Goal: Complete Application Form: Complete application form

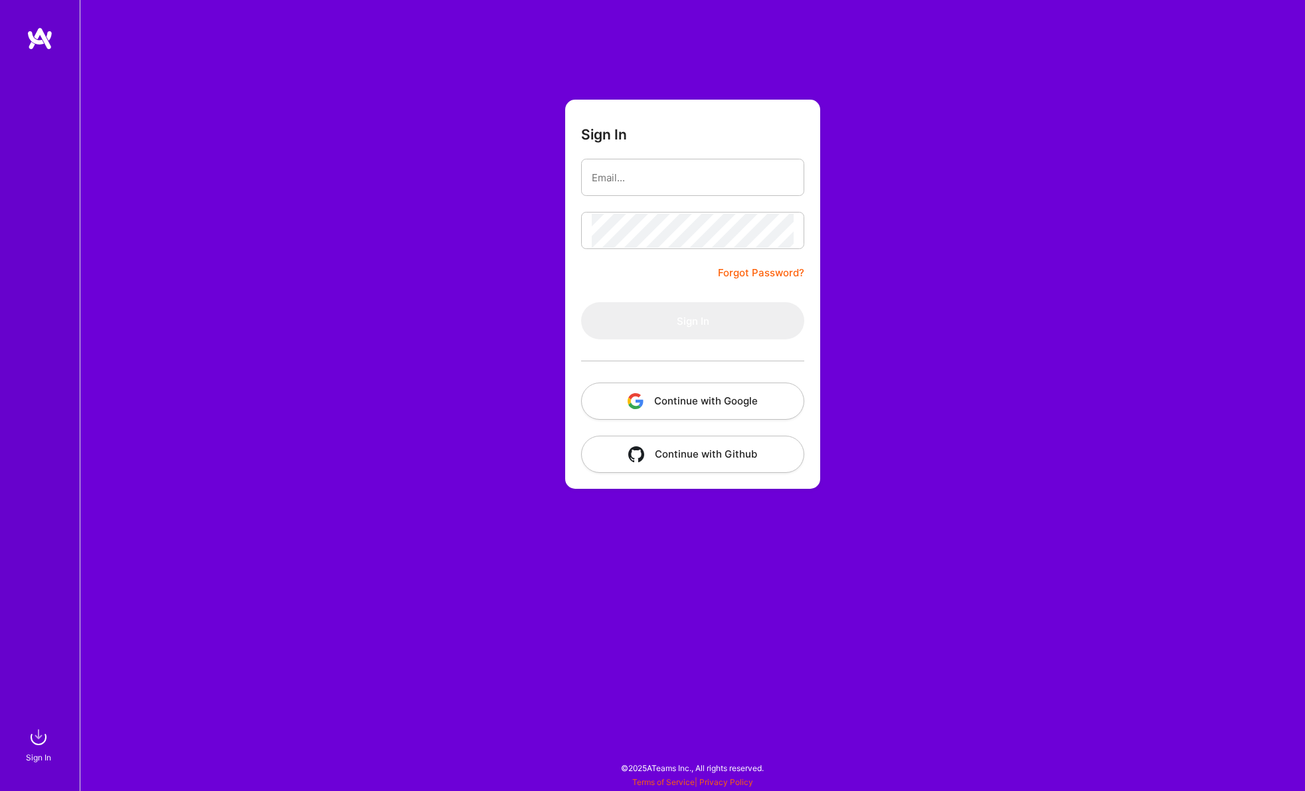
click at [716, 408] on button "Continue with Google" at bounding box center [692, 400] width 223 height 37
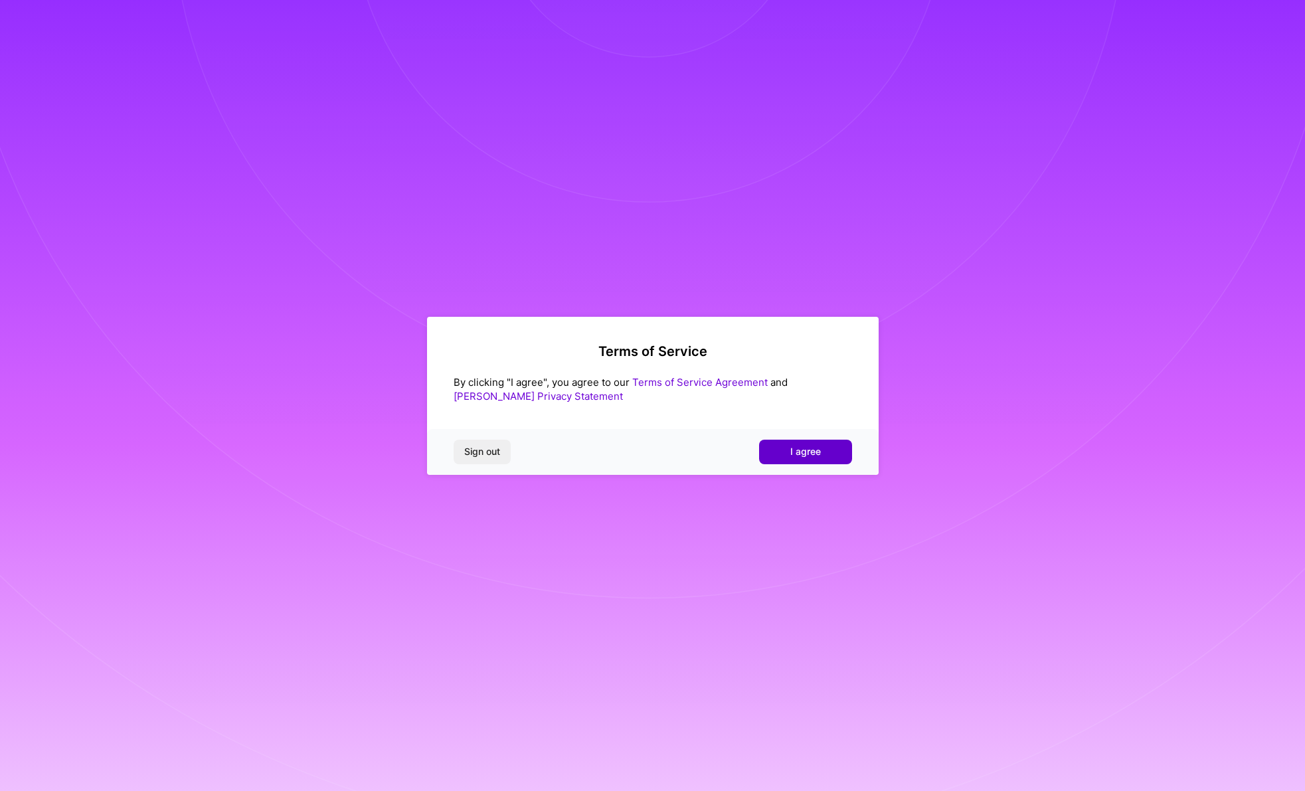
click at [805, 449] on span "I agree" at bounding box center [805, 451] width 31 height 13
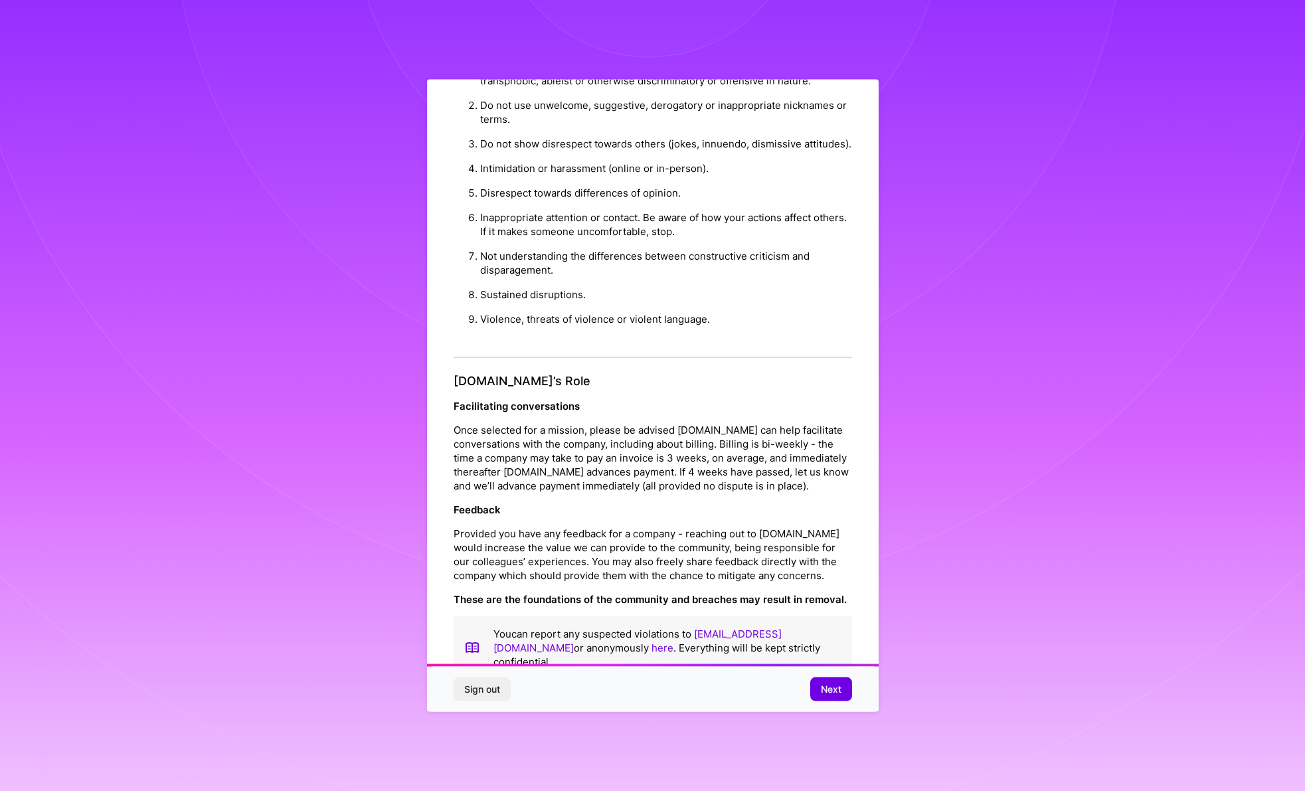
scroll to position [39, 0]
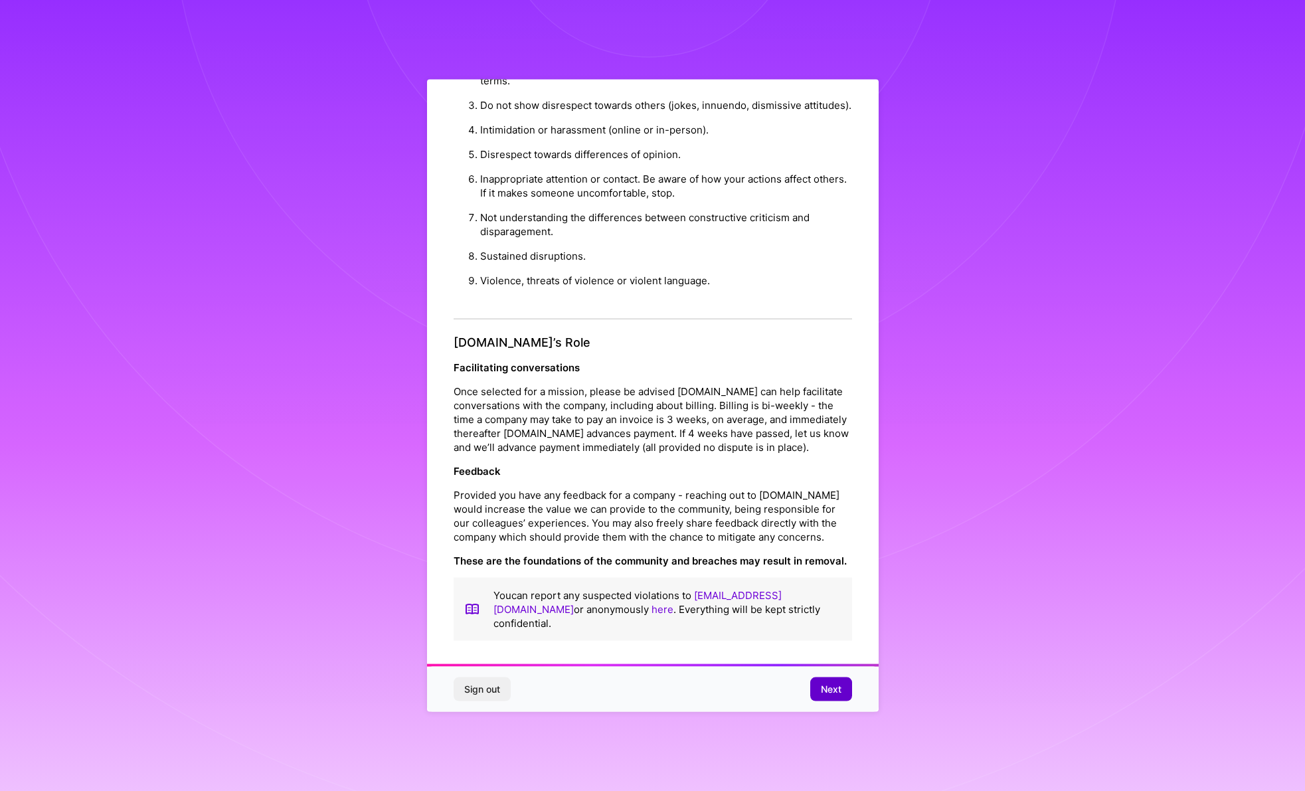
click at [822, 680] on button "Next" at bounding box center [831, 689] width 42 height 24
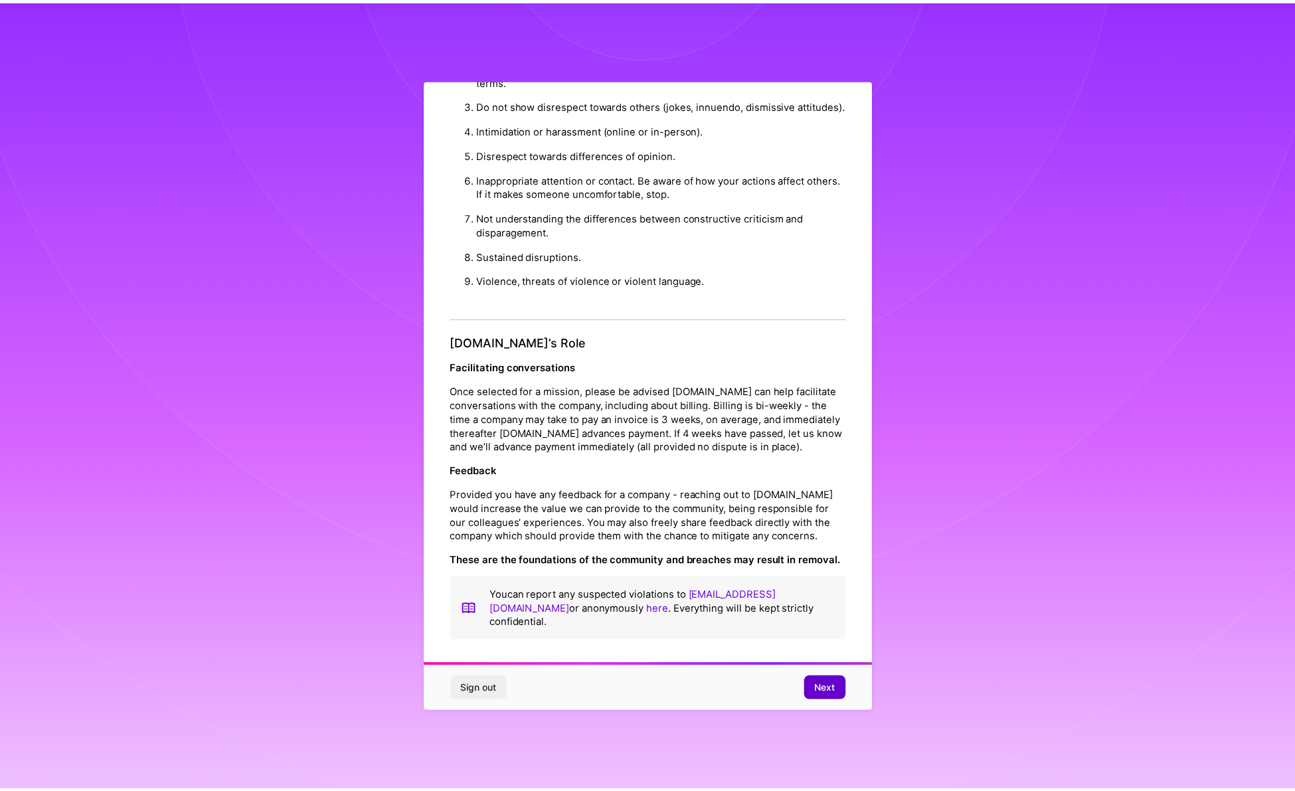
scroll to position [0, 0]
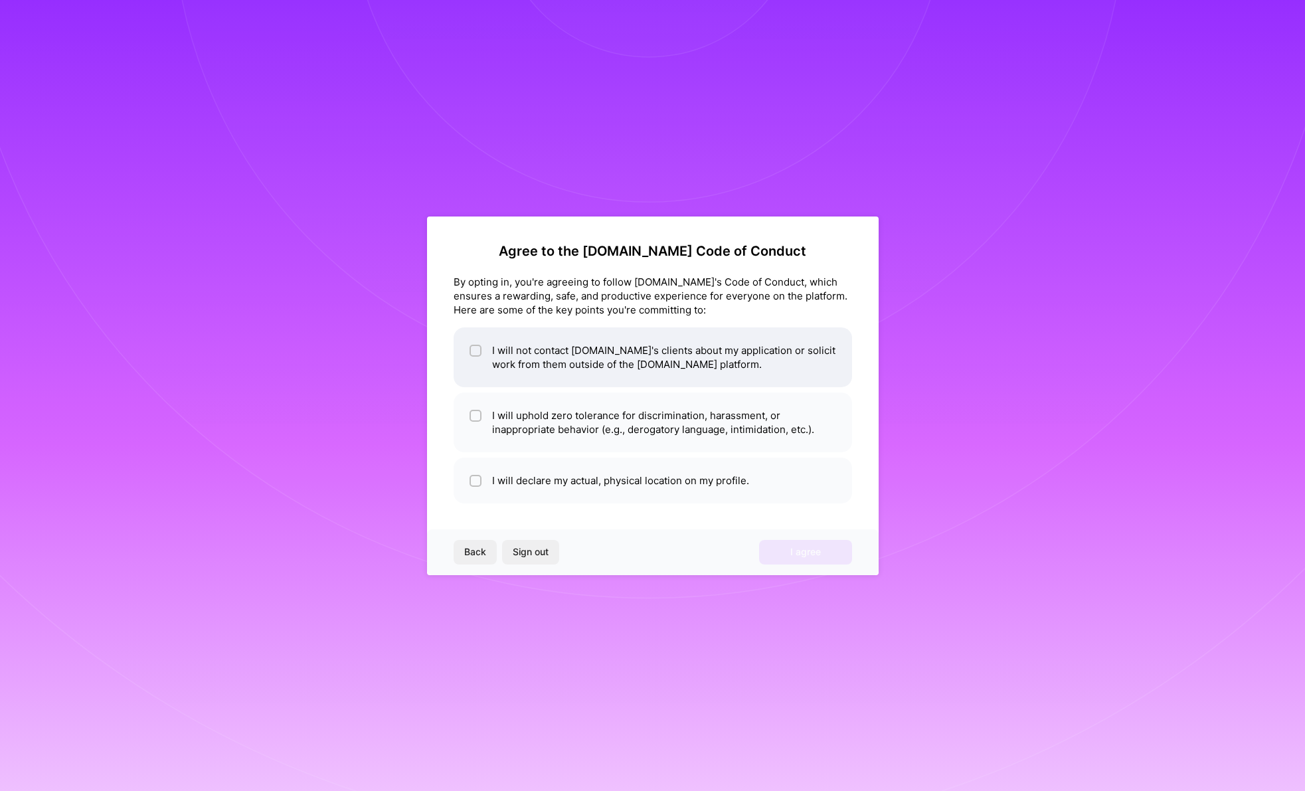
click at [470, 353] on div at bounding box center [475, 351] width 12 height 12
checkbox input "true"
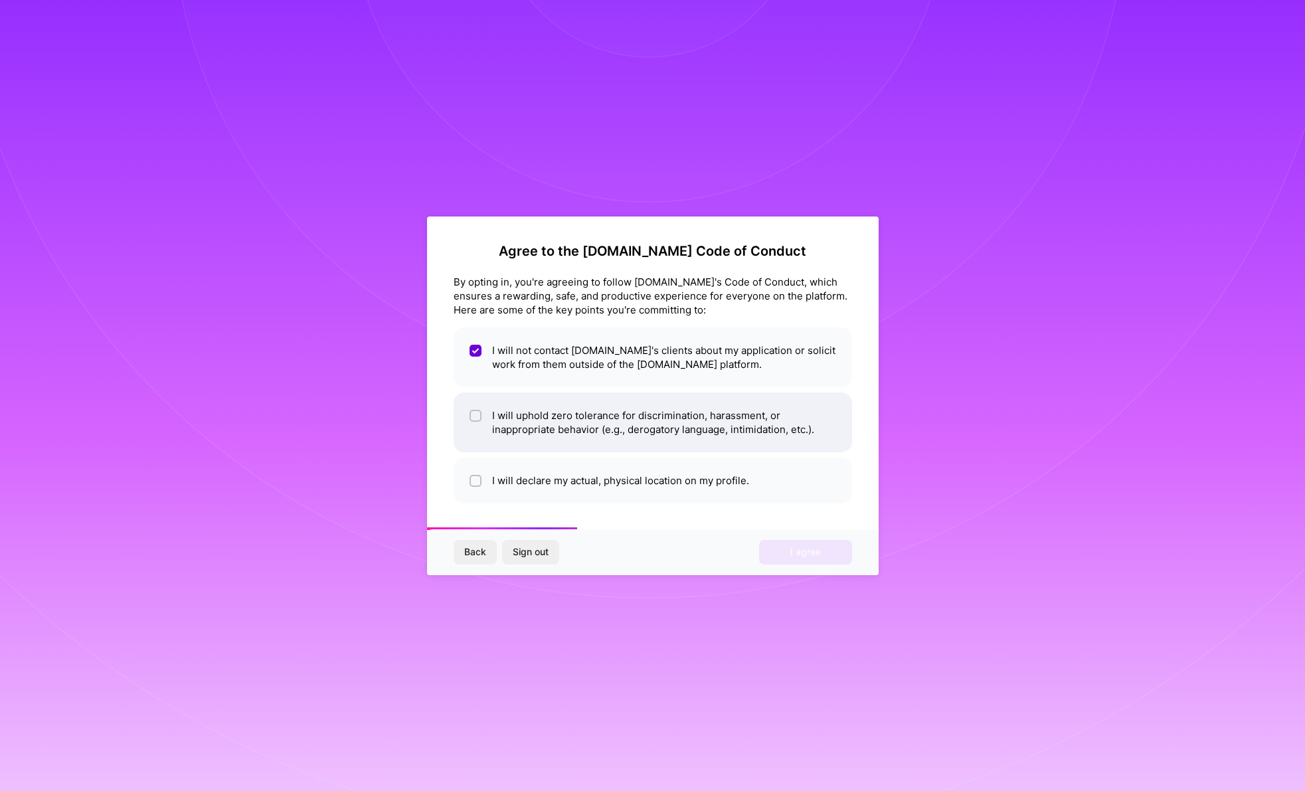
click at [476, 413] on input "checkbox" at bounding box center [476, 416] width 9 height 9
checkbox input "true"
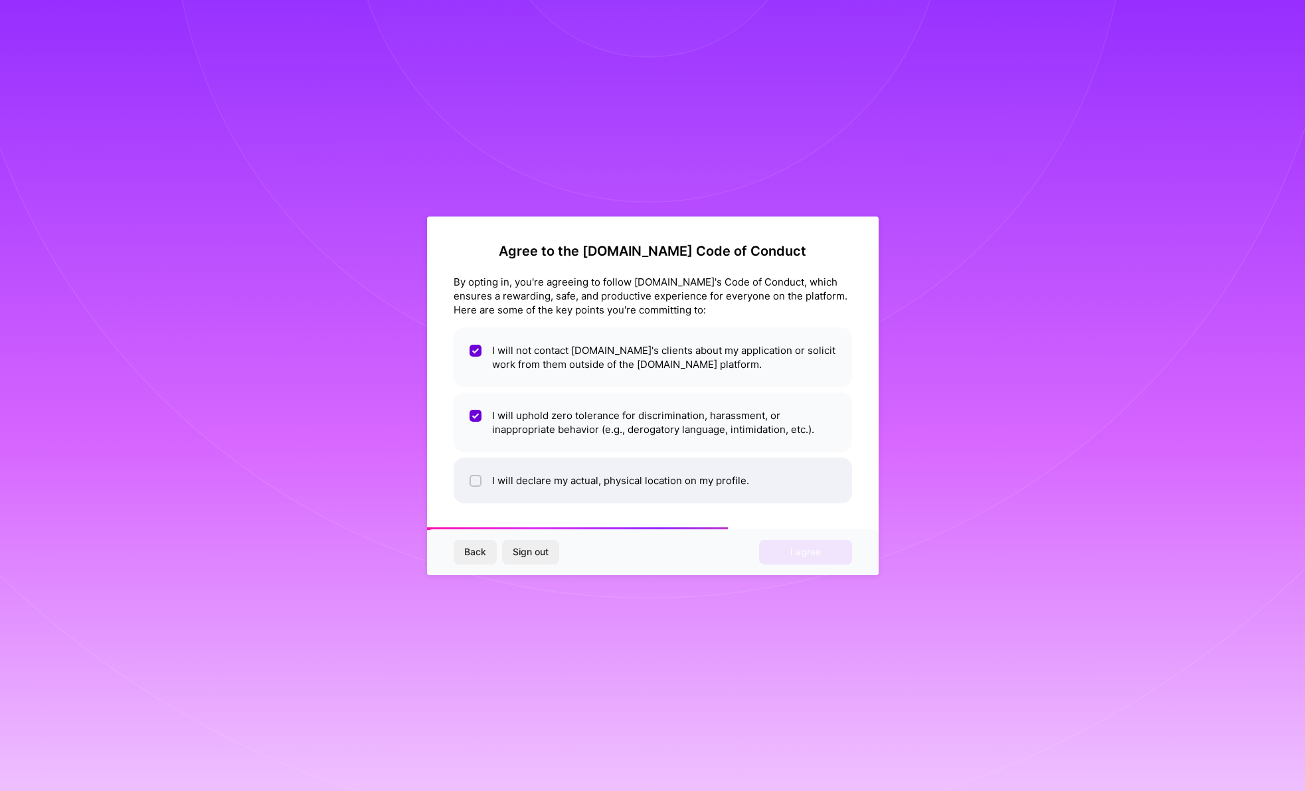
click at [472, 483] on input "checkbox" at bounding box center [476, 481] width 9 height 9
checkbox input "true"
click at [814, 558] on span "I agree" at bounding box center [805, 551] width 31 height 13
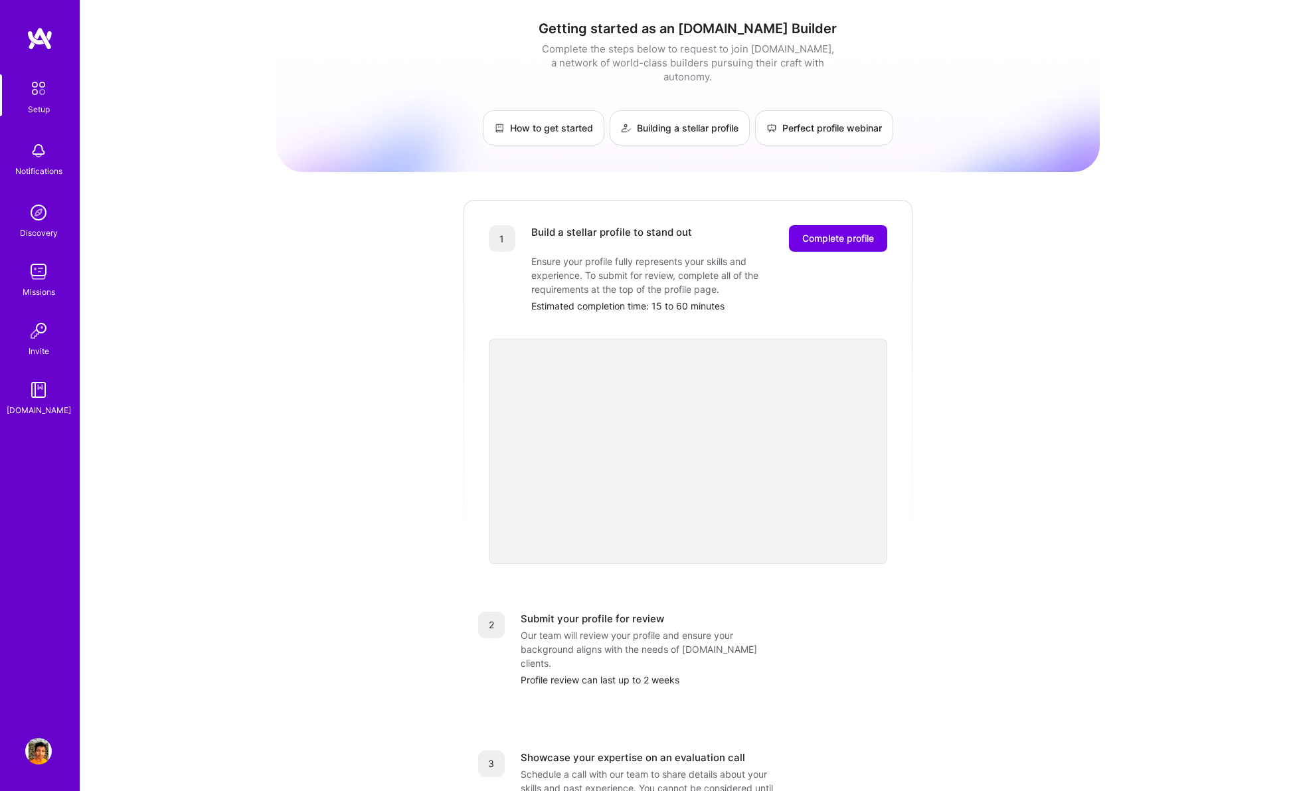
click at [1042, 376] on div "Getting started as an [DOMAIN_NAME] Builder Complete the steps below to request…" at bounding box center [687, 518] width 823 height 1017
click at [851, 232] on span "Complete profile" at bounding box center [838, 238] width 72 height 13
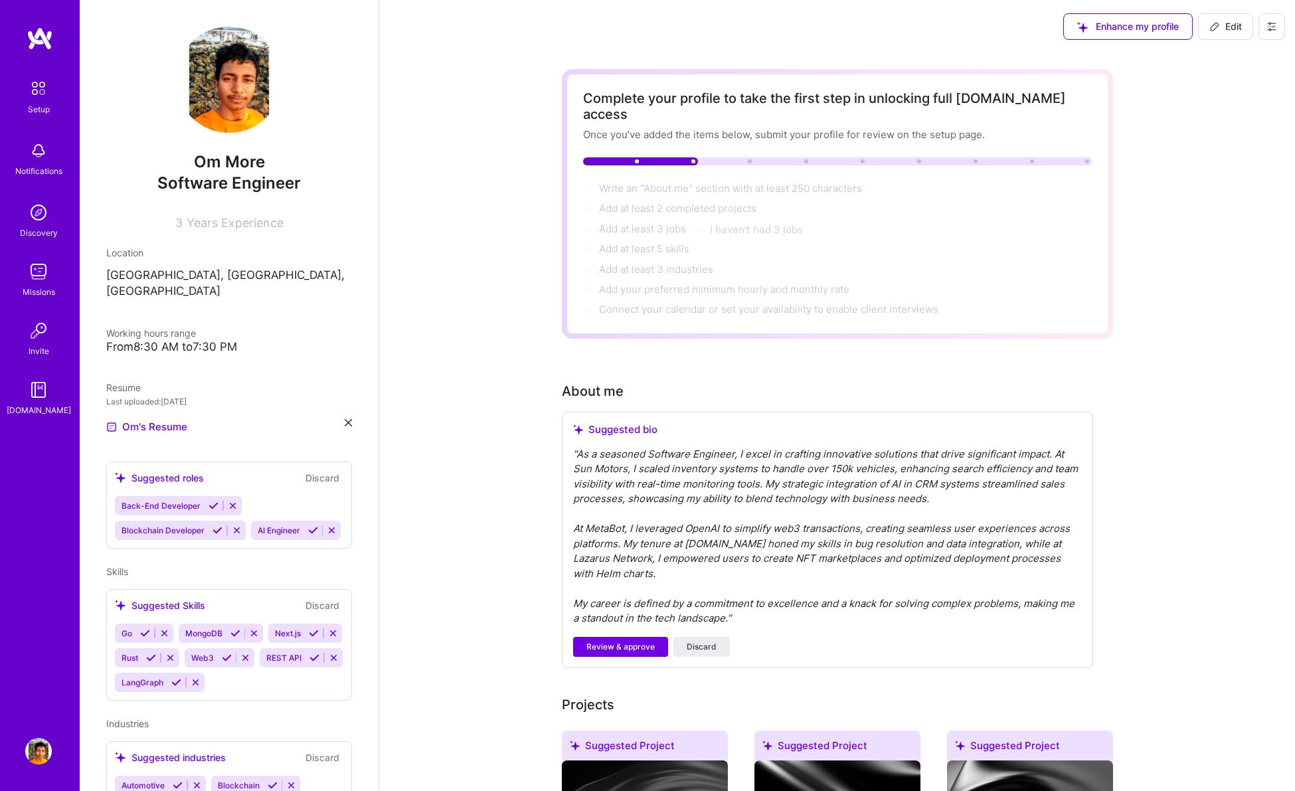
scroll to position [14, 0]
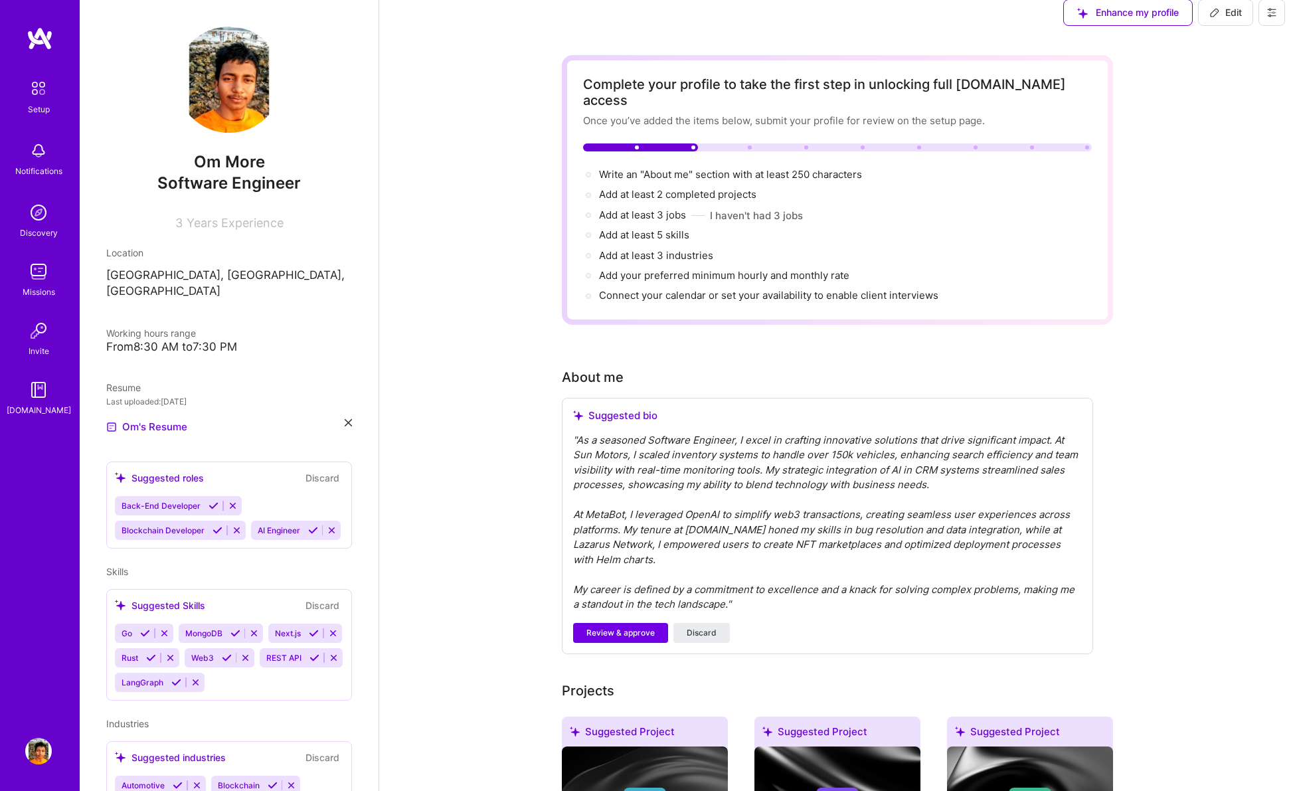
click at [618, 433] on div "" As a seasoned Software Engineer, I excel in crafting innovative solutions tha…" at bounding box center [827, 522] width 509 height 179
drag, startPoint x: 628, startPoint y: 438, endPoint x: 851, endPoint y: 426, distance: 223.4
click at [851, 433] on div "" As a seasoned Software Engineer, I excel in crafting innovative solutions tha…" at bounding box center [827, 522] width 509 height 179
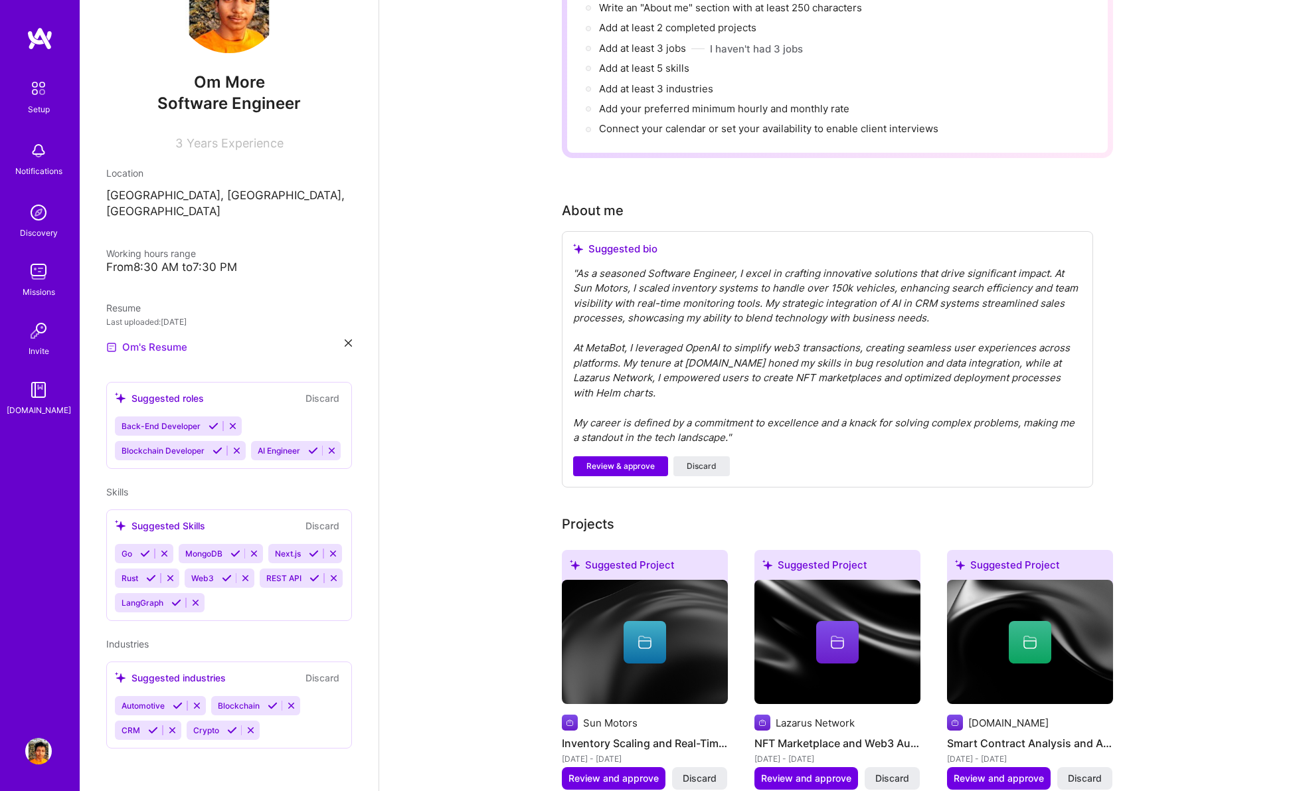
scroll to position [278, 0]
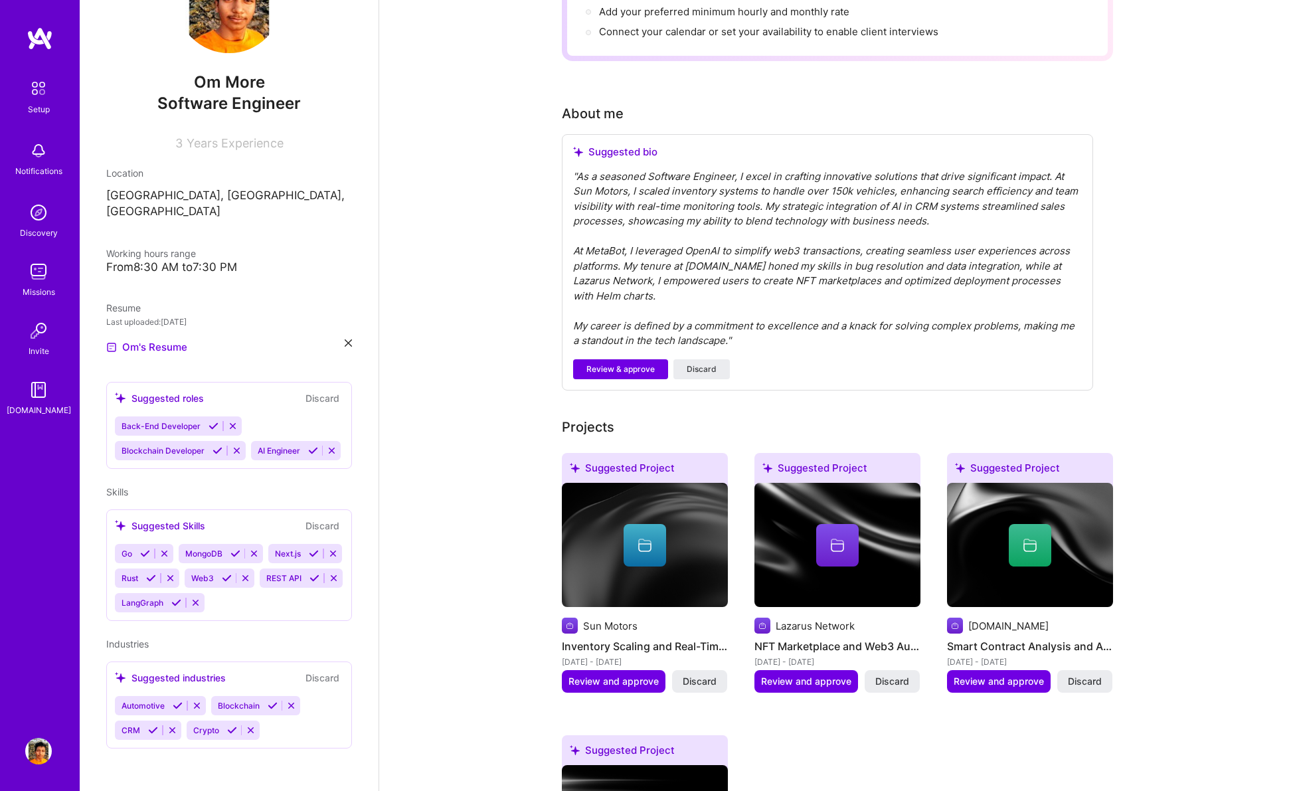
click at [240, 603] on div "Go MongoDB Next.[PERSON_NAME] Web3 REST API LangGraph" at bounding box center [229, 578] width 228 height 68
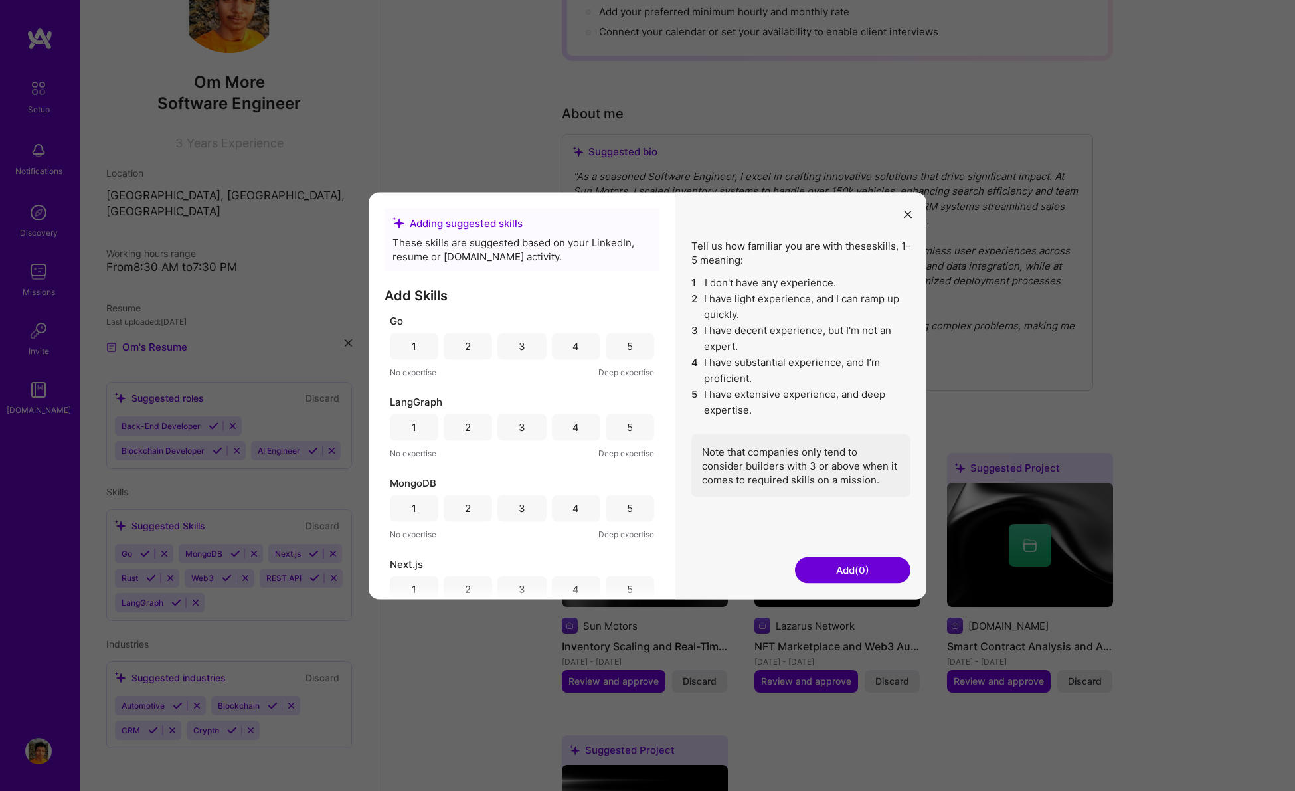
click at [907, 218] on button "modal" at bounding box center [908, 214] width 16 height 22
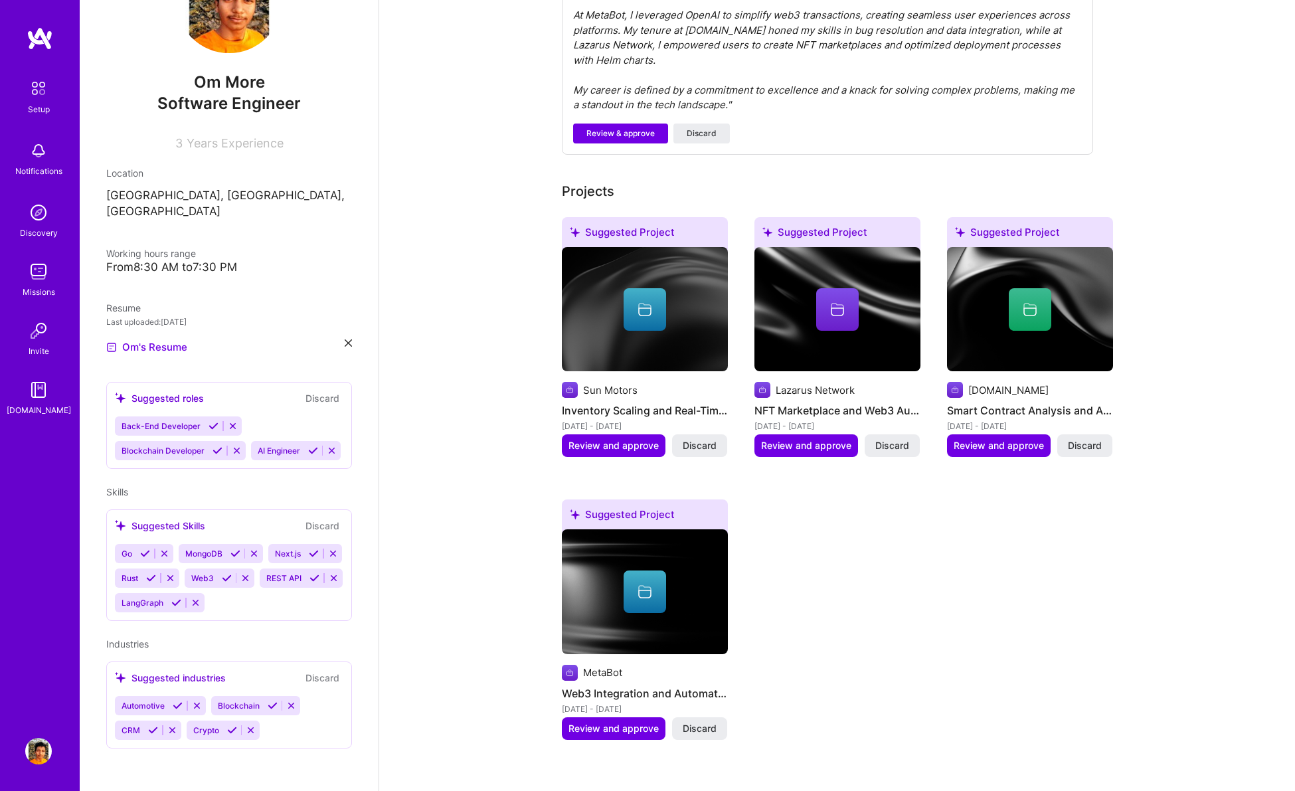
scroll to position [0, 0]
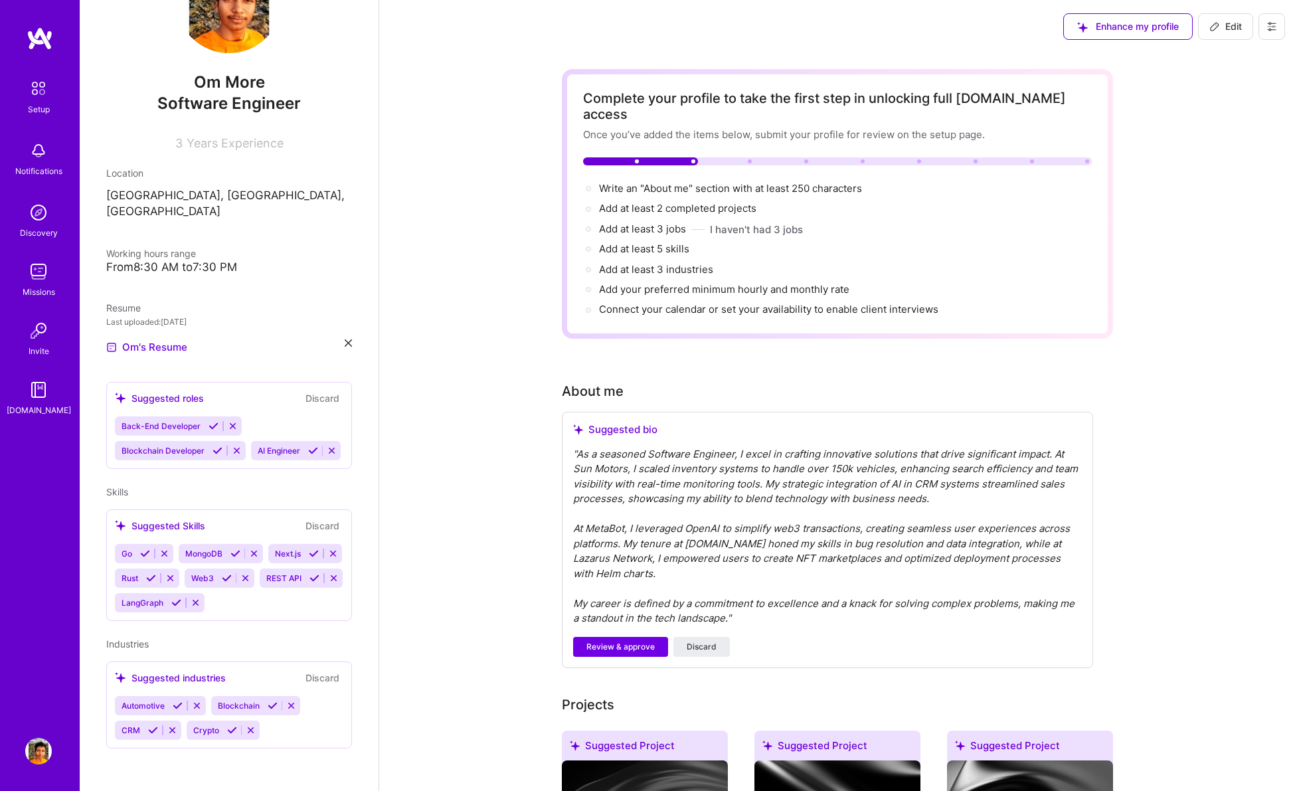
click at [273, 744] on div "Suggested industries Discard Automotive Blockchain CRM Crypto" at bounding box center [229, 704] width 246 height 87
click at [276, 737] on div "Automotive Blockchain CRM Crypto" at bounding box center [229, 718] width 228 height 44
click at [196, 675] on div "Suggested industries" at bounding box center [170, 678] width 111 height 14
click at [169, 705] on div "Automotive" at bounding box center [142, 705] width 54 height 19
click at [167, 675] on div "Suggested industries" at bounding box center [170, 678] width 111 height 14
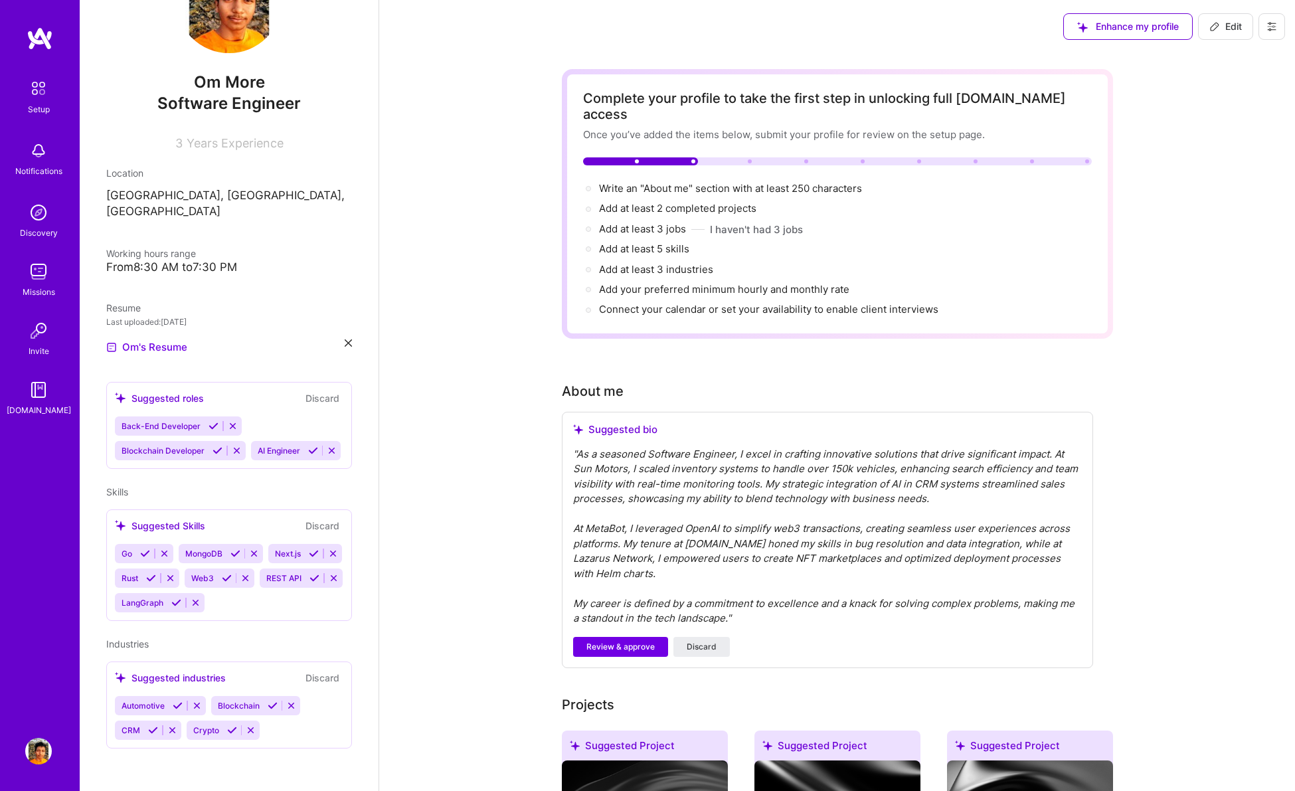
click at [219, 426] on div "Back-End Developer Blockchain Developer AI Engineer" at bounding box center [229, 438] width 228 height 44
click at [169, 519] on div "Suggested Skills" at bounding box center [160, 526] width 90 height 14
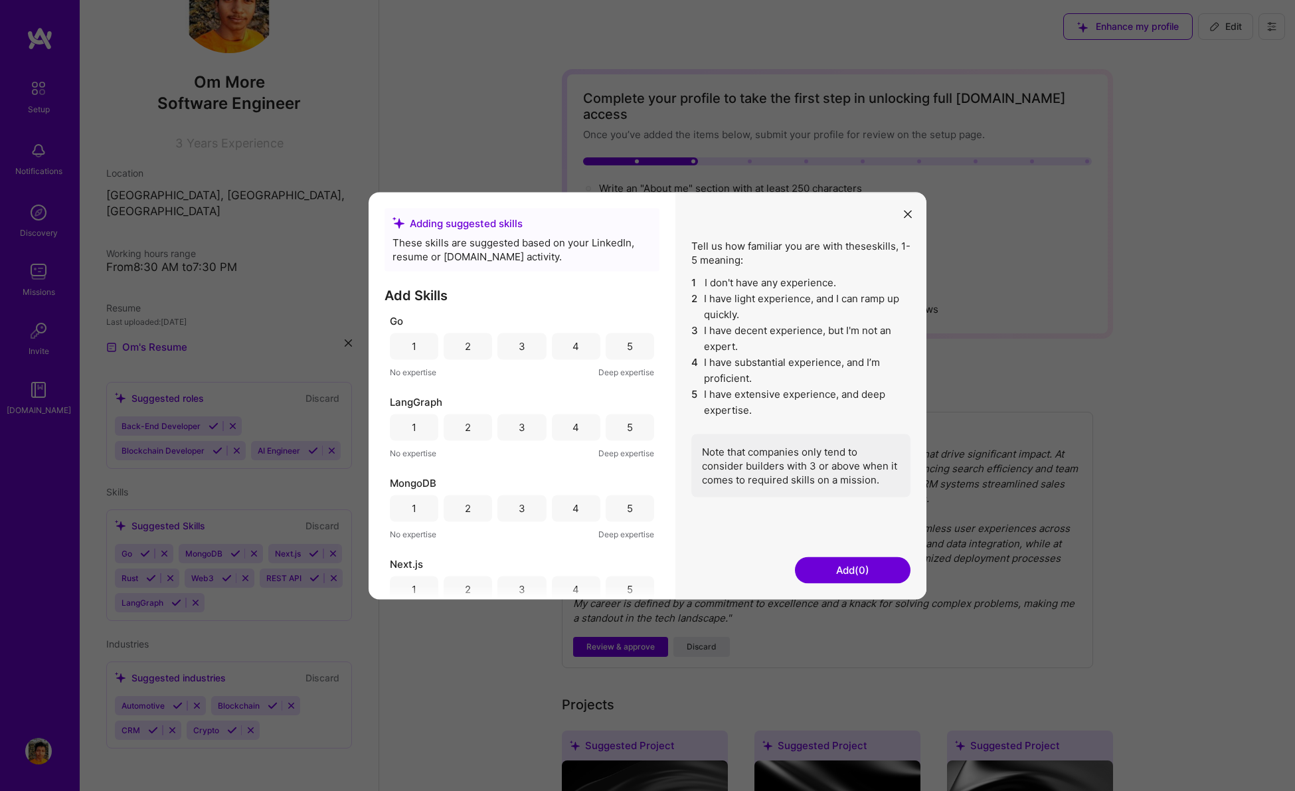
click at [905, 216] on icon "modal" at bounding box center [908, 214] width 8 height 8
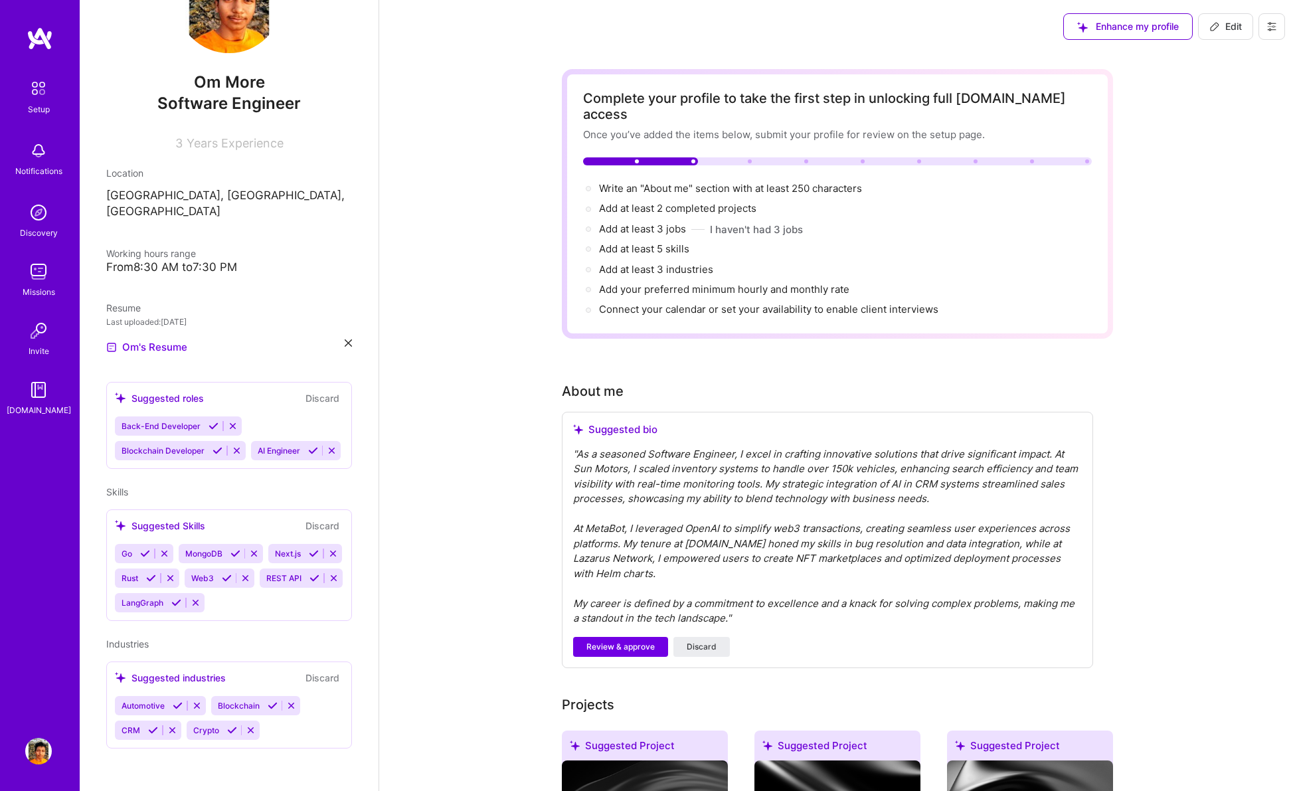
click at [201, 675] on div "Suggested industries" at bounding box center [170, 678] width 111 height 14
click at [118, 676] on icon at bounding box center [120, 677] width 11 height 11
click at [160, 519] on div "Suggested Skills" at bounding box center [160, 526] width 90 height 14
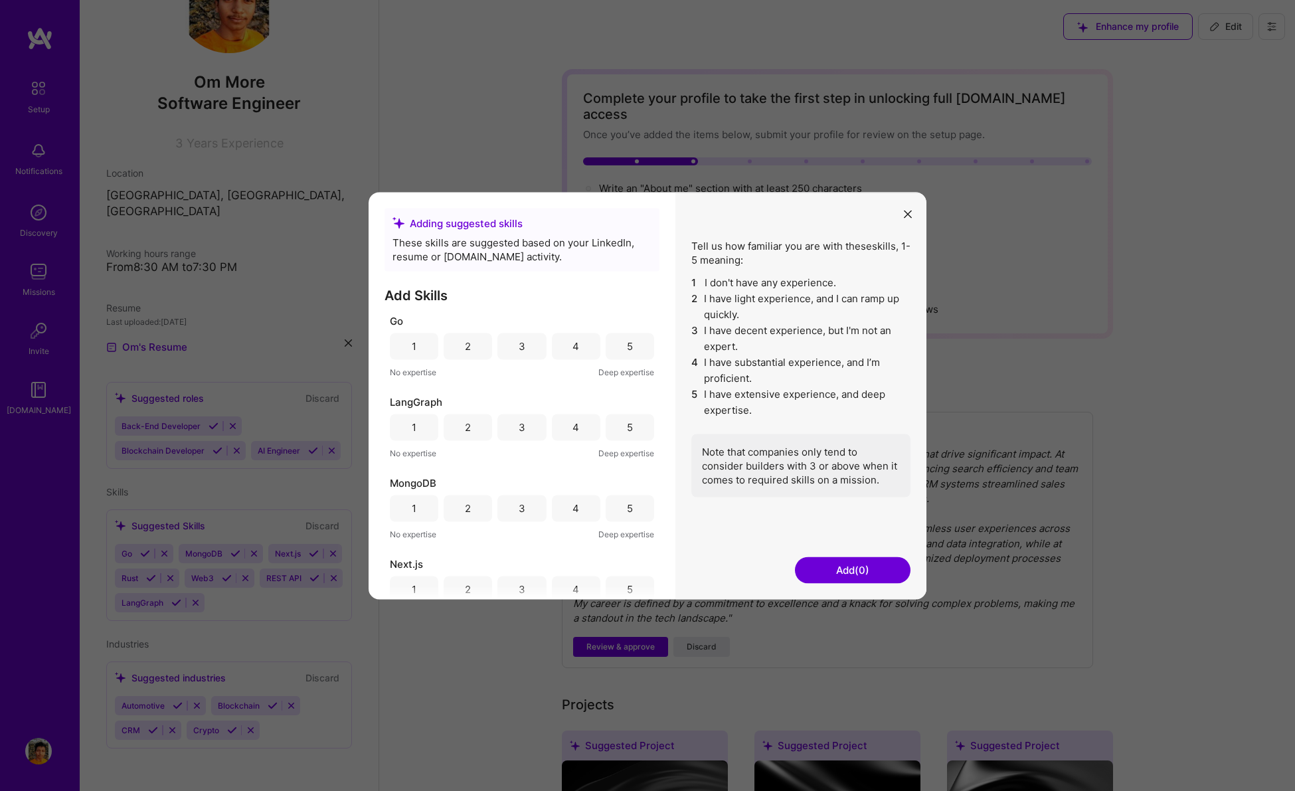
click at [578, 348] on div "4" at bounding box center [576, 346] width 48 height 27
click at [627, 428] on div "5" at bounding box center [630, 427] width 6 height 14
click at [587, 501] on div "4" at bounding box center [576, 508] width 48 height 27
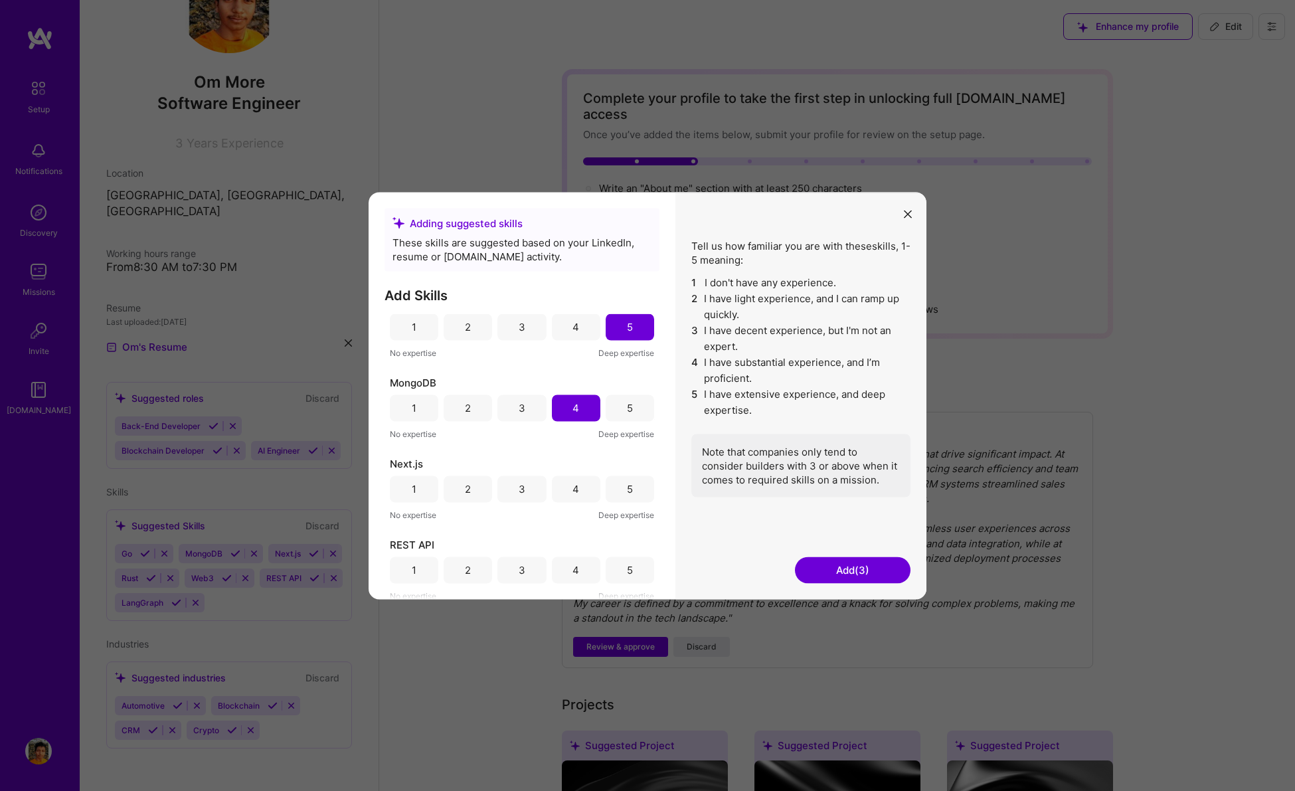
click at [572, 485] on div "4" at bounding box center [575, 489] width 7 height 14
click at [611, 490] on div "5" at bounding box center [630, 488] width 48 height 27
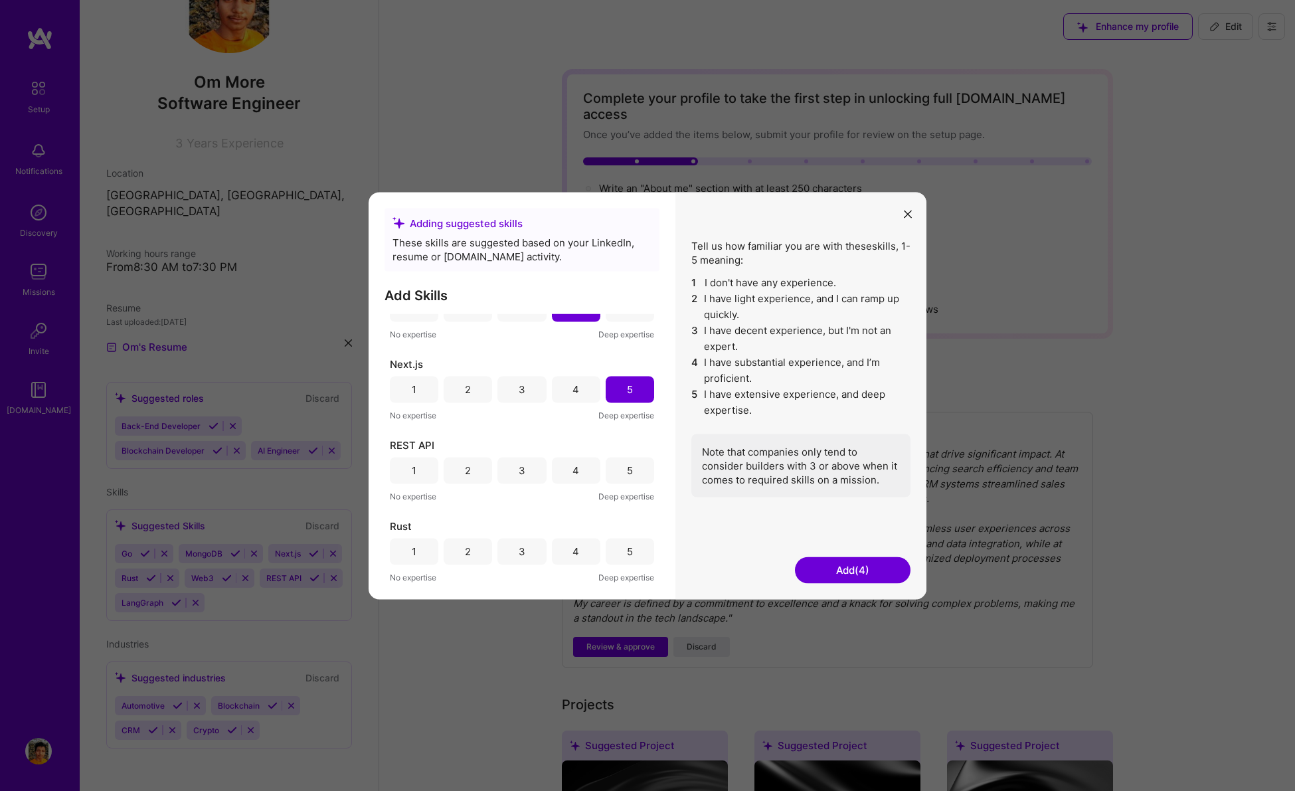
click at [615, 471] on div "5" at bounding box center [630, 470] width 48 height 27
click at [530, 550] on div "3" at bounding box center [521, 551] width 48 height 27
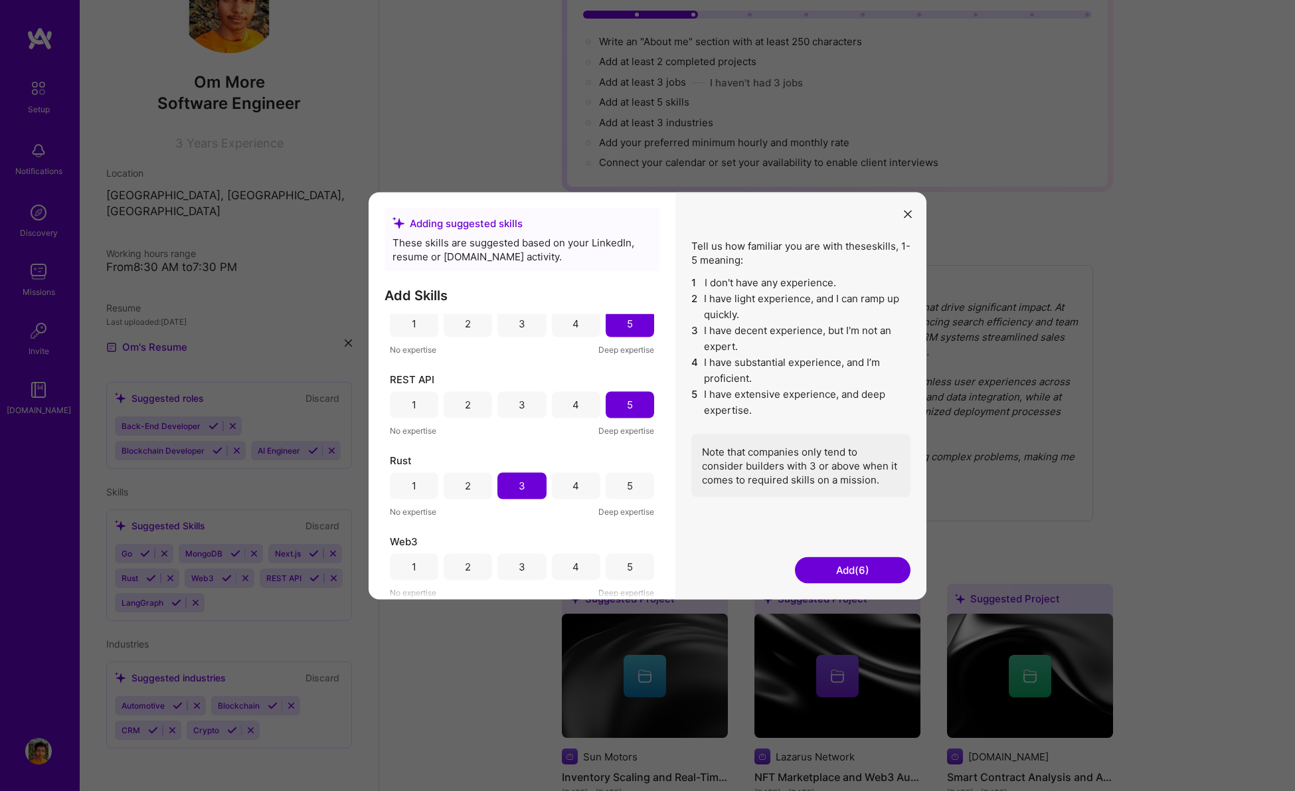
click at [556, 484] on div "4" at bounding box center [576, 485] width 48 height 27
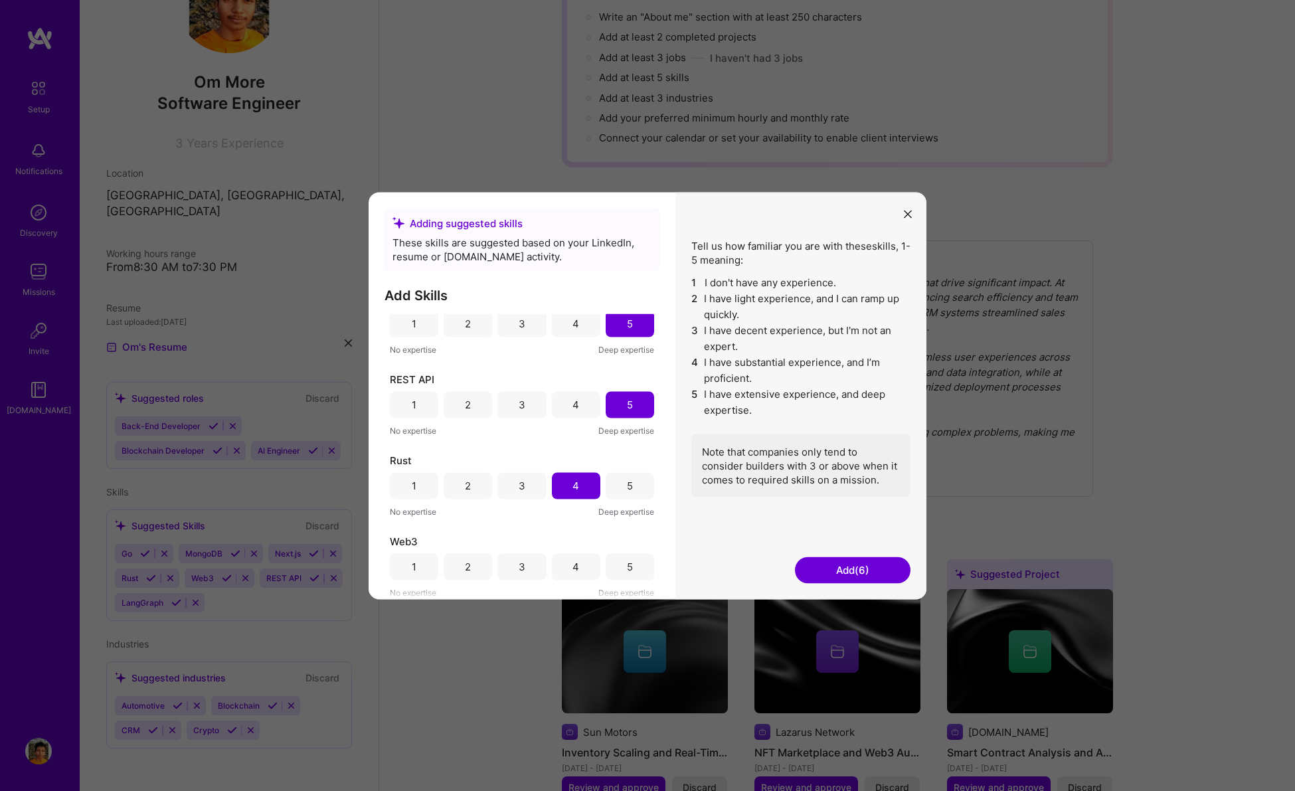
click at [563, 556] on div "4" at bounding box center [576, 566] width 48 height 27
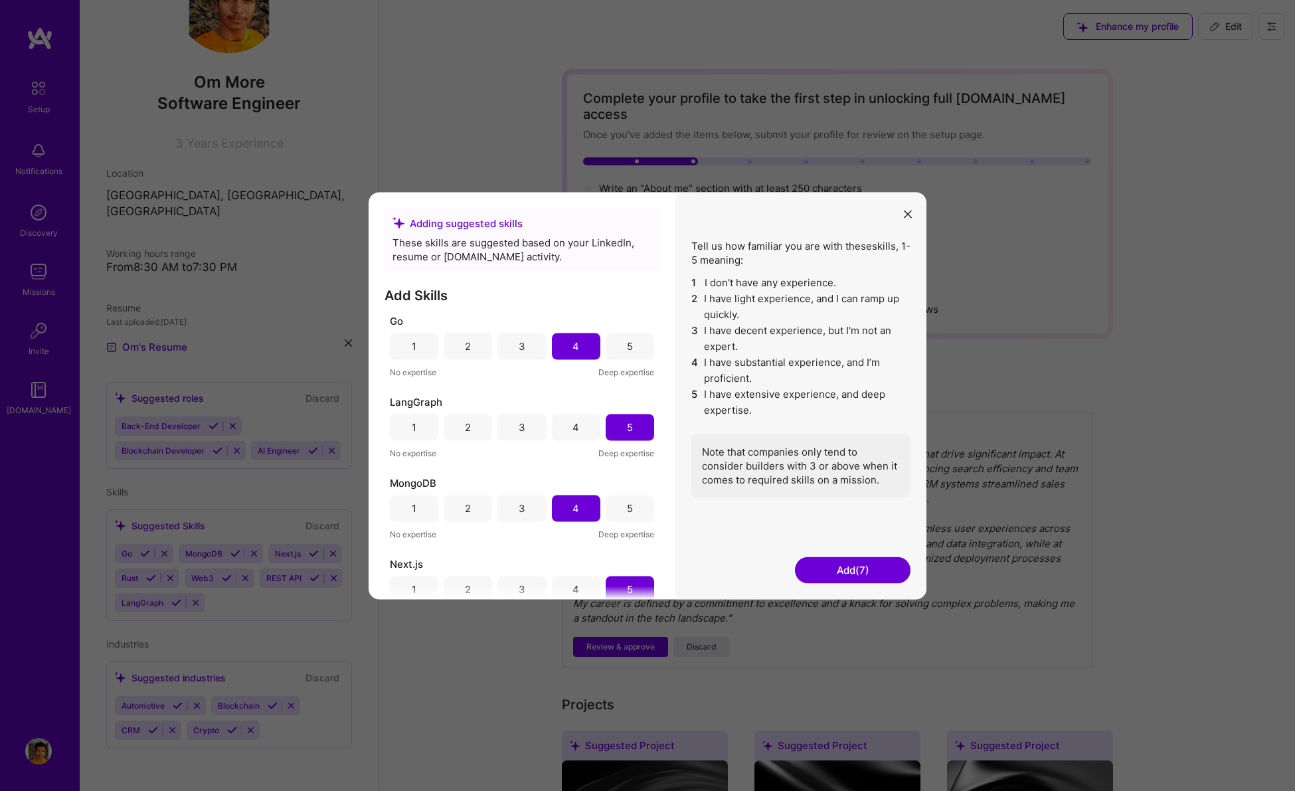
click at [857, 574] on button "Add (7)" at bounding box center [853, 569] width 116 height 27
click at [848, 570] on button "Add (7)" at bounding box center [853, 569] width 116 height 27
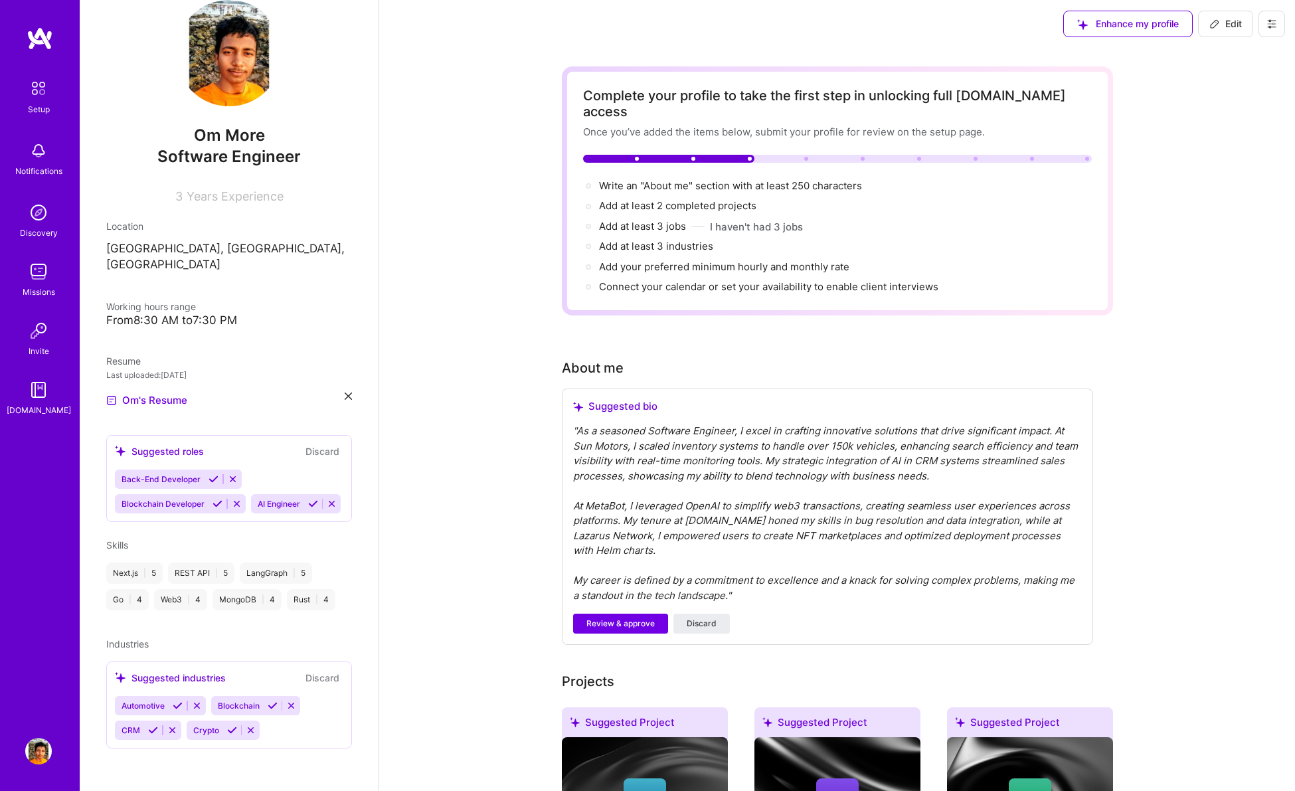
scroll to position [5, 0]
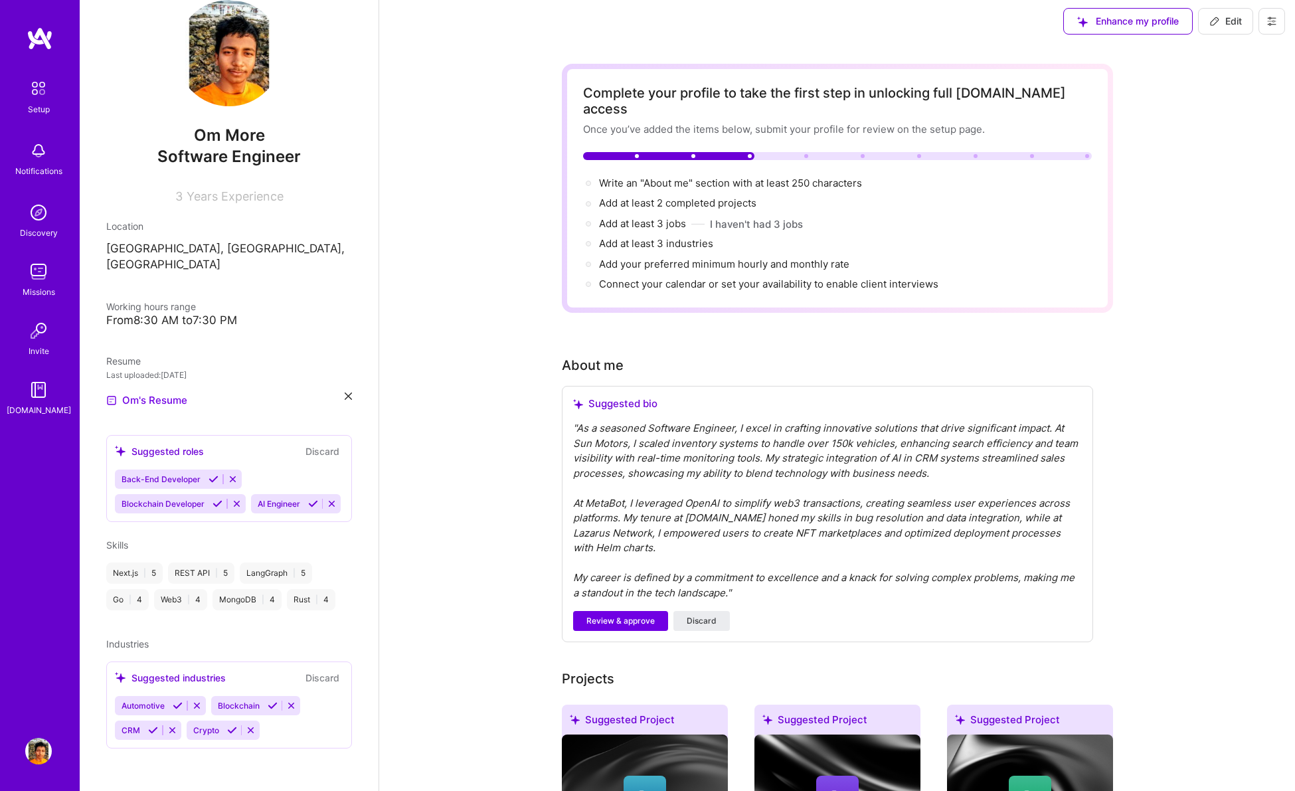
click at [197, 678] on div "Suggested industries" at bounding box center [170, 678] width 111 height 14
click at [147, 681] on div "Suggested industries" at bounding box center [170, 678] width 111 height 14
click at [122, 680] on icon at bounding box center [120, 677] width 11 height 11
click at [164, 671] on div "Suggested industries" at bounding box center [170, 678] width 111 height 14
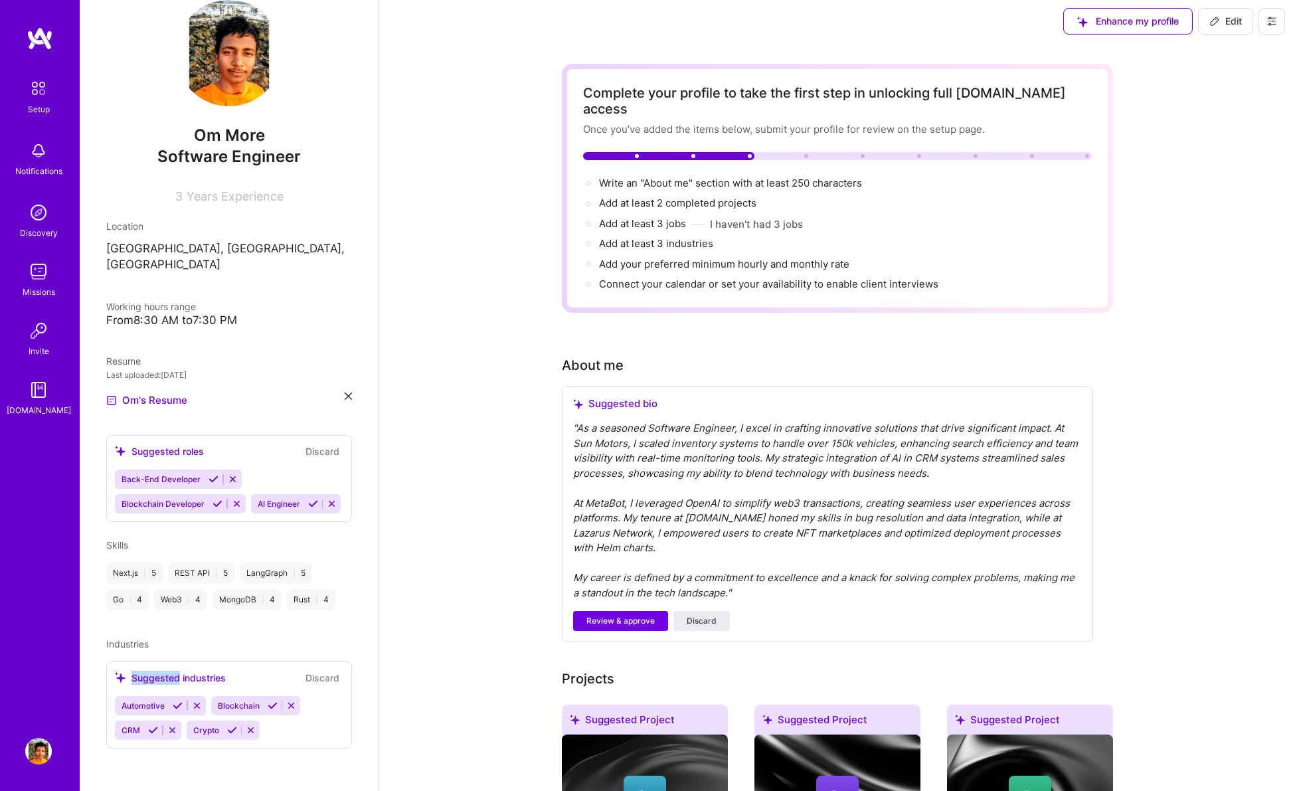
click at [164, 671] on div "Suggested industries" at bounding box center [170, 678] width 111 height 14
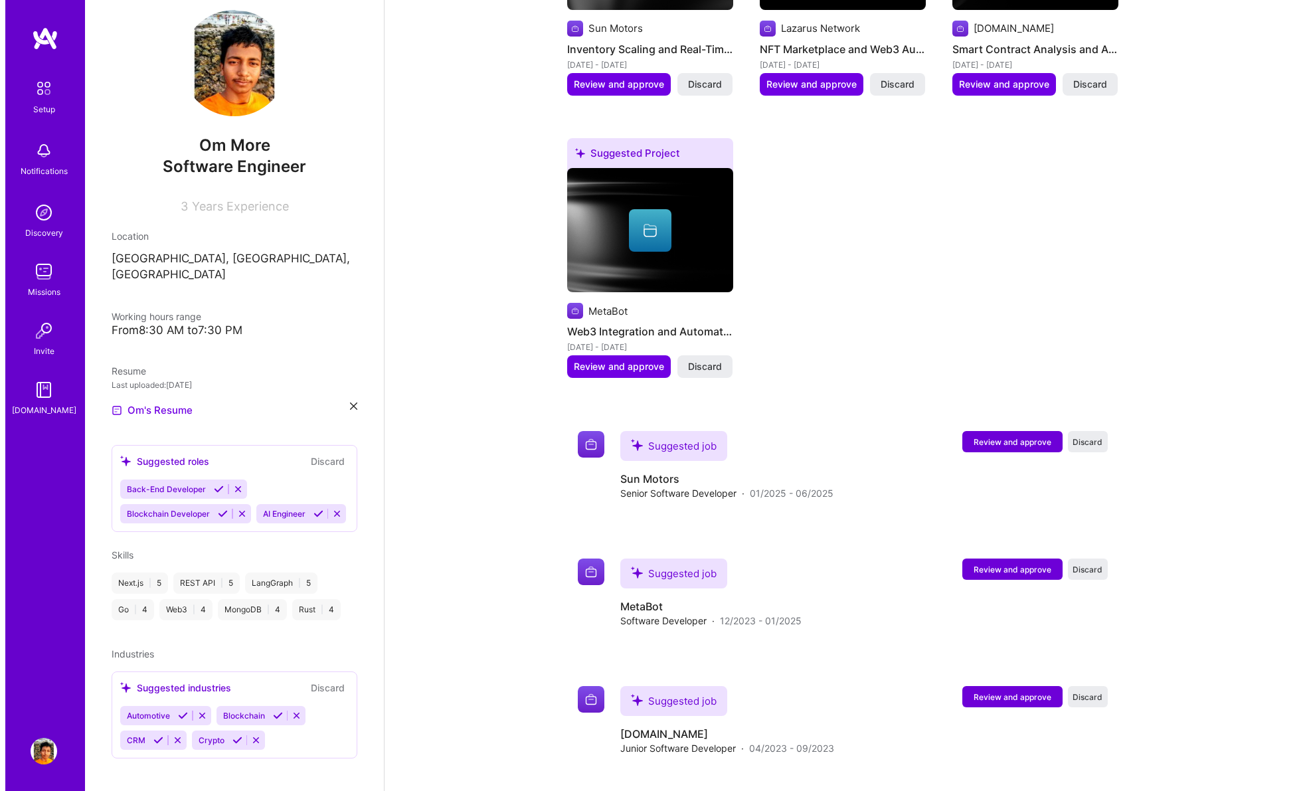
scroll to position [979, 0]
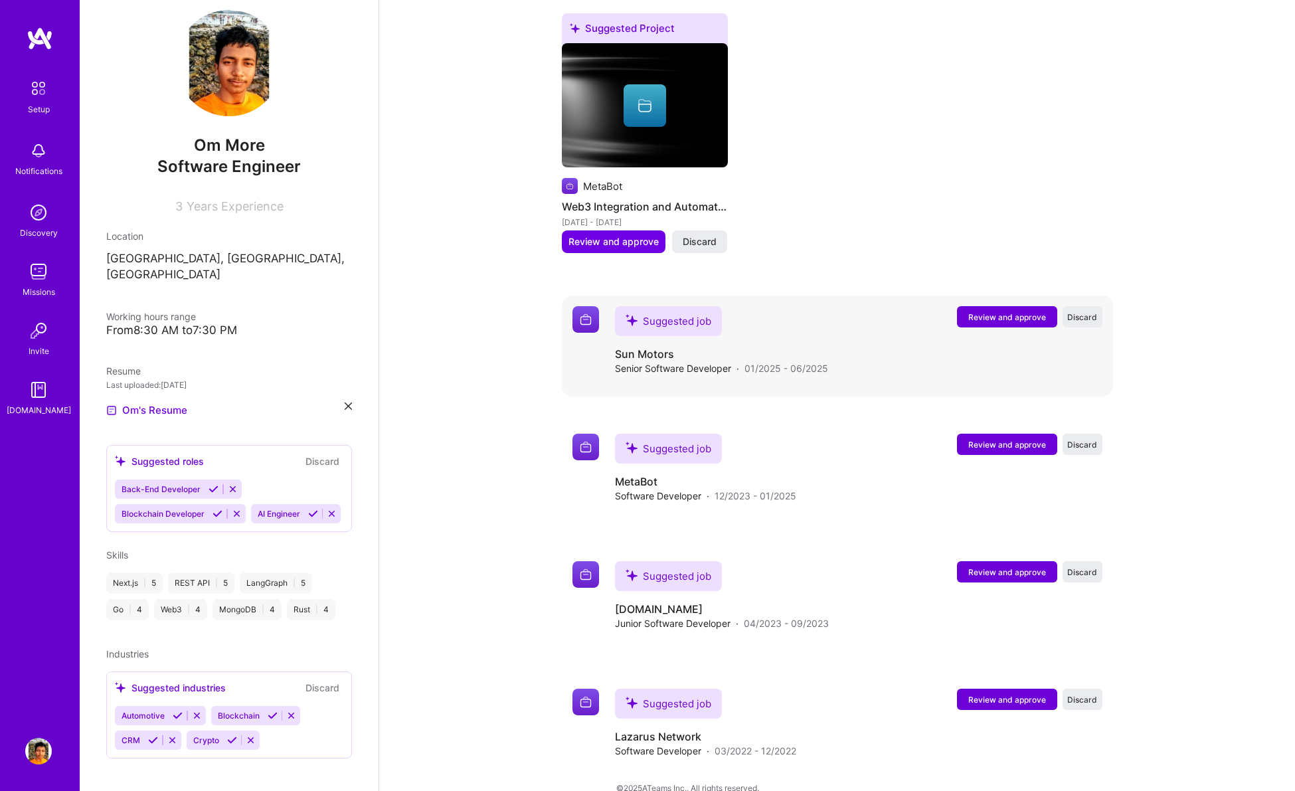
click at [699, 306] on div "Suggested job" at bounding box center [668, 321] width 107 height 30
click at [972, 311] on span "Review and approve" at bounding box center [1007, 316] width 78 height 11
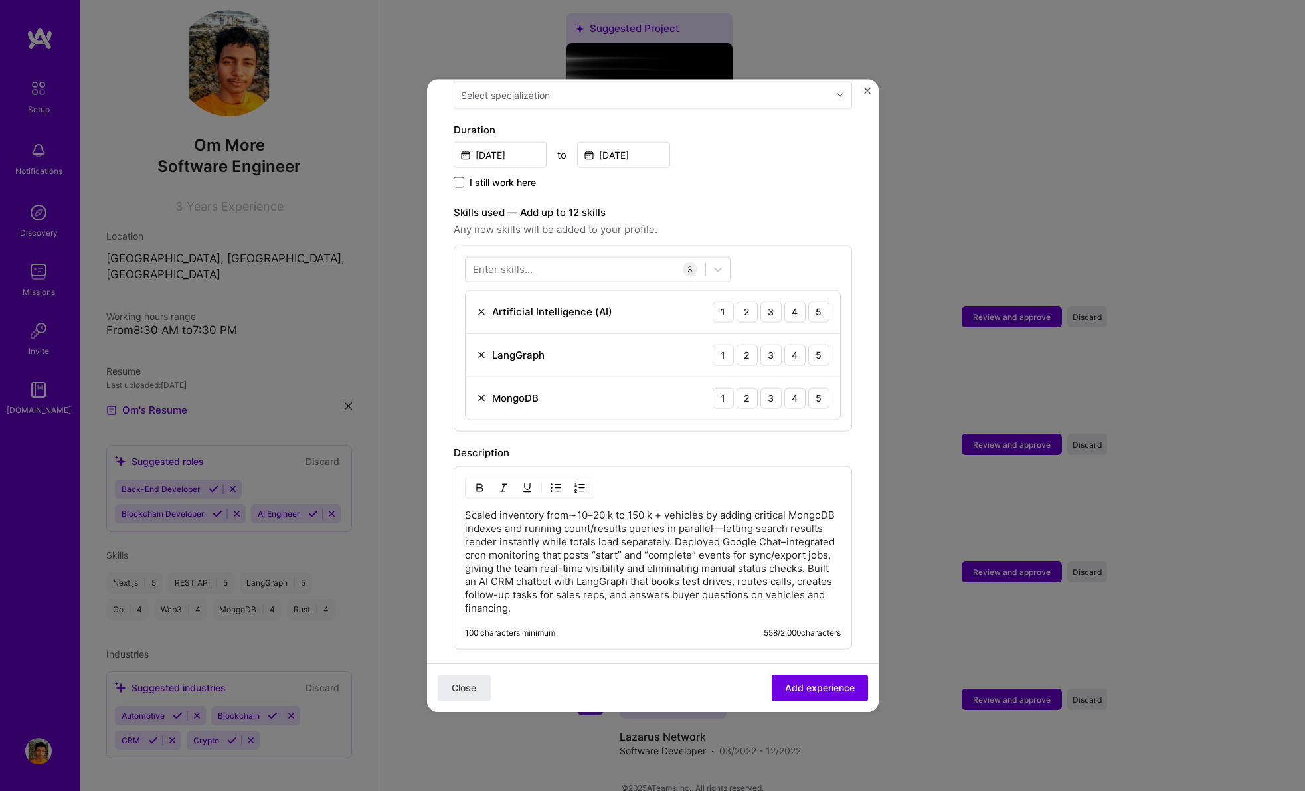
scroll to position [477, 0]
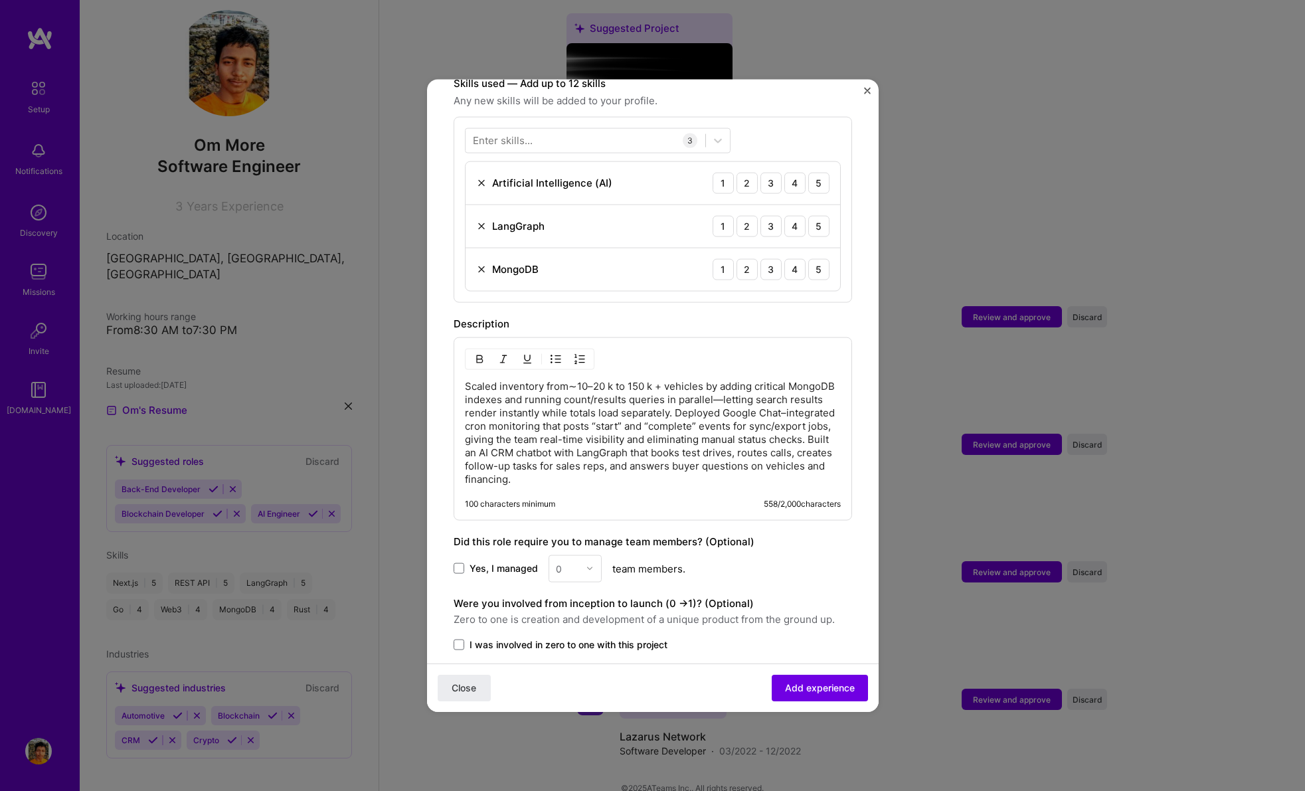
click at [695, 448] on p "Scaled inventory from∼10–20 k to 150 k + vehicles by adding critical MongoDB in…" at bounding box center [653, 432] width 376 height 106
click at [681, 465] on p "Scaled inventory from∼10–20 k to 150 k + vehicles by adding critical MongoDB in…" at bounding box center [653, 432] width 376 height 106
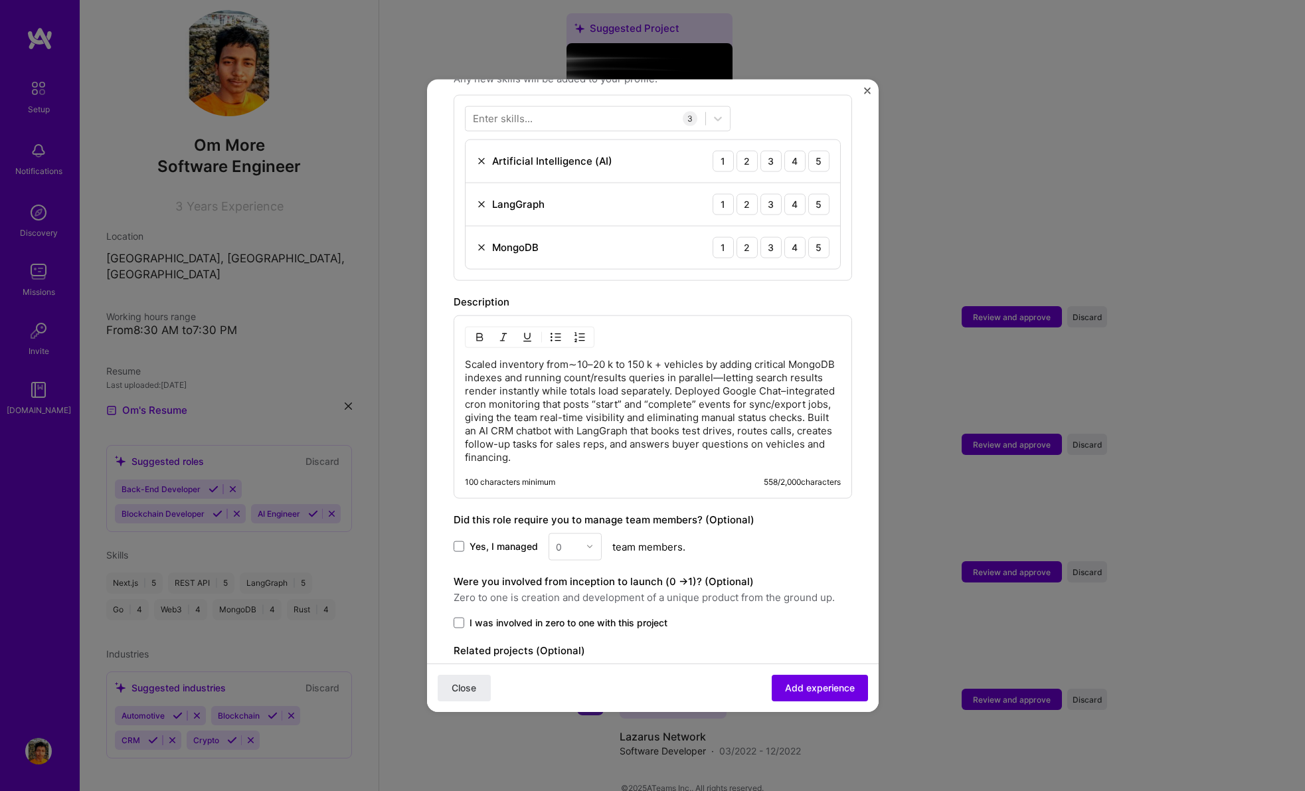
scroll to position [559, 0]
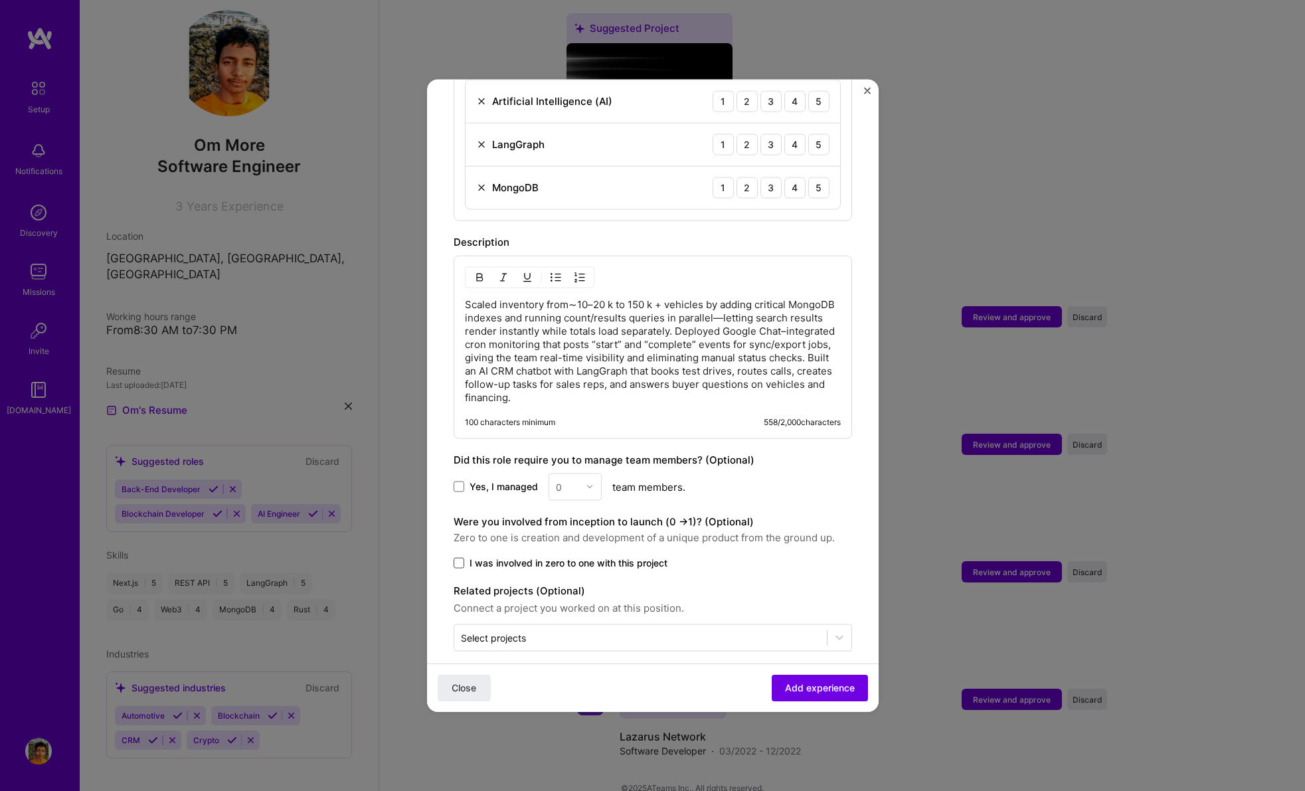
click at [460, 557] on span at bounding box center [459, 562] width 11 height 11
click at [0, 0] on input "I was involved in zero to one with this project" at bounding box center [0, 0] width 0 height 0
click at [460, 560] on icon at bounding box center [458, 562] width 5 height 4
click at [0, 0] on input "I was involved in zero to one with this project" at bounding box center [0, 0] width 0 height 0
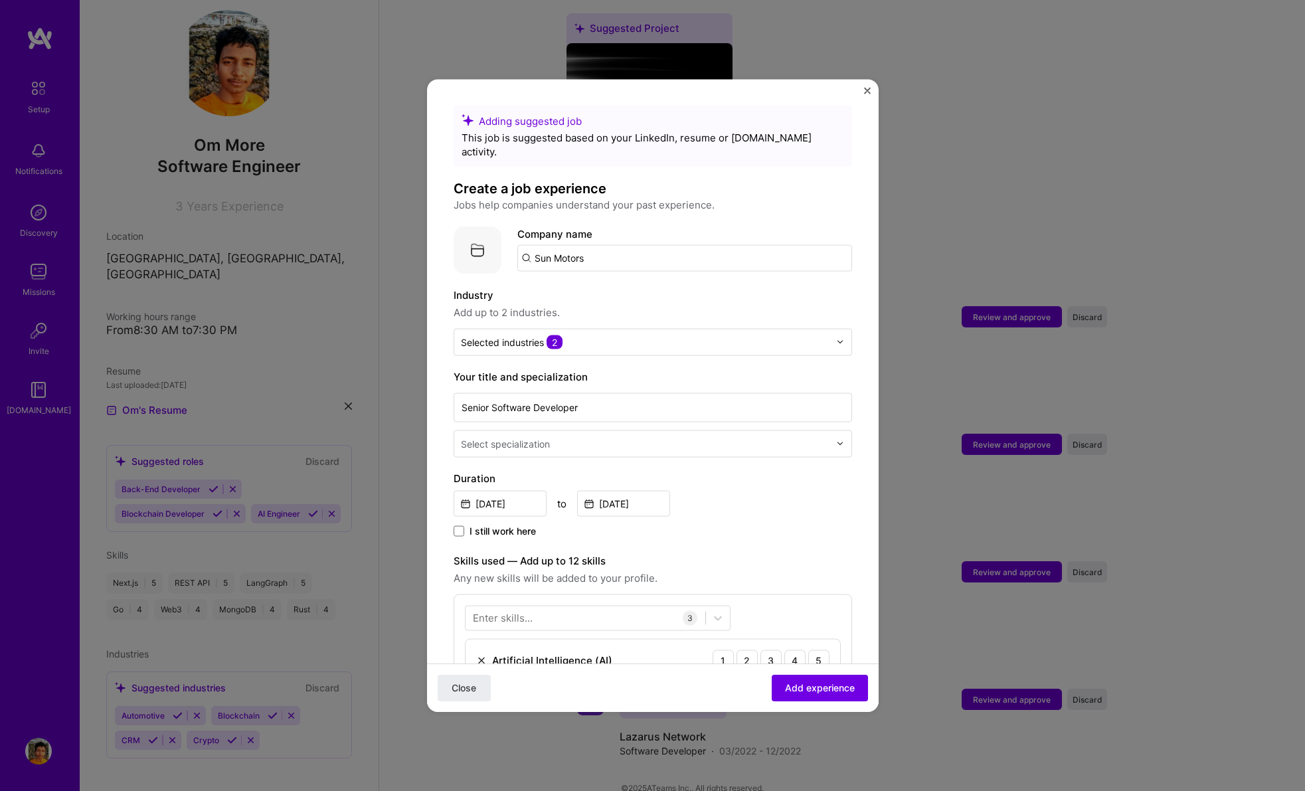
click at [737, 436] on input "text" at bounding box center [646, 443] width 371 height 14
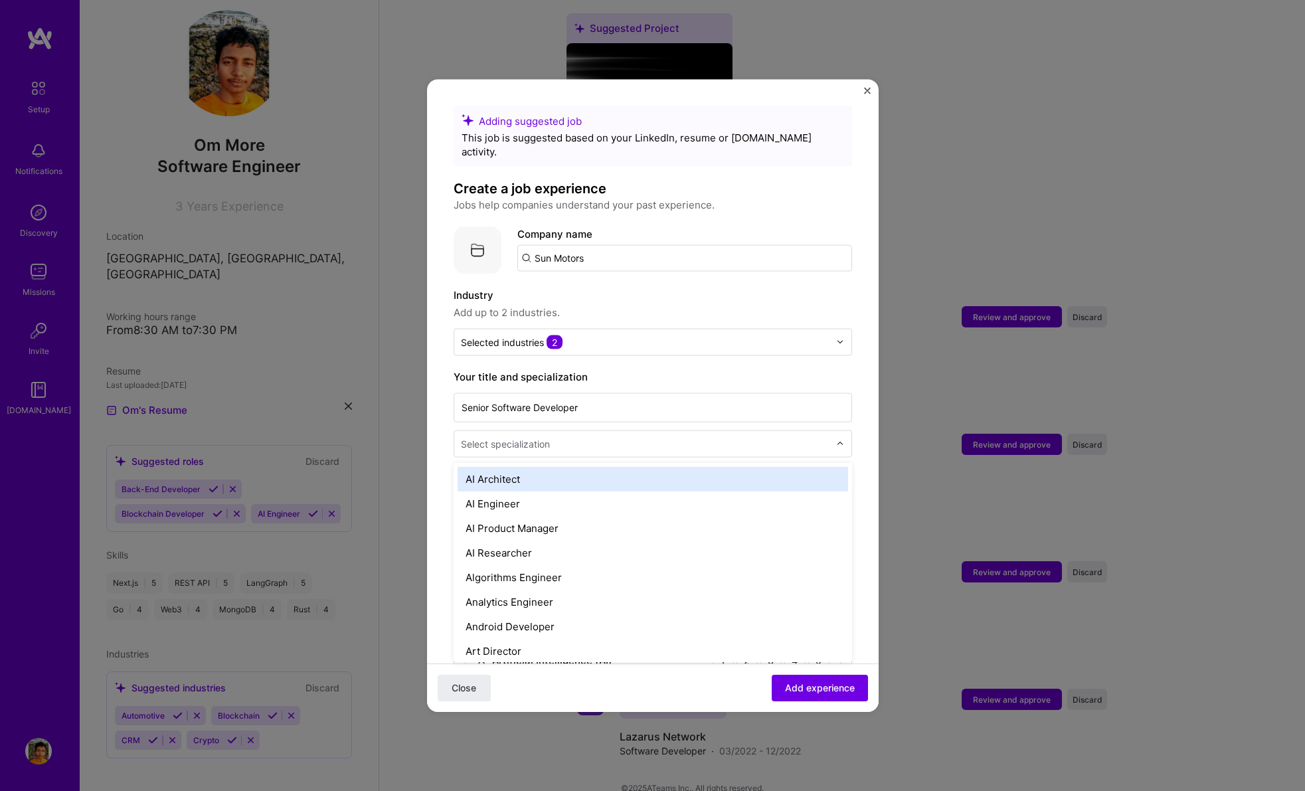
click at [774, 436] on input "text" at bounding box center [646, 443] width 371 height 14
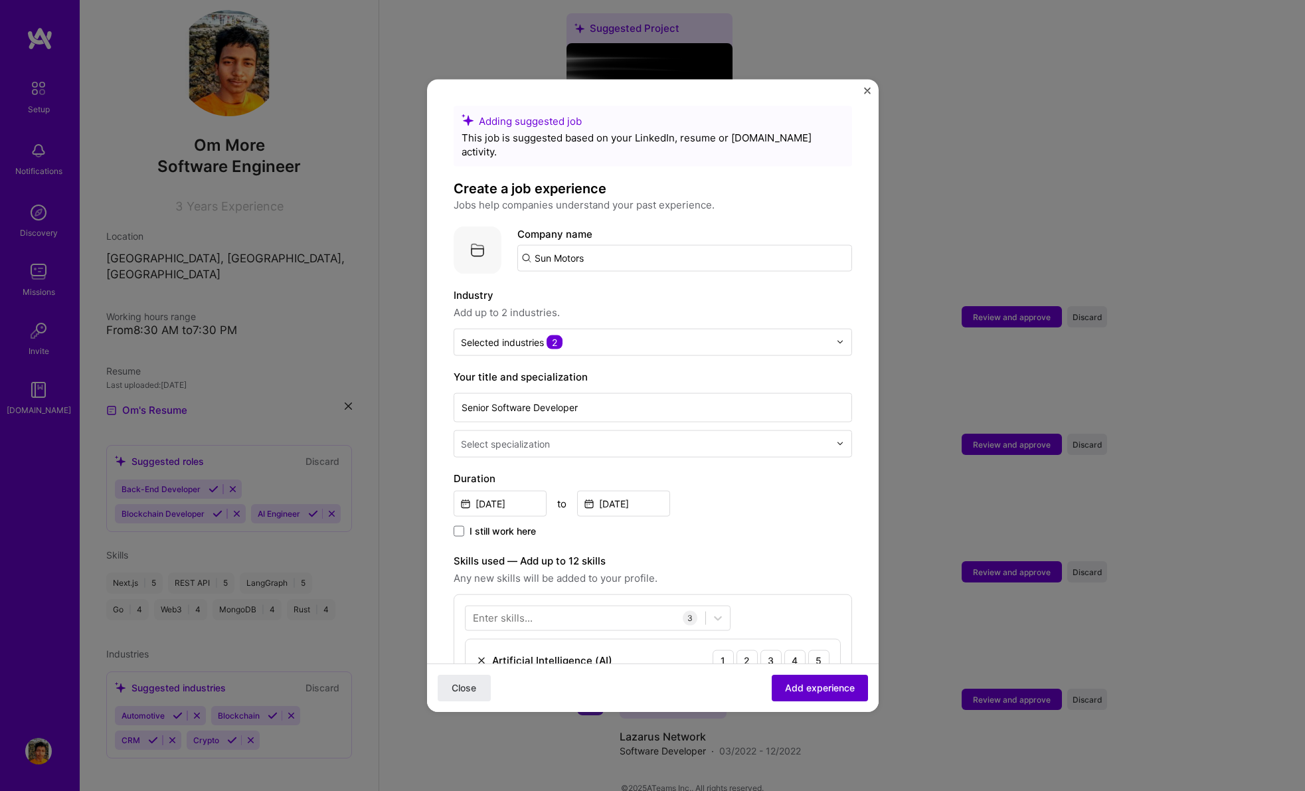
click at [806, 683] on span "Add experience" at bounding box center [820, 687] width 70 height 13
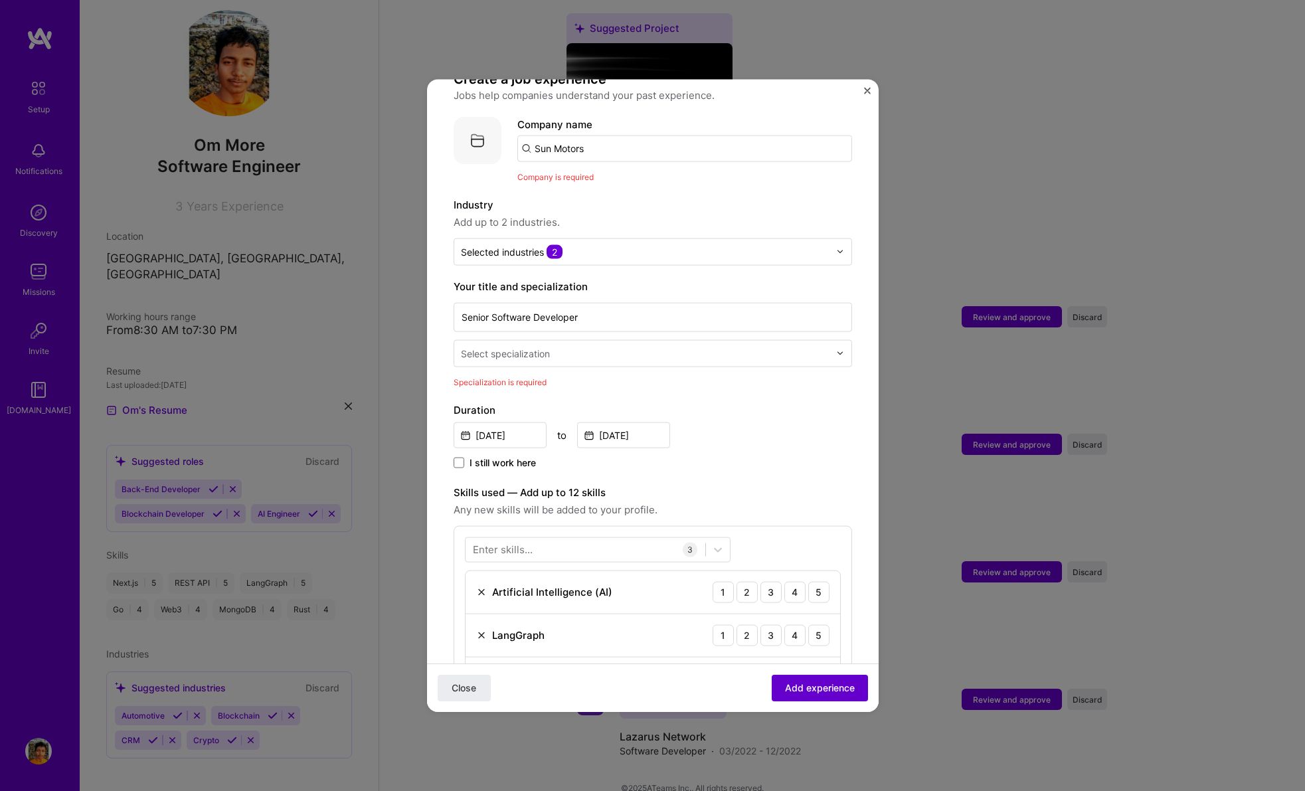
scroll to position [133, 0]
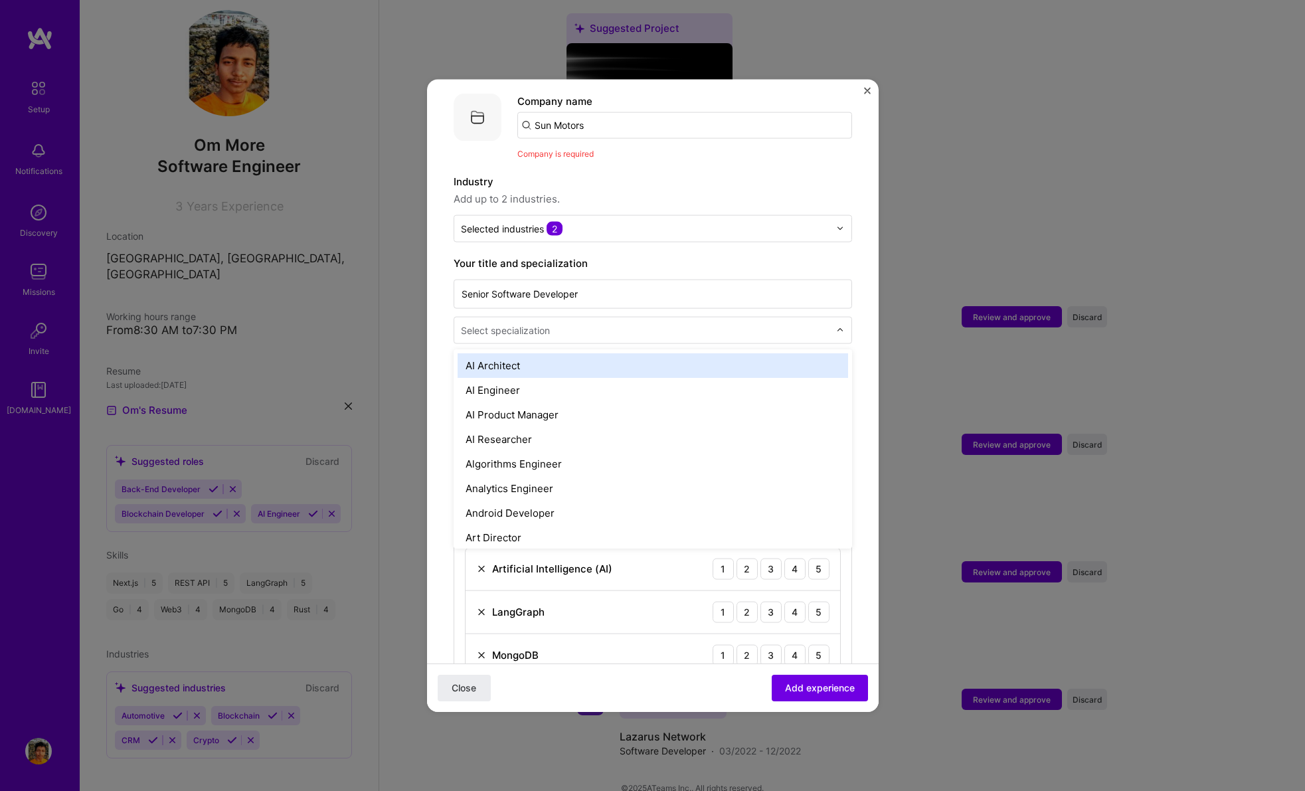
click at [558, 323] on input "text" at bounding box center [646, 330] width 371 height 14
type input "Soft"
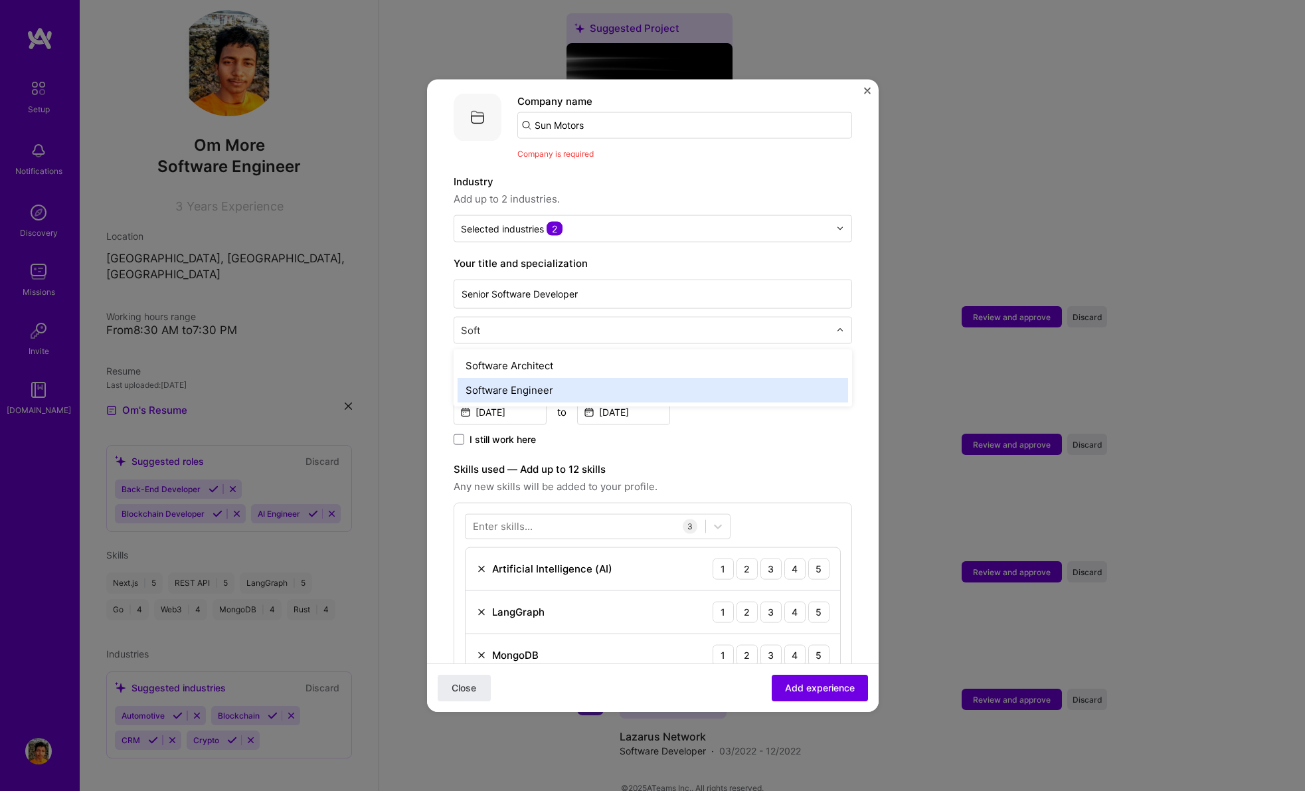
click at [562, 377] on div "Software Engineer" at bounding box center [653, 389] width 390 height 25
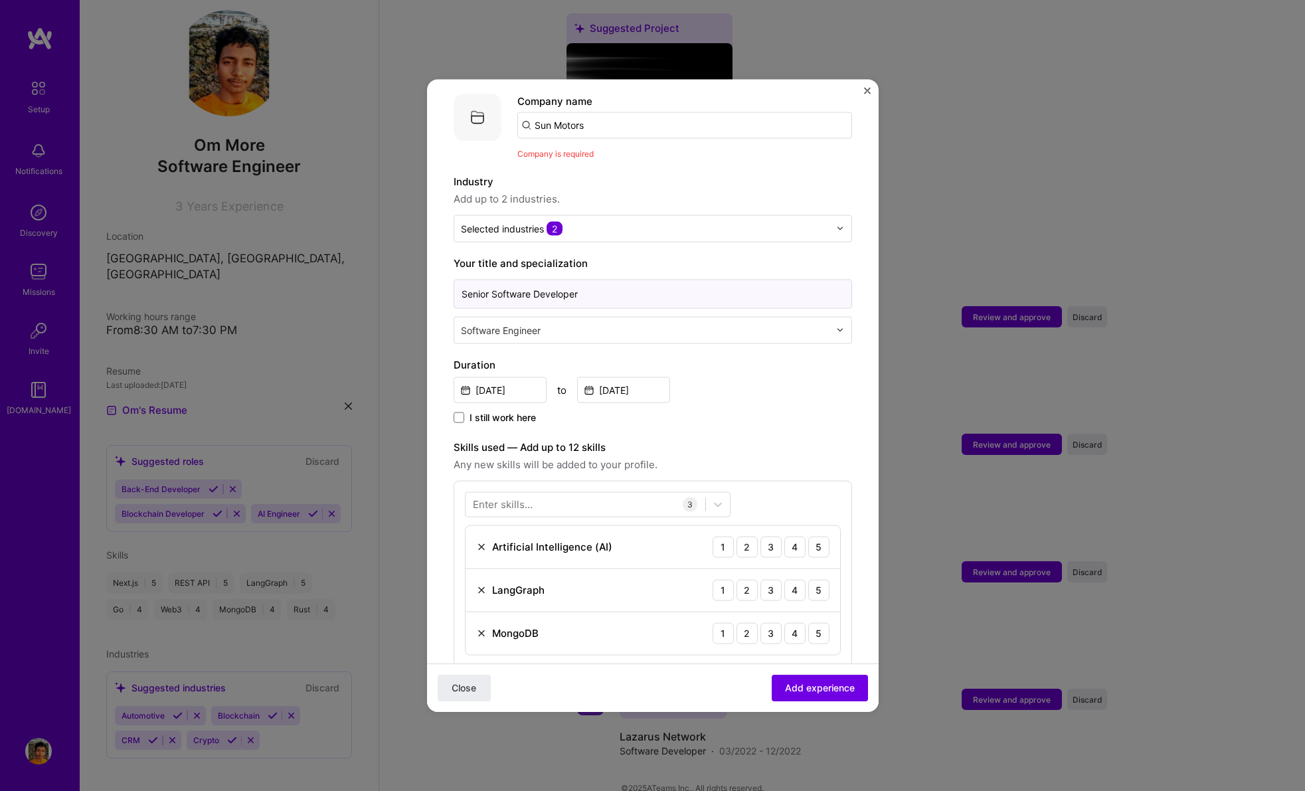
click at [571, 279] on input "Senior Software Developer" at bounding box center [653, 293] width 398 height 29
click at [528, 323] on input "text" at bounding box center [646, 330] width 371 height 14
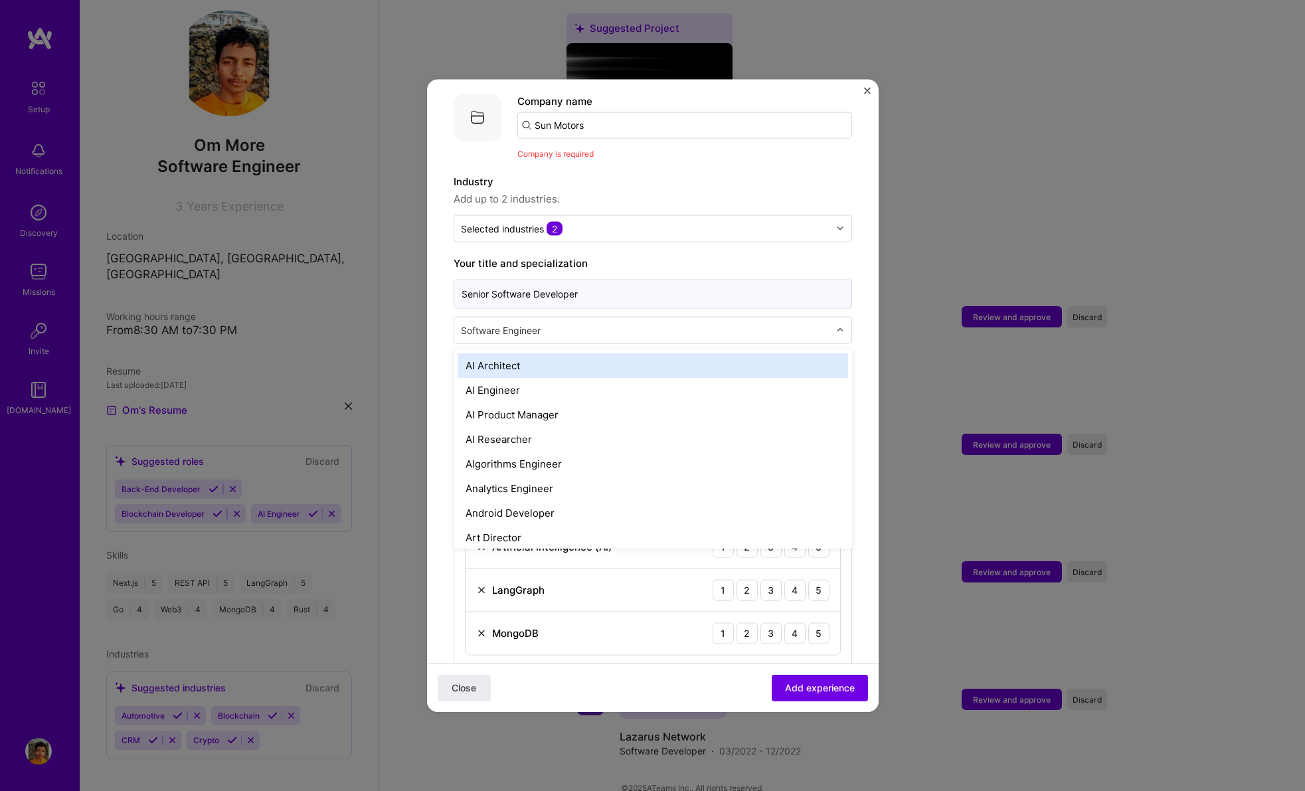
click at [546, 283] on input "Senior Software Developer" at bounding box center [653, 293] width 398 height 29
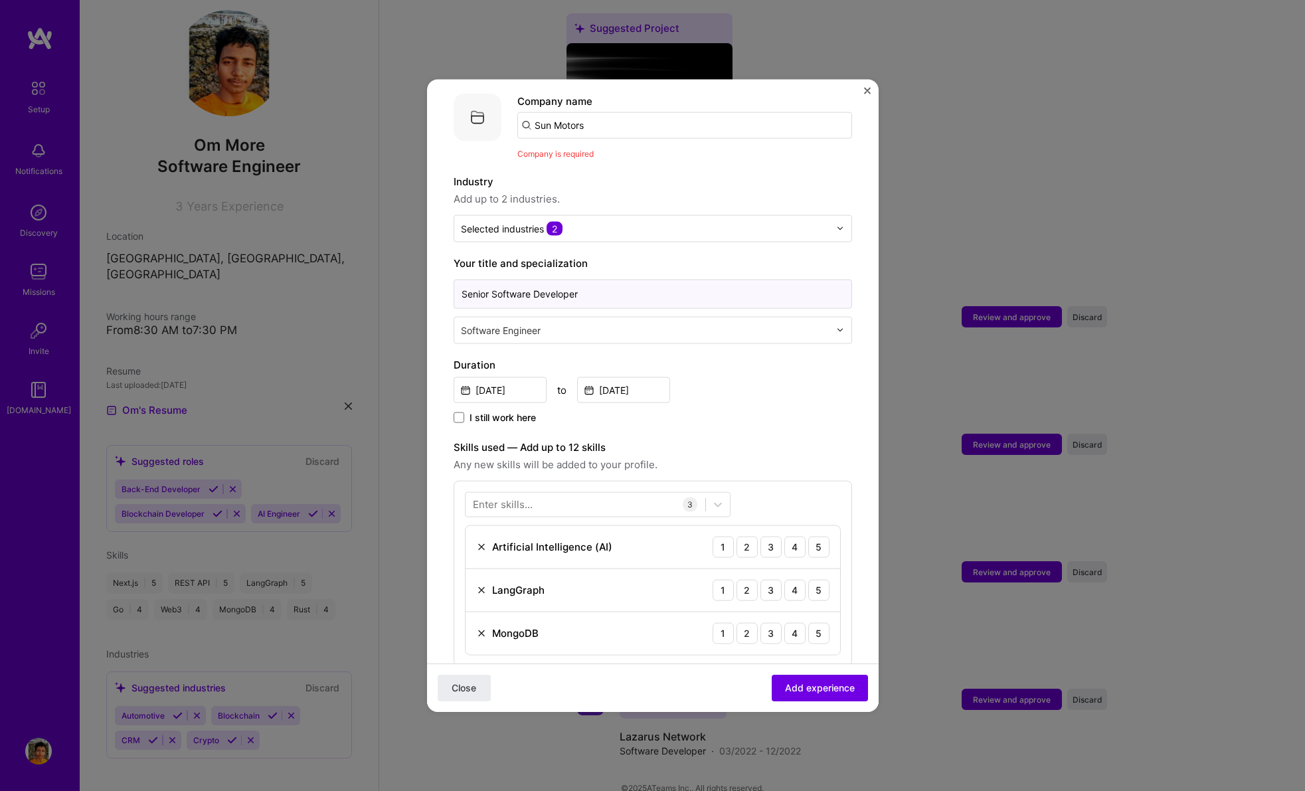
click at [546, 283] on input "Senior Software Developer" at bounding box center [653, 293] width 398 height 29
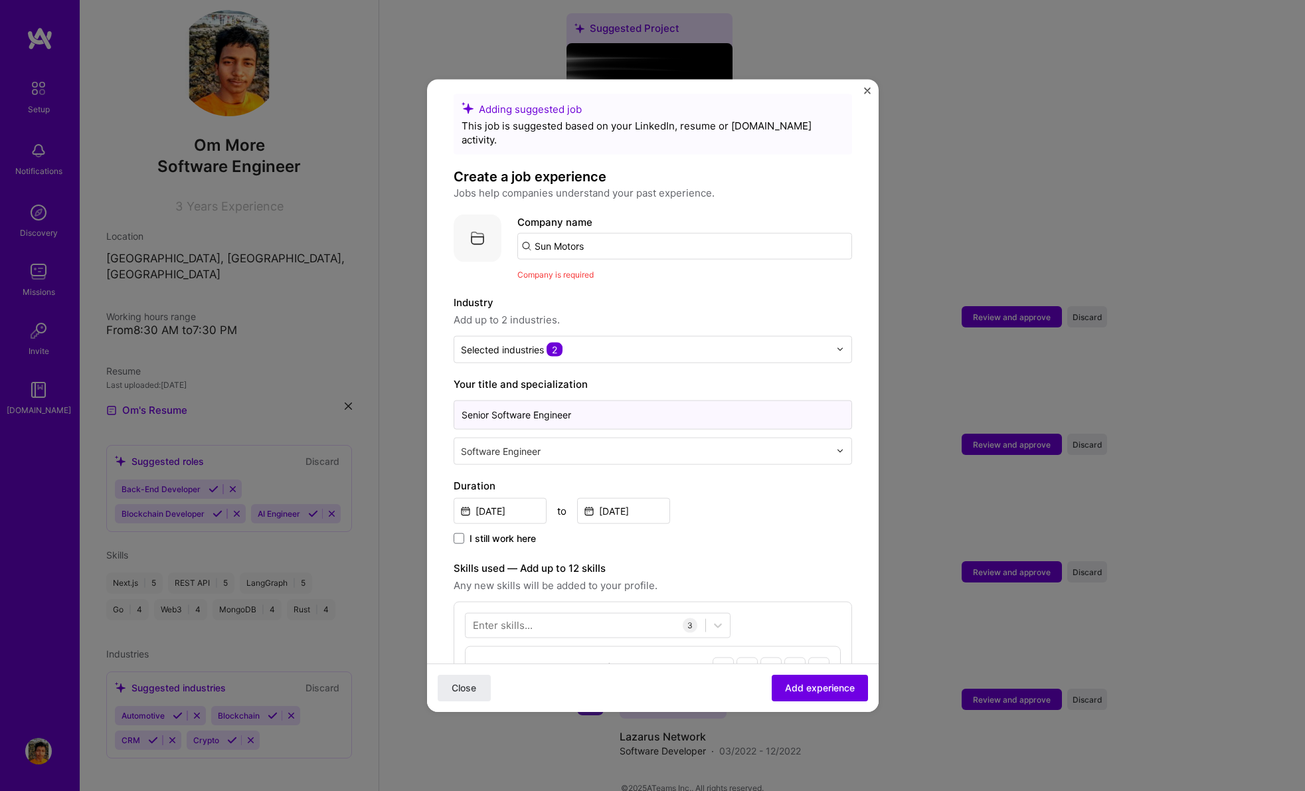
type input "Senior Software Engineer"
click at [593, 232] on input "Sun Motors" at bounding box center [684, 245] width 335 height 27
click at [596, 232] on input "Sun Motors" at bounding box center [684, 245] width 335 height 27
type input "Sun Motors"
click at [608, 271] on div "Sun Motors" at bounding box center [625, 282] width 66 height 23
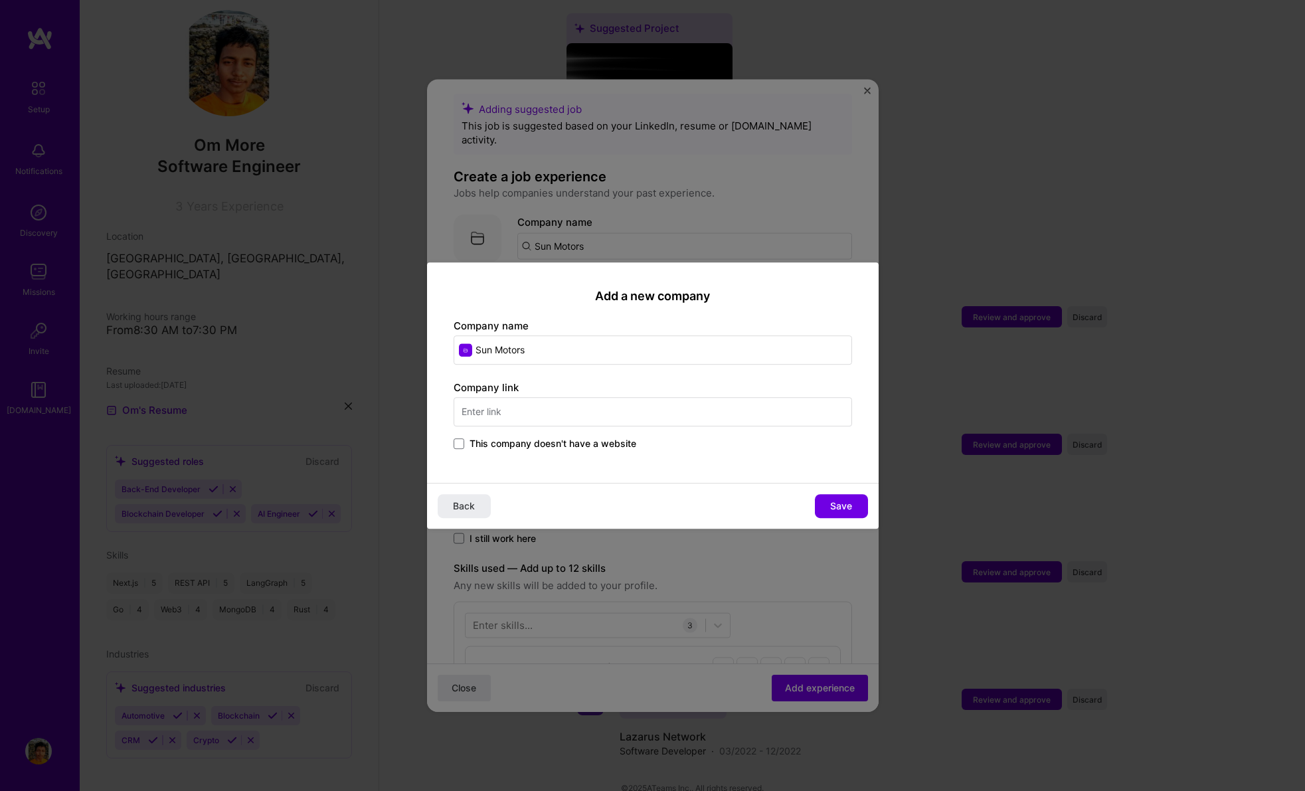
click at [534, 408] on input "text" at bounding box center [653, 411] width 398 height 29
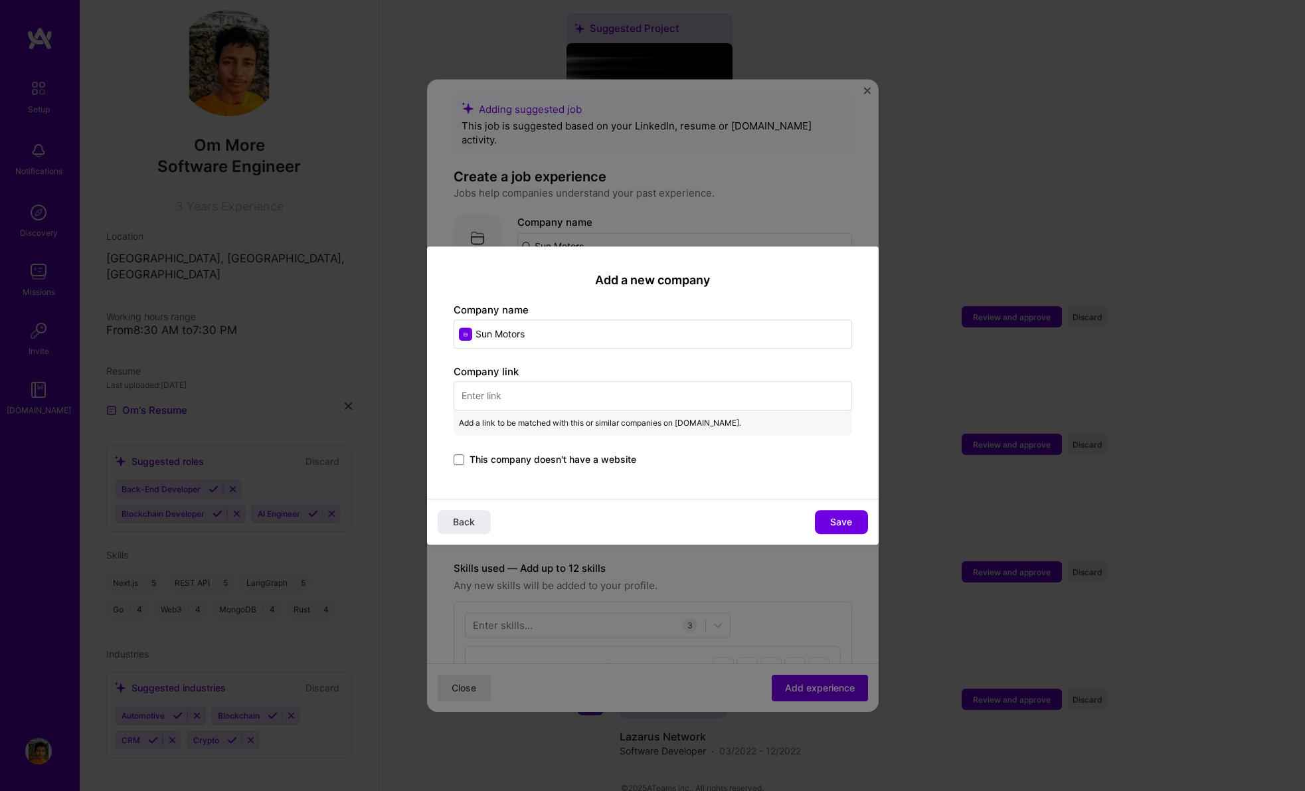
paste input "[DOMAIN_NAME]"
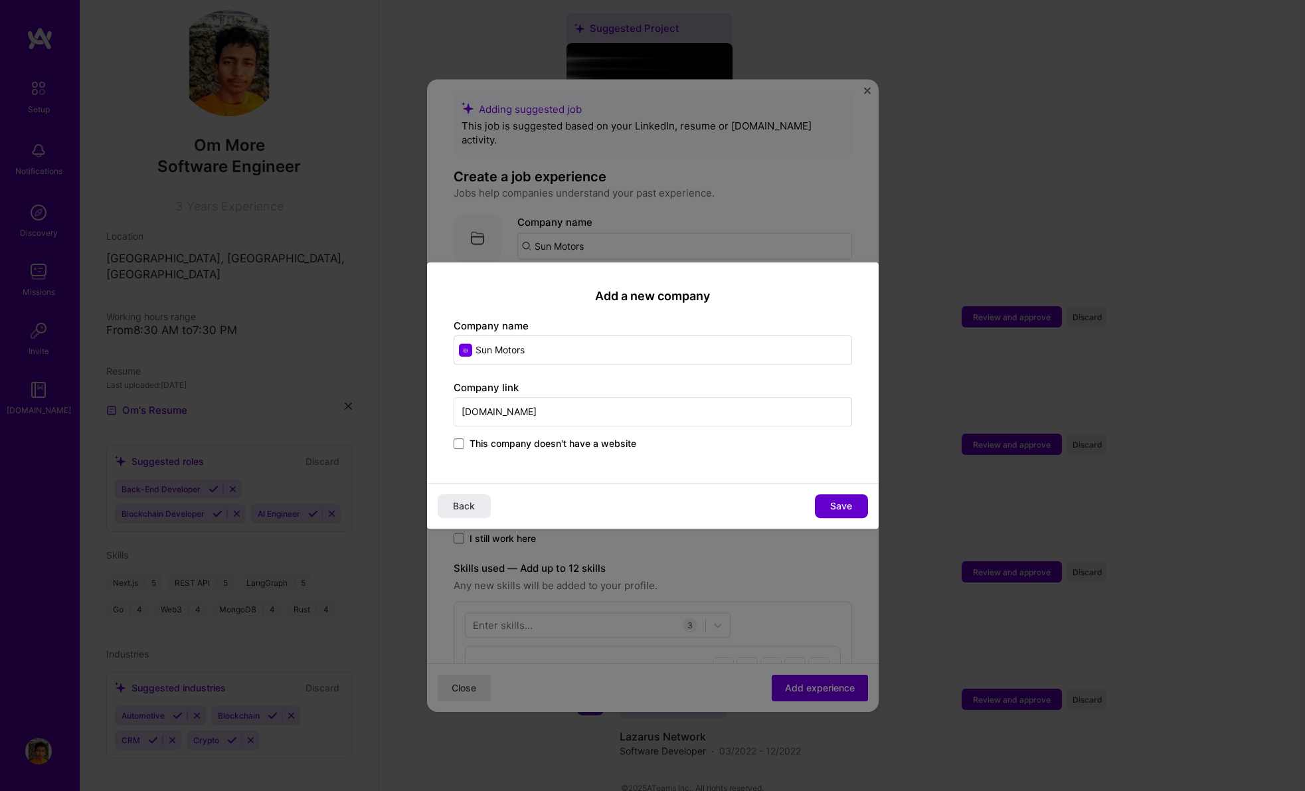
type input "[DOMAIN_NAME]"
click at [832, 507] on span "Save" at bounding box center [841, 505] width 22 height 13
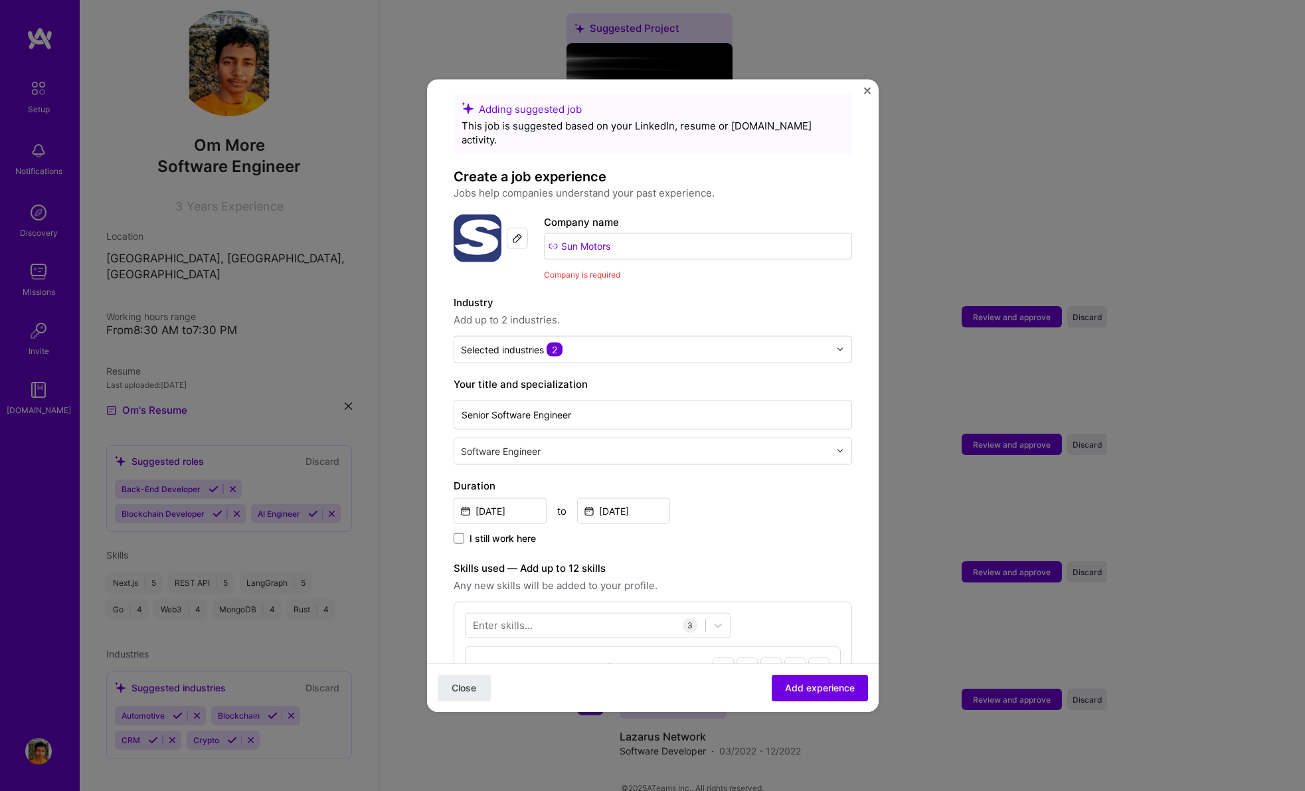
click at [573, 269] on span "Company is required" at bounding box center [582, 274] width 76 height 10
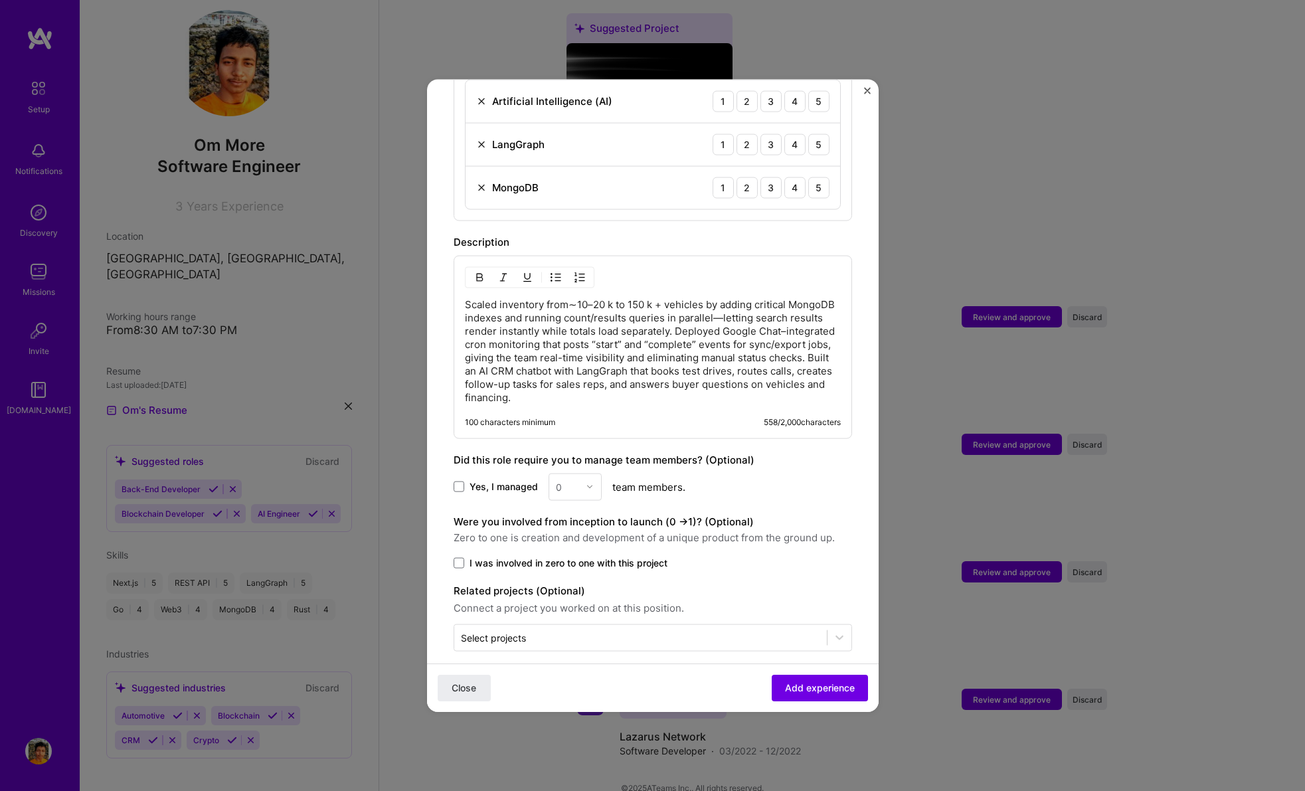
click at [791, 704] on div "Close Add experience" at bounding box center [653, 687] width 452 height 48
click at [790, 690] on span "Add experience" at bounding box center [820, 687] width 70 height 13
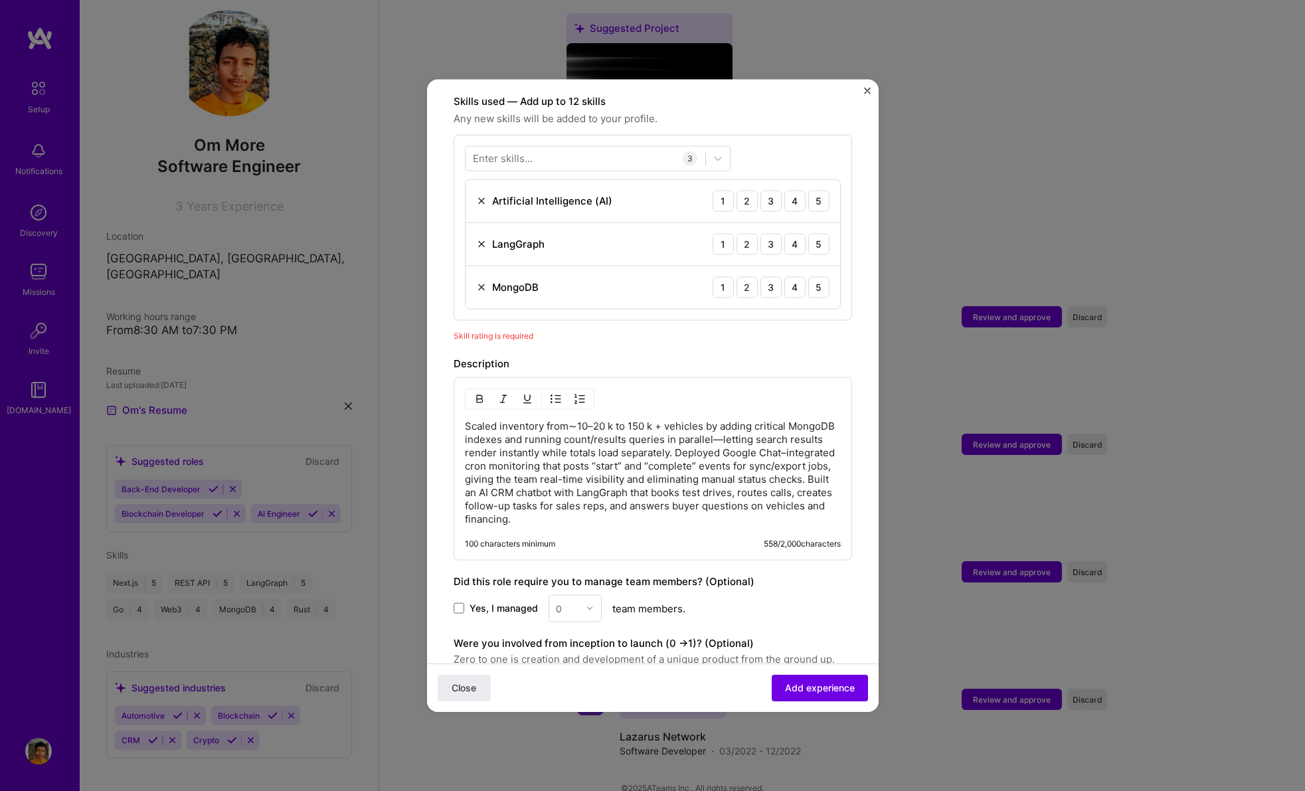
scroll to position [371, 0]
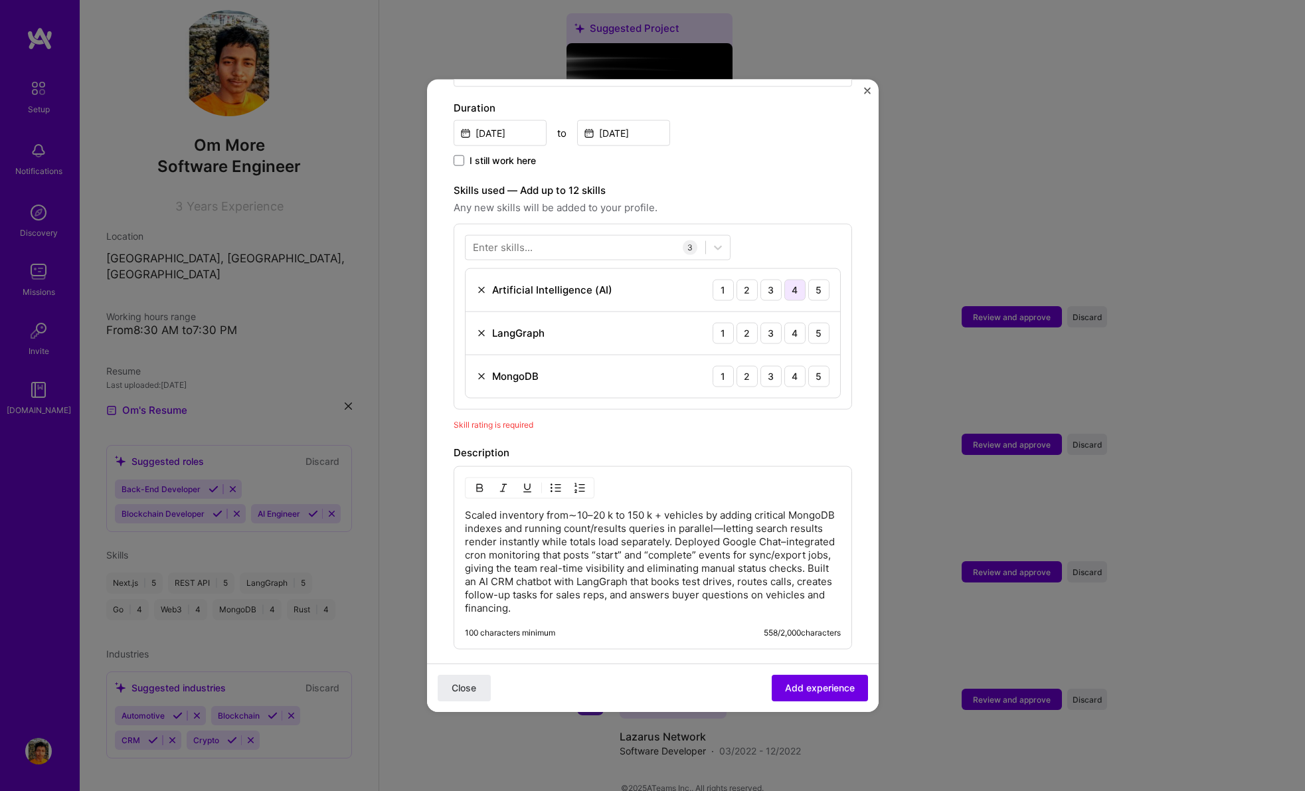
click at [786, 279] on div "4" at bounding box center [794, 289] width 21 height 21
click at [808, 322] on div "5" at bounding box center [818, 332] width 21 height 21
click at [791, 368] on div "4" at bounding box center [794, 375] width 21 height 21
click at [804, 683] on span "Add experience" at bounding box center [820, 687] width 70 height 13
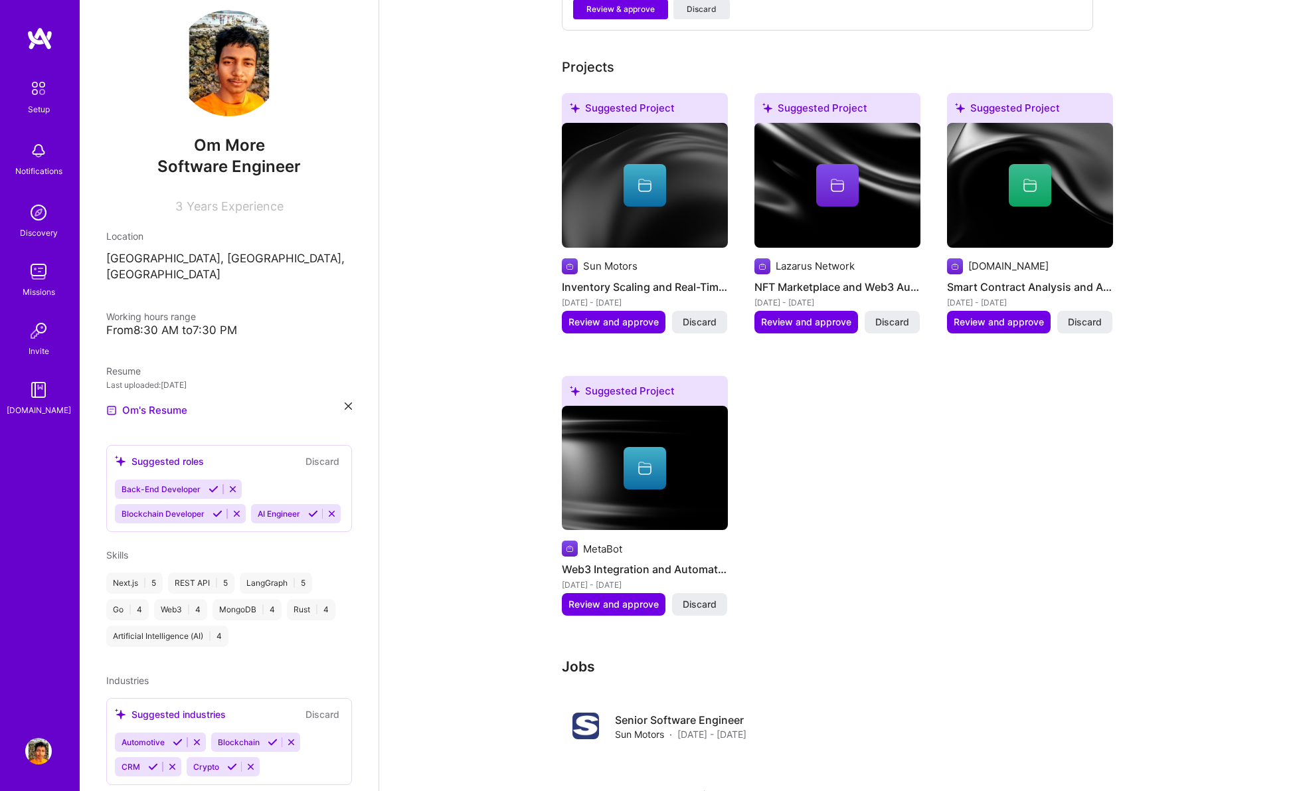
scroll to position [859, 0]
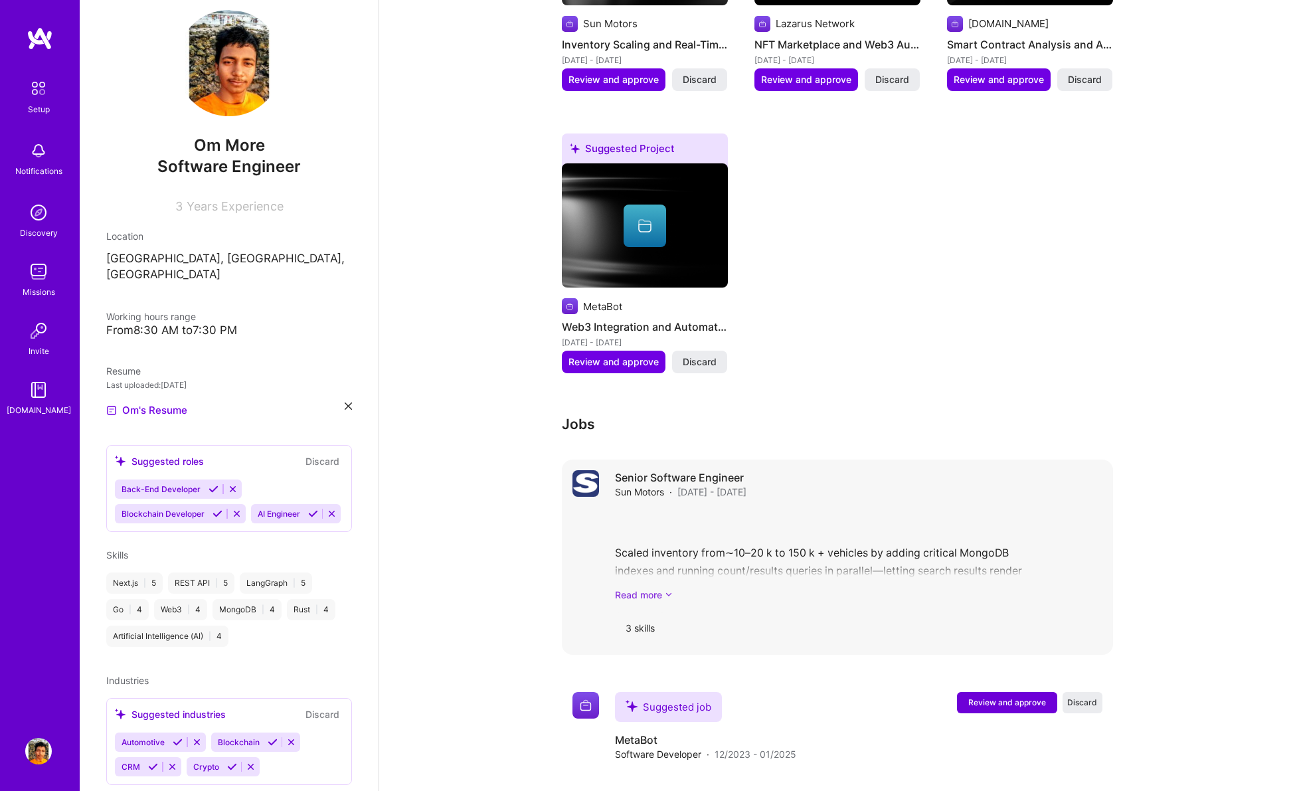
click at [649, 588] on link "Read more" at bounding box center [858, 595] width 487 height 14
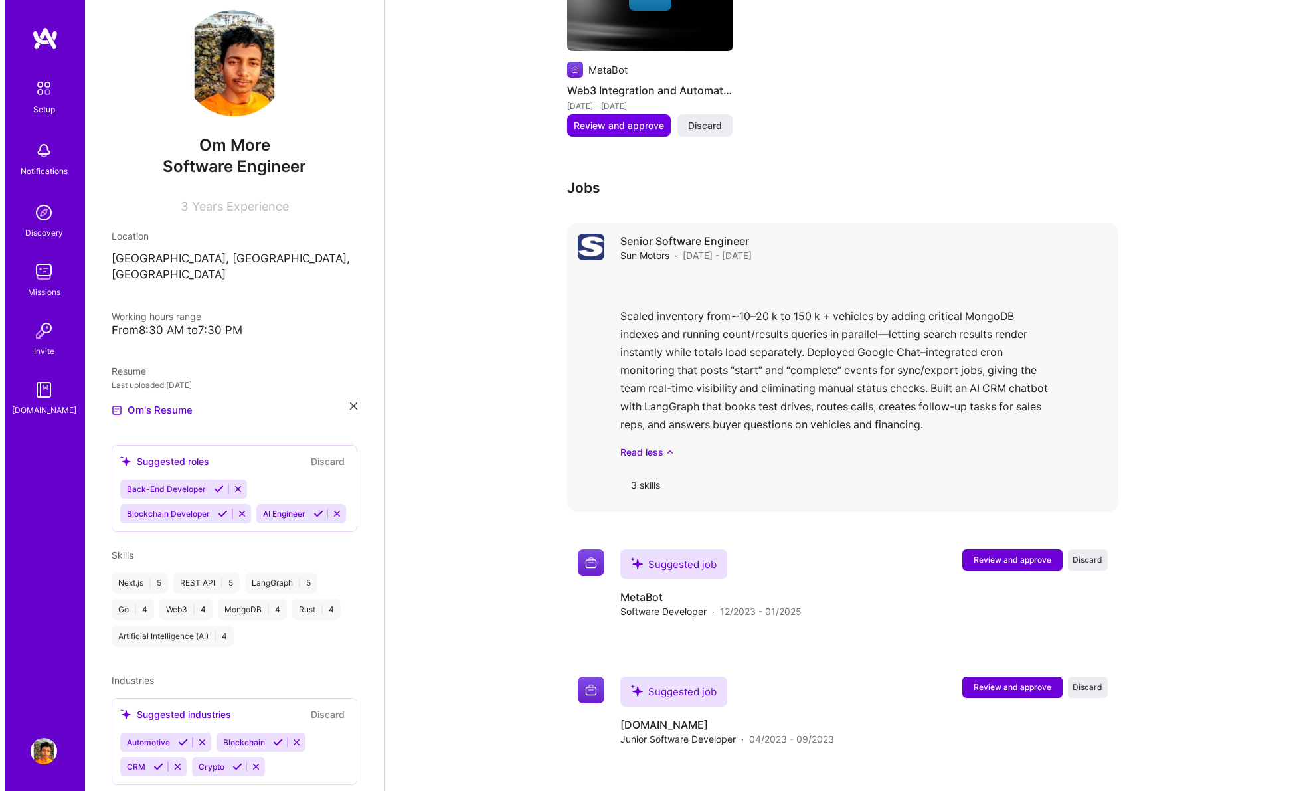
scroll to position [1191, 0]
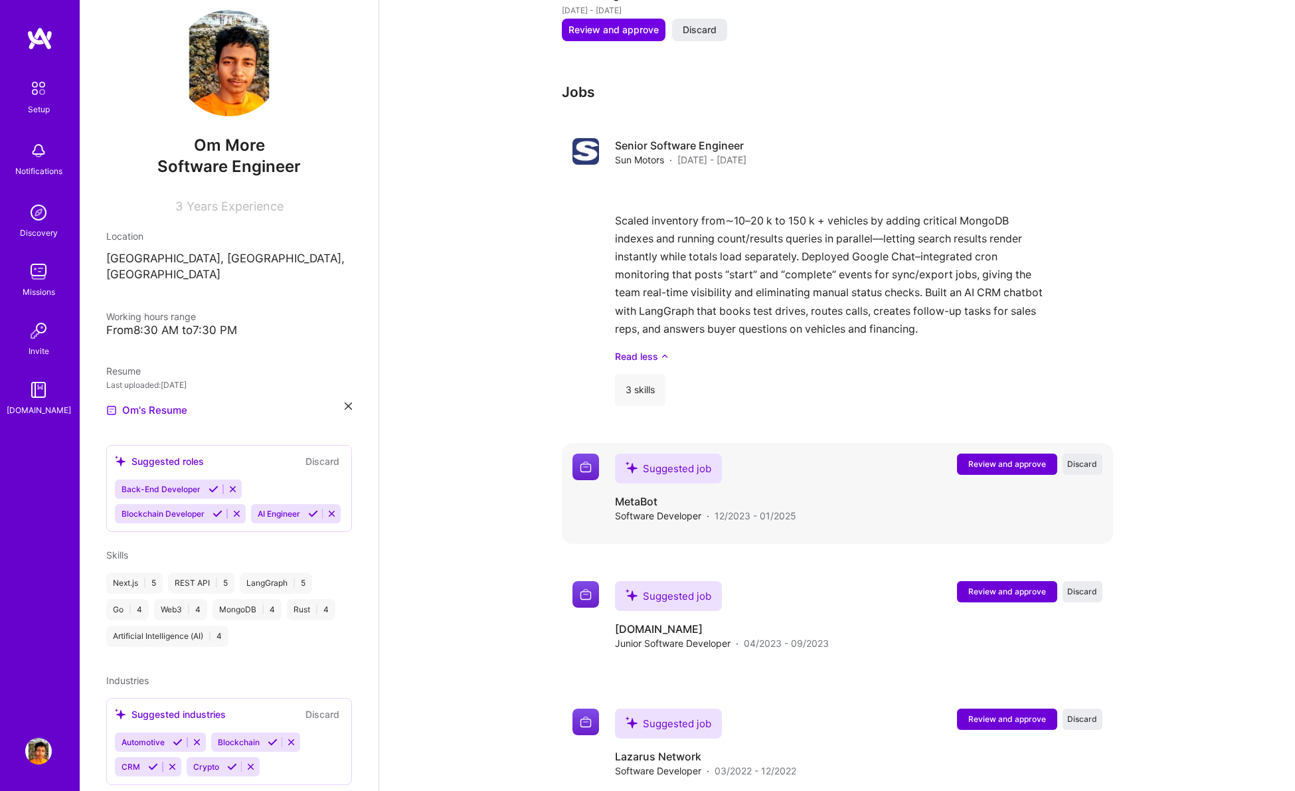
click at [989, 458] on span "Review and approve" at bounding box center [1007, 463] width 78 height 11
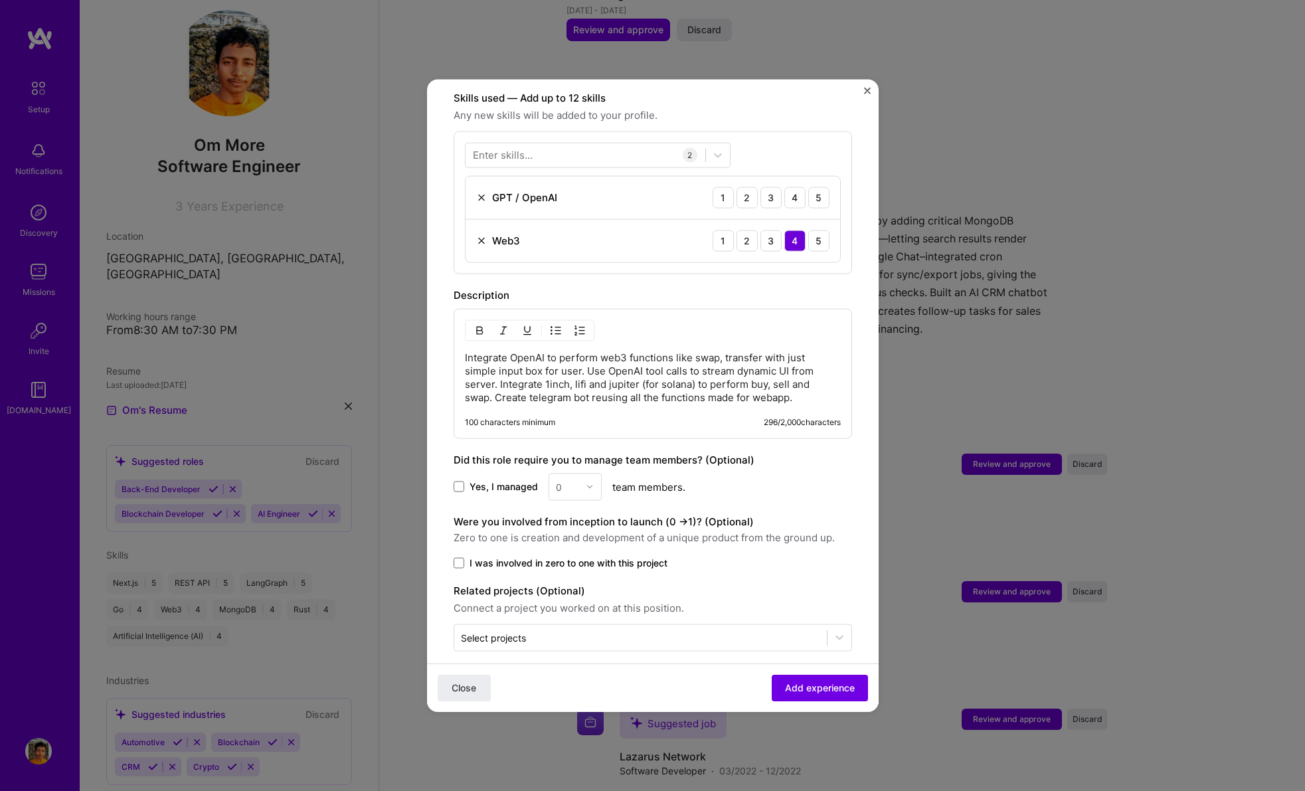
scroll to position [126, 0]
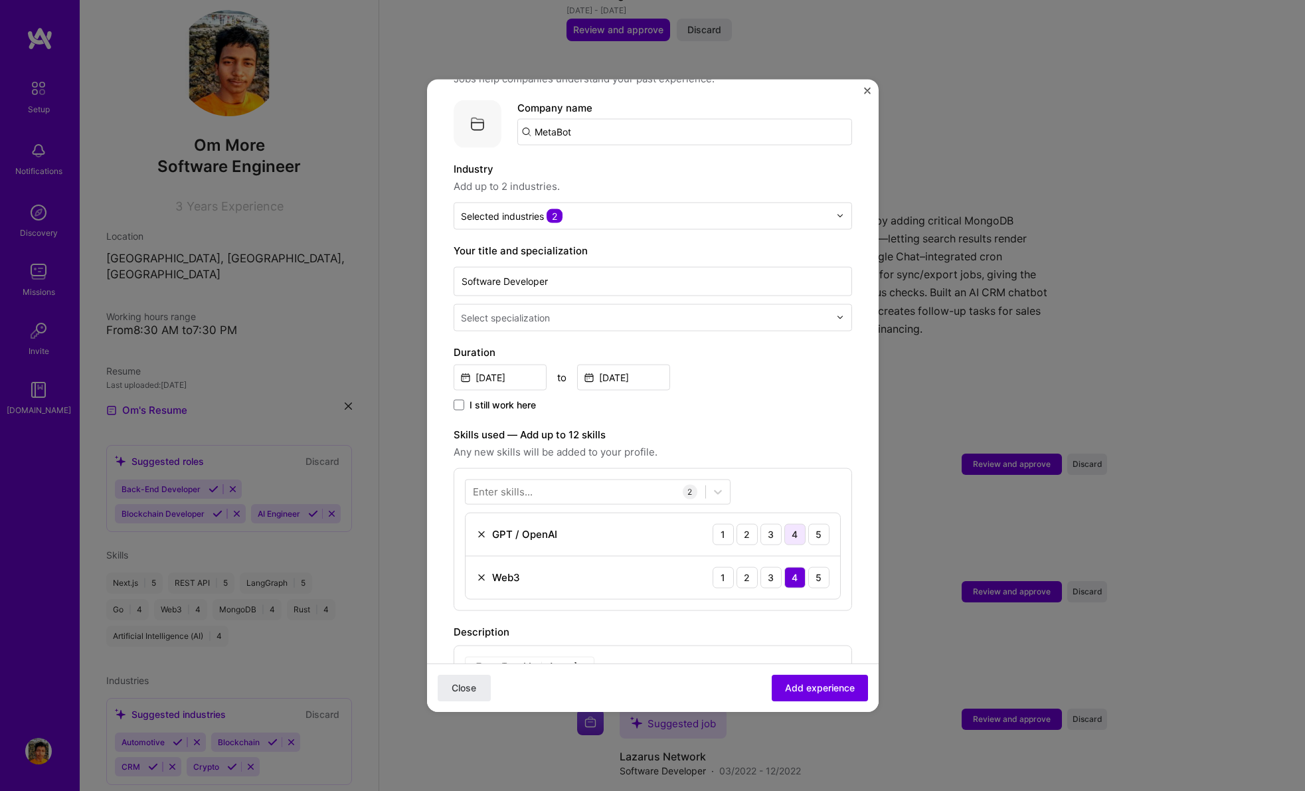
click at [790, 523] on div "4" at bounding box center [794, 533] width 21 height 21
click at [606, 481] on div at bounding box center [585, 492] width 240 height 22
click at [744, 447] on div "Skills used — Add up to 12 skills Any new skills will be added to your profile.…" at bounding box center [653, 518] width 398 height 184
click at [600, 482] on div at bounding box center [585, 492] width 240 height 22
click at [578, 533] on div "Nest.js" at bounding box center [598, 545] width 266 height 25
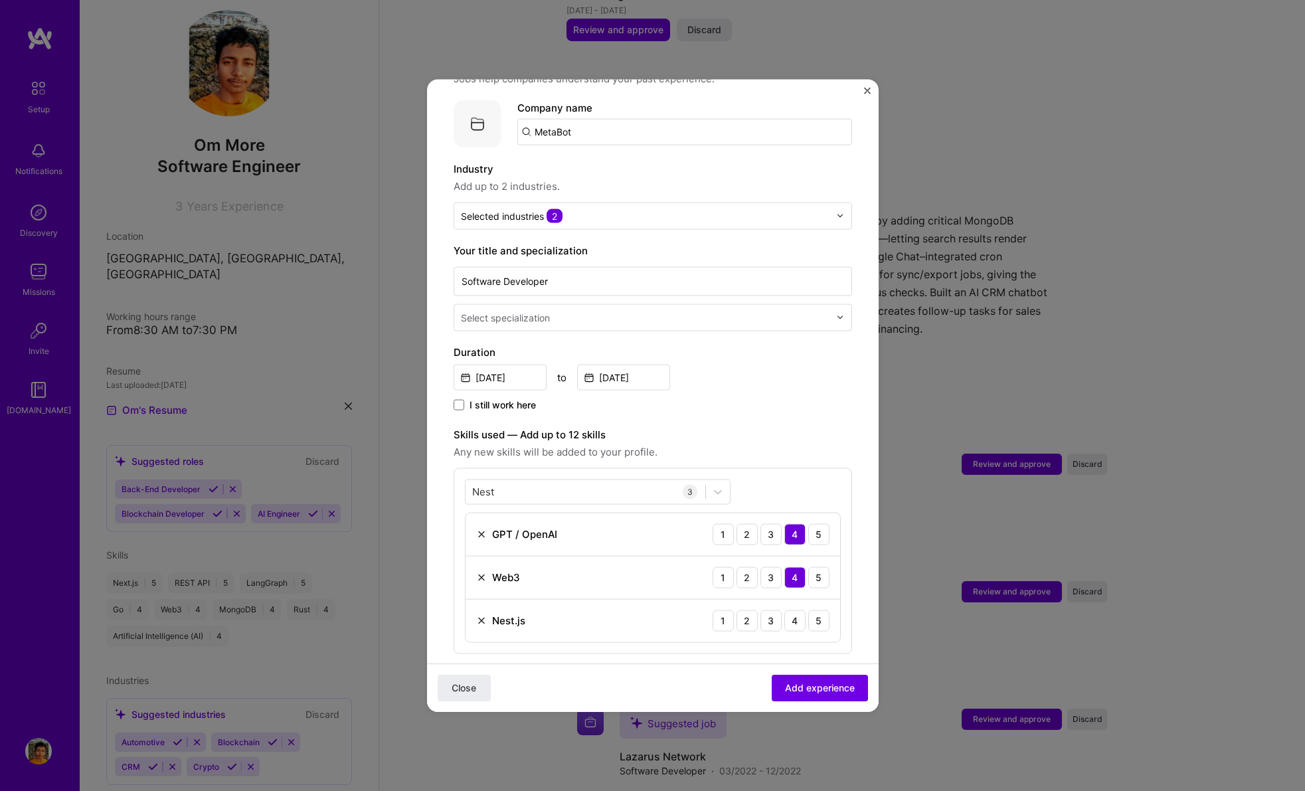
click at [735, 467] on div "Nest Nest 3 GPT / OpenAI 1 2 3 4 5 Web3 1 2 3 4 5 Nest.js 1 2 3 4 5" at bounding box center [653, 560] width 398 height 186
click at [588, 481] on div "Nest Nest" at bounding box center [585, 492] width 240 height 22
drag, startPoint x: 588, startPoint y: 467, endPoint x: 467, endPoint y: 478, distance: 121.4
click at [467, 481] on div "Nest Nest" at bounding box center [585, 492] width 240 height 22
click at [483, 485] on input "Nest" at bounding box center [483, 492] width 23 height 14
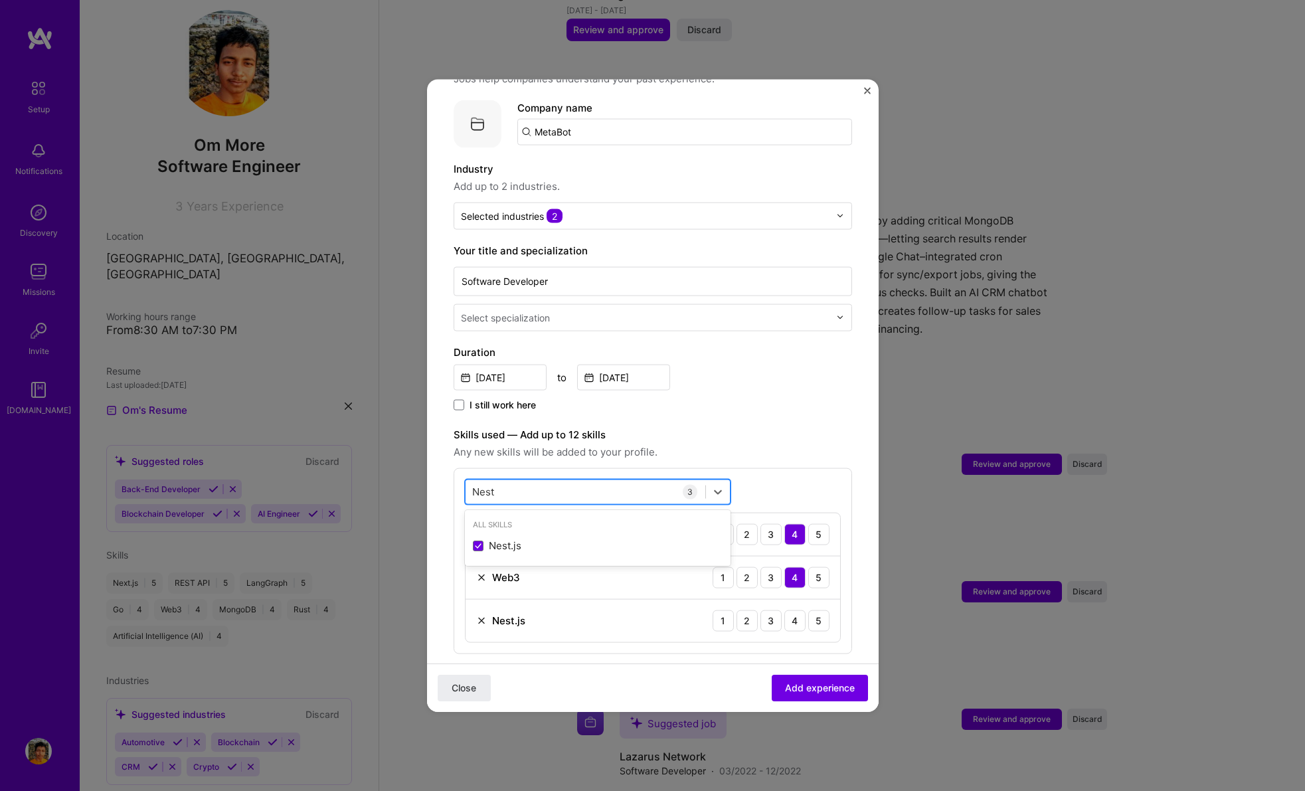
click at [483, 485] on input "Nest" at bounding box center [483, 492] width 23 height 14
click at [541, 539] on div "Next.js" at bounding box center [598, 546] width 250 height 14
type input "Next"
click at [762, 452] on div "Skills used — Add up to 12 skills Any new skills will be added to your profile.…" at bounding box center [653, 561] width 398 height 270
click at [808, 610] on div "5" at bounding box center [818, 620] width 21 height 21
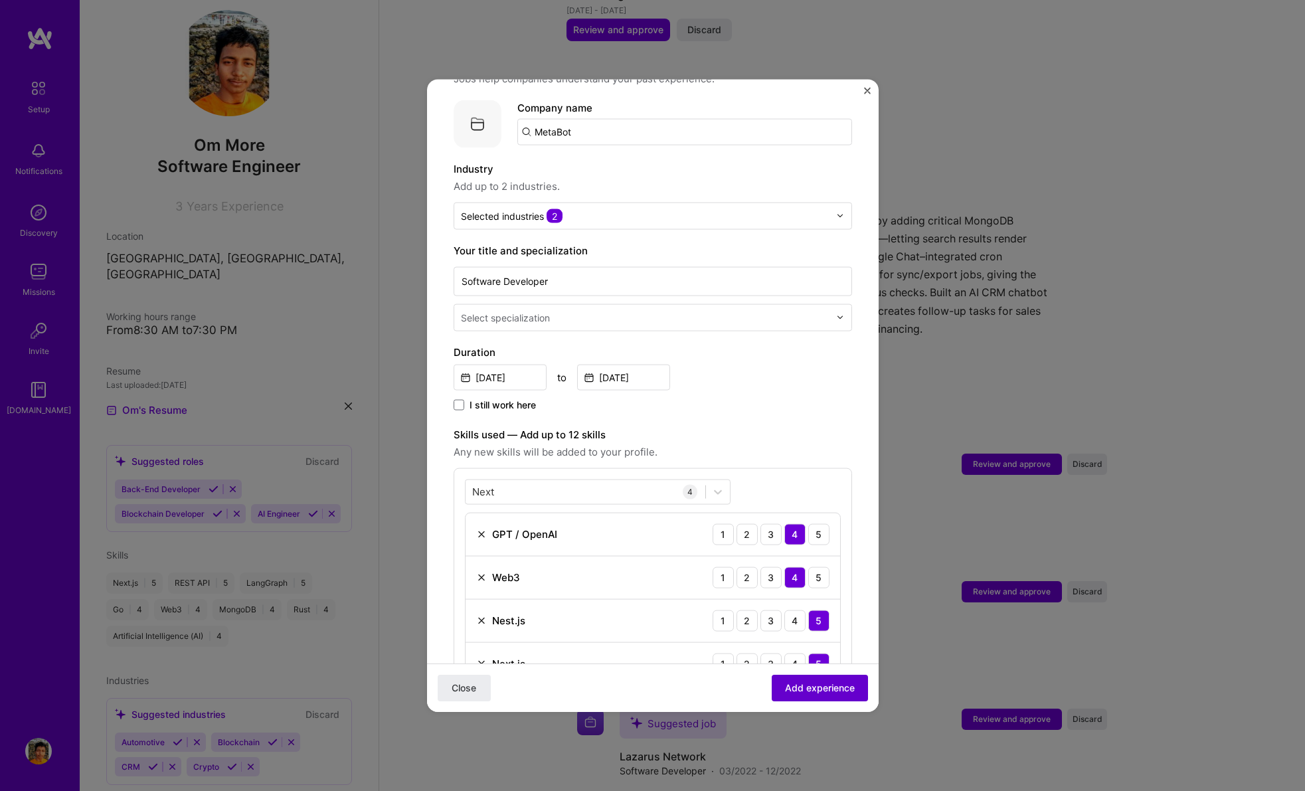
click at [807, 691] on span "Add experience" at bounding box center [820, 687] width 70 height 13
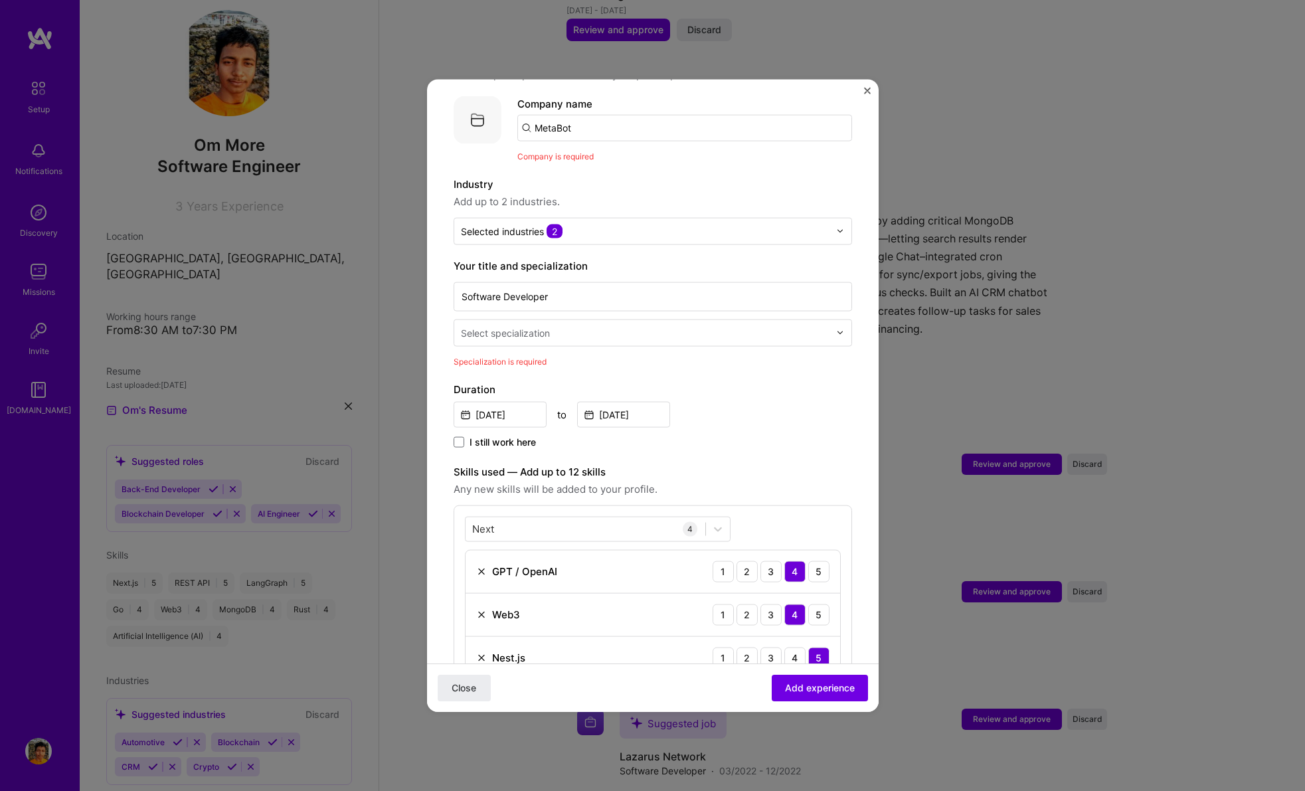
scroll to position [119, 0]
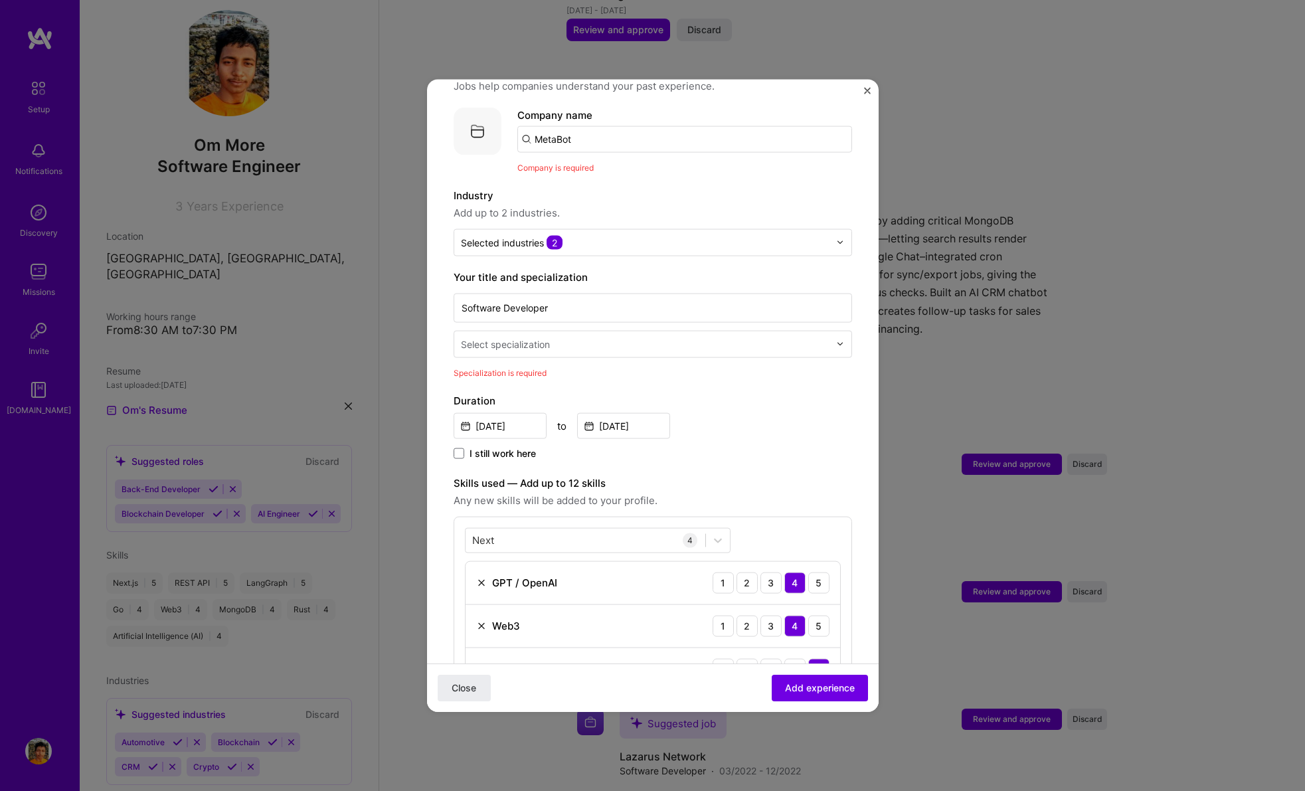
click at [541, 339] on div "Select specialization" at bounding box center [645, 344] width 382 height 26
type input "Soft"
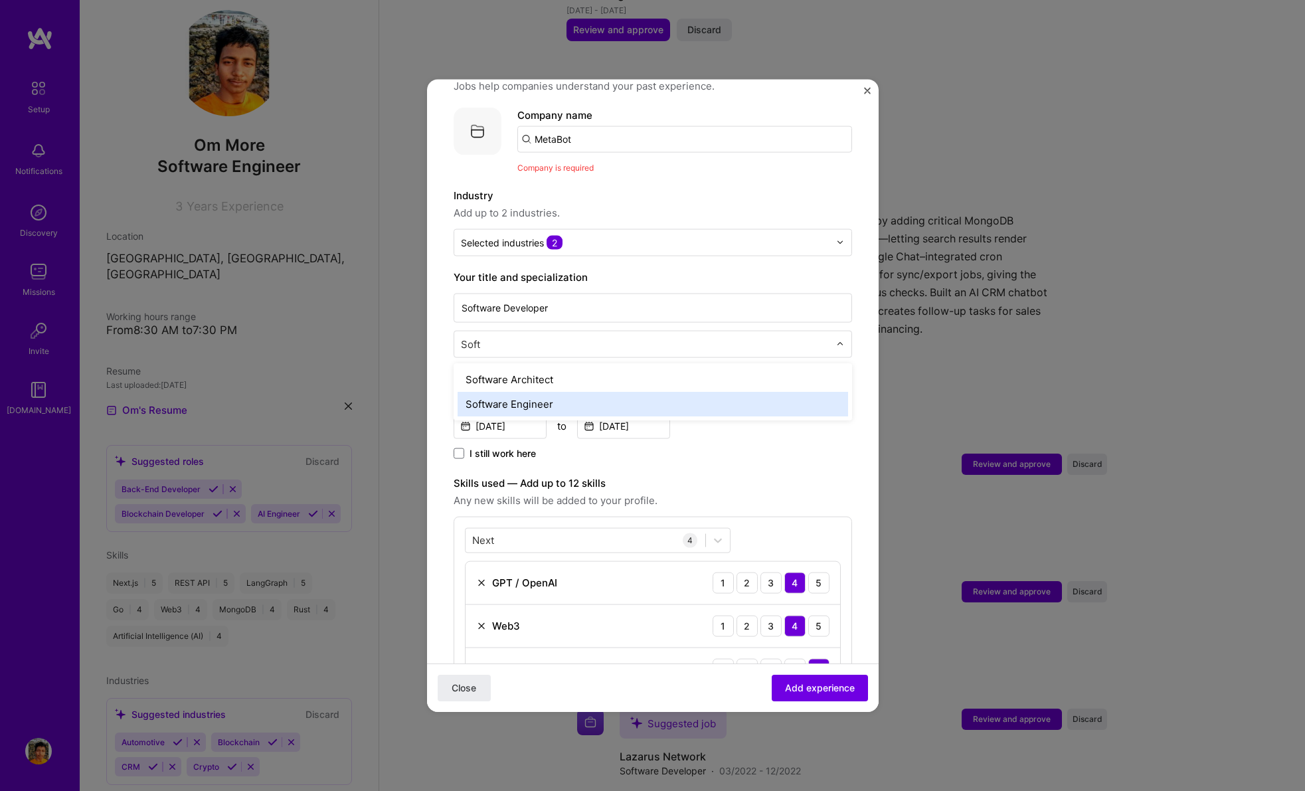
click at [545, 394] on div "Software Engineer" at bounding box center [653, 403] width 390 height 25
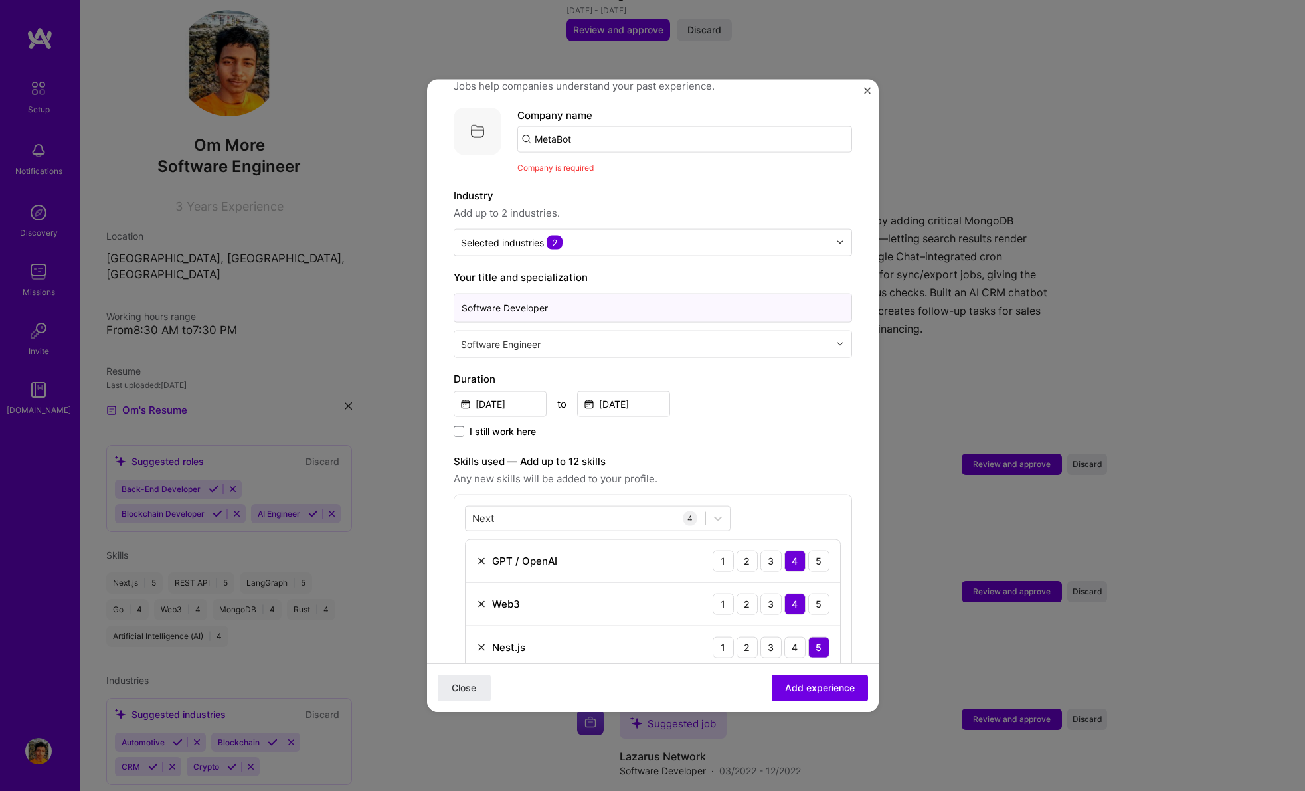
click at [531, 305] on input "Software Developer" at bounding box center [653, 307] width 398 height 29
click at [525, 299] on input "Software Developer" at bounding box center [653, 307] width 398 height 29
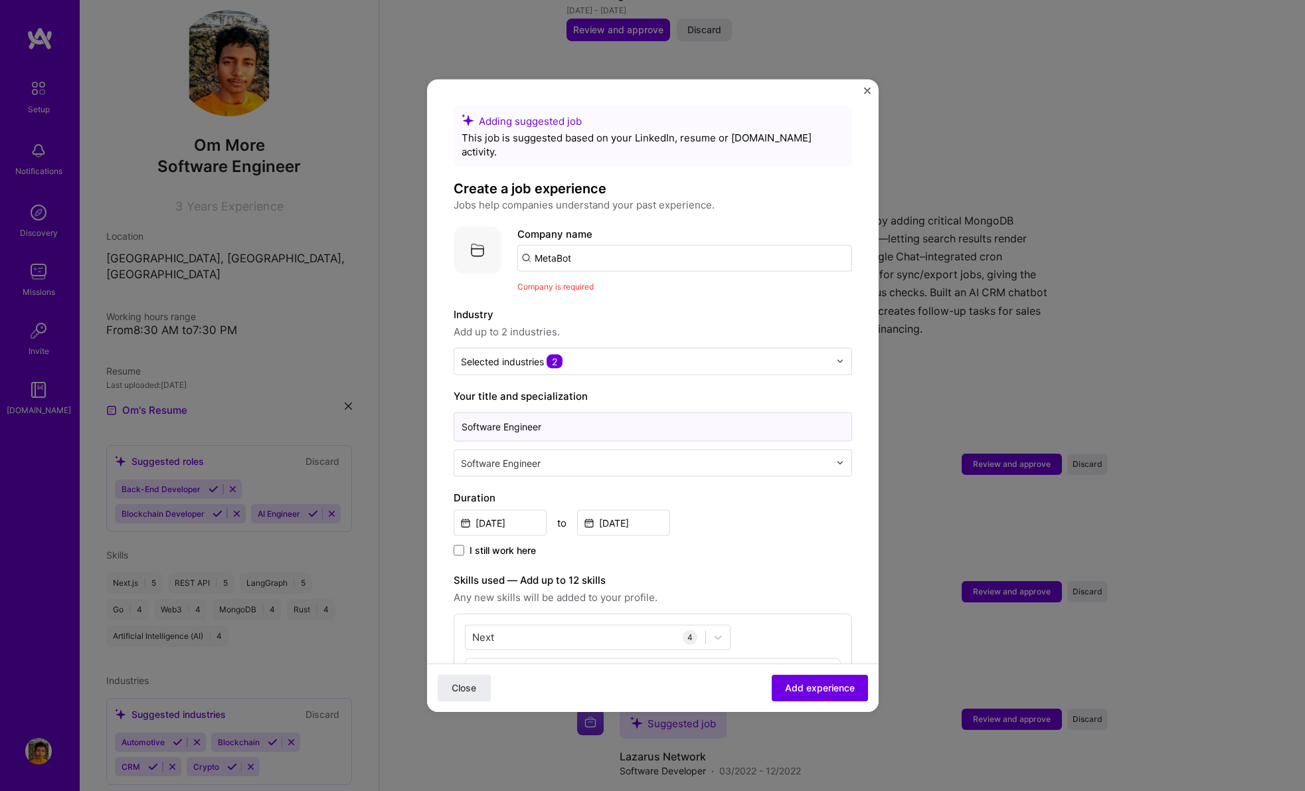
type input "Software Engineer"
click at [574, 244] on input "MetaBot" at bounding box center [684, 257] width 335 height 27
click at [600, 256] on input "MetaBot" at bounding box center [684, 257] width 335 height 27
click at [595, 251] on input "MetaBot" at bounding box center [684, 257] width 335 height 27
type input "Meta"
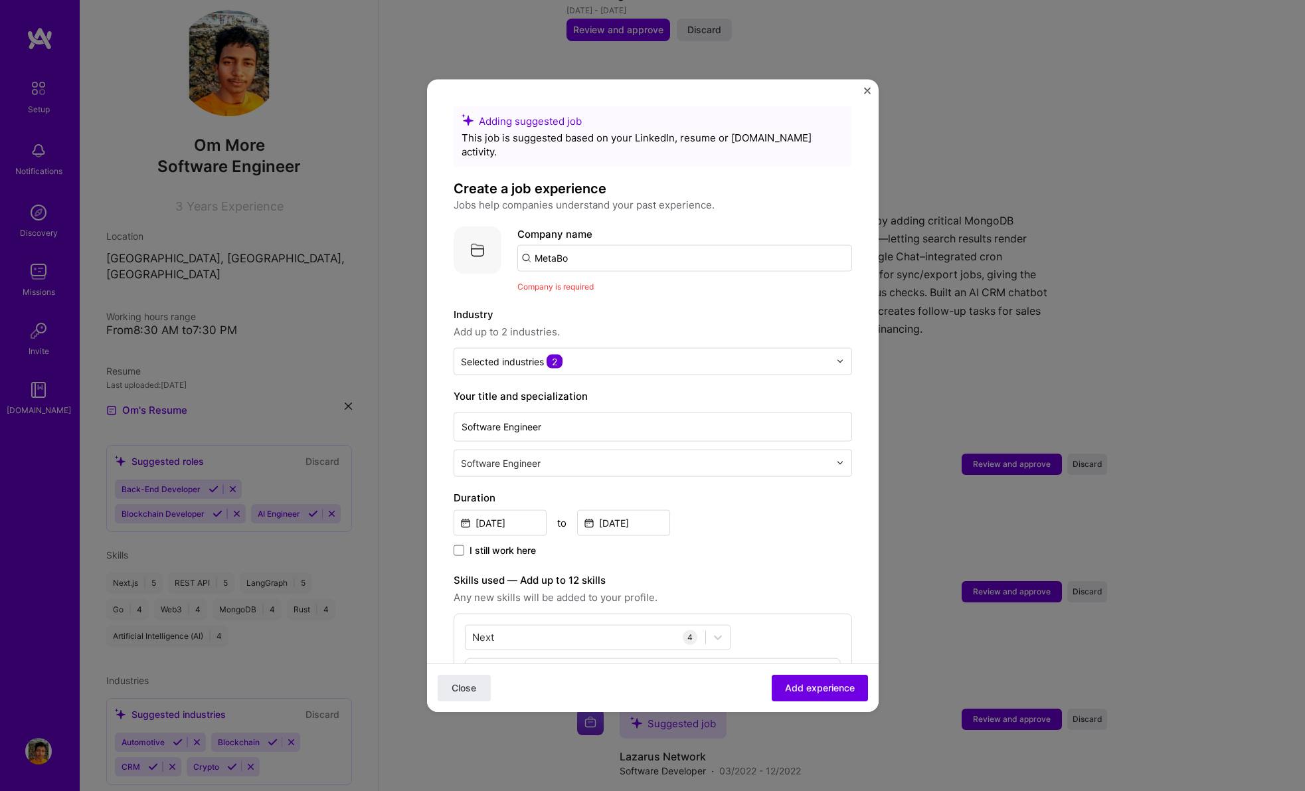
type input "MetaBot"
click at [463, 687] on button "Close" at bounding box center [464, 688] width 53 height 27
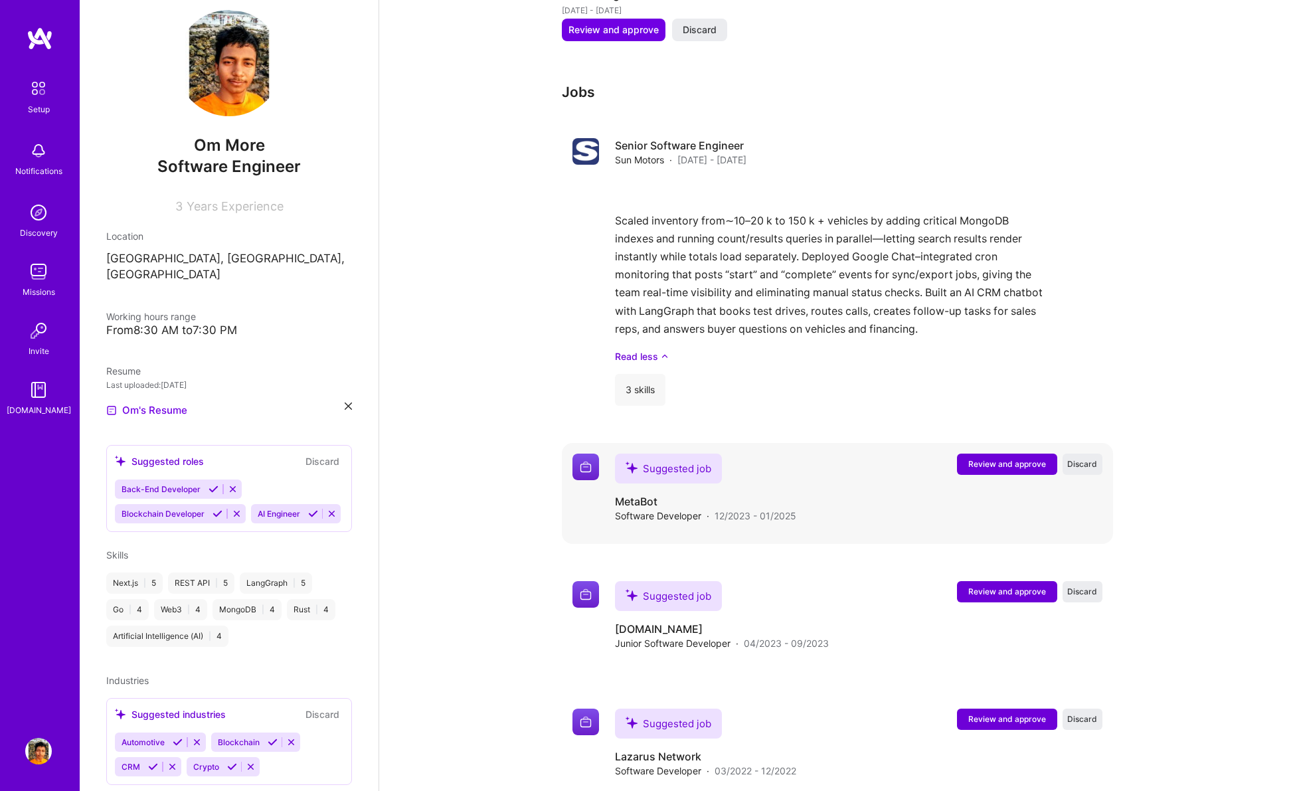
click at [987, 454] on button "Review and approve" at bounding box center [1007, 464] width 100 height 21
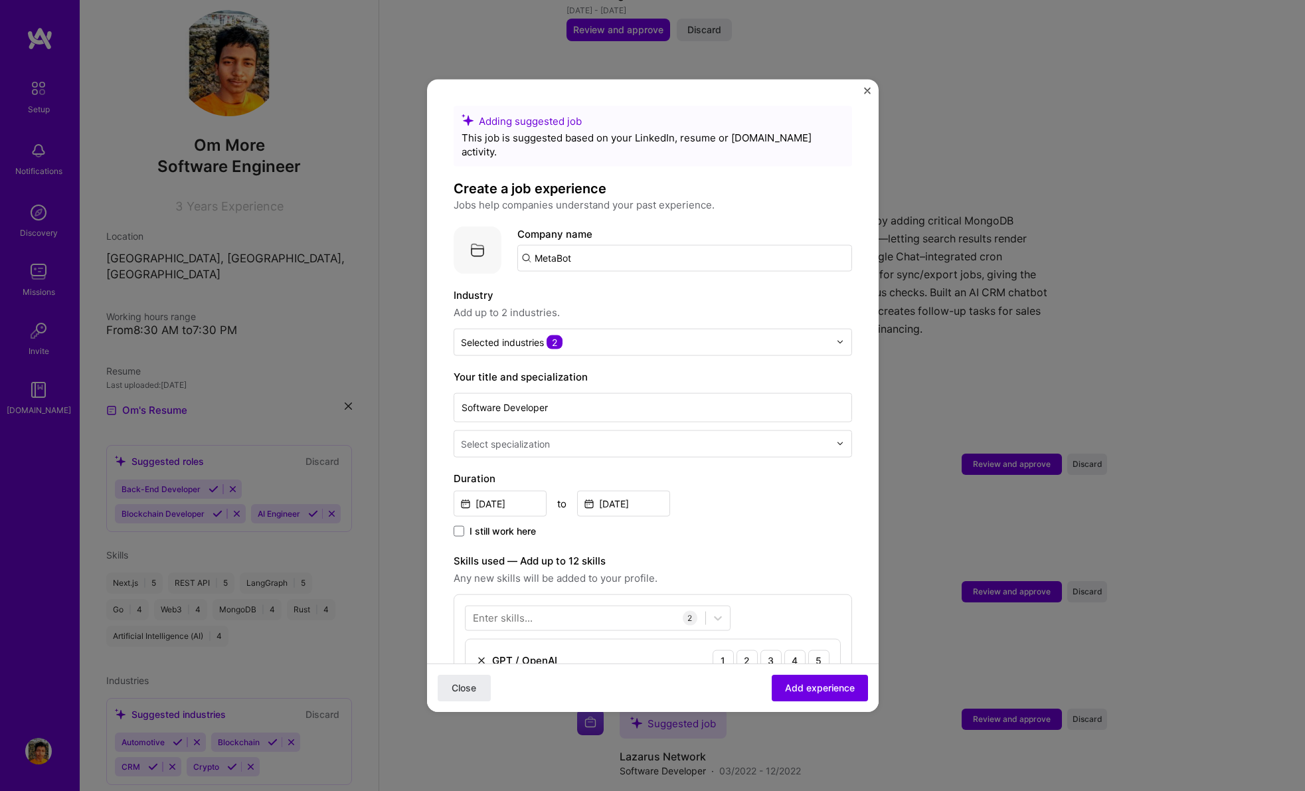
click at [603, 244] on input "MetaBot" at bounding box center [684, 257] width 335 height 27
type input "MetaBot"
click at [570, 278] on div "Add company MetaBot" at bounding box center [616, 295] width 199 height 34
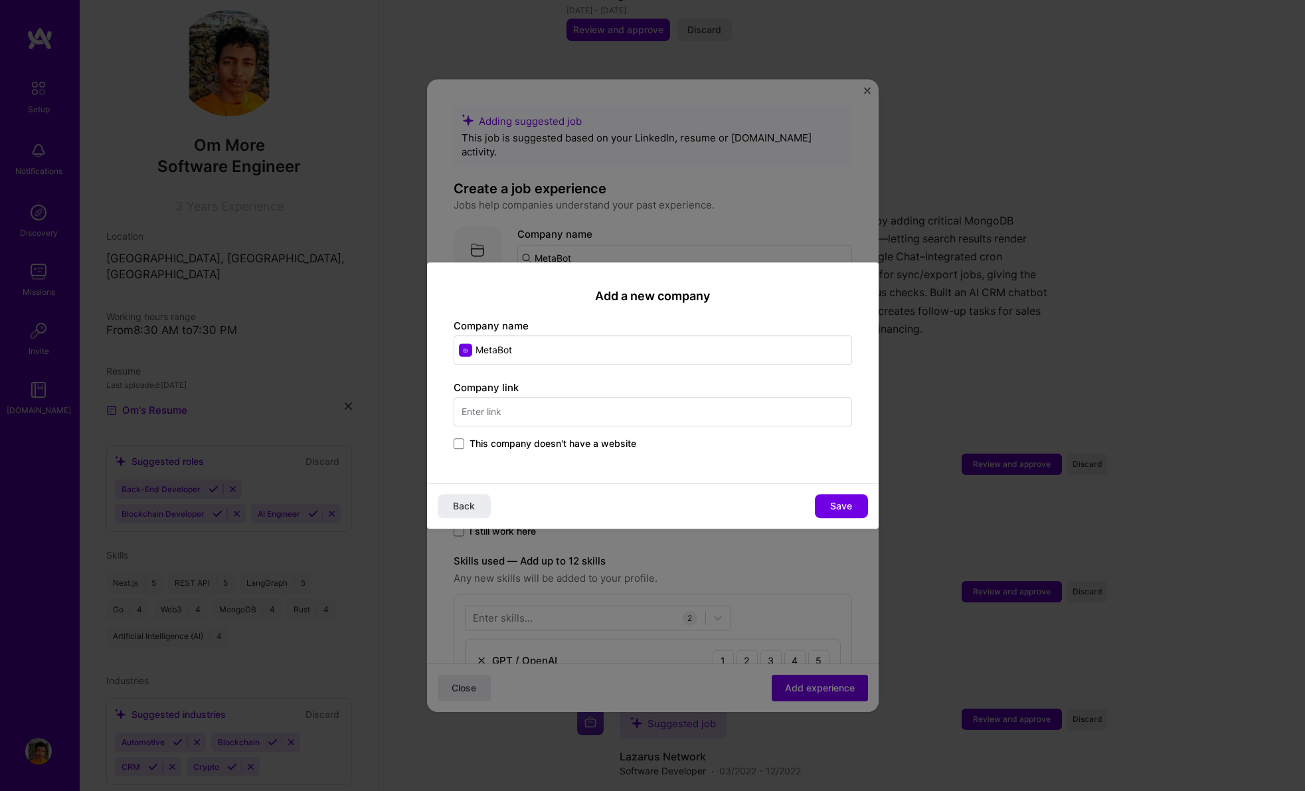
click at [533, 409] on input "text" at bounding box center [653, 411] width 398 height 29
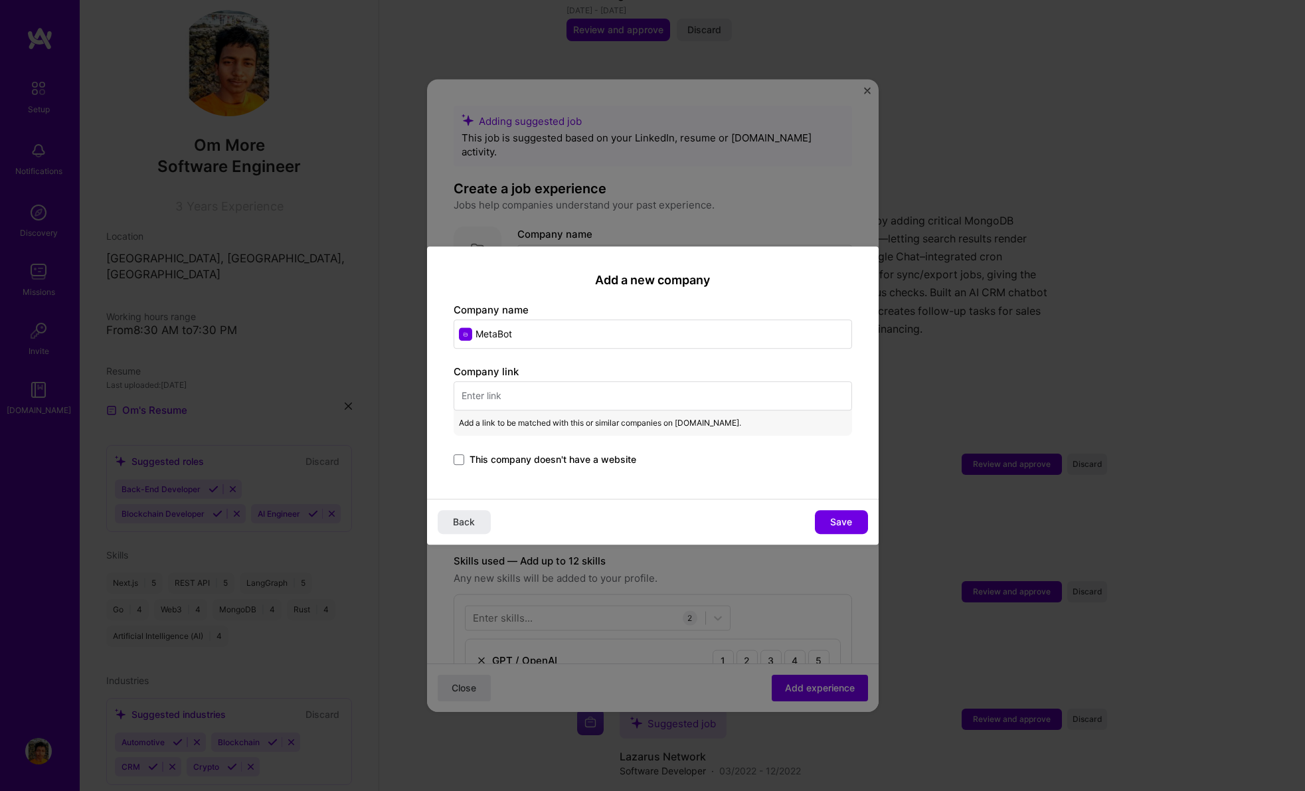
paste input "[URL][DOMAIN_NAME]"
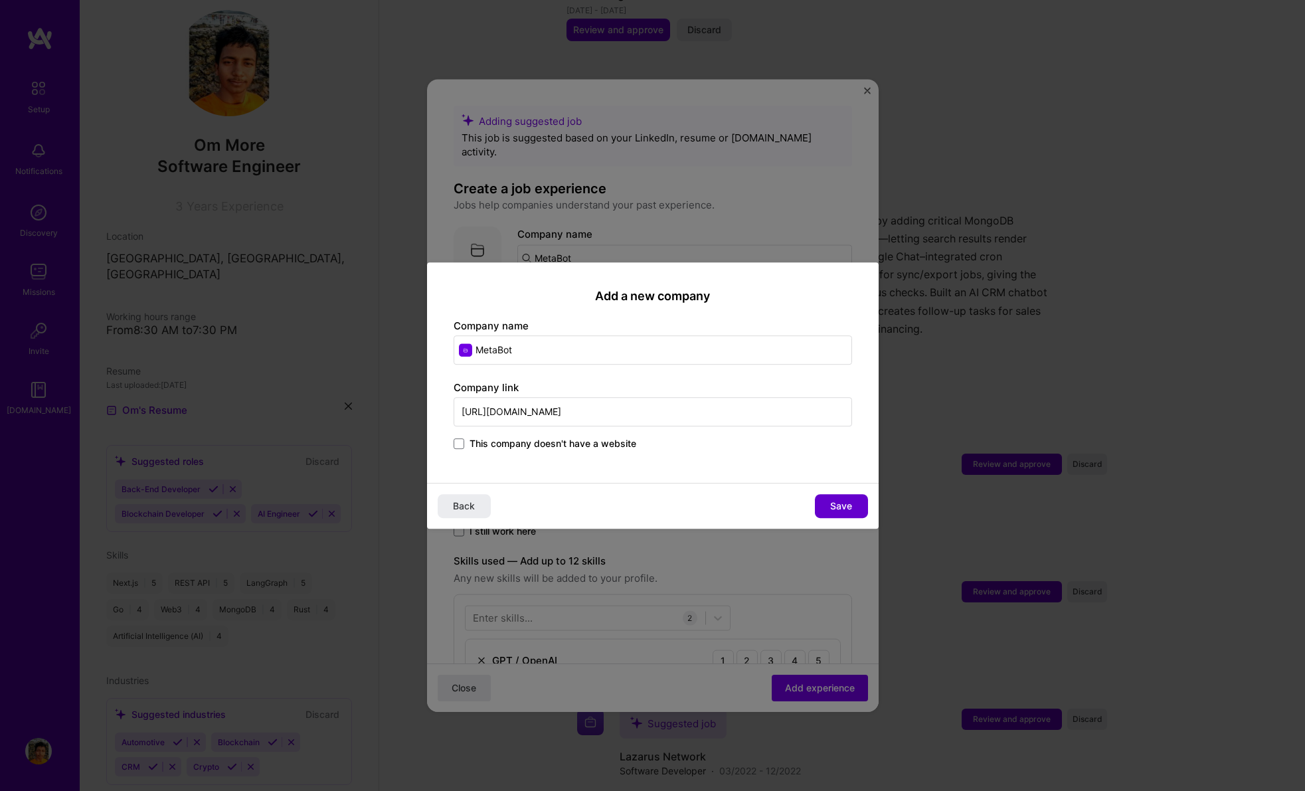
type input "[URL][DOMAIN_NAME]"
click at [827, 507] on button "Save" at bounding box center [841, 506] width 53 height 24
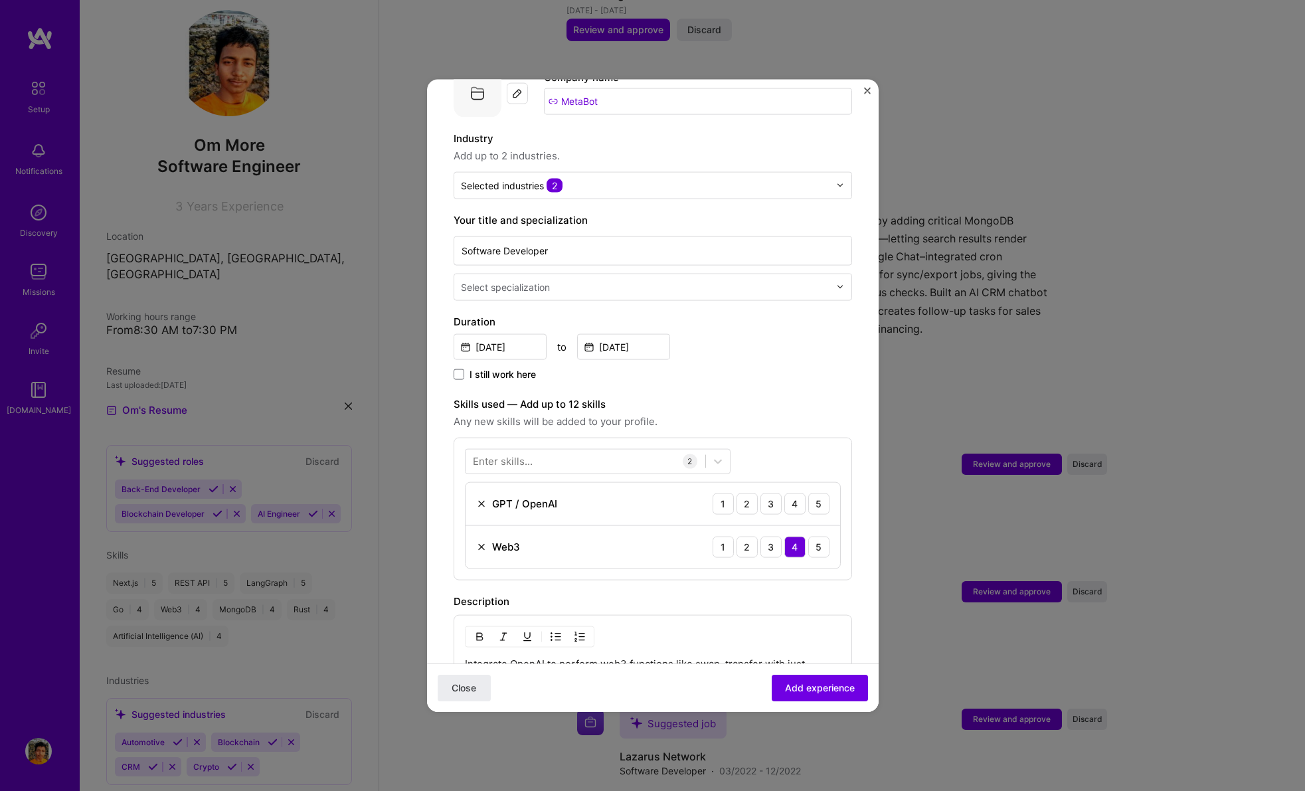
scroll to position [252, 0]
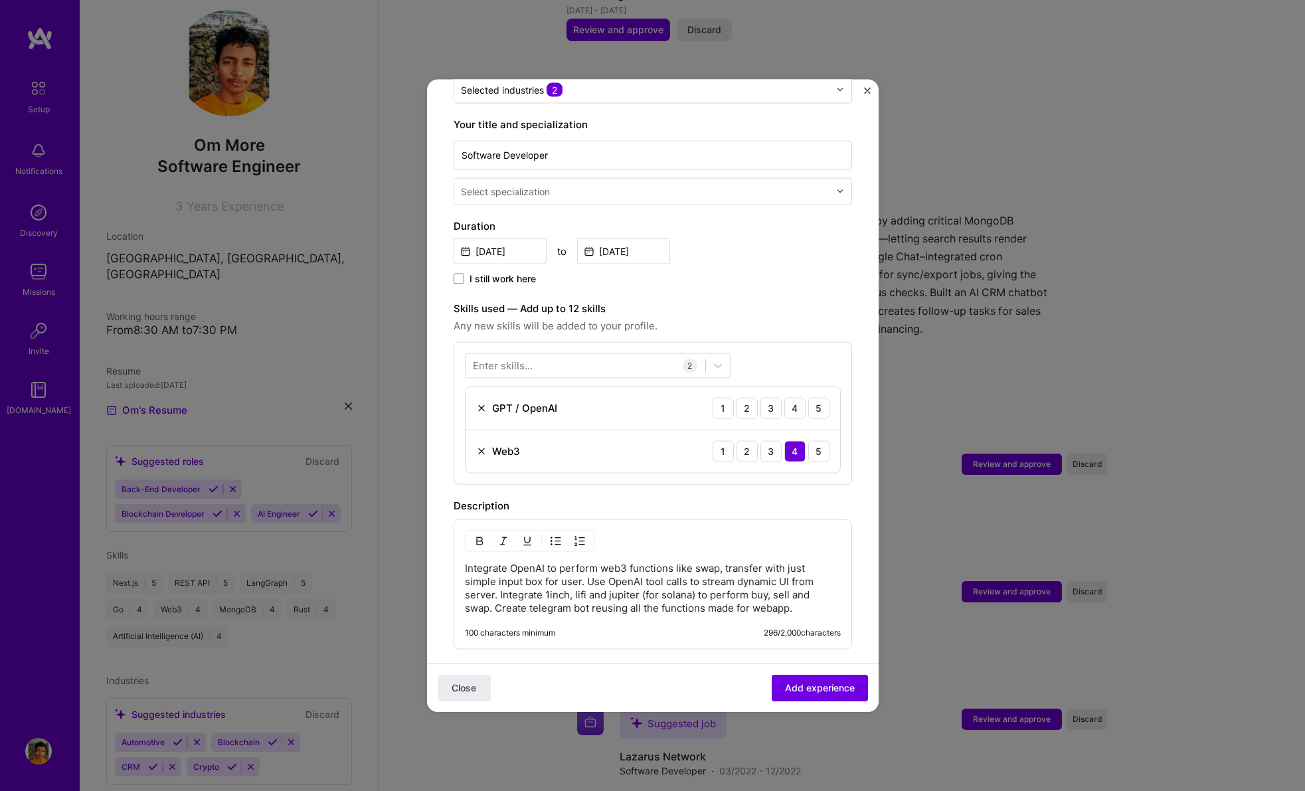
click at [670, 184] on input "text" at bounding box center [646, 191] width 371 height 14
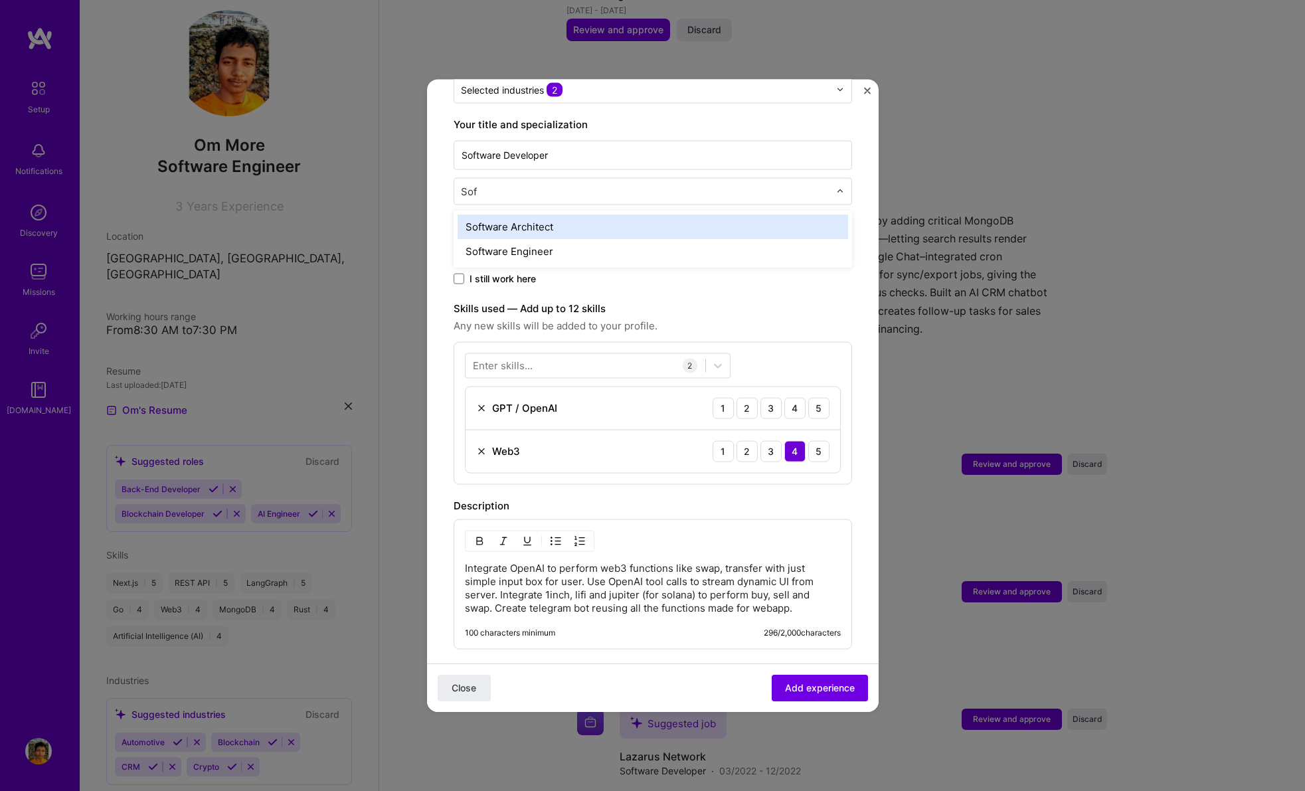
type input "Soft"
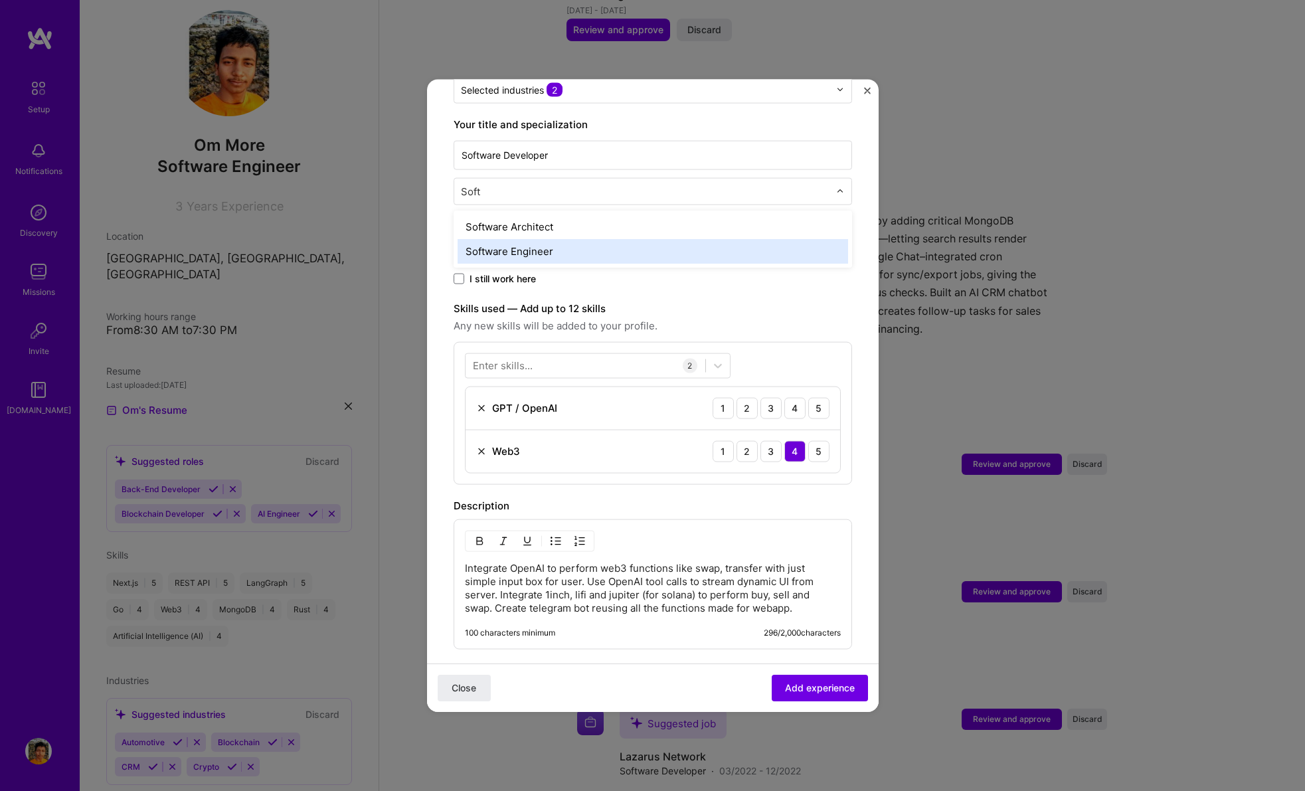
click at [649, 238] on div "Software Engineer" at bounding box center [653, 250] width 390 height 25
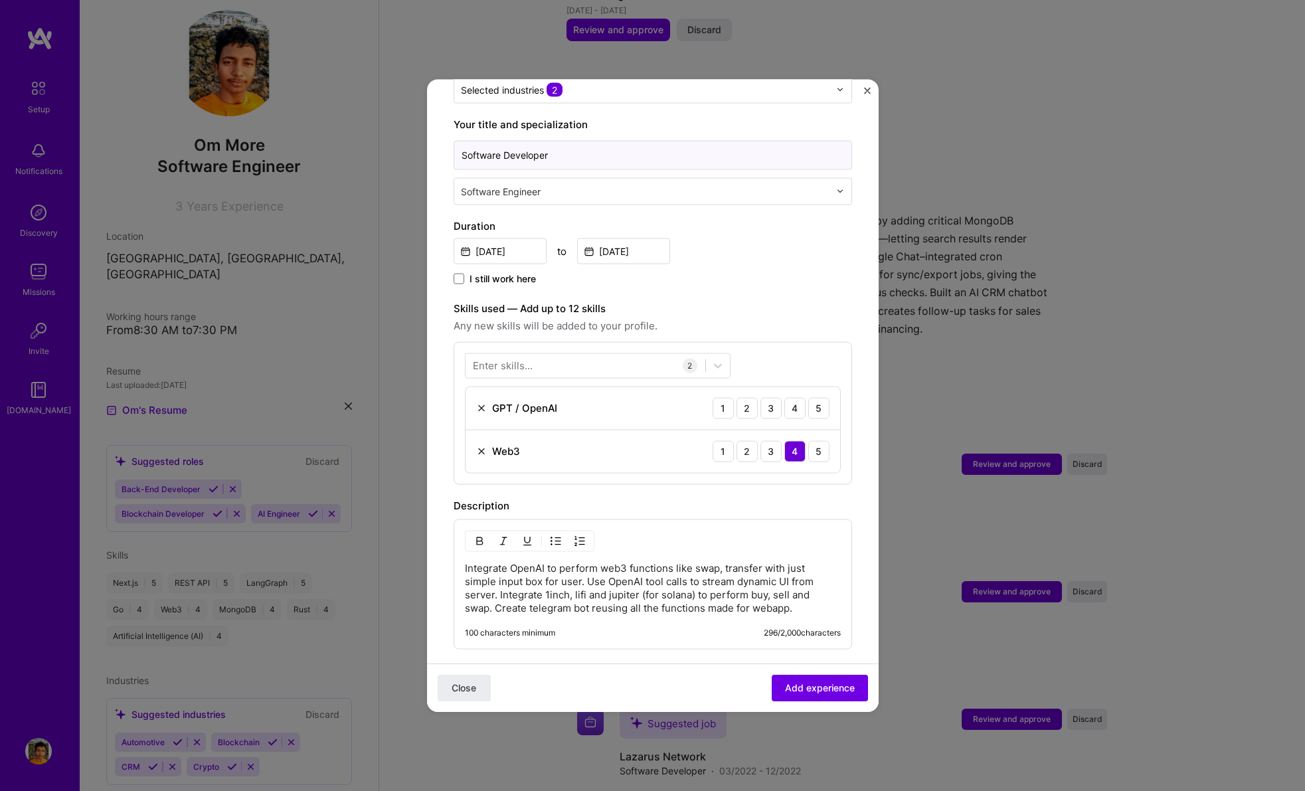
click at [508, 140] on input "Software Developer" at bounding box center [653, 154] width 398 height 29
type input "Software Engineer"
click at [784, 398] on div "4" at bounding box center [794, 407] width 21 height 21
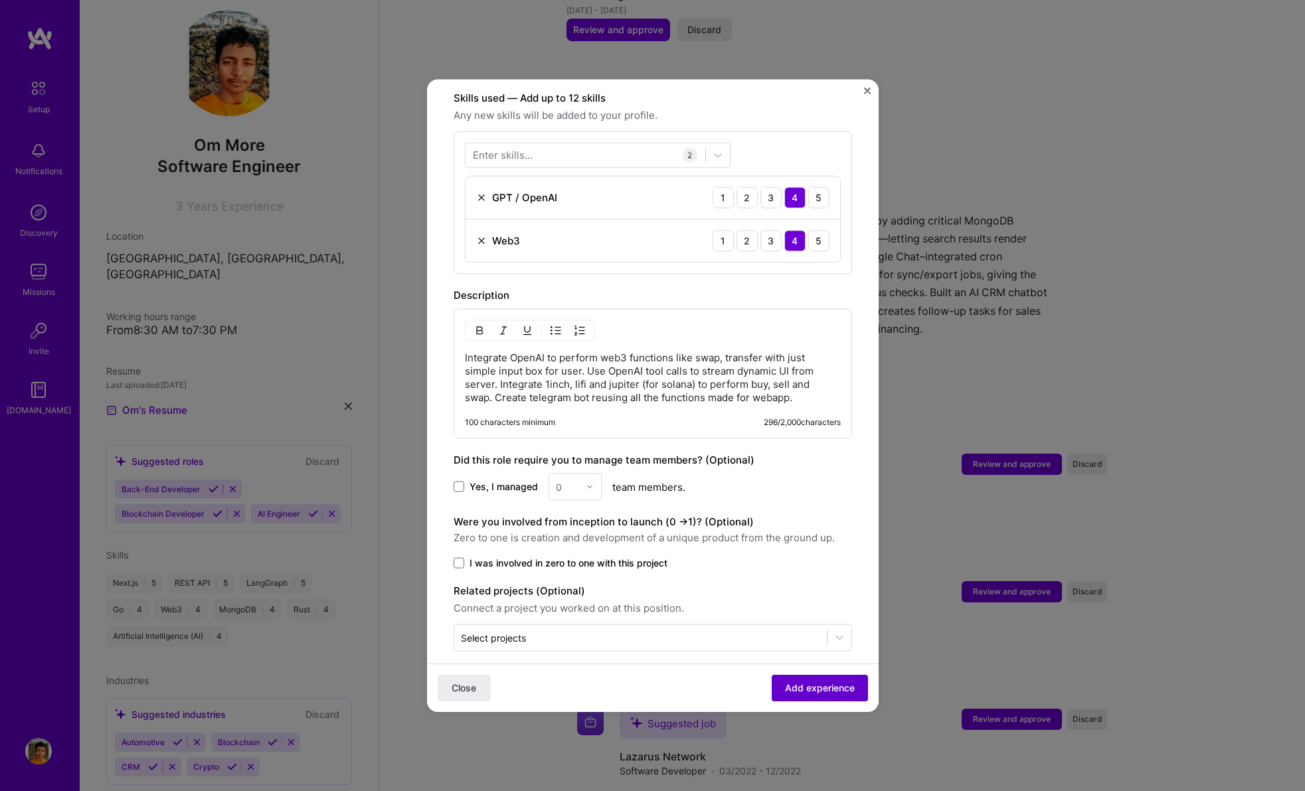
click at [815, 690] on span "Add experience" at bounding box center [820, 687] width 70 height 13
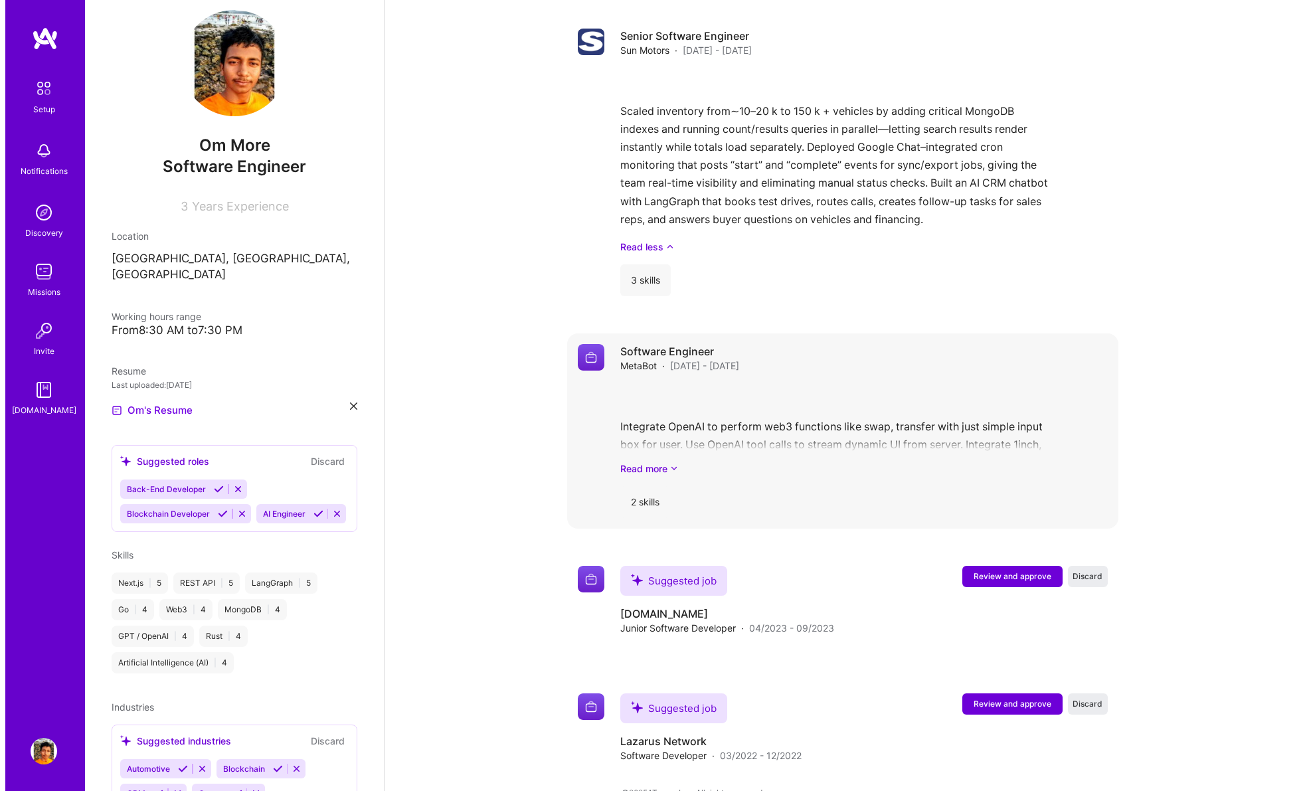
scroll to position [1305, 0]
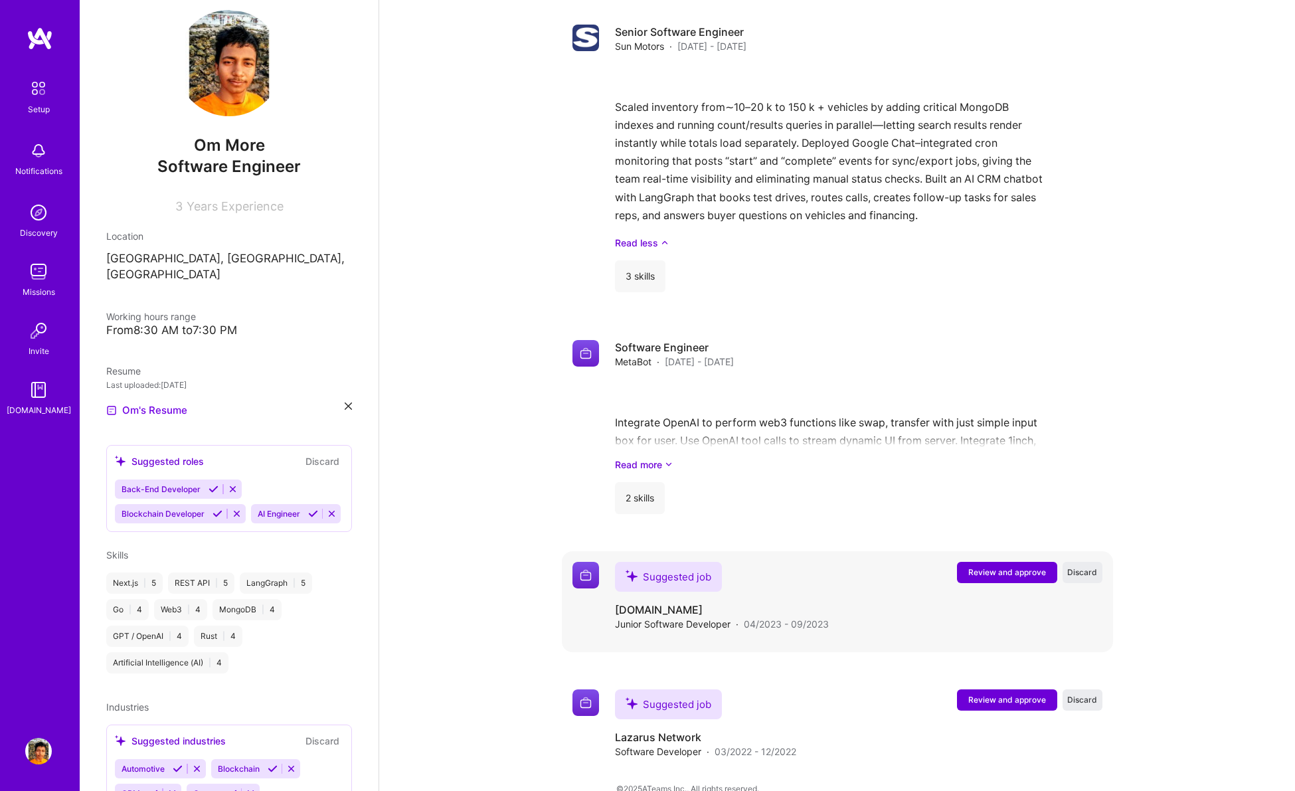
click at [1021, 566] on span "Review and approve" at bounding box center [1007, 571] width 78 height 11
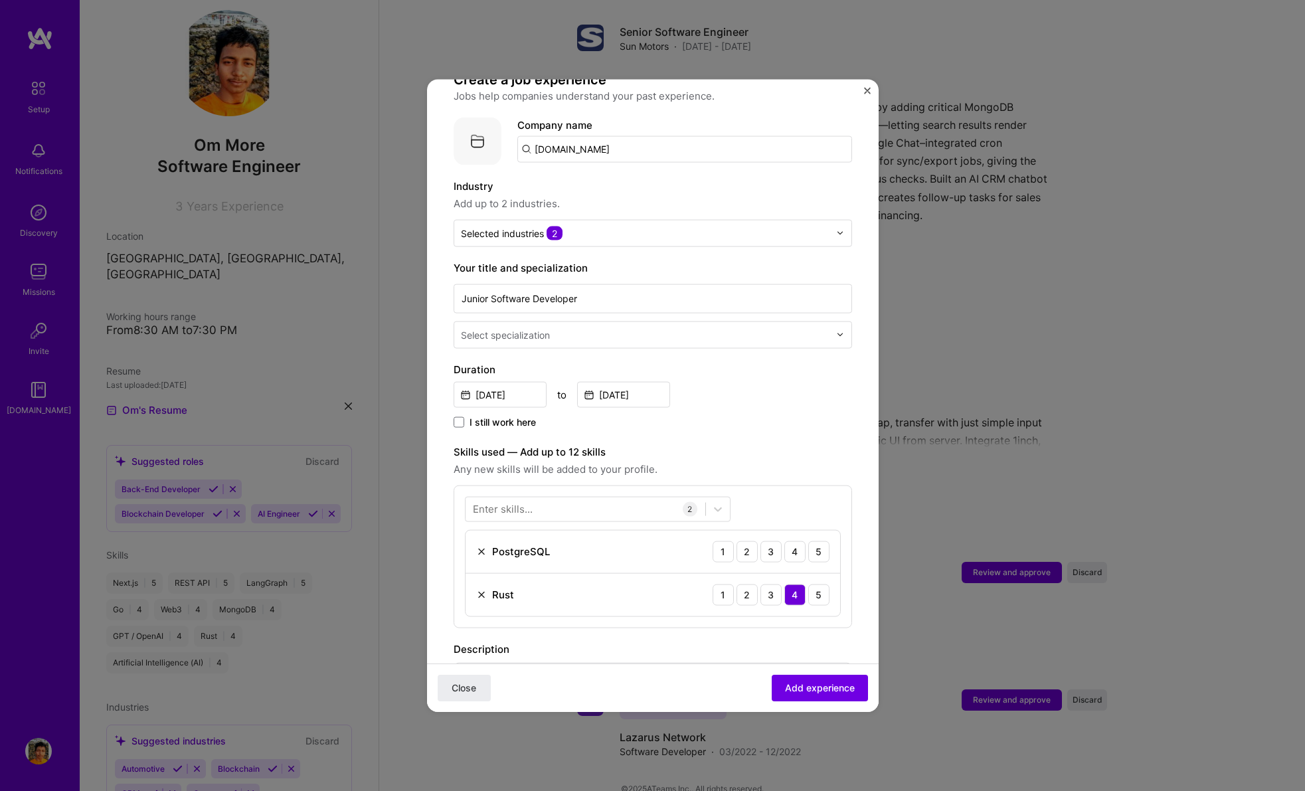
scroll to position [230, 0]
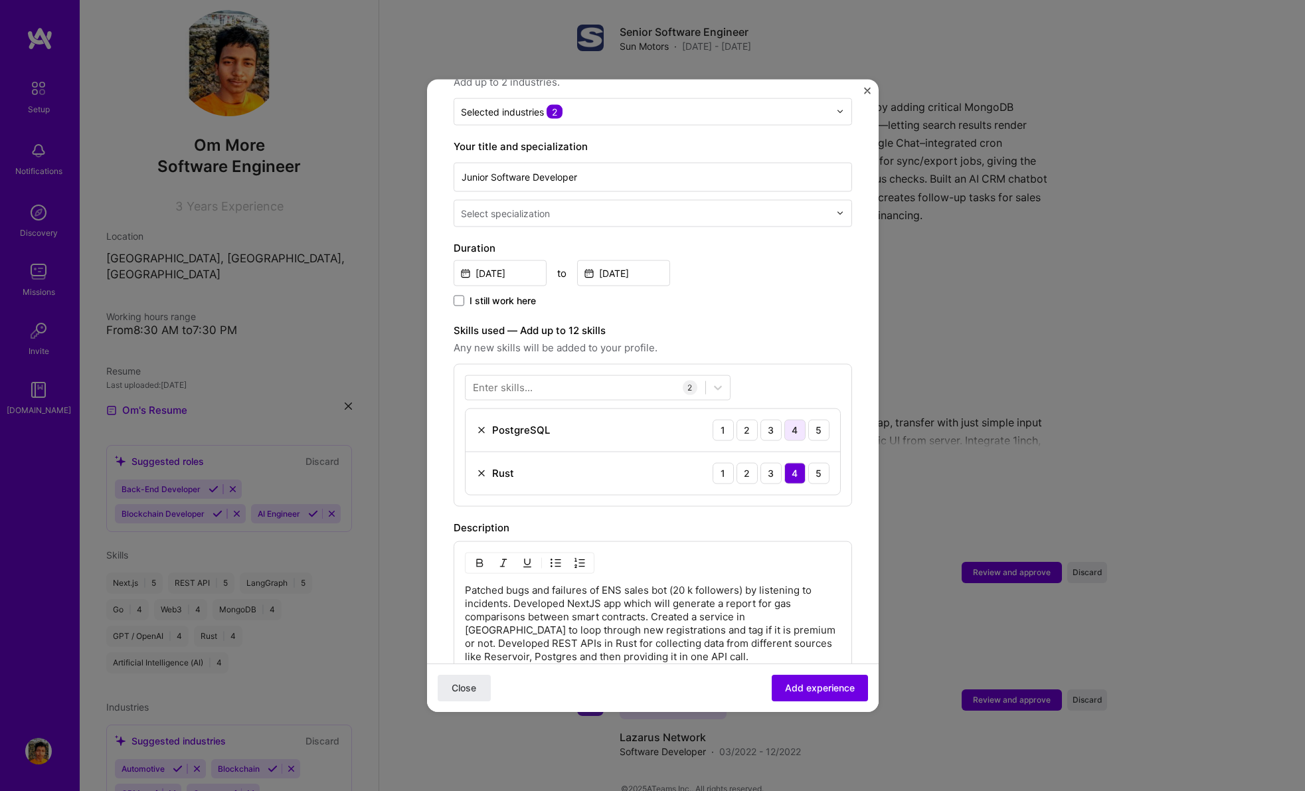
click at [788, 419] on div "4" at bounding box center [794, 429] width 21 height 21
click at [593, 376] on div at bounding box center [585, 387] width 240 height 22
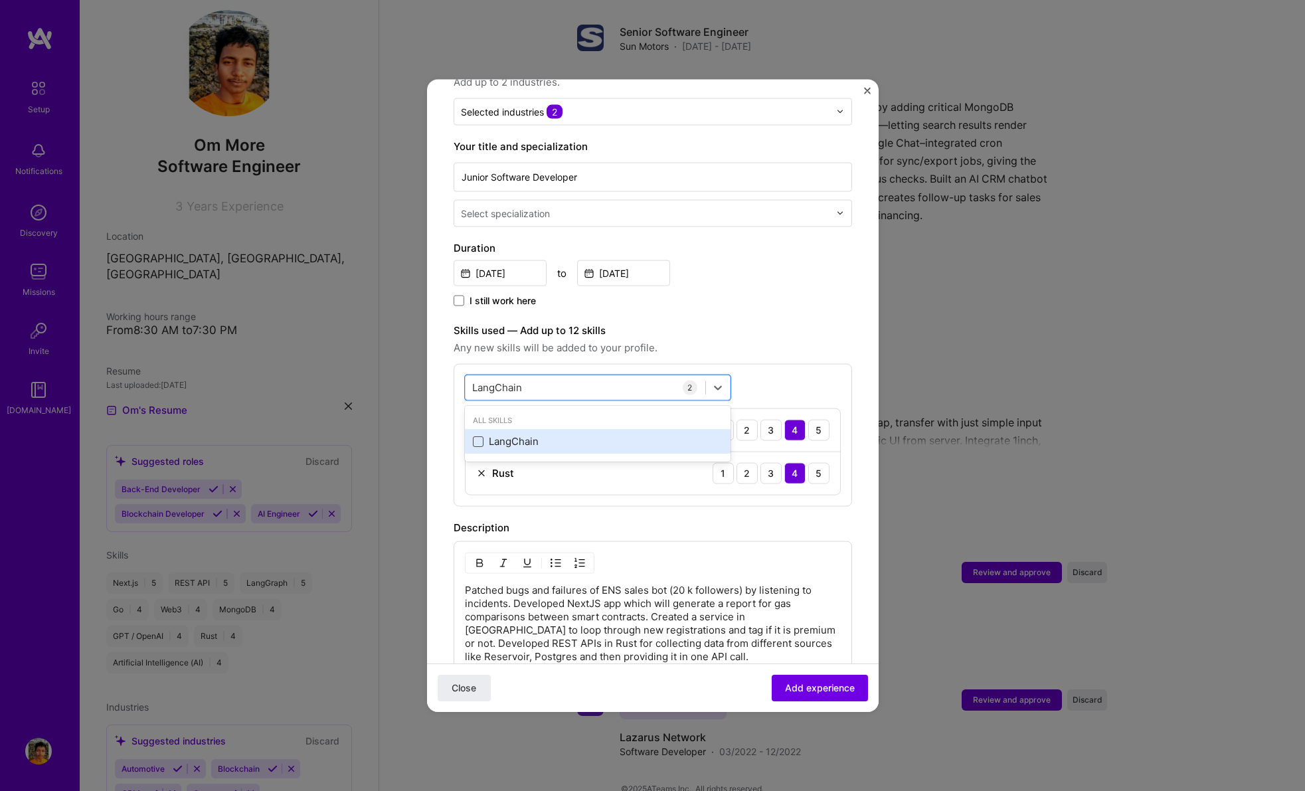
click at [482, 436] on span at bounding box center [478, 441] width 11 height 11
click at [0, 0] on input "checkbox" at bounding box center [0, 0] width 0 height 0
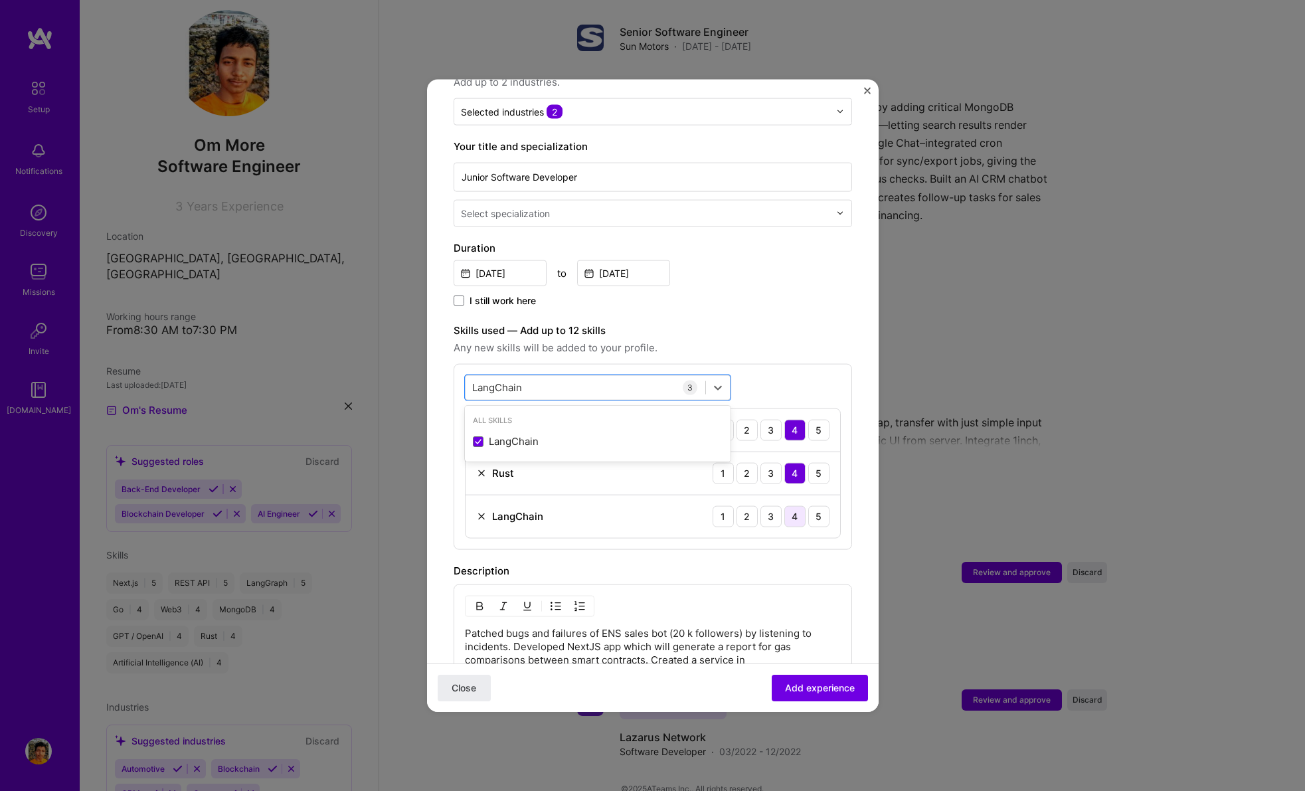
click at [784, 505] on div "4" at bounding box center [794, 515] width 21 height 21
click at [567, 376] on div "LangChain LangChain" at bounding box center [585, 387] width 240 height 22
click at [575, 459] on div "React" at bounding box center [598, 466] width 250 height 14
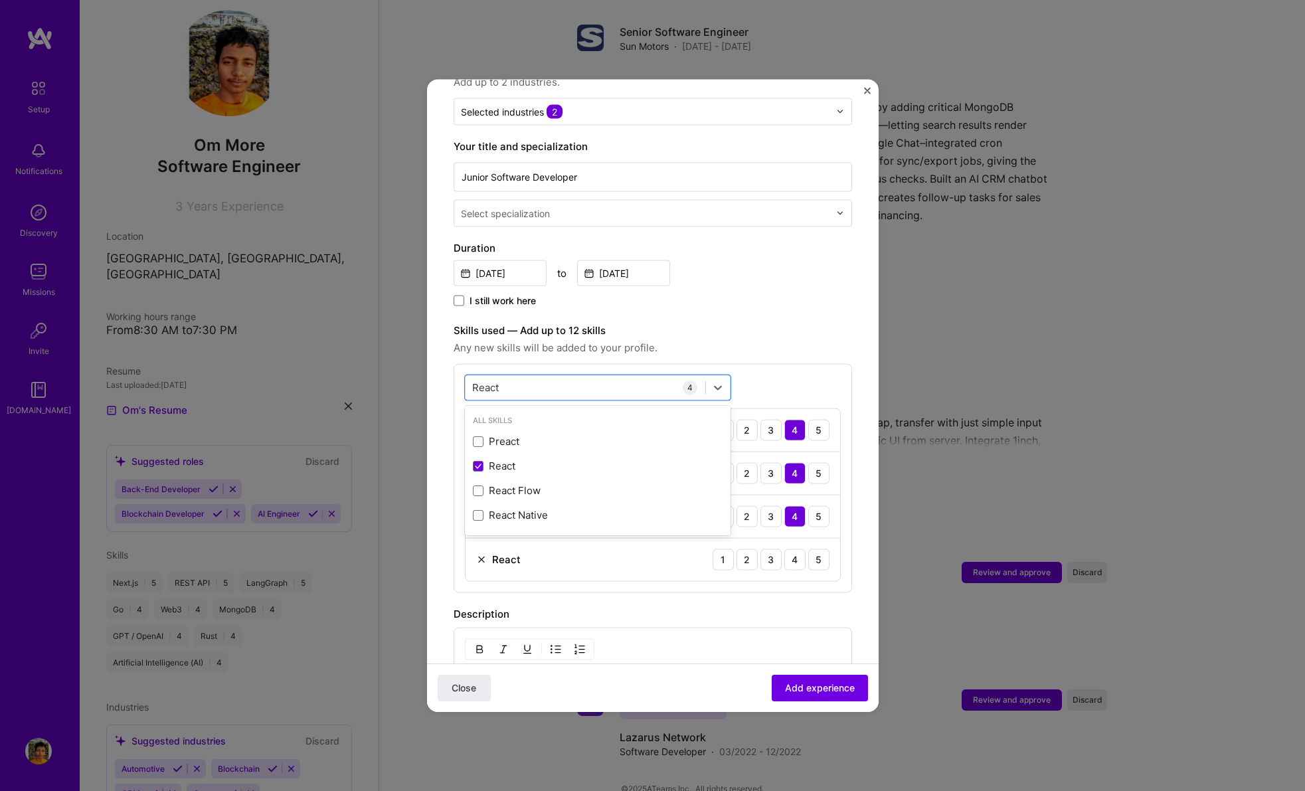
type input "React"
click at [781, 383] on div "option React, selected. option Preact focused, 0 of 2. 4 results available for …" at bounding box center [653, 477] width 398 height 229
click at [784, 548] on div "4" at bounding box center [794, 558] width 21 height 21
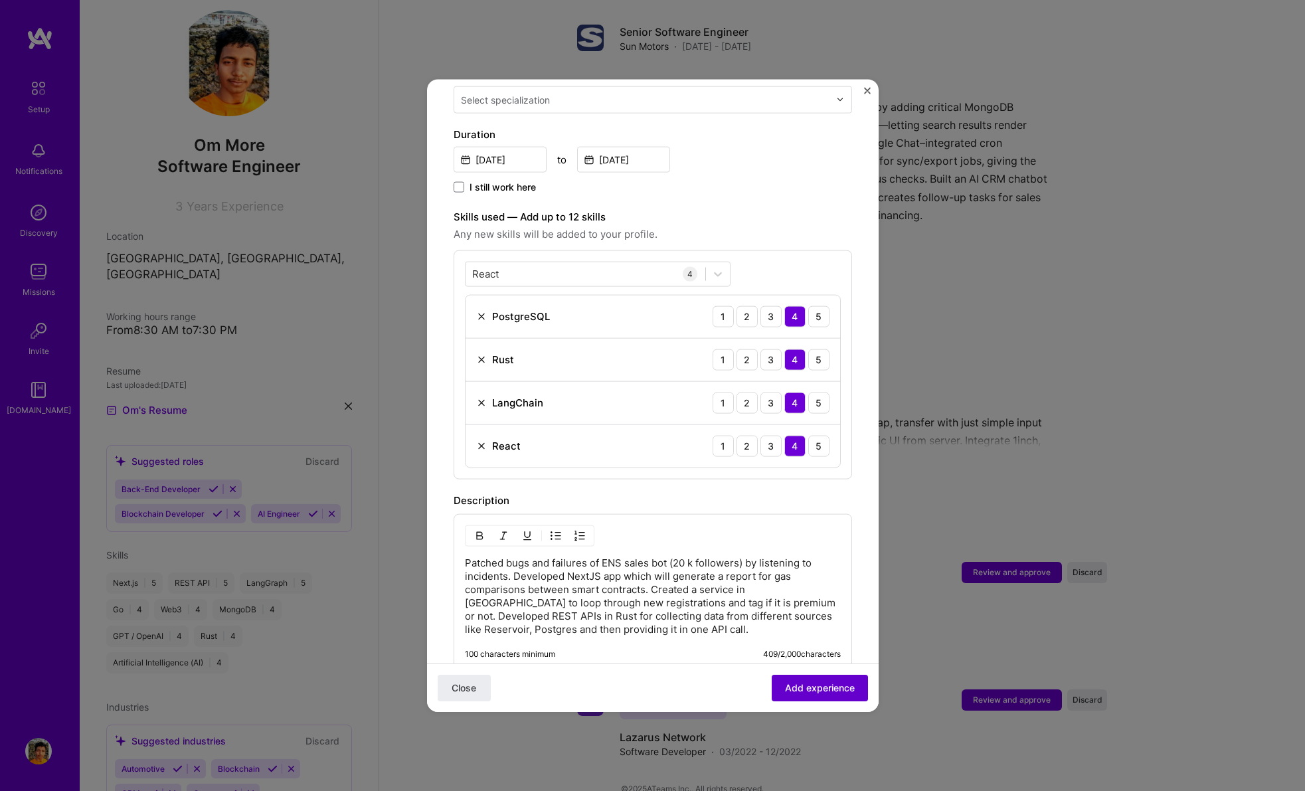
scroll to position [576, 0]
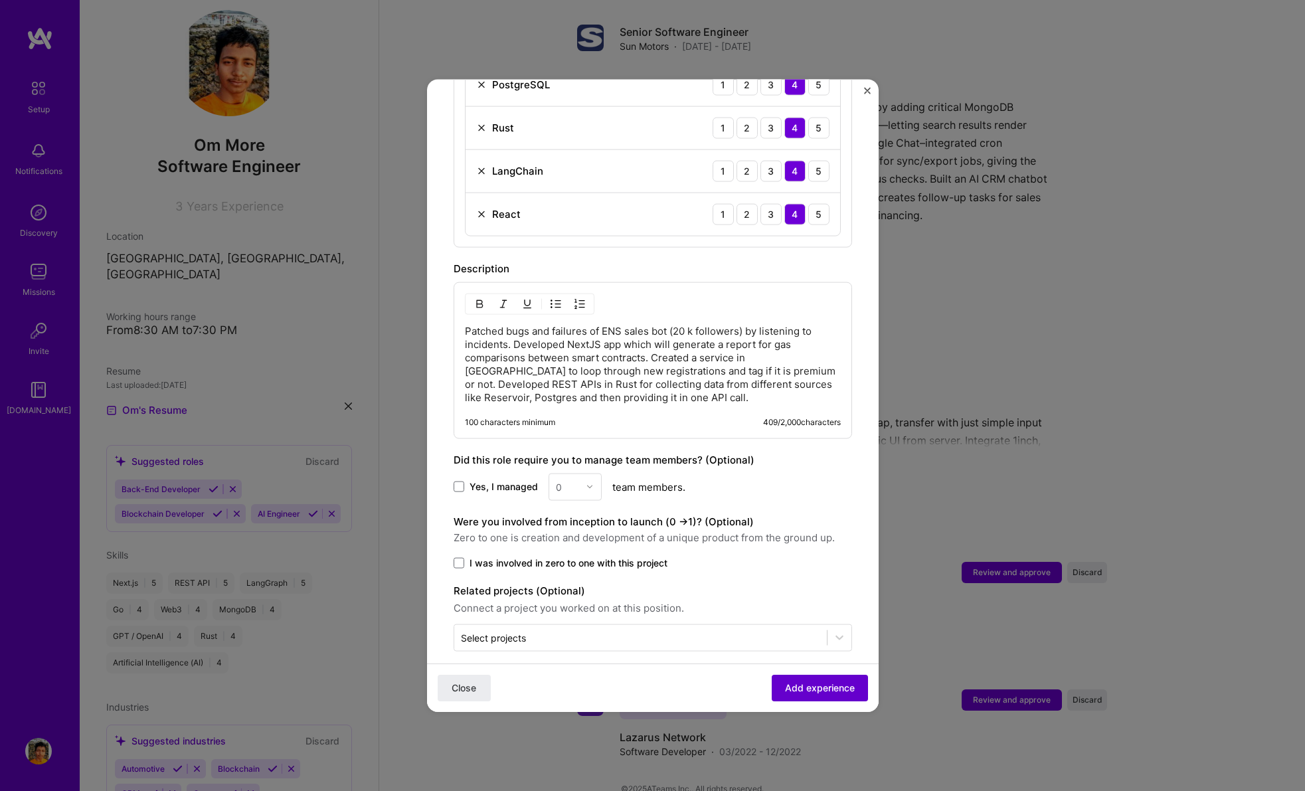
click at [795, 683] on span "Add experience" at bounding box center [820, 687] width 70 height 13
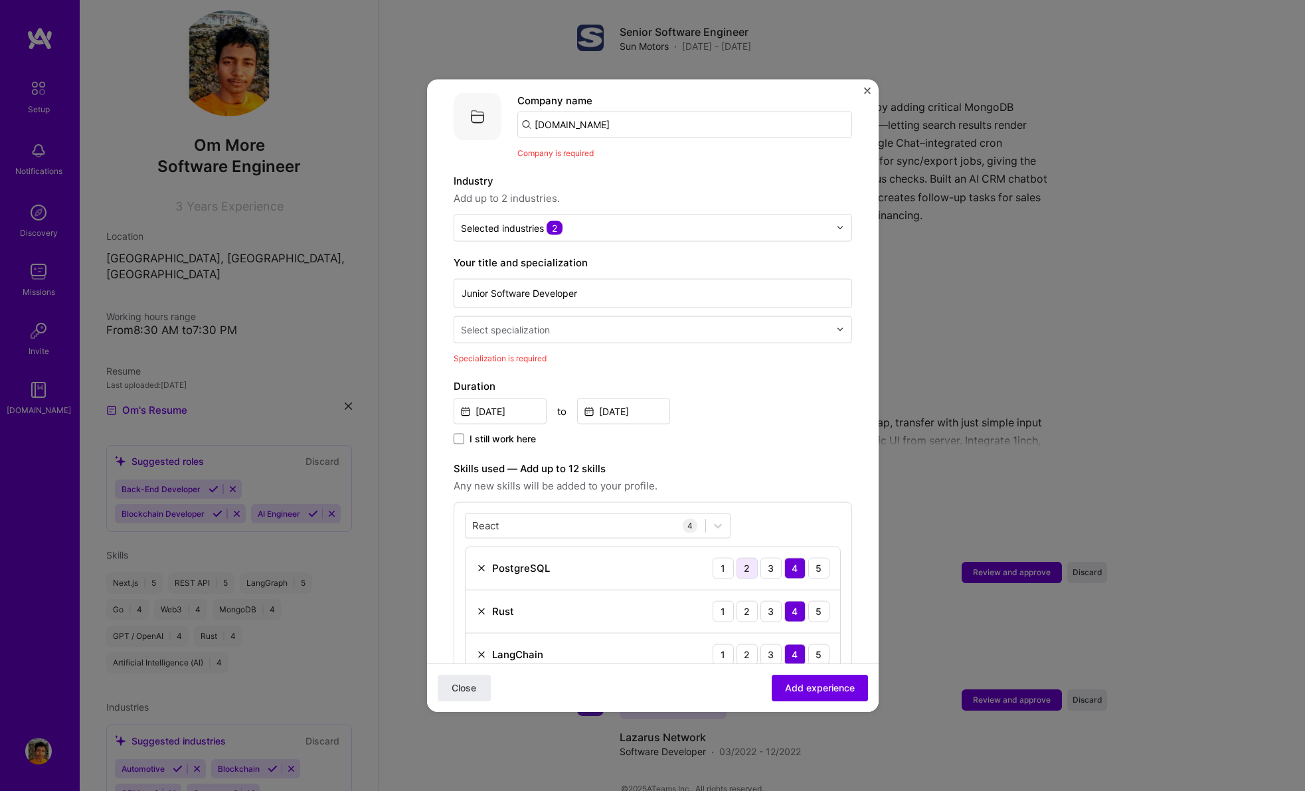
scroll to position [133, 0]
click at [574, 321] on div at bounding box center [646, 329] width 371 height 17
type input "Soft"
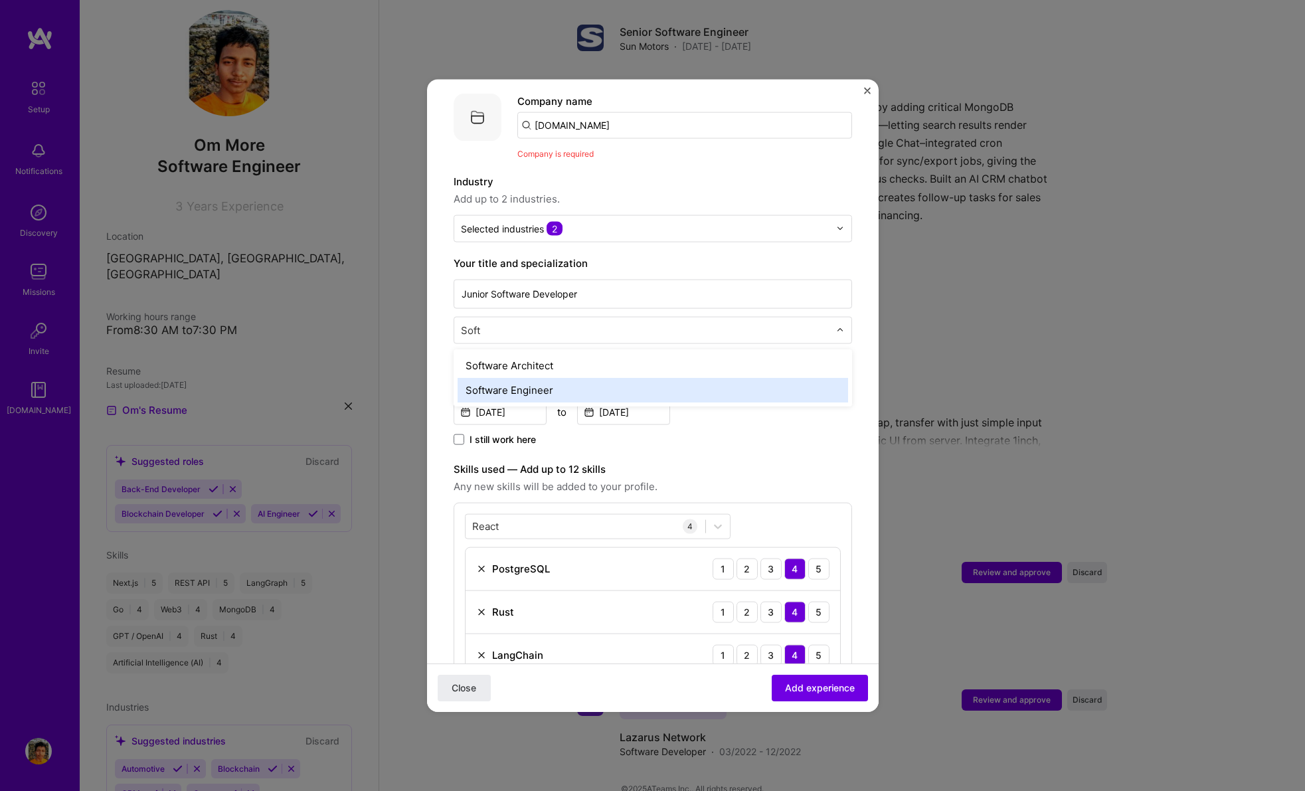
click at [585, 377] on div "Software Engineer" at bounding box center [653, 389] width 390 height 25
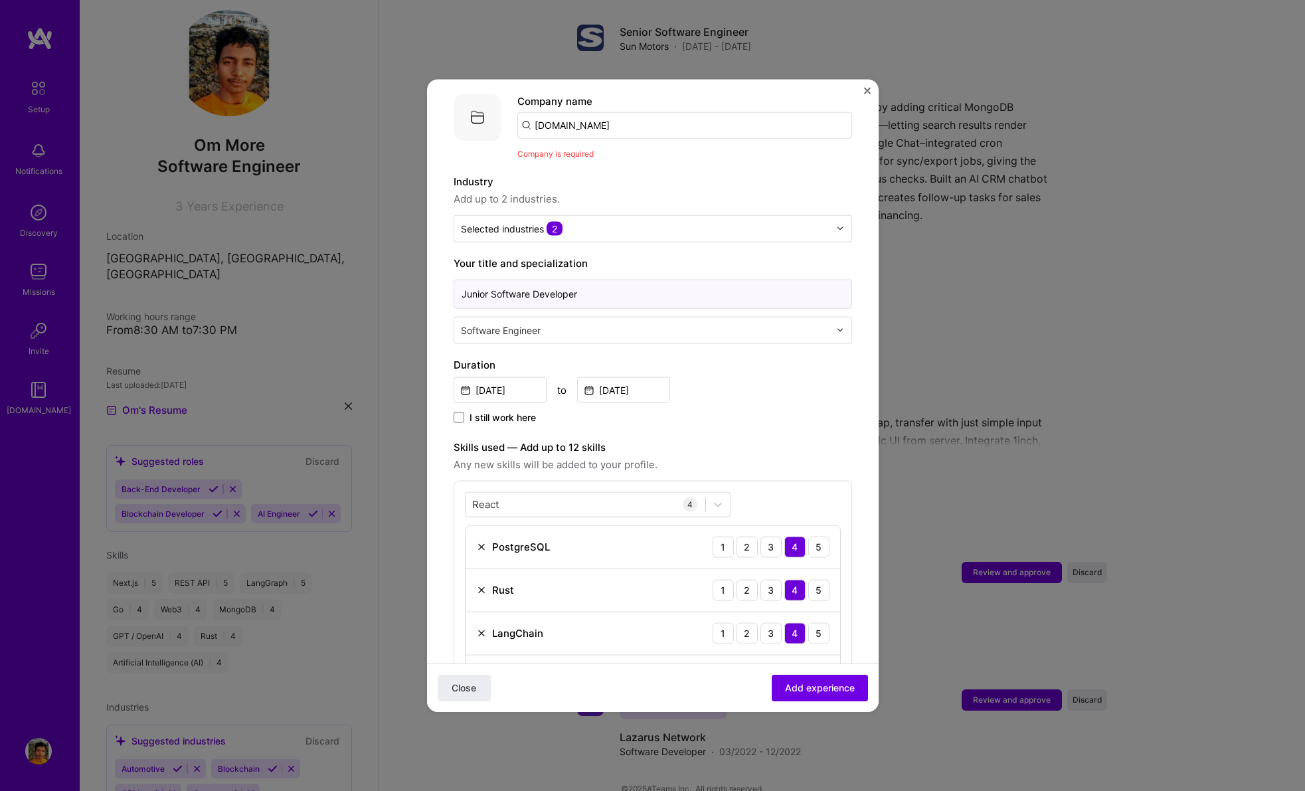
drag, startPoint x: 492, startPoint y: 277, endPoint x: 432, endPoint y: 277, distance: 60.4
click at [432, 277] on form "Adding suggested job This job is suggested based on your LinkedIn, resume or [D…" at bounding box center [653, 580] width 452 height 1215
click at [525, 279] on input "Software Developer" at bounding box center [653, 293] width 398 height 29
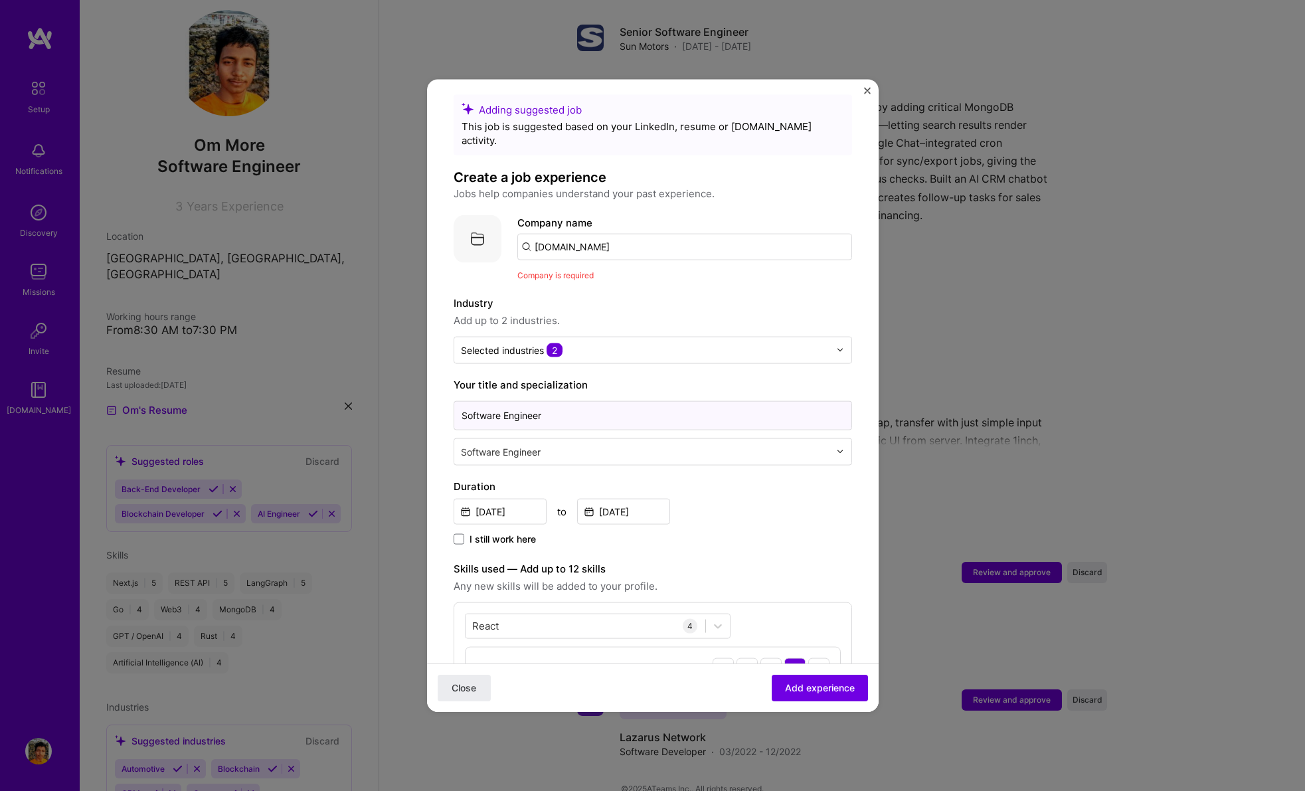
type input "Software Engineer"
click at [611, 233] on input "[DOMAIN_NAME]" at bounding box center [684, 246] width 335 height 27
type input "[DOMAIN_NAME]"
click at [611, 272] on div "[DOMAIN_NAME]" at bounding box center [638, 283] width 93 height 23
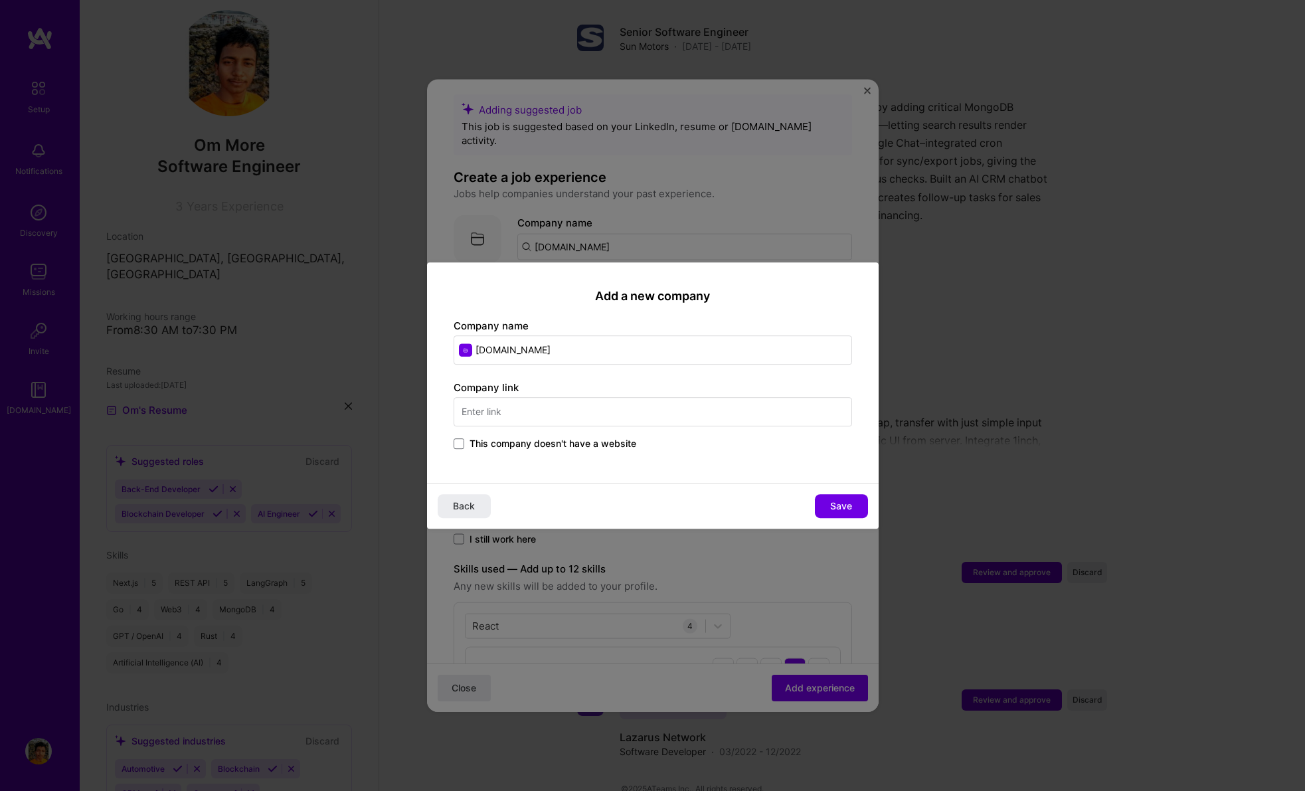
click at [602, 448] on span "This company doesn't have a website" at bounding box center [552, 443] width 167 height 13
click at [0, 0] on input "This company doesn't have a website" at bounding box center [0, 0] width 0 height 0
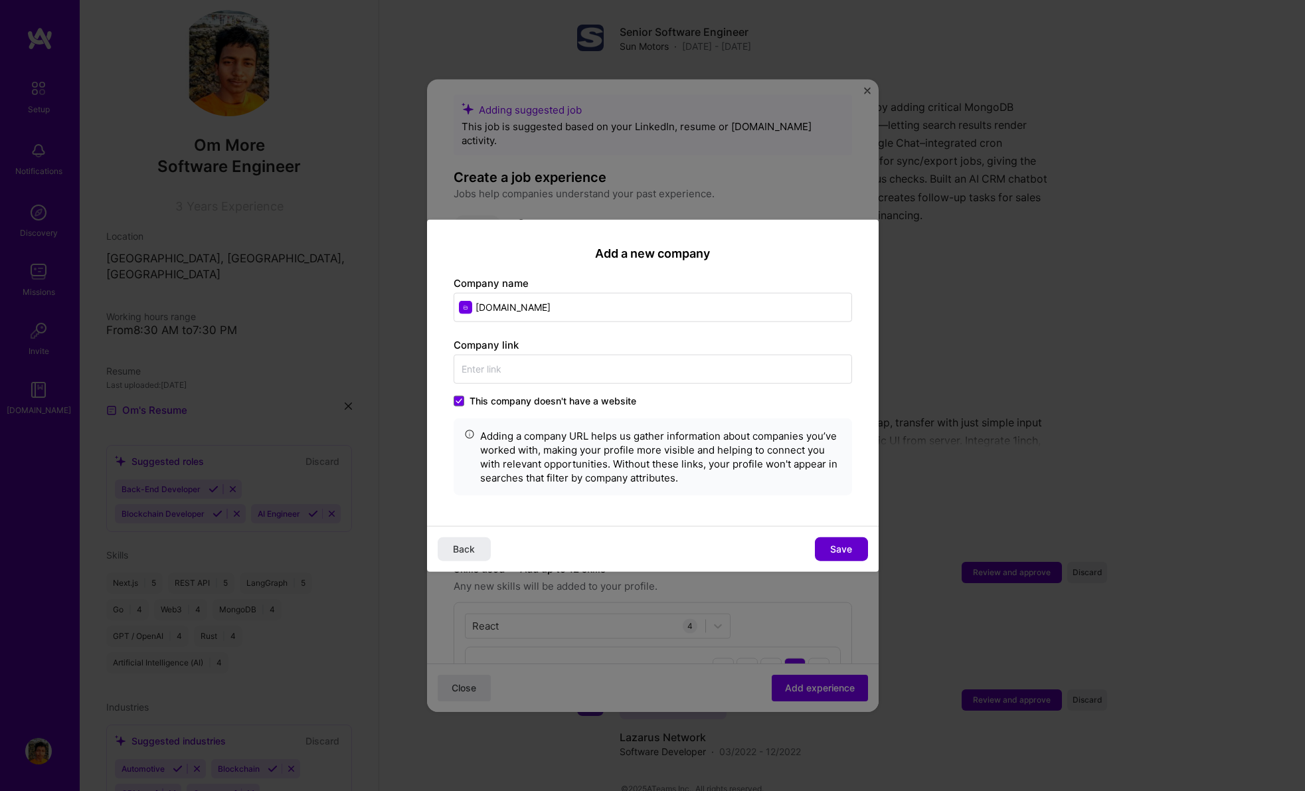
click at [842, 544] on span "Save" at bounding box center [841, 548] width 22 height 13
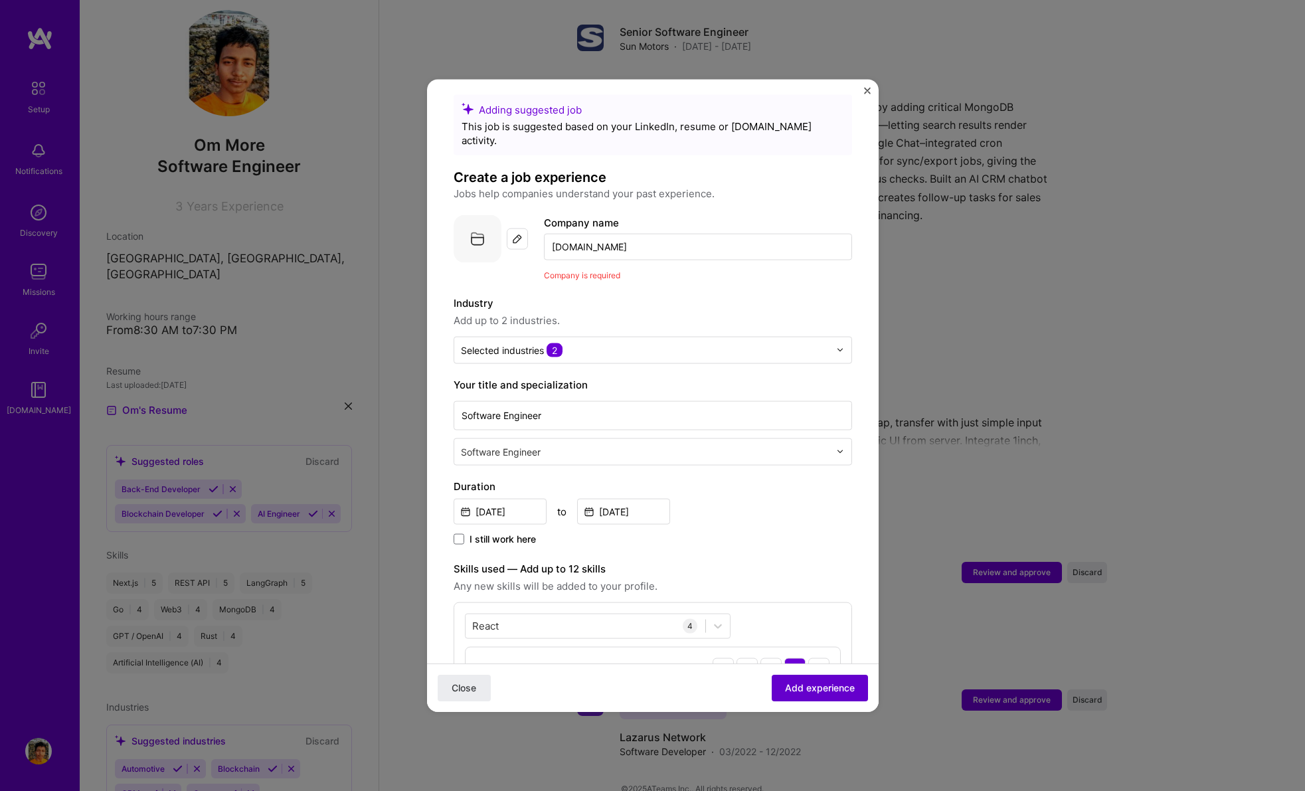
click at [802, 683] on span "Add experience" at bounding box center [820, 687] width 70 height 13
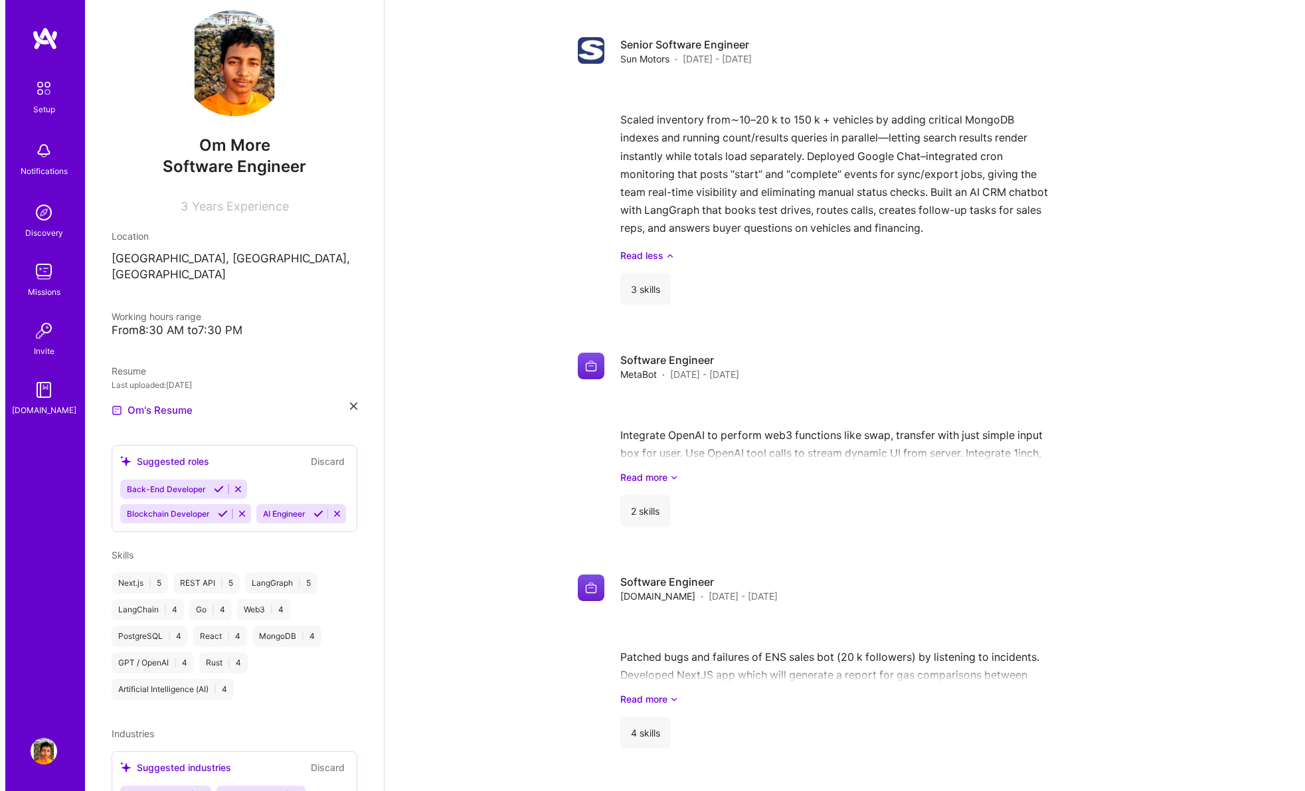
scroll to position [1379, 0]
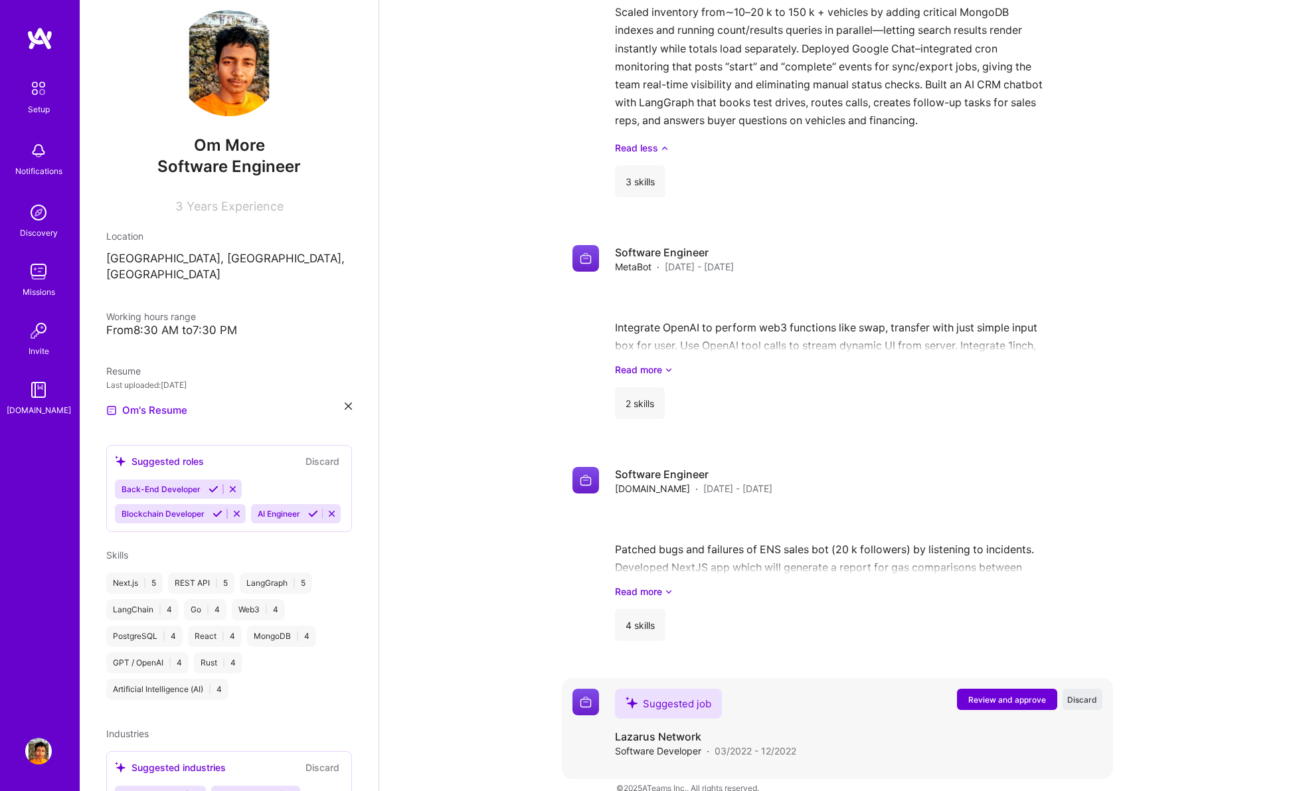
click at [987, 694] on span "Review and approve" at bounding box center [1007, 699] width 78 height 11
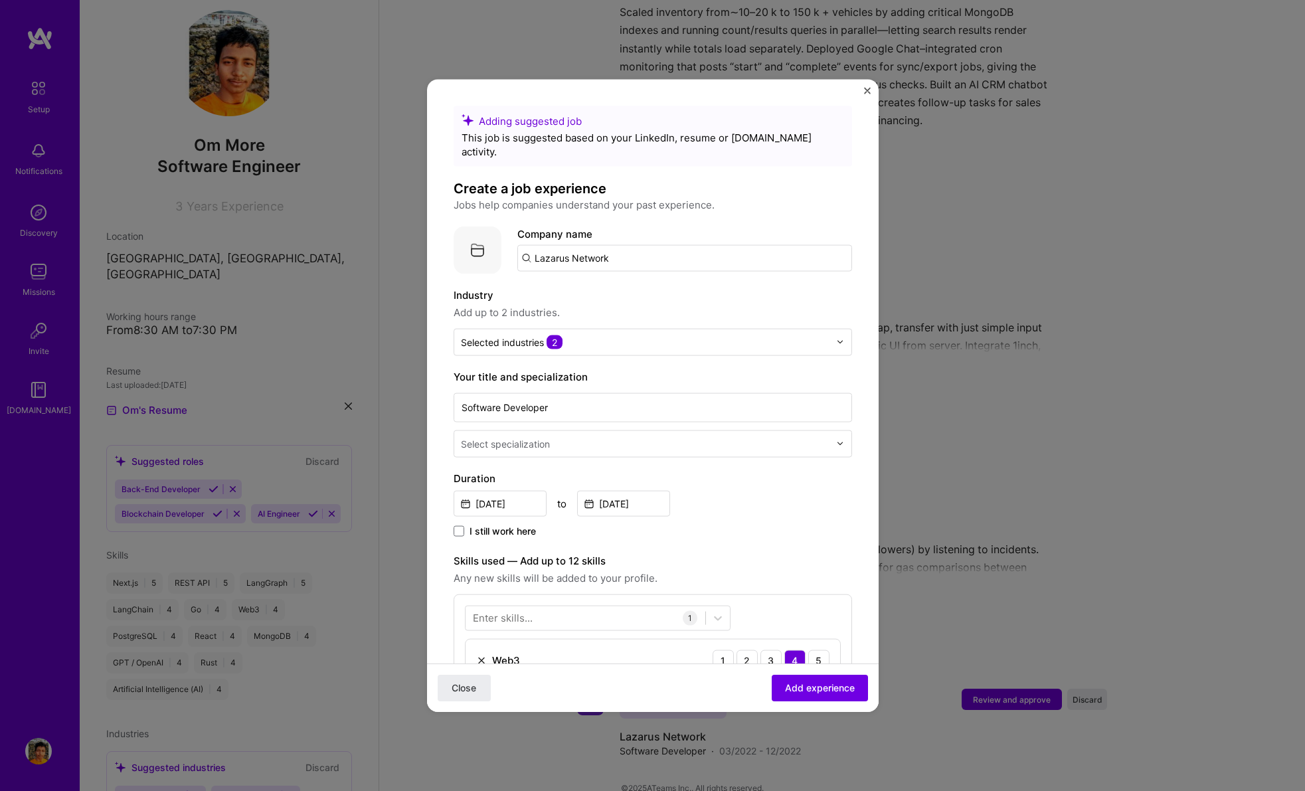
click at [629, 244] on input "Lazarus Network" at bounding box center [684, 257] width 335 height 27
drag, startPoint x: 614, startPoint y: 241, endPoint x: 564, endPoint y: 243, distance: 49.8
click at [564, 244] on input "Lazarus Network" at bounding box center [684, 257] width 335 height 27
type input "Lazarus Network"
click at [565, 288] on span "Add company" at bounding box center [555, 295] width 64 height 14
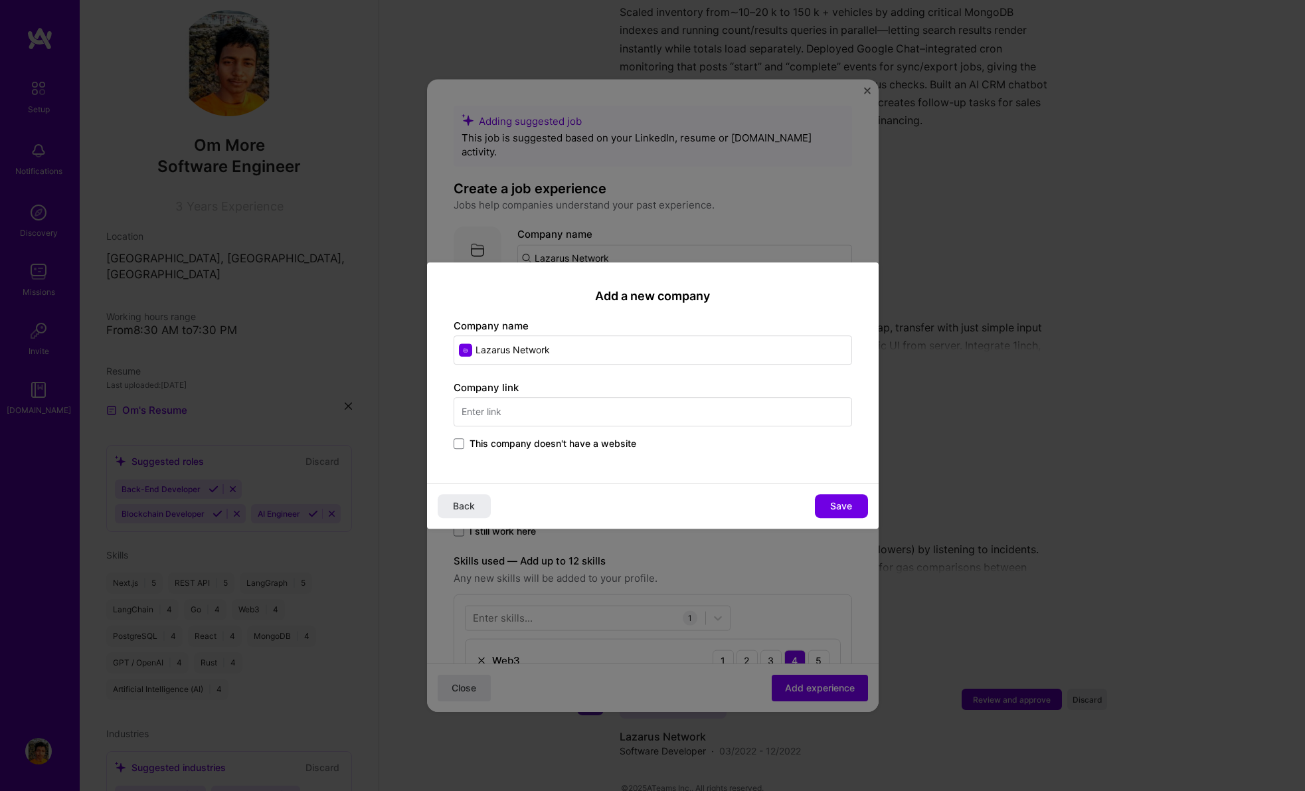
click at [590, 425] on input "text" at bounding box center [653, 411] width 398 height 29
paste input "[URL][DOMAIN_NAME]"
type input "[URL][DOMAIN_NAME]"
click at [838, 501] on span "Save" at bounding box center [841, 505] width 22 height 13
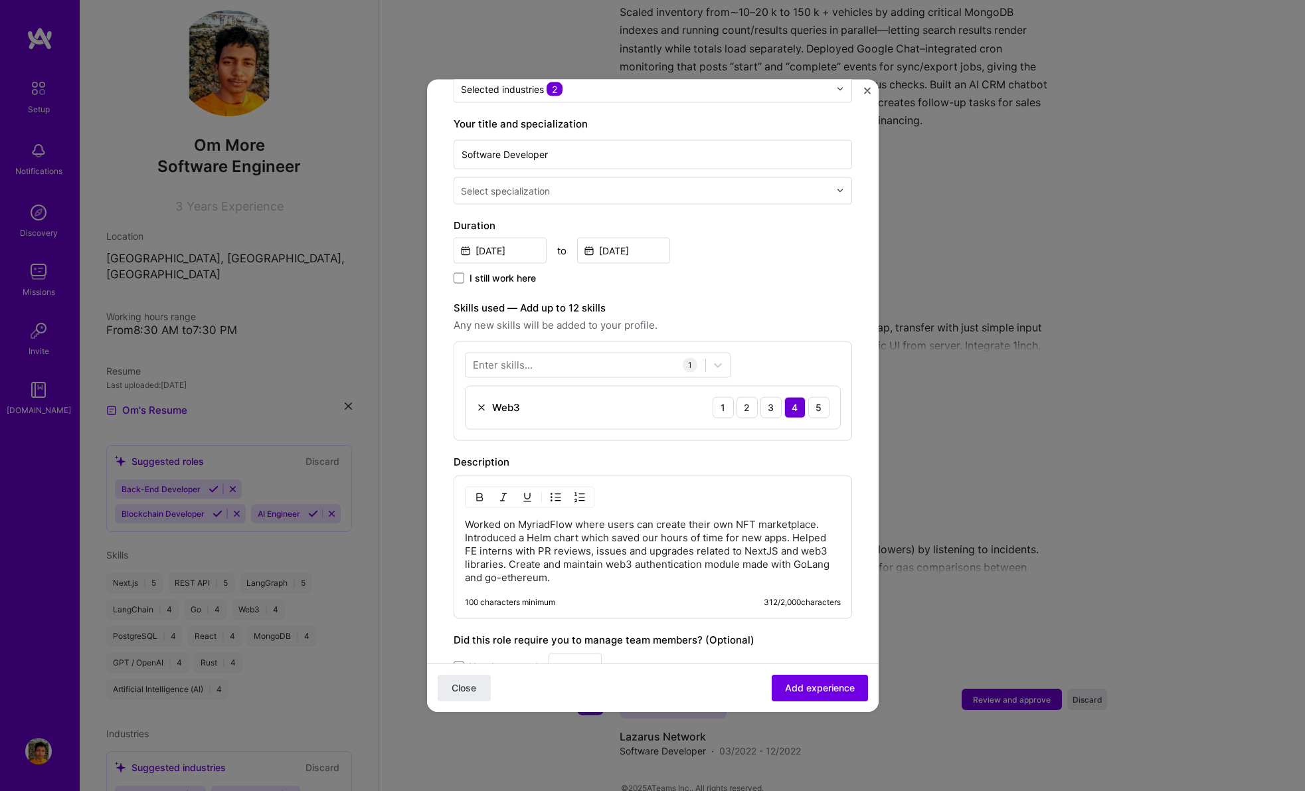
scroll to position [409, 0]
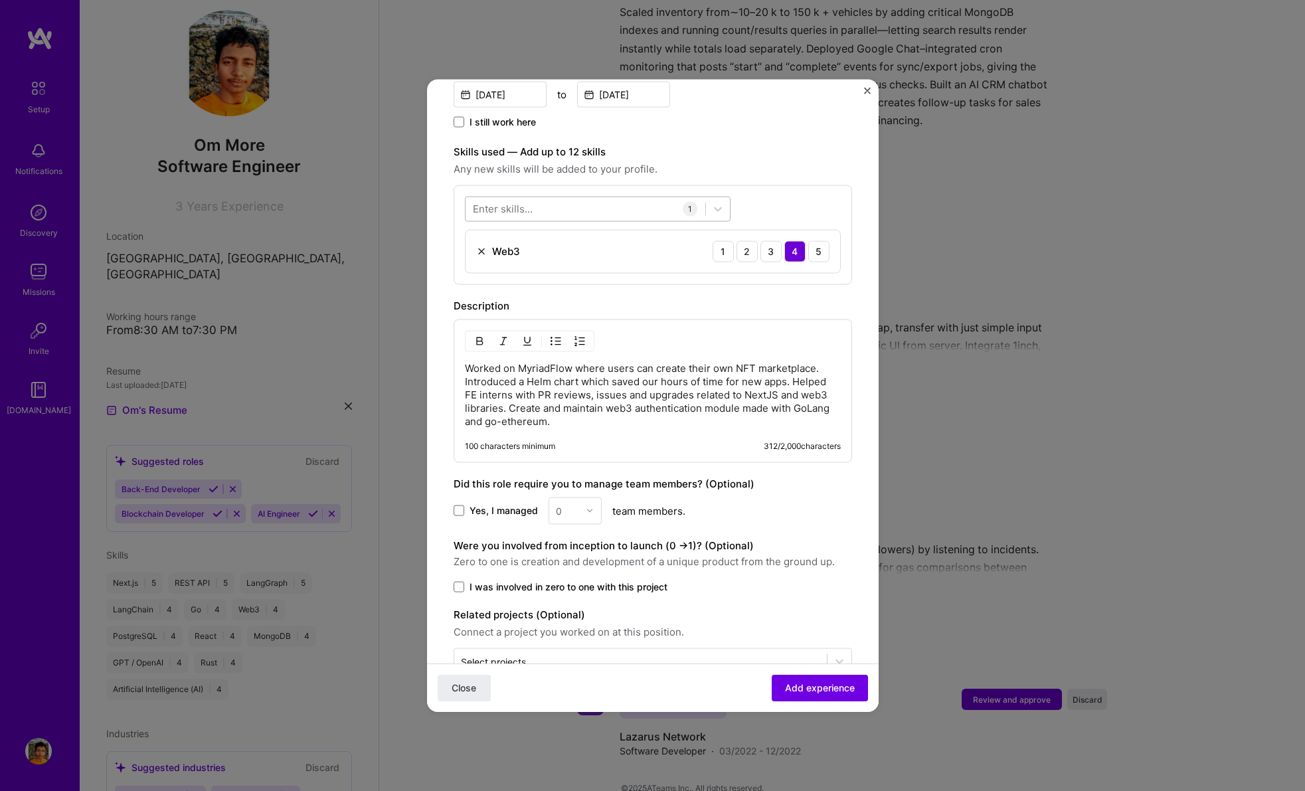
click at [612, 198] on div at bounding box center [585, 209] width 240 height 22
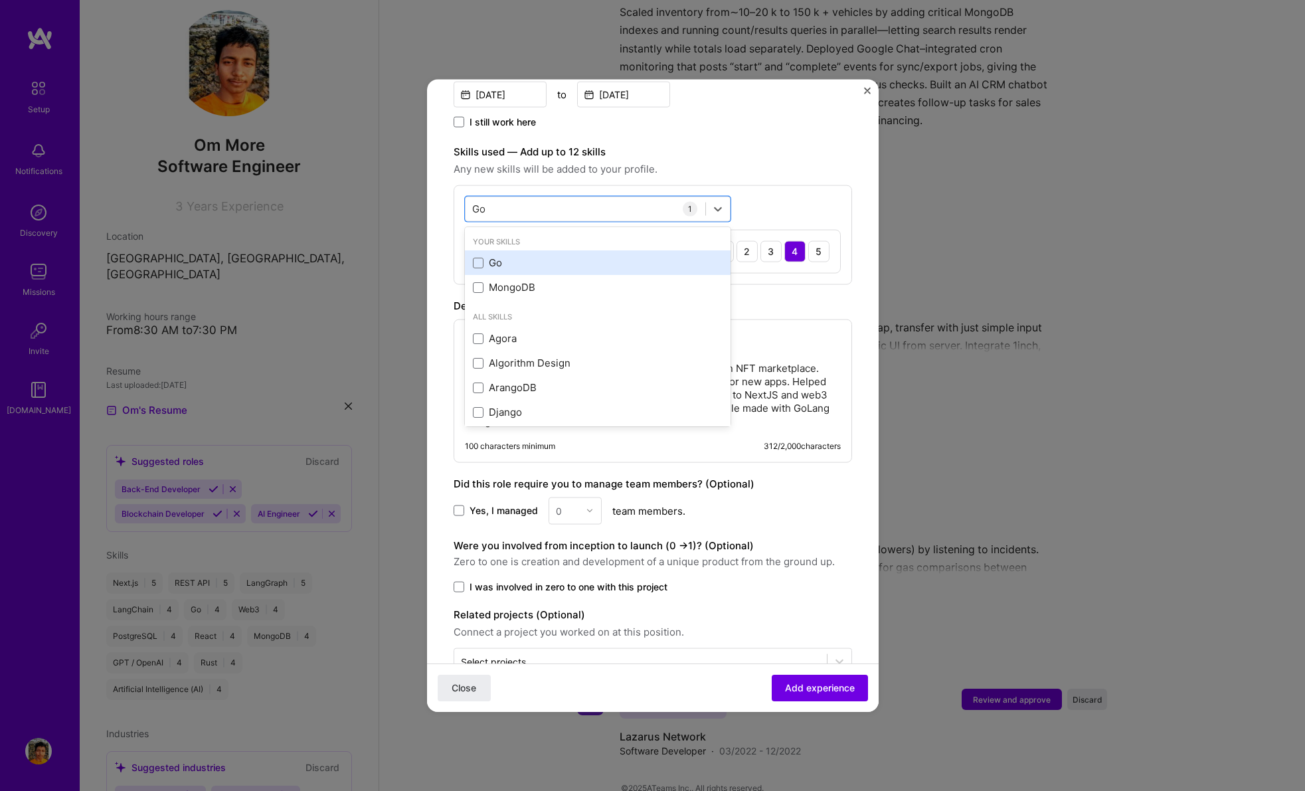
click at [612, 250] on div "Go" at bounding box center [598, 262] width 266 height 25
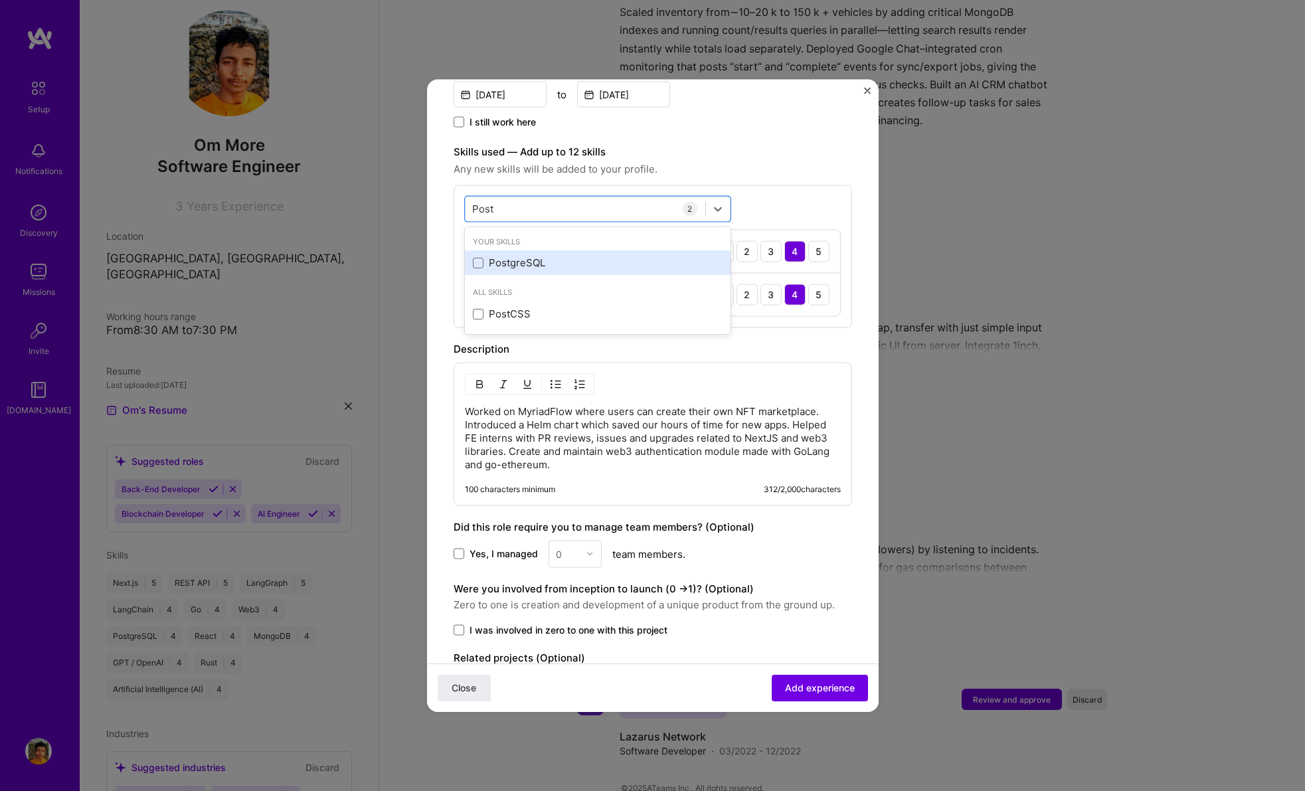
click at [580, 256] on div "PostgreSQL" at bounding box center [598, 263] width 250 height 14
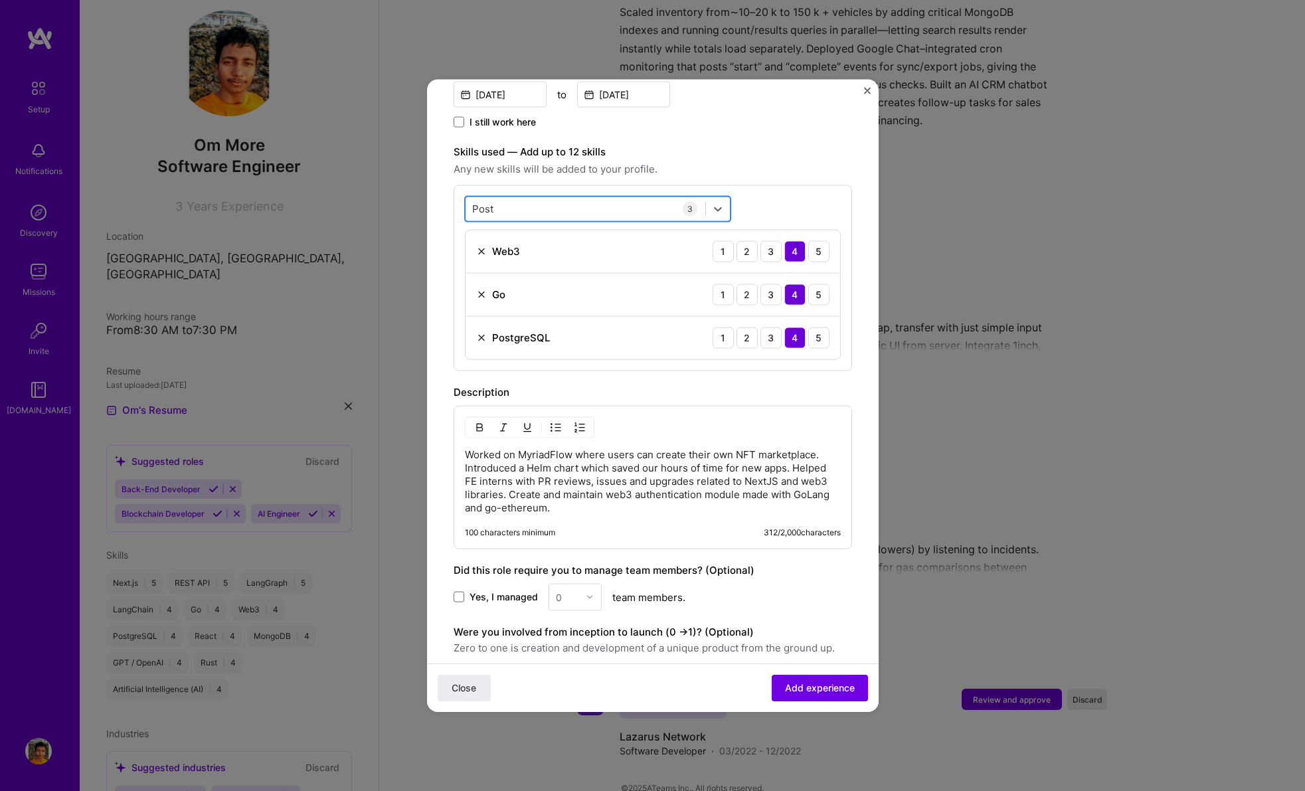
click at [559, 198] on div "Post Post" at bounding box center [585, 209] width 240 height 22
type input "R"
click at [569, 256] on div "Nest.js" at bounding box center [598, 263] width 250 height 14
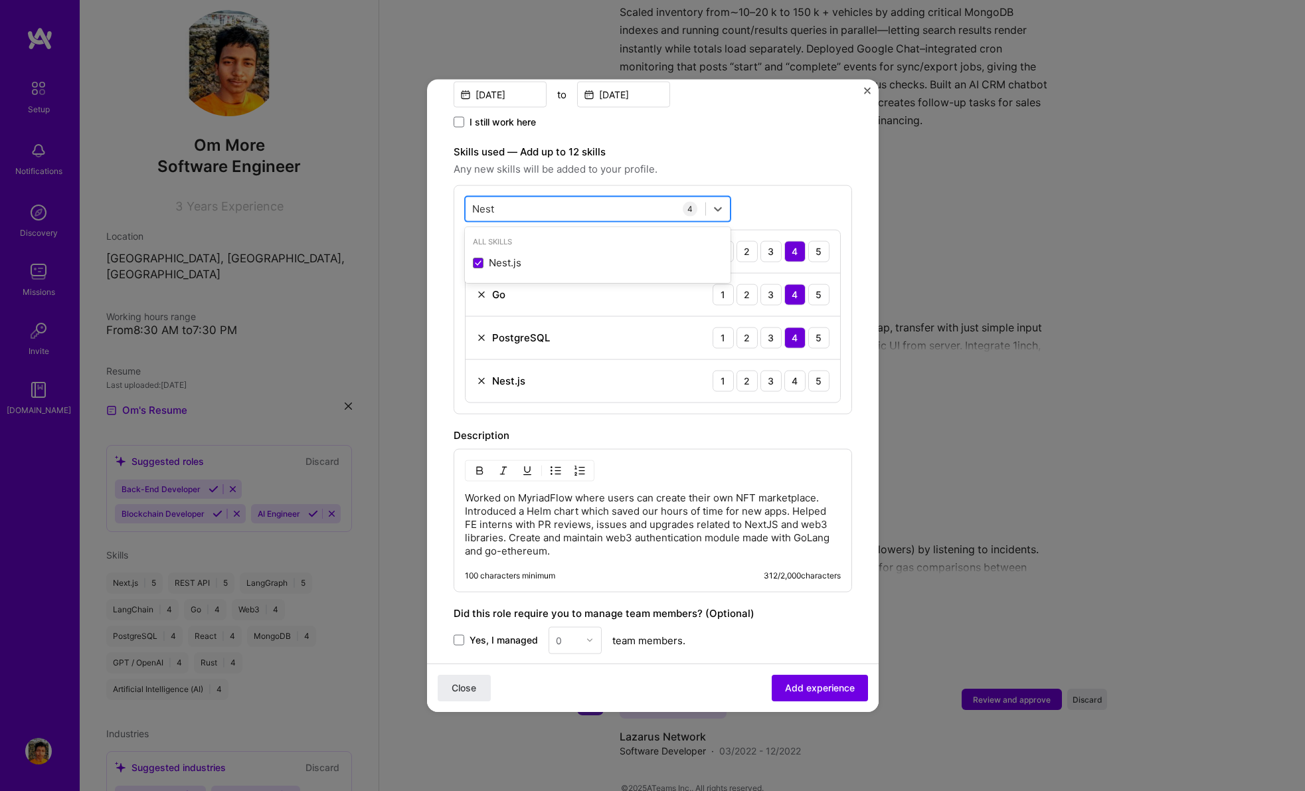
click at [540, 199] on div "Nest Nest" at bounding box center [585, 209] width 240 height 22
click at [590, 275] on div "TypeScript" at bounding box center [598, 287] width 266 height 25
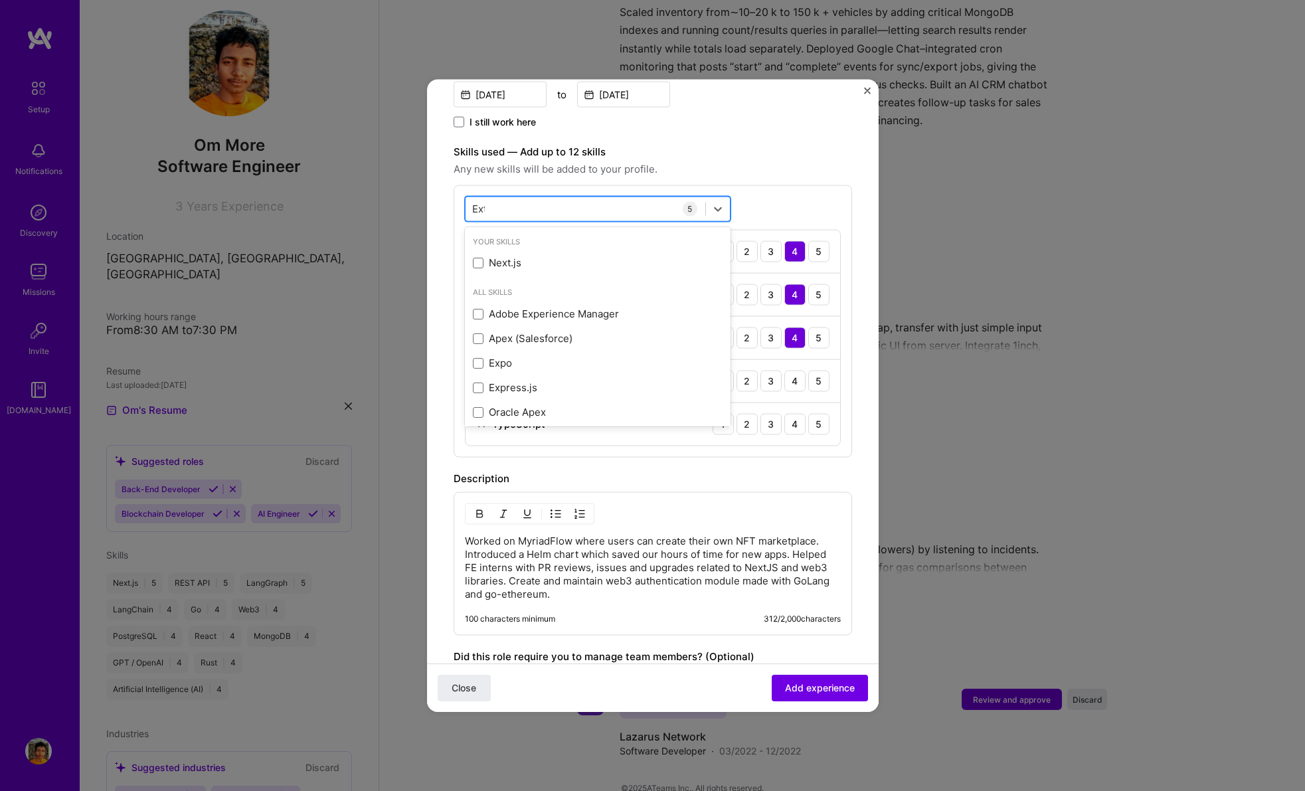
type input "Exte"
type input "Chr"
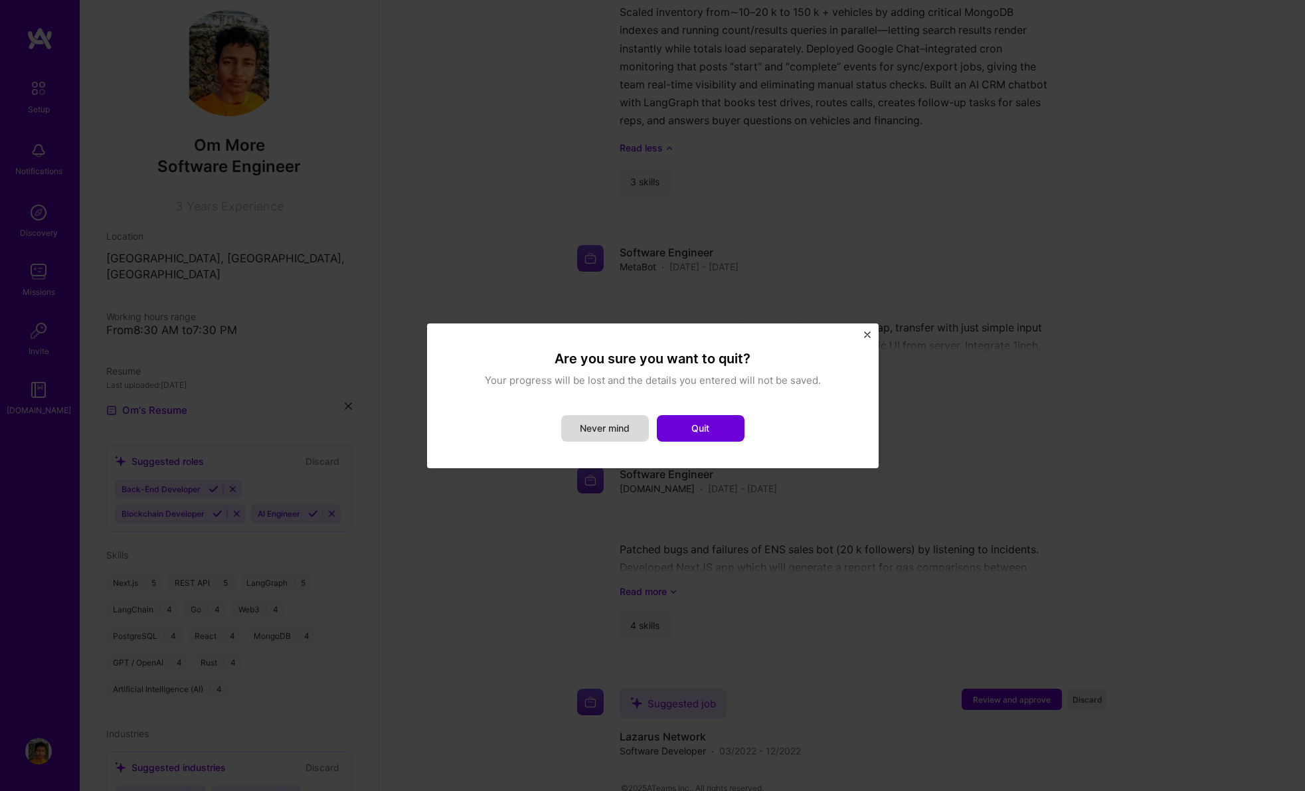
click at [616, 420] on button "Never mind" at bounding box center [605, 428] width 88 height 27
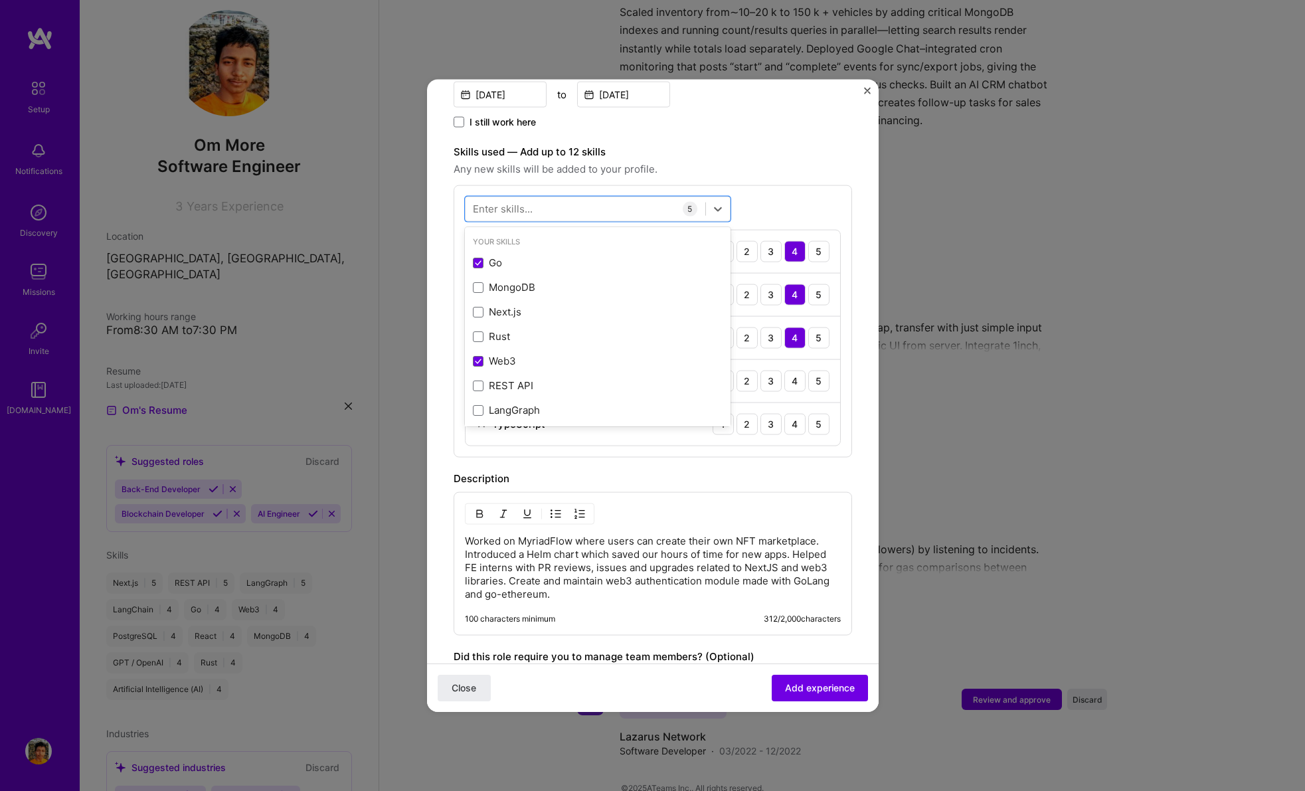
click at [783, 124] on div "Adding suggested job This job is suggested based on your LinkedIn, resume or [D…" at bounding box center [653, 272] width 398 height 1151
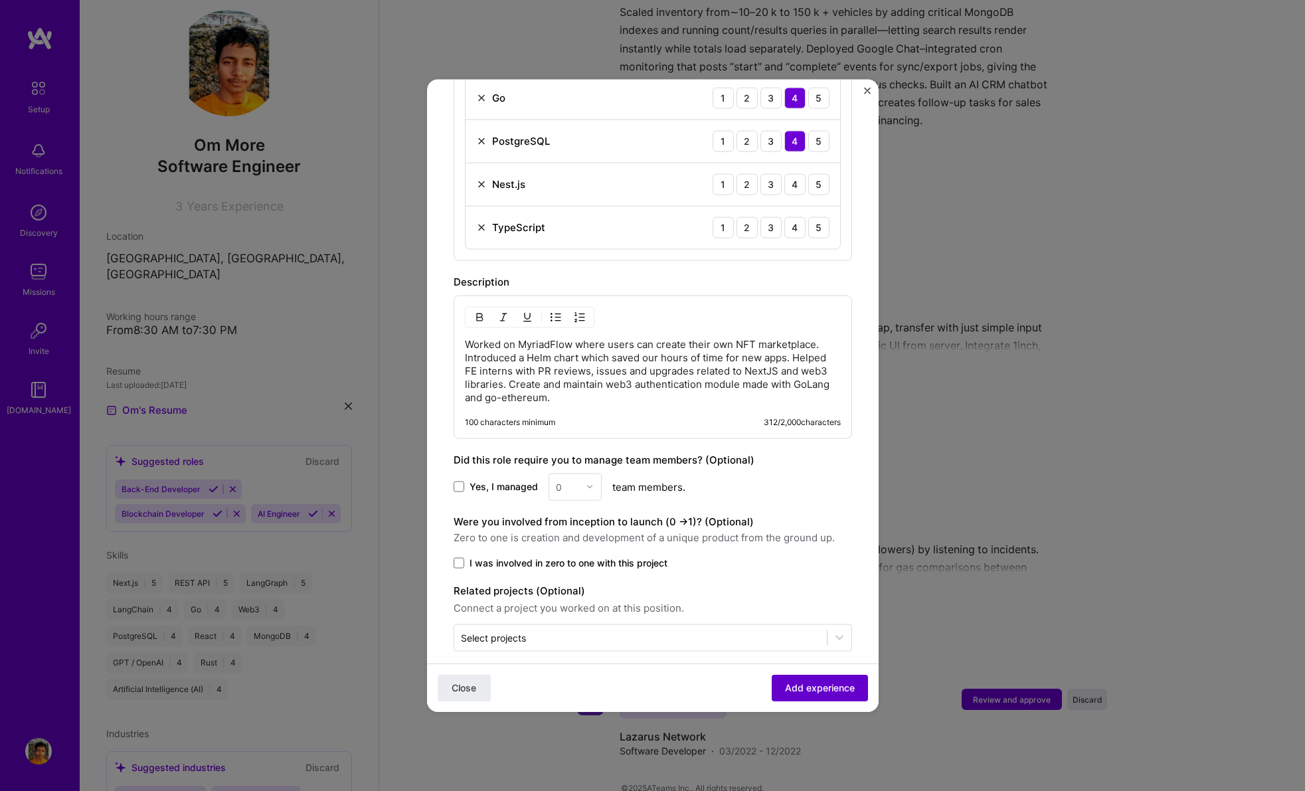
click at [785, 687] on span "Add experience" at bounding box center [820, 687] width 70 height 13
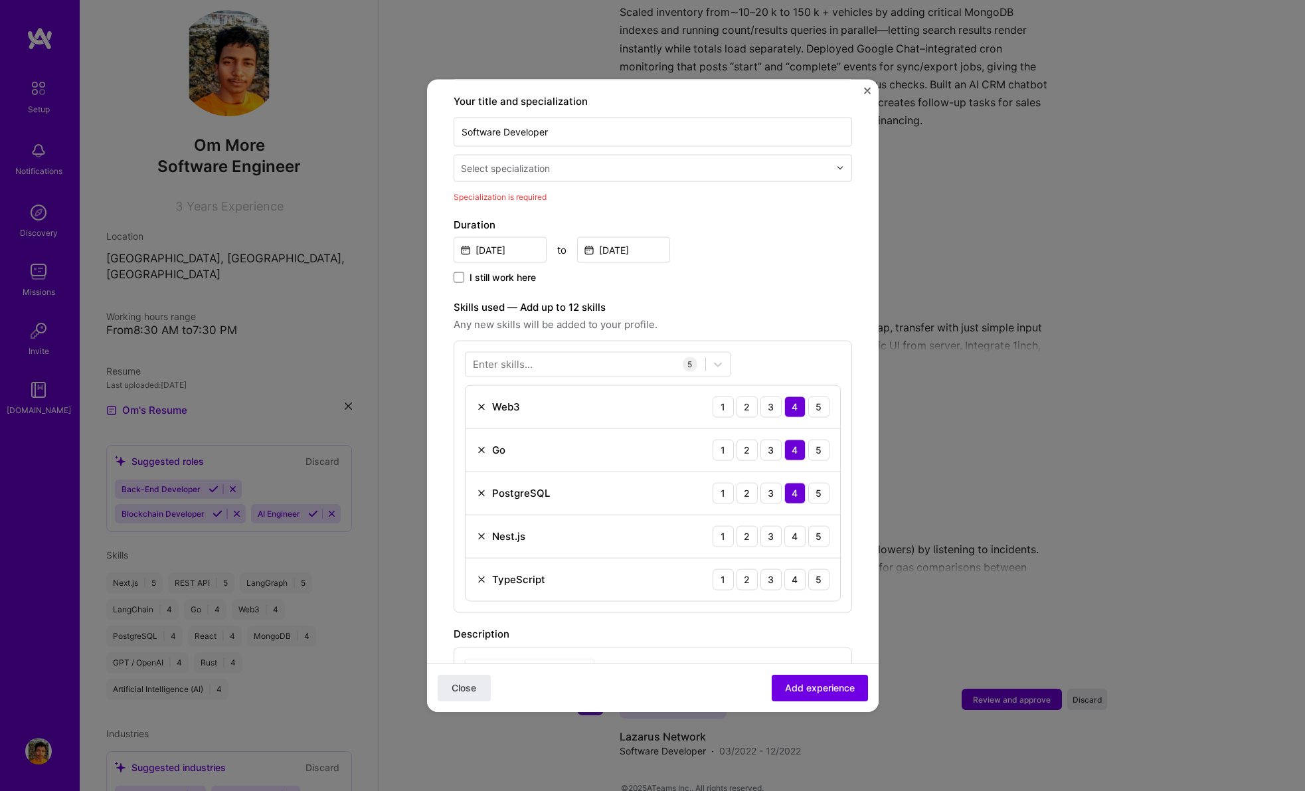
scroll to position [158, 0]
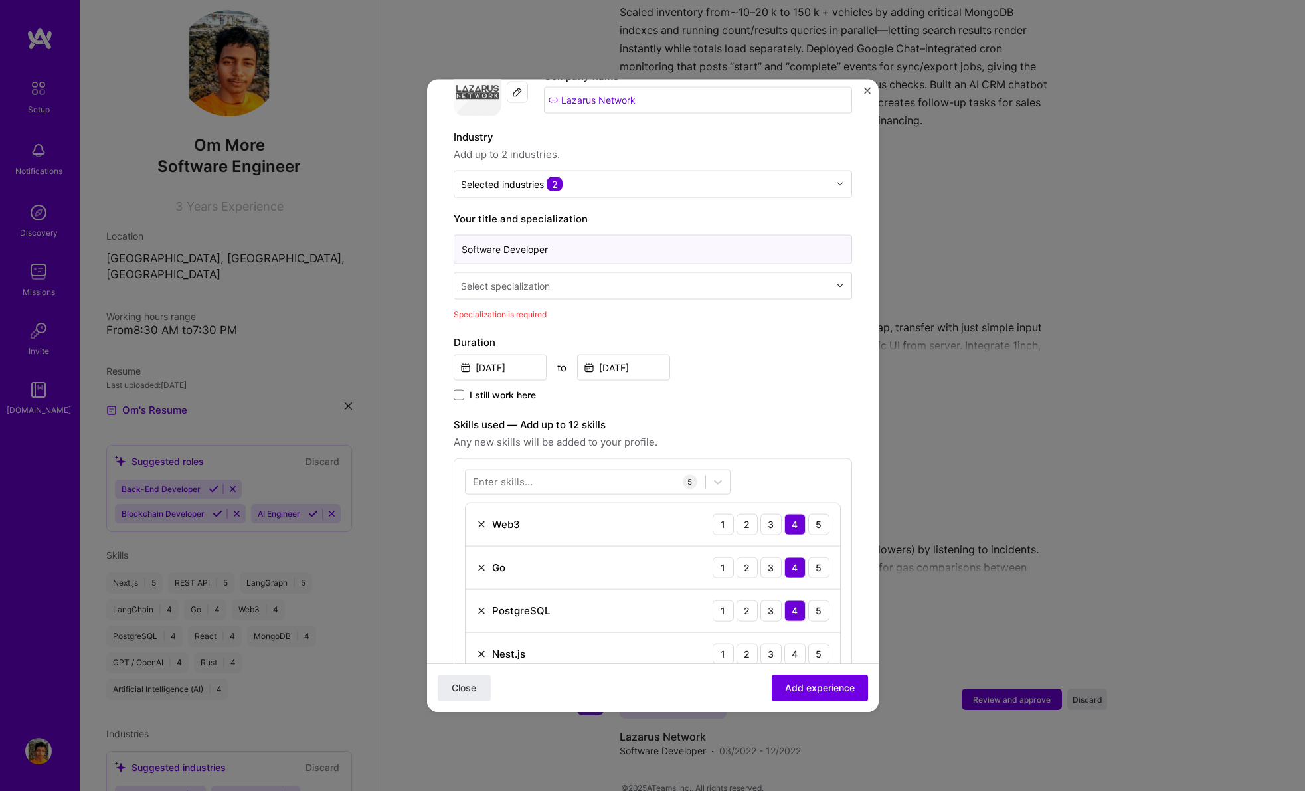
click at [535, 234] on input "Software Developer" at bounding box center [653, 248] width 398 height 29
type input "Software Engineer"
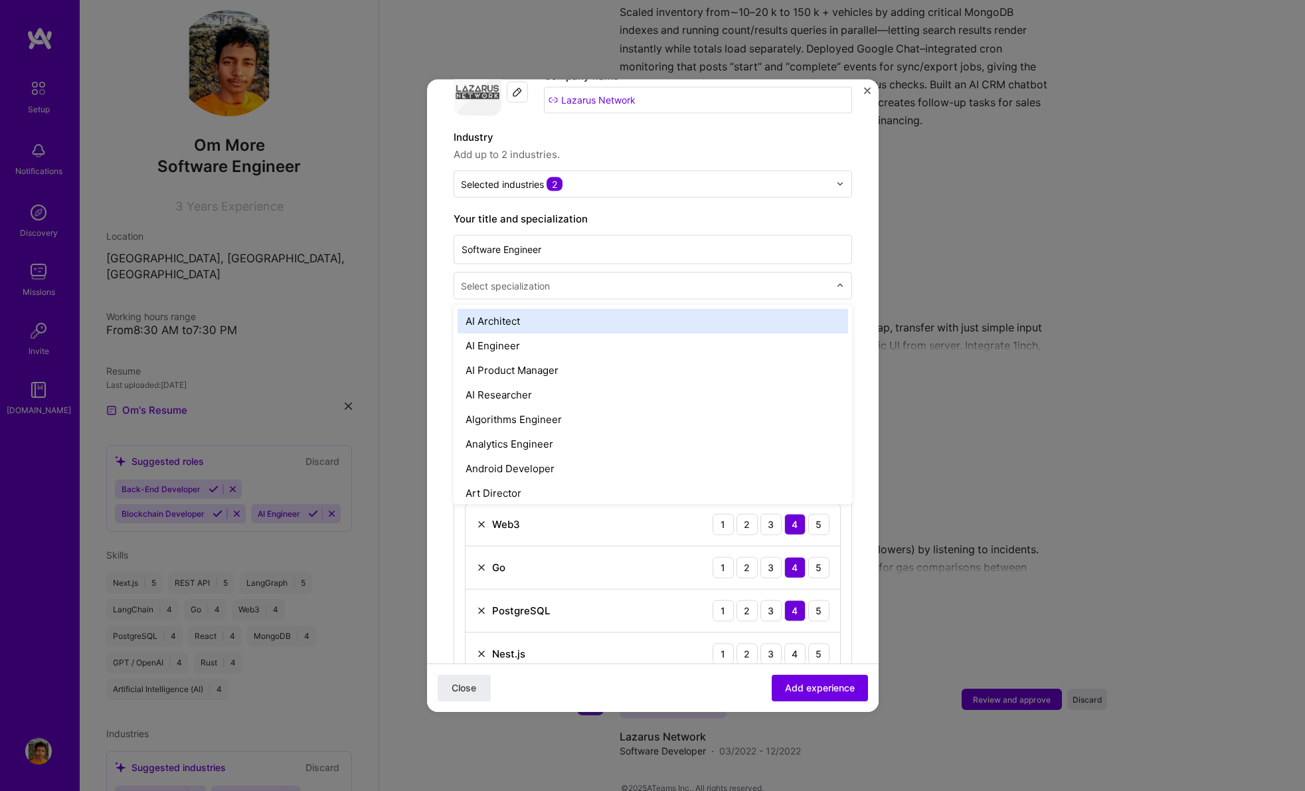
click at [536, 272] on div "Select specialization" at bounding box center [653, 285] width 398 height 27
type input "Softw"
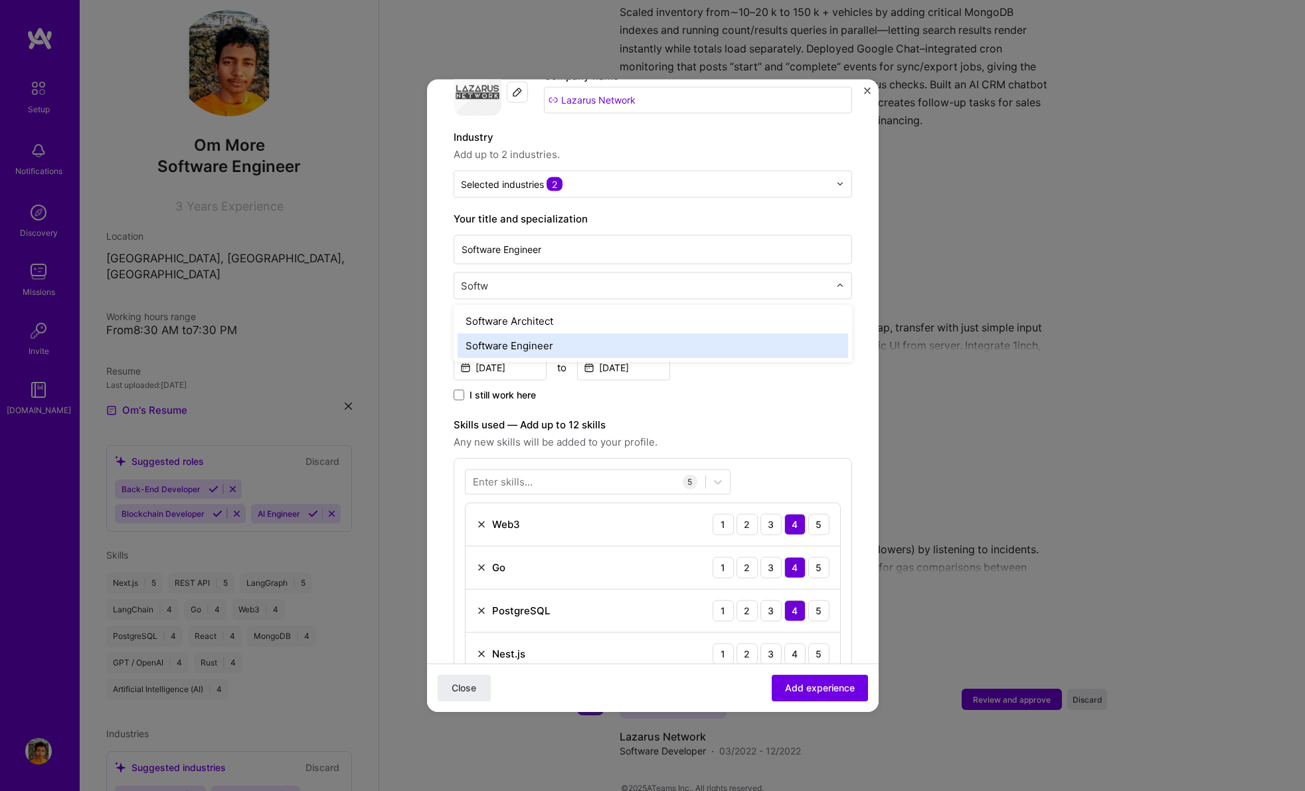
click at [552, 333] on div "Software Engineer" at bounding box center [653, 345] width 390 height 25
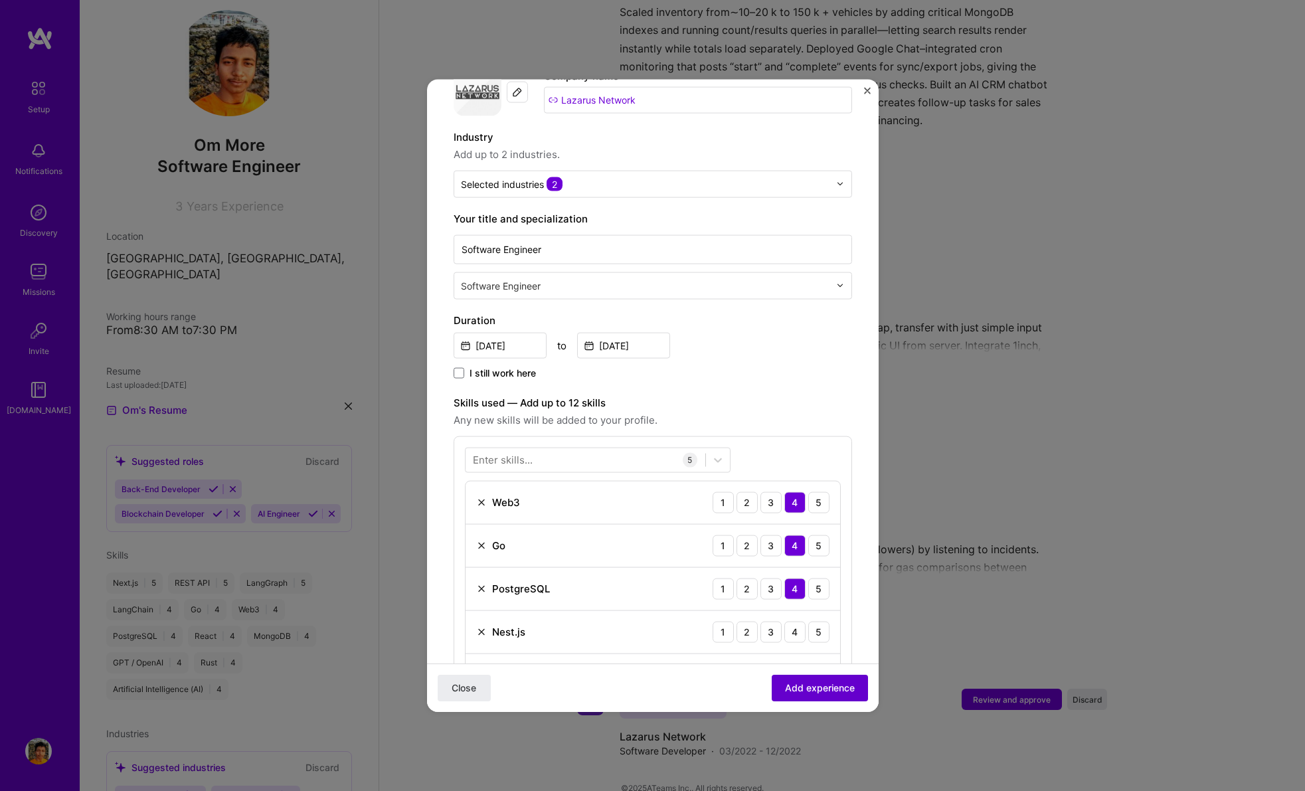
click at [811, 691] on span "Add experience" at bounding box center [820, 687] width 70 height 13
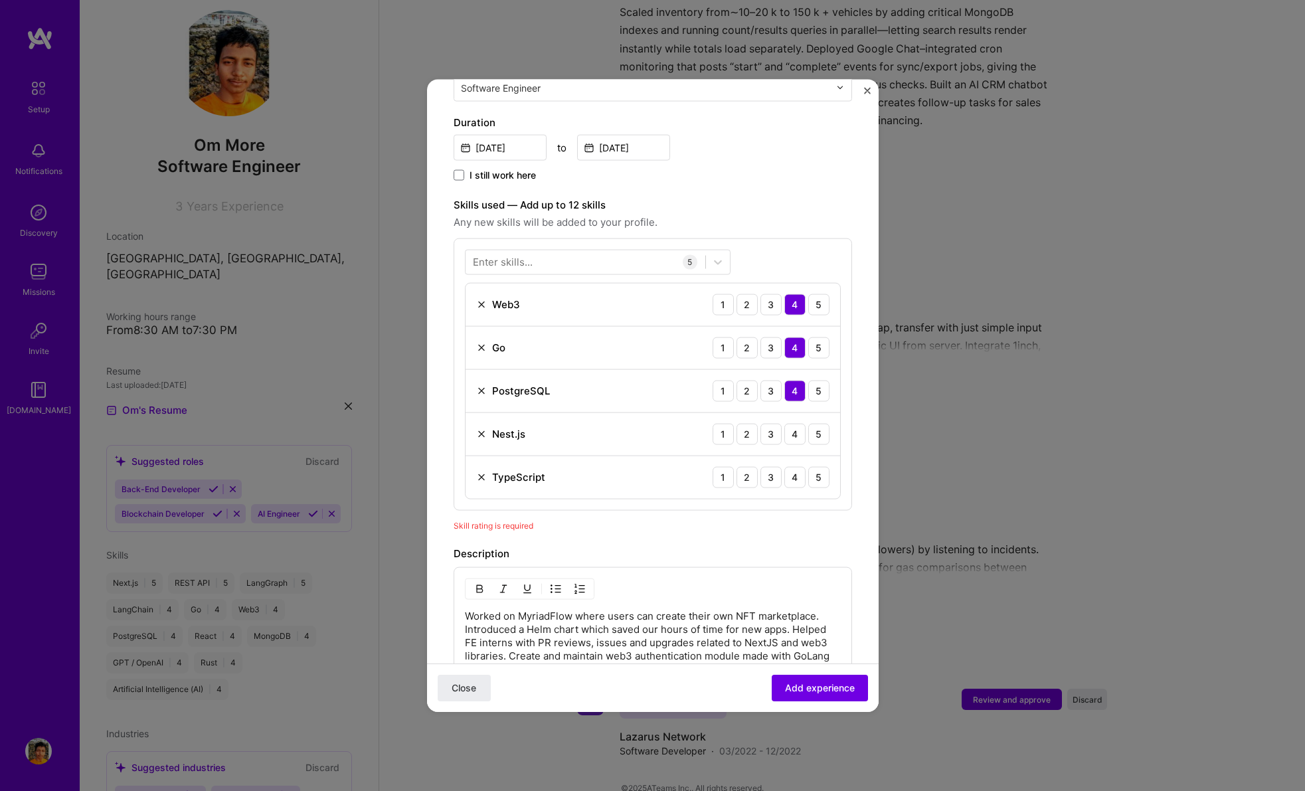
scroll to position [459, 0]
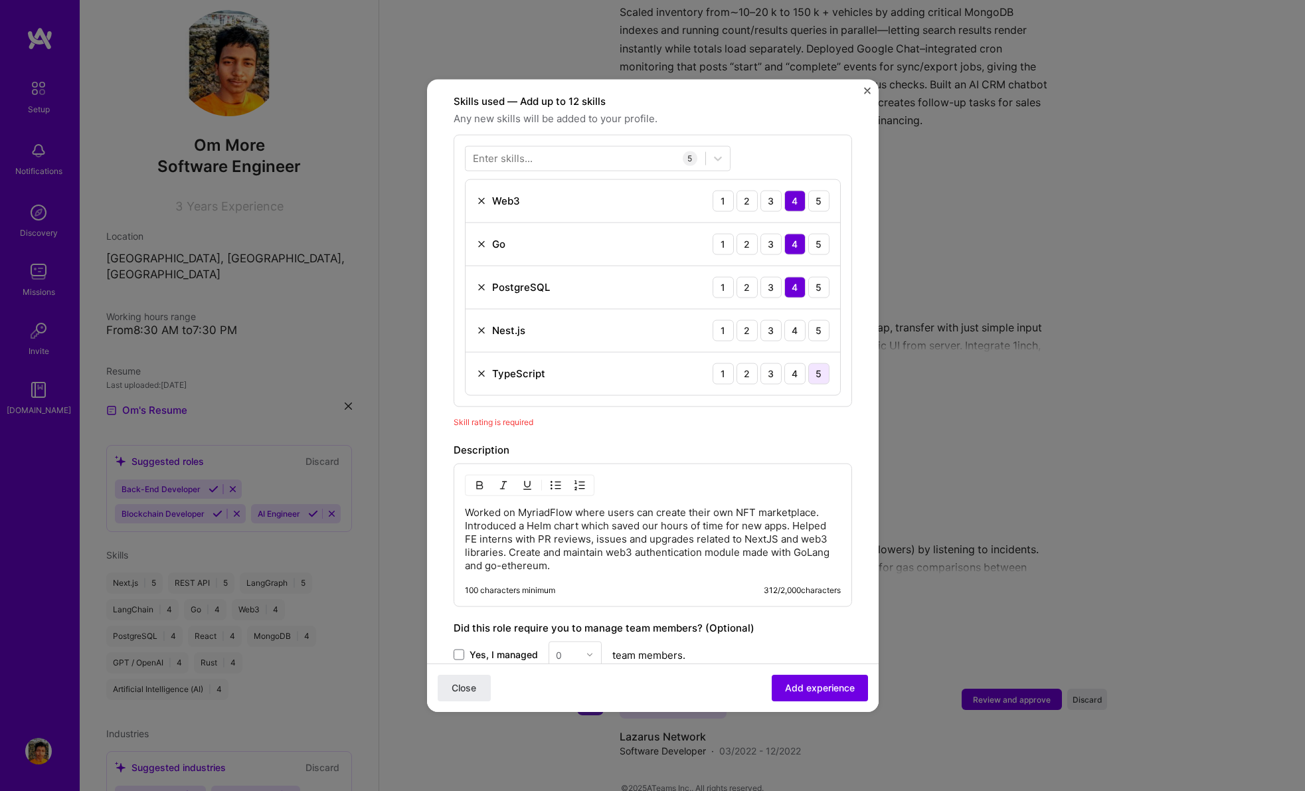
click at [808, 363] on div "5" at bounding box center [818, 373] width 21 height 21
click at [808, 319] on div "5" at bounding box center [818, 329] width 21 height 21
click at [801, 681] on span "Add experience" at bounding box center [820, 687] width 70 height 13
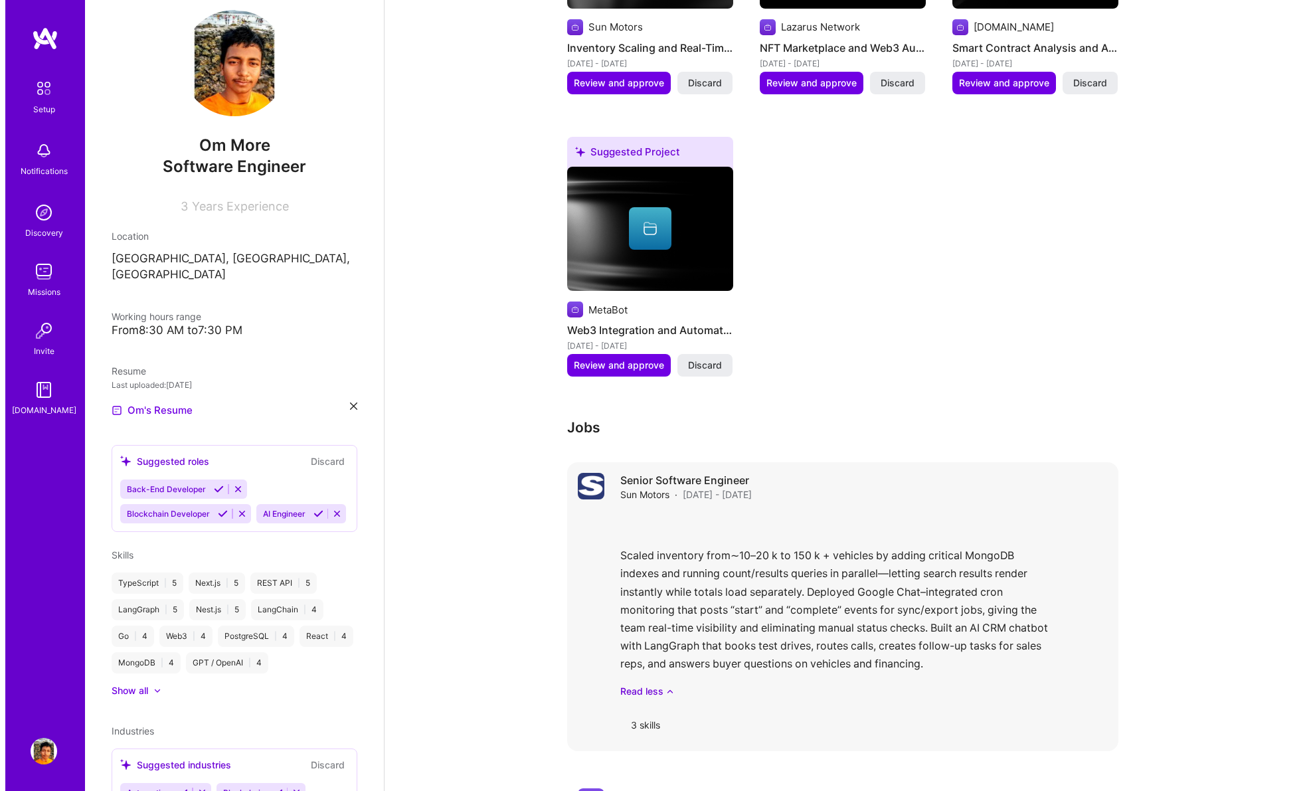
scroll to position [600, 0]
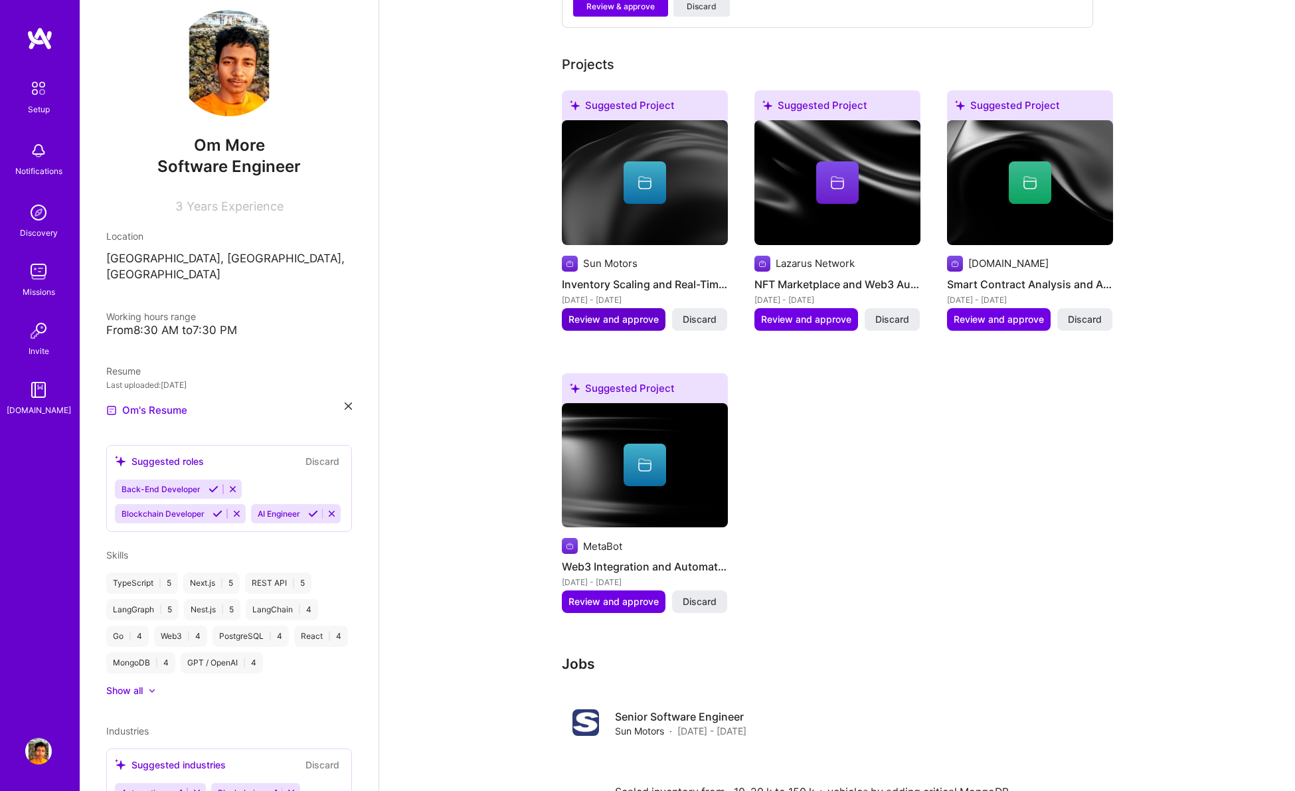
click at [616, 313] on span "Review and approve" at bounding box center [613, 319] width 90 height 13
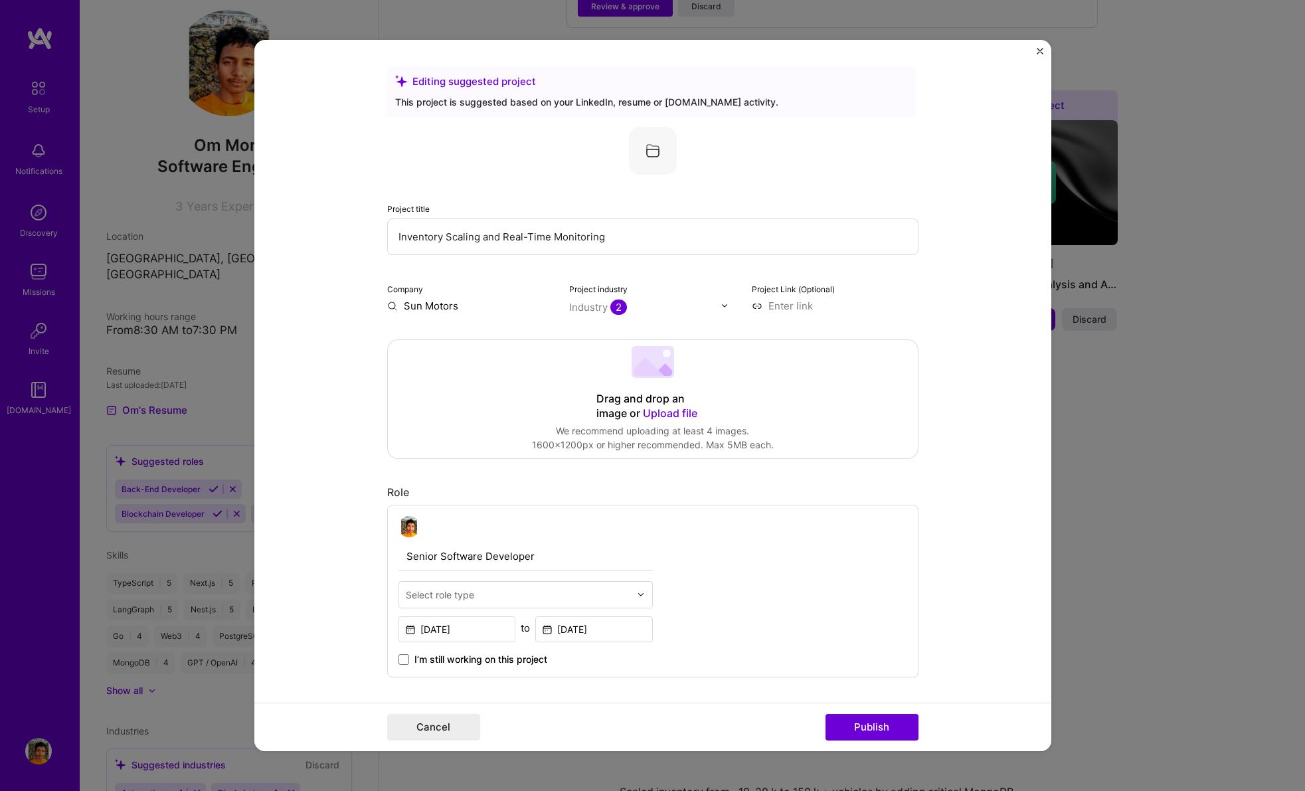
drag, startPoint x: 596, startPoint y: 244, endPoint x: 358, endPoint y: 229, distance: 238.2
click at [358, 229] on form "Editing suggested project This project is suggested based on your LinkedIn, res…" at bounding box center [652, 396] width 797 height 712
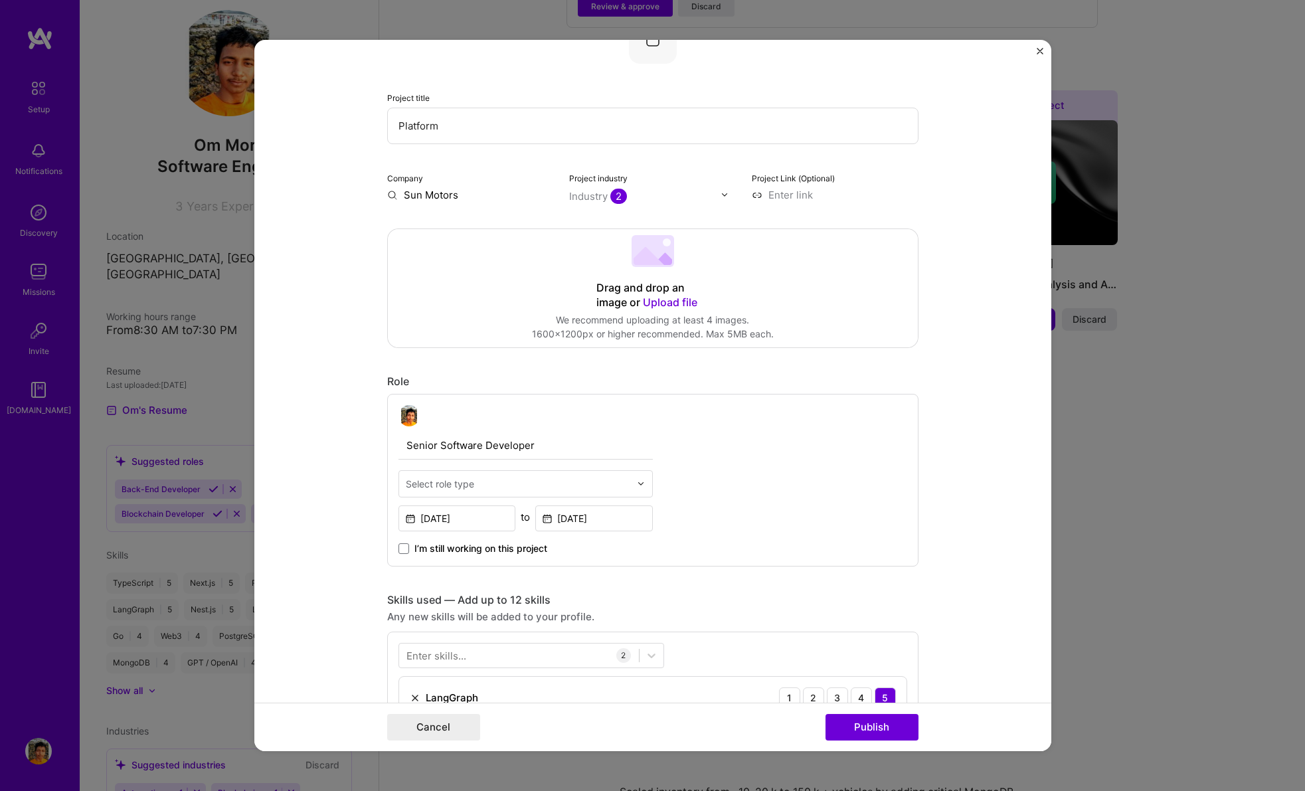
type input "Platform"
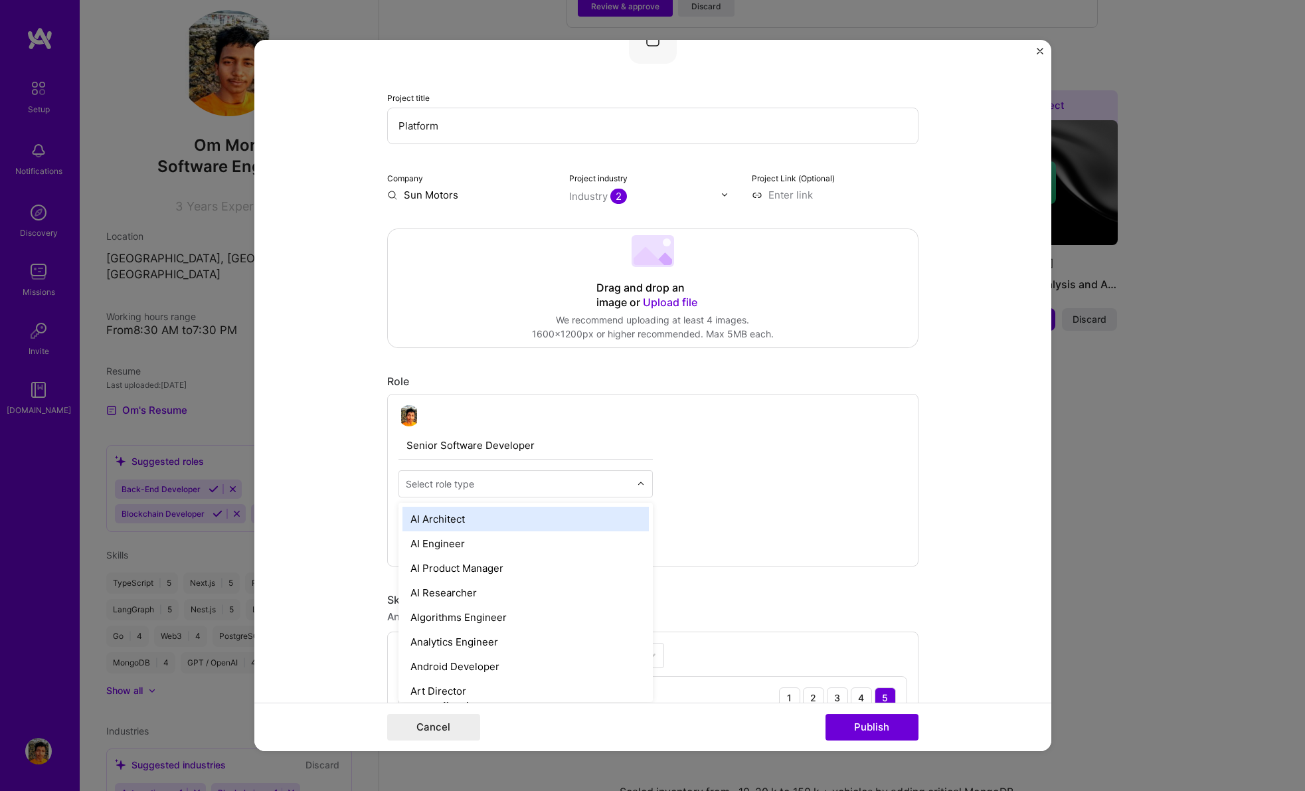
click at [572, 483] on input "text" at bounding box center [518, 484] width 224 height 14
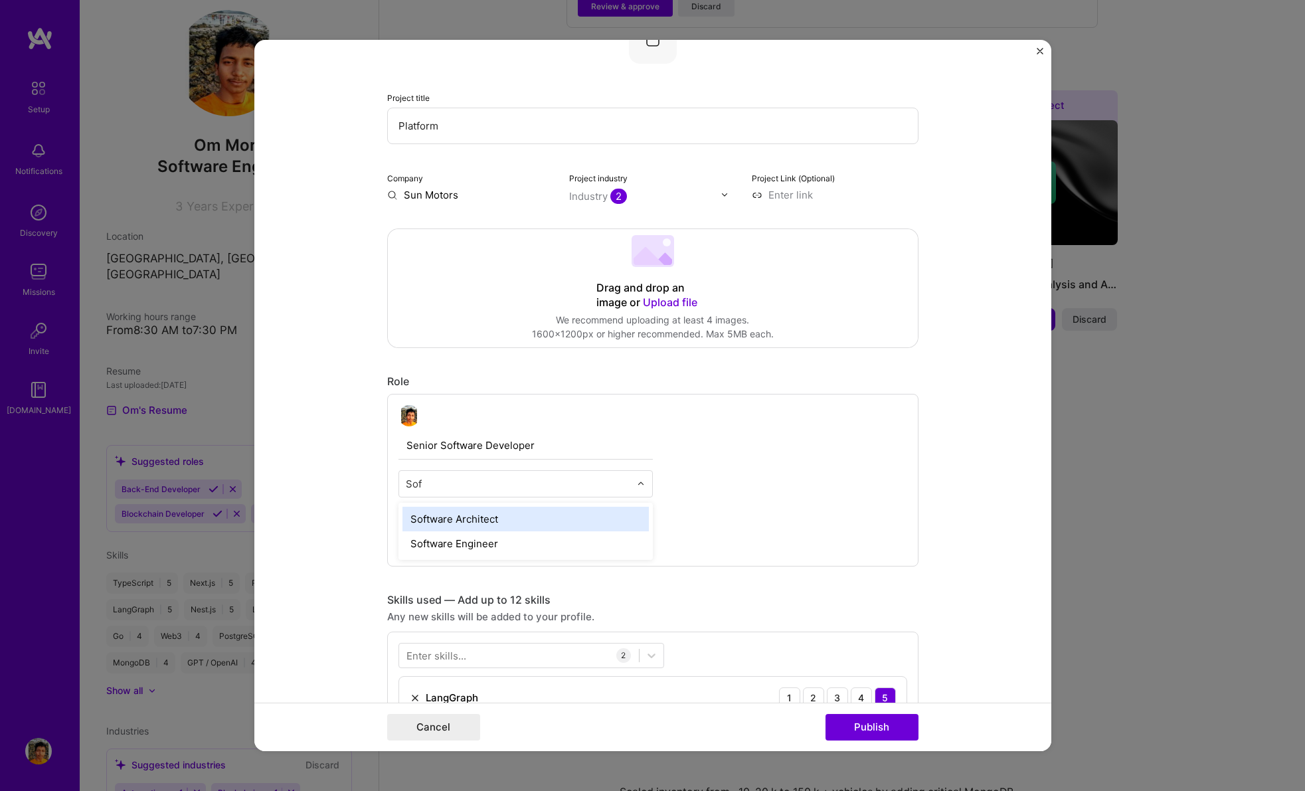
type input "Soft"
click at [503, 542] on div "Software Engineer" at bounding box center [525, 543] width 246 height 25
click at [491, 446] on input "Senior Software Developer" at bounding box center [525, 446] width 254 height 28
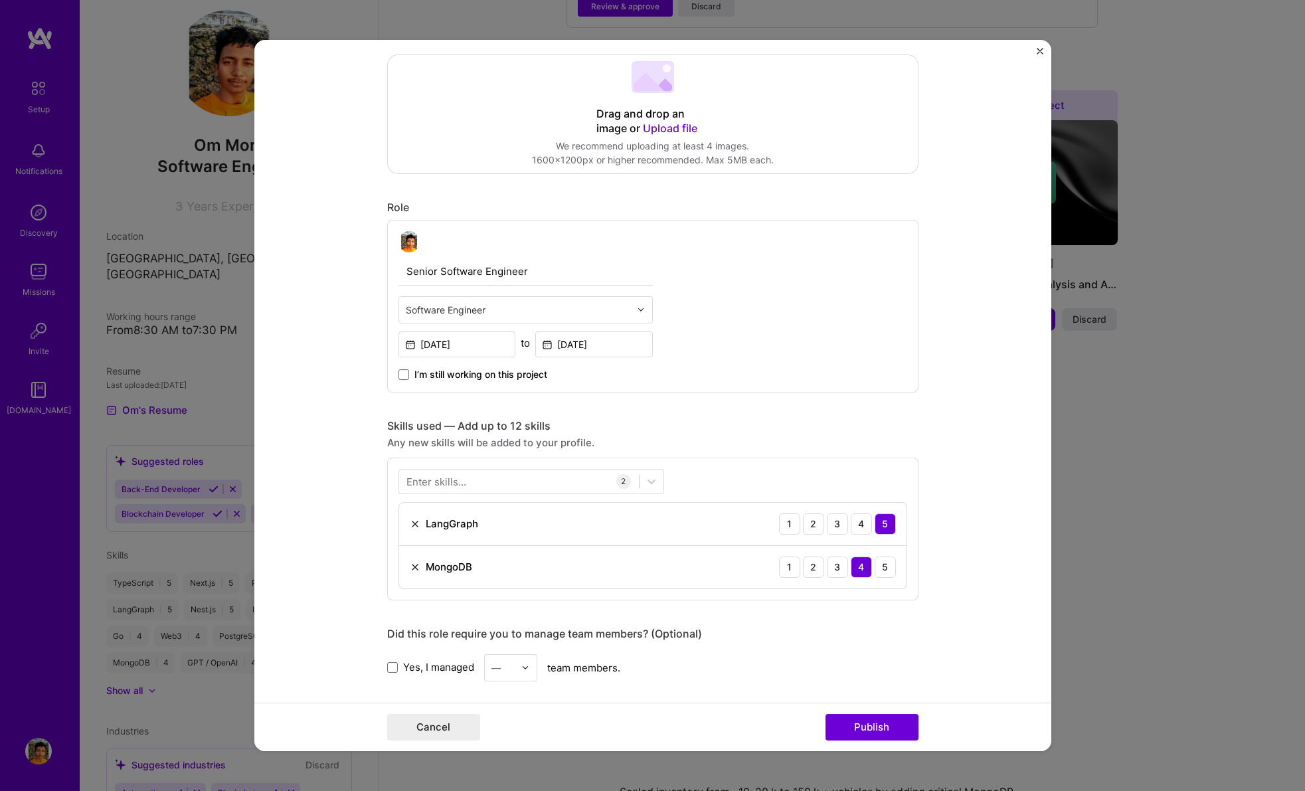
scroll to position [388, 0]
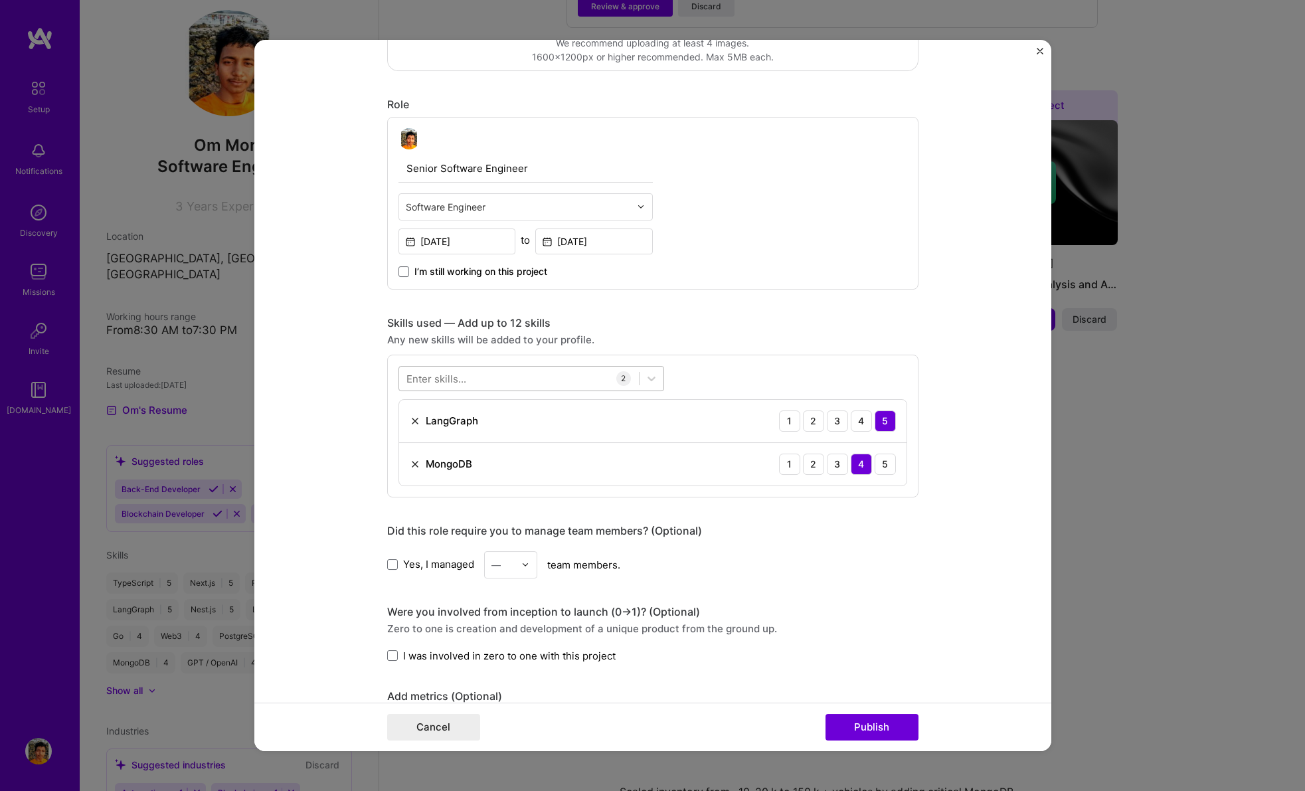
type input "Senior Software Engineer"
click at [517, 375] on div at bounding box center [519, 378] width 240 height 22
click at [535, 427] on div "Next.js" at bounding box center [531, 432] width 250 height 14
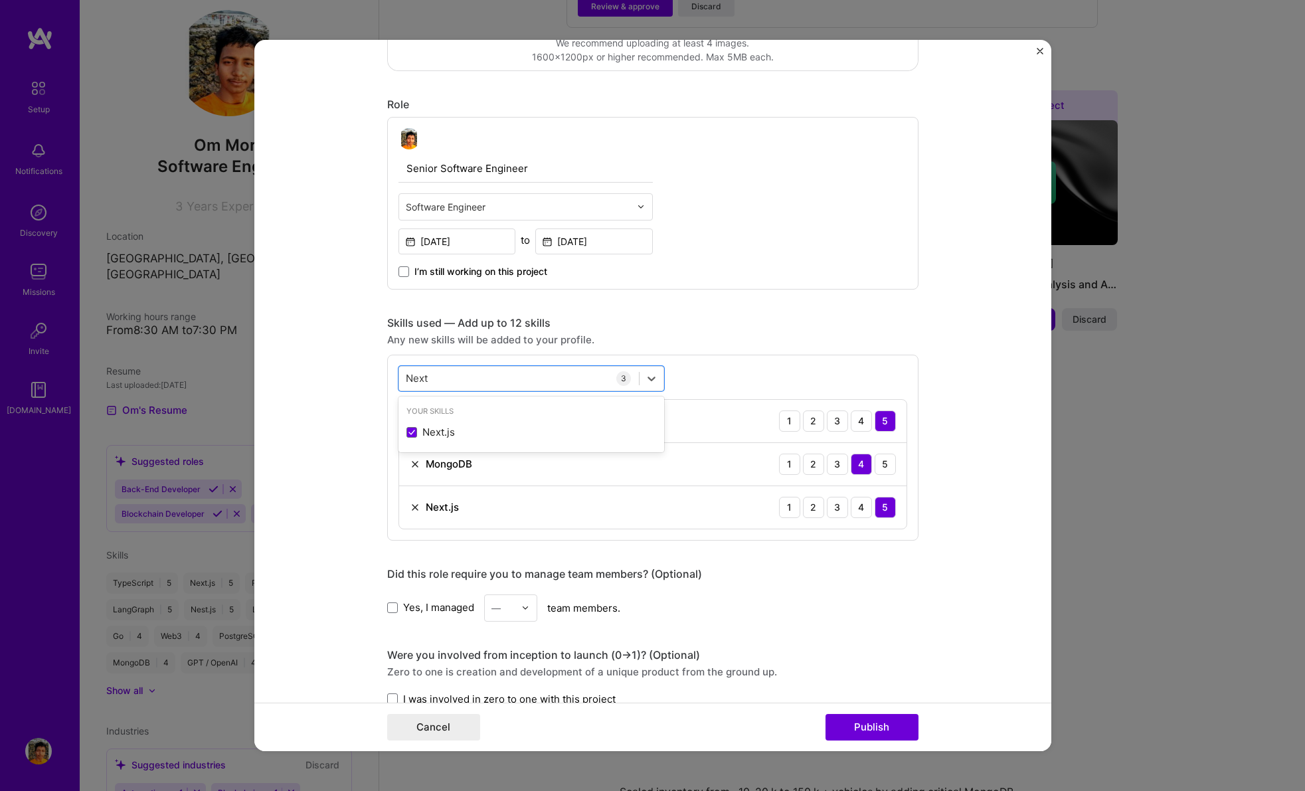
type input "Next"
click at [644, 293] on div "Editing suggested project This project is suggested based on your LinkedIn, res…" at bounding box center [652, 450] width 531 height 1542
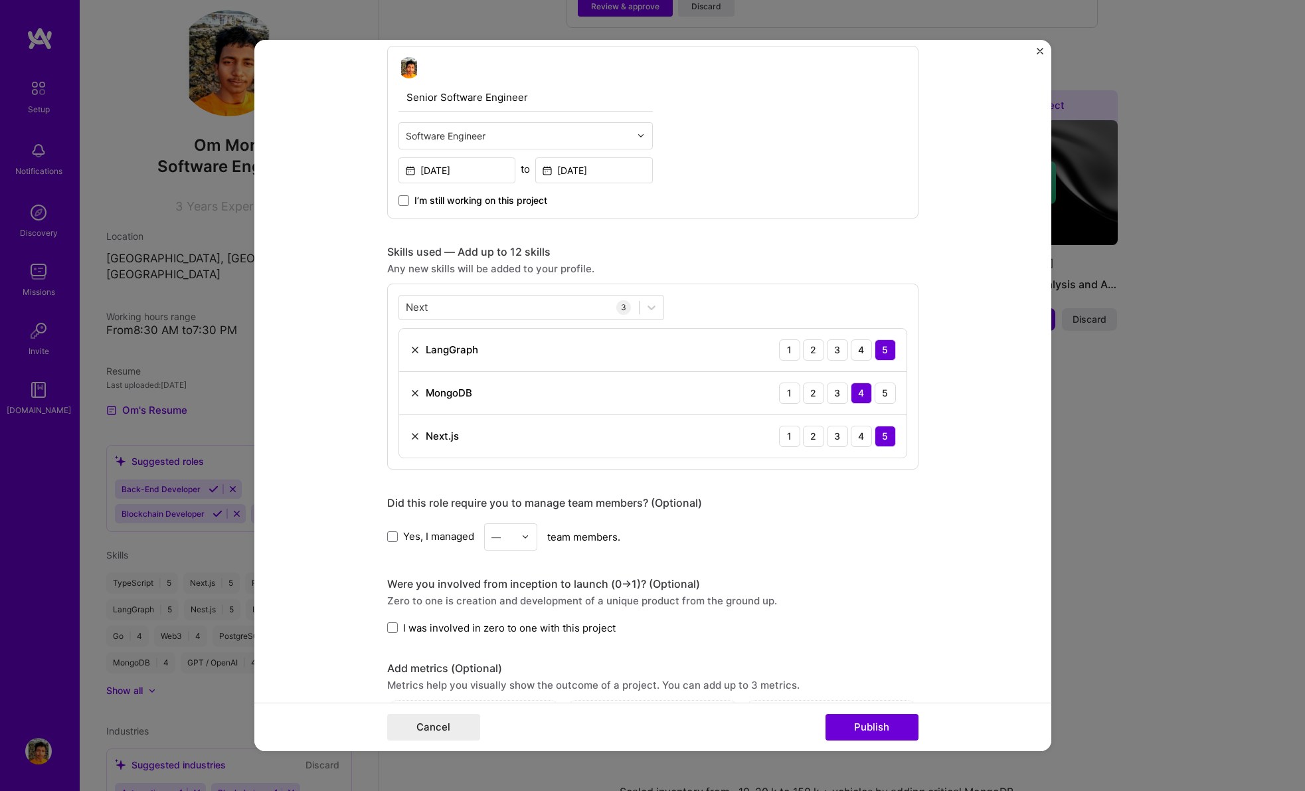
scroll to position [875, 0]
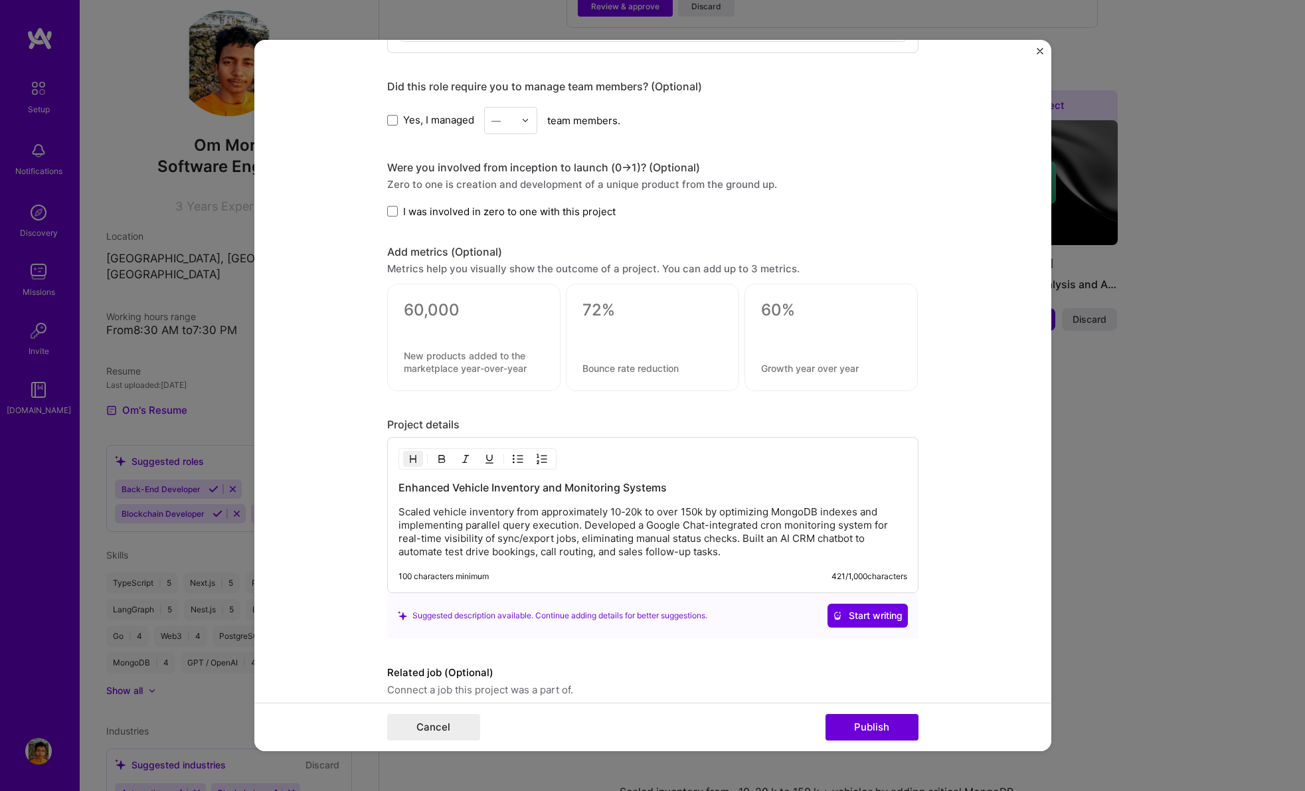
click at [469, 294] on div at bounding box center [473, 338] width 173 height 108
click at [603, 302] on textarea at bounding box center [652, 310] width 140 height 20
click at [429, 298] on div at bounding box center [473, 338] width 173 height 108
click at [463, 368] on textarea at bounding box center [474, 361] width 140 height 25
click at [416, 315] on textarea at bounding box center [474, 310] width 140 height 20
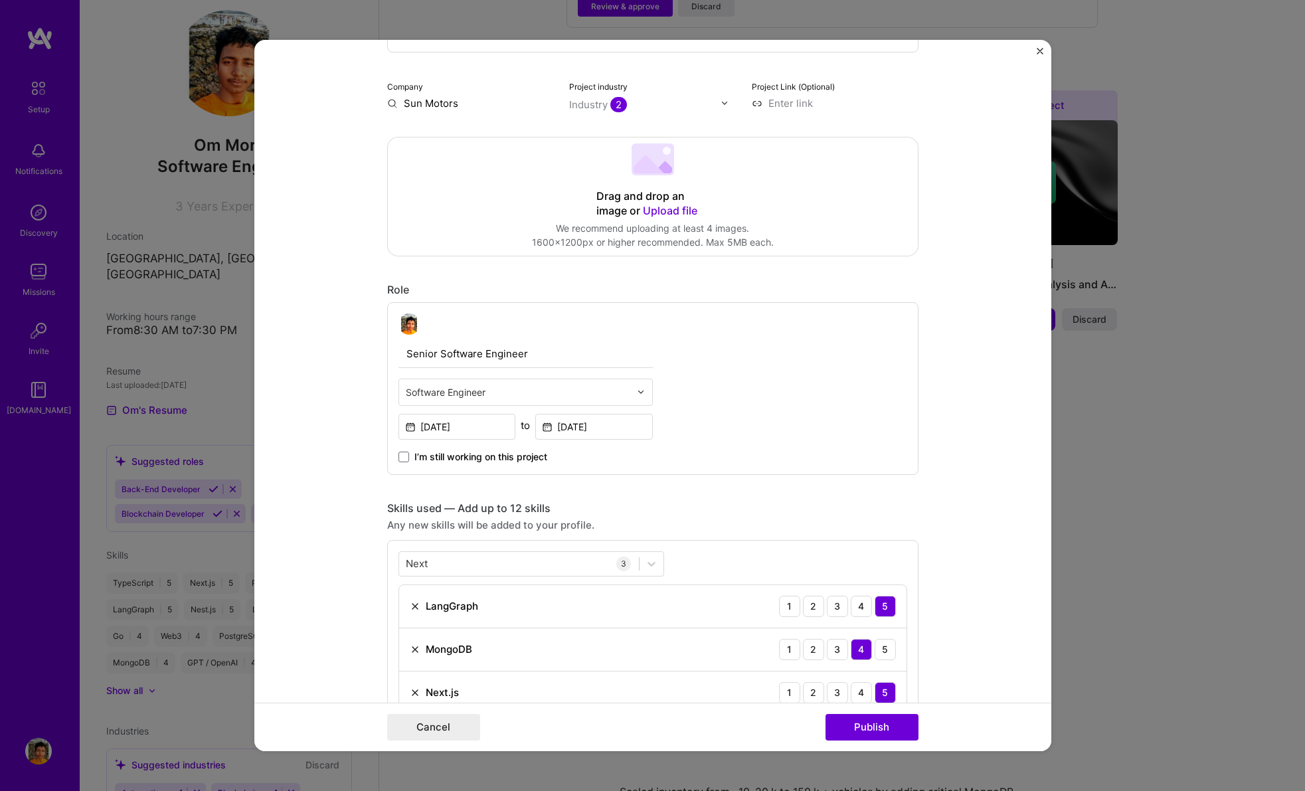
scroll to position [930, 0]
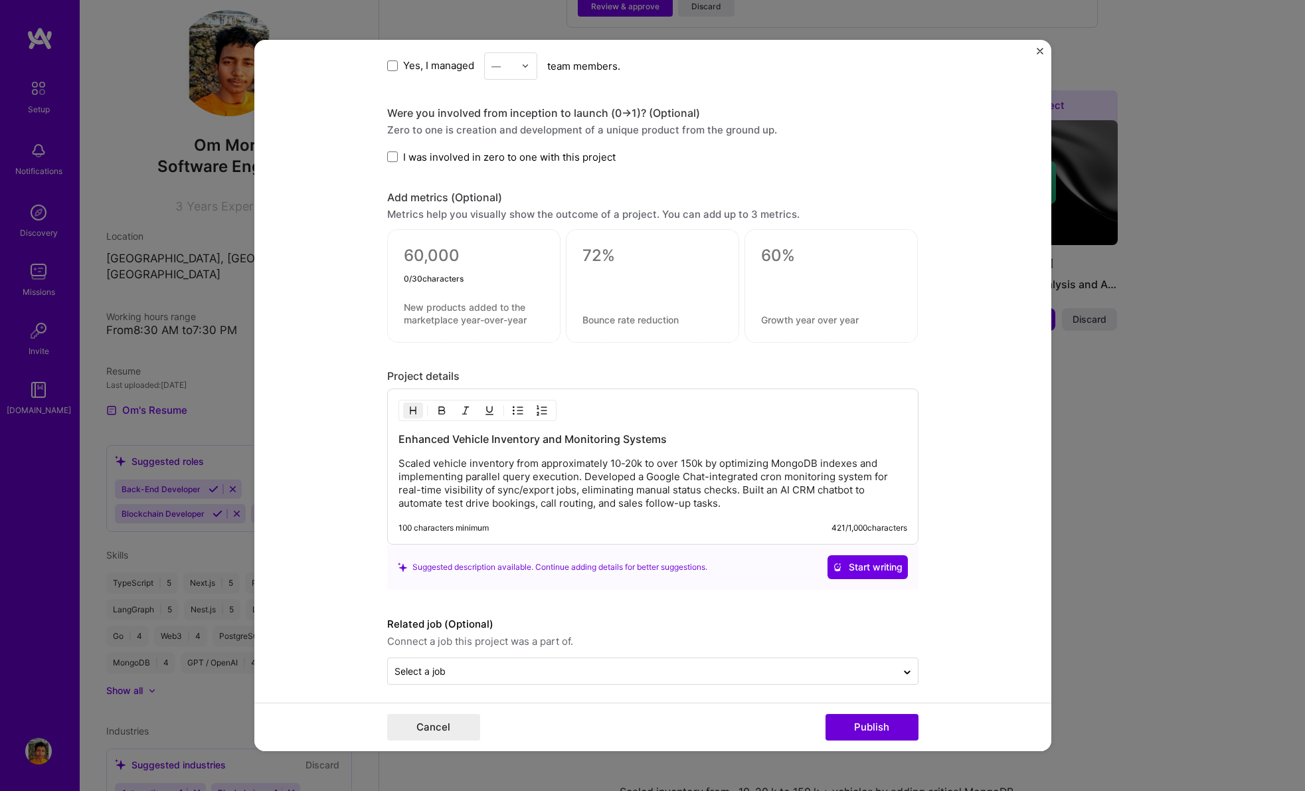
type textarea "0"
type textarea "200000"
click at [426, 316] on textarea at bounding box center [474, 313] width 140 height 25
type textarea "A"
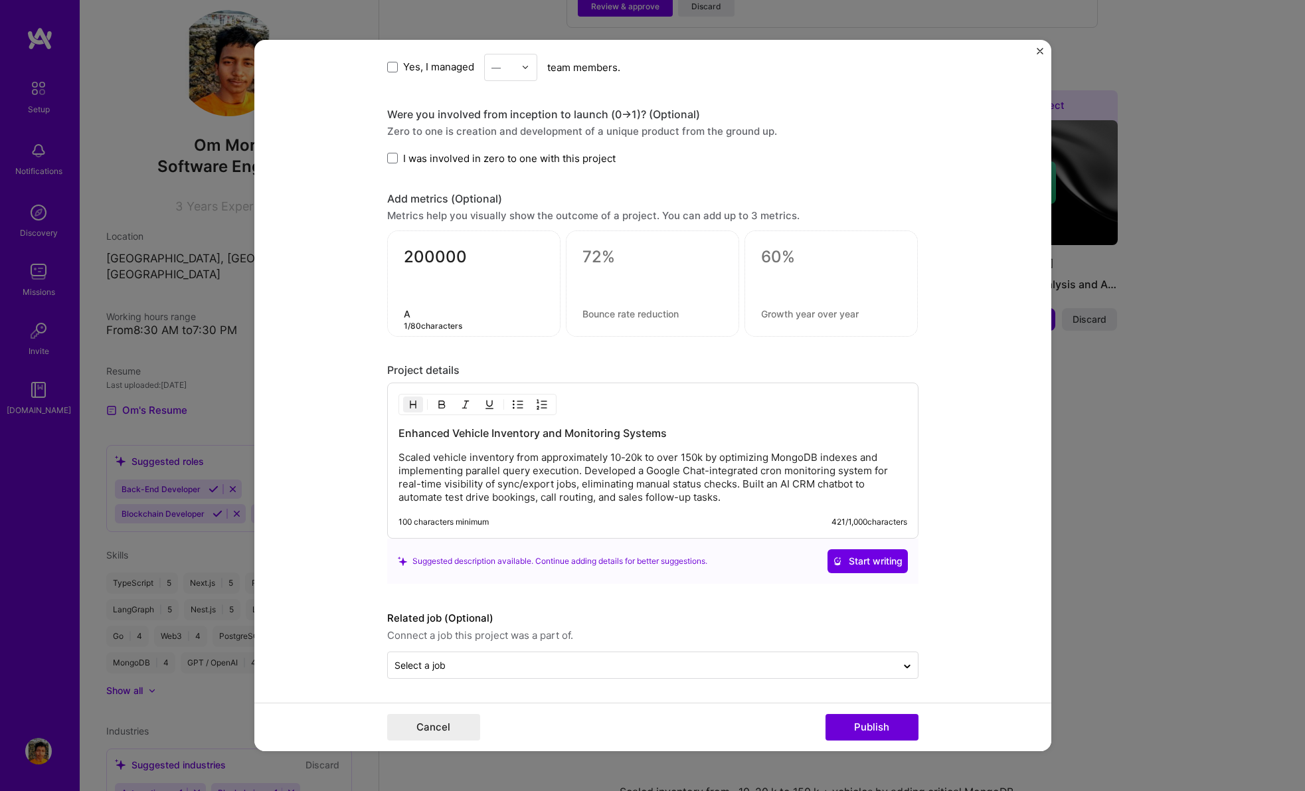
scroll to position [928, 0]
type textarea "Scaled to support"
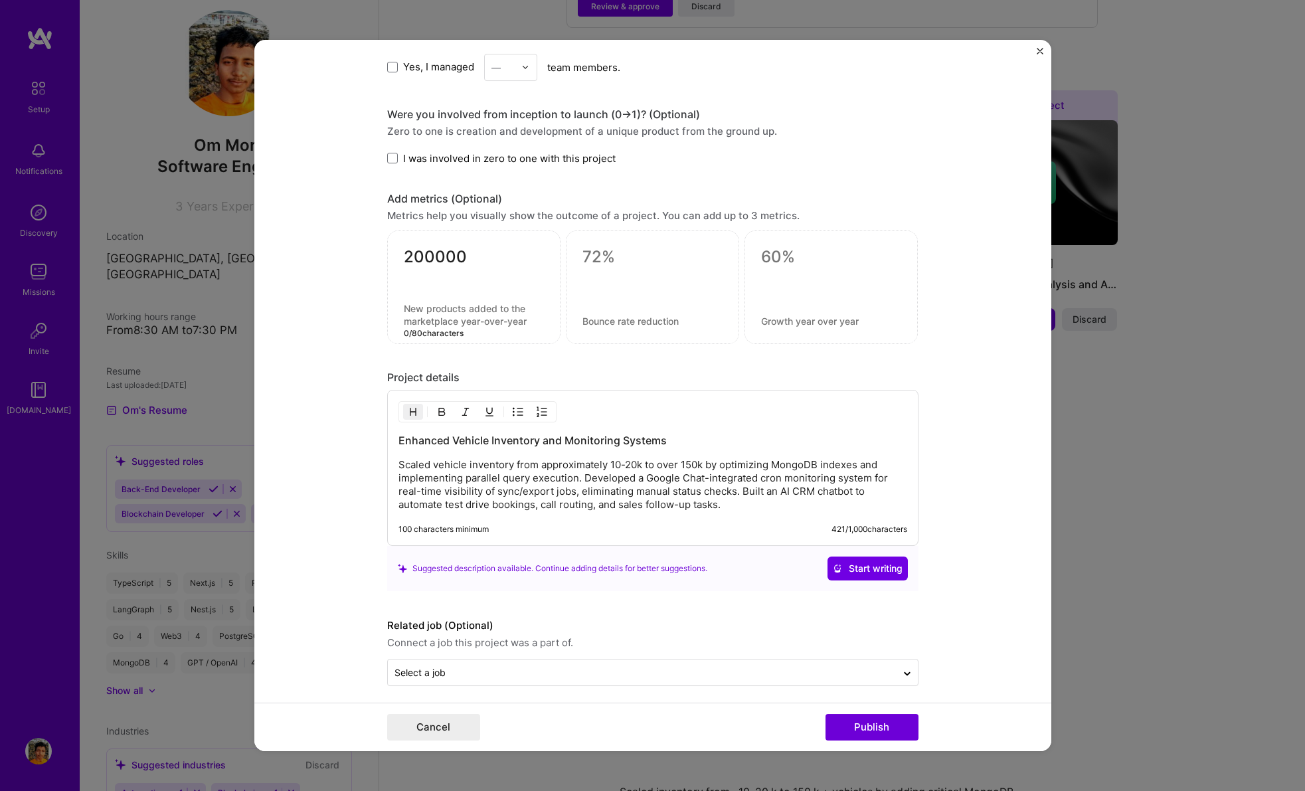
type textarea "S"
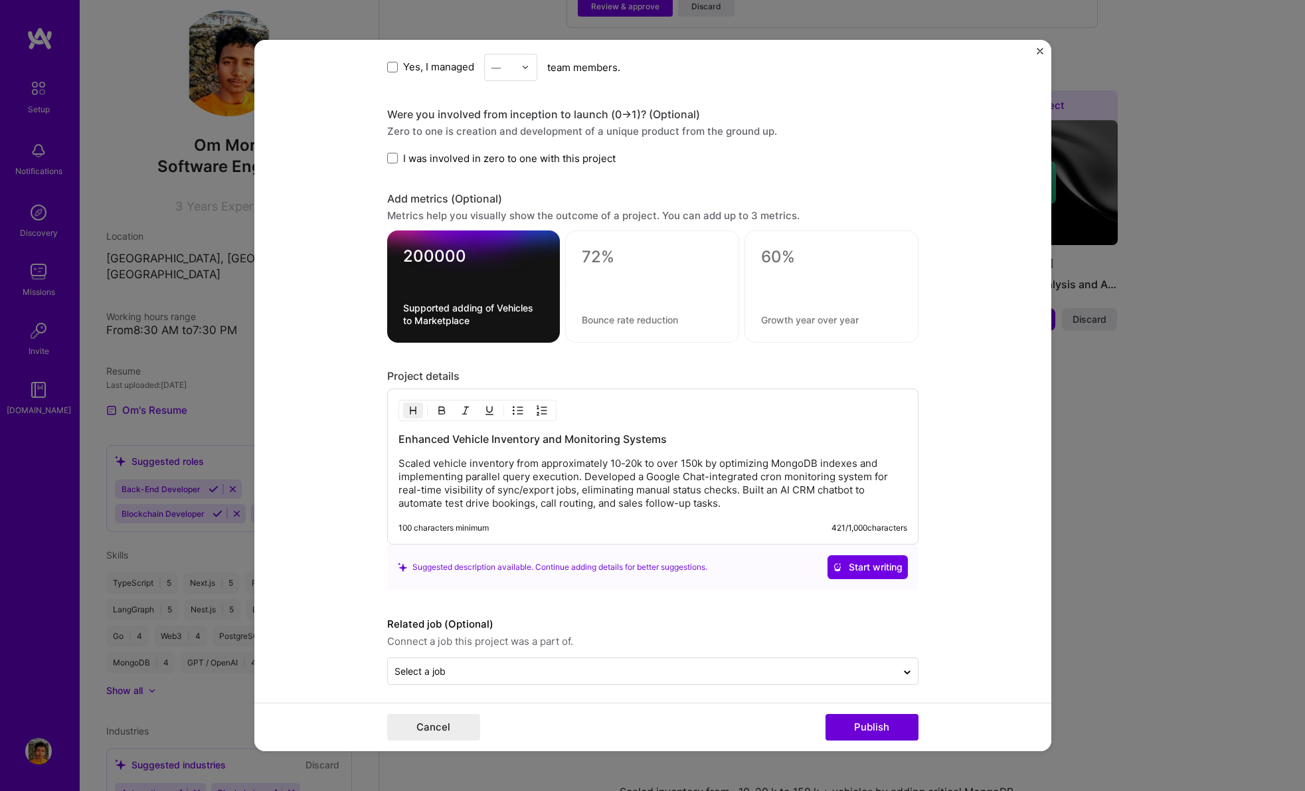
click at [508, 299] on div "200000 Supported adding of Vehicles to Marketplace" at bounding box center [473, 286] width 173 height 112
click at [506, 311] on textarea "Supported adding of Vehicles to Marketplace" at bounding box center [473, 313] width 141 height 25
type textarea "Supported adding of used vehicles to Marketplace"
click at [703, 280] on div at bounding box center [652, 283] width 141 height 14
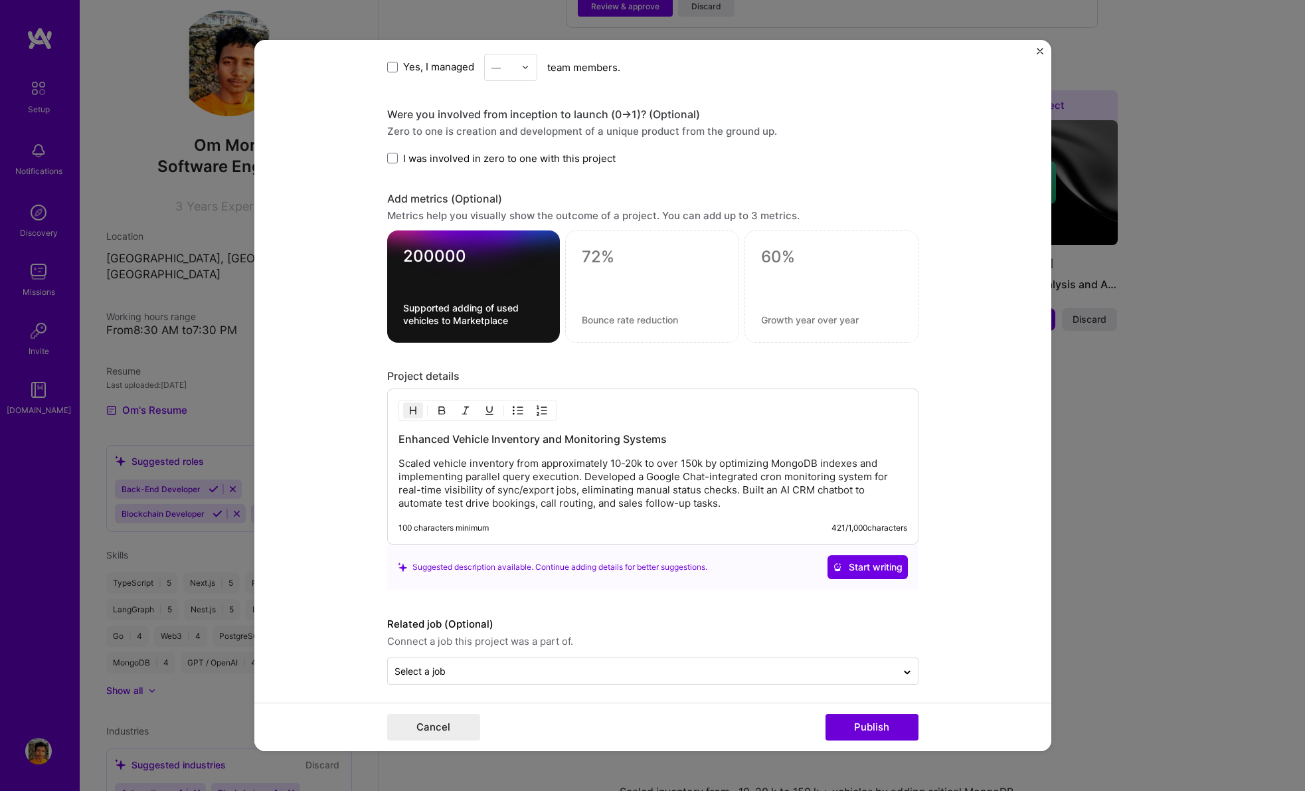
click at [600, 254] on textarea at bounding box center [652, 257] width 141 height 20
click at [770, 261] on textarea at bounding box center [831, 257] width 141 height 20
type textarea "3"
click at [588, 264] on textarea at bounding box center [652, 257] width 141 height 20
type textarea "200 users"
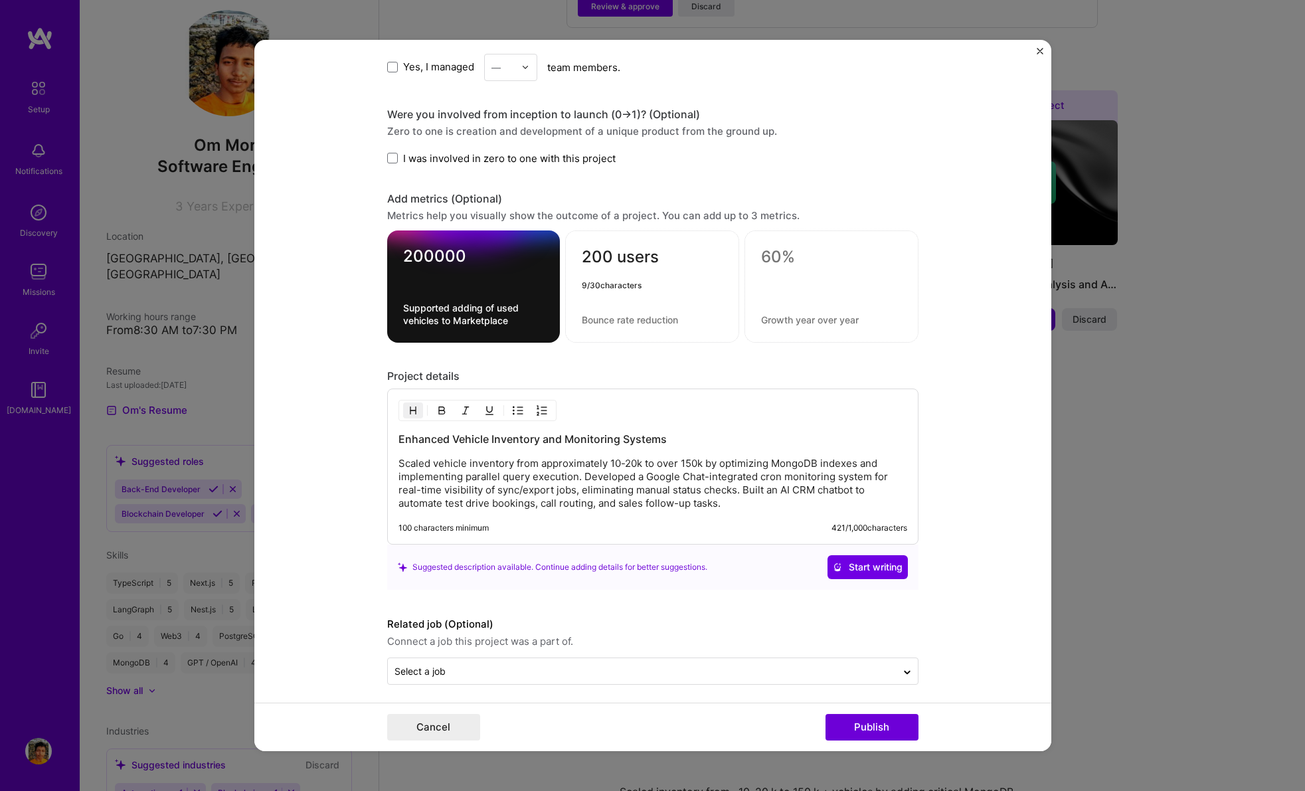
click at [631, 317] on textarea at bounding box center [652, 319] width 141 height 13
type textarea "Increased user"
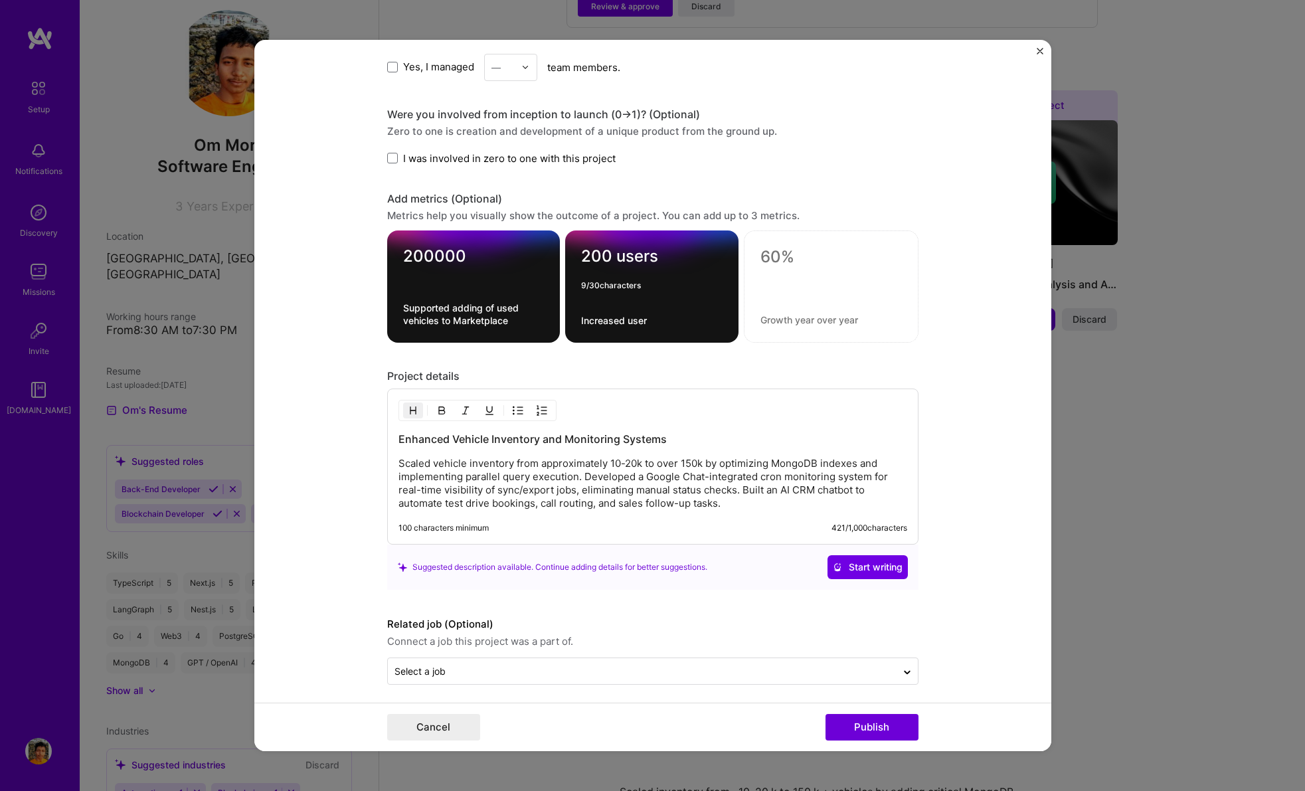
drag, startPoint x: 671, startPoint y: 254, endPoint x: 637, endPoint y: 255, distance: 33.9
click at [658, 254] on textarea "200 users" at bounding box center [651, 259] width 141 height 26
click at [636, 256] on textarea "200 users" at bounding box center [651, 259] width 141 height 26
click at [659, 317] on textarea "Increased user" at bounding box center [651, 320] width 141 height 13
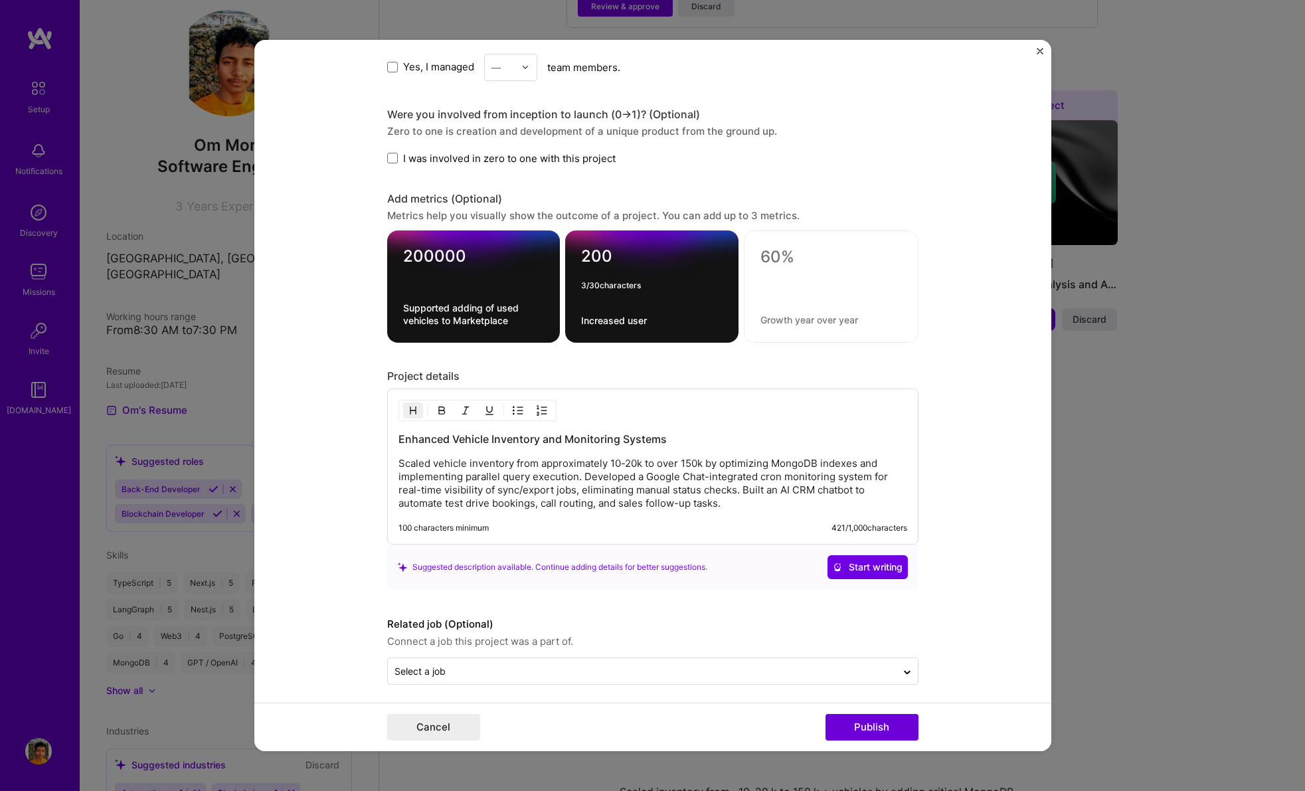
click at [616, 261] on textarea "200" at bounding box center [651, 259] width 141 height 26
click at [612, 260] on textarea "200" at bounding box center [651, 259] width 141 height 26
type textarea "200%"
click at [658, 321] on textarea "Increased user" at bounding box center [651, 320] width 141 height 13
type textarea "Increased users"
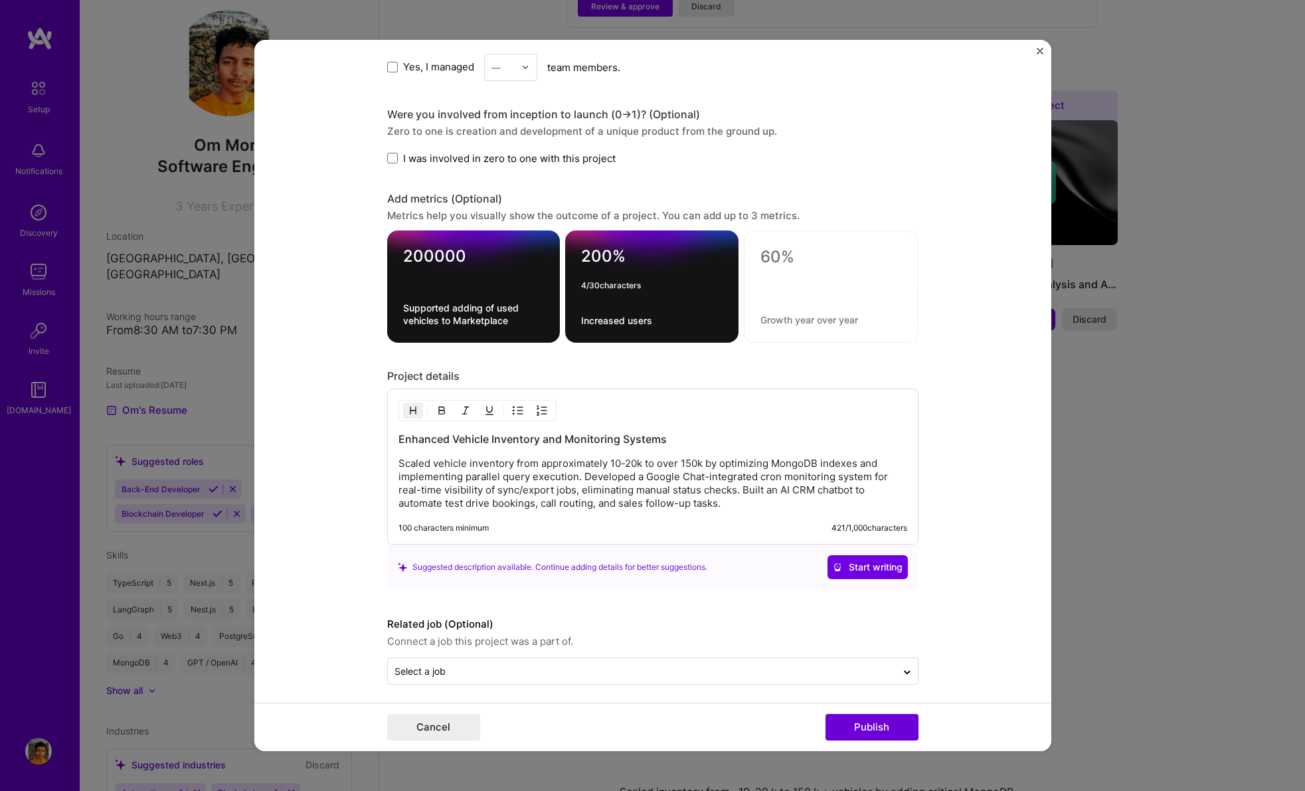
click at [625, 252] on textarea "200%" at bounding box center [651, 259] width 141 height 26
type textarea "200"
click at [624, 319] on textarea "Increased users" at bounding box center [651, 320] width 141 height 13
type textarea "Increased per day users"
click at [760, 262] on textarea at bounding box center [830, 260] width 141 height 26
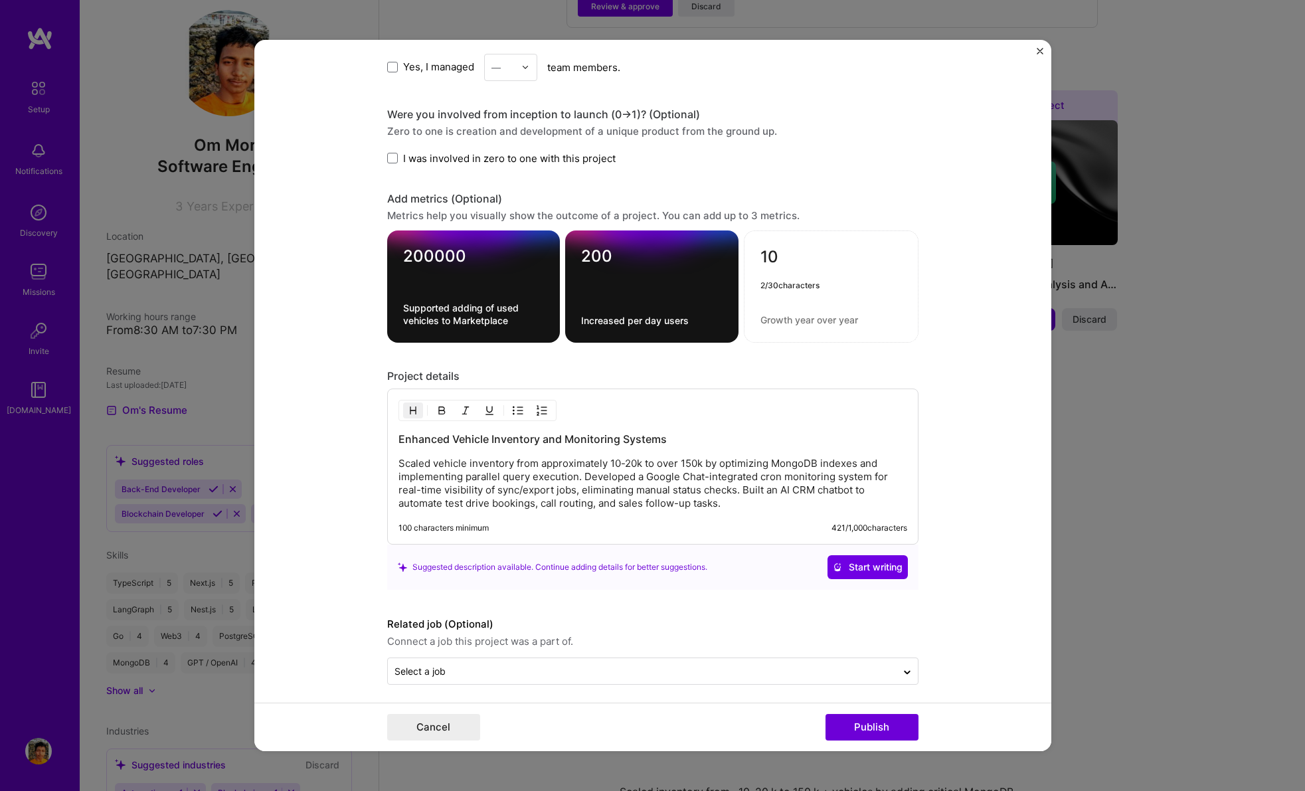
type textarea "10"
click at [672, 316] on textarea "Increased per day users" at bounding box center [651, 320] width 141 height 13
click at [792, 325] on div "10" at bounding box center [831, 286] width 175 height 112
paste textarea "Increased per day users"
type textarea "Increased per day users"
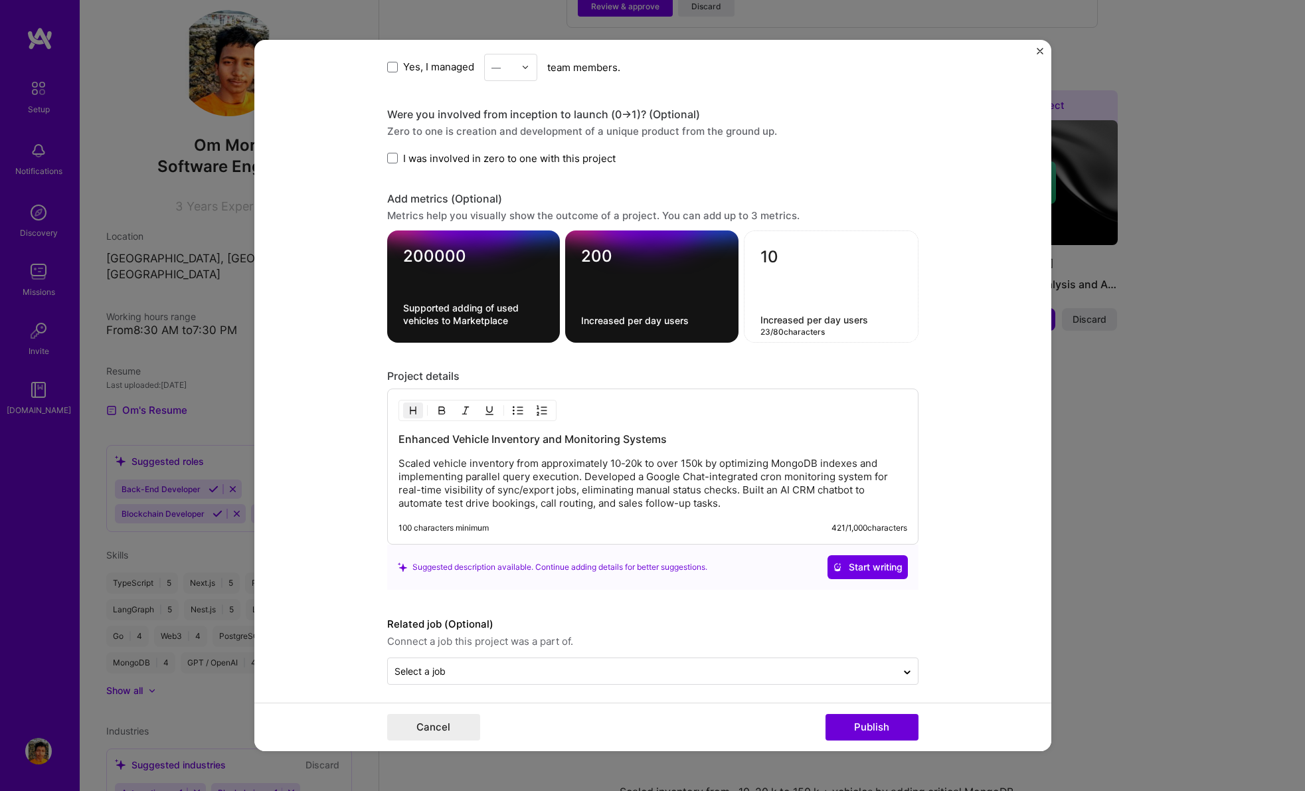
click at [616, 259] on textarea "200" at bounding box center [651, 259] width 141 height 26
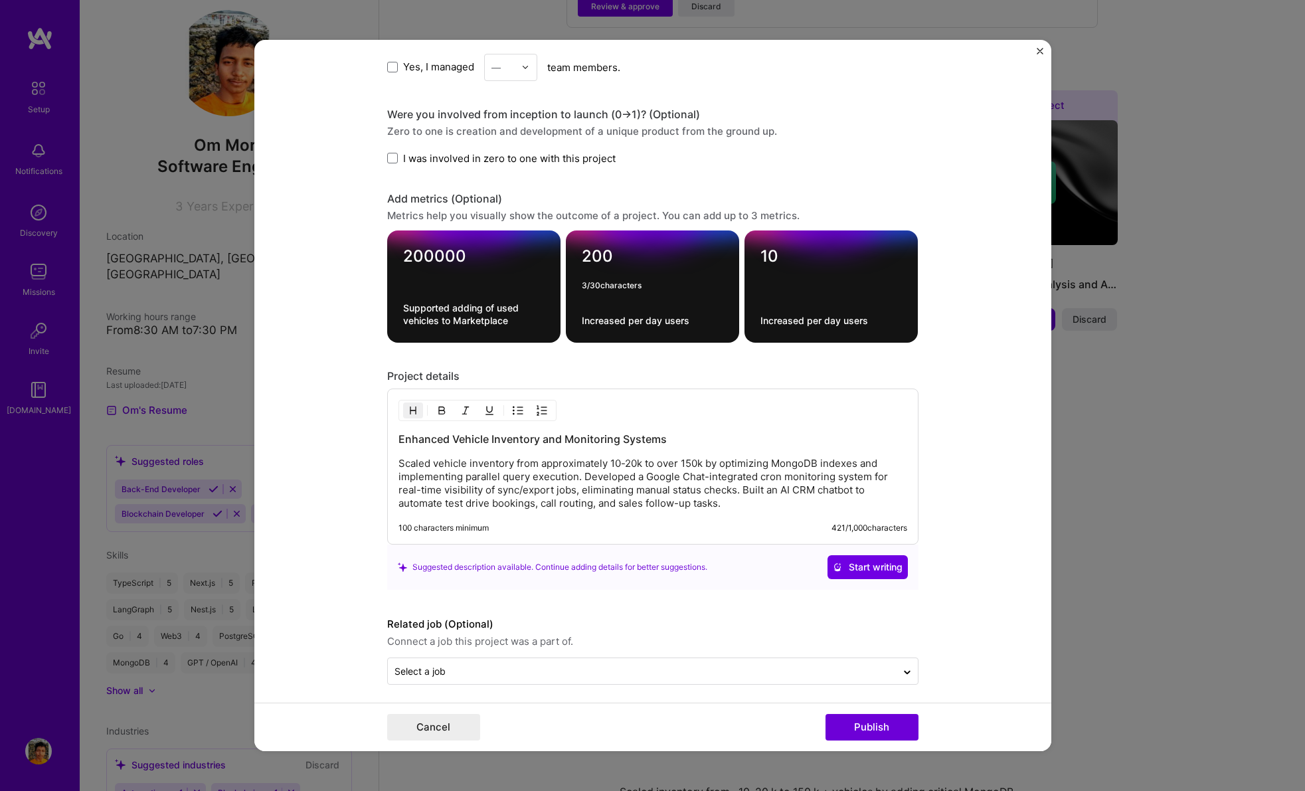
click at [762, 260] on textarea "10" at bounding box center [830, 259] width 141 height 26
paste textarea "20"
type textarea "200"
click at [622, 256] on textarea "200" at bounding box center [652, 259] width 141 height 26
click at [652, 317] on textarea "Increased per day users" at bounding box center [652, 320] width 141 height 13
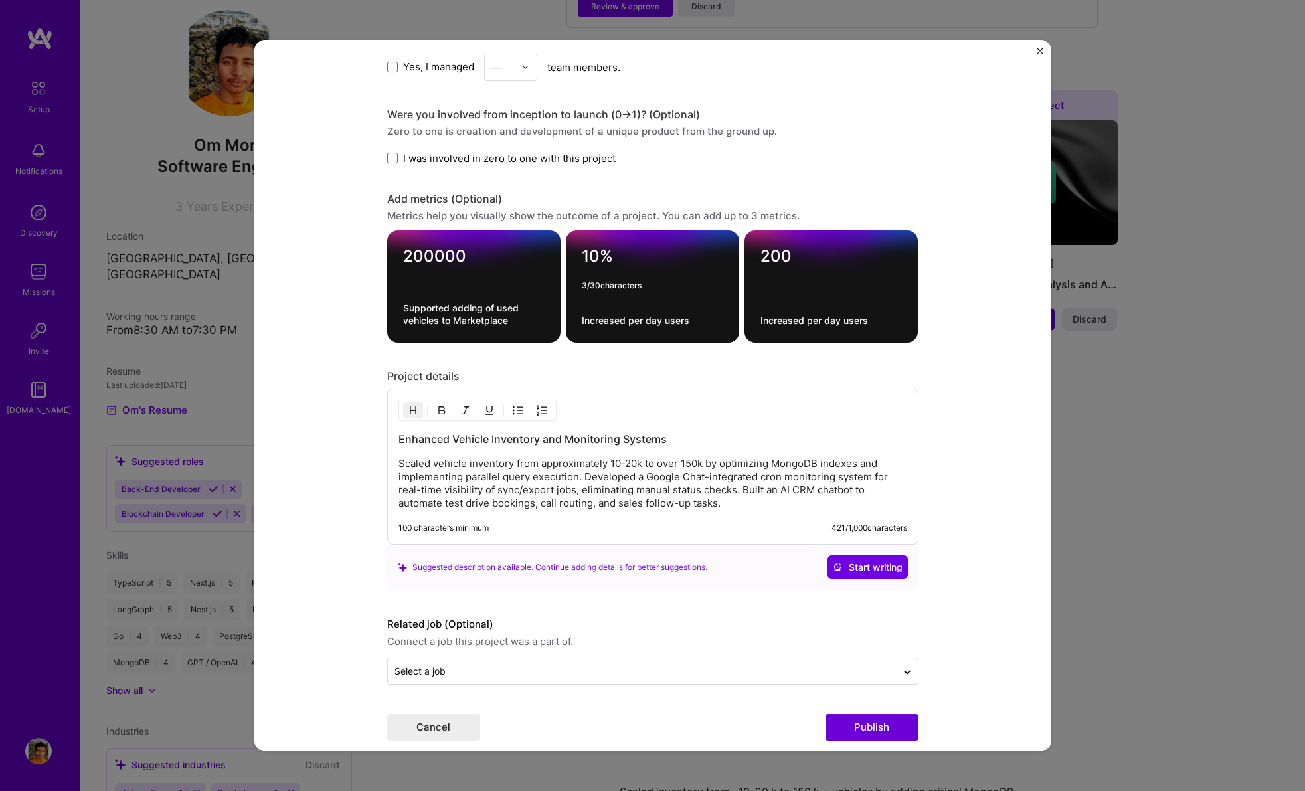
drag, startPoint x: 606, startPoint y: 261, endPoint x: 558, endPoint y: 260, distance: 47.8
click at [558, 260] on div "200000 Supported adding of used vehicles to Marketplace 10% 3 / 30 characters I…" at bounding box center [652, 286] width 531 height 112
type textarea "90%"
click at [635, 323] on textarea "Increased per day users" at bounding box center [652, 320] width 141 height 13
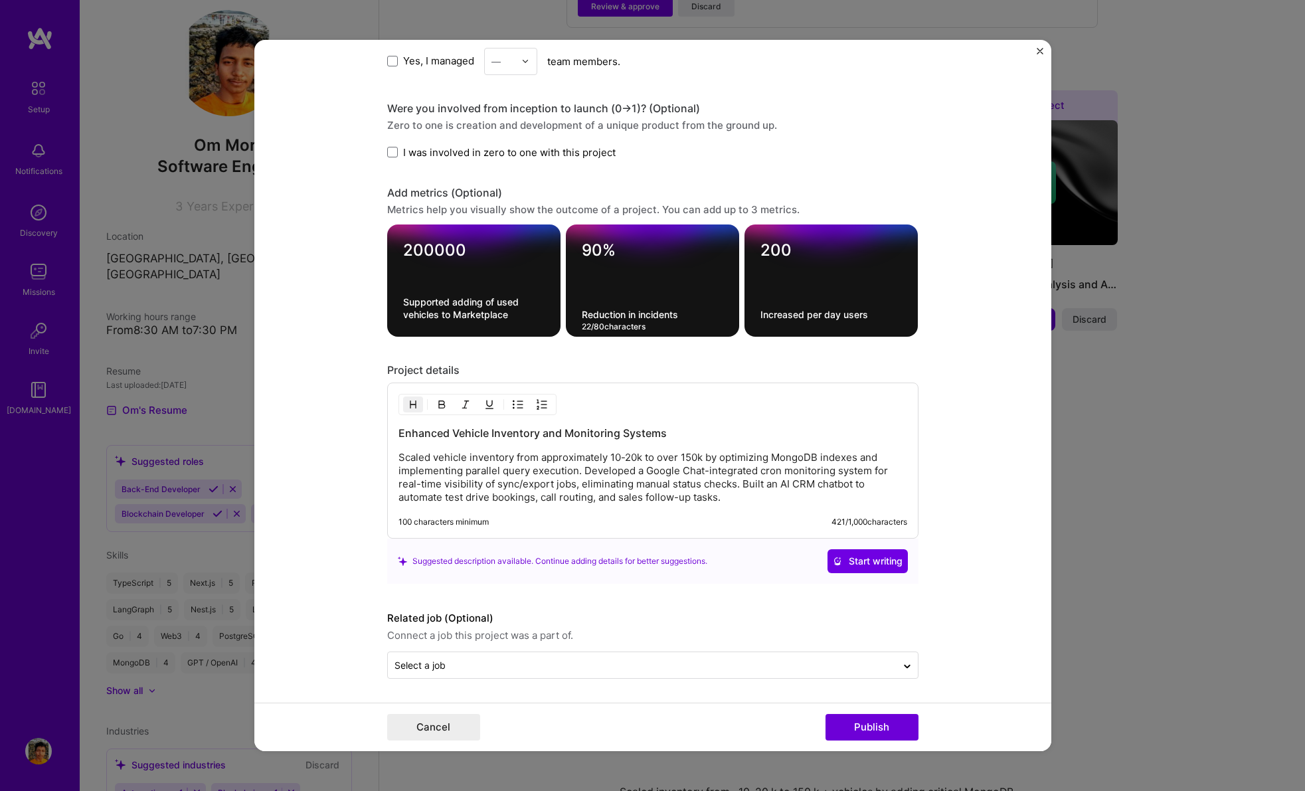
scroll to position [918, 0]
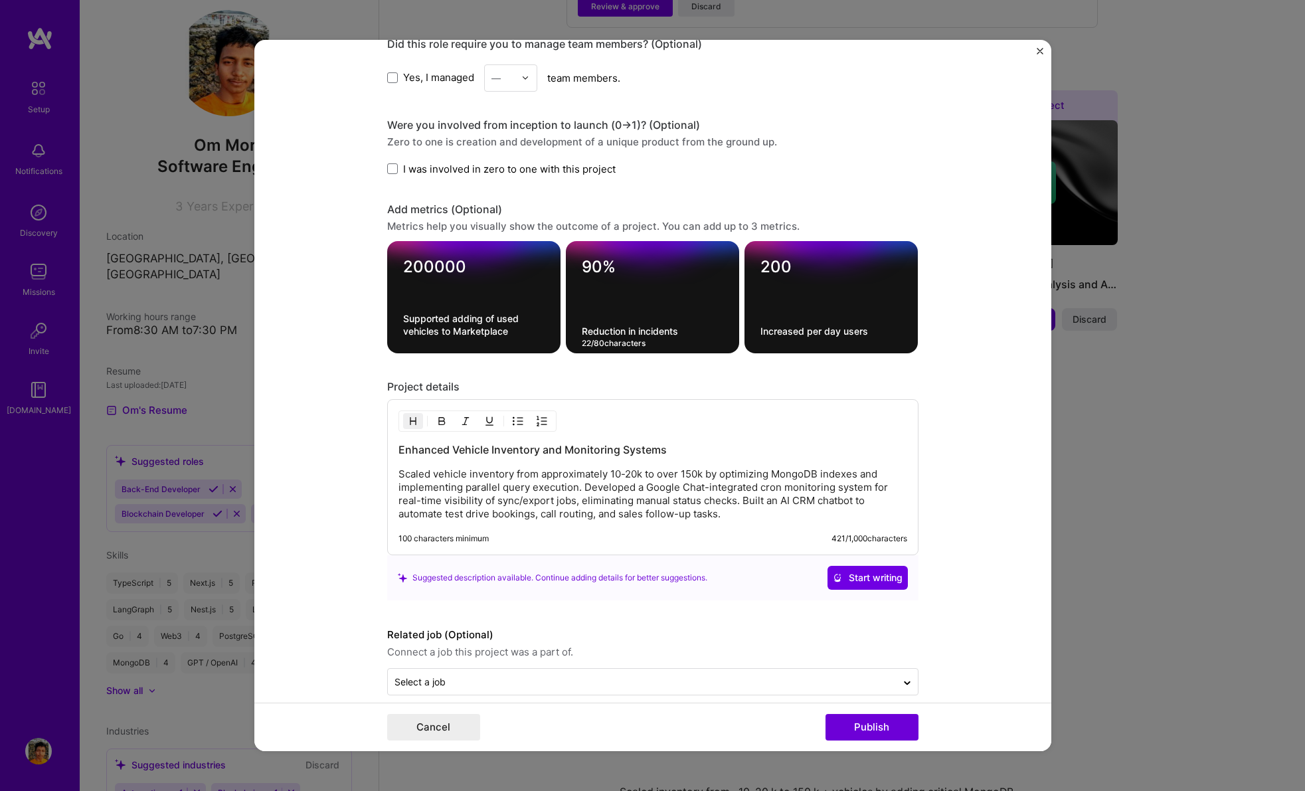
click at [658, 331] on textarea "Reduction in incidents" at bounding box center [652, 331] width 141 height 13
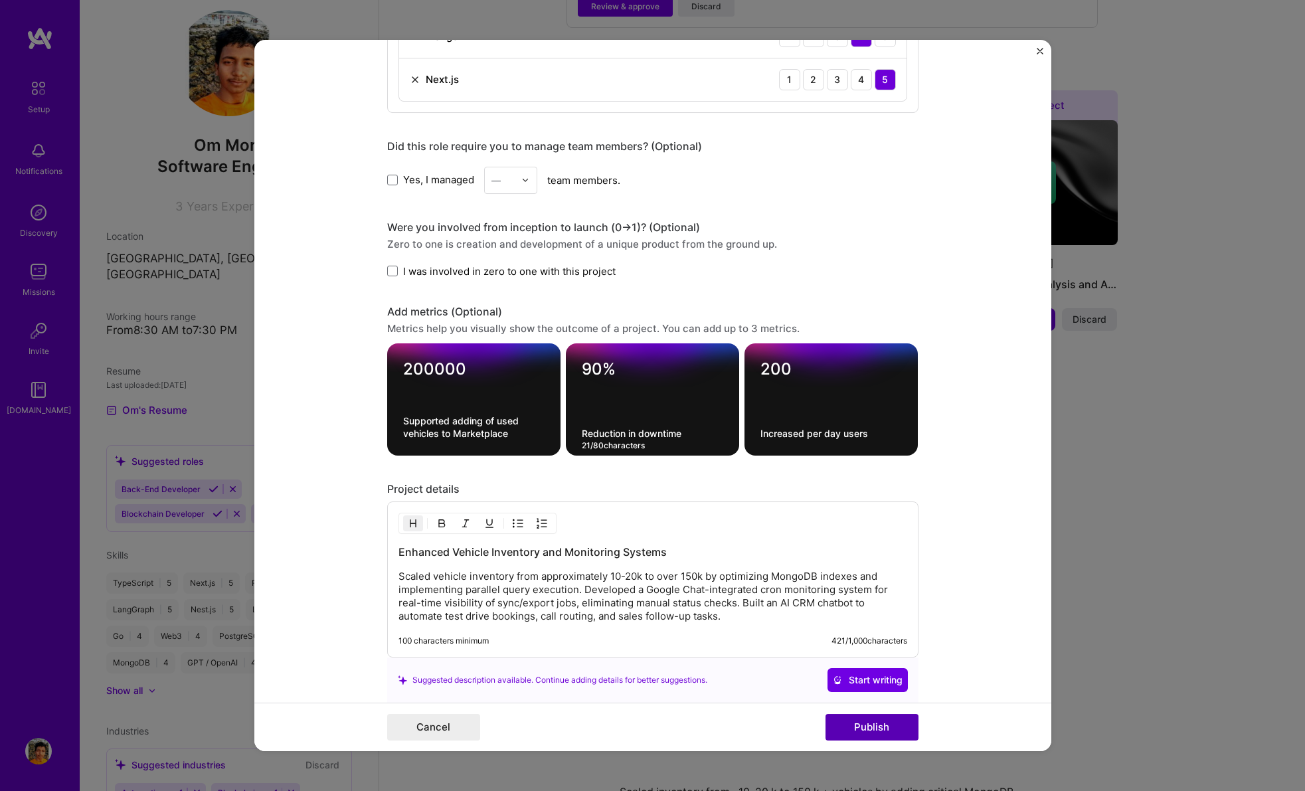
type textarea "Reduction in downtime"
click at [875, 732] on button "Publish" at bounding box center [871, 727] width 93 height 27
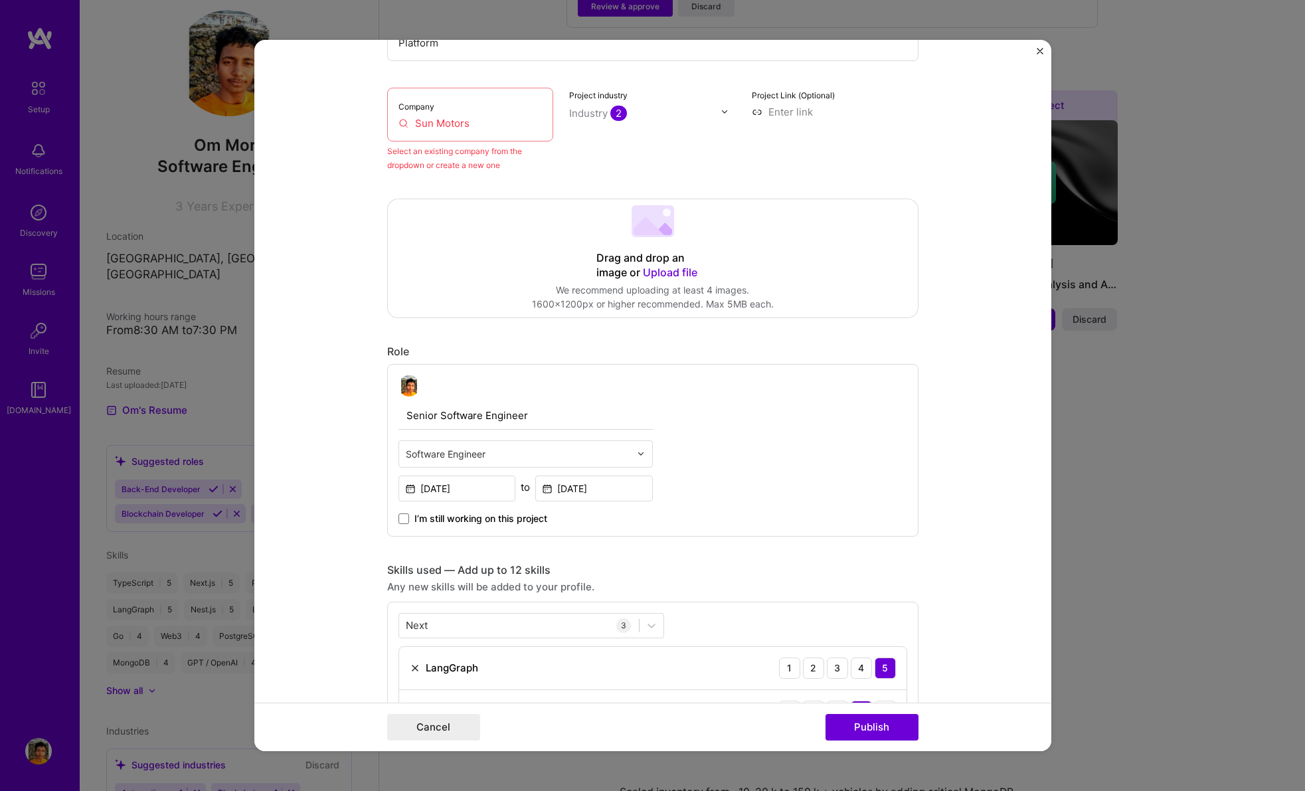
scroll to position [87, 0]
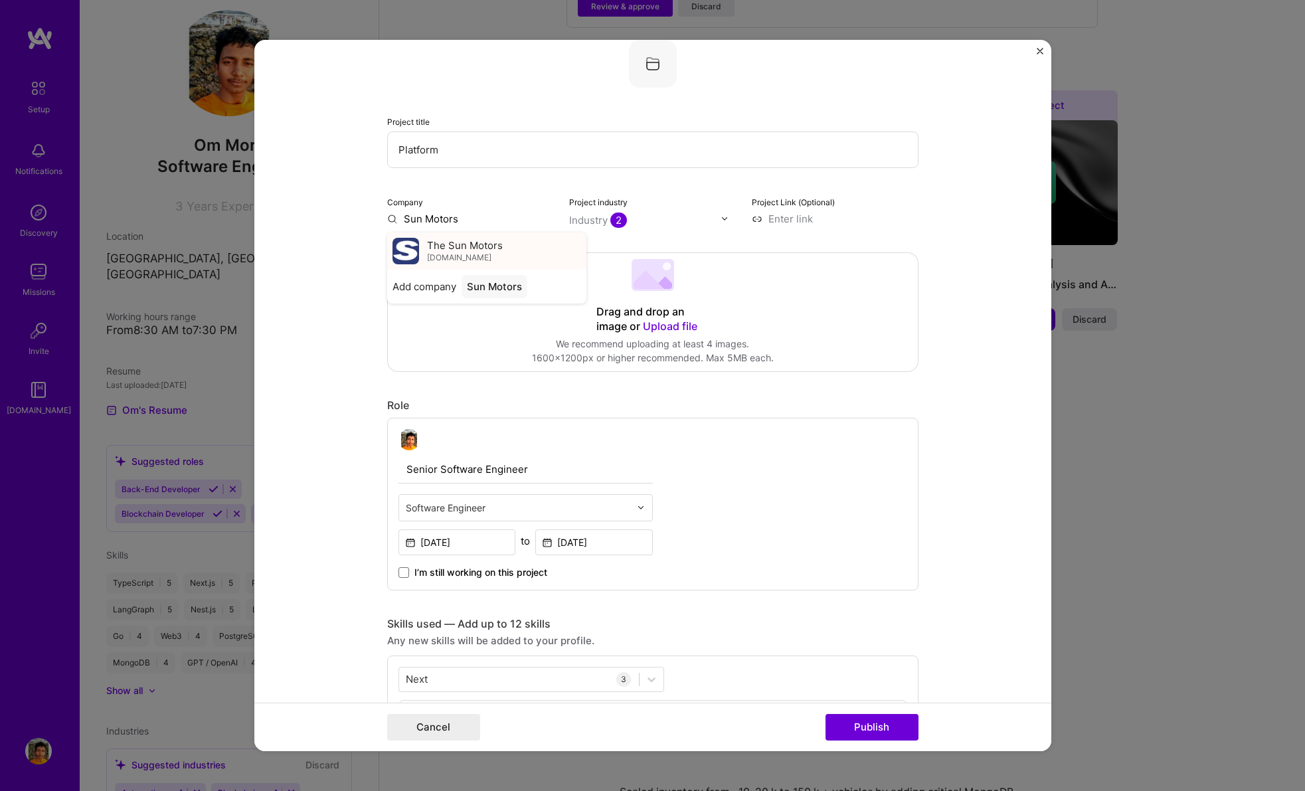
click at [488, 244] on span "The Sun Motors" at bounding box center [465, 245] width 76 height 14
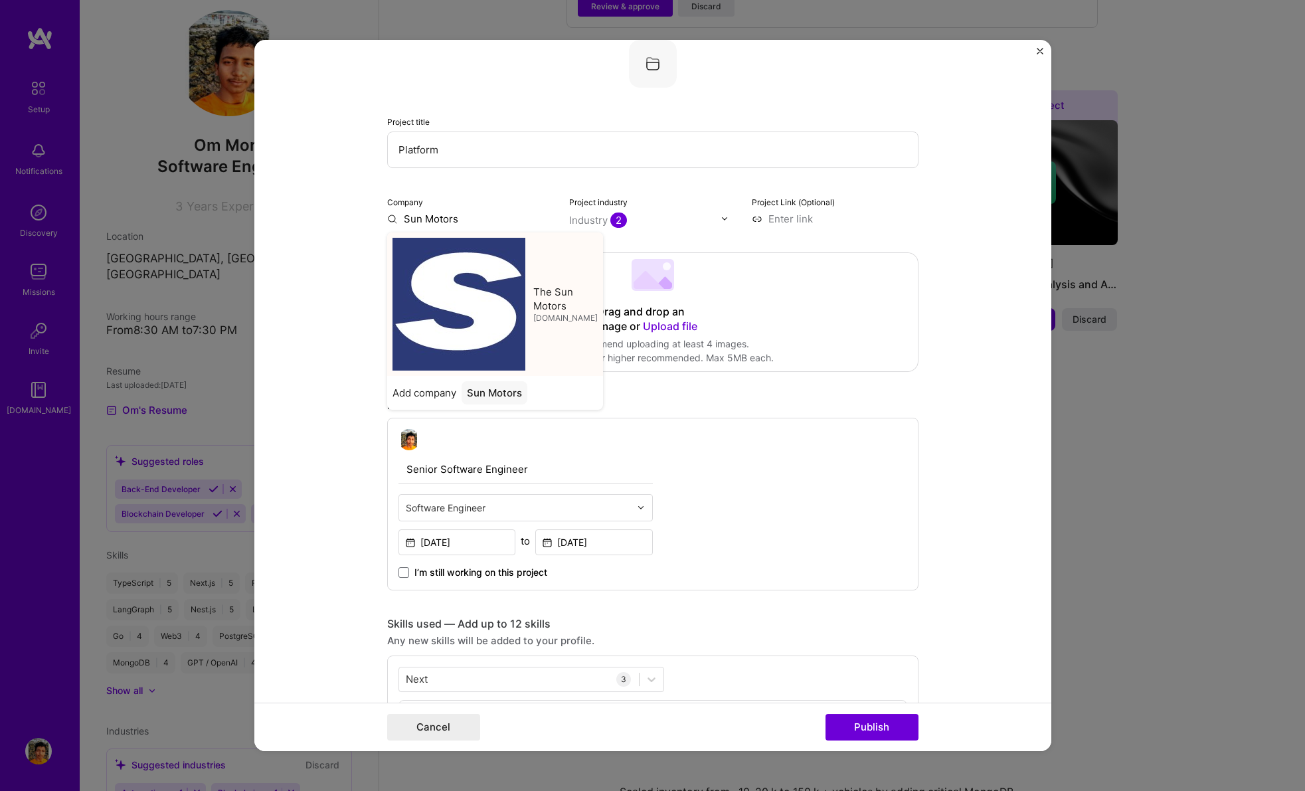
type input "The Sun Motors"
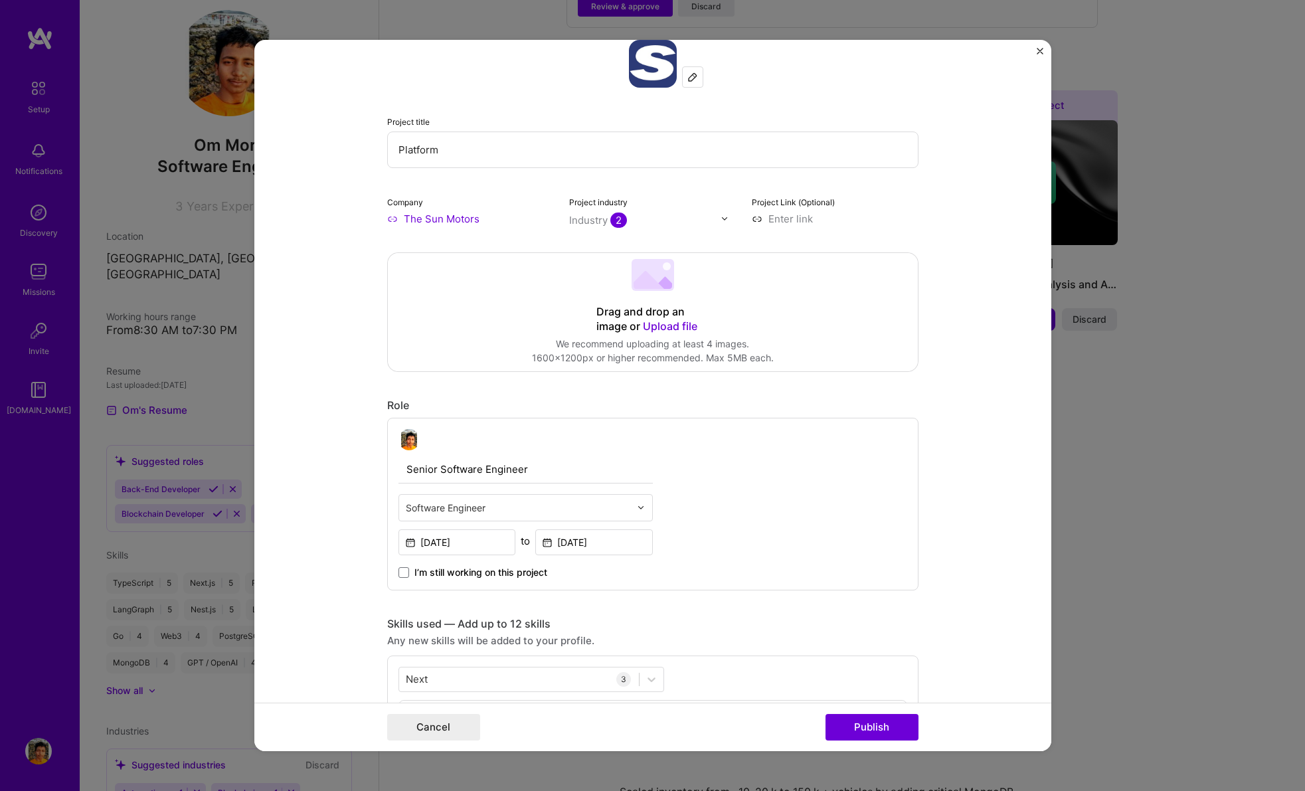
scroll to position [0, 0]
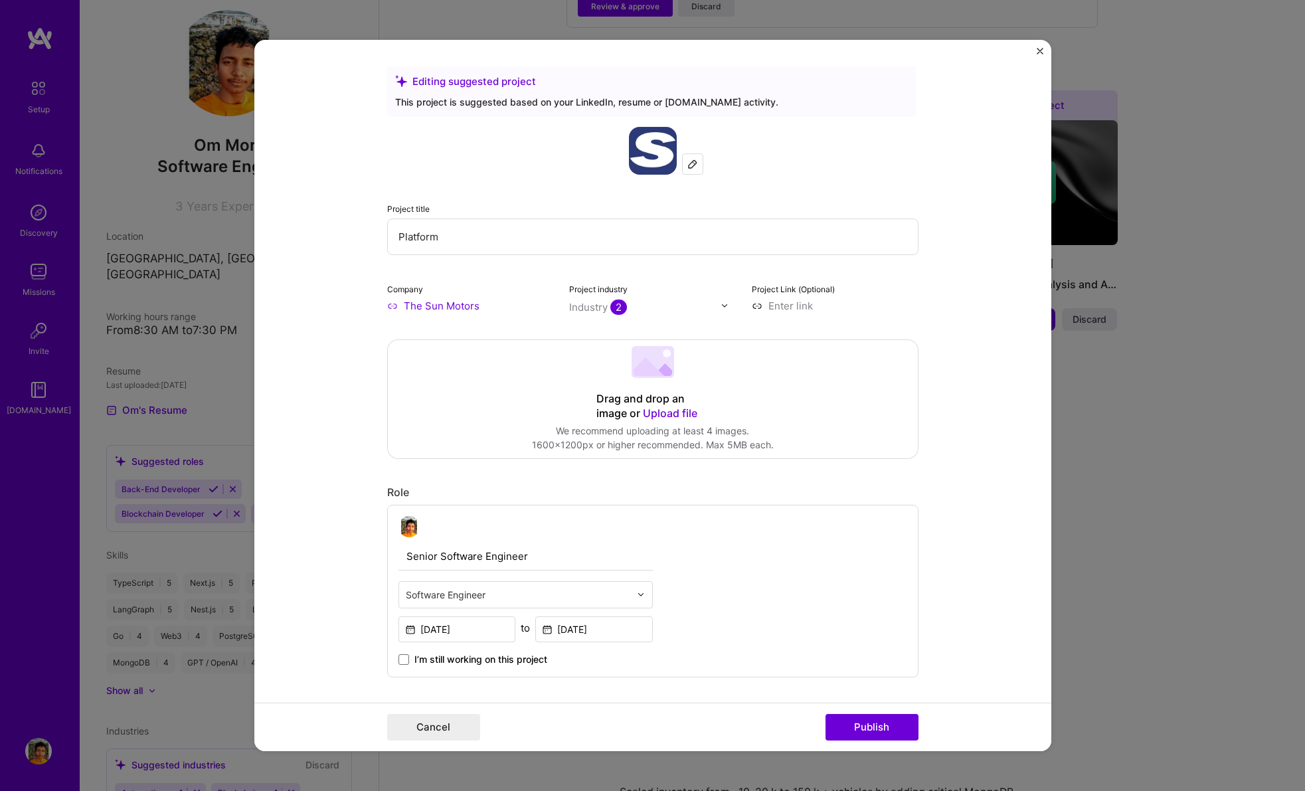
click at [786, 302] on input at bounding box center [835, 306] width 167 height 14
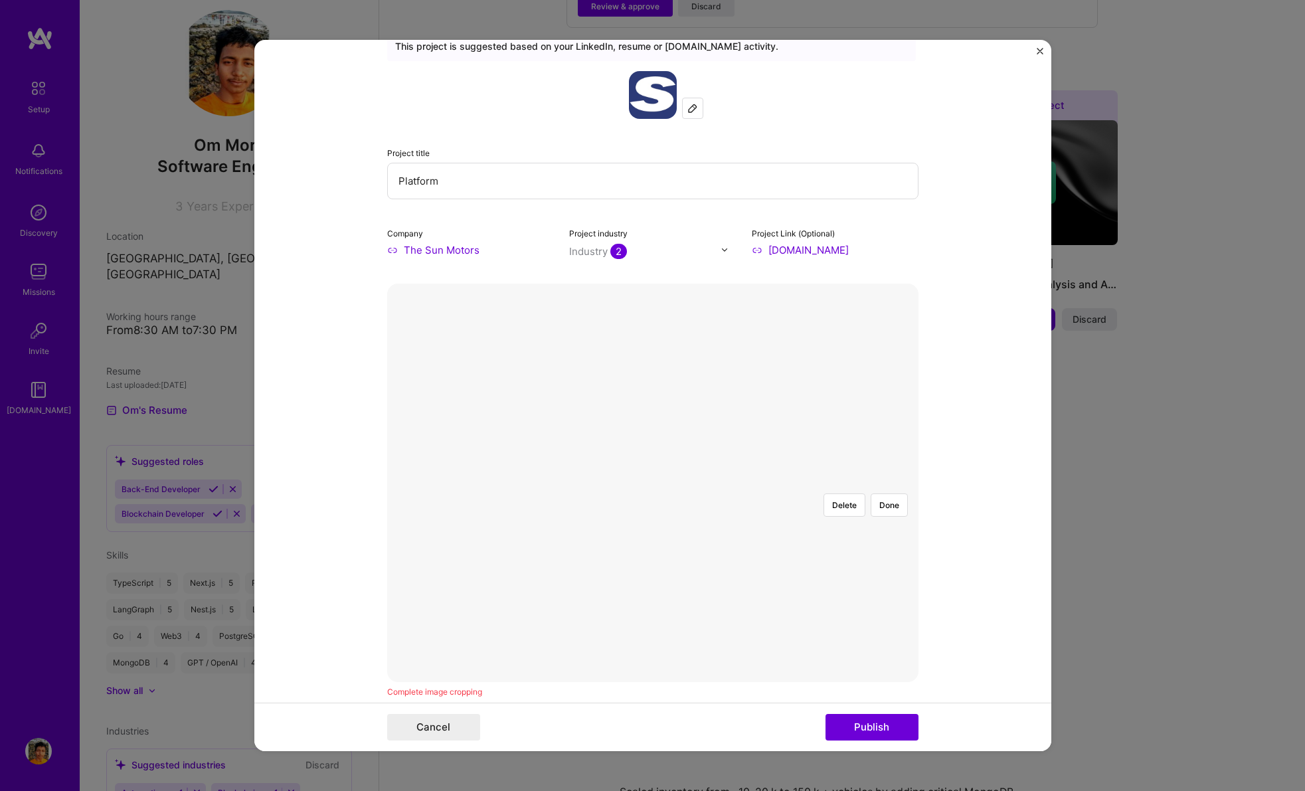
scroll to position [58, 0]
type input "[URL][DOMAIN_NAME]"
click at [820, 480] on div at bounding box center [888, 656] width 470 height 353
click at [979, 652] on form "Editing suggested project This project is suggested based on your LinkedIn, res…" at bounding box center [652, 396] width 797 height 712
click at [799, 480] on div at bounding box center [888, 656] width 470 height 353
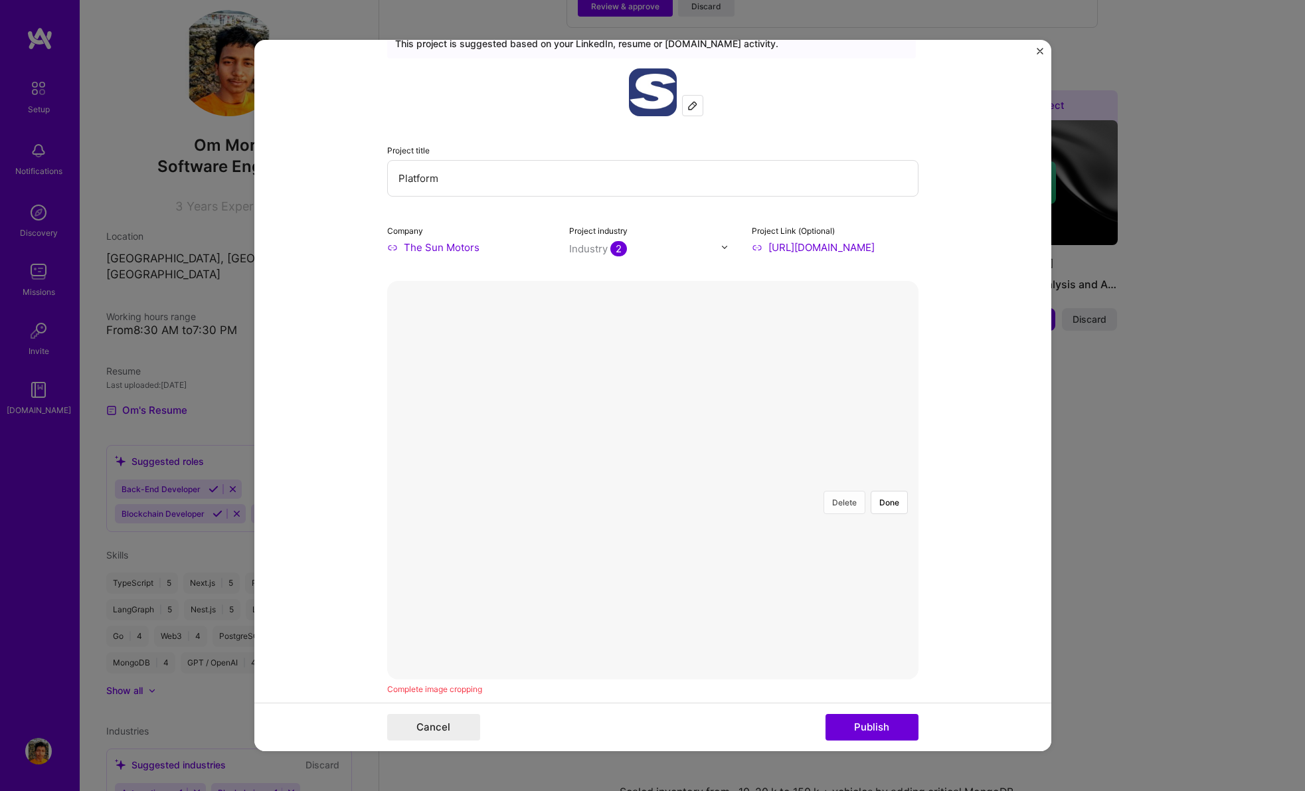
click at [842, 491] on button "Delete" at bounding box center [844, 502] width 42 height 23
click at [900, 480] on div "Delete Done" at bounding box center [652, 480] width 531 height 0
click at [653, 487] on div at bounding box center [898, 671] width 491 height 369
click at [869, 723] on button "Publish" at bounding box center [871, 727] width 93 height 27
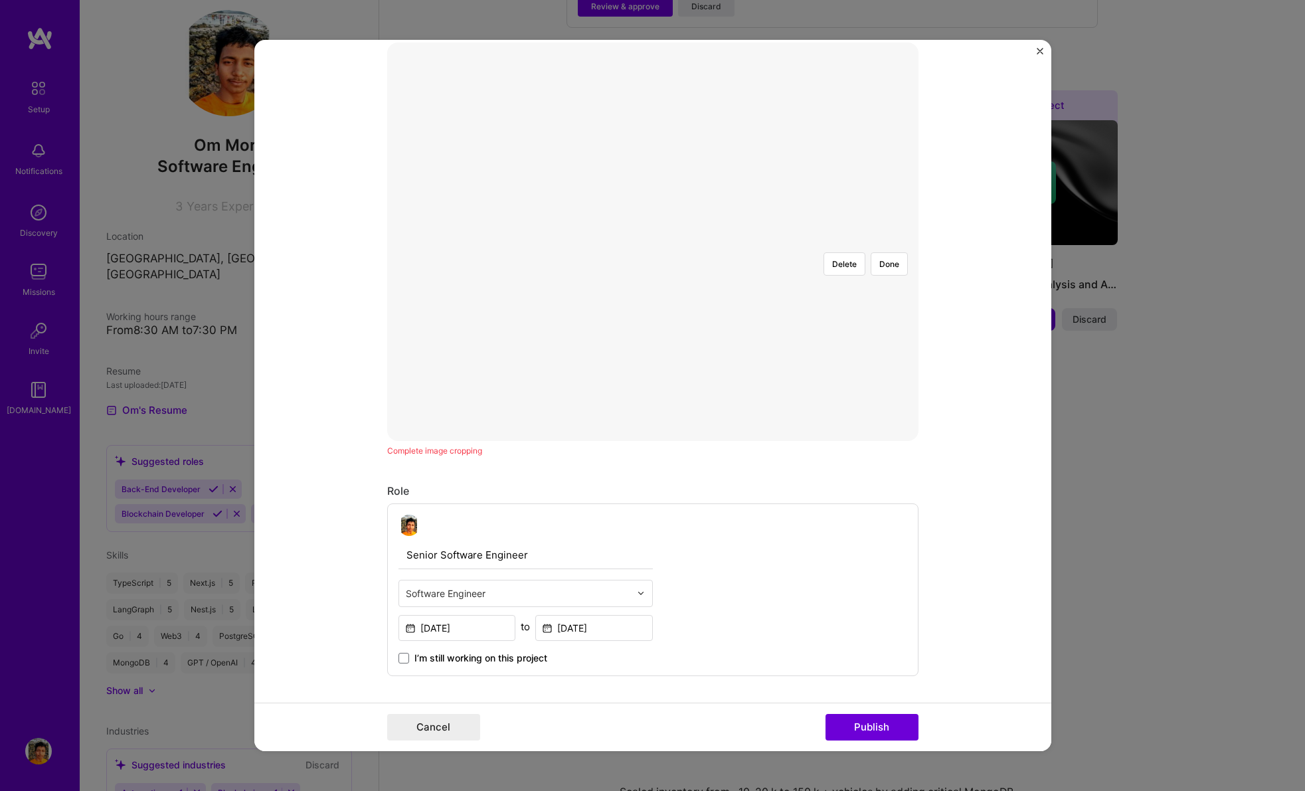
scroll to position [270, 0]
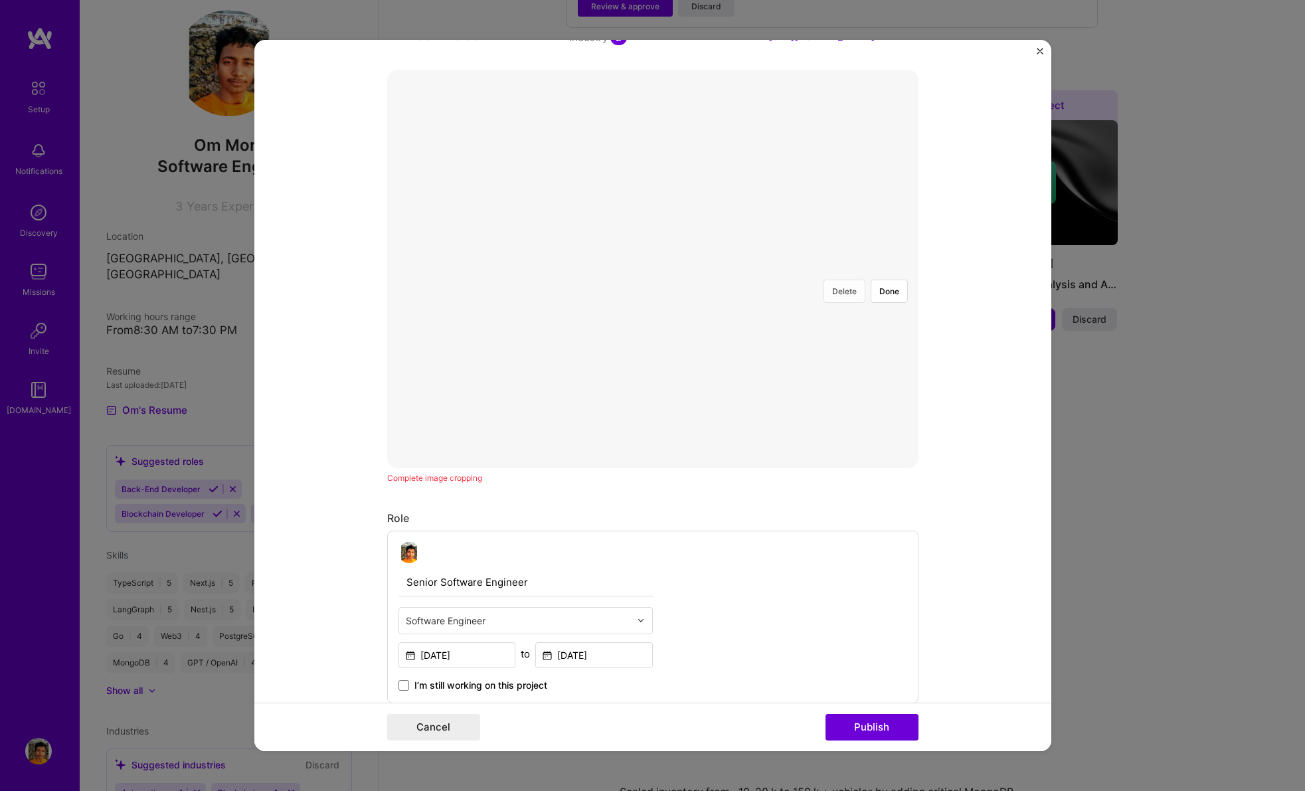
click at [838, 280] on button "Delete" at bounding box center [844, 291] width 42 height 23
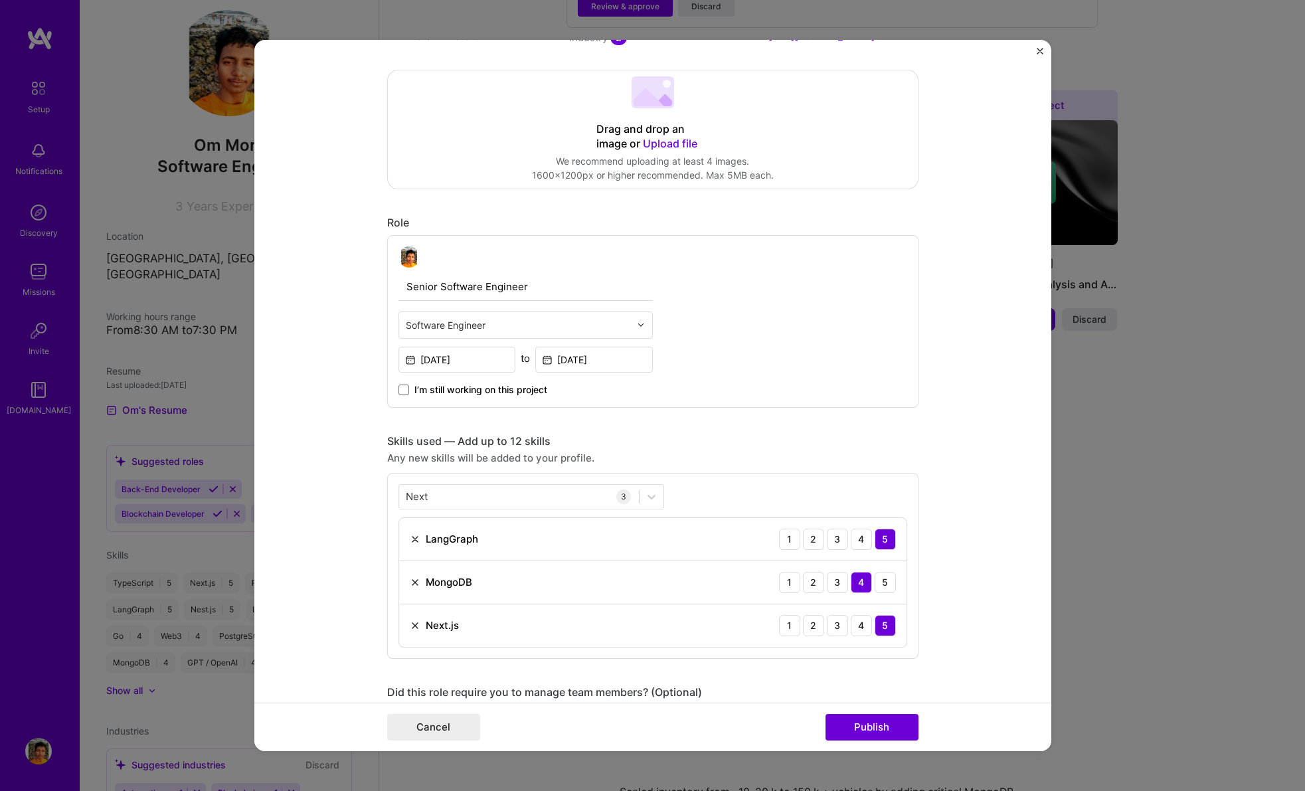
scroll to position [251, 0]
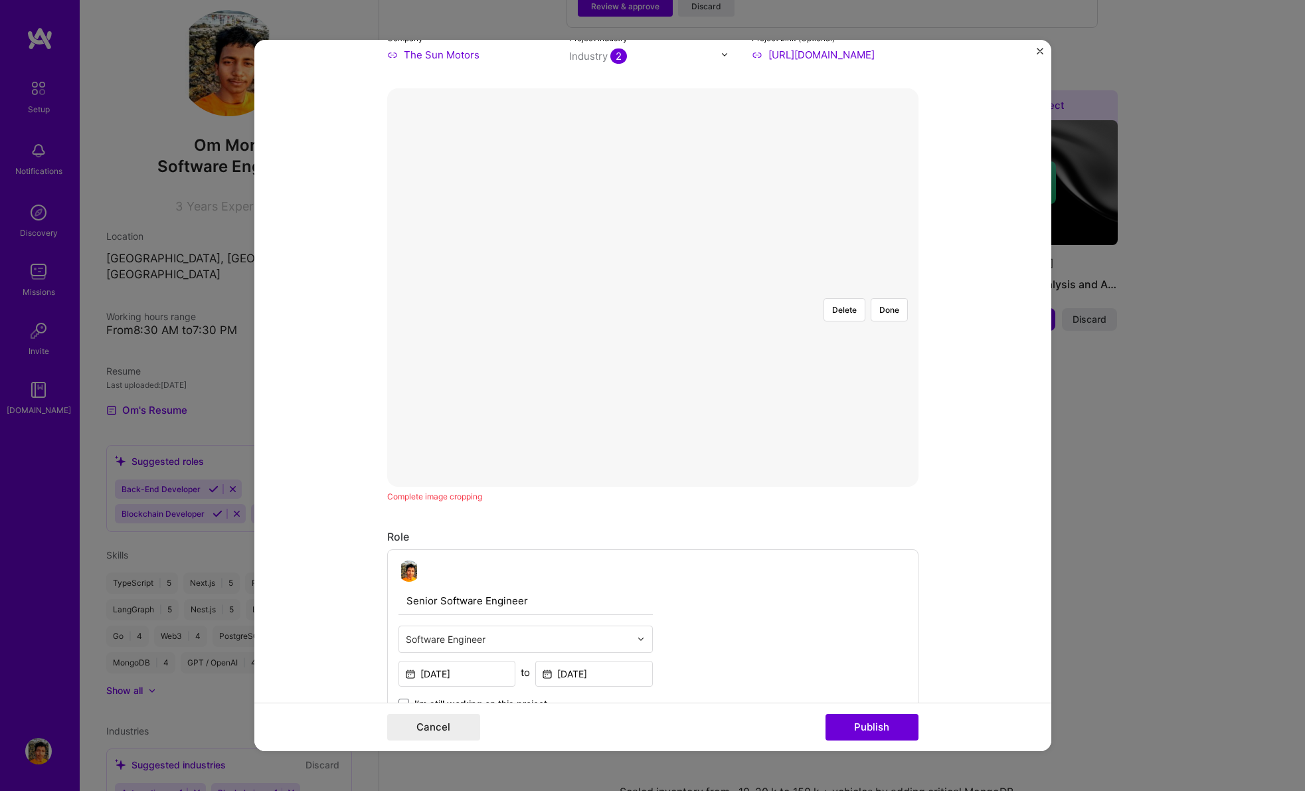
click at [825, 288] on div at bounding box center [918, 484] width 522 height 392
click at [888, 298] on button "Done" at bounding box center [889, 309] width 37 height 23
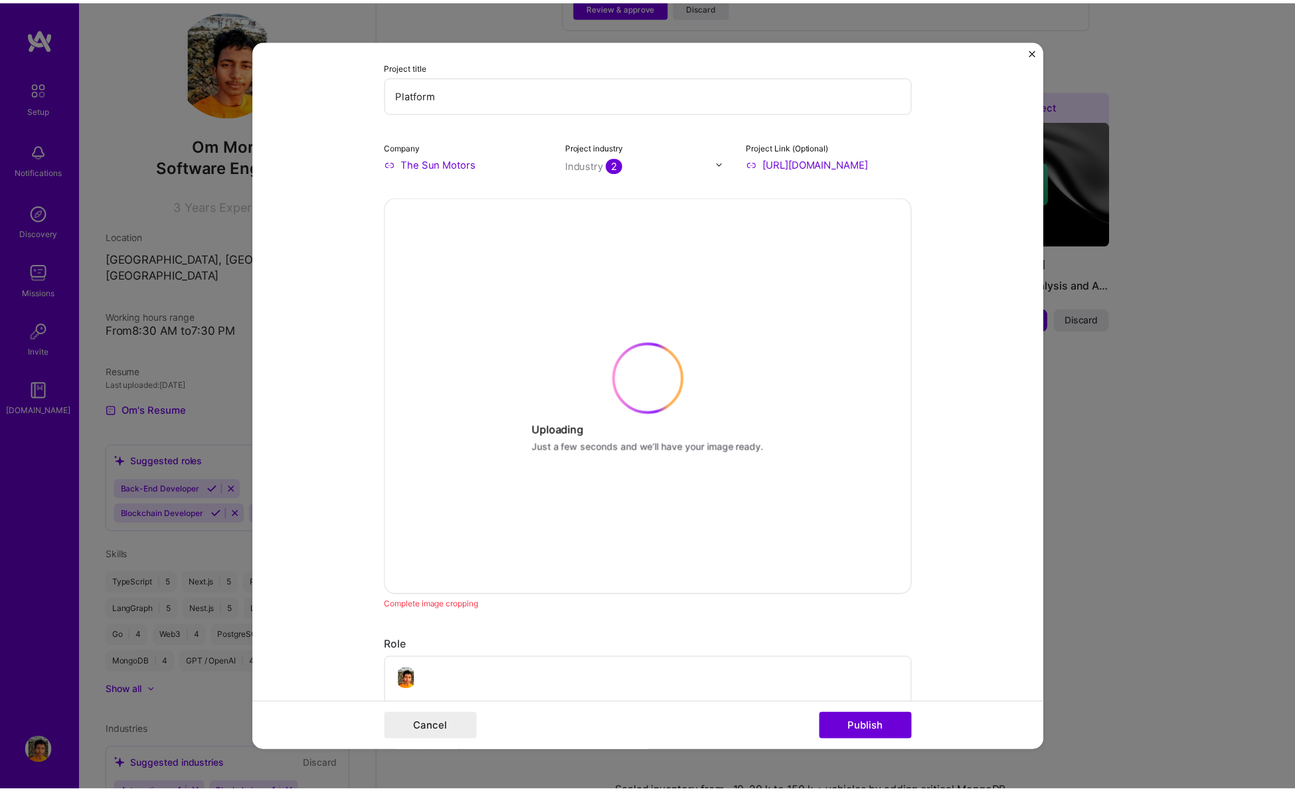
scroll to position [116, 0]
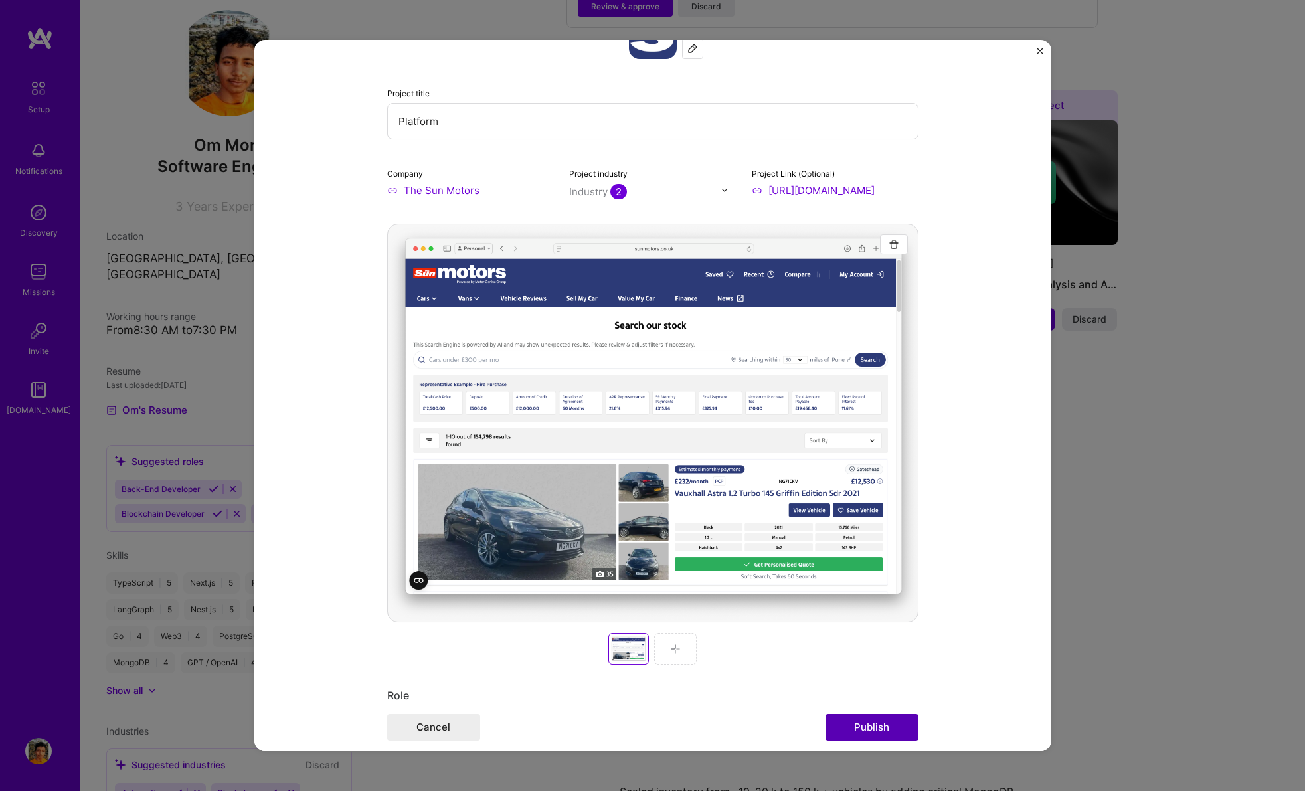
click at [871, 732] on button "Publish" at bounding box center [871, 727] width 93 height 27
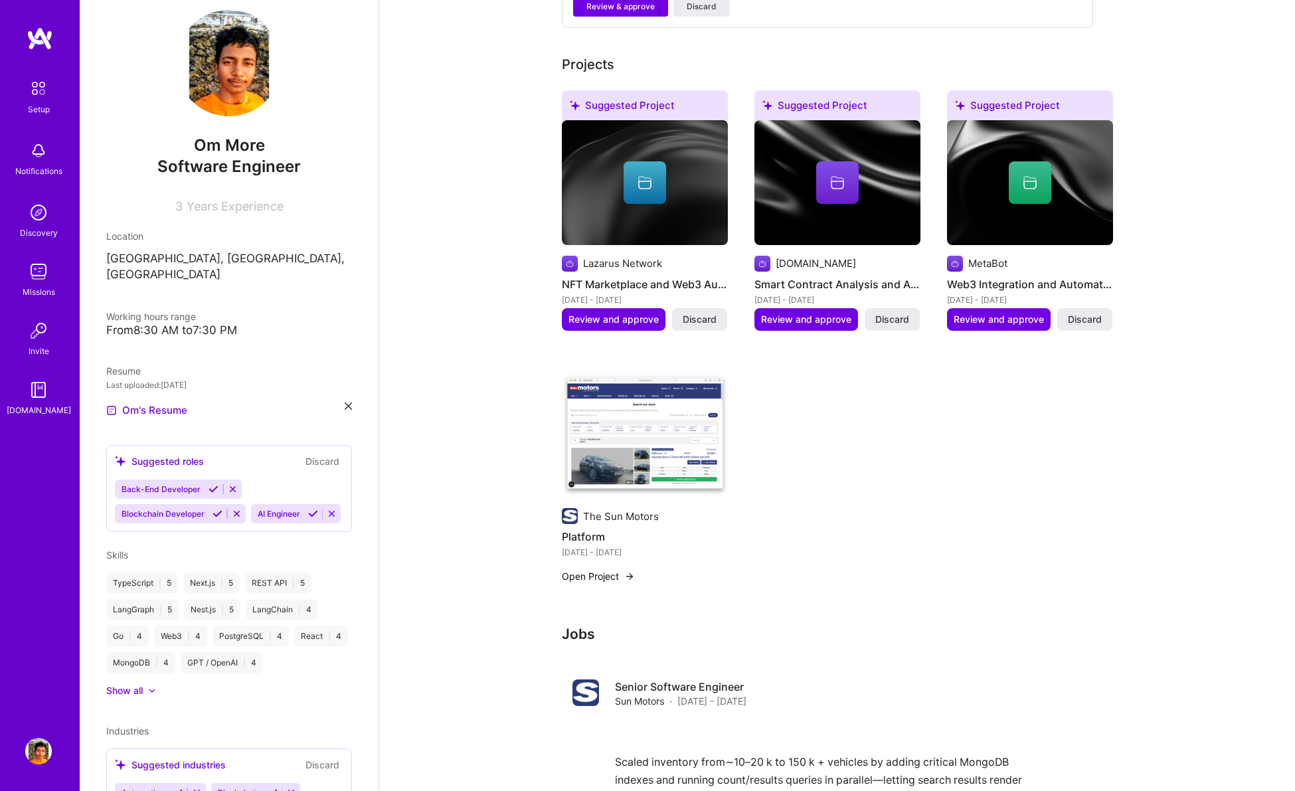
scroll to position [575, 0]
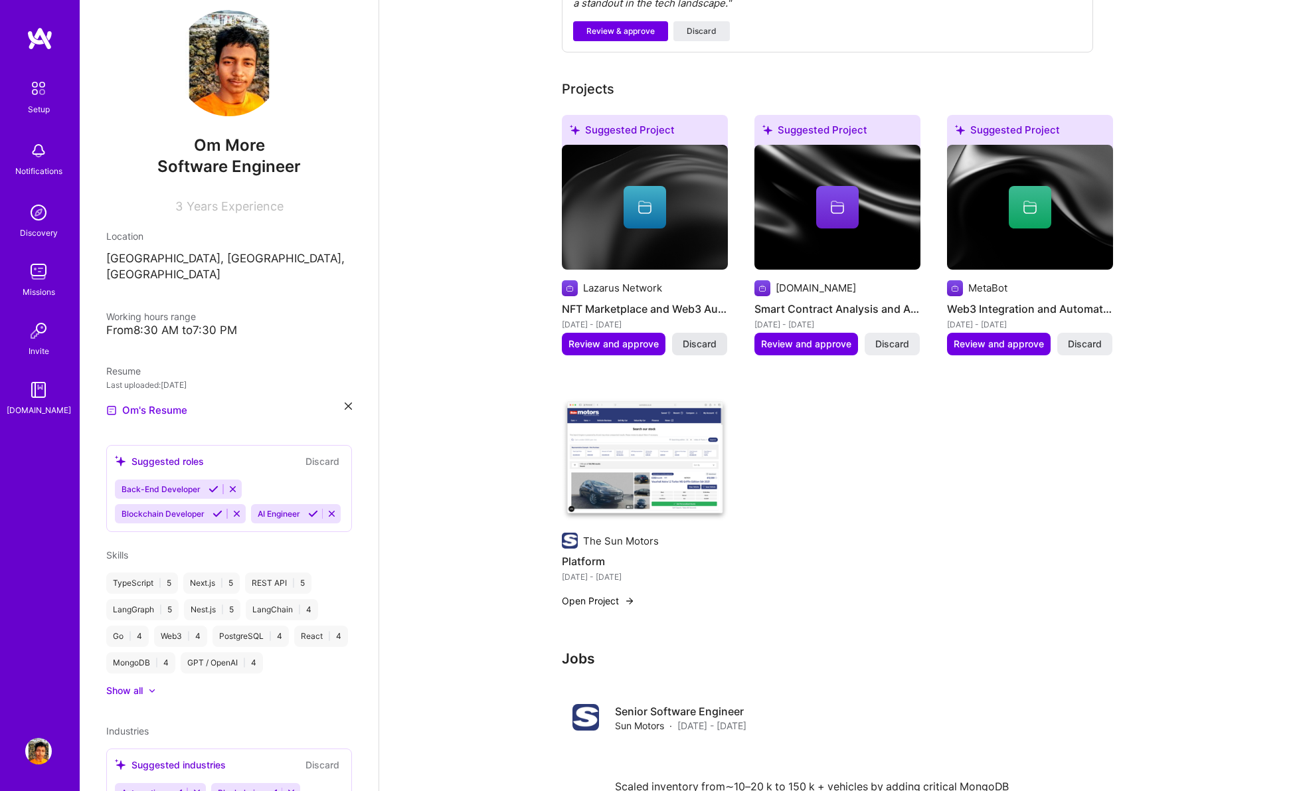
click at [685, 337] on span "Discard" at bounding box center [700, 343] width 34 height 13
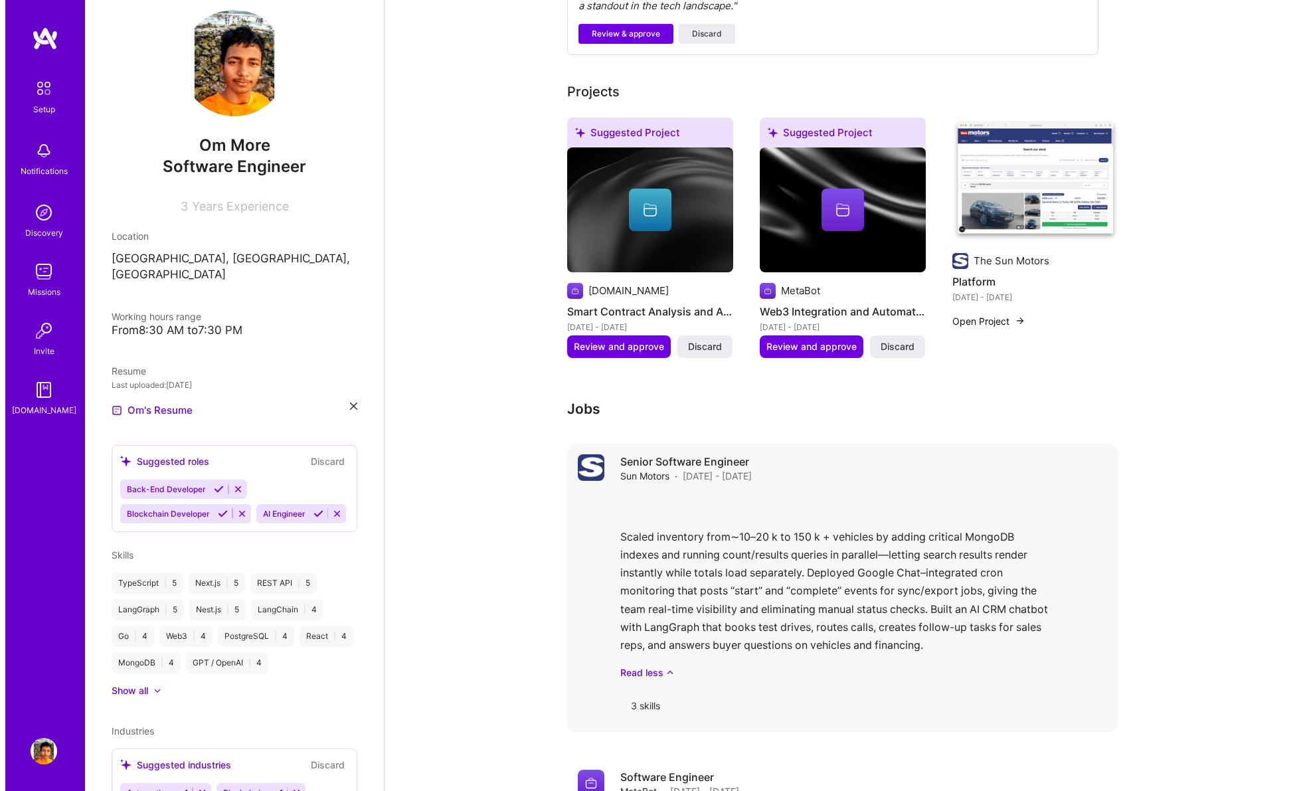
scroll to position [563, 0]
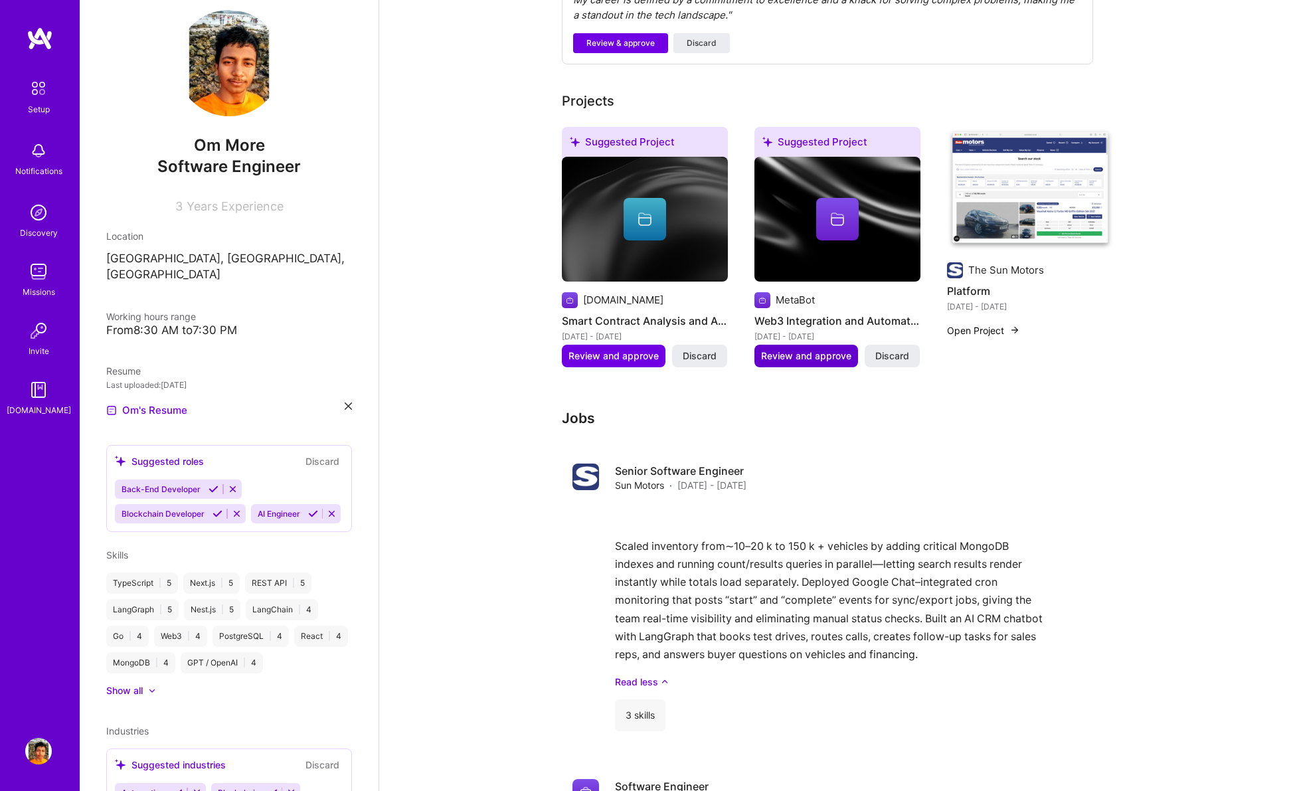
click at [790, 349] on span "Review and approve" at bounding box center [806, 355] width 90 height 13
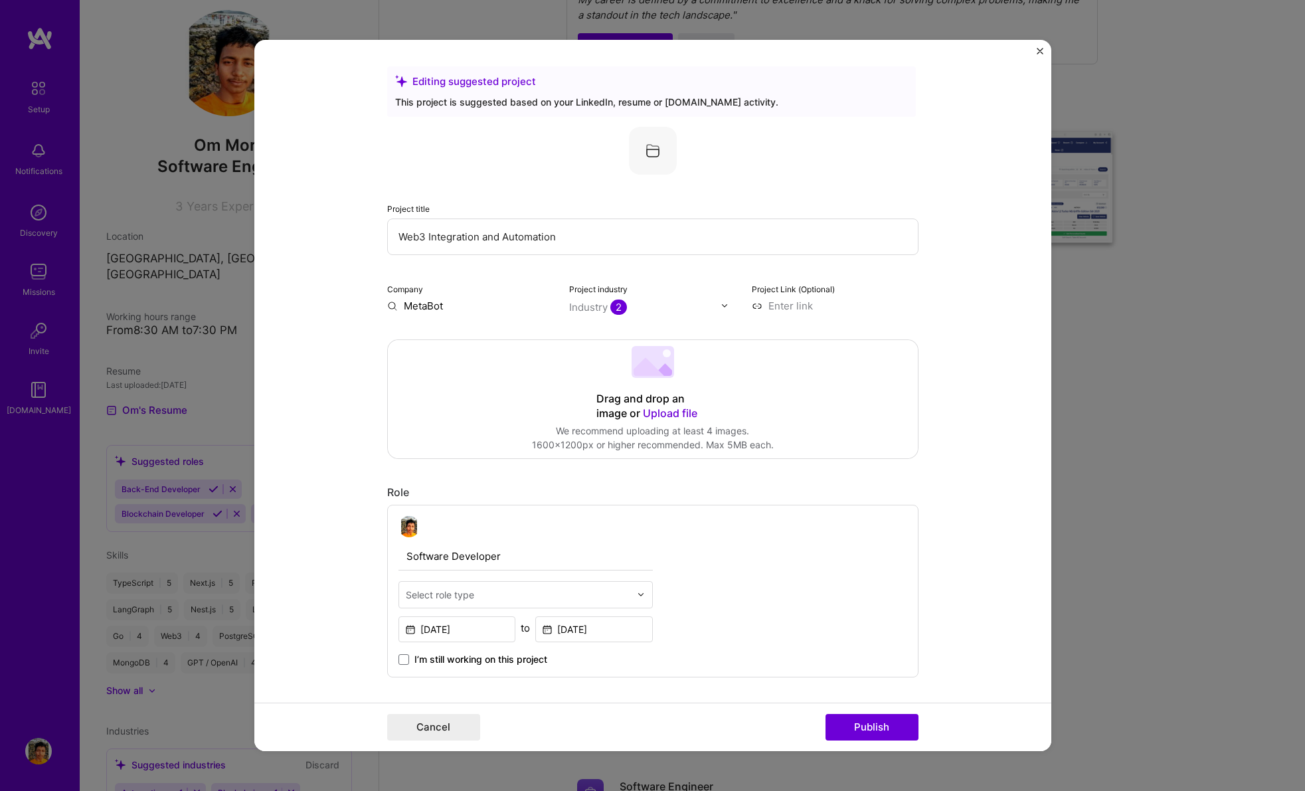
click at [1039, 50] on img "Close" at bounding box center [1040, 51] width 7 height 7
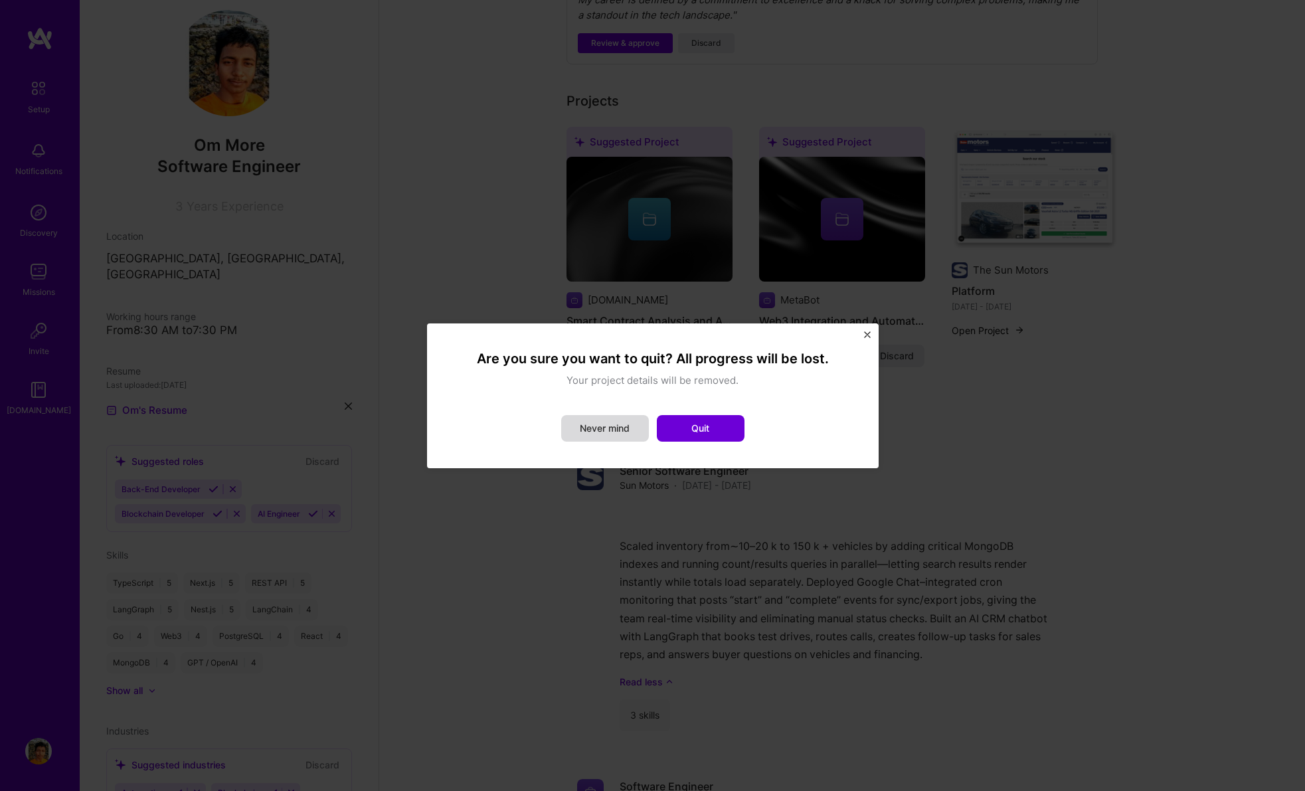
click at [587, 434] on button "Never mind" at bounding box center [605, 428] width 88 height 27
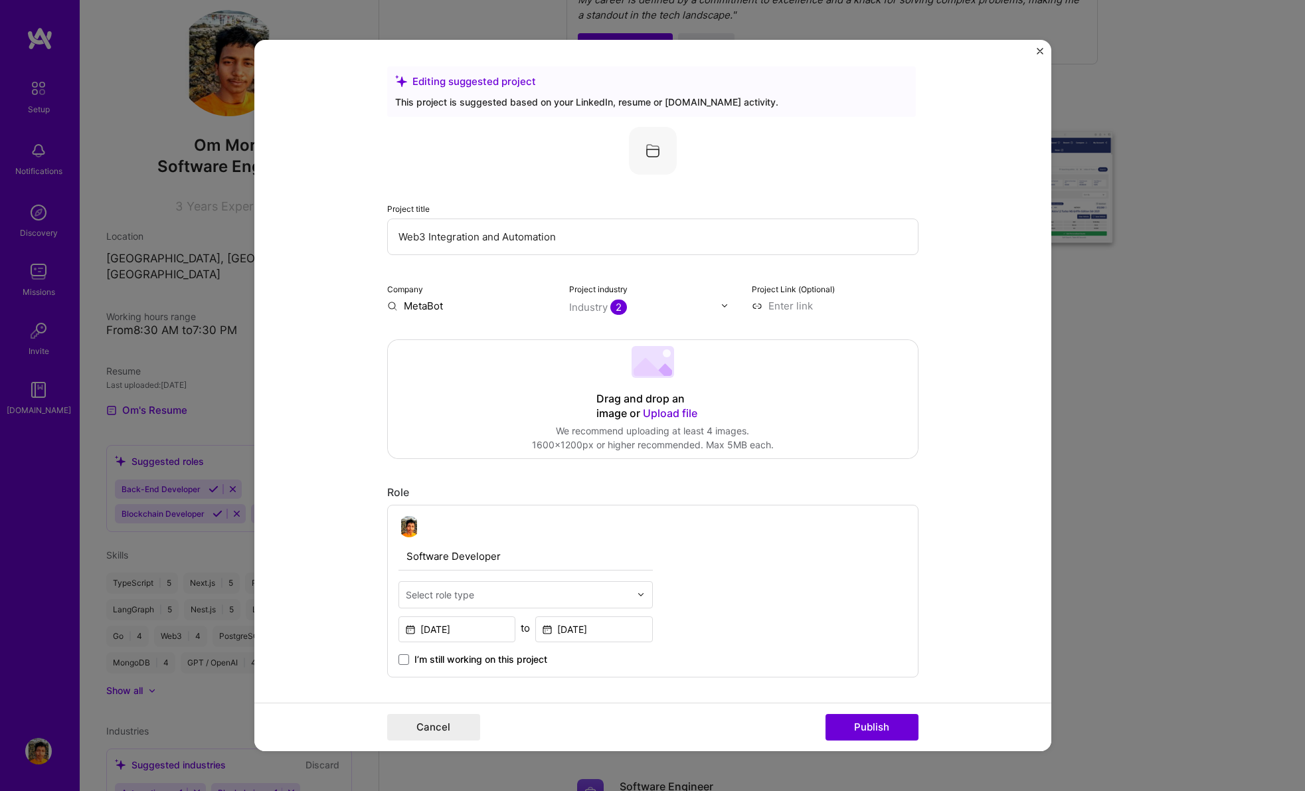
click at [1037, 49] on img "Close" at bounding box center [1040, 51] width 7 height 7
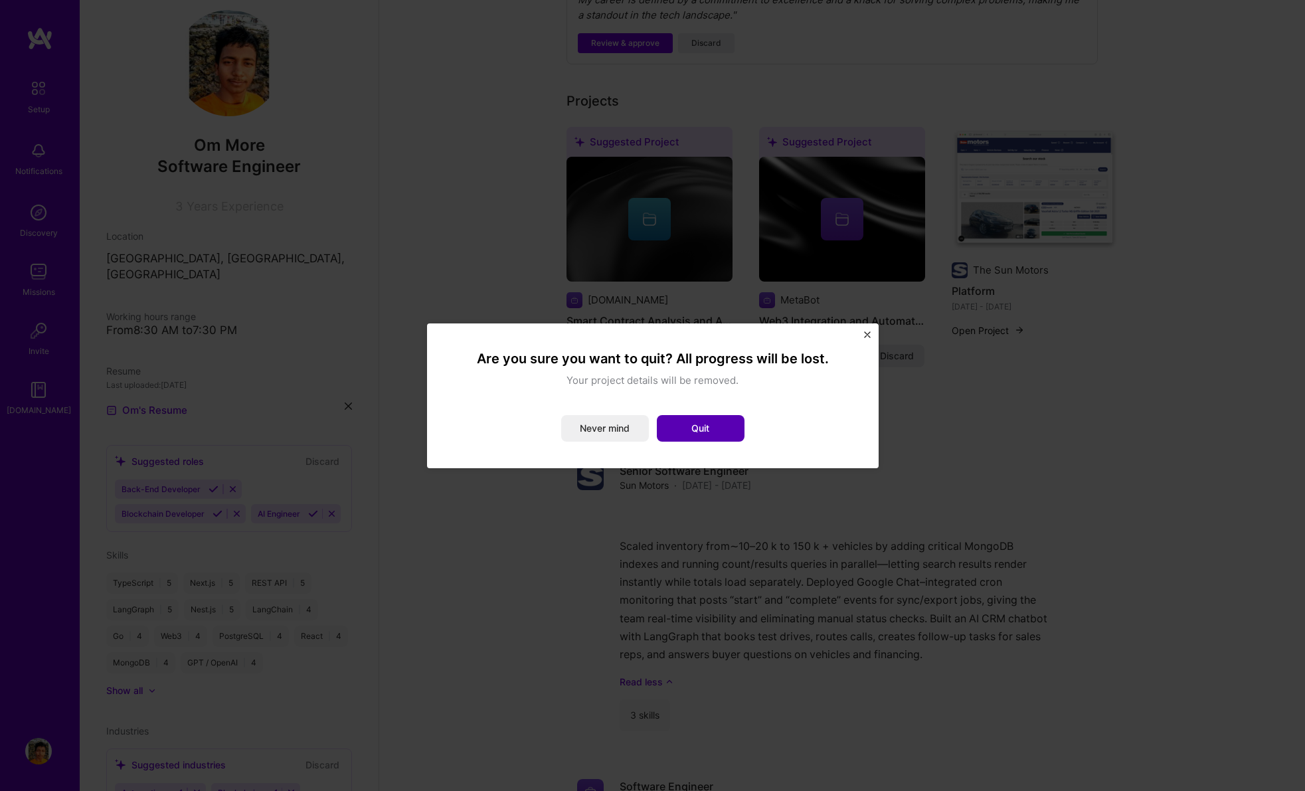
click at [665, 428] on button "Quit" at bounding box center [701, 428] width 88 height 27
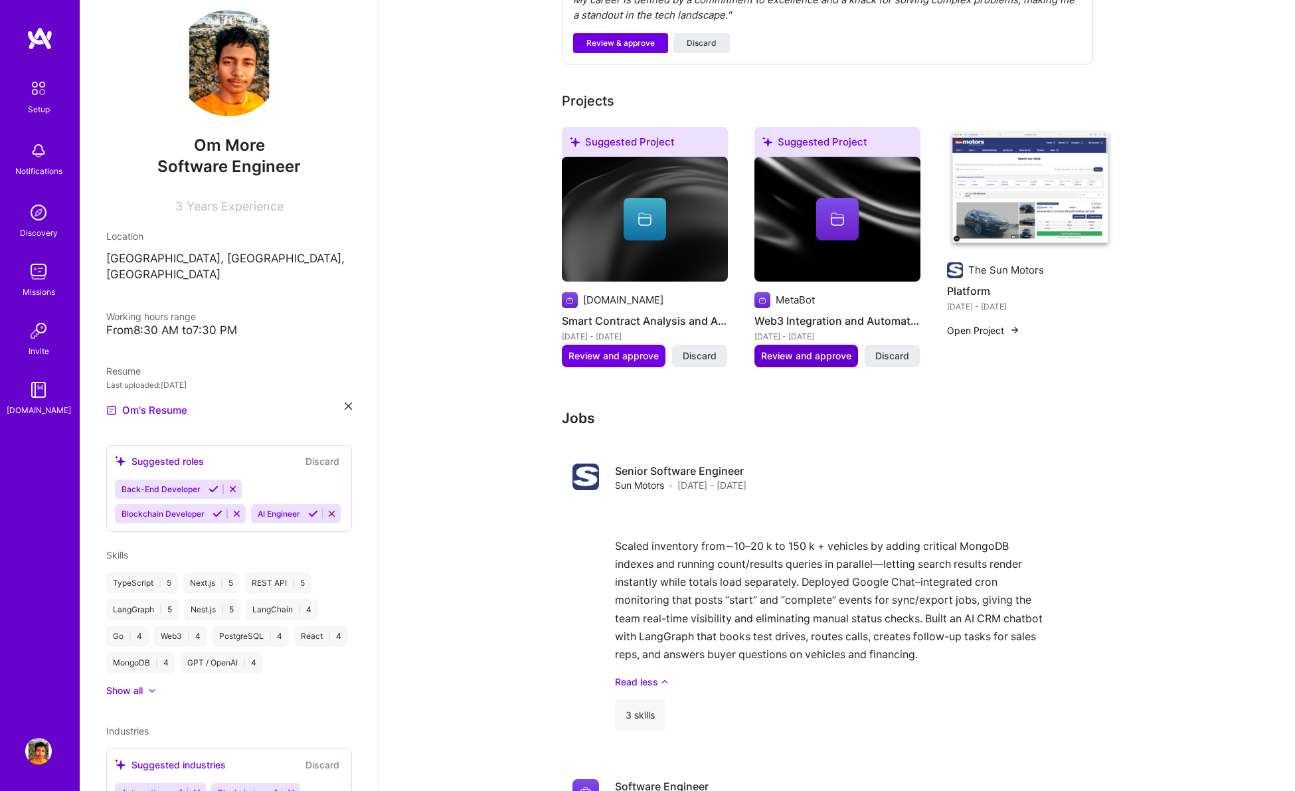
click at [833, 349] on span "Review and approve" at bounding box center [806, 355] width 90 height 13
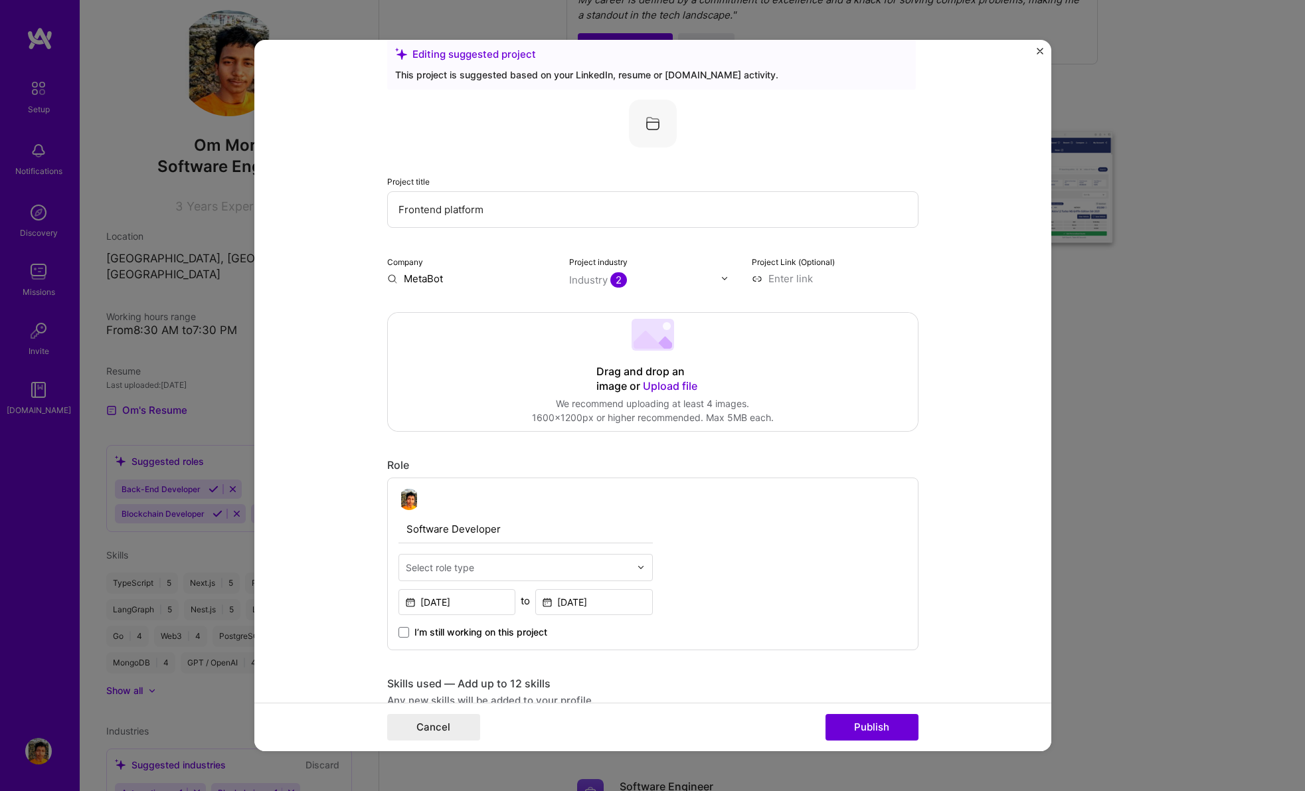
scroll to position [0, 0]
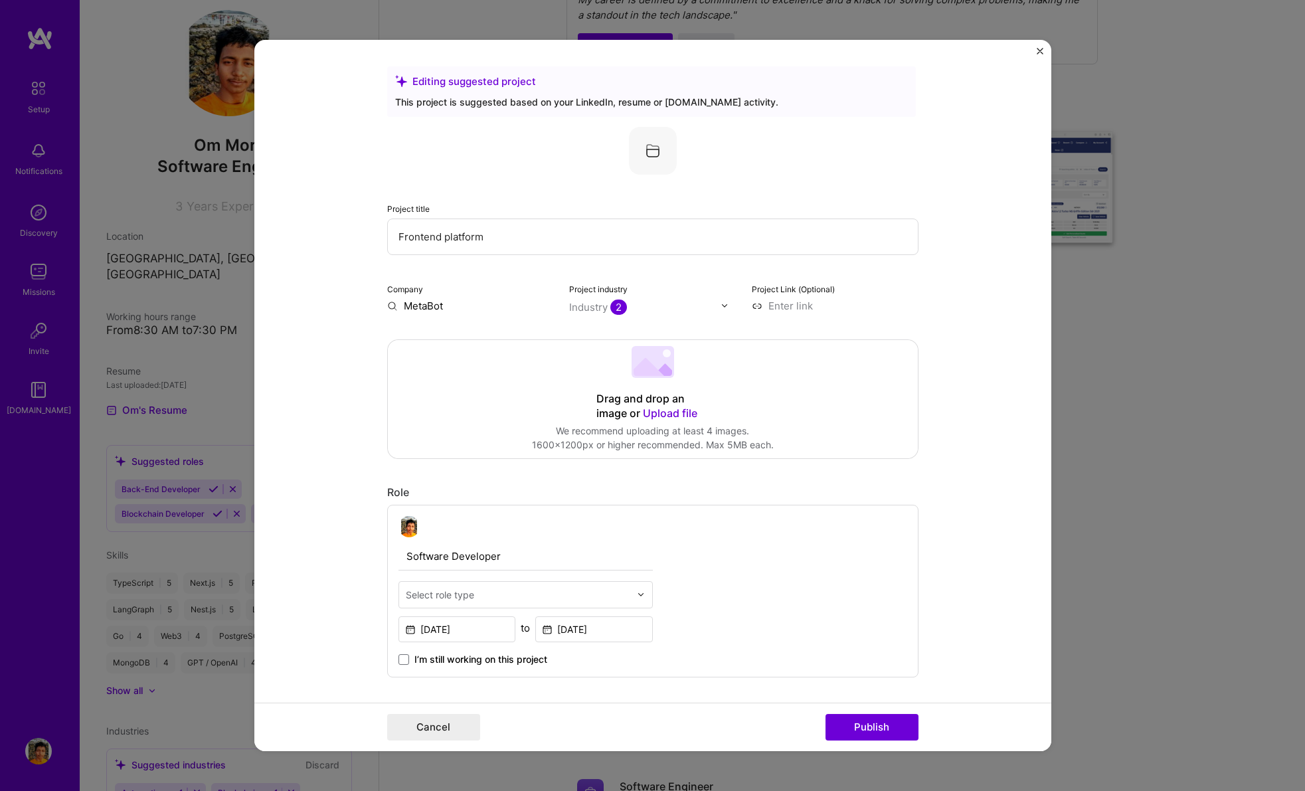
type input "Frontend platform"
click at [525, 594] on input "text" at bounding box center [518, 595] width 224 height 14
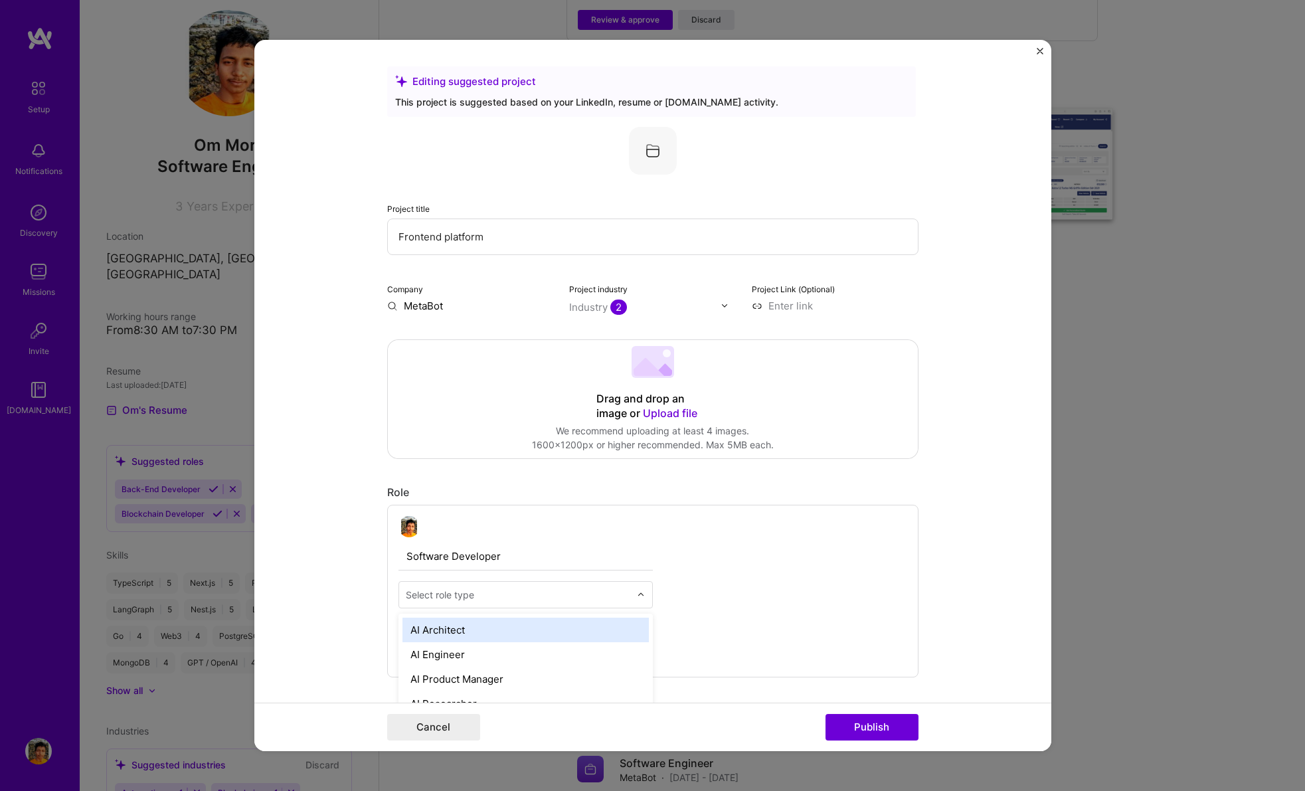
scroll to position [590, 0]
type input "Soft"
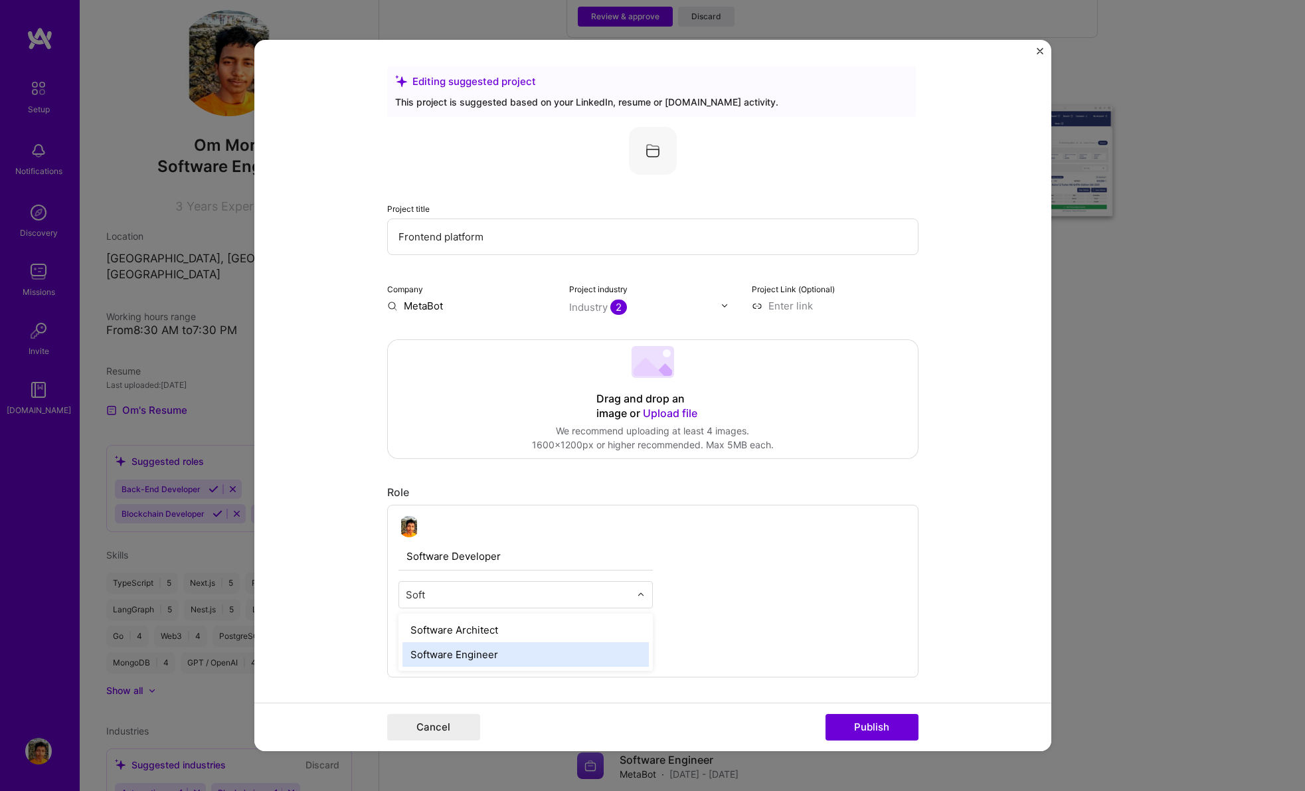
click at [519, 647] on div "Software Engineer" at bounding box center [525, 654] width 246 height 25
click at [463, 554] on input "Software Developer" at bounding box center [525, 556] width 254 height 28
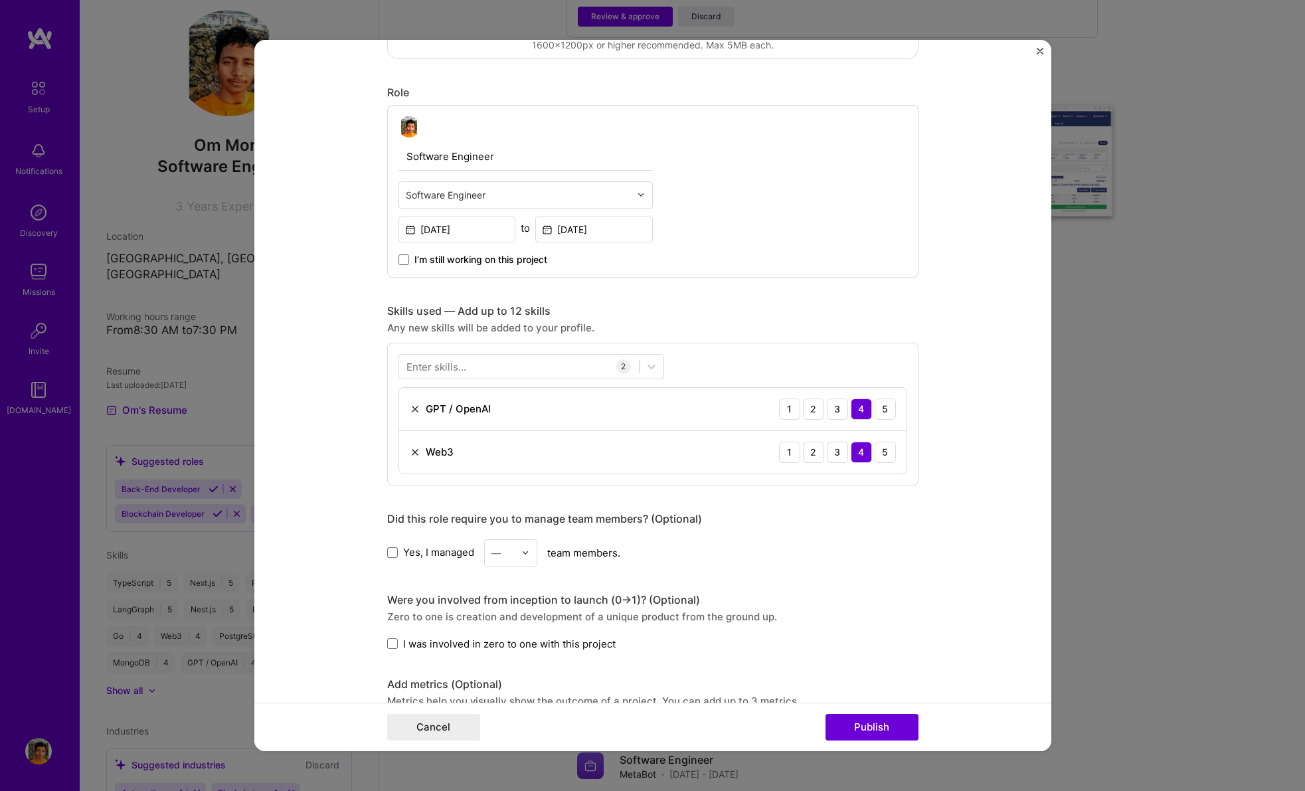
scroll to position [402, 0]
type input "Software Engineer"
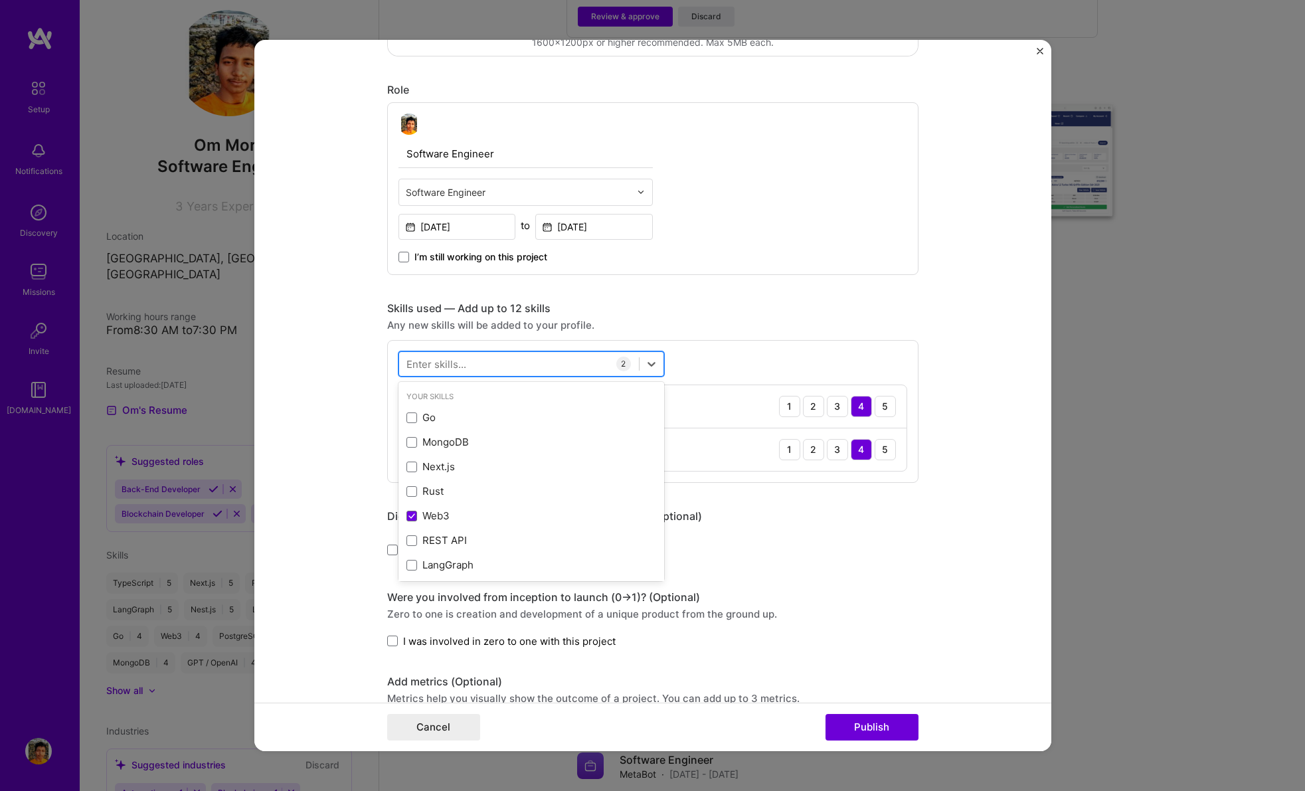
click at [517, 358] on div at bounding box center [519, 364] width 240 height 22
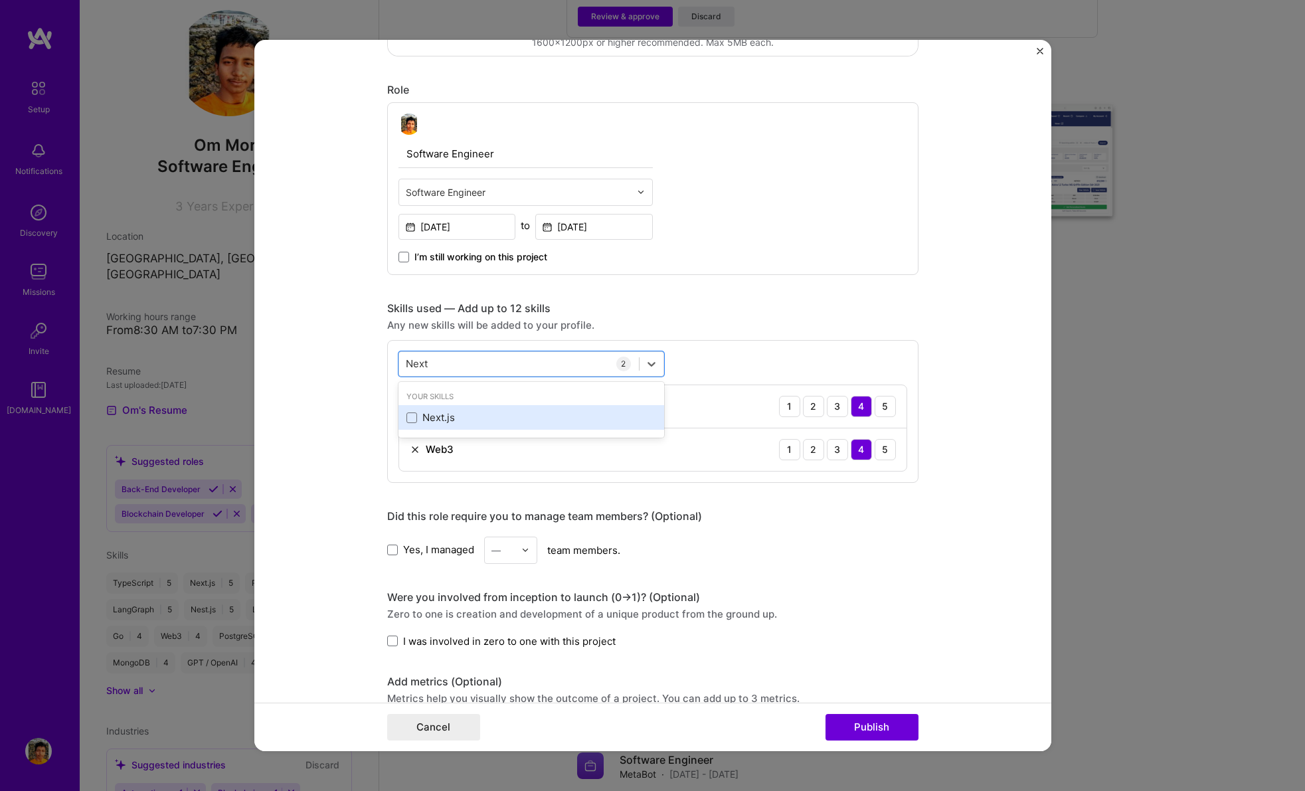
click at [515, 412] on div "Next.js" at bounding box center [531, 417] width 250 height 14
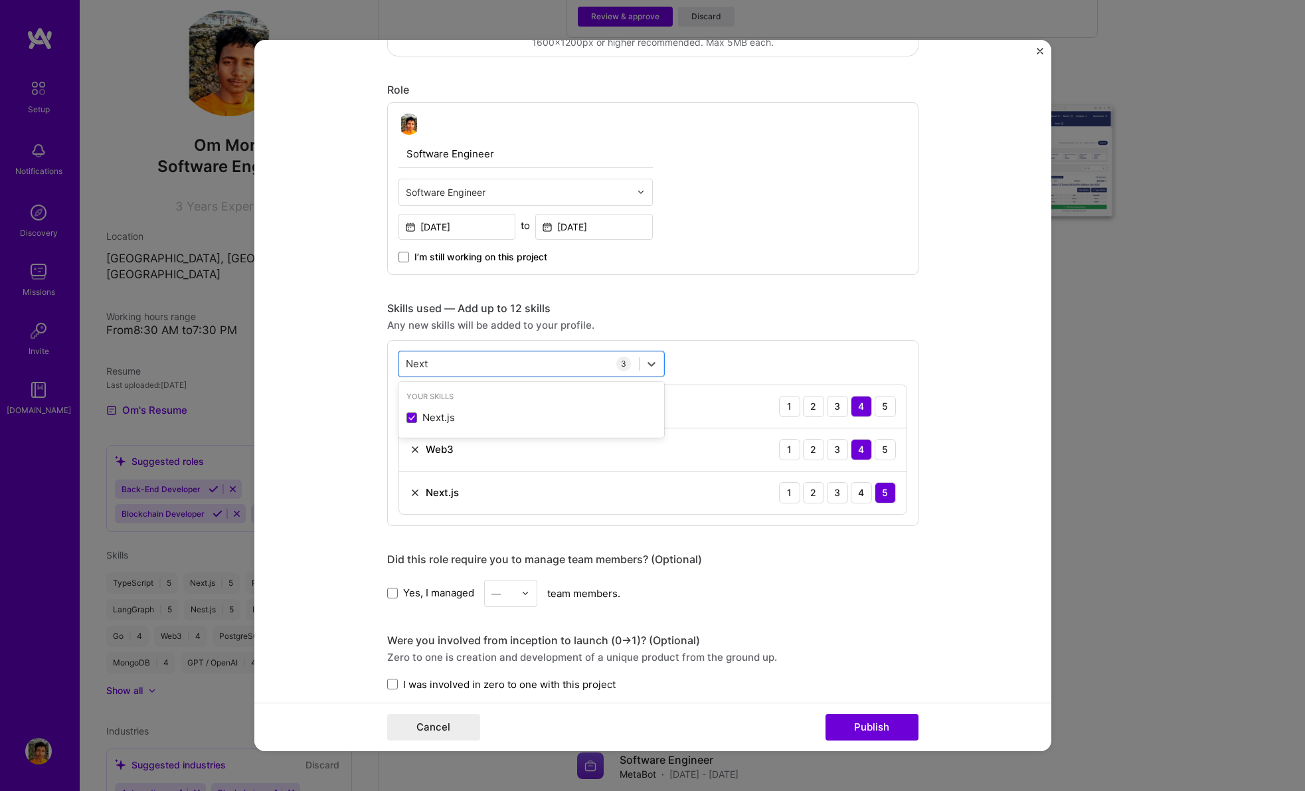
click at [663, 261] on div "Software Engineer Software Engineer [DATE] to [DATE] I’m still working on this …" at bounding box center [652, 188] width 531 height 173
click at [505, 365] on div "Next Next" at bounding box center [519, 364] width 240 height 22
type input "n"
click at [522, 418] on div "PostgreSQL" at bounding box center [531, 417] width 250 height 14
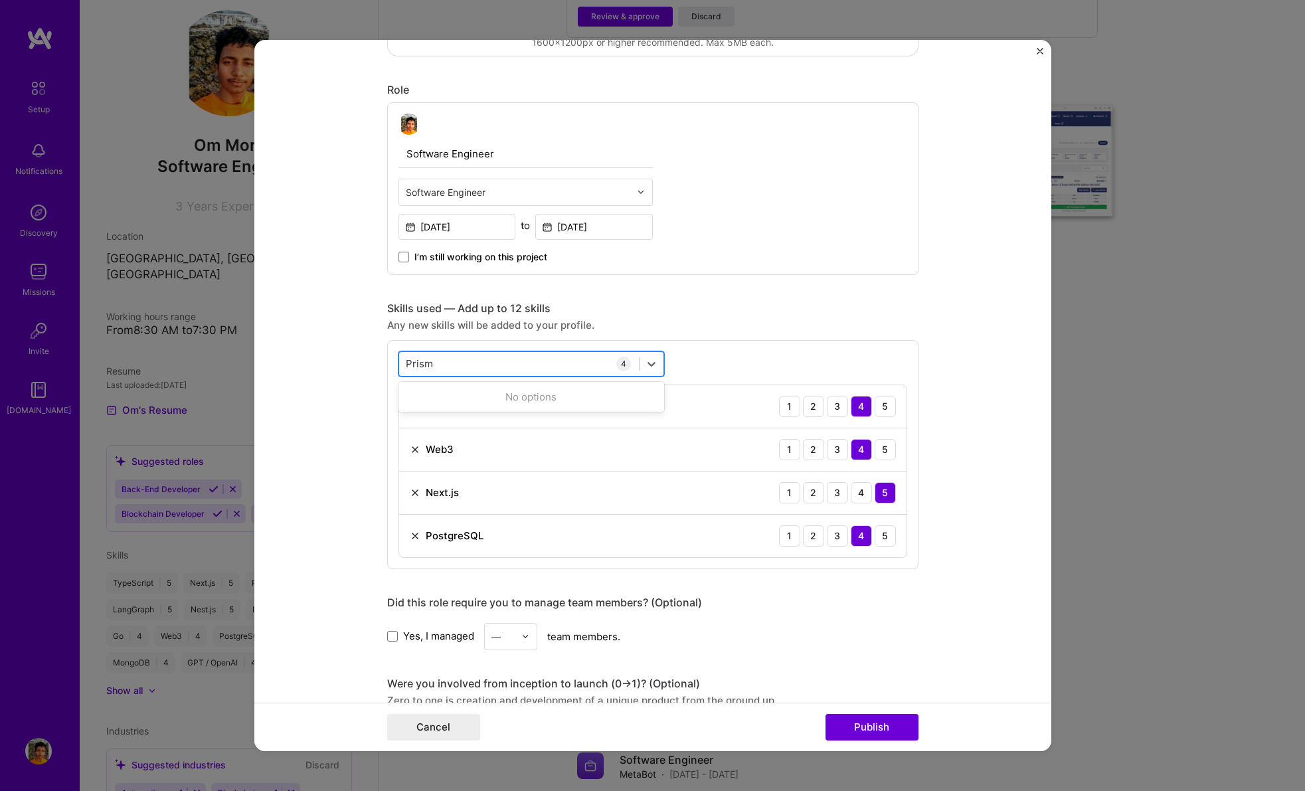
type input "Prisma"
click at [651, 328] on div "Any new skills will be added to your profile." at bounding box center [652, 325] width 531 height 14
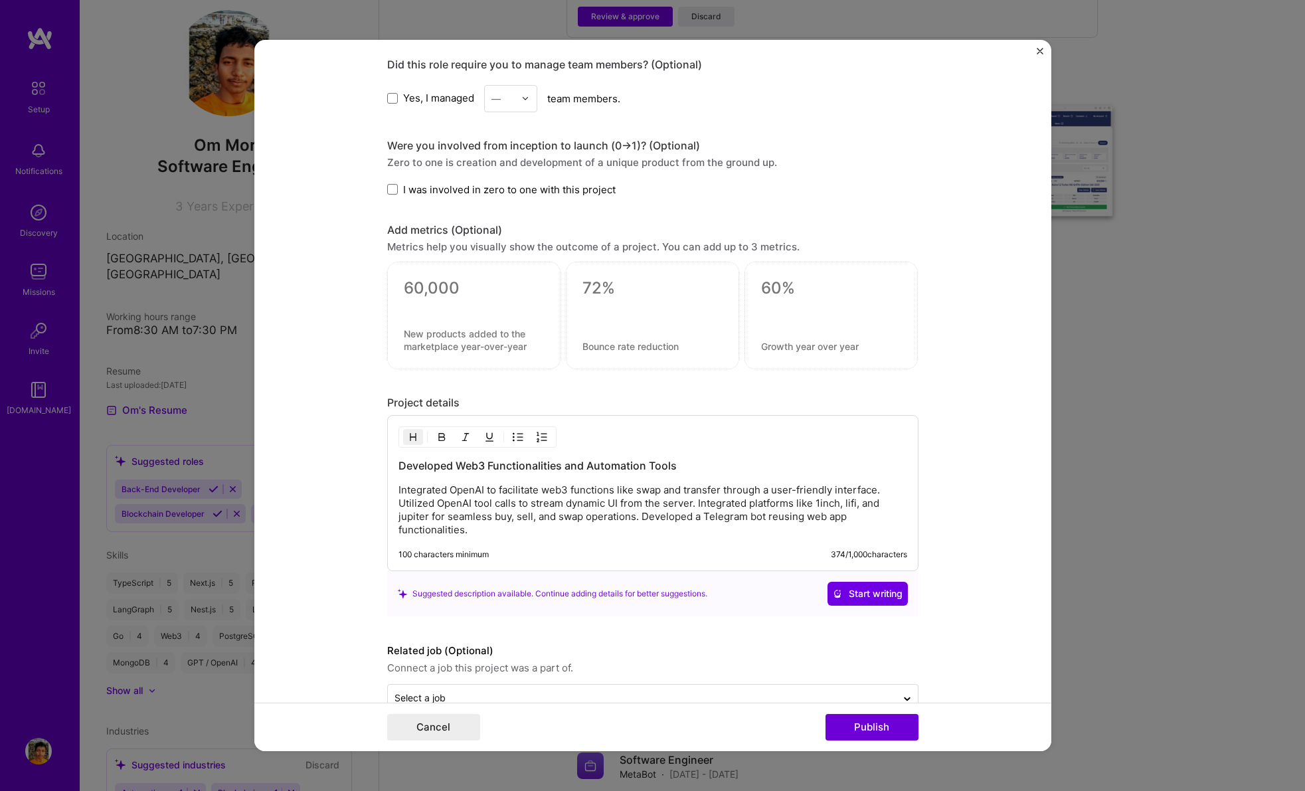
scroll to position [973, 0]
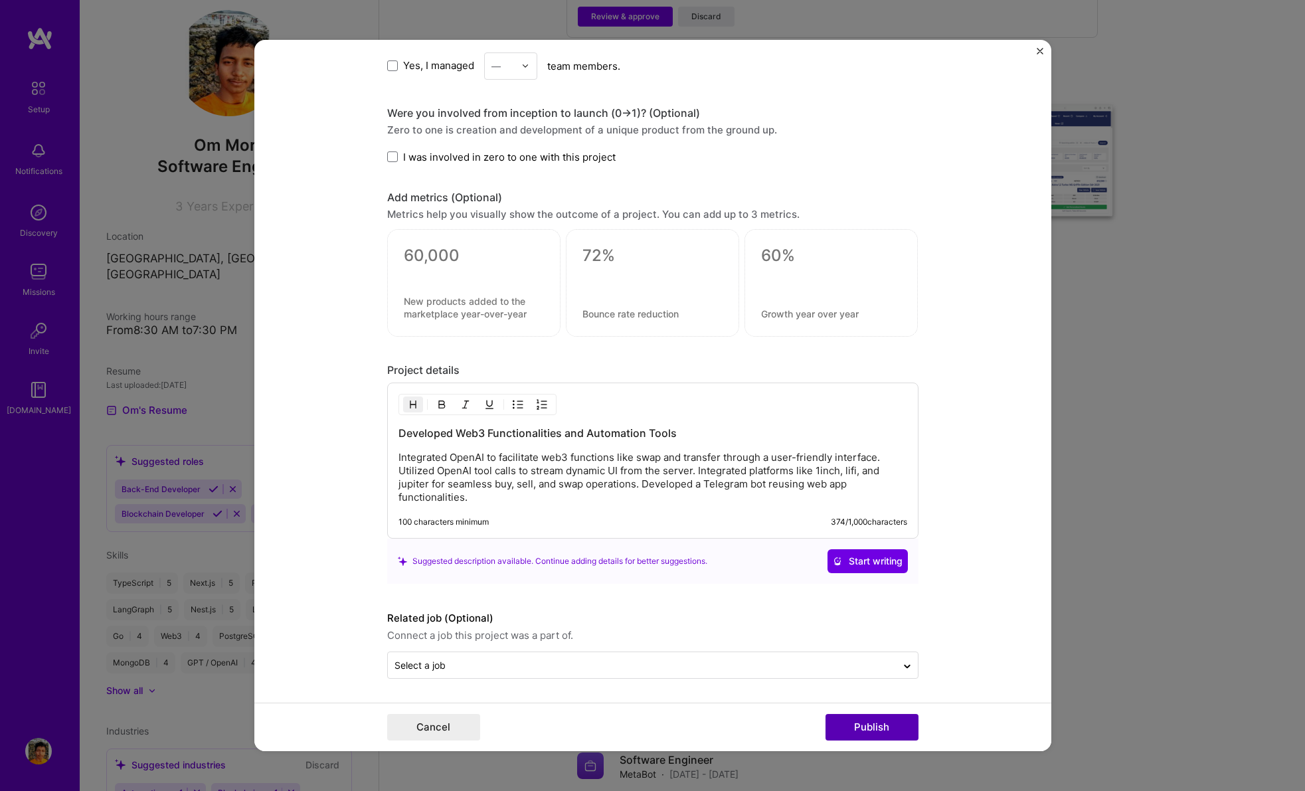
click at [867, 724] on button "Publish" at bounding box center [871, 727] width 93 height 27
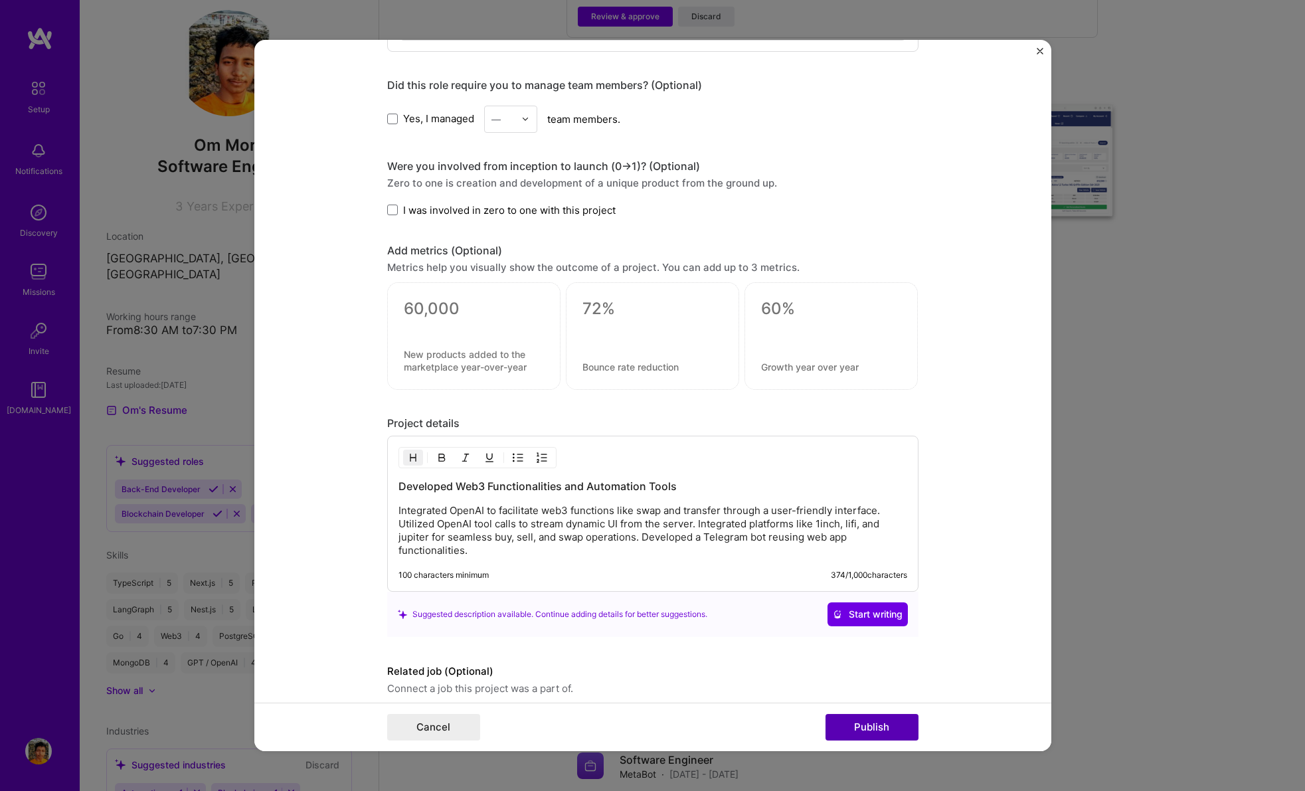
scroll to position [87, 0]
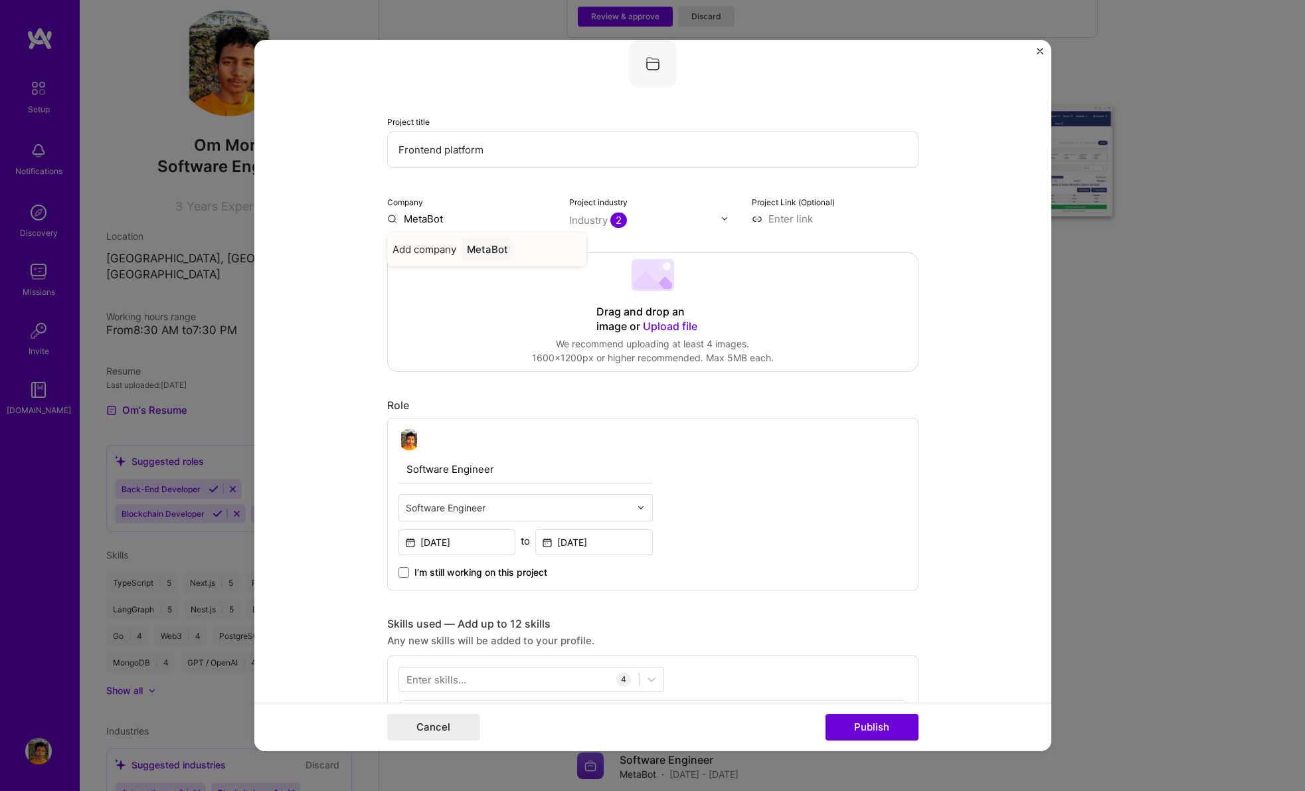
click at [461, 246] on div "MetaBot" at bounding box center [487, 249] width 52 height 23
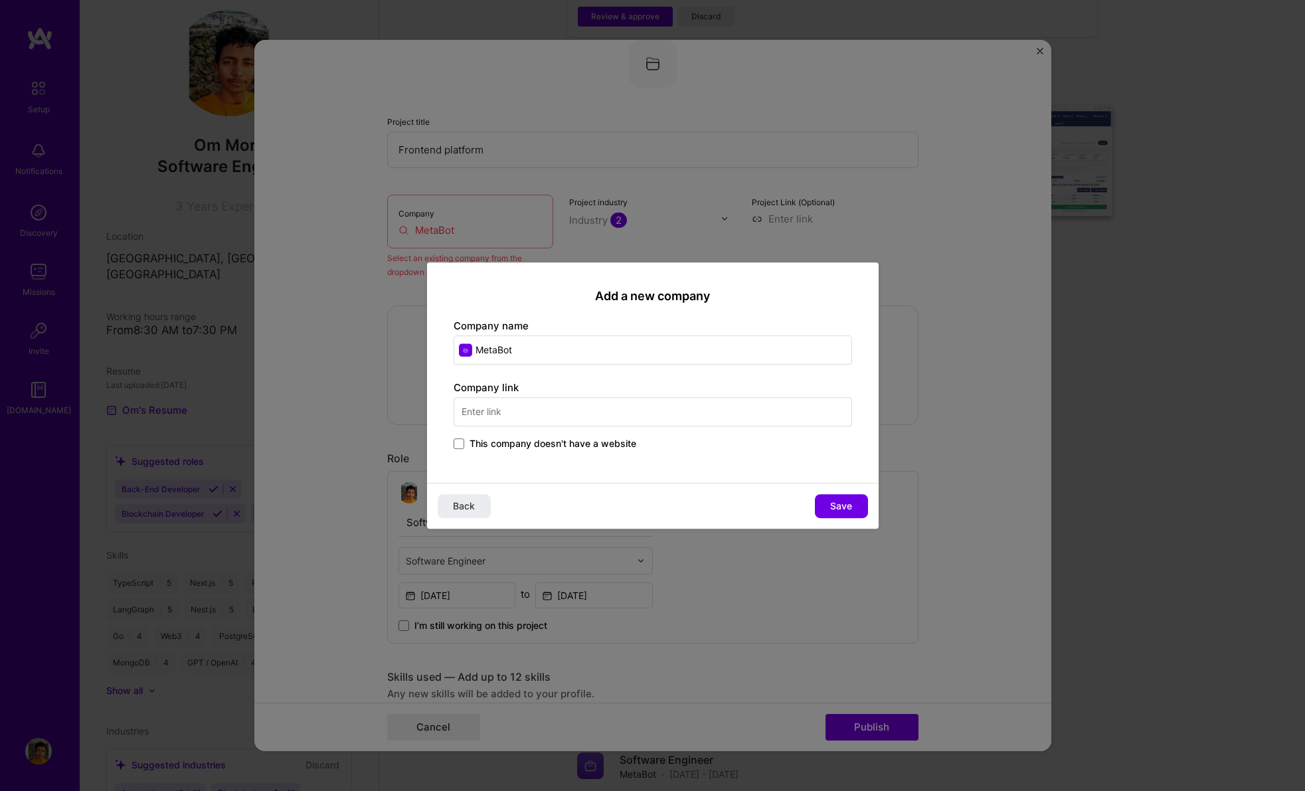
click at [521, 442] on span "This company doesn't have a website" at bounding box center [552, 443] width 167 height 13
click at [0, 0] on input "This company doesn't have a website" at bounding box center [0, 0] width 0 height 0
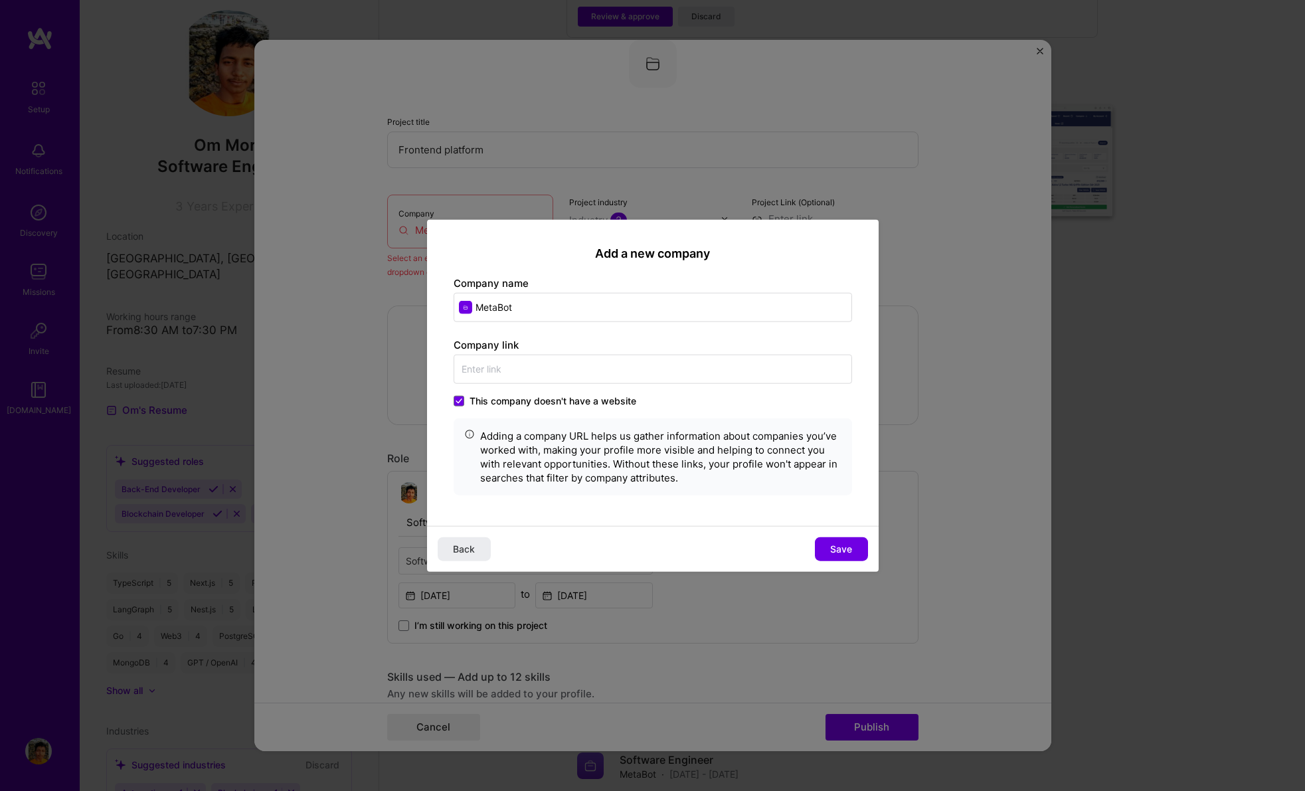
click at [521, 396] on span "This company doesn't have a website" at bounding box center [552, 400] width 167 height 13
click at [0, 0] on input "This company doesn't have a website" at bounding box center [0, 0] width 0 height 0
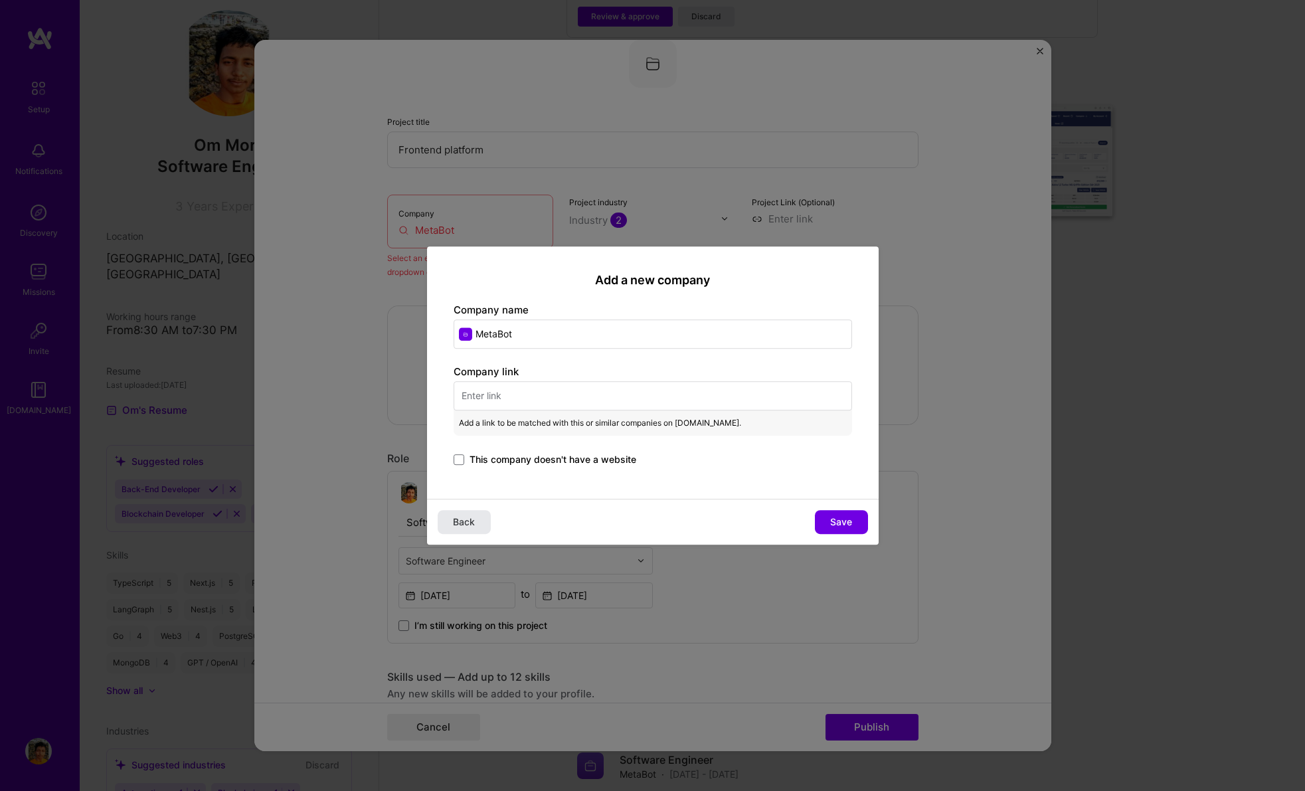
click at [460, 517] on span "Back" at bounding box center [464, 521] width 22 height 13
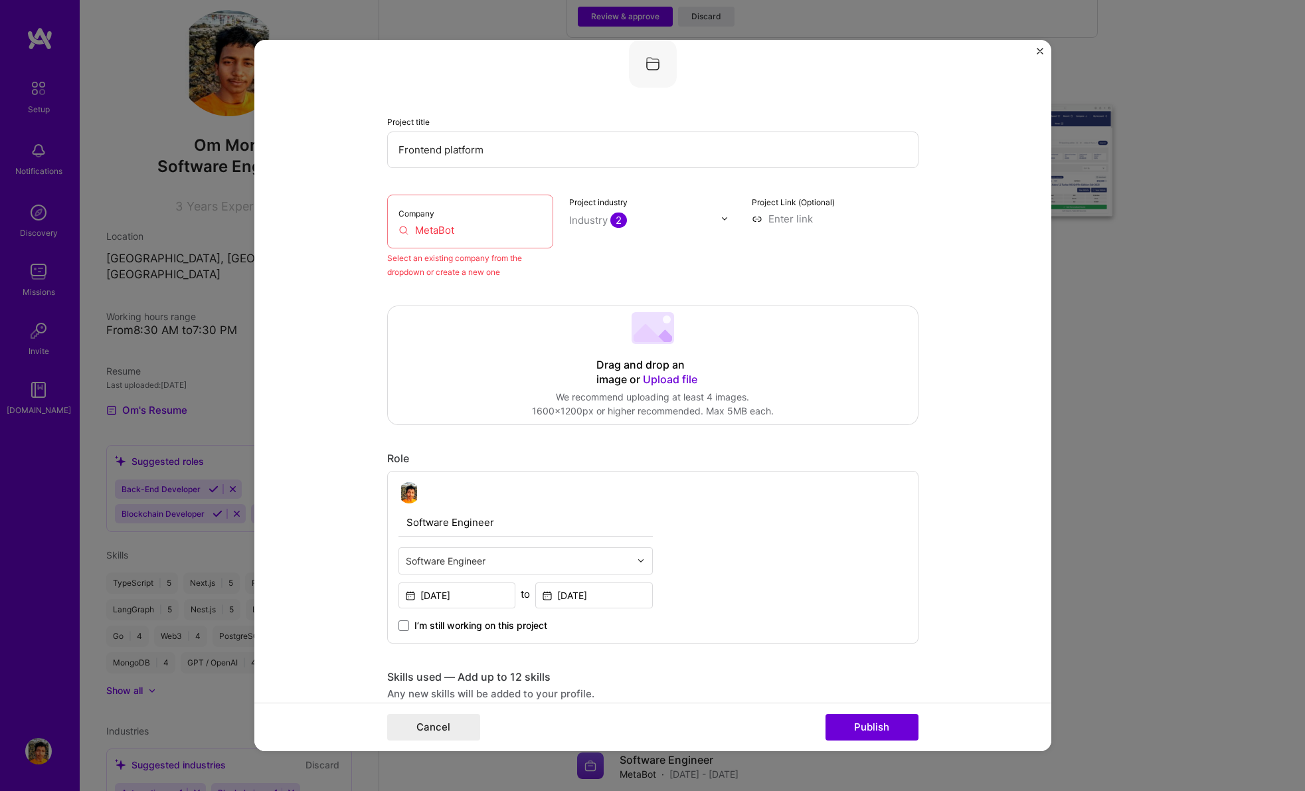
click at [465, 232] on input "MetaBot" at bounding box center [470, 230] width 144 height 14
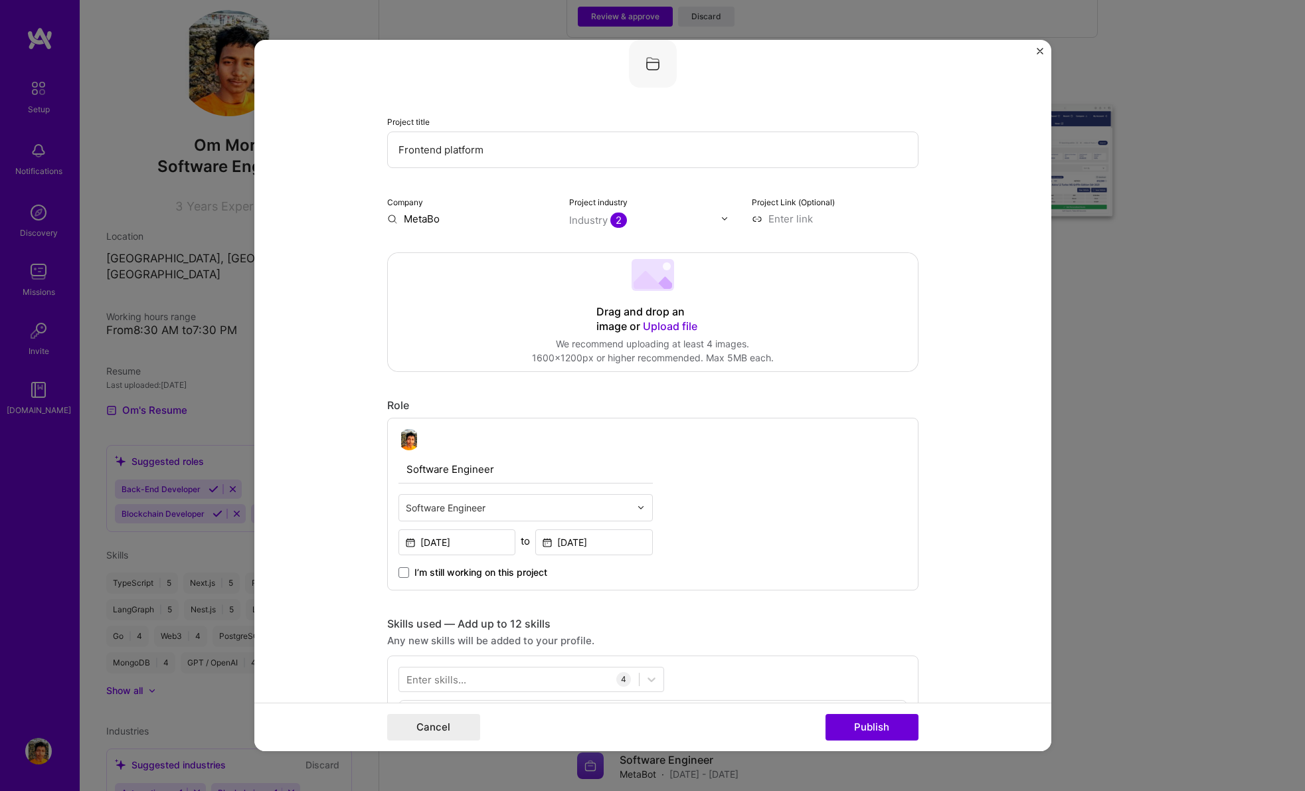
type input "MetaBot"
click at [466, 248] on div "MetaBot" at bounding box center [487, 249] width 52 height 23
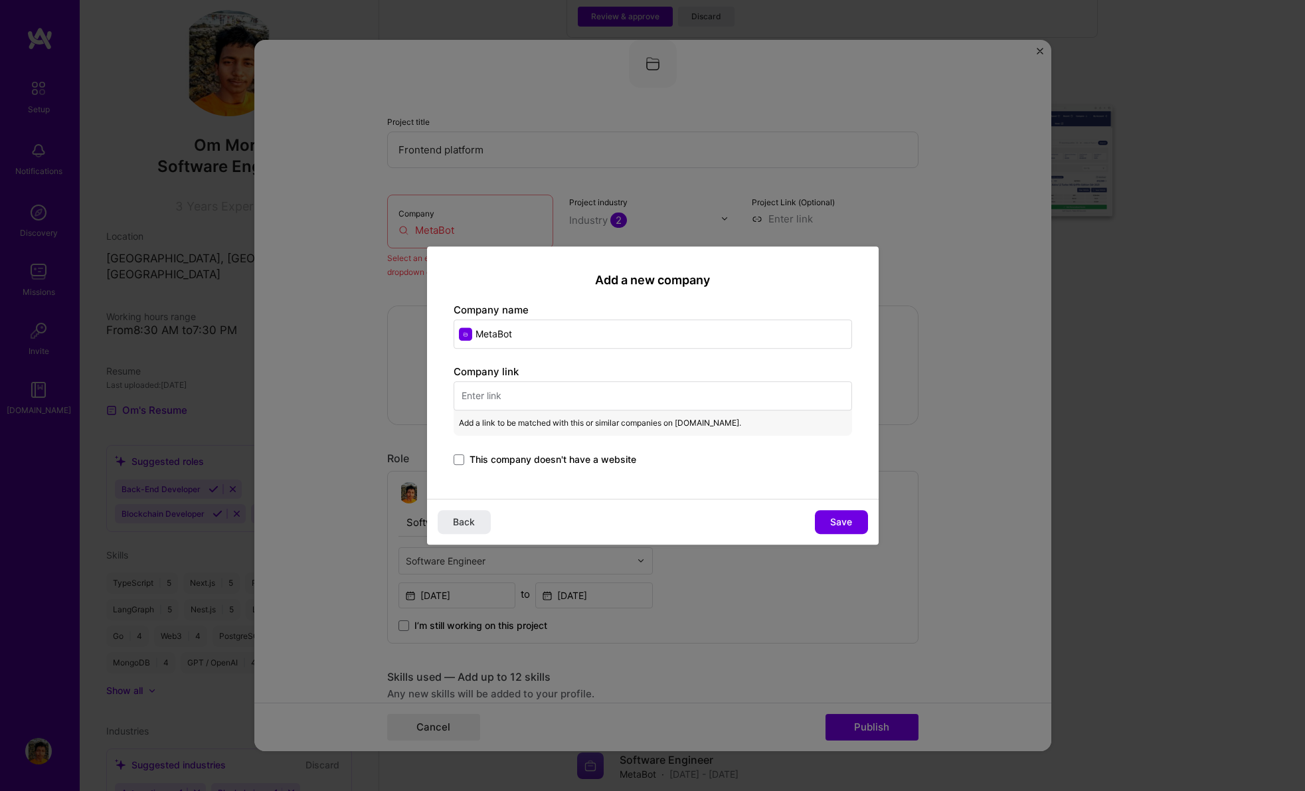
click at [649, 392] on input "text" at bounding box center [653, 395] width 398 height 29
paste input "[URL][DOMAIN_NAME]"
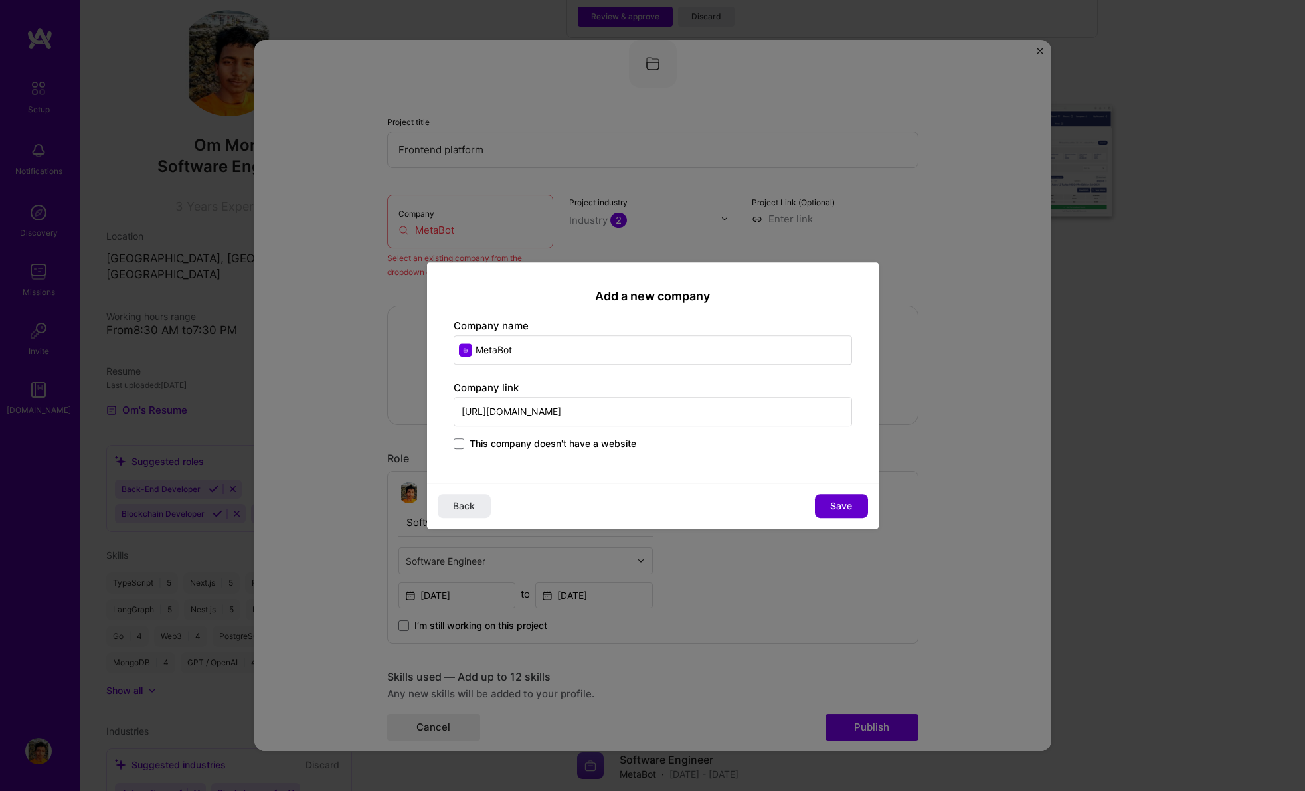
type input "[URL][DOMAIN_NAME]"
click at [841, 507] on span "Save" at bounding box center [841, 505] width 22 height 13
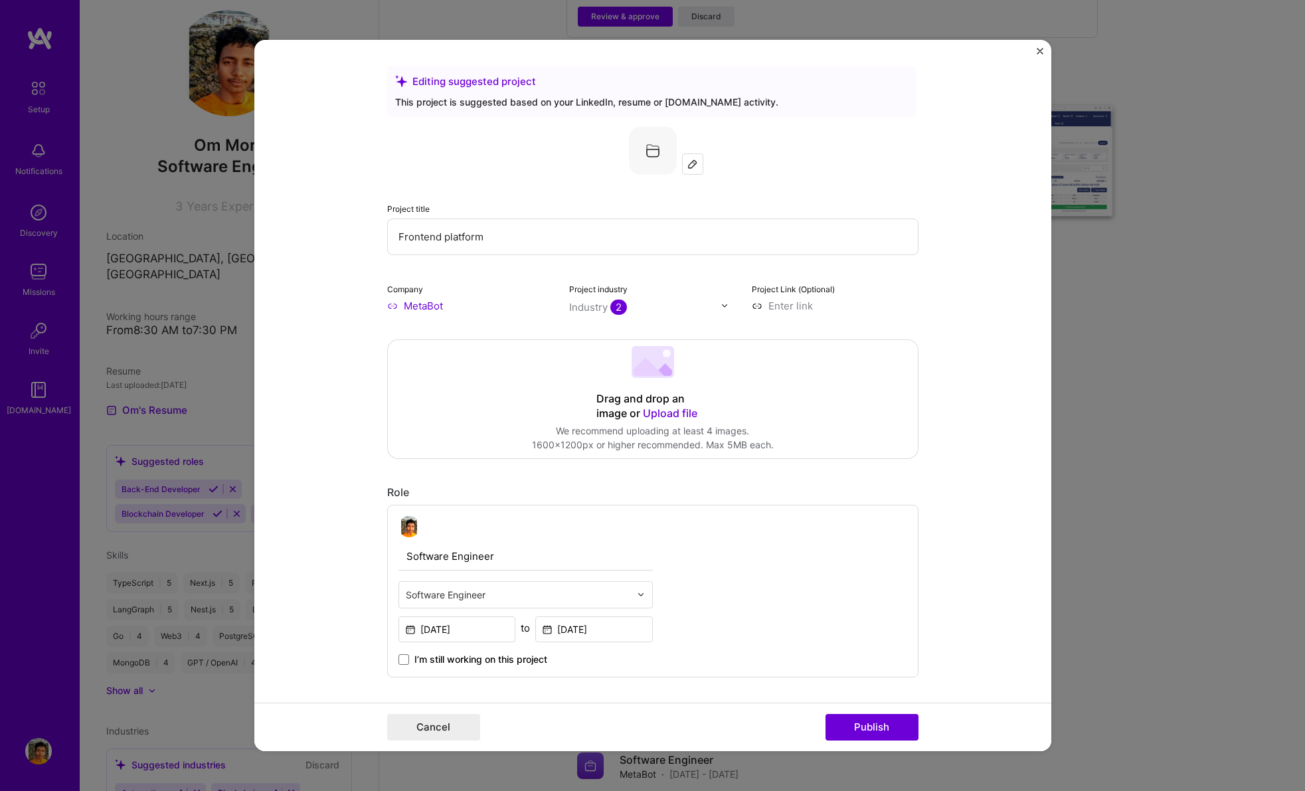
scroll to position [614, 0]
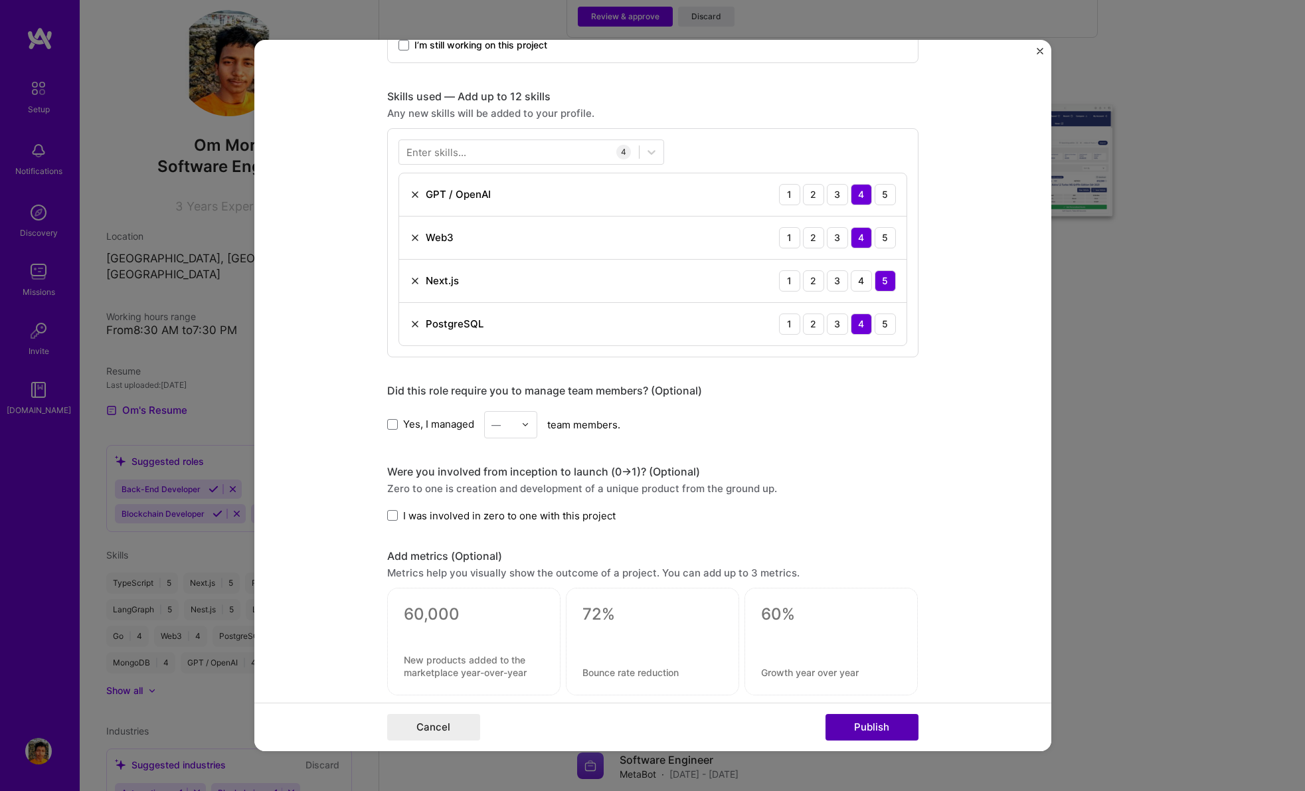
click at [864, 730] on button "Publish" at bounding box center [871, 727] width 93 height 27
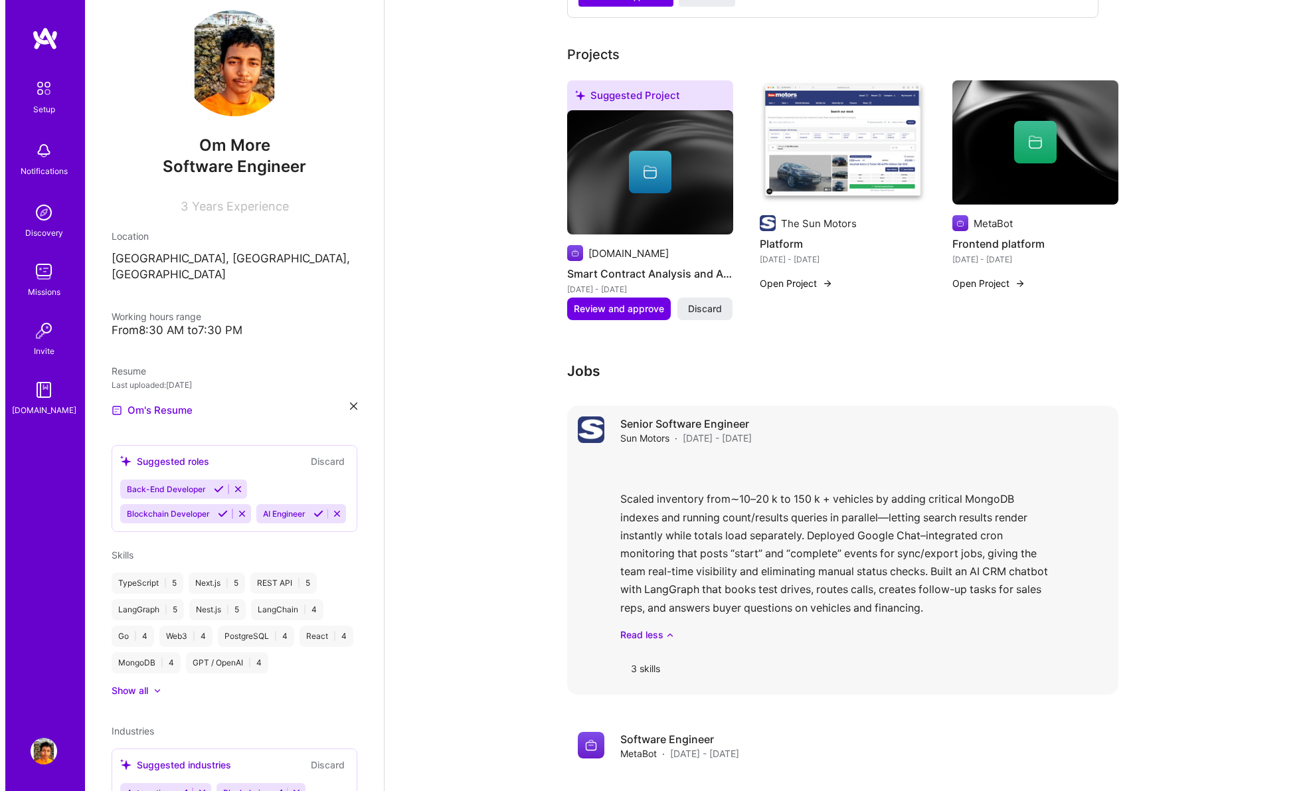
scroll to position [499, 0]
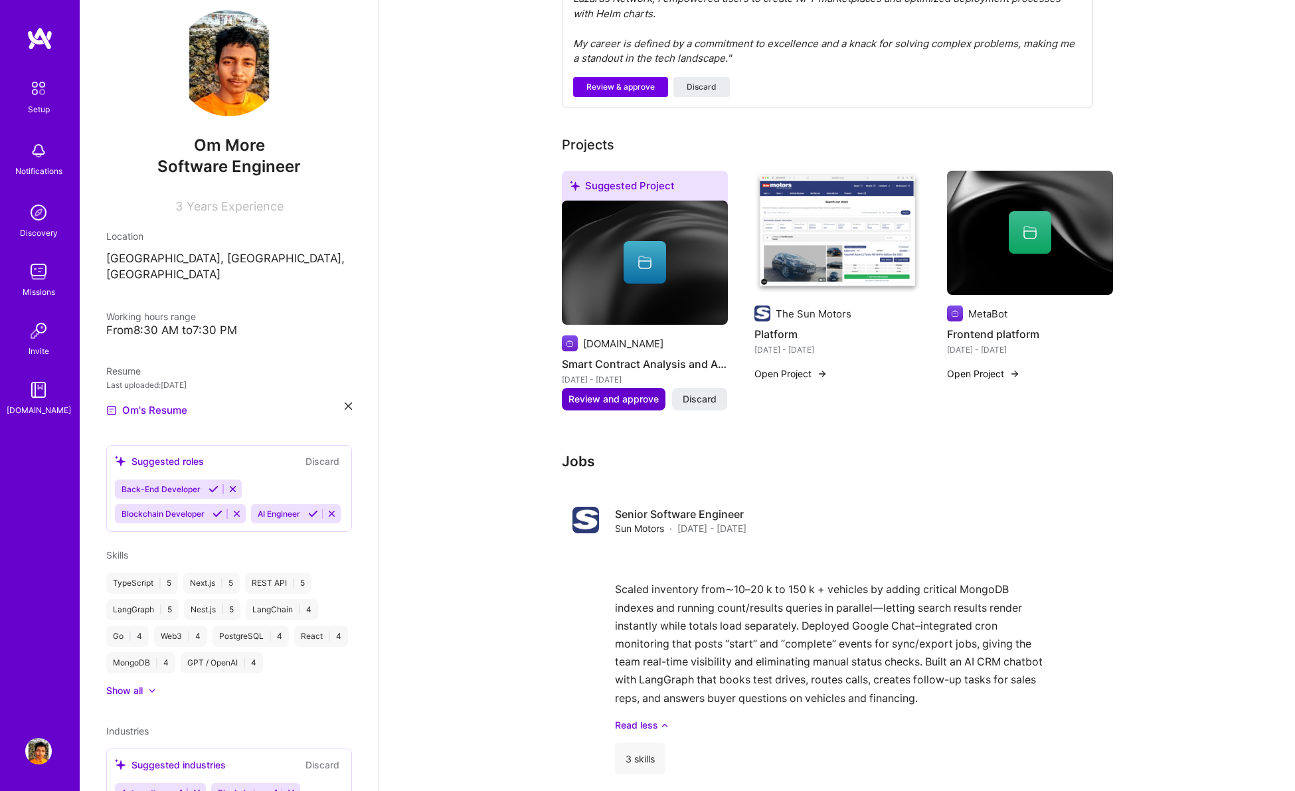
click at [628, 392] on span "Review and approve" at bounding box center [613, 398] width 90 height 13
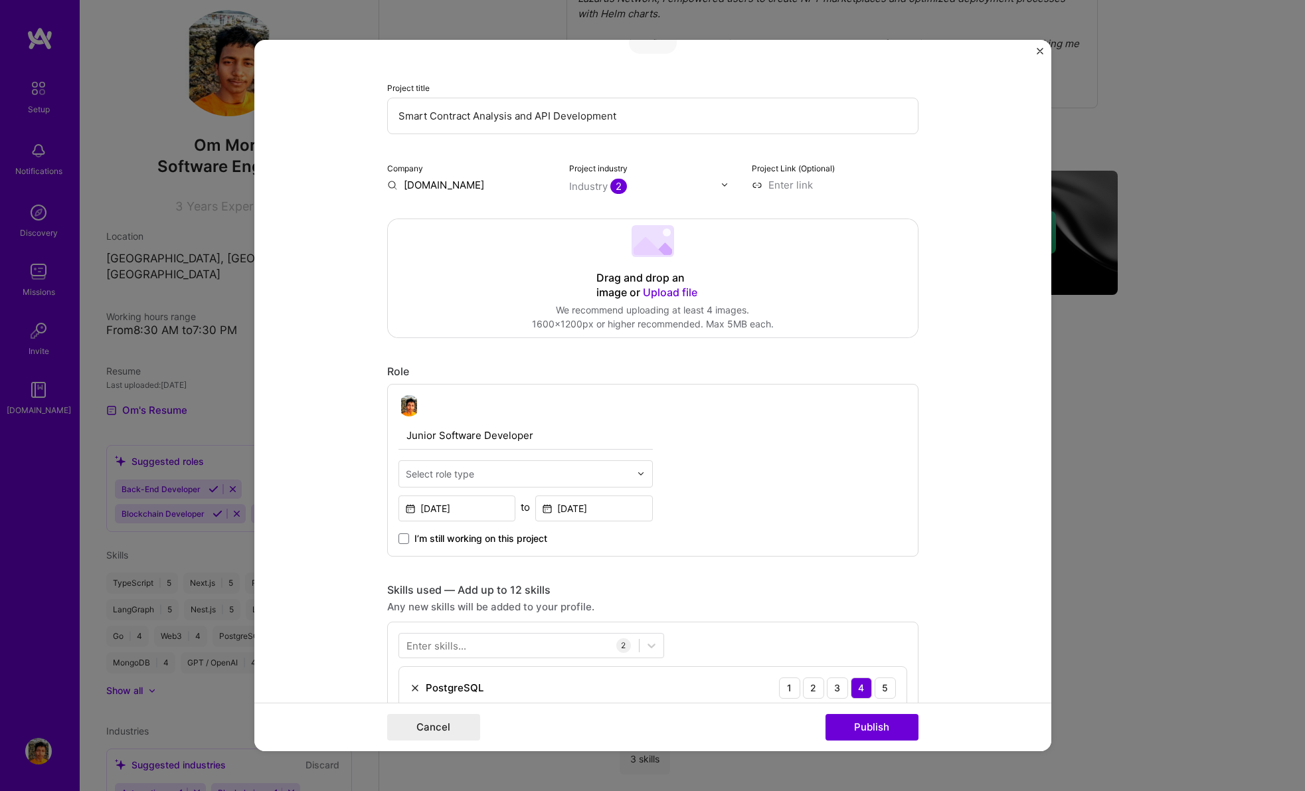
scroll to position [400, 0]
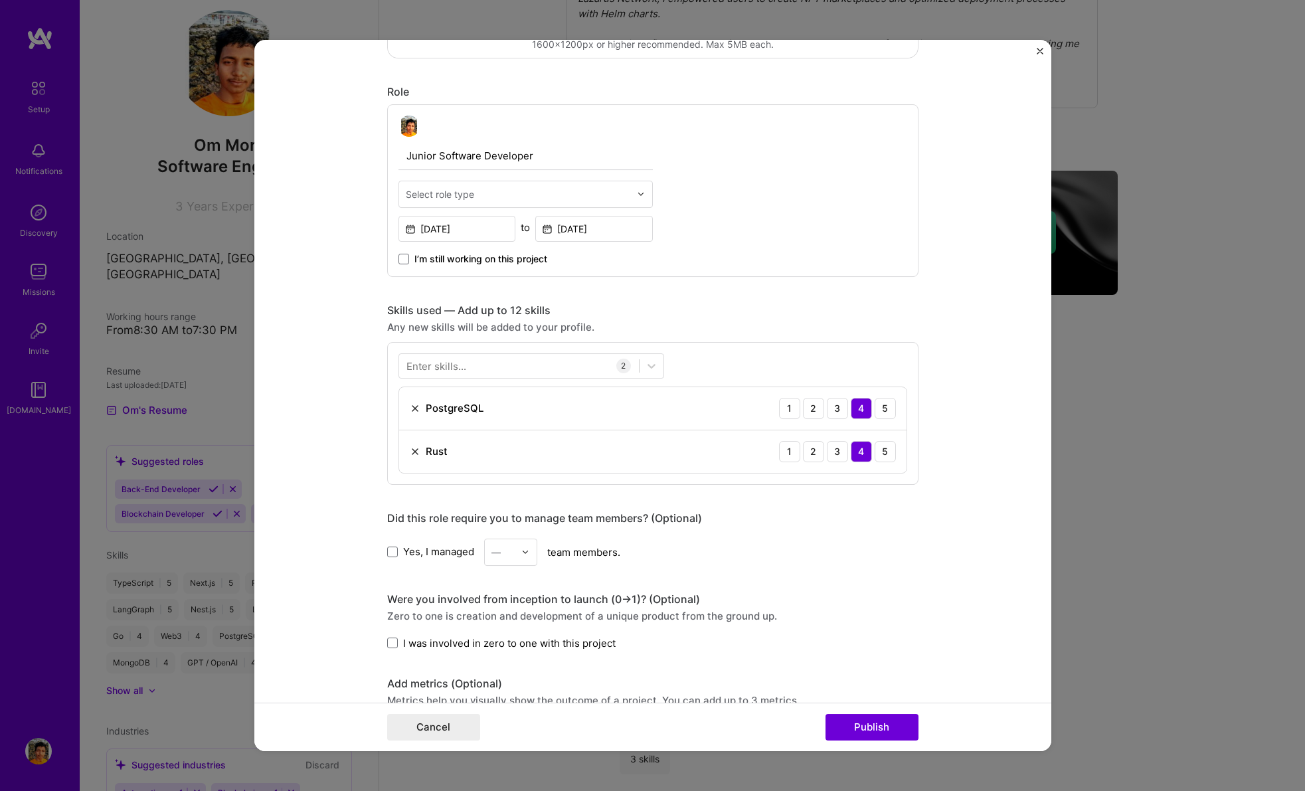
drag, startPoint x: 434, startPoint y: 153, endPoint x: 369, endPoint y: 159, distance: 65.4
click at [432, 155] on input "Junior Software Developer" at bounding box center [525, 156] width 254 height 28
click at [443, 157] on input "Software Developer" at bounding box center [525, 156] width 254 height 28
click at [454, 155] on input "Software Developer" at bounding box center [525, 156] width 254 height 28
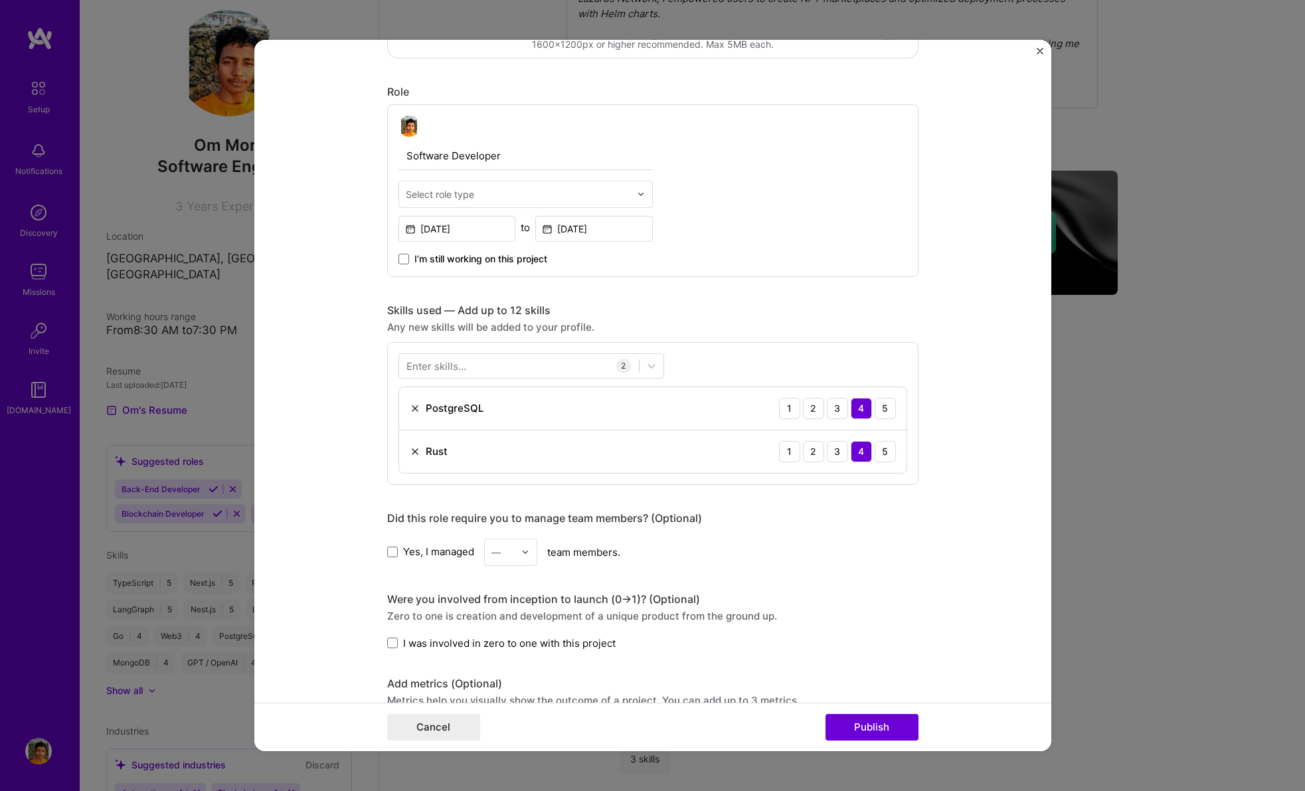
click at [454, 155] on input "Software Developer" at bounding box center [525, 156] width 254 height 28
click at [454, 155] on input "Software Engineer" at bounding box center [525, 156] width 254 height 28
type input "Software Engineer"
click at [481, 199] on input "text" at bounding box center [518, 194] width 224 height 14
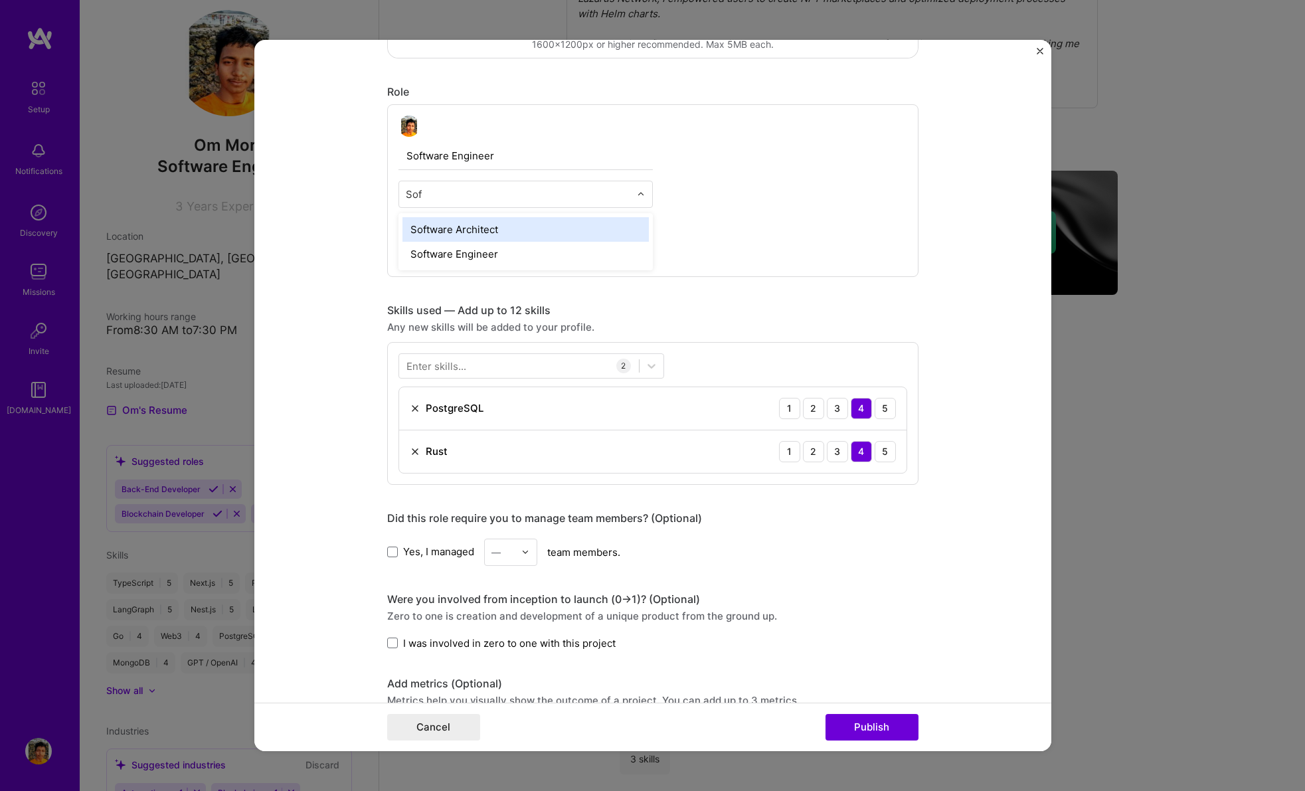
type input "Soft"
click at [483, 254] on div "Software Engineer" at bounding box center [525, 254] width 246 height 25
click at [477, 367] on div at bounding box center [519, 366] width 240 height 22
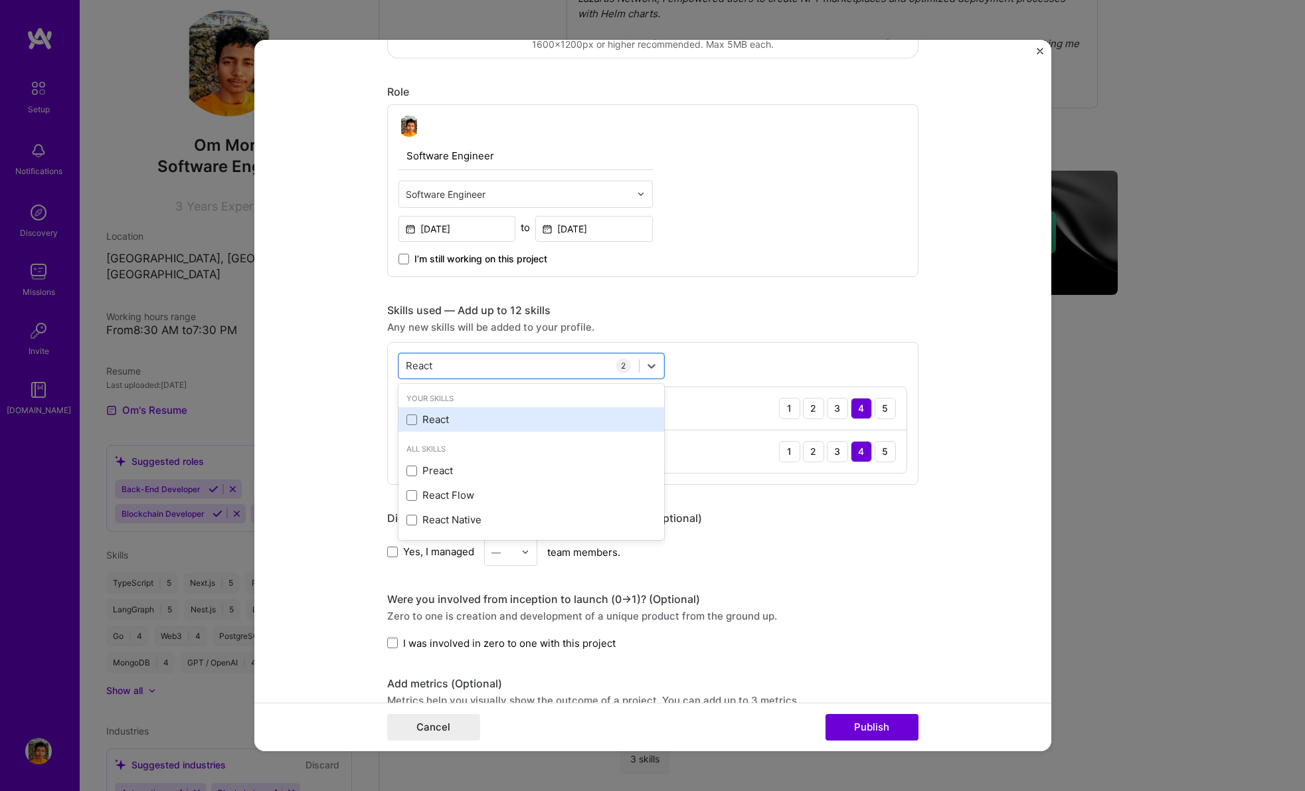
click at [457, 418] on div "React" at bounding box center [531, 419] width 250 height 14
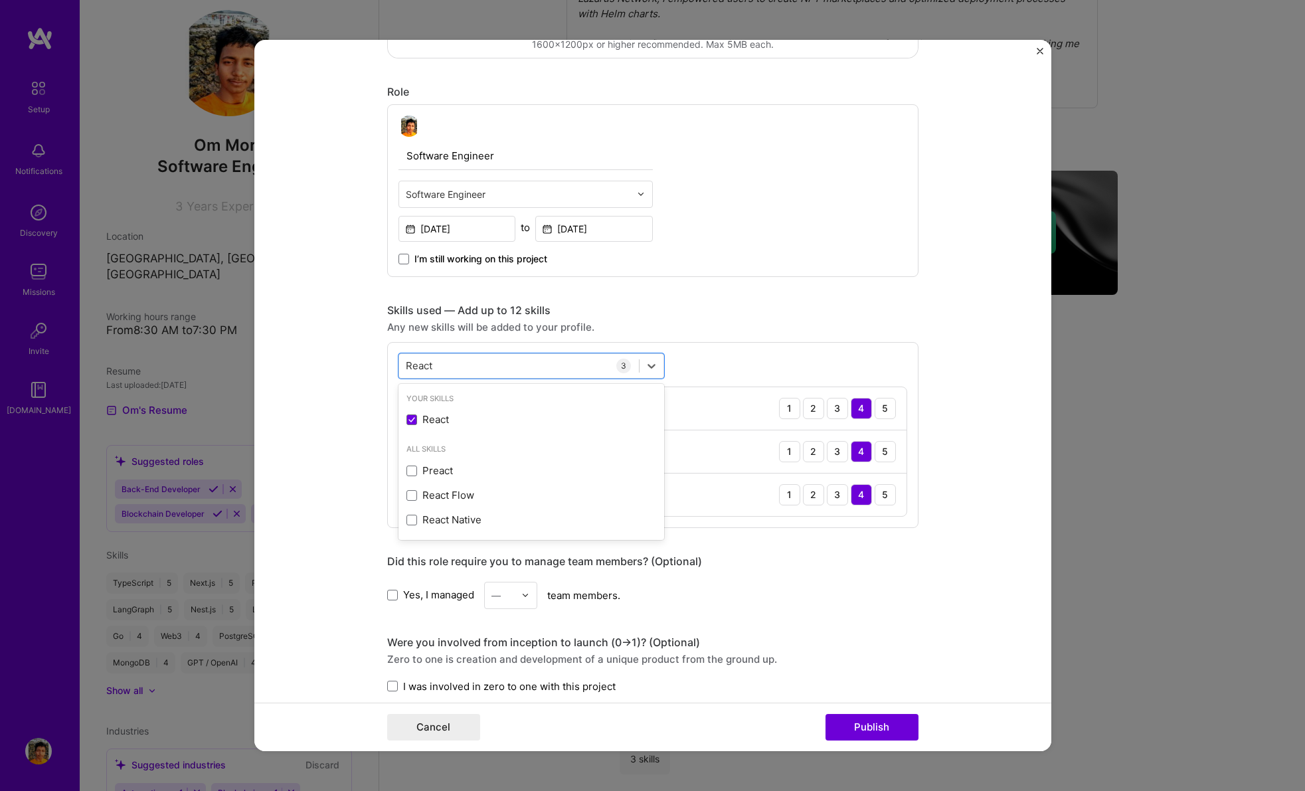
type input "React"
click at [613, 309] on div "Skills used — Add up to 12 skills" at bounding box center [652, 310] width 531 height 14
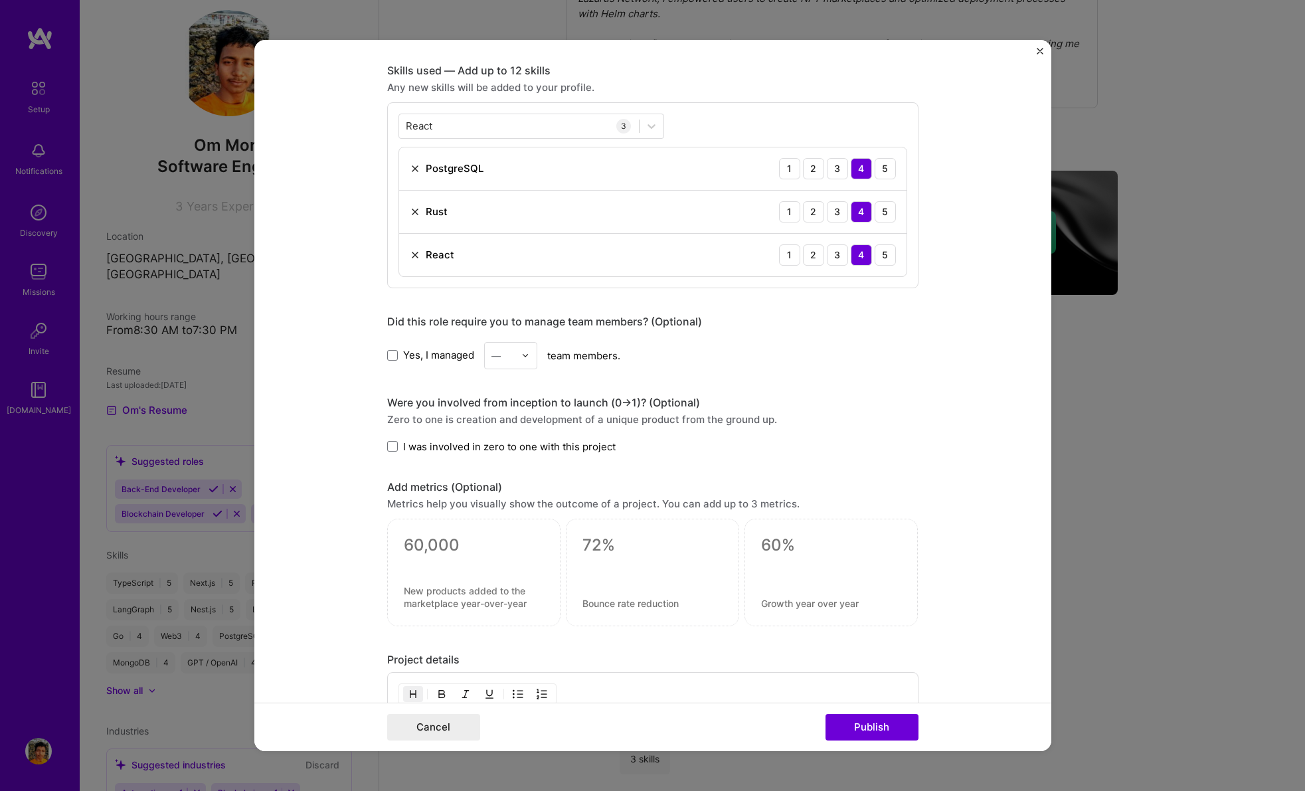
scroll to position [910, 0]
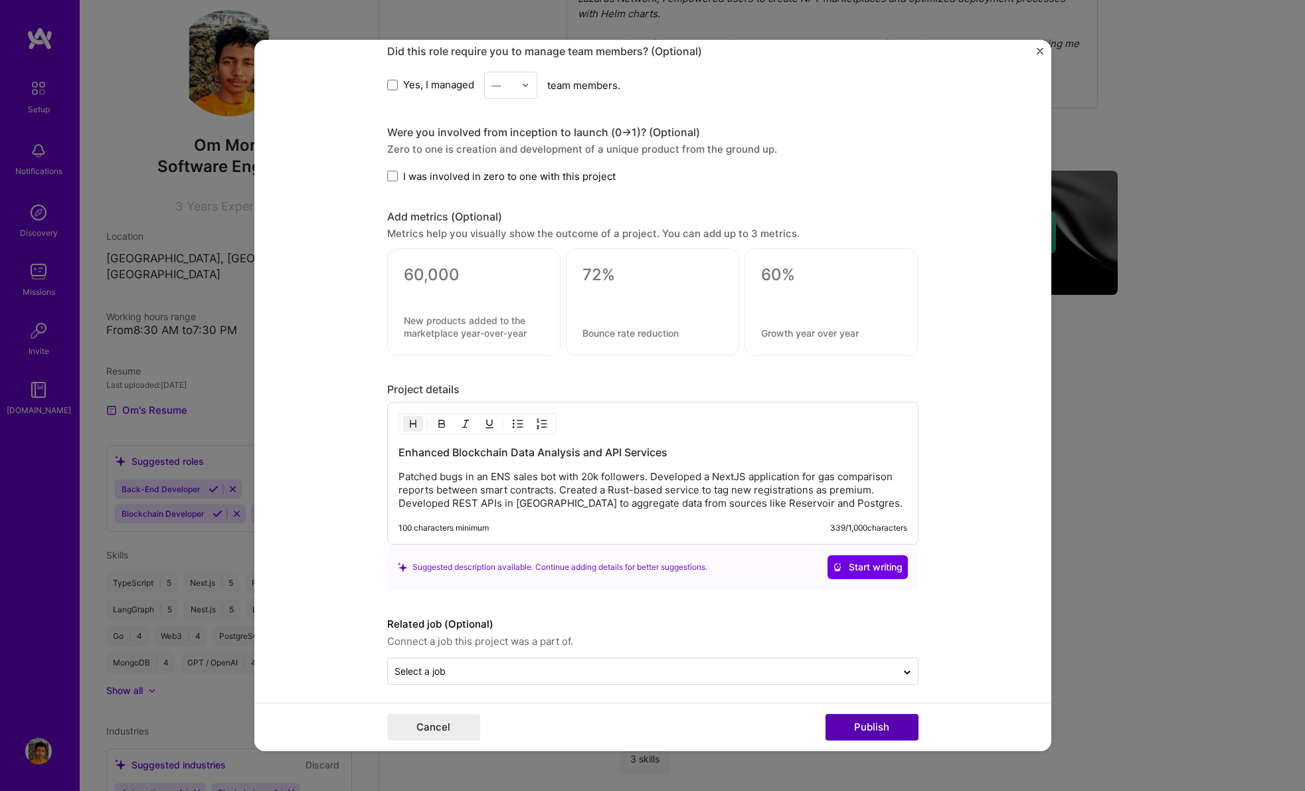
click at [868, 724] on button "Publish" at bounding box center [871, 727] width 93 height 27
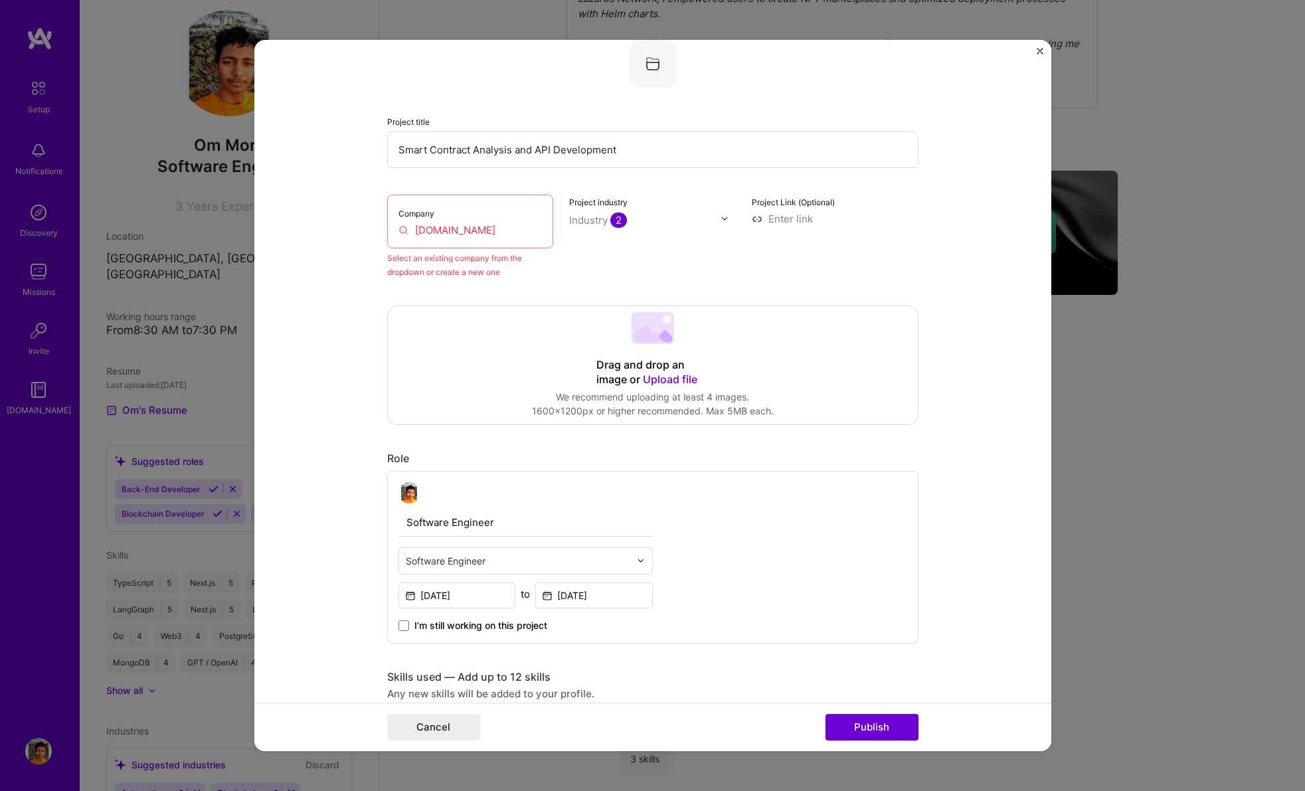
scroll to position [0, 0]
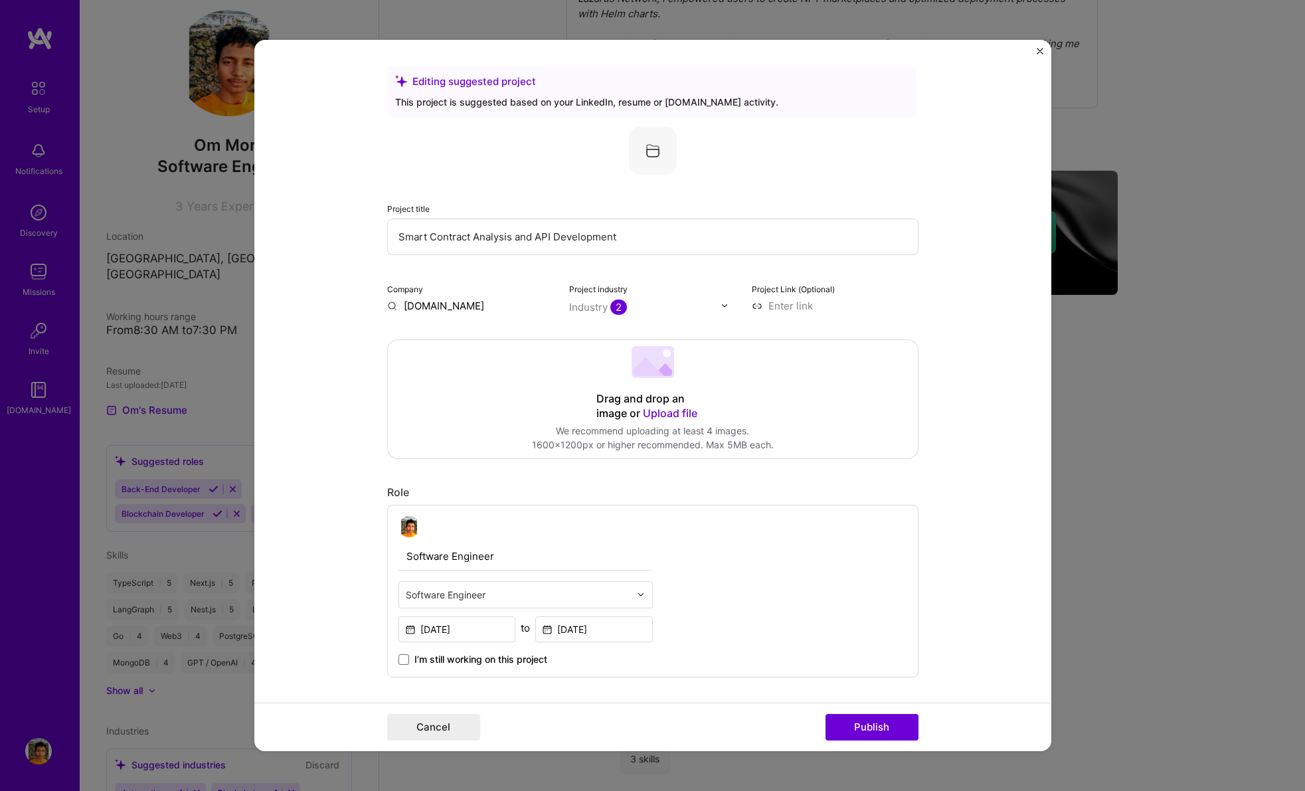
drag, startPoint x: 422, startPoint y: 309, endPoint x: 456, endPoint y: 306, distance: 34.0
click at [456, 306] on input "[DOMAIN_NAME]" at bounding box center [470, 306] width 167 height 14
type input "[DOMAIN_NAME]"
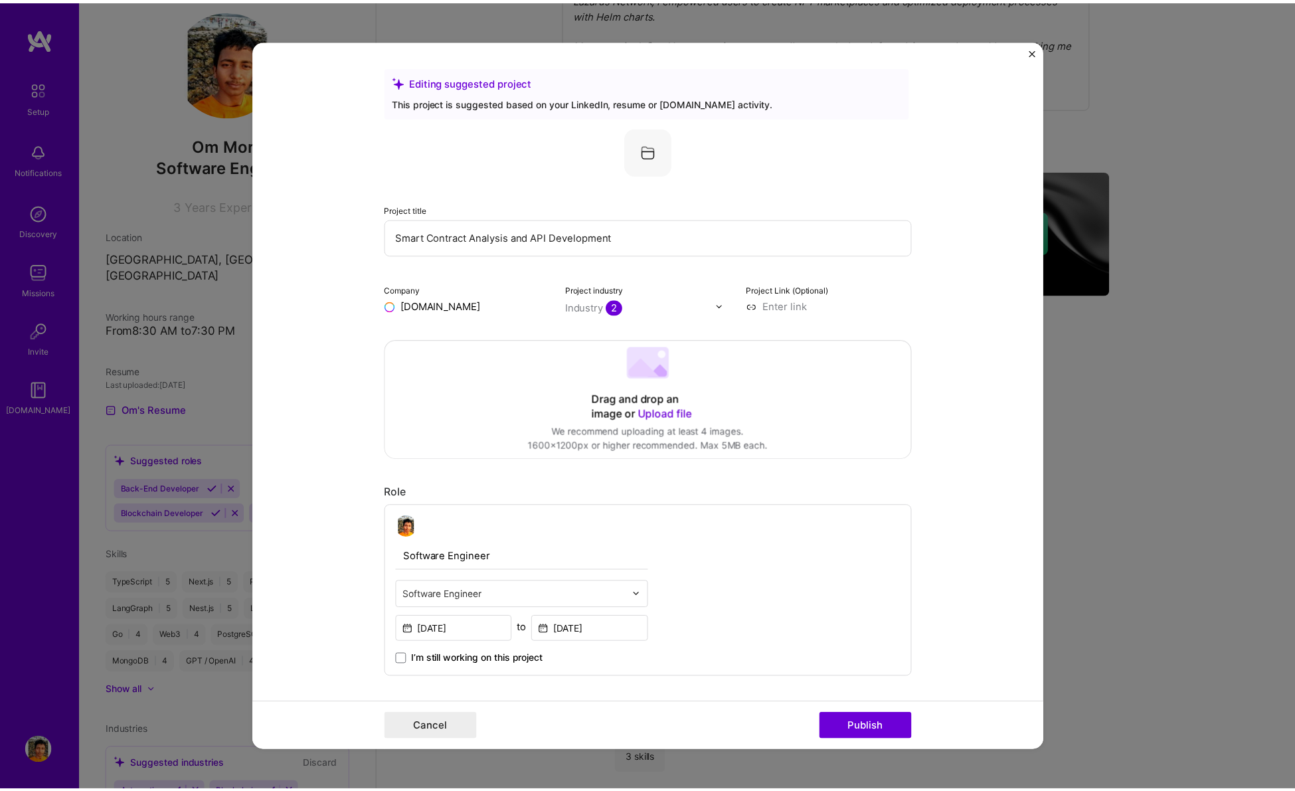
scroll to position [3, 0]
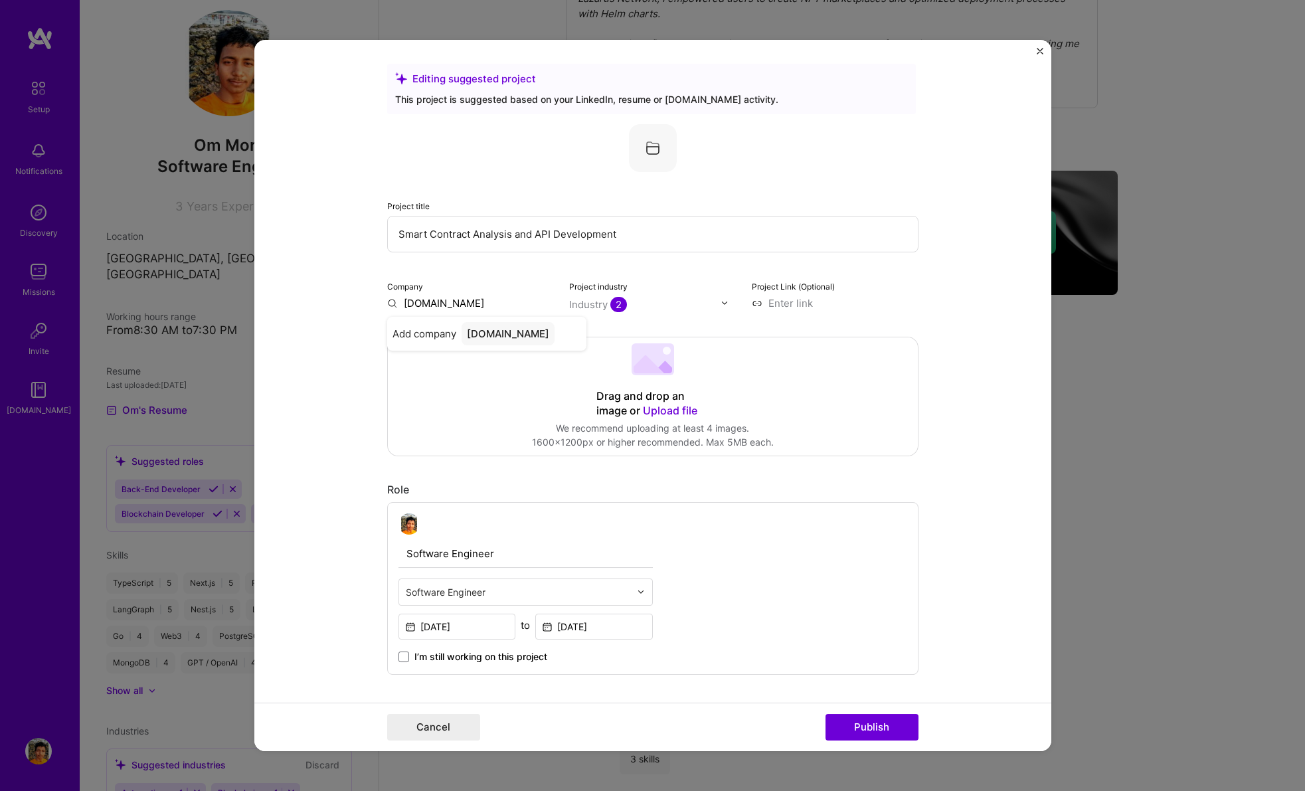
click at [456, 329] on div "Add company [DOMAIN_NAME]" at bounding box center [486, 334] width 199 height 34
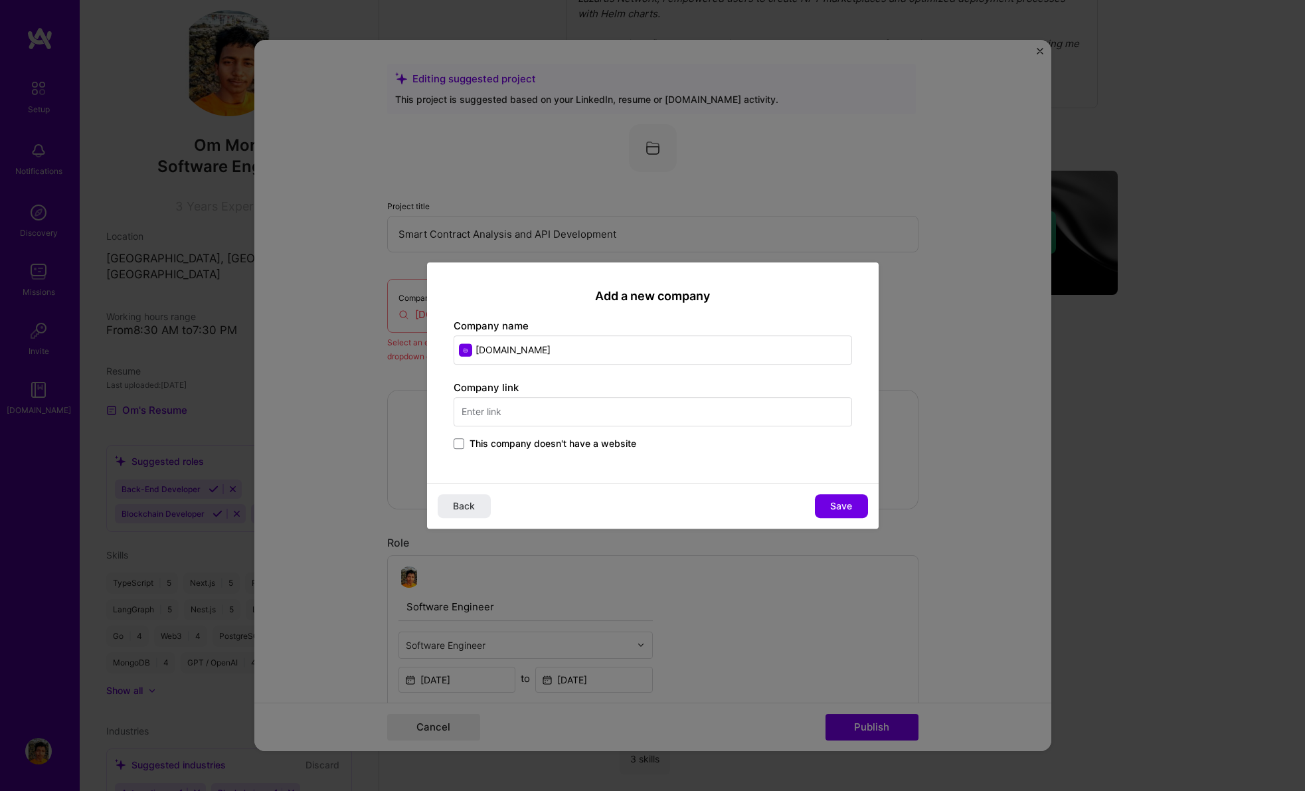
click at [592, 445] on span "This company doesn't have a website" at bounding box center [552, 443] width 167 height 13
click at [0, 0] on input "This company doesn't have a website" at bounding box center [0, 0] width 0 height 0
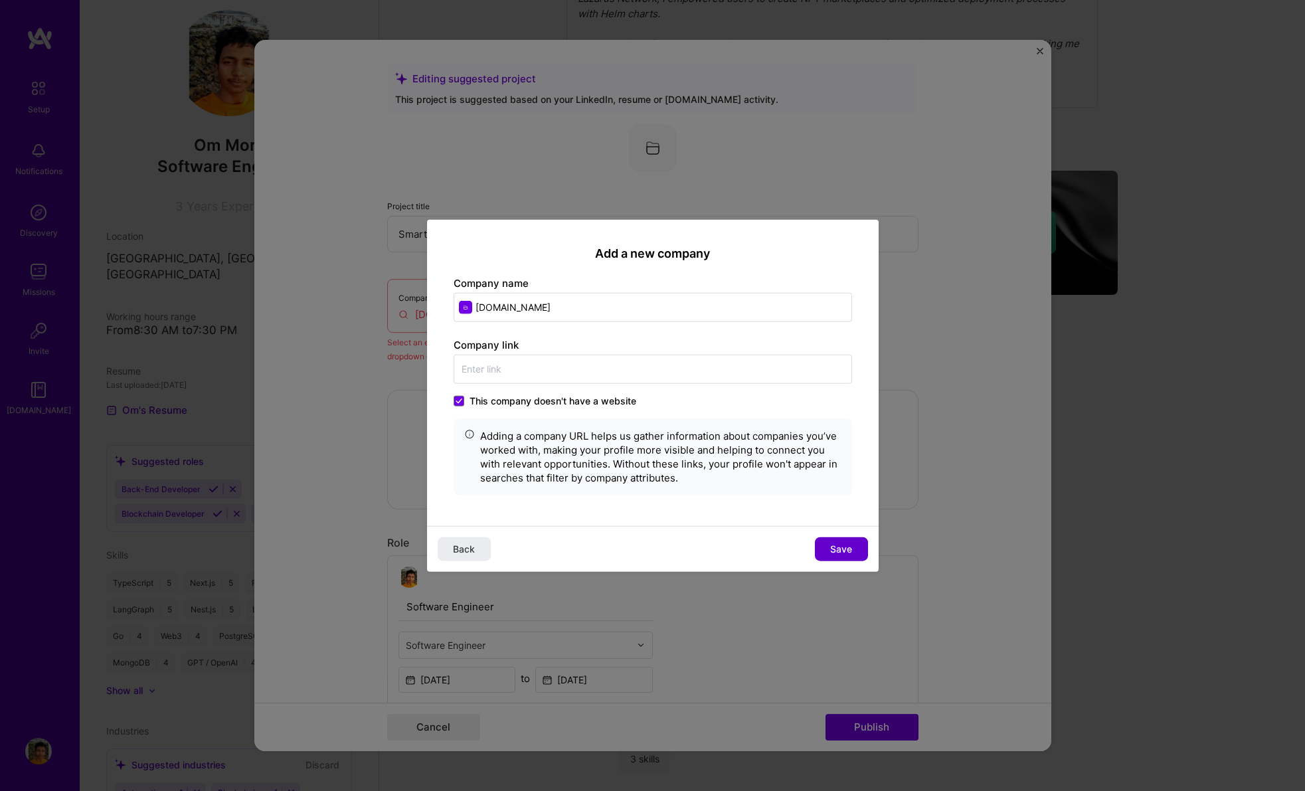
click at [821, 541] on button "Save" at bounding box center [841, 549] width 53 height 24
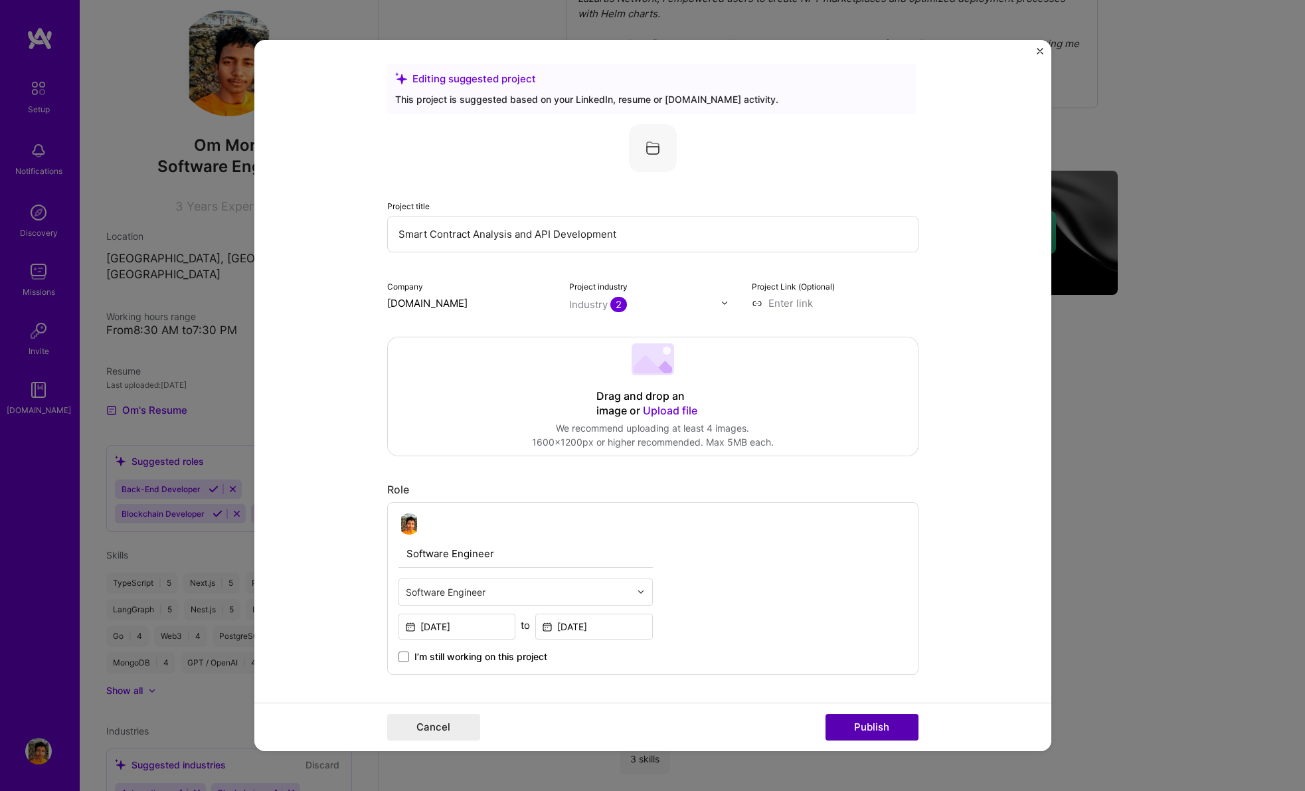
click at [878, 718] on button "Publish" at bounding box center [871, 727] width 93 height 27
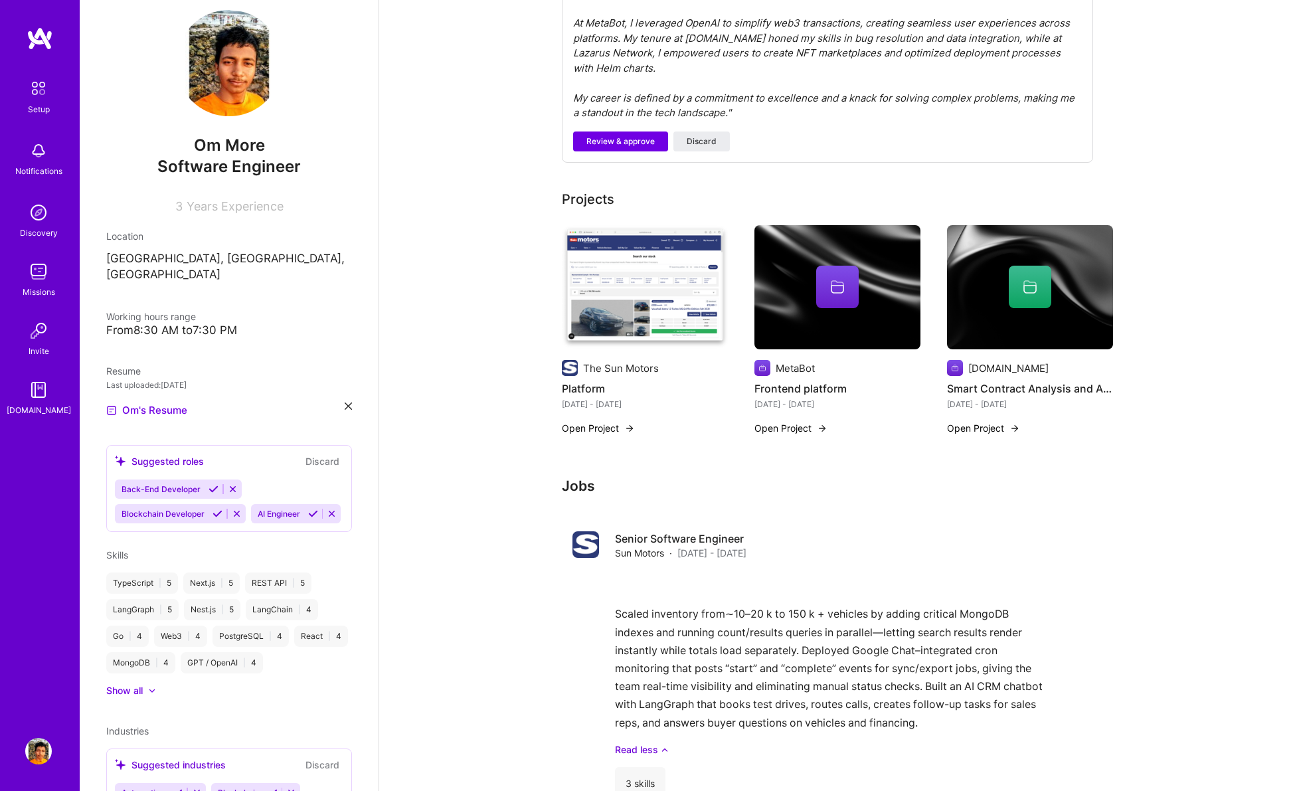
scroll to position [0, 0]
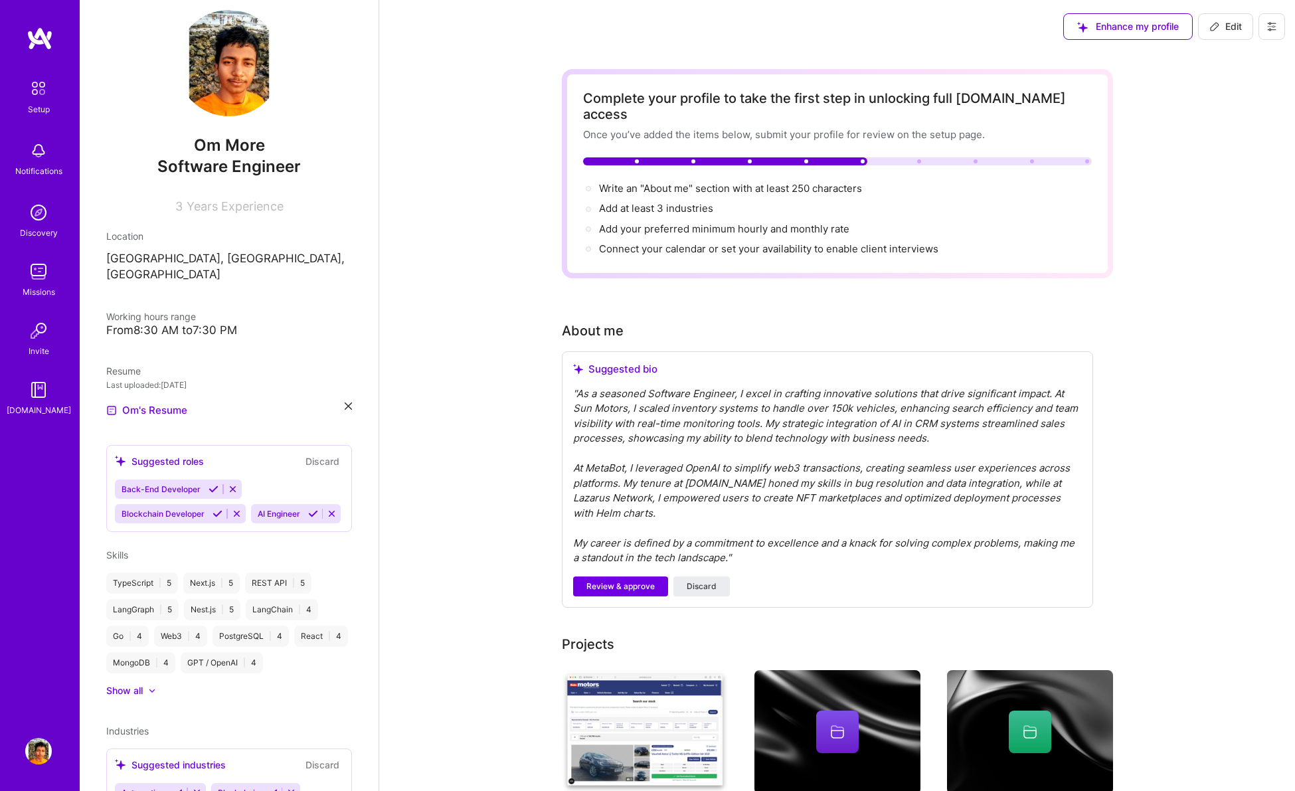
click at [636, 438] on div "" As a seasoned Software Engineer, I excel in crafting innovative solutions tha…" at bounding box center [827, 475] width 509 height 179
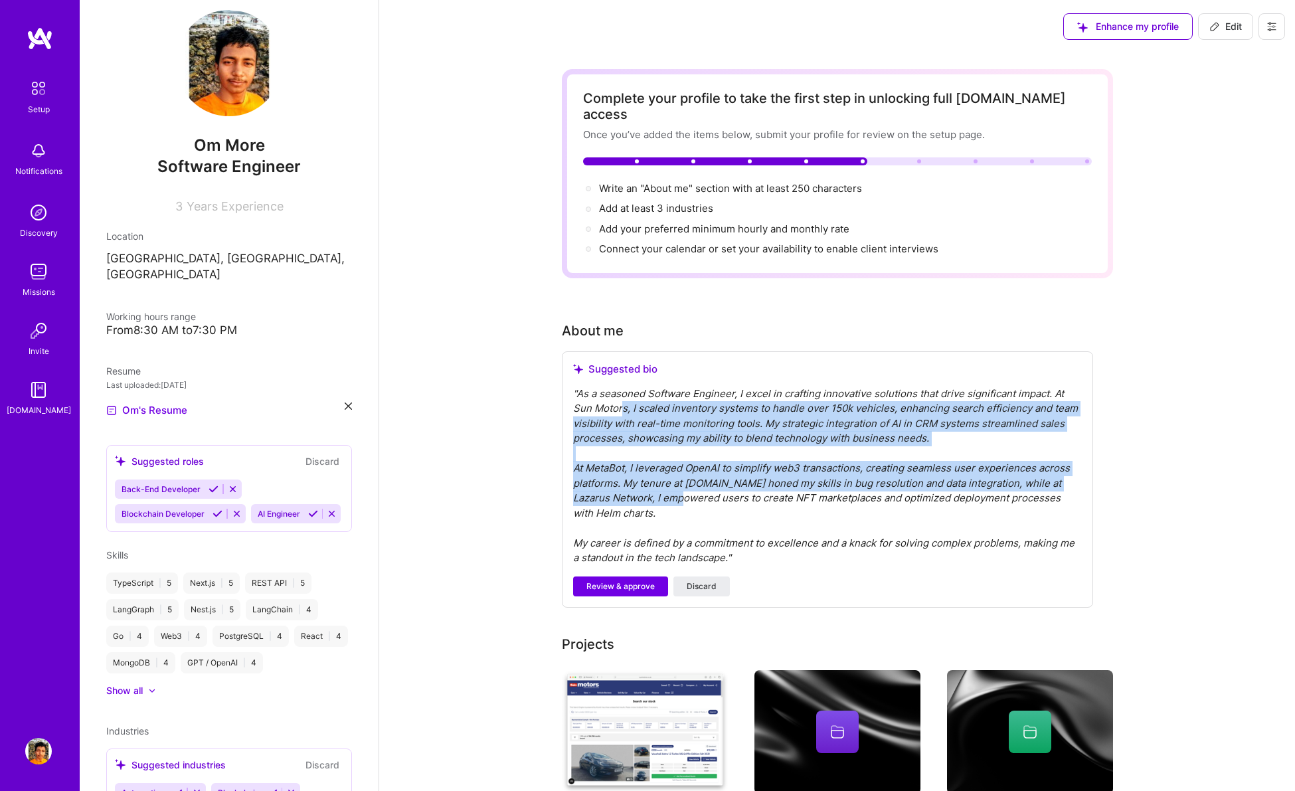
drag, startPoint x: 622, startPoint y: 386, endPoint x: 671, endPoint y: 473, distance: 100.8
click at [671, 473] on div "" As a seasoned Software Engineer, I excel in crafting innovative solutions tha…" at bounding box center [827, 475] width 509 height 179
click at [629, 580] on span "Review & approve" at bounding box center [620, 586] width 68 height 12
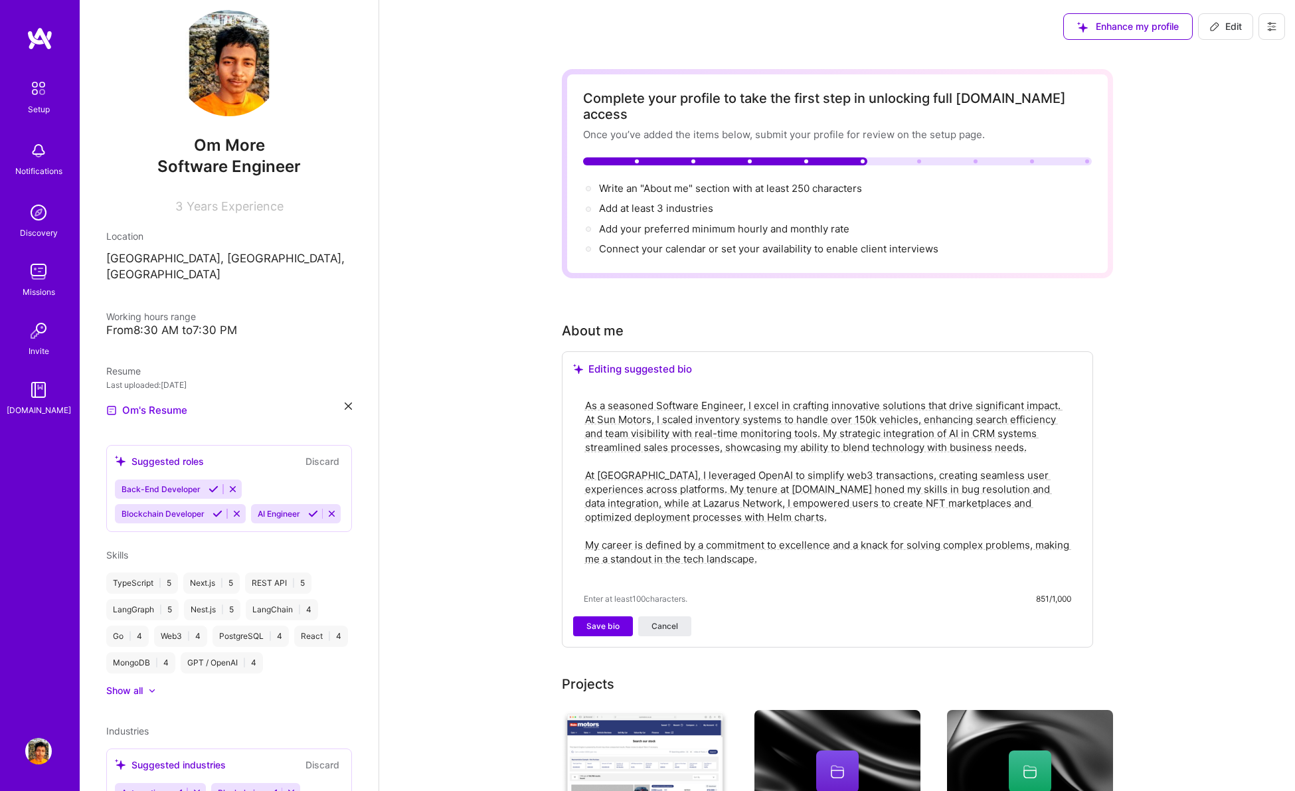
click at [803, 546] on textarea "As a seasoned Software Engineer, I excel in crafting innovative solutions that …" at bounding box center [827, 489] width 487 height 184
drag, startPoint x: 627, startPoint y: 314, endPoint x: 562, endPoint y: 314, distance: 64.4
click at [562, 321] on div "About me" at bounding box center [827, 331] width 531 height 20
copy div "About me"
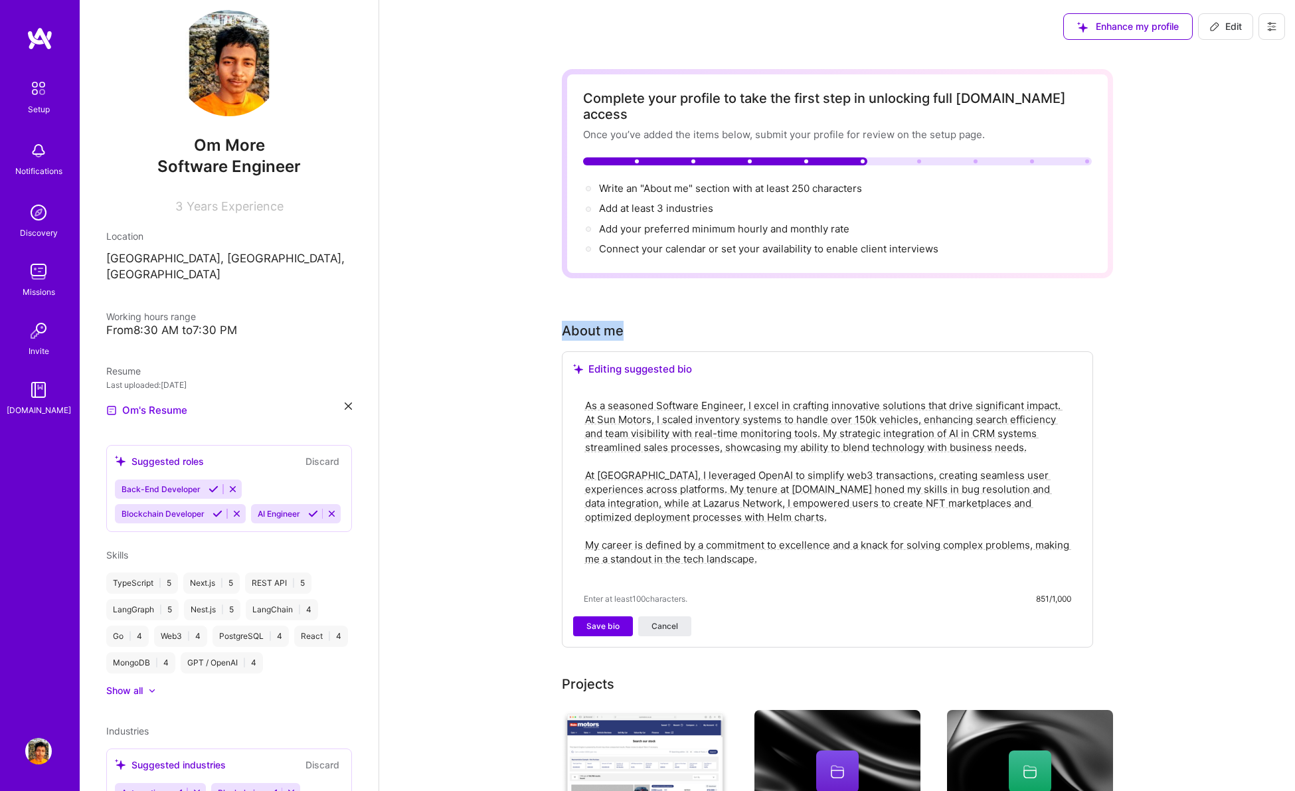
drag, startPoint x: 622, startPoint y: 317, endPoint x: 550, endPoint y: 318, distance: 71.7
copy div "About me"
click at [711, 429] on textarea "As a seasoned Software Engineer, I excel in crafting innovative solutions that …" at bounding box center [827, 489] width 487 height 184
paste textarea "Hi, I’m Om—a full-stack engineer who ships fast and keeps things simple. I work…"
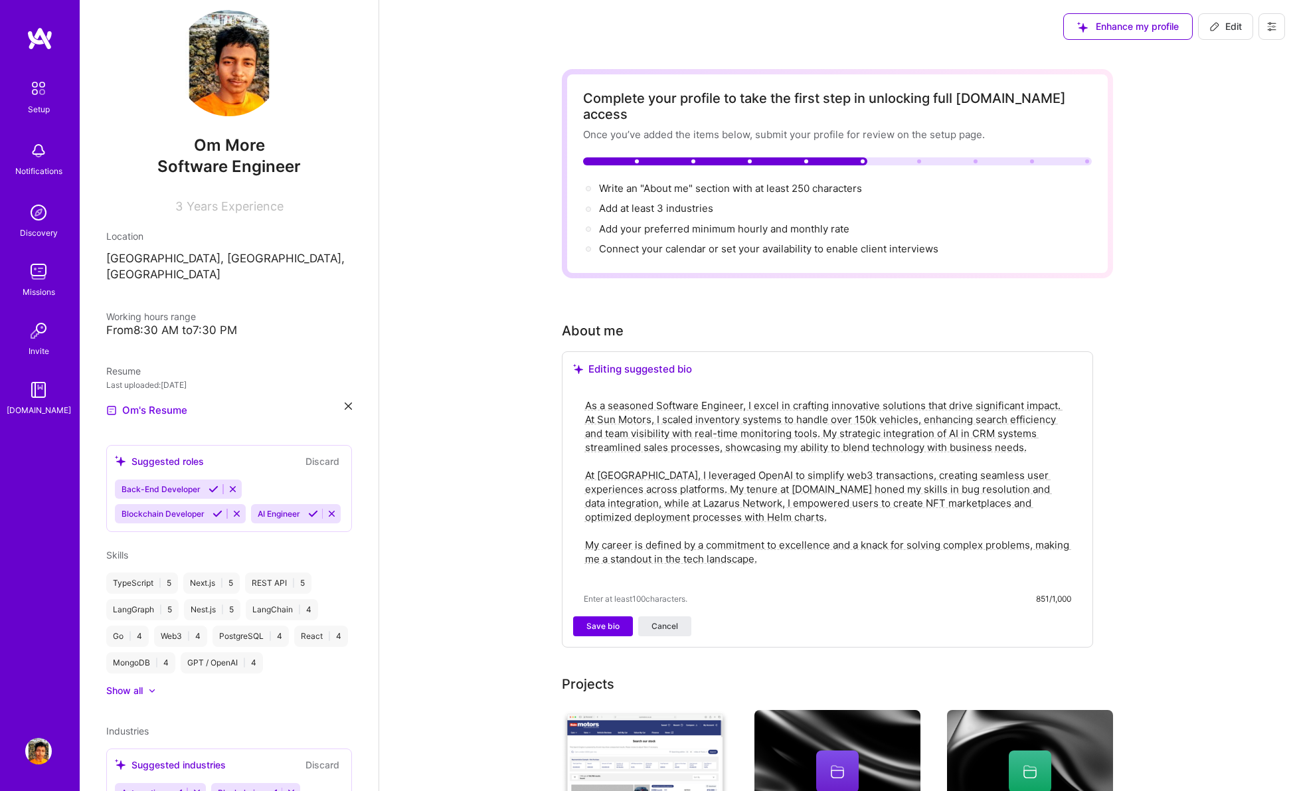
type textarea "Hi, I’m Om—a full-stack engineer who ships fast and keeps things simple. I work…"
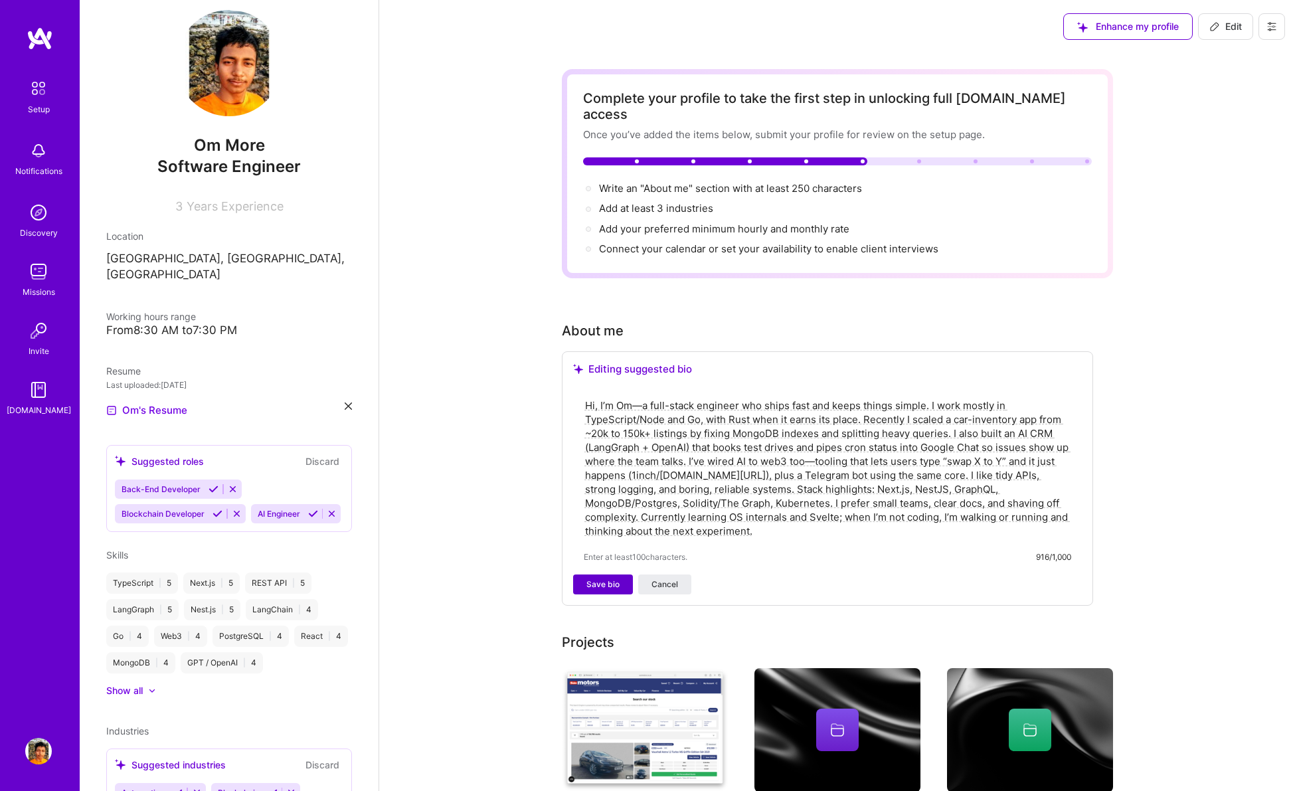
click at [612, 578] on span "Save bio" at bounding box center [602, 584] width 33 height 12
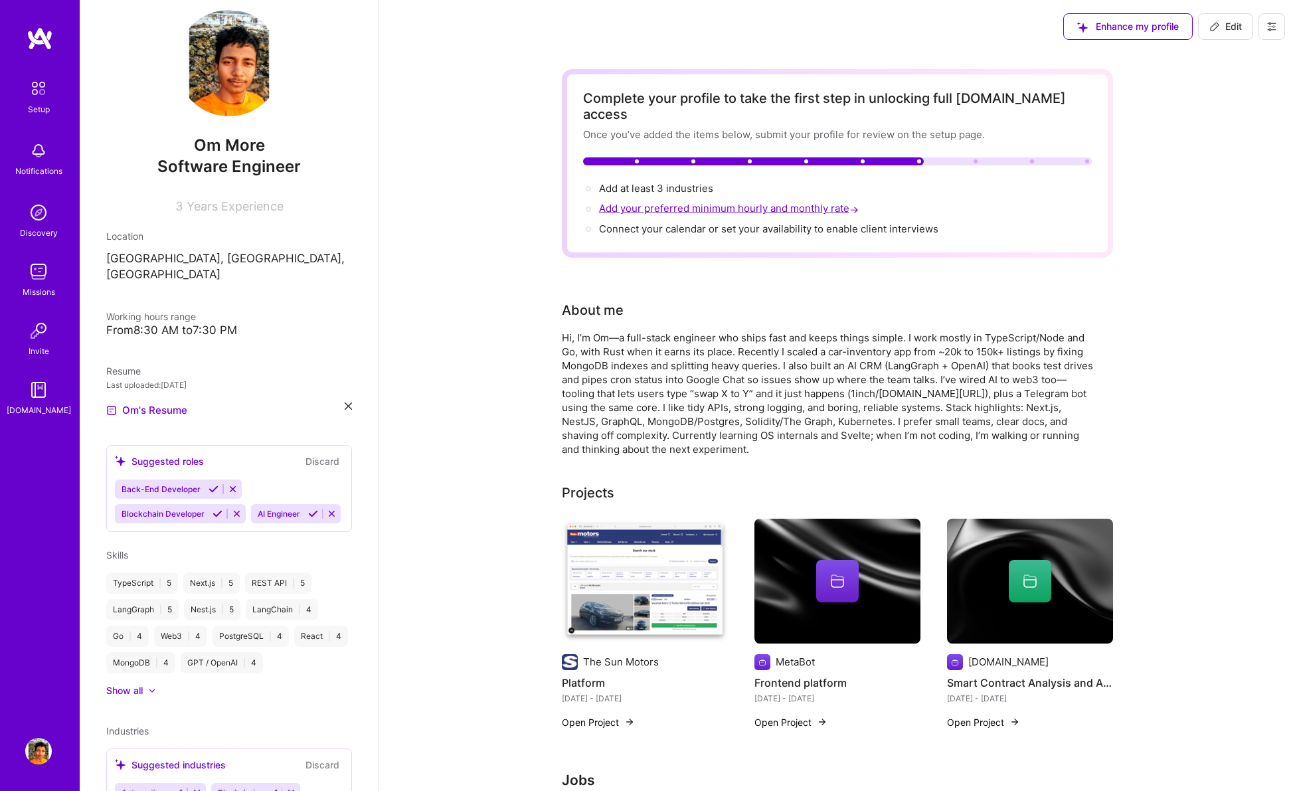
click at [716, 202] on span "Add your preferred minimum hourly and monthly rate →" at bounding box center [730, 208] width 262 height 13
select select "US"
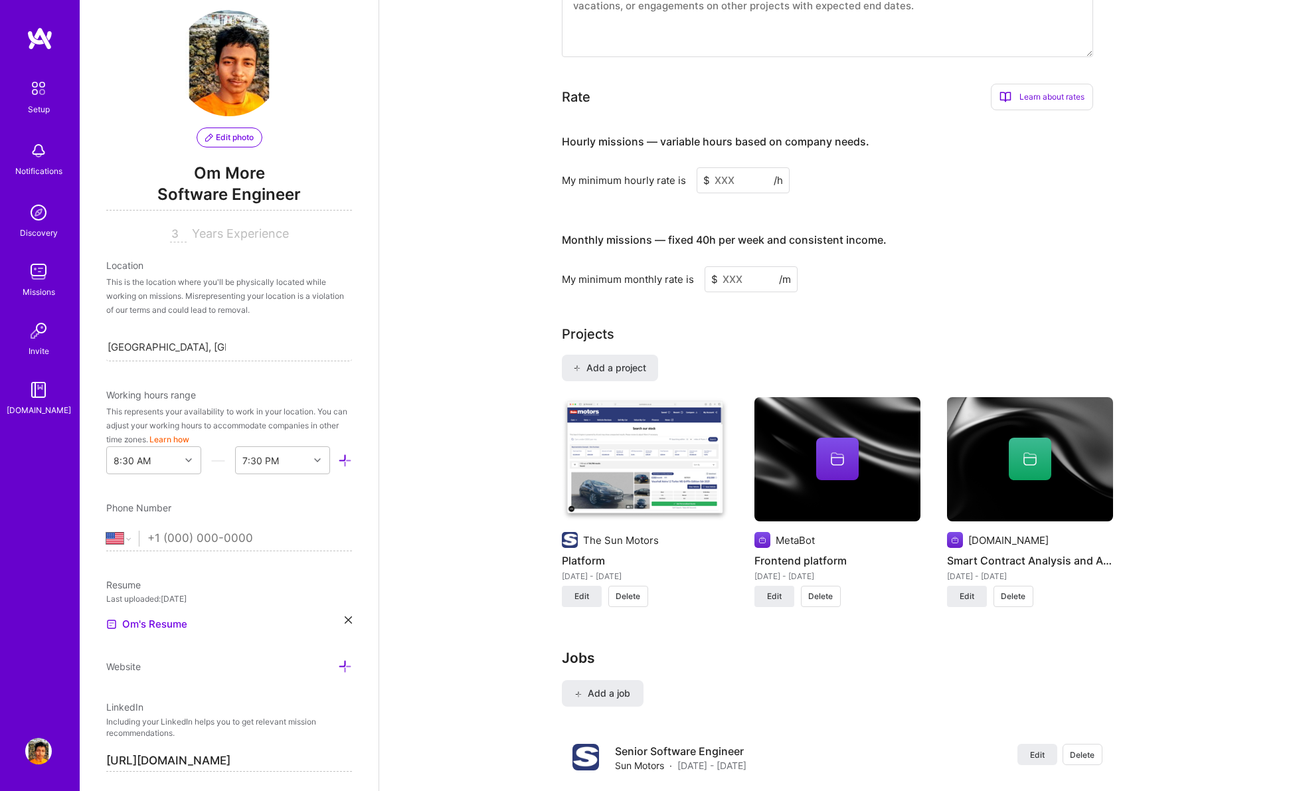
scroll to position [830, 0]
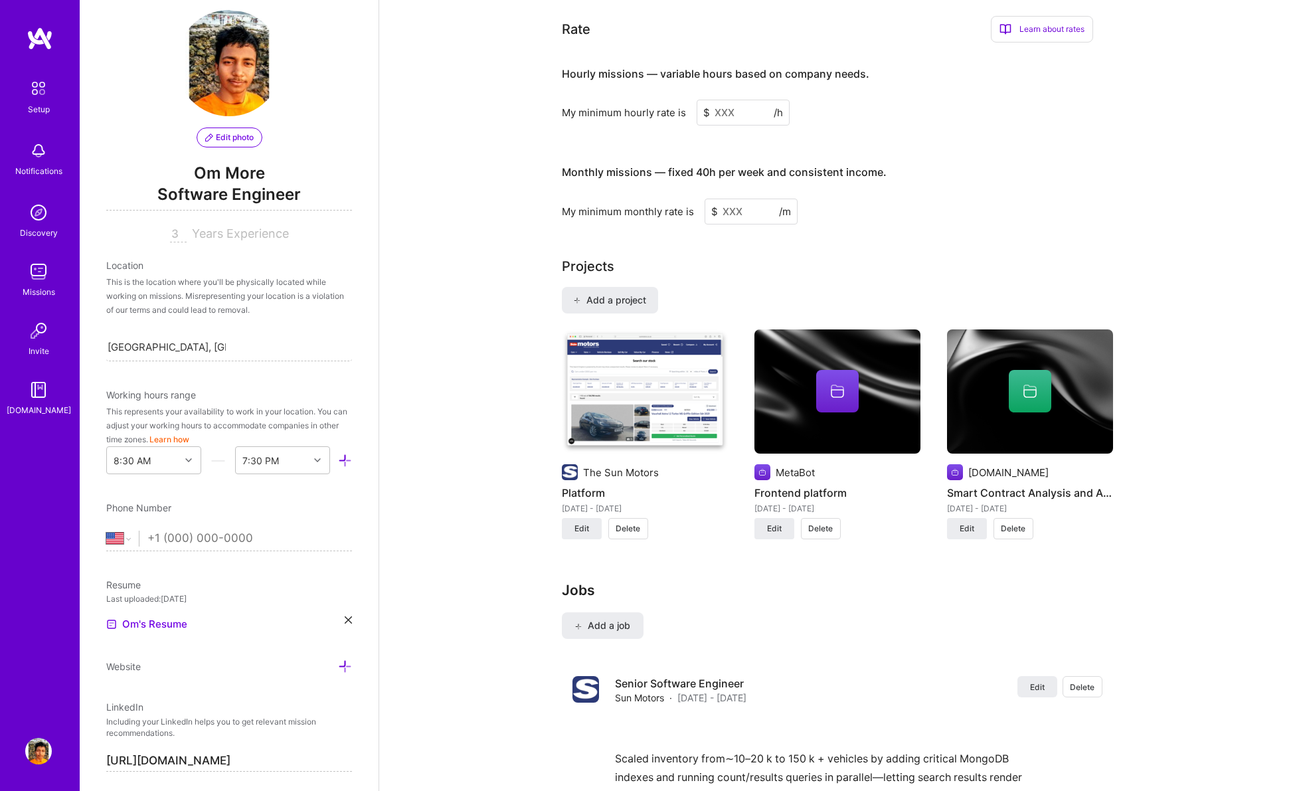
click at [731, 104] on input at bounding box center [743, 113] width 93 height 26
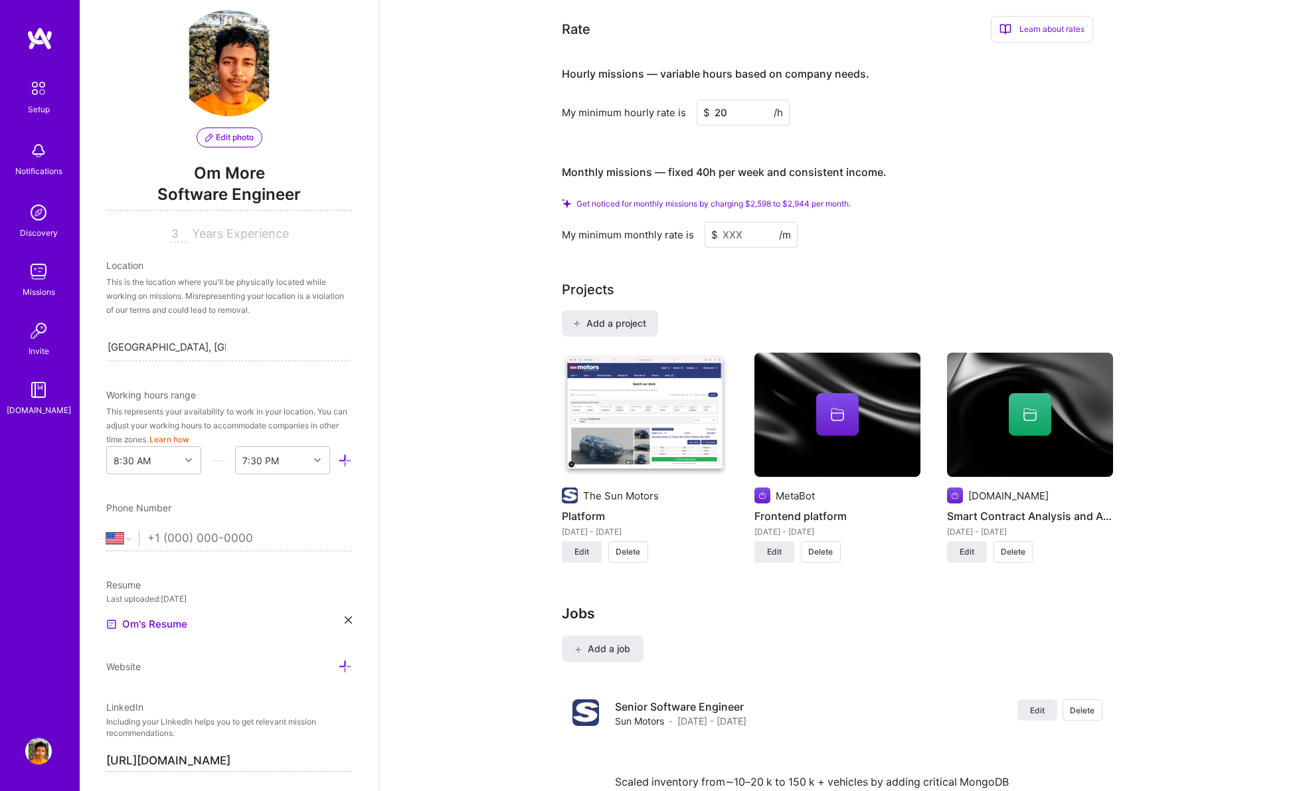
type input "20"
click at [751, 222] on input at bounding box center [751, 235] width 93 height 26
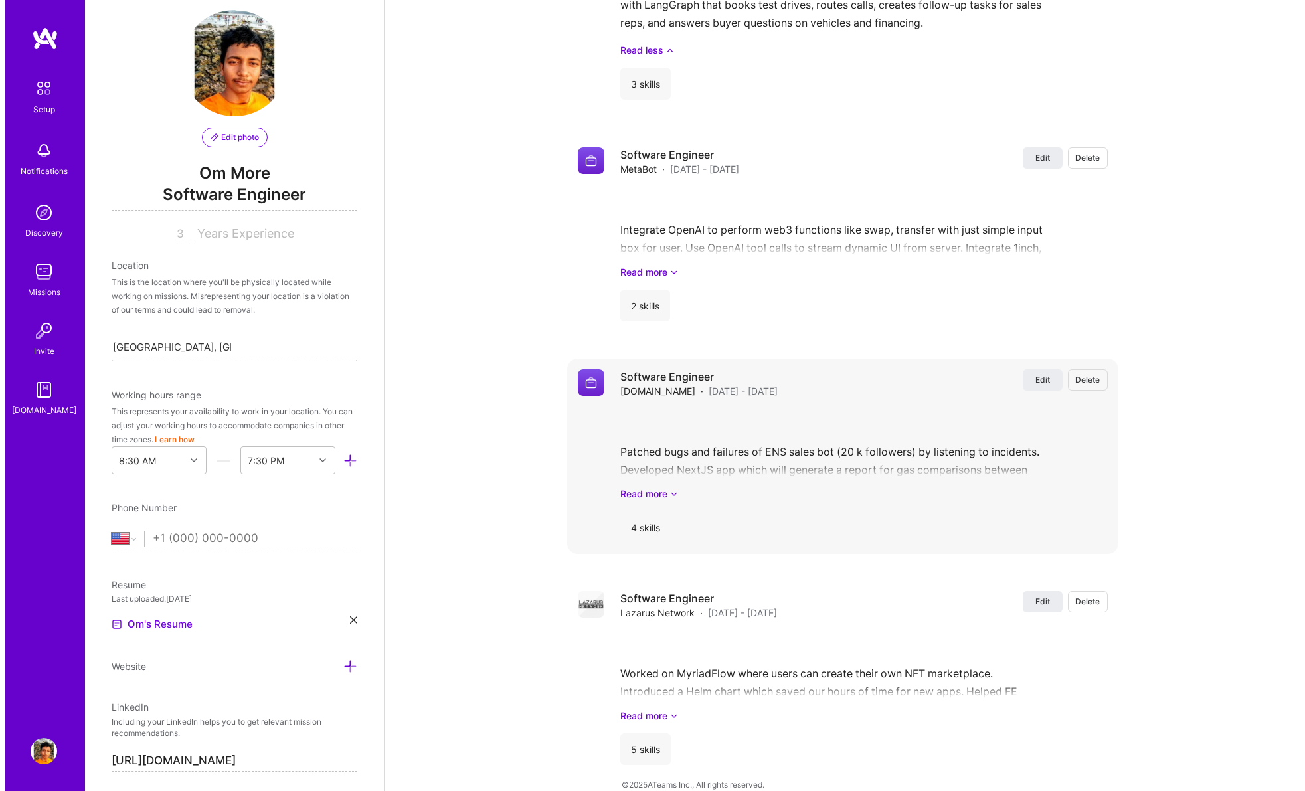
scroll to position [0, 0]
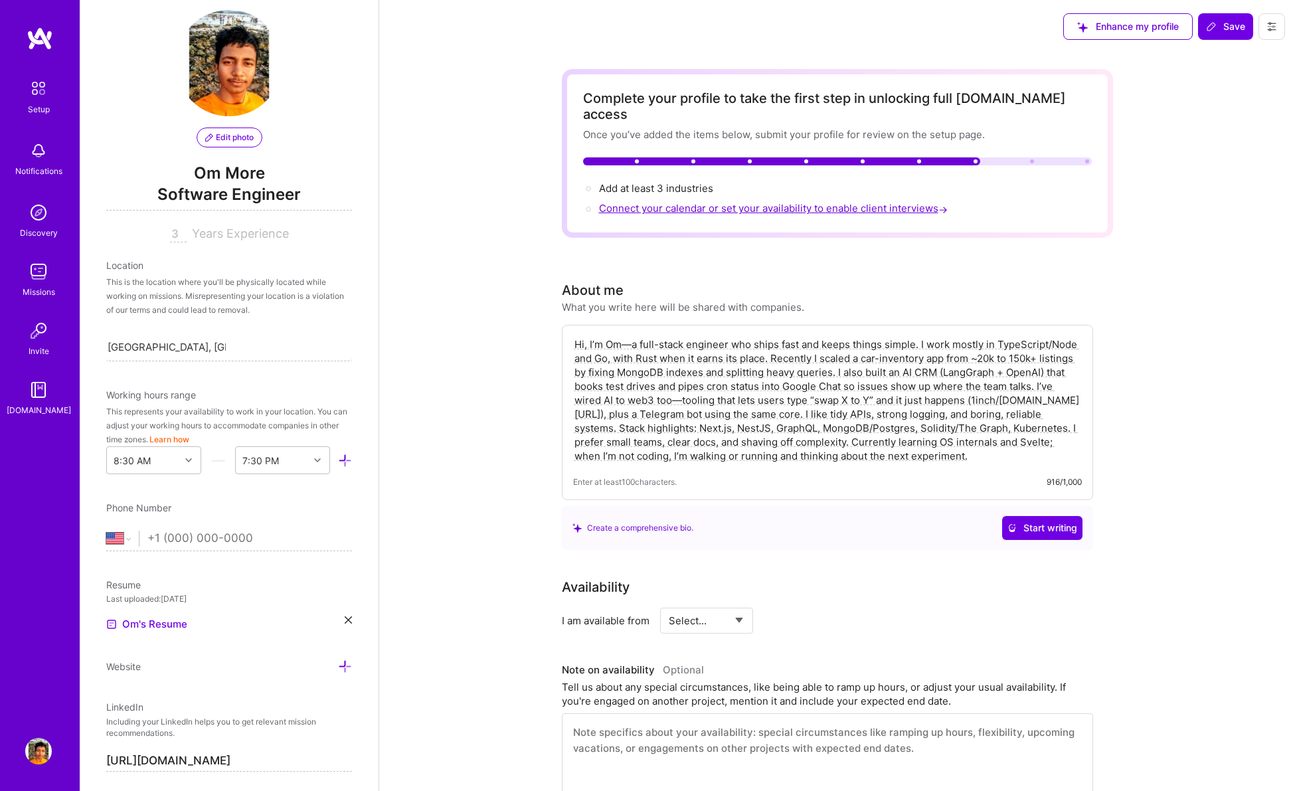
type input "2900"
click at [701, 202] on span "Connect your calendar or set your availability to enable client interviews →" at bounding box center [774, 208] width 351 height 13
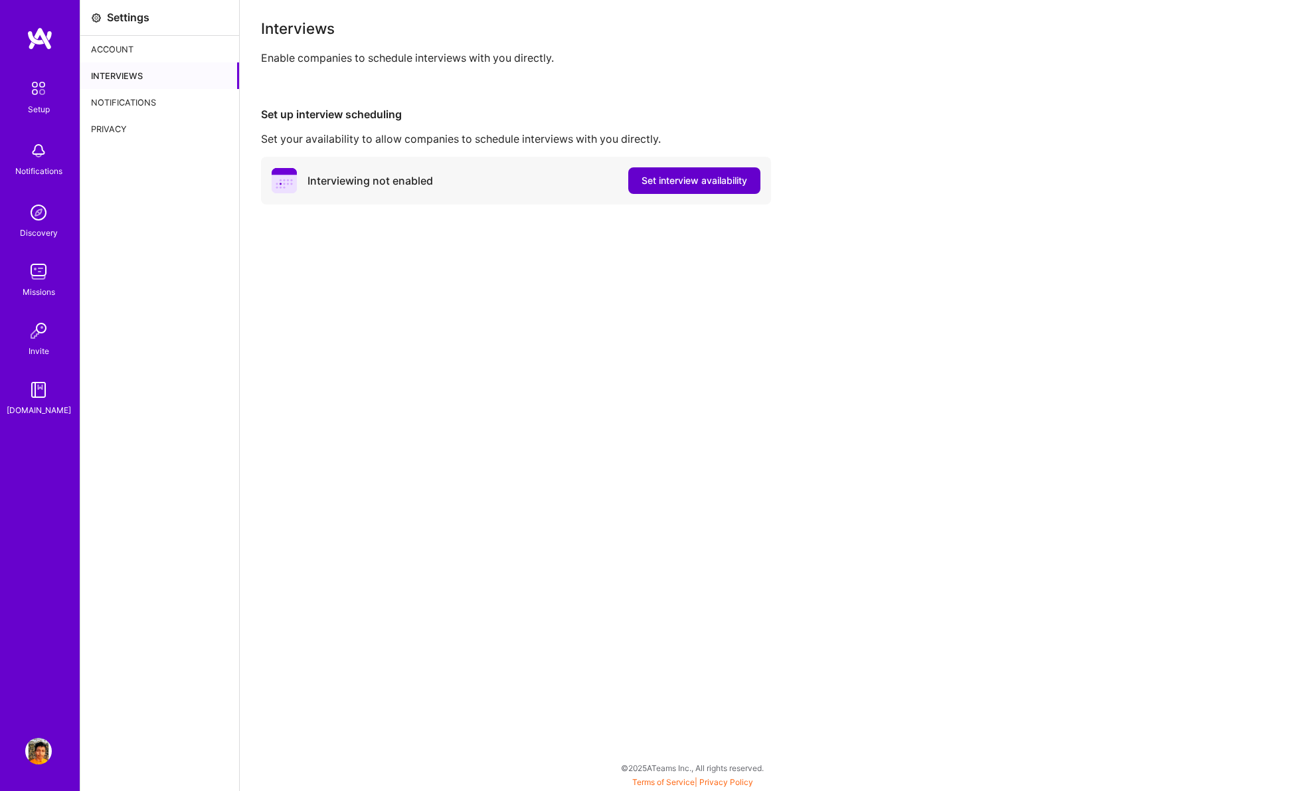
click at [641, 191] on button "Set interview availability" at bounding box center [694, 180] width 132 height 27
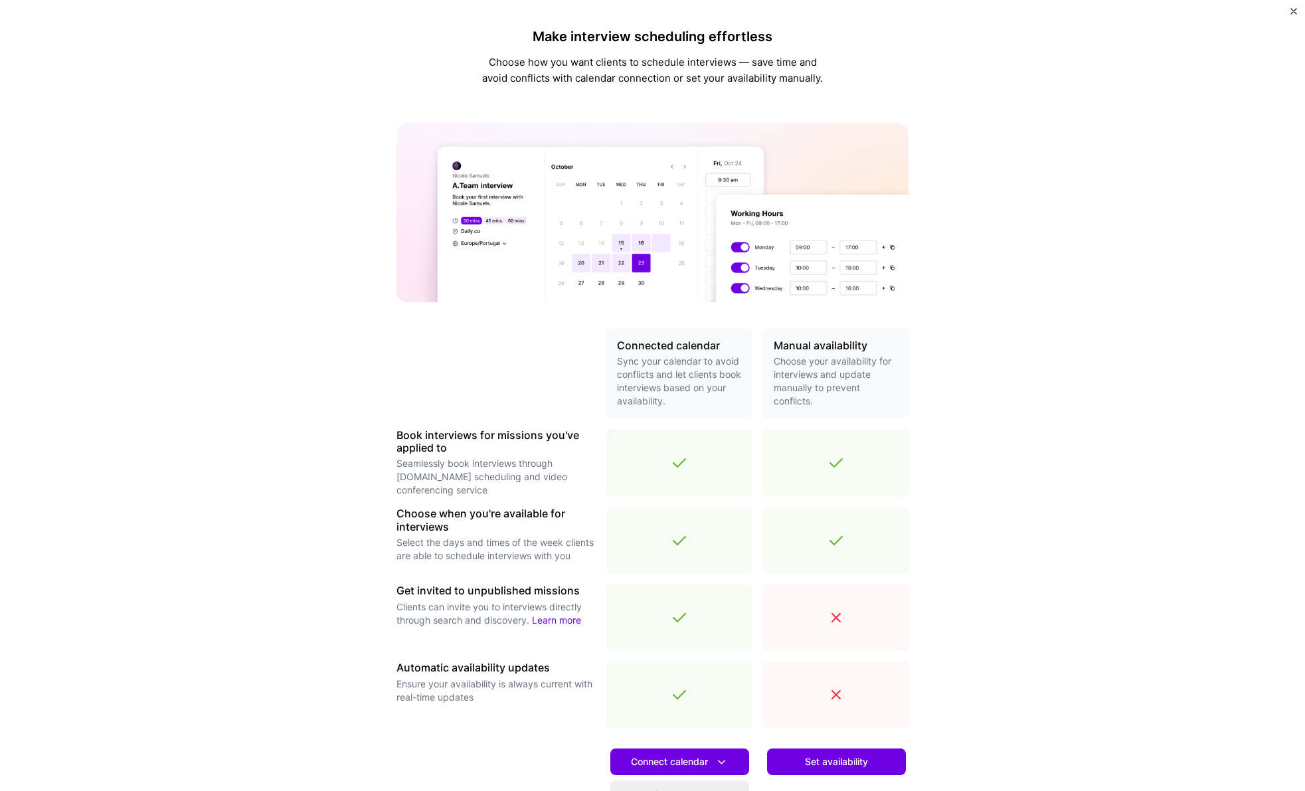
scroll to position [139, 0]
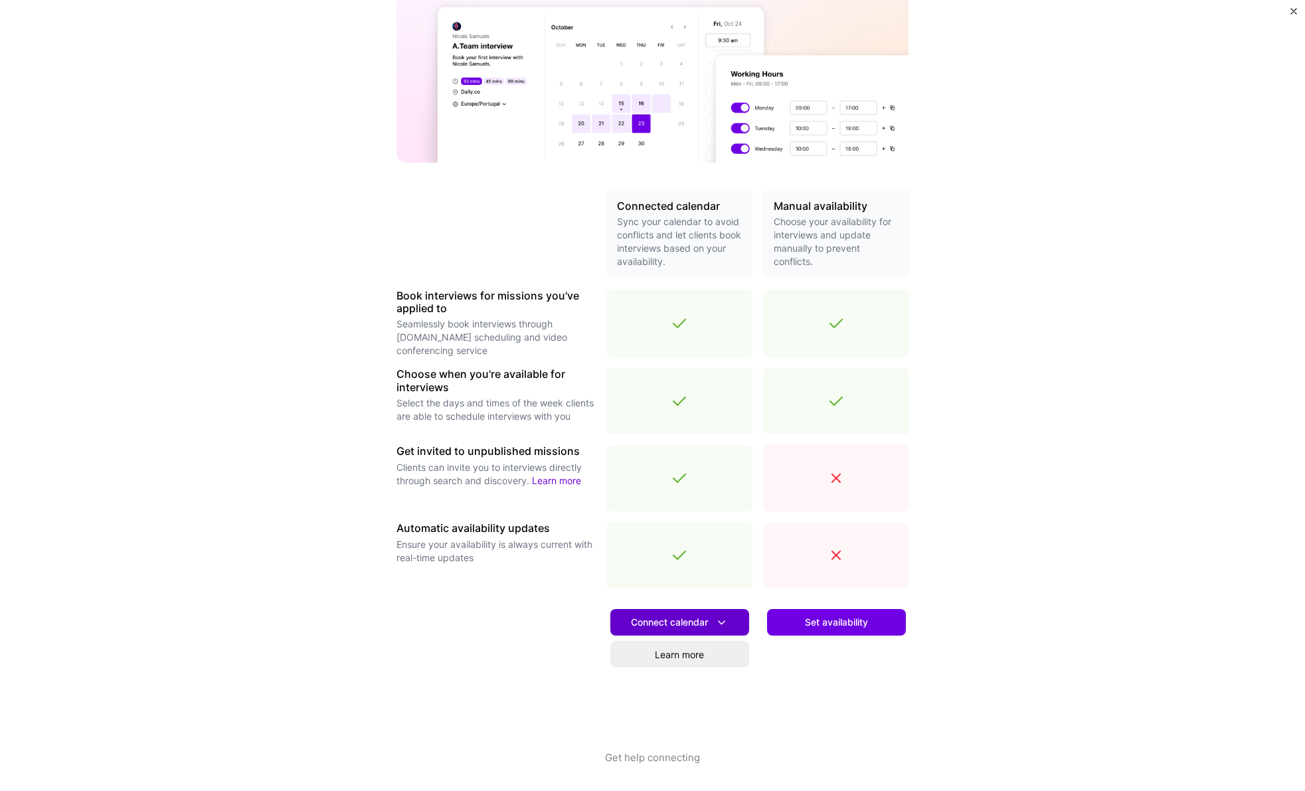
click at [694, 620] on span "Connect calendar" at bounding box center [680, 623] width 98 height 14
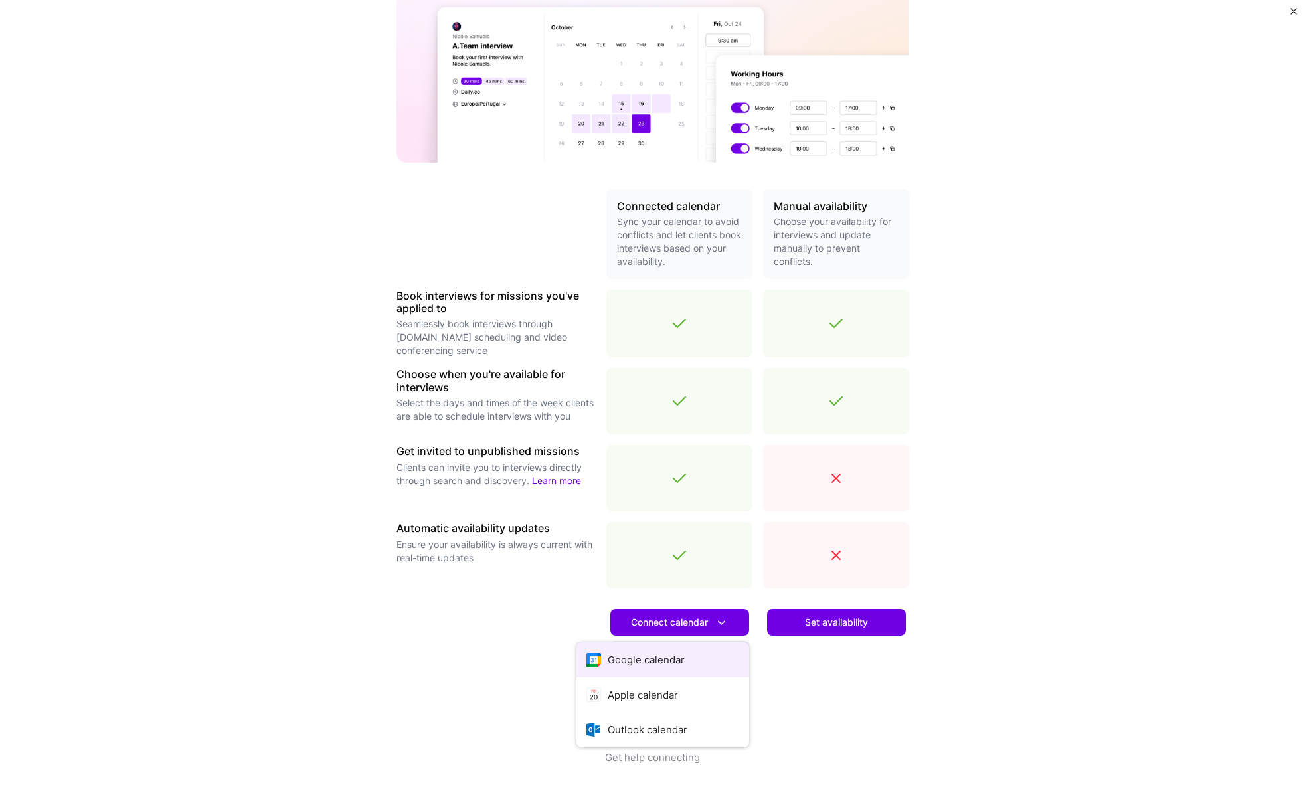
click at [661, 652] on button "Google calendar" at bounding box center [662, 659] width 173 height 35
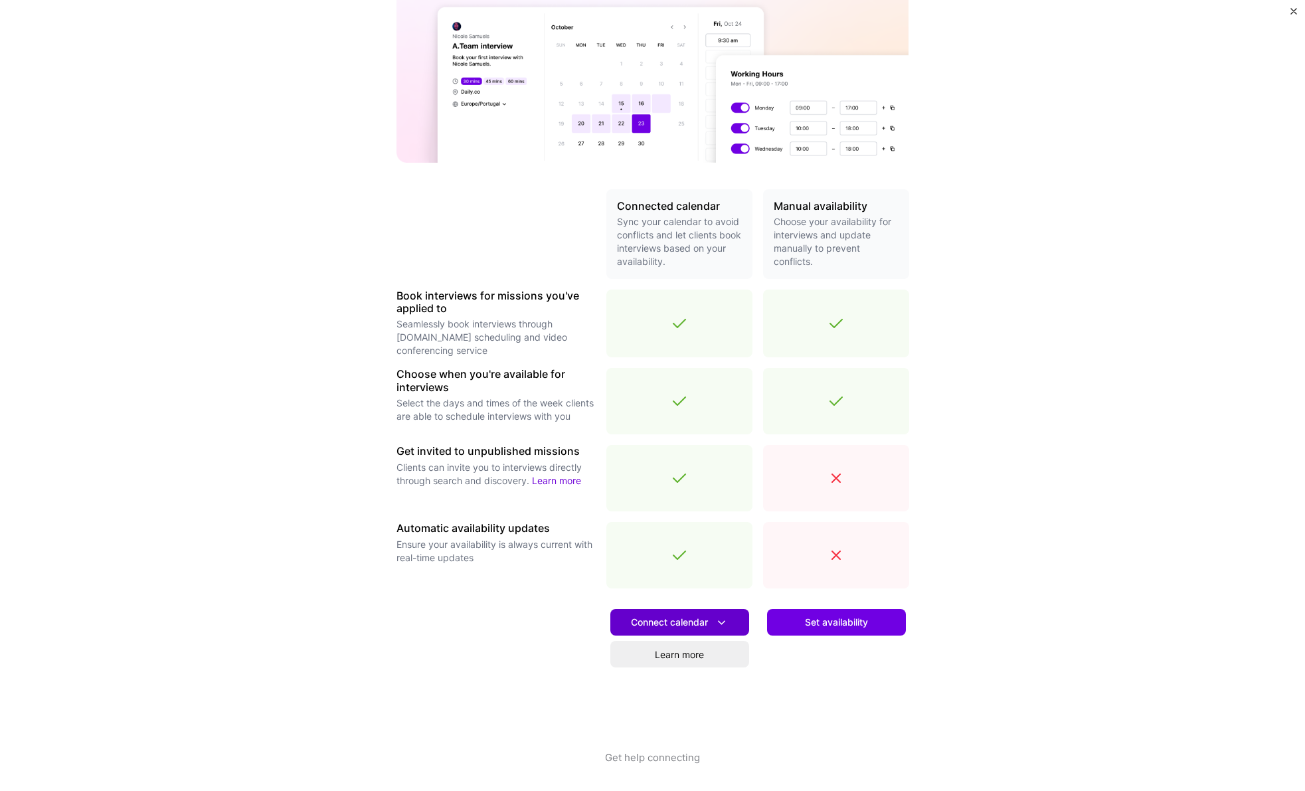
click at [646, 621] on span "Connect calendar" at bounding box center [680, 623] width 98 height 14
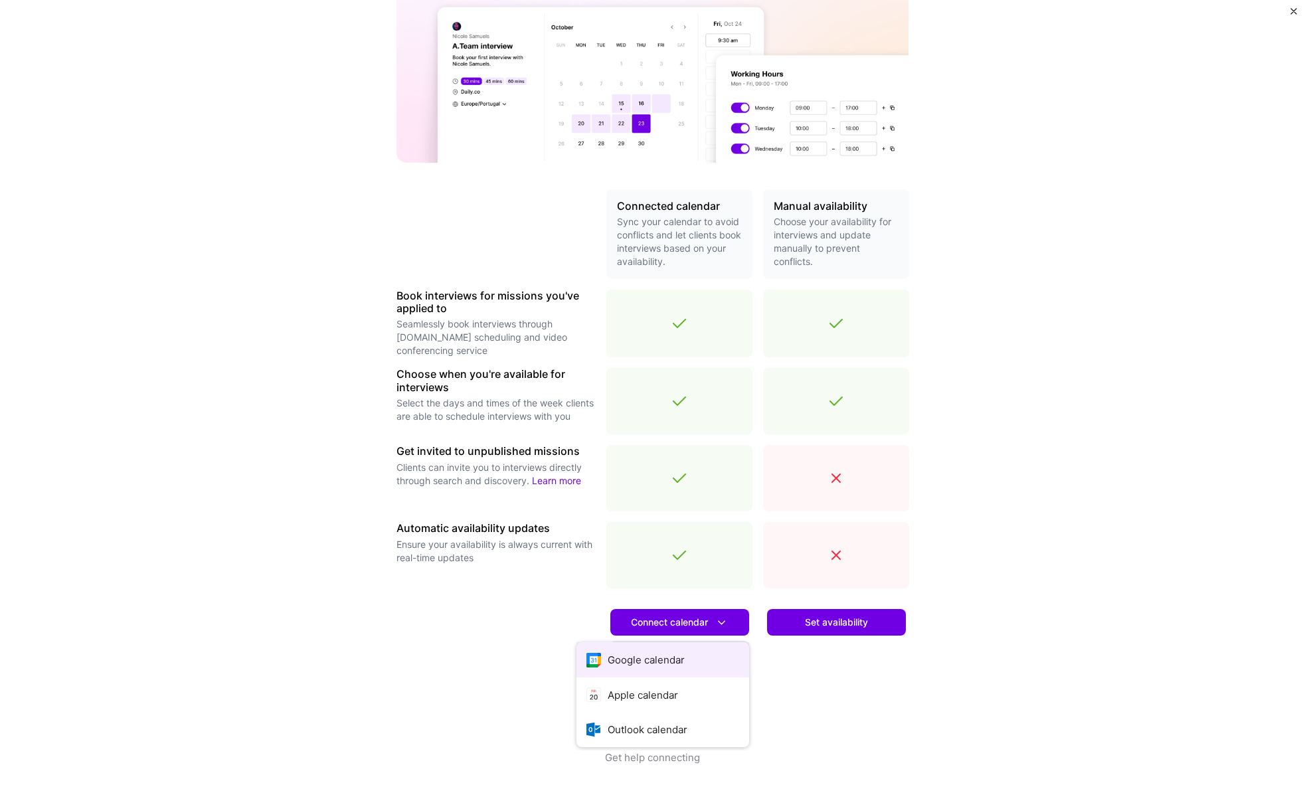
click at [651, 660] on button "Google calendar" at bounding box center [662, 659] width 173 height 35
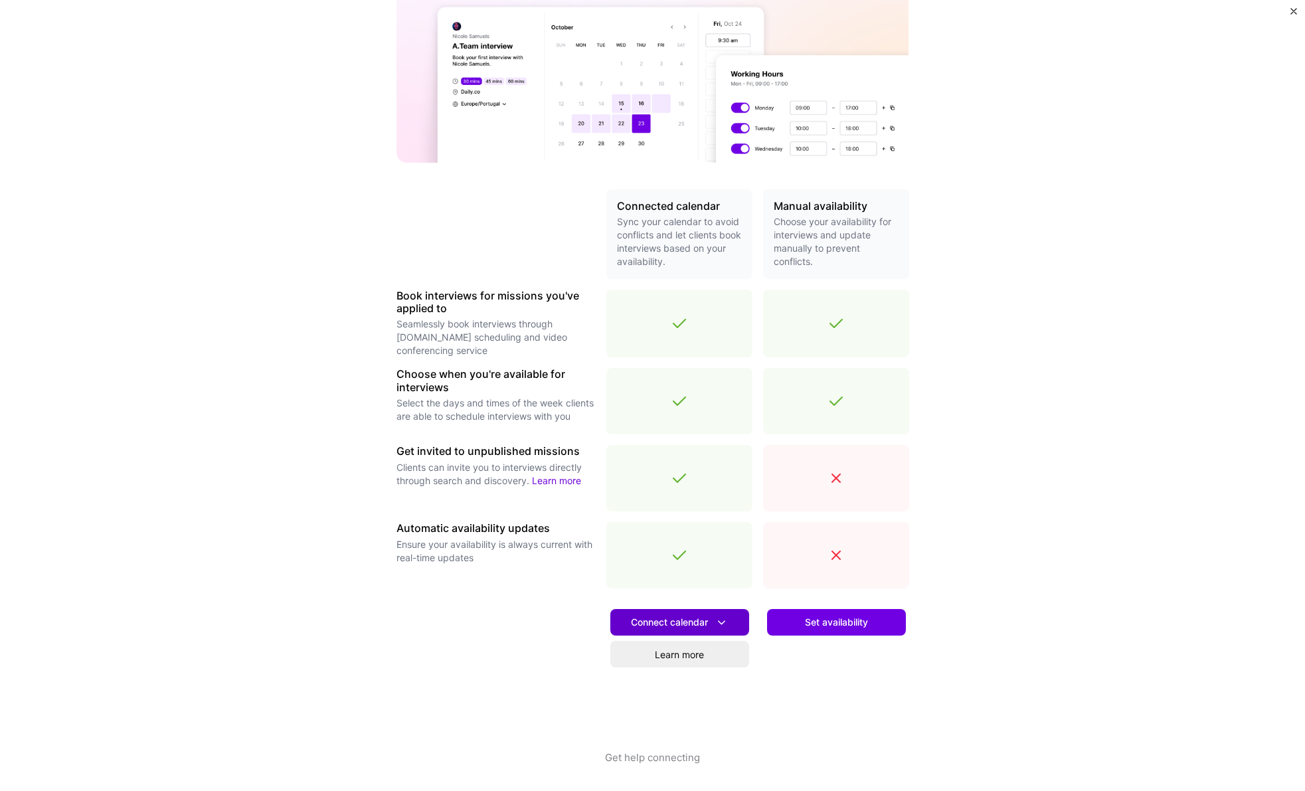
click at [687, 628] on span "Connect calendar" at bounding box center [680, 623] width 98 height 14
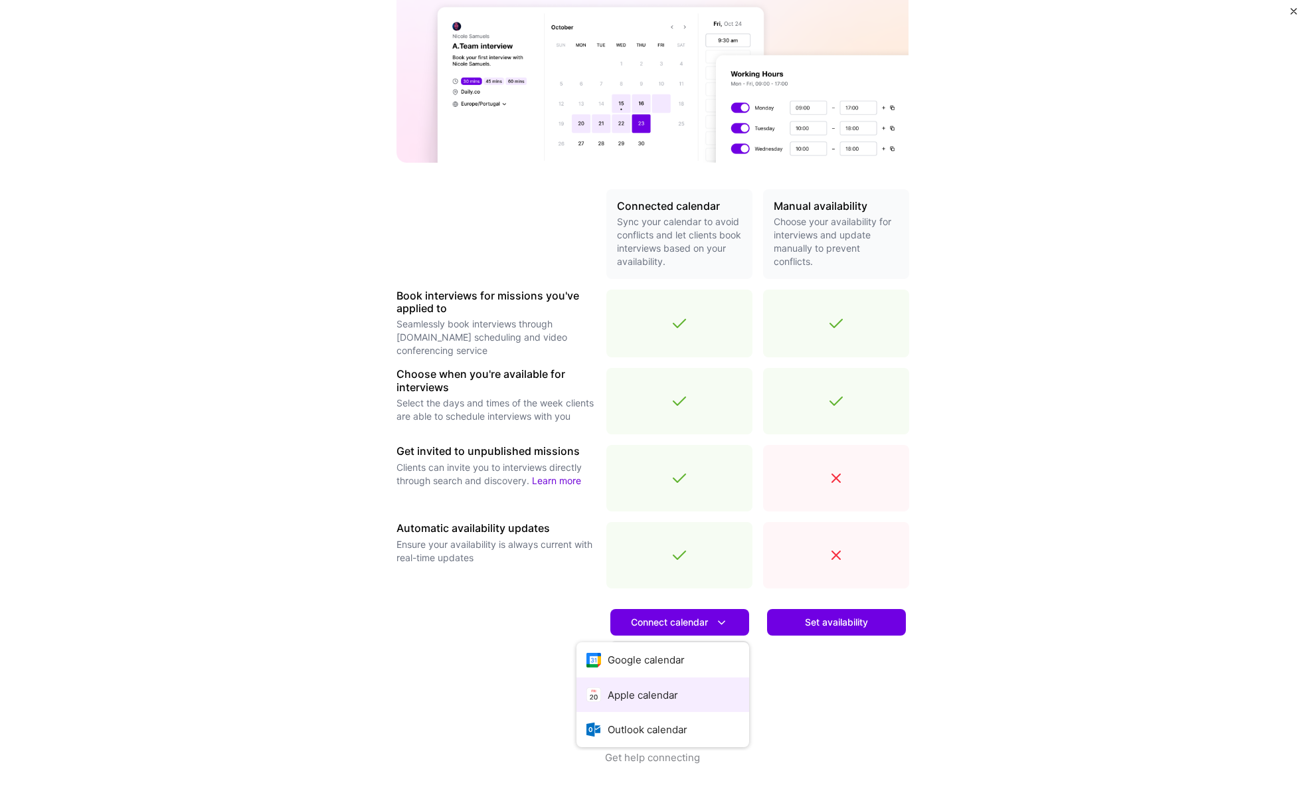
click at [672, 691] on button "Apple calendar" at bounding box center [662, 694] width 173 height 35
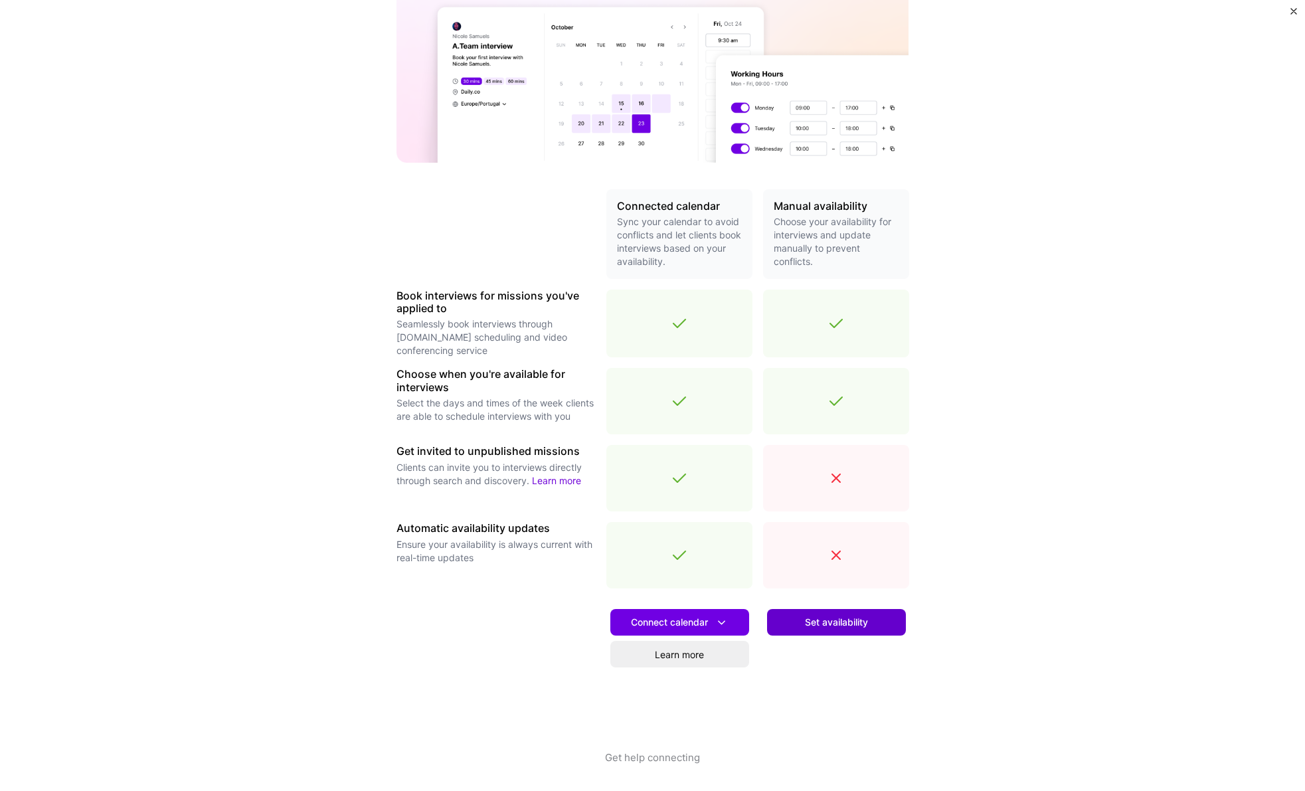
click at [830, 616] on span "Set availability" at bounding box center [836, 622] width 63 height 13
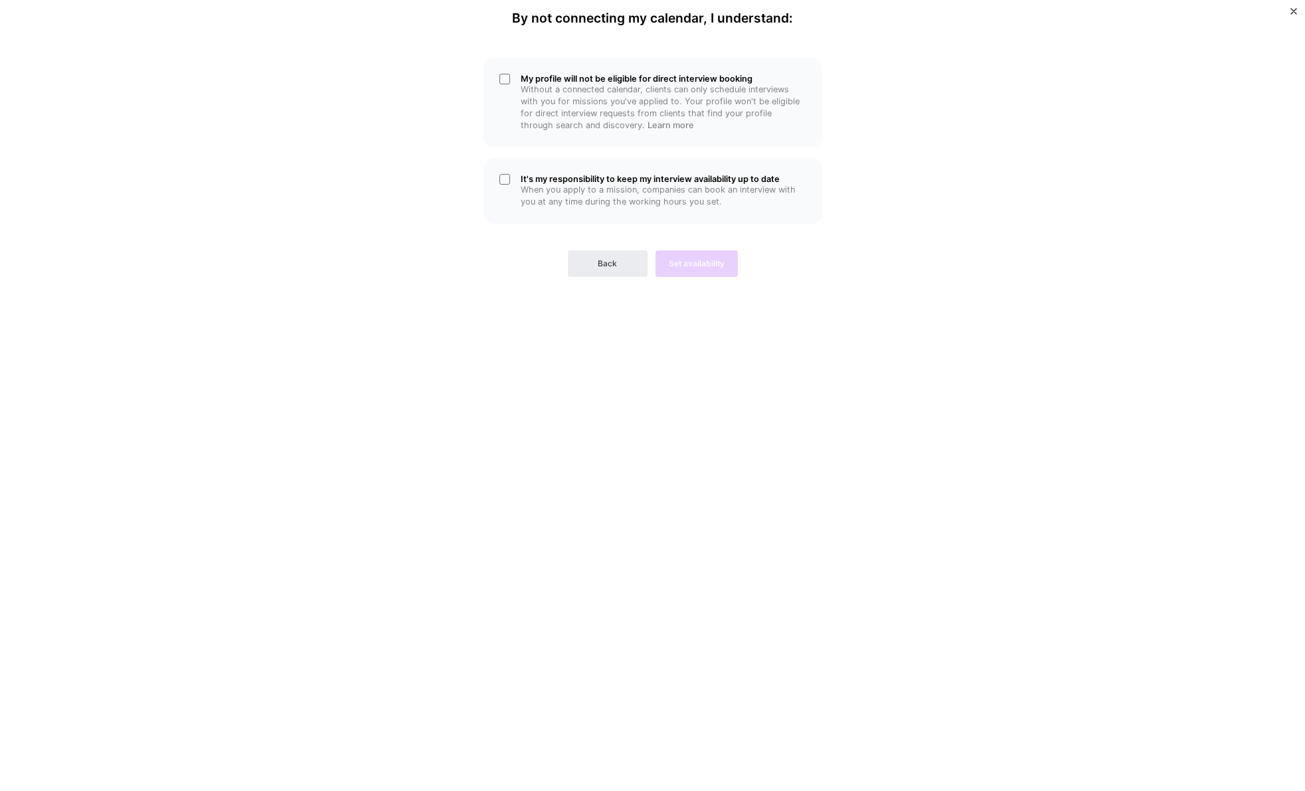
scroll to position [0, 0]
click at [569, 175] on h5 "It's my responsibility to keep my interview availability up to date" at bounding box center [664, 179] width 286 height 10
click at [607, 261] on span "Back" at bounding box center [607, 264] width 19 height 12
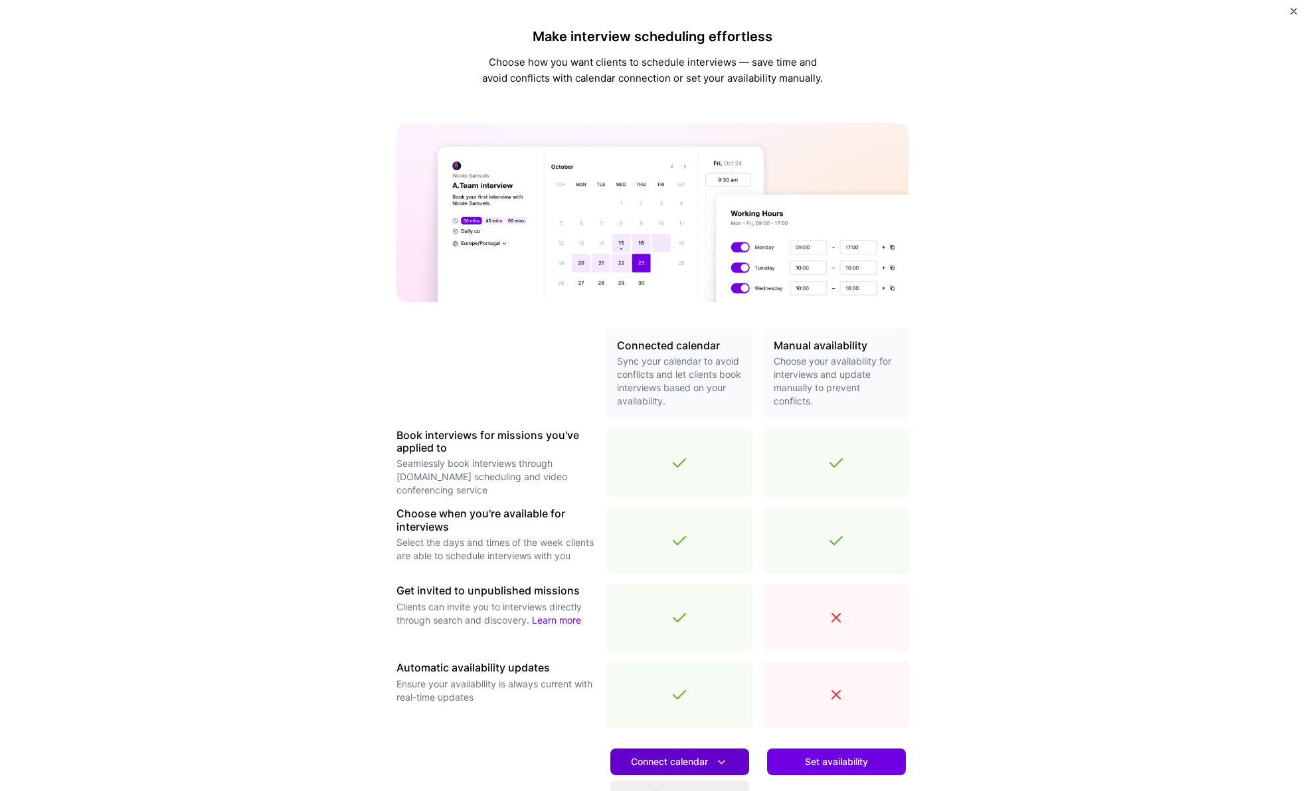
click at [688, 770] on button "Connect calendar" at bounding box center [679, 761] width 139 height 27
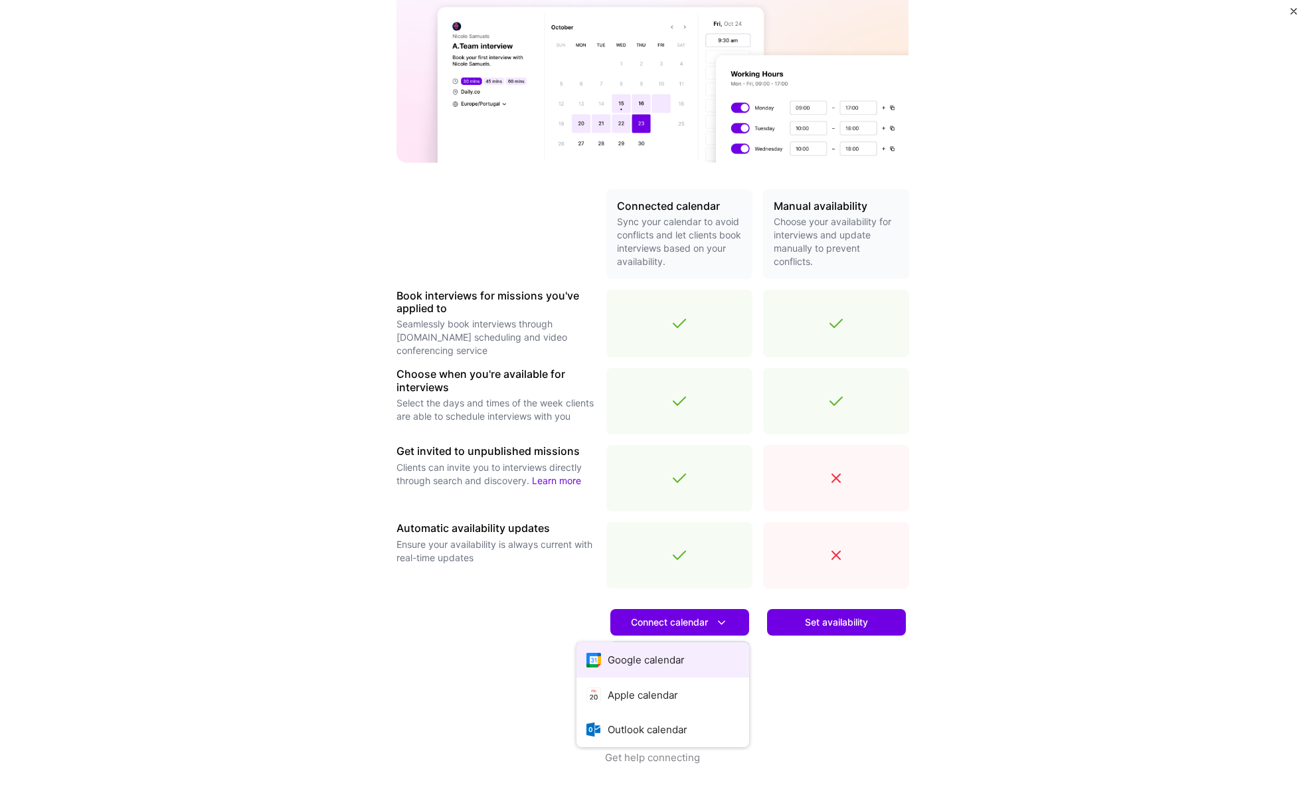
click at [643, 672] on button "Google calendar" at bounding box center [662, 659] width 173 height 35
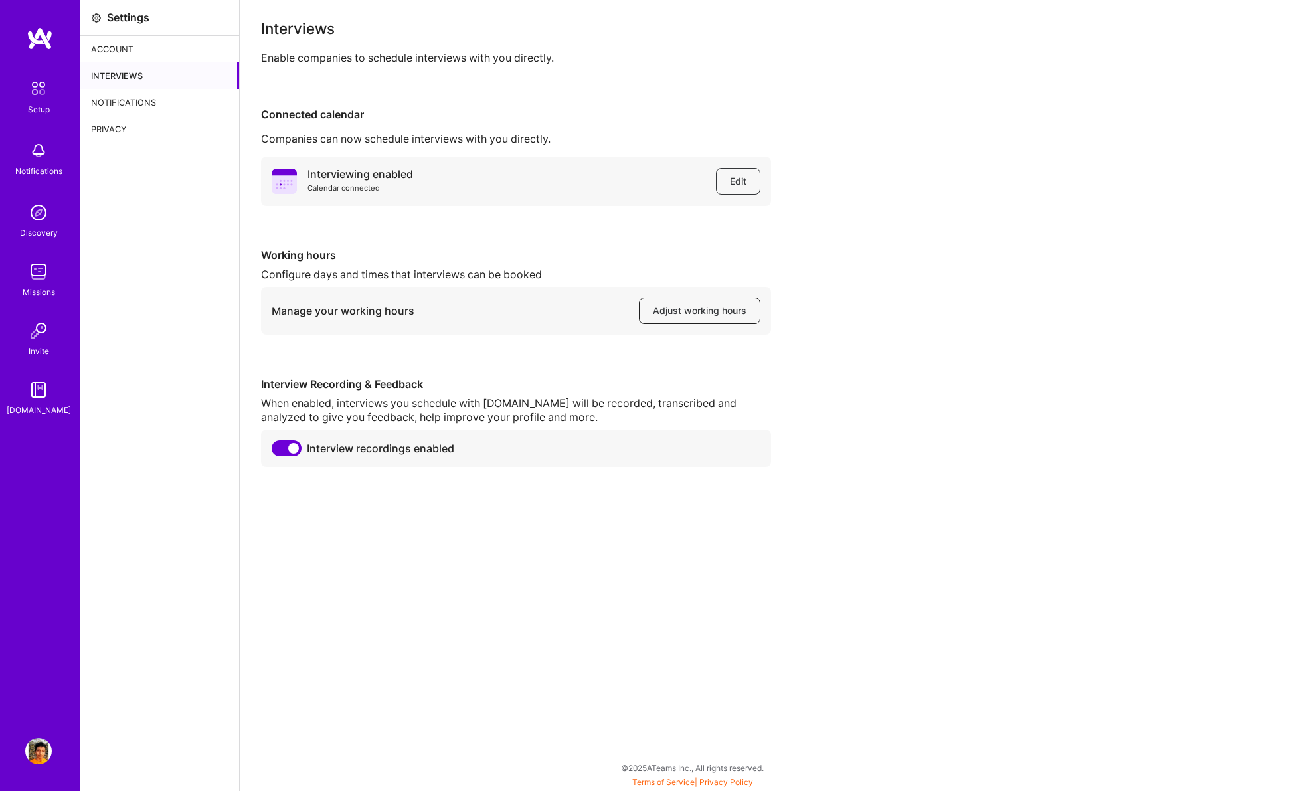
click at [685, 318] on button "Adjust working hours" at bounding box center [700, 310] width 122 height 27
click at [29, 89] on img at bounding box center [39, 88] width 28 height 28
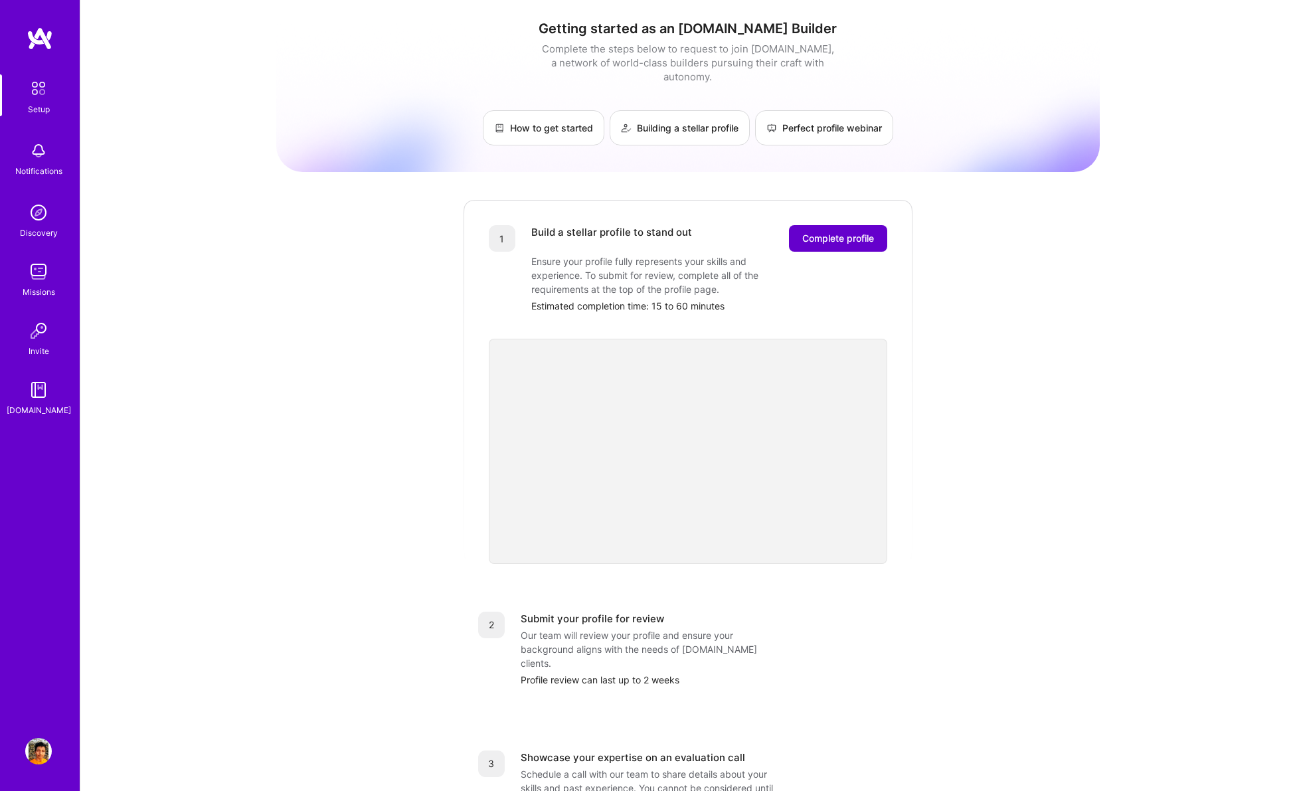
click at [831, 232] on button "Complete profile" at bounding box center [838, 238] width 98 height 27
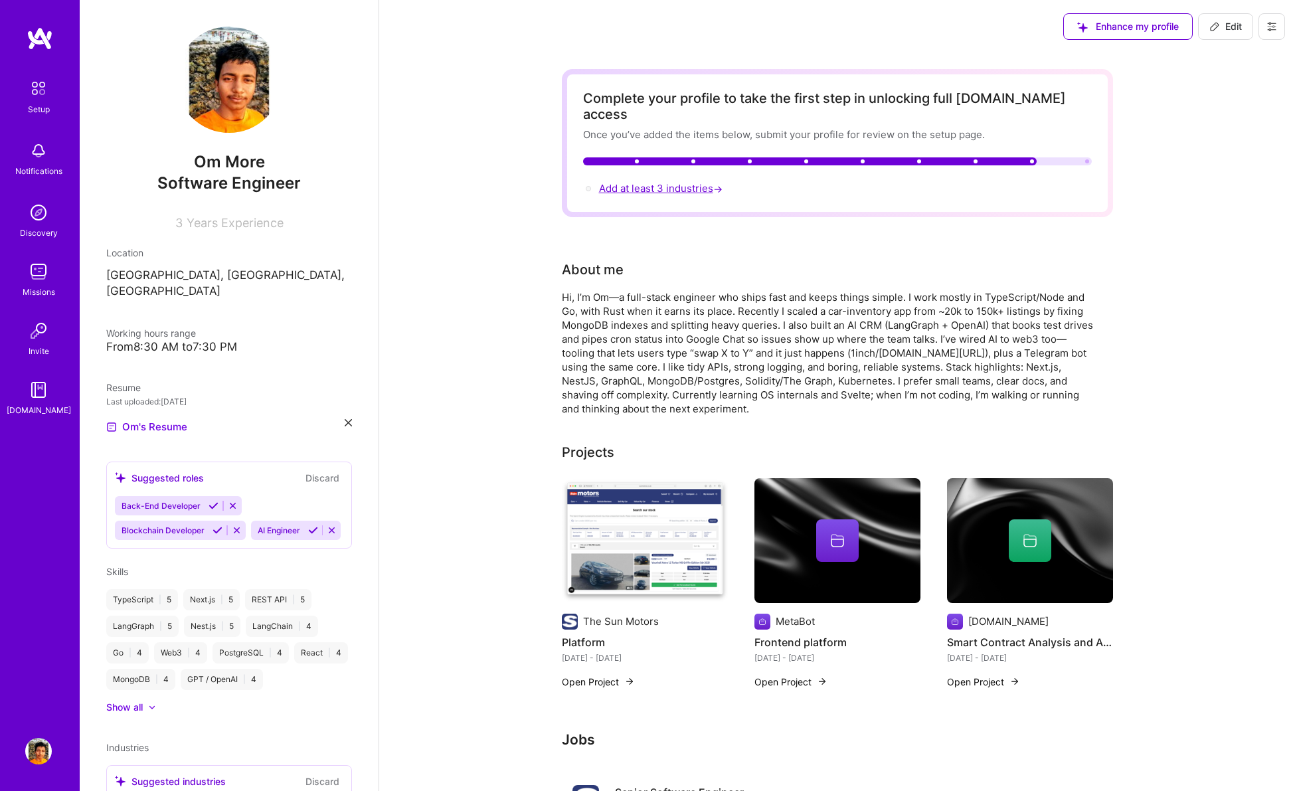
click at [661, 182] on span "Add at least 3 industries →" at bounding box center [662, 188] width 126 height 13
select select "US"
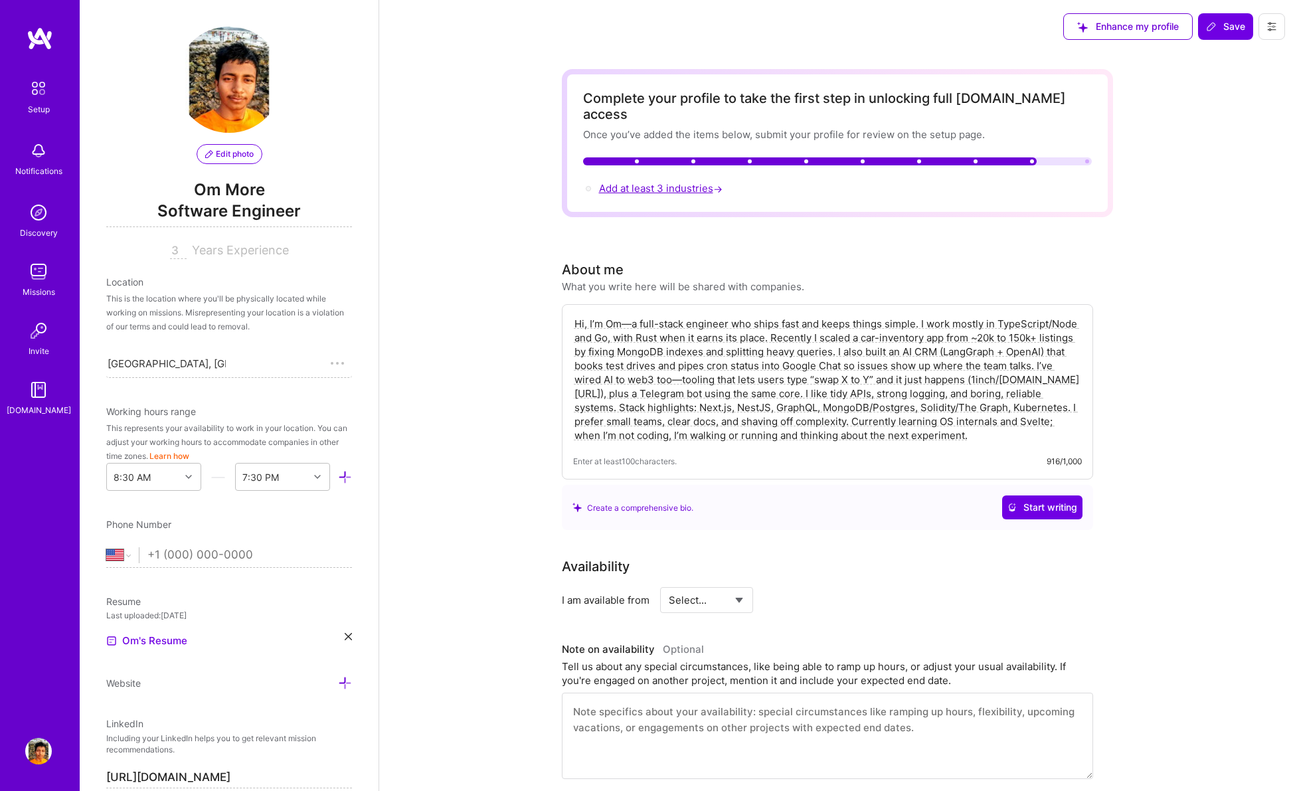
scroll to position [690, 0]
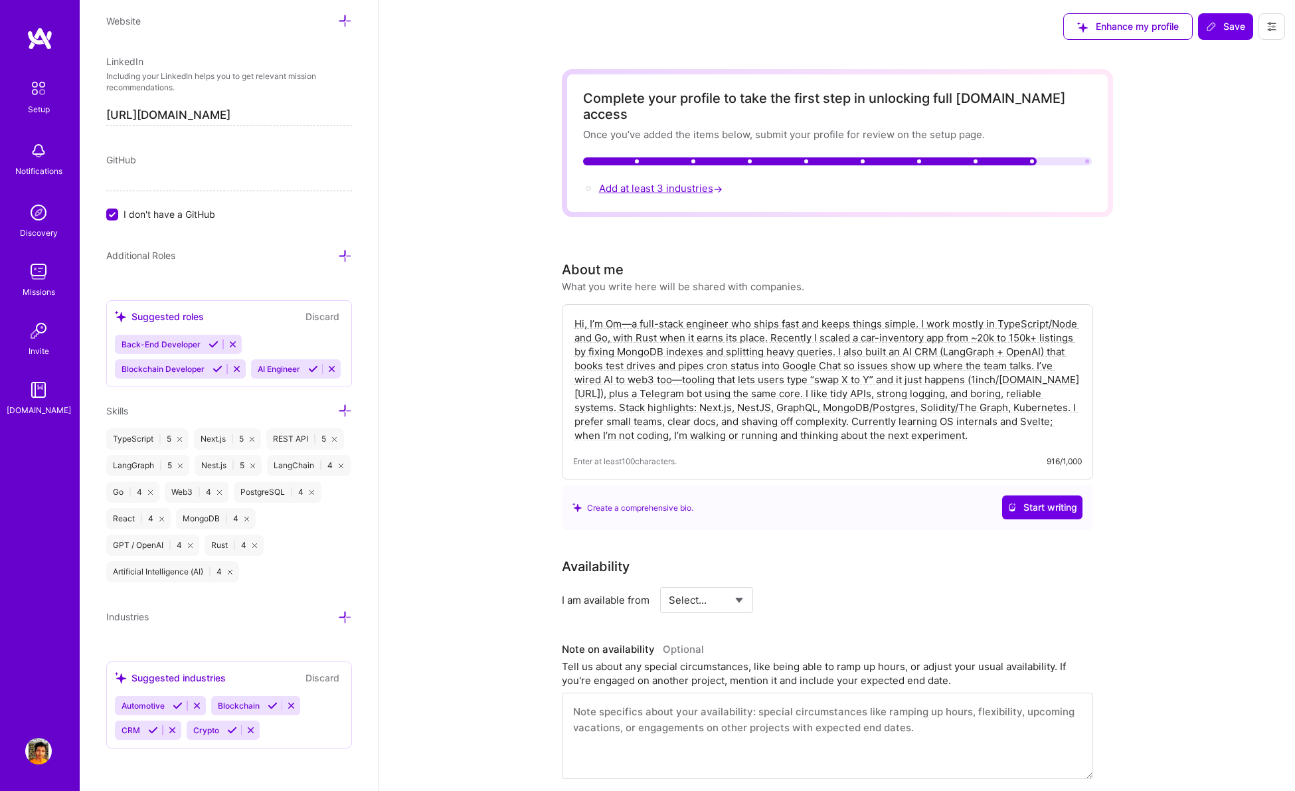
click at [655, 182] on span "Add at least 3 industries →" at bounding box center [662, 188] width 126 height 13
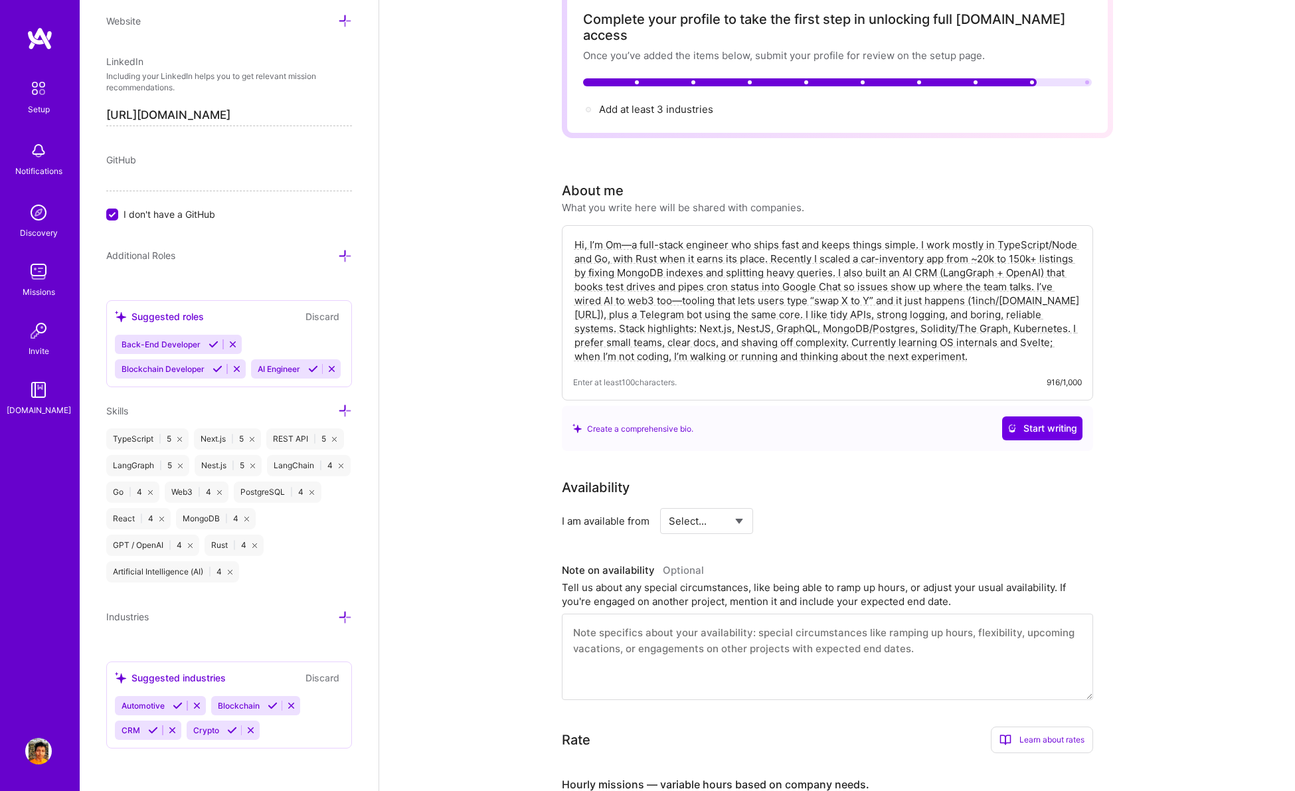
click at [135, 612] on span "Industries" at bounding box center [127, 616] width 42 height 11
click at [135, 616] on span "Industries" at bounding box center [127, 616] width 42 height 11
click at [338, 614] on icon at bounding box center [345, 617] width 14 height 14
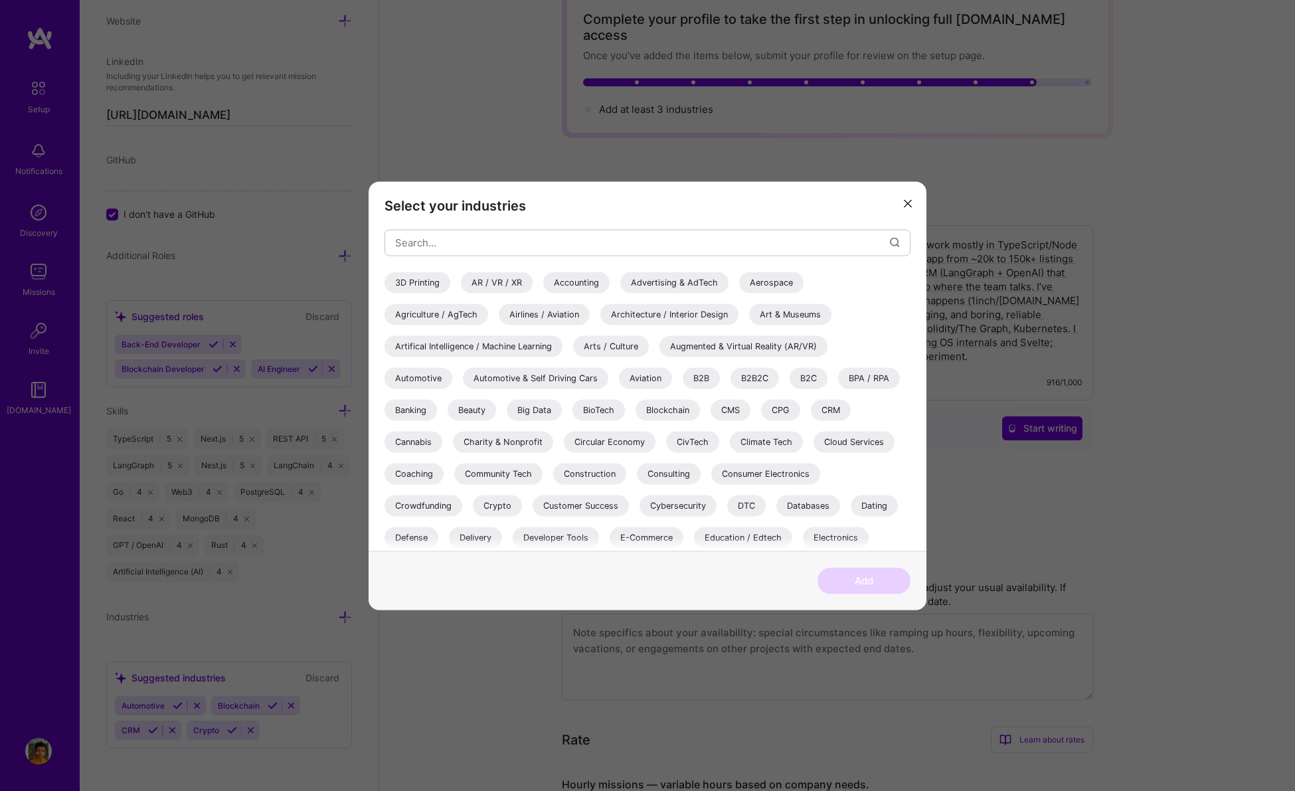
click at [904, 203] on icon "modal" at bounding box center [908, 204] width 8 height 8
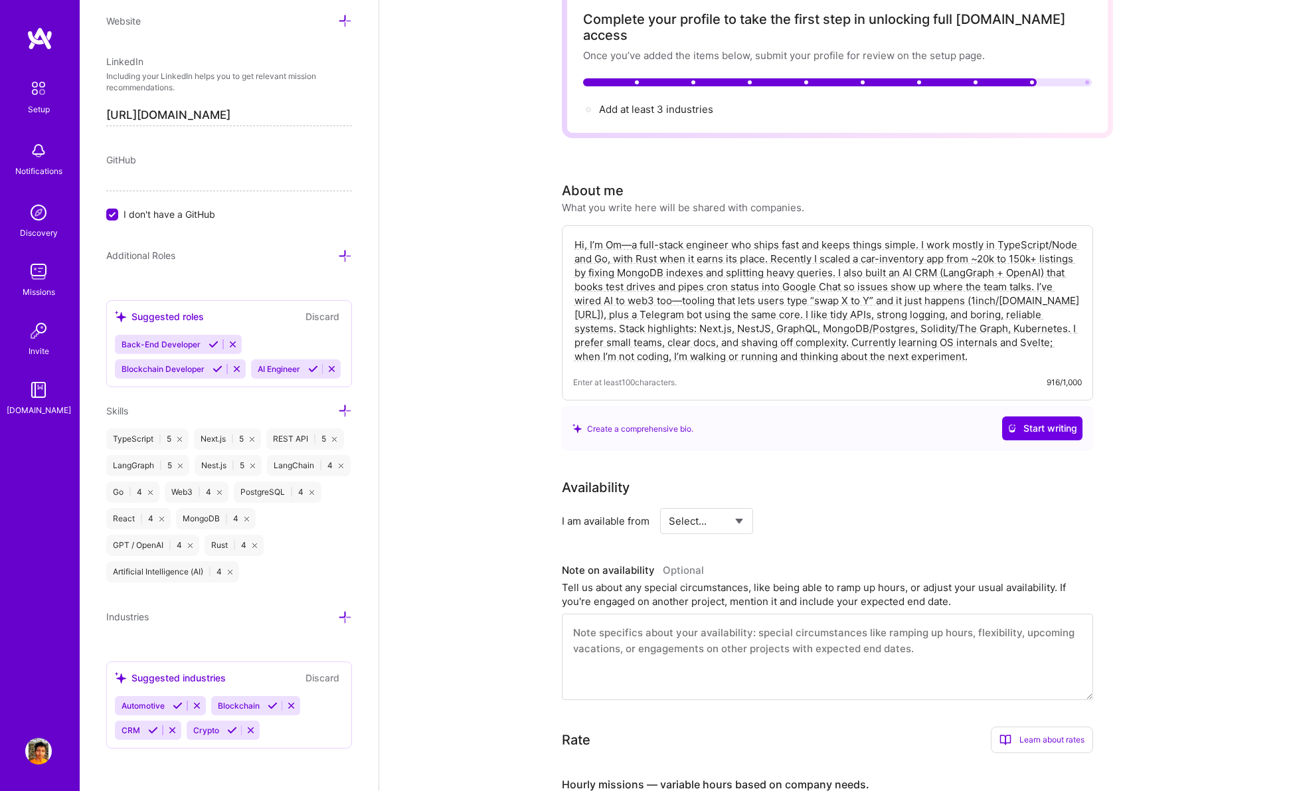
click at [144, 704] on span "Automotive" at bounding box center [143, 706] width 43 height 10
click at [159, 677] on div "Suggested industries" at bounding box center [170, 678] width 111 height 14
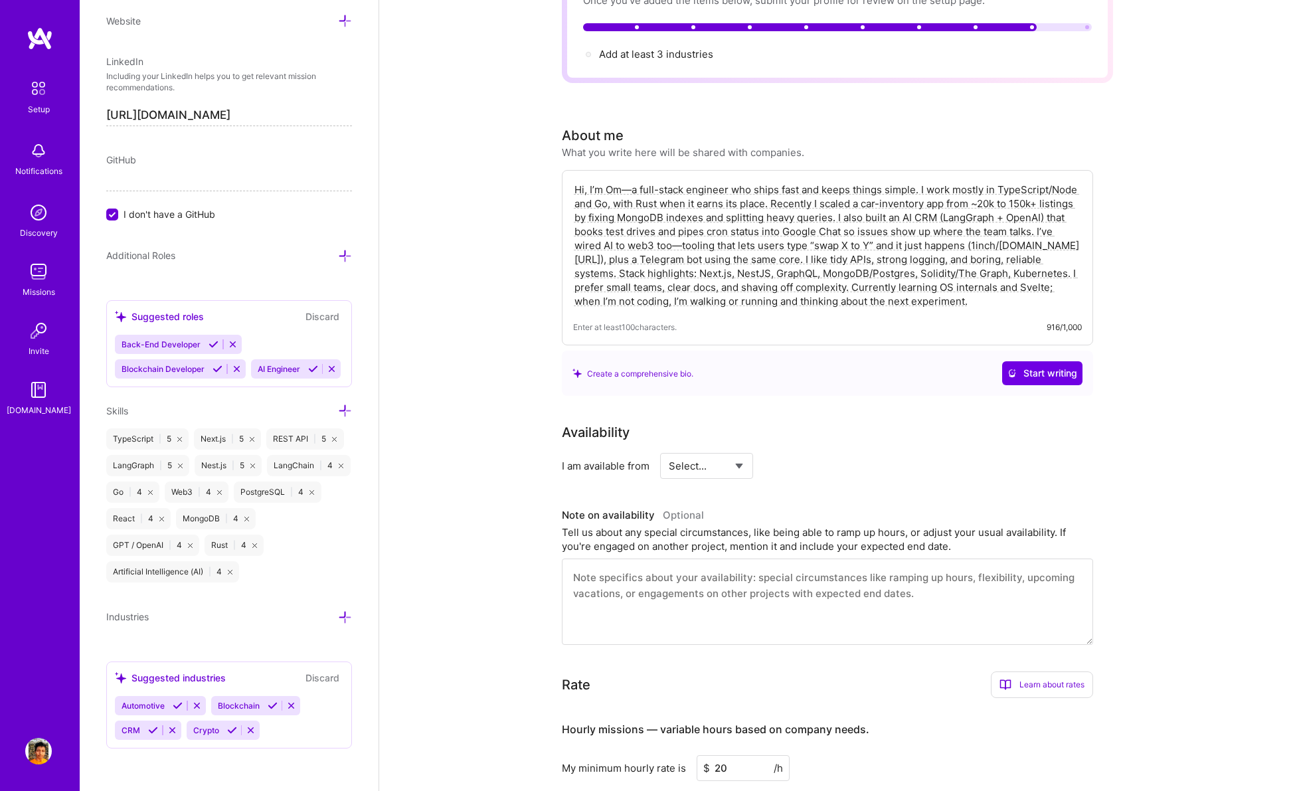
scroll to position [0, 0]
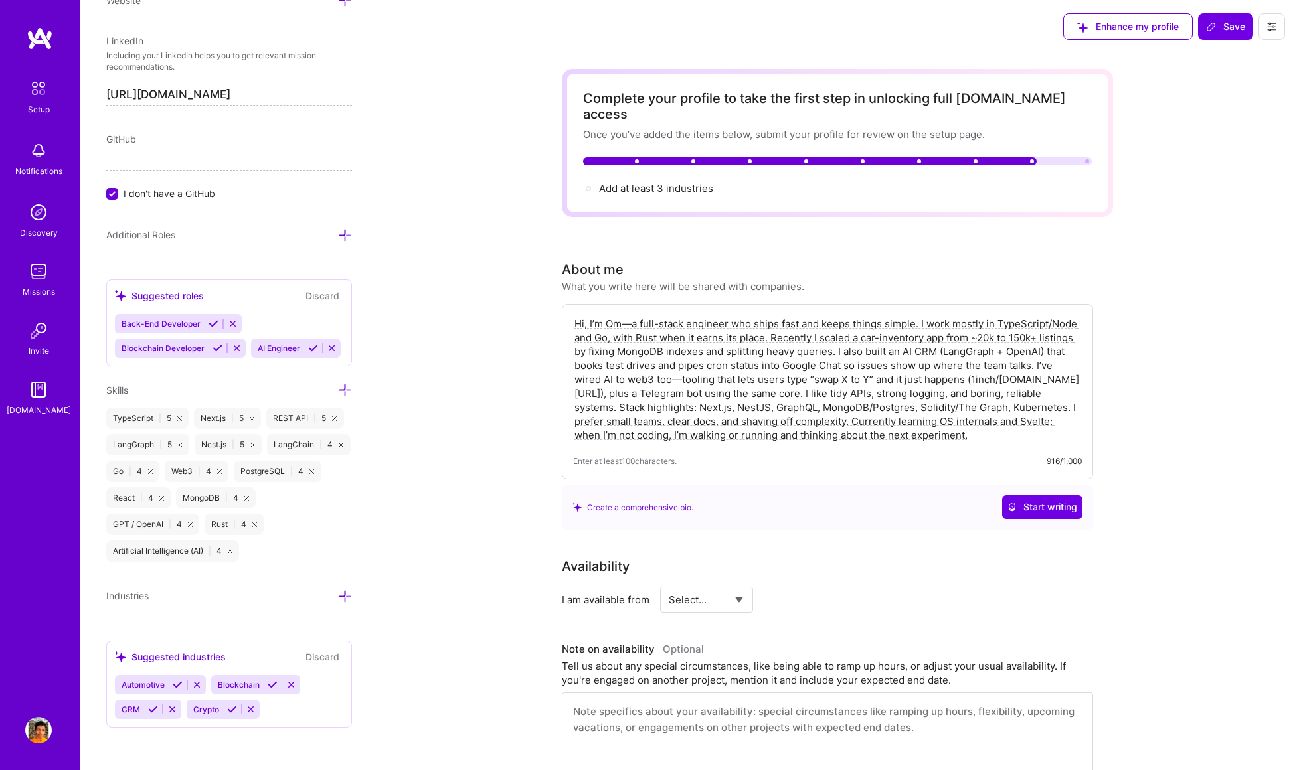
select select "Right Now"
click at [801, 587] on input at bounding box center [828, 600] width 80 height 26
type input "40"
click at [805, 568] on div "Availability I am available from Select... Right Now Future Date Not Available …" at bounding box center [827, 584] width 531 height 56
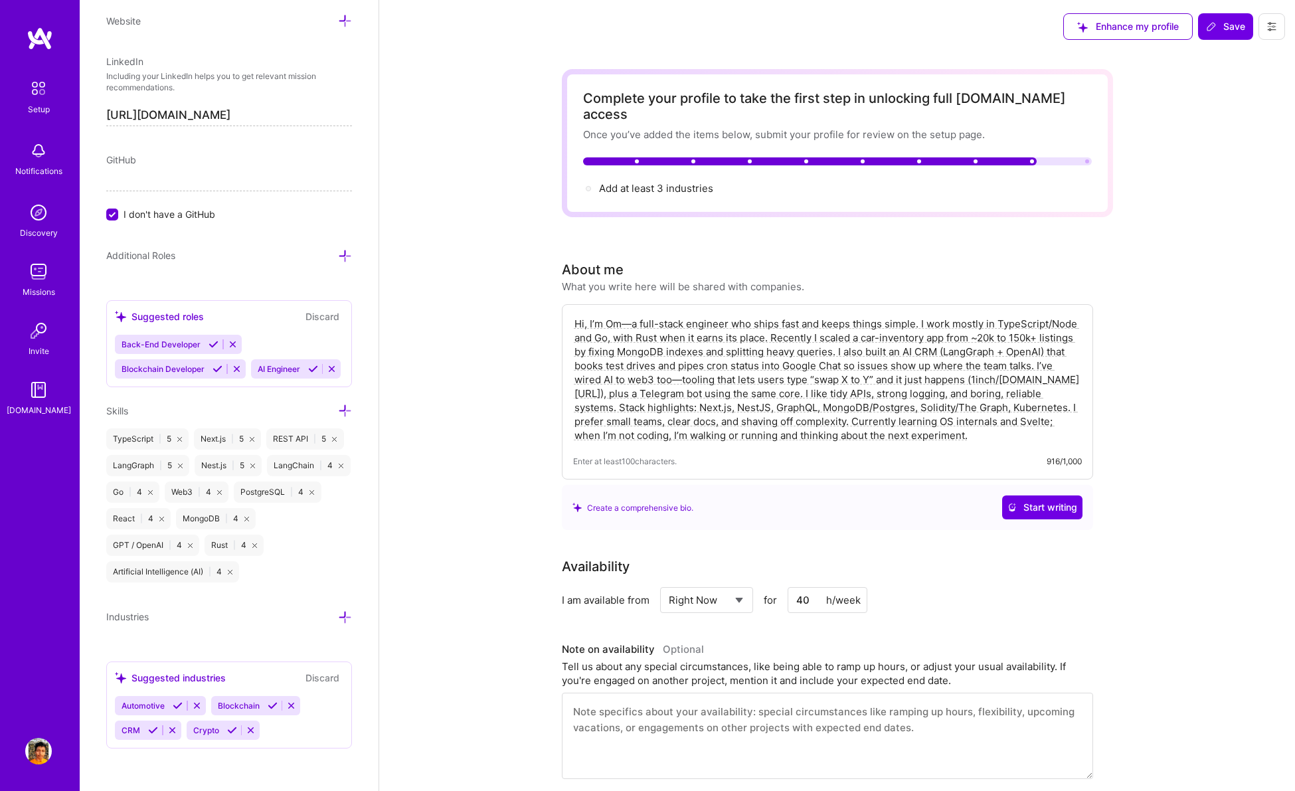
click at [149, 703] on span "Automotive" at bounding box center [143, 706] width 43 height 10
click at [235, 703] on span "Blockchain" at bounding box center [239, 706] width 42 height 10
click at [153, 706] on span "Automotive" at bounding box center [143, 706] width 43 height 10
click at [118, 670] on div "Suggested industries Discard" at bounding box center [229, 677] width 228 height 15
click at [119, 677] on icon at bounding box center [120, 677] width 11 height 11
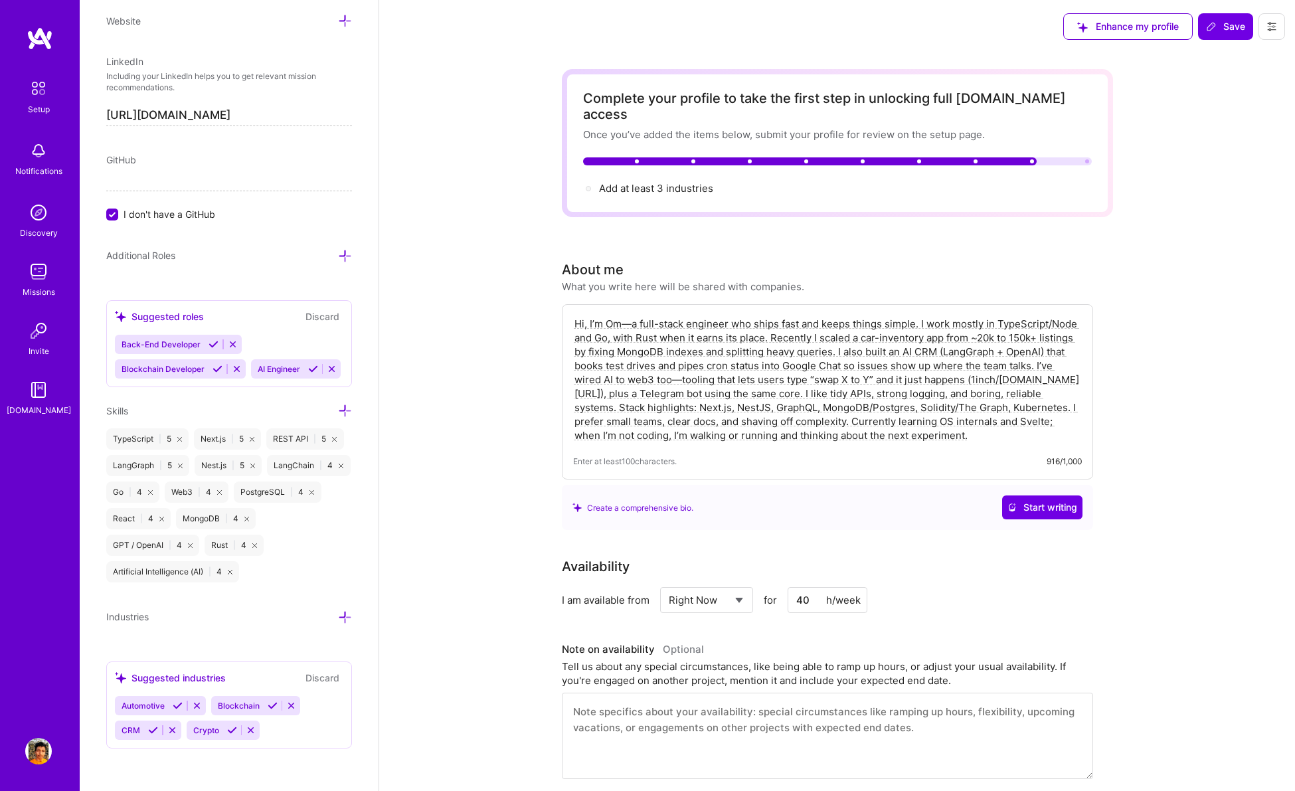
click at [338, 612] on icon at bounding box center [345, 617] width 14 height 14
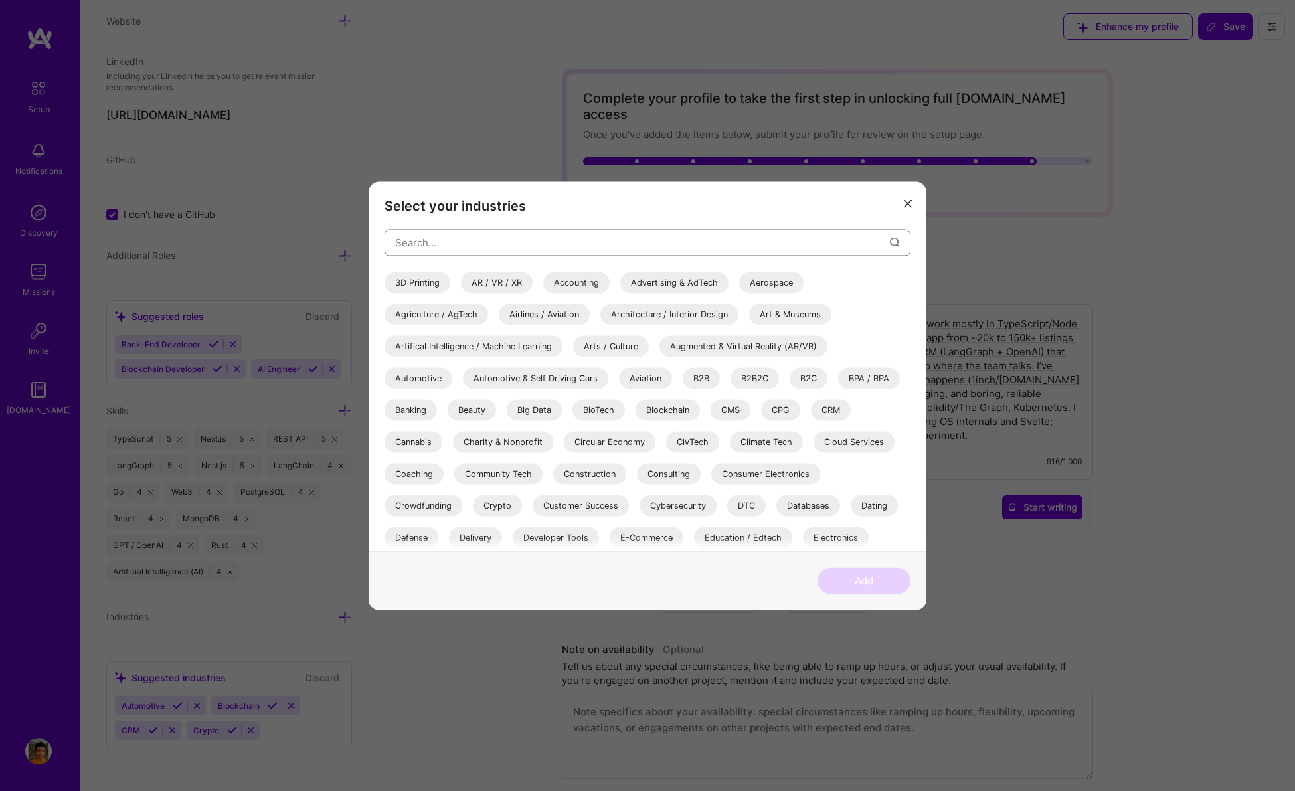
click at [488, 240] on input "modal" at bounding box center [642, 243] width 495 height 34
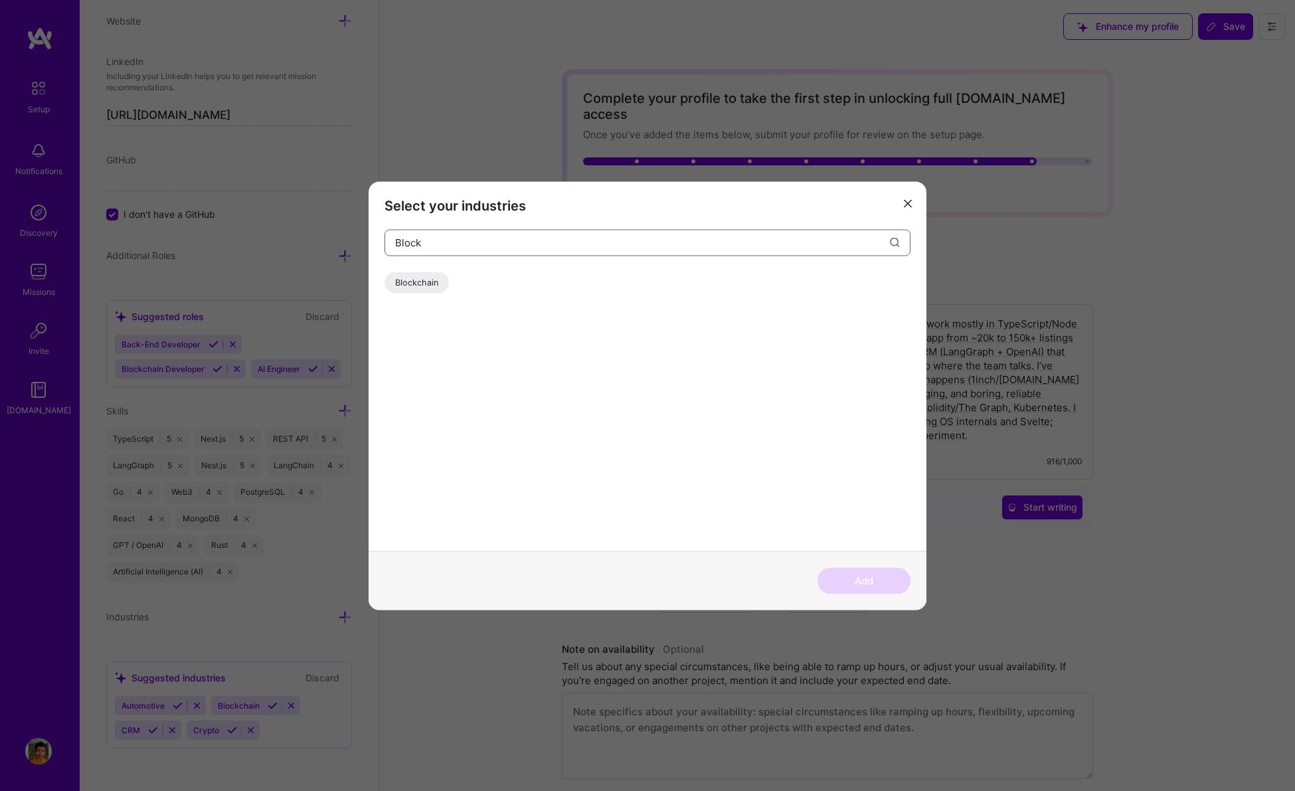
type input "Block"
click at [427, 280] on div "Blockchain" at bounding box center [416, 282] width 64 height 21
click at [428, 246] on input "Block" at bounding box center [642, 243] width 495 height 34
click at [871, 593] on button "Add" at bounding box center [863, 580] width 93 height 27
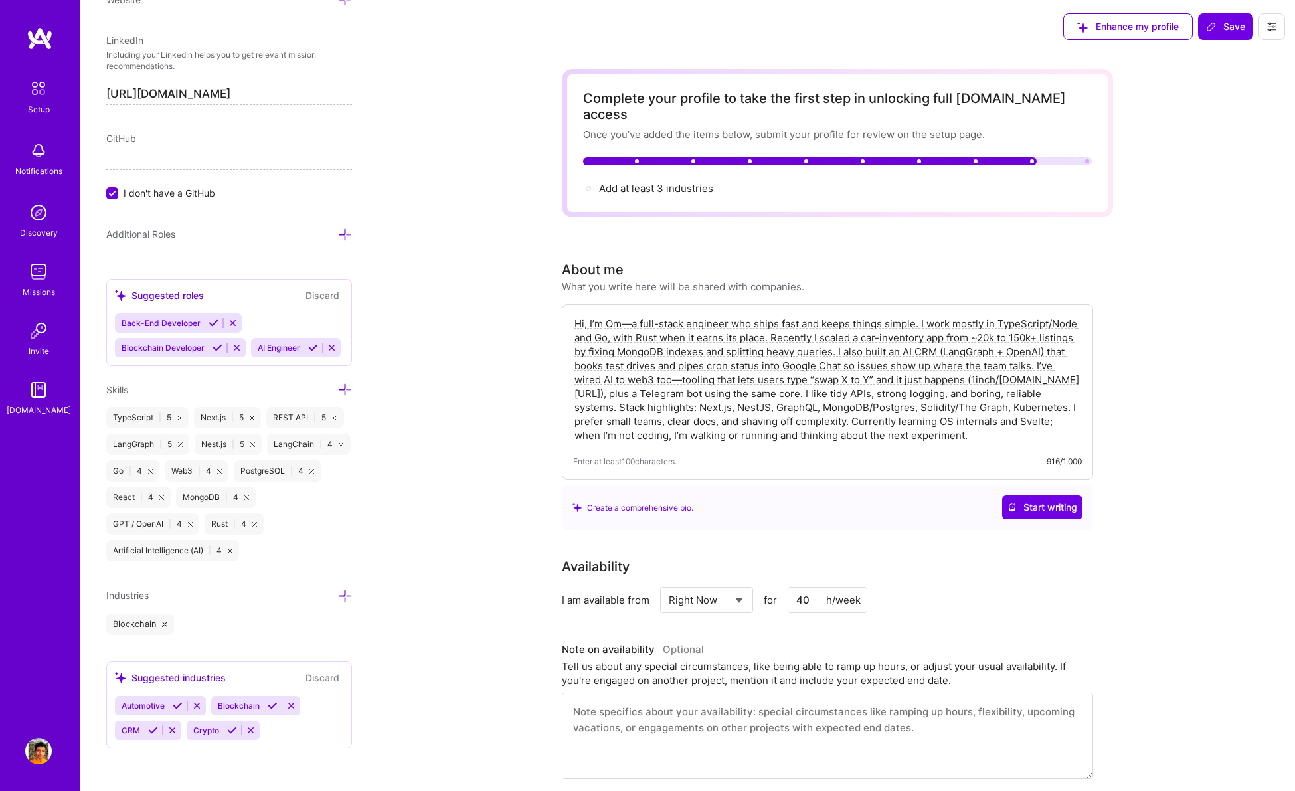
click at [338, 603] on icon at bounding box center [345, 596] width 14 height 14
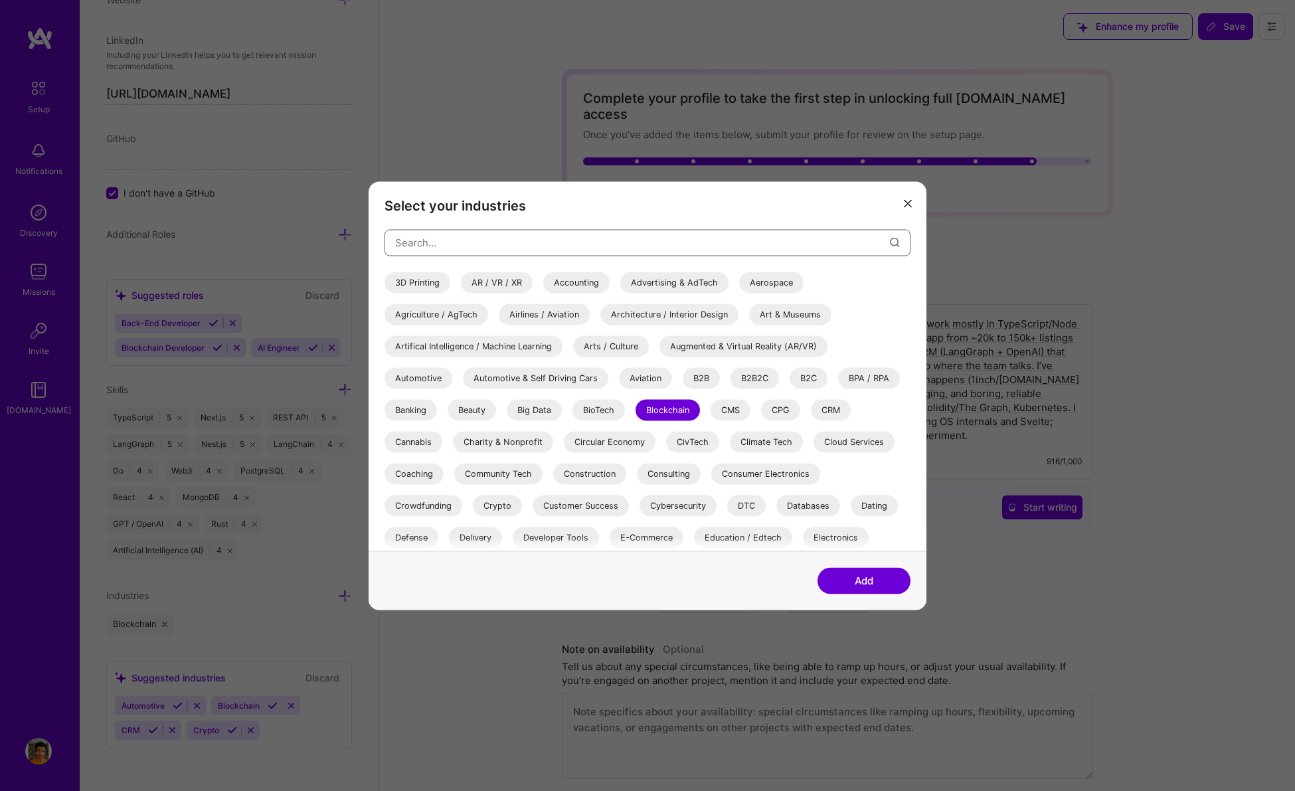
click at [522, 249] on input "modal" at bounding box center [642, 243] width 495 height 34
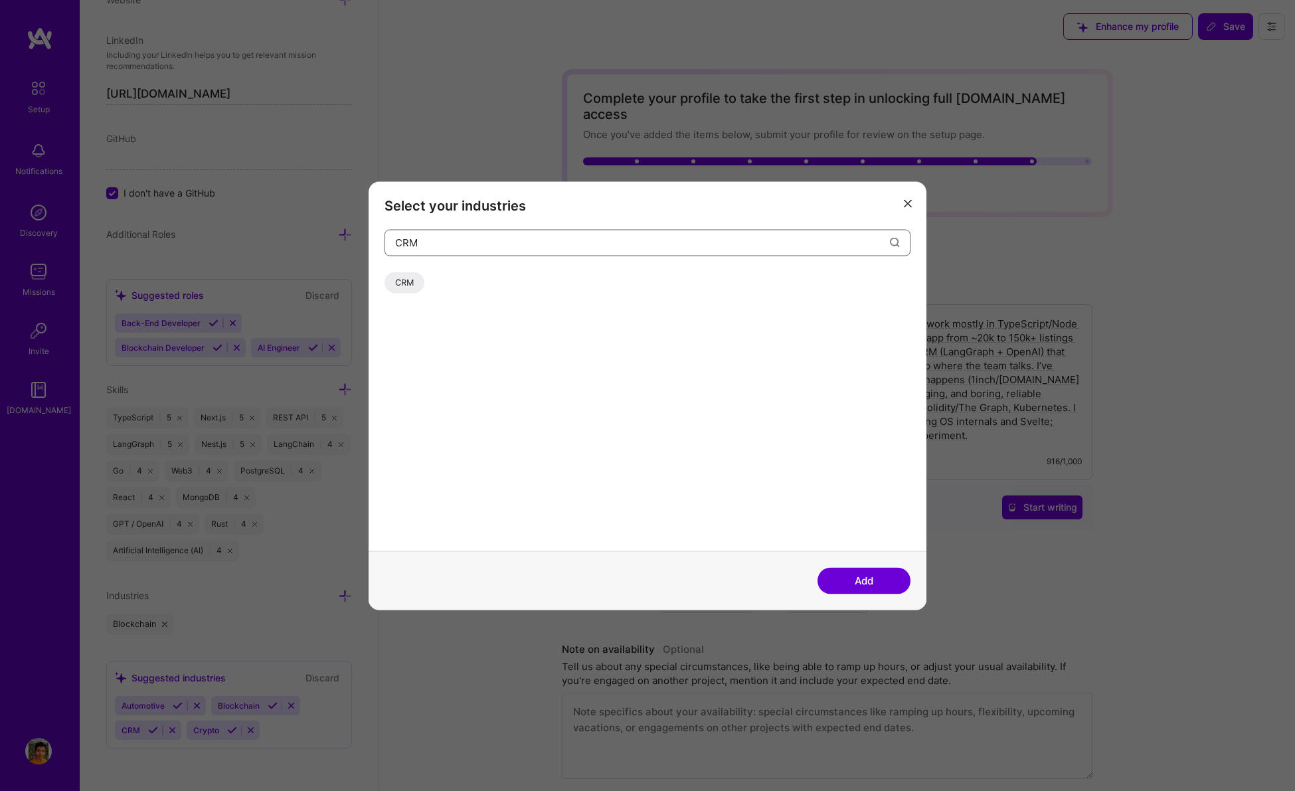
type input "CRM"
click at [394, 284] on div "CRM" at bounding box center [404, 282] width 40 height 21
click at [861, 582] on button "Add" at bounding box center [863, 580] width 93 height 27
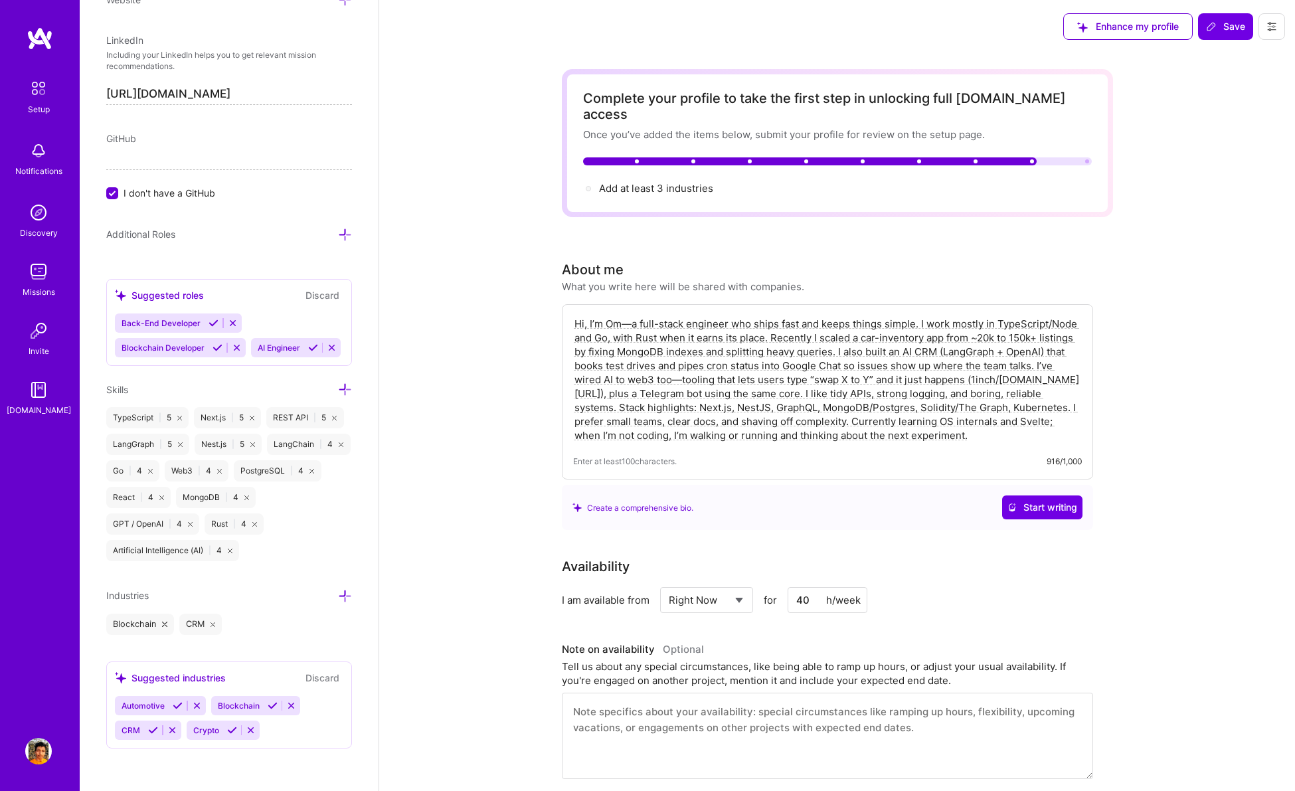
click at [338, 603] on icon at bounding box center [345, 596] width 14 height 14
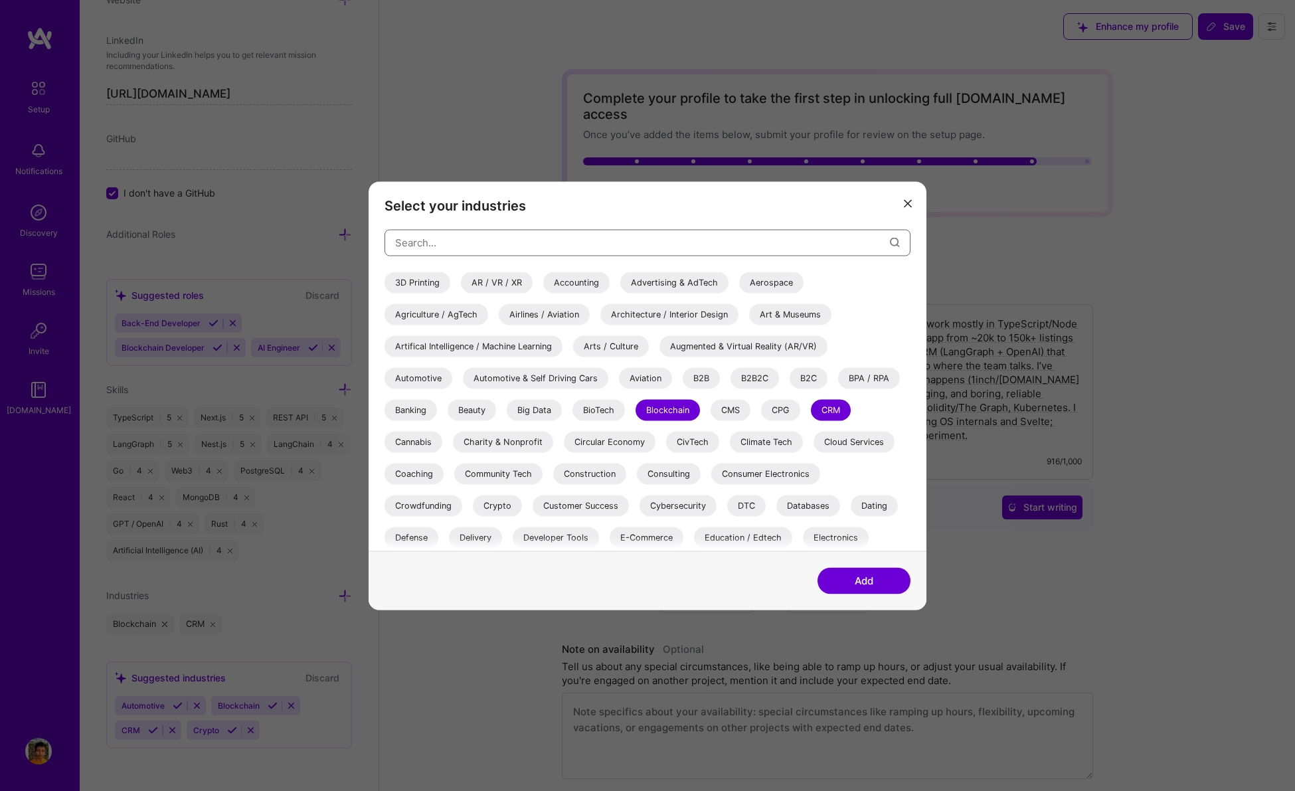
click at [438, 248] on input "modal" at bounding box center [642, 243] width 495 height 34
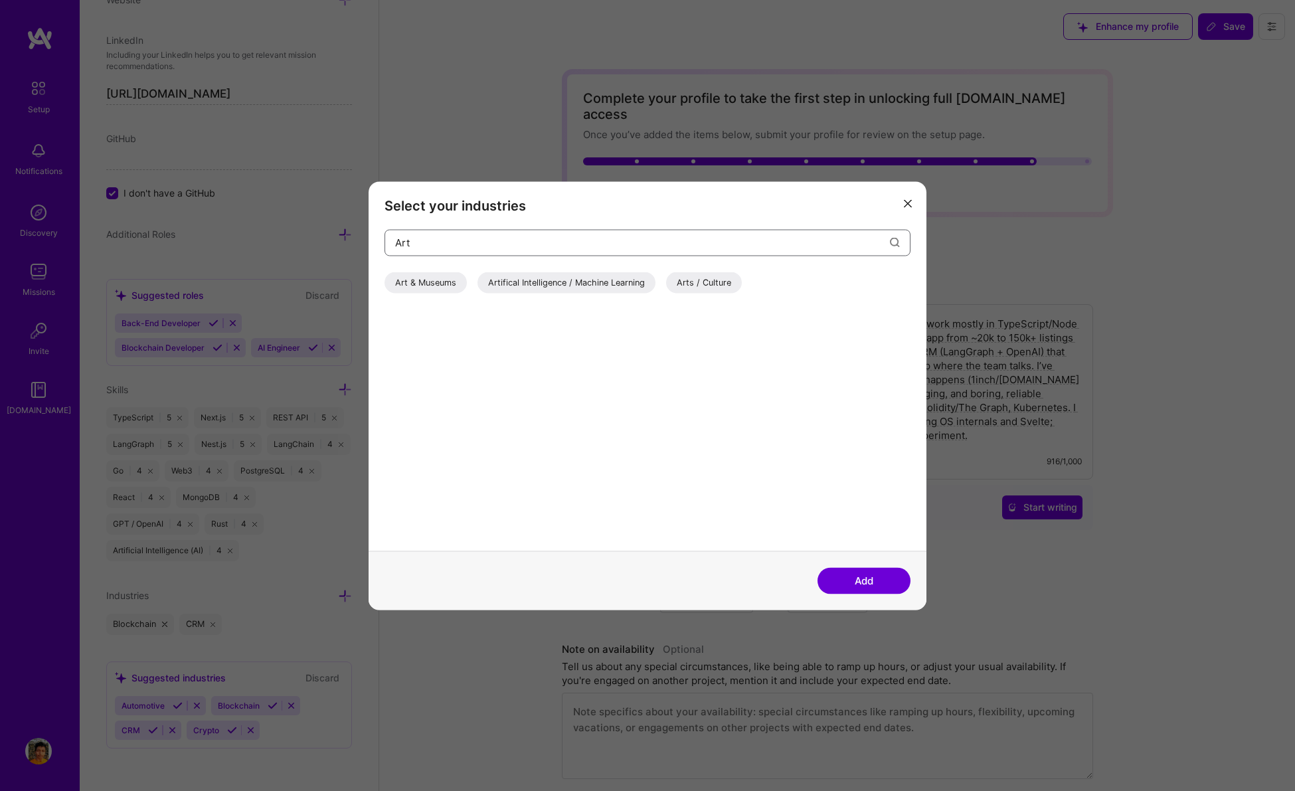
type input "Art"
click at [554, 280] on div "Artifical Intelligence / Machine Learning" at bounding box center [566, 282] width 178 height 21
click at [852, 577] on button "Add" at bounding box center [863, 580] width 93 height 27
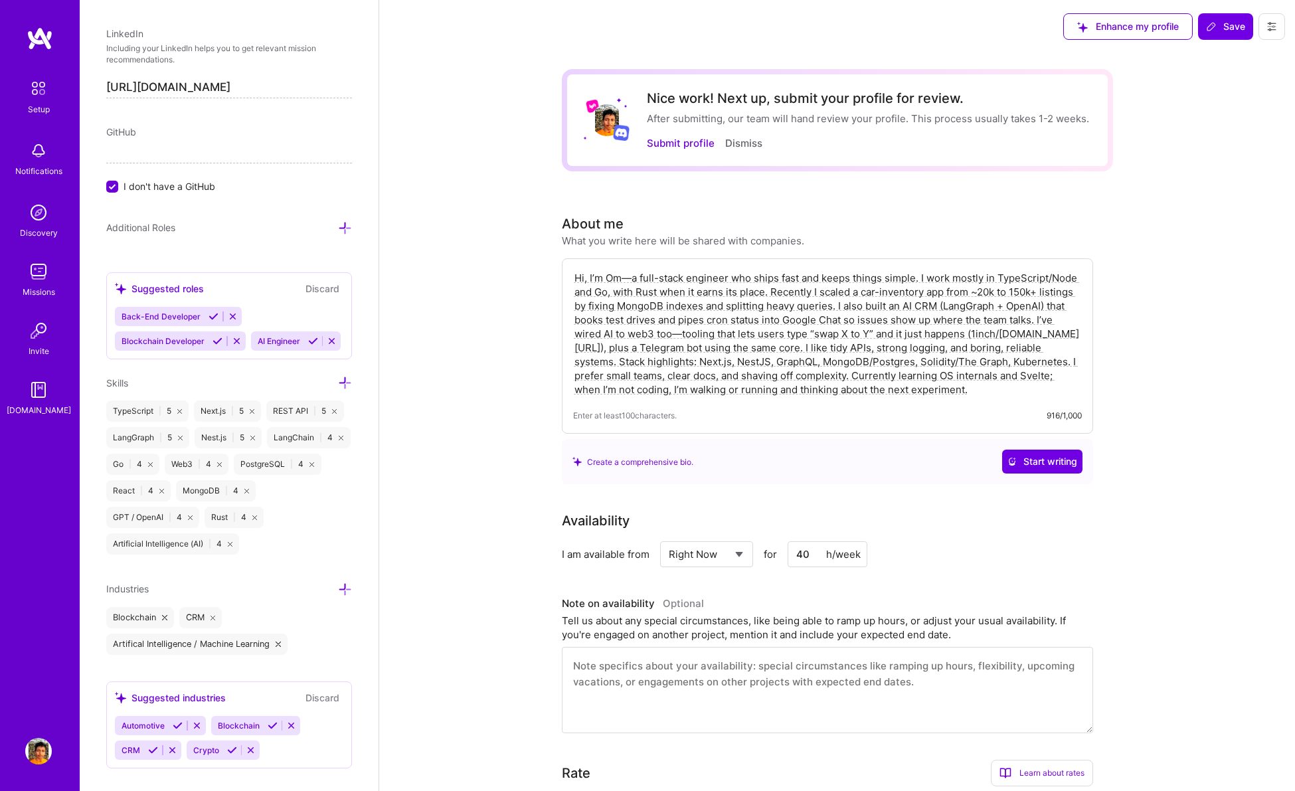
click at [338, 596] on icon at bounding box center [345, 589] width 14 height 14
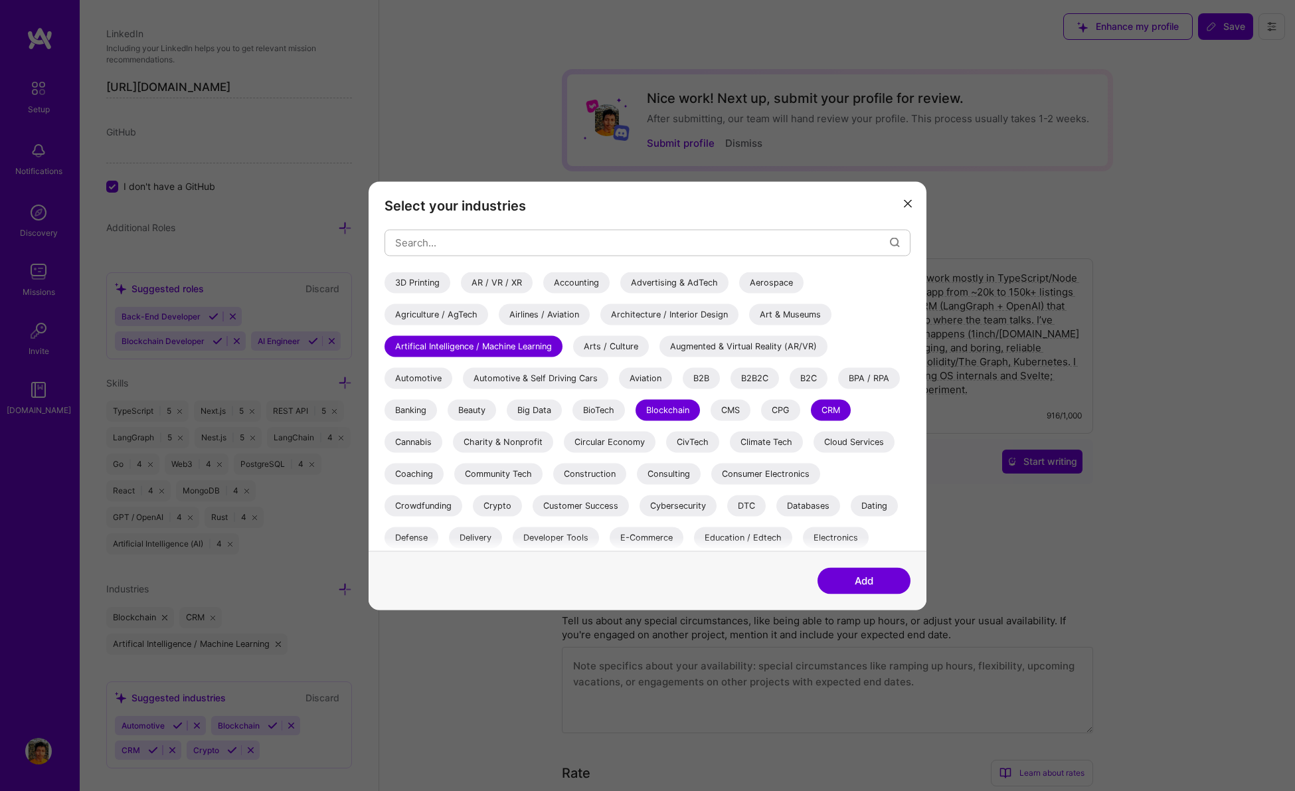
click at [908, 205] on icon "modal" at bounding box center [908, 204] width 8 height 8
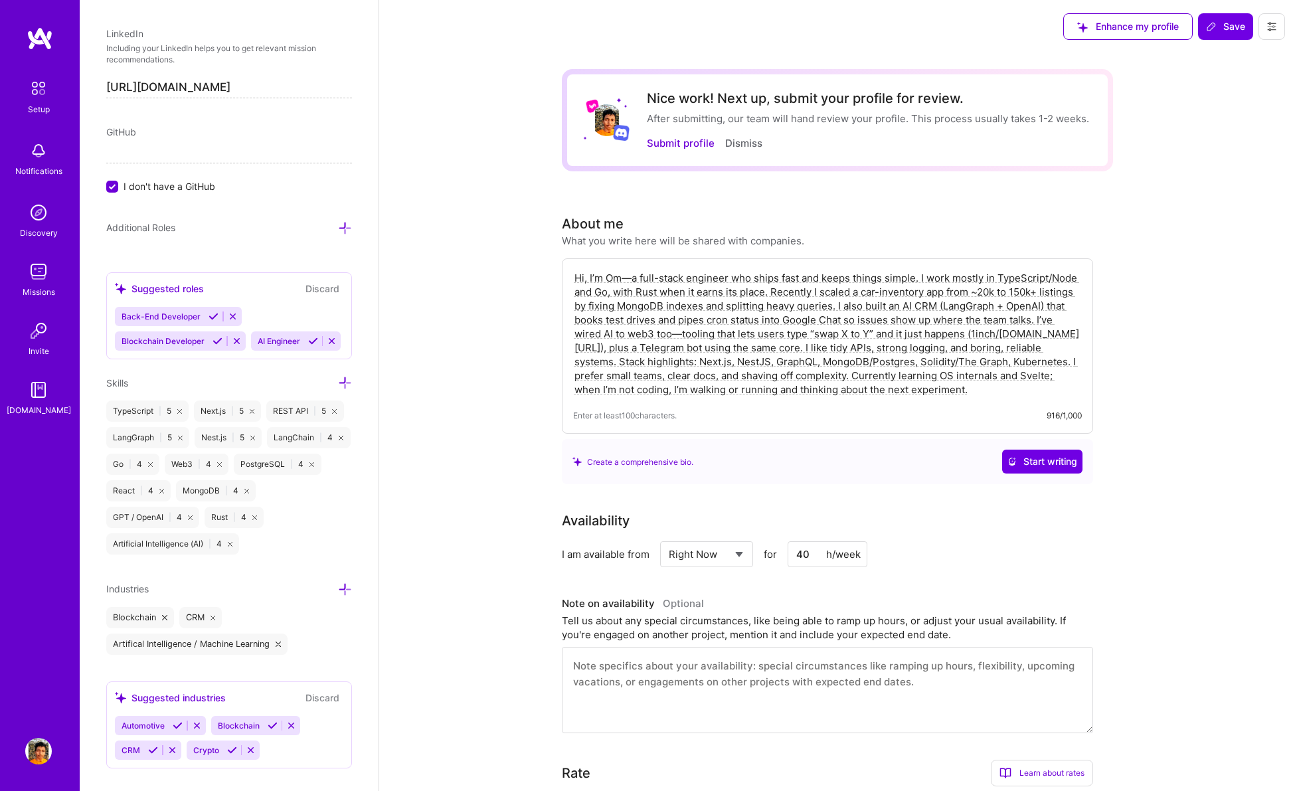
scroll to position [738, 0]
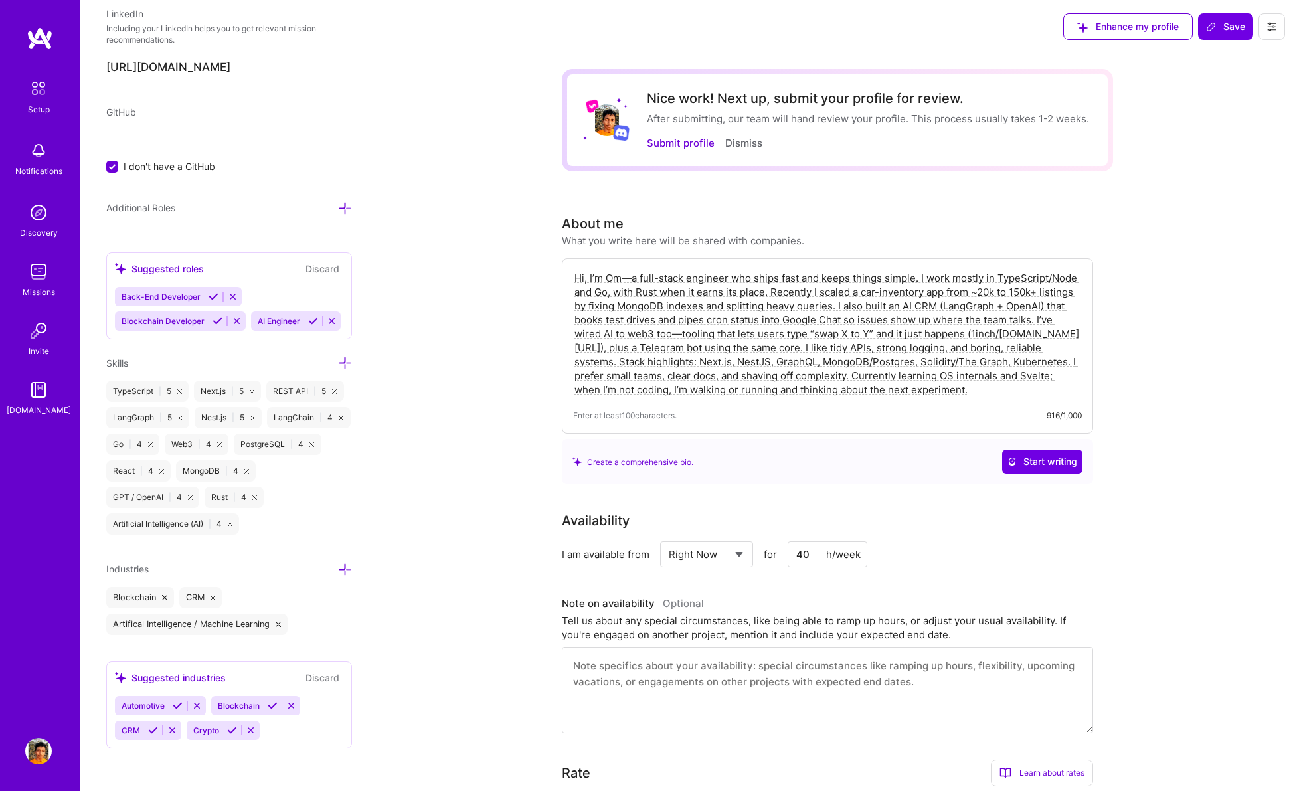
click at [343, 566] on div "Edit photo Om More Software Engineer 3 Years Experience Location This is the lo…" at bounding box center [229, 395] width 299 height 791
click at [338, 566] on icon at bounding box center [345, 569] width 14 height 14
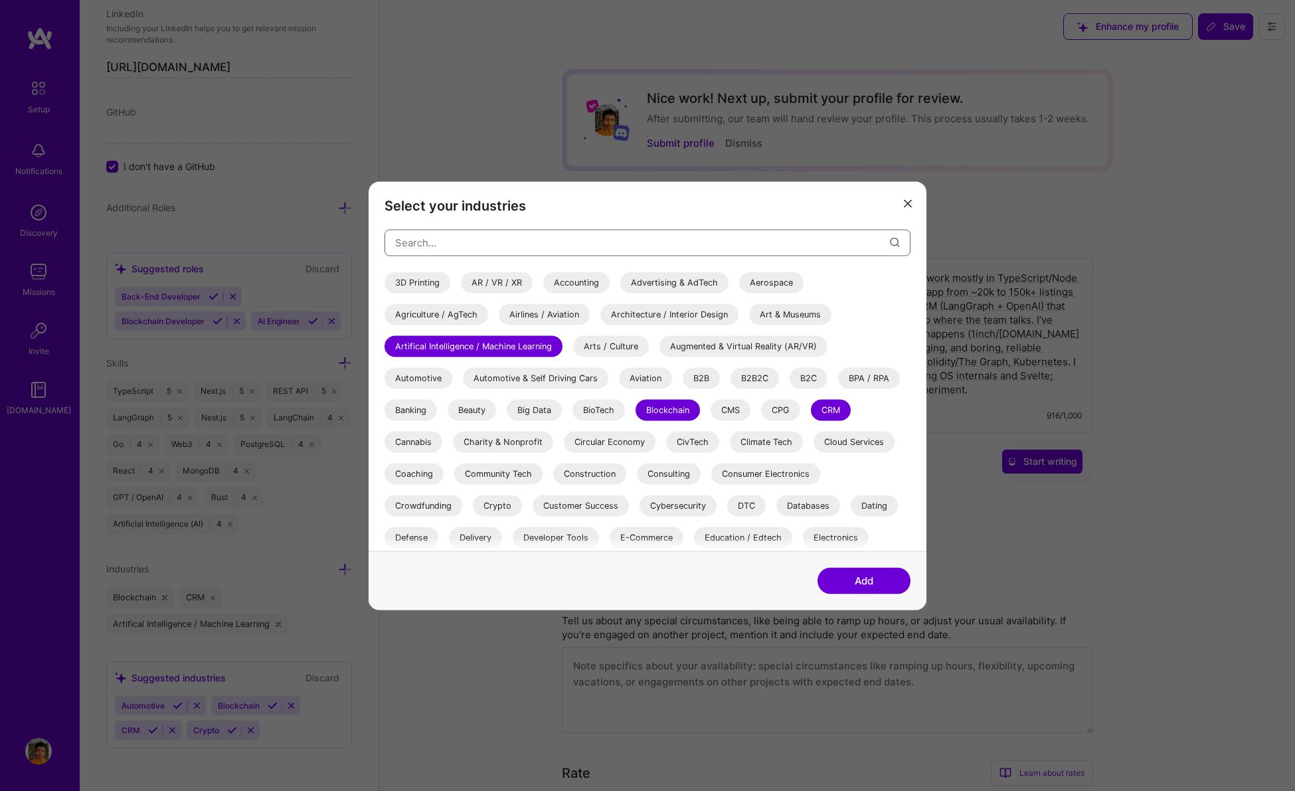
click at [428, 241] on input "modal" at bounding box center [642, 243] width 495 height 34
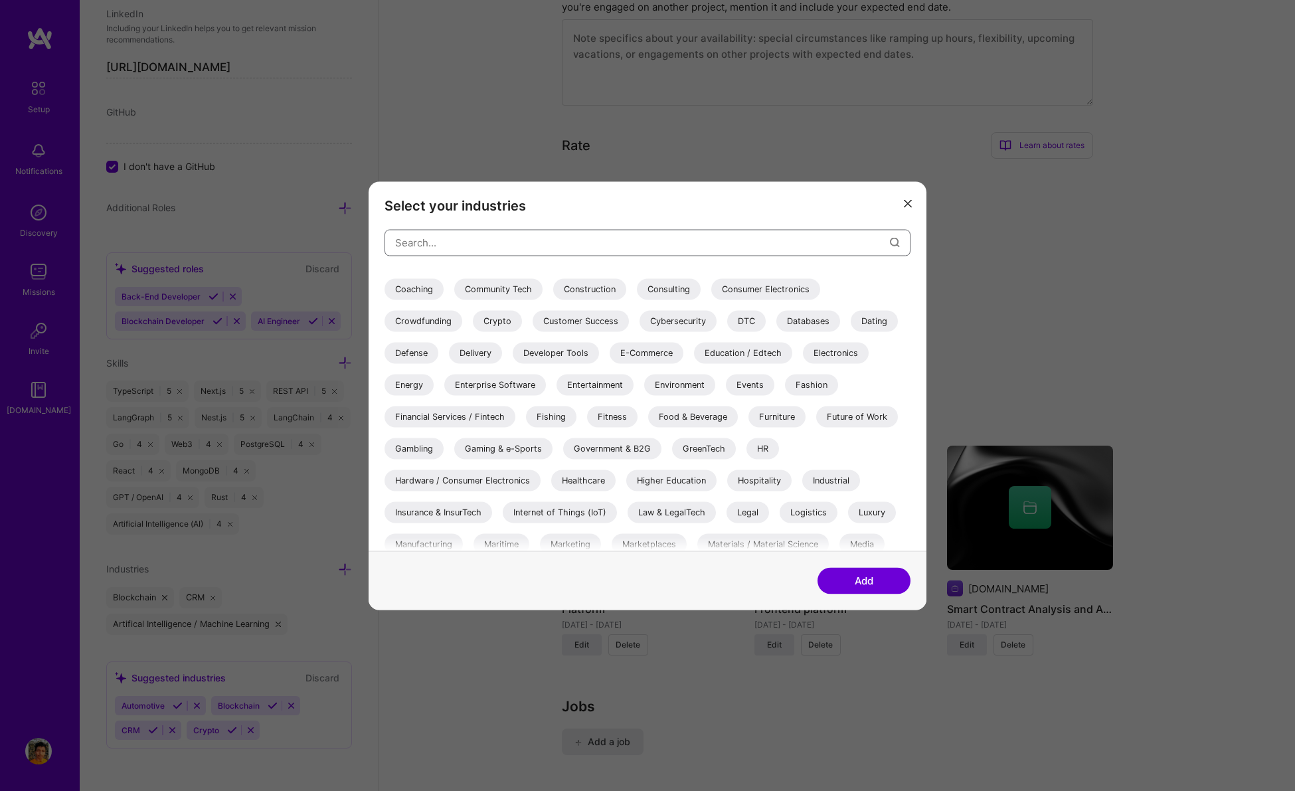
scroll to position [78, 0]
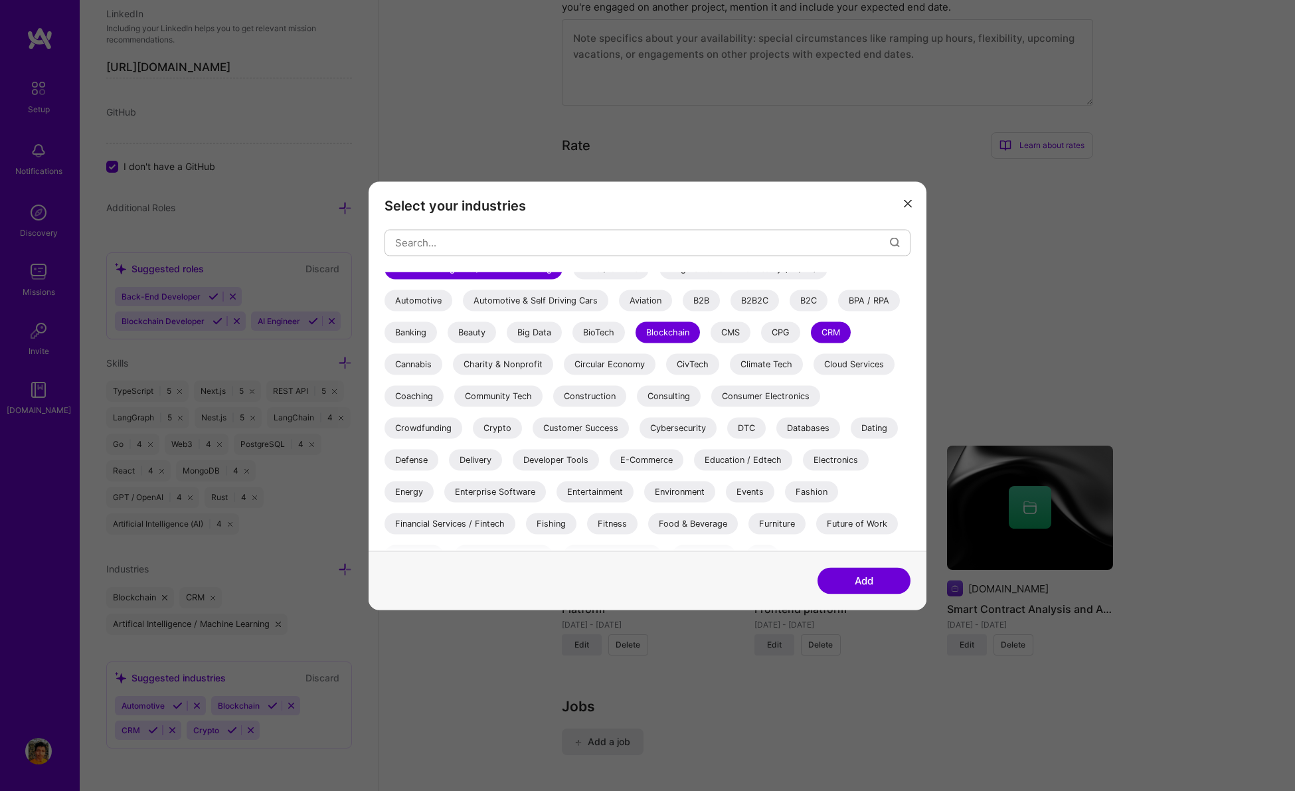
click at [513, 421] on div "Crypto" at bounding box center [497, 427] width 49 height 21
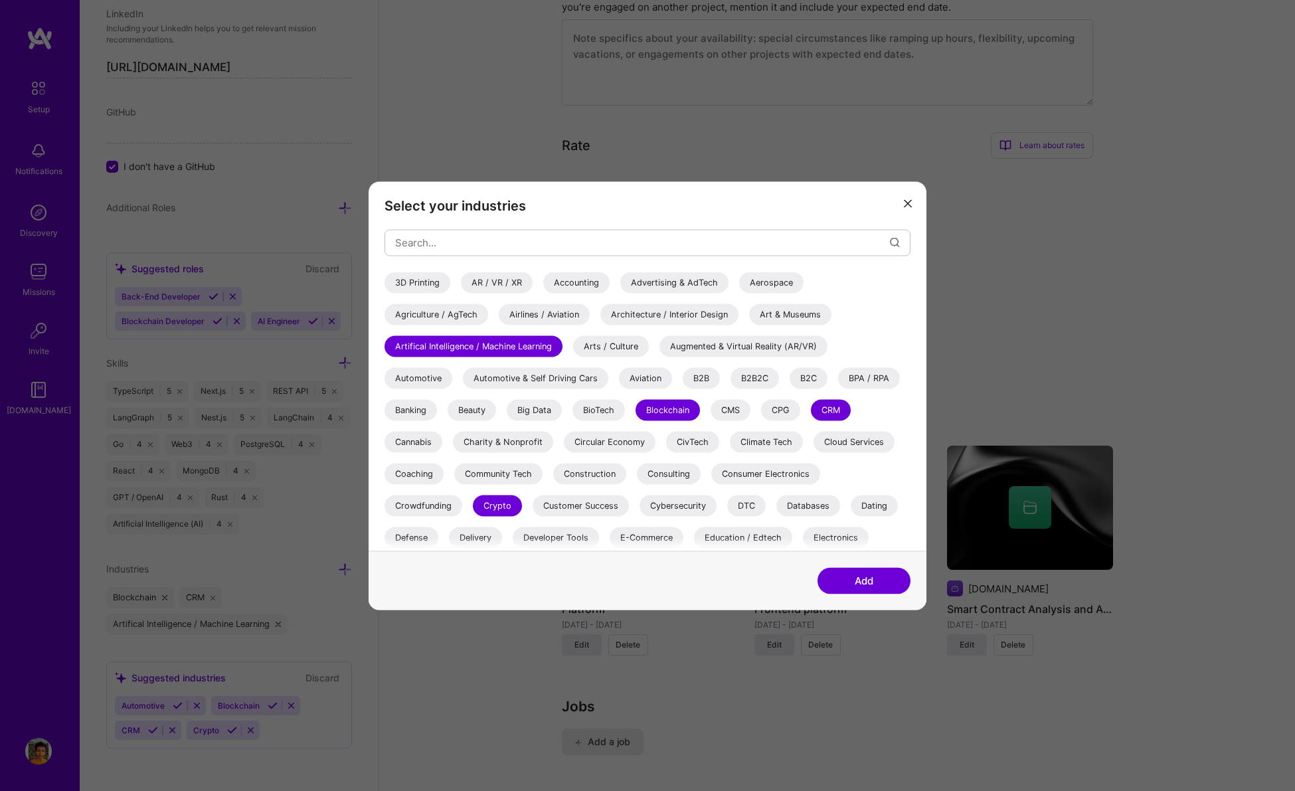
scroll to position [625, 0]
click at [853, 570] on button "Add" at bounding box center [863, 580] width 93 height 27
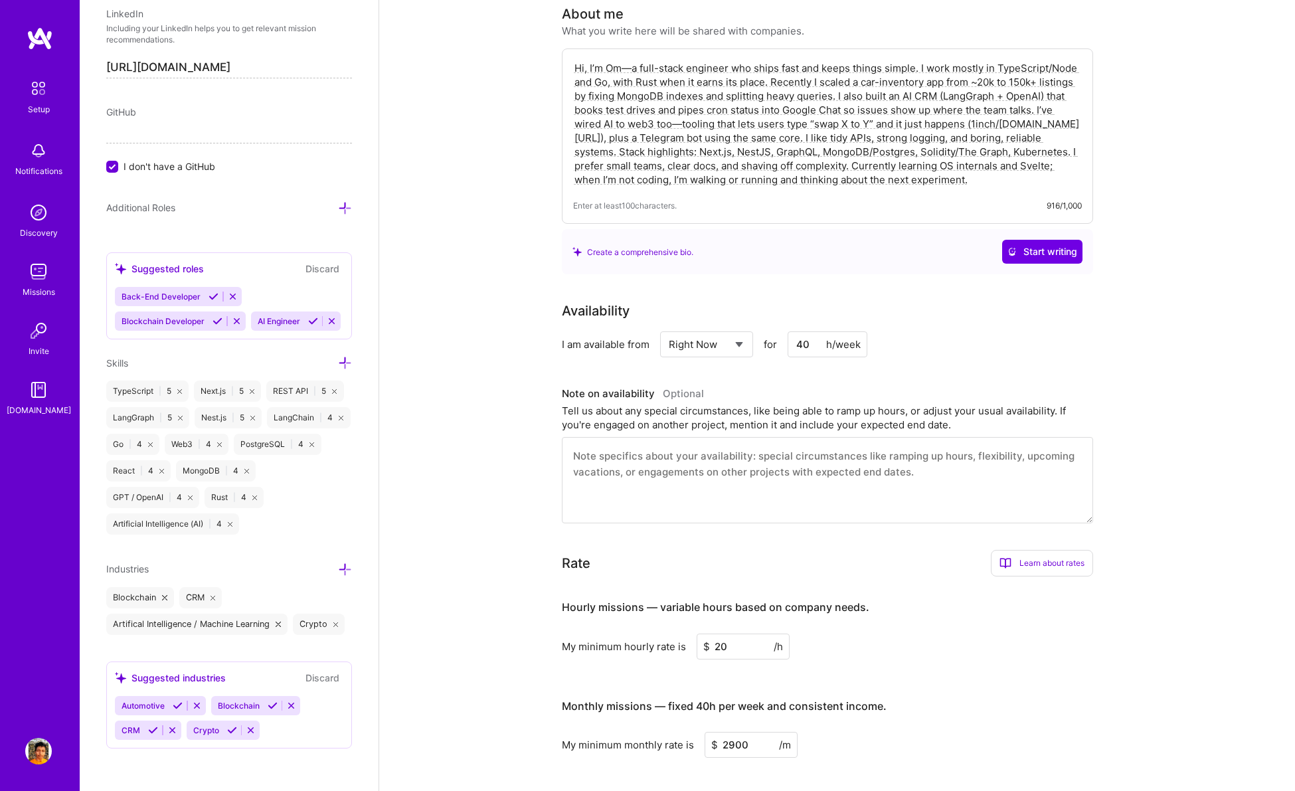
scroll to position [0, 0]
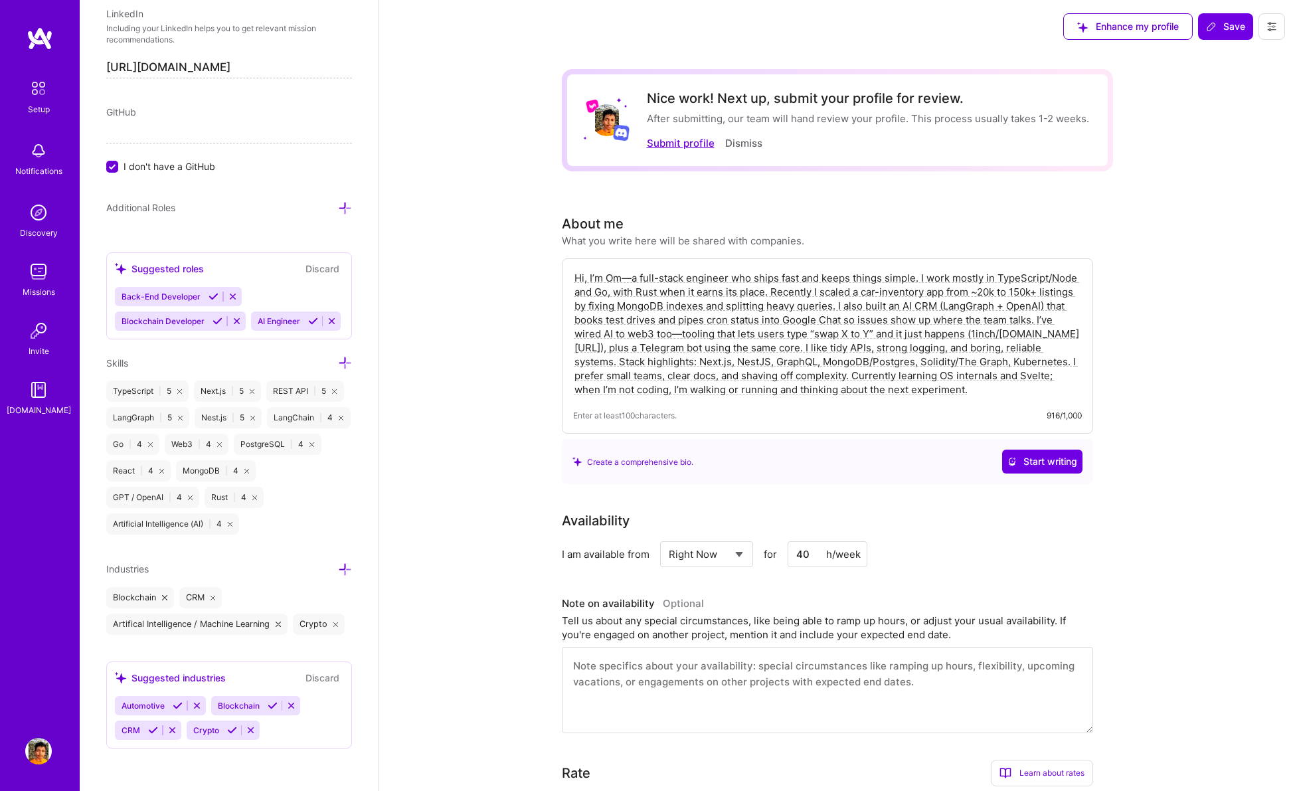
click at [707, 146] on button "Submit profile" at bounding box center [681, 143] width 68 height 14
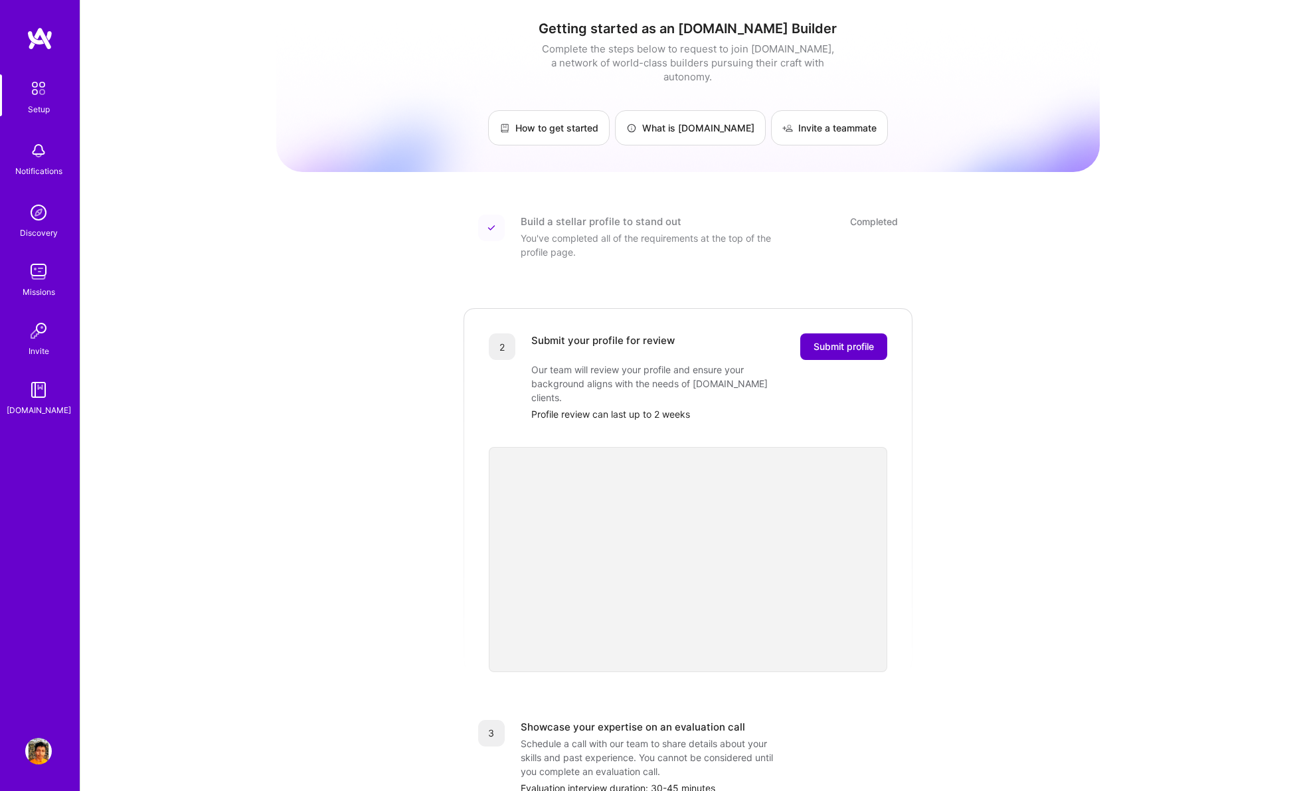
click at [832, 340] on span "Submit profile" at bounding box center [843, 346] width 60 height 13
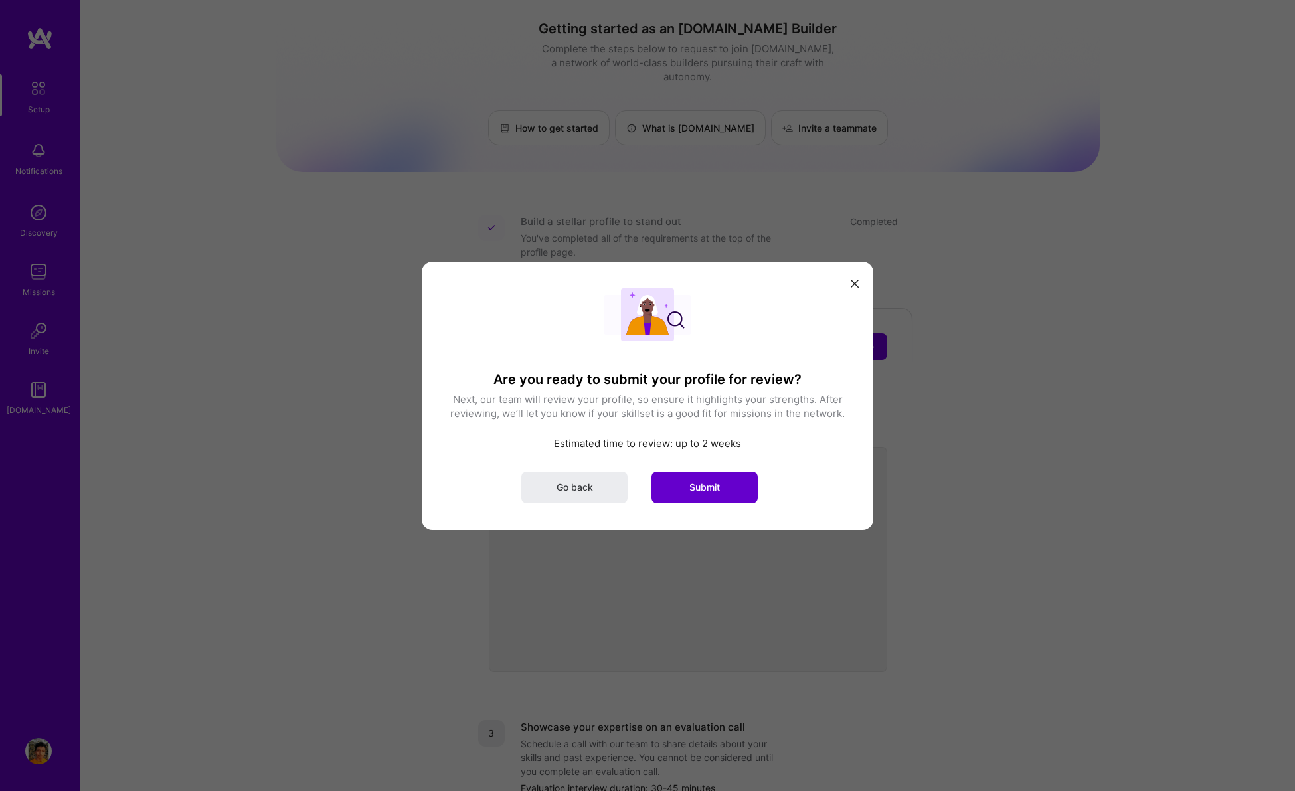
click at [665, 495] on button "Submit" at bounding box center [704, 487] width 106 height 32
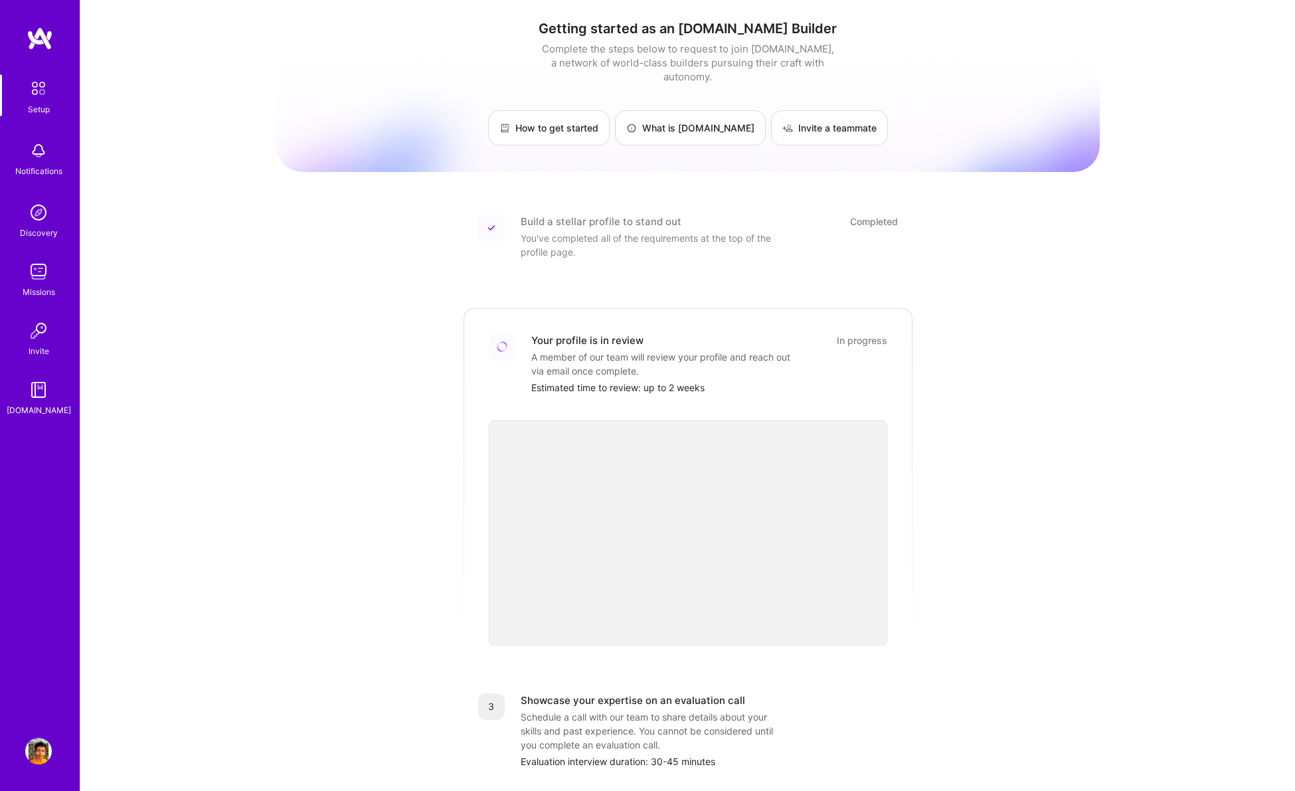
click at [542, 214] on div "Build a stellar profile to stand out" at bounding box center [601, 221] width 161 height 14
click at [35, 280] on img at bounding box center [38, 271] width 27 height 27
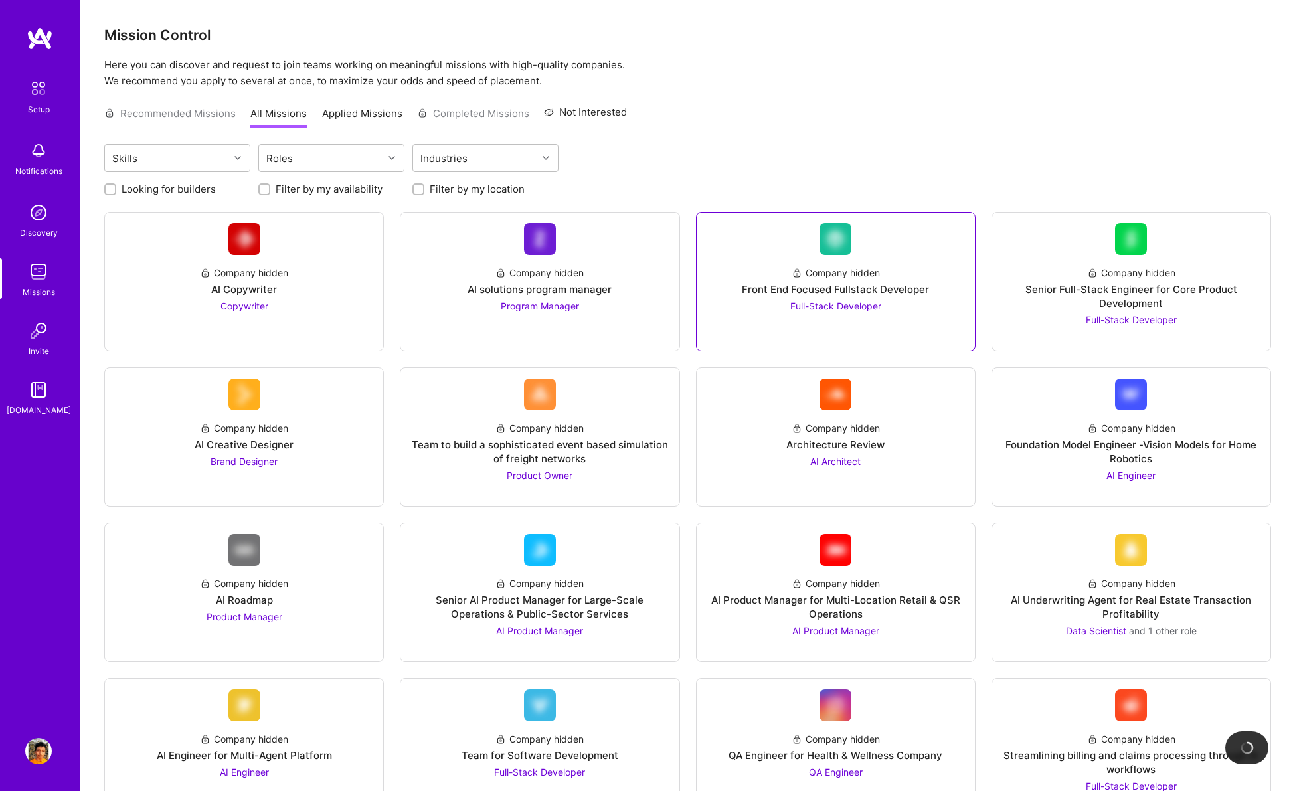
click at [755, 311] on div "Company hidden Front End Focused Fullstack Developer Full-Stack Developer" at bounding box center [835, 284] width 257 height 58
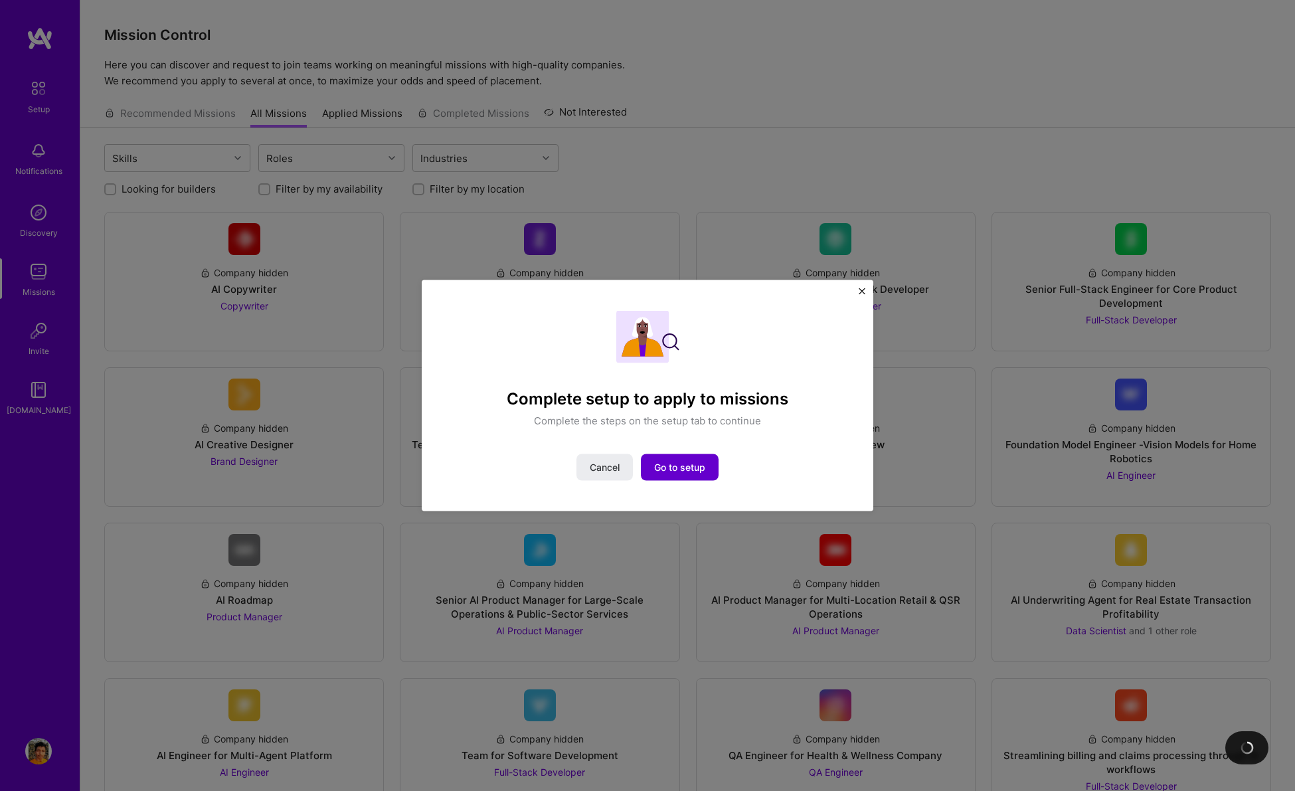
click at [655, 458] on button "Go to setup" at bounding box center [680, 467] width 78 height 27
